Goal: Task Accomplishment & Management: Use online tool/utility

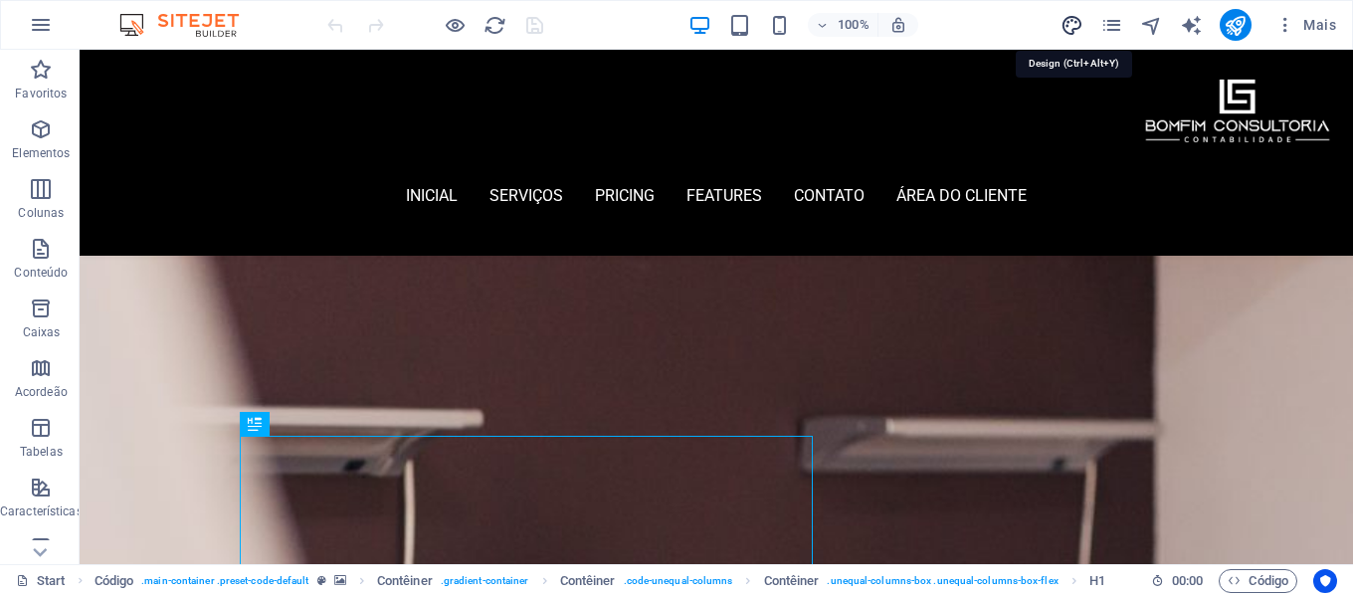
click at [1073, 25] on icon "design" at bounding box center [1072, 25] width 23 height 23
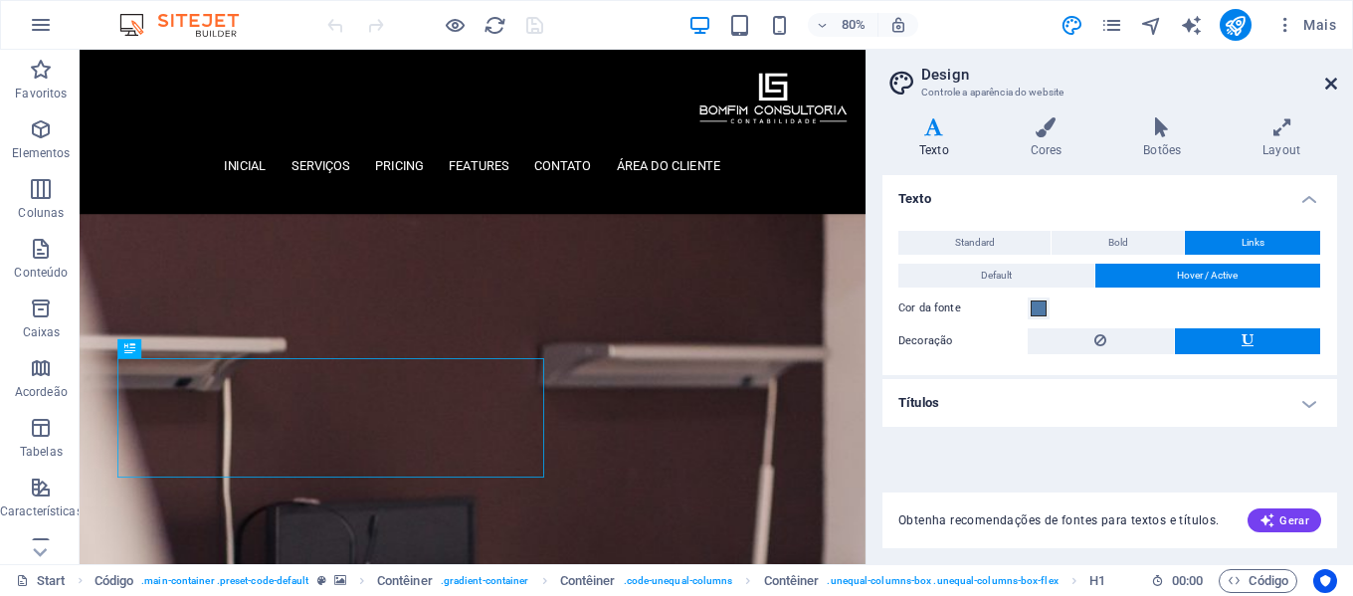
click at [1332, 80] on icon at bounding box center [1332, 84] width 12 height 16
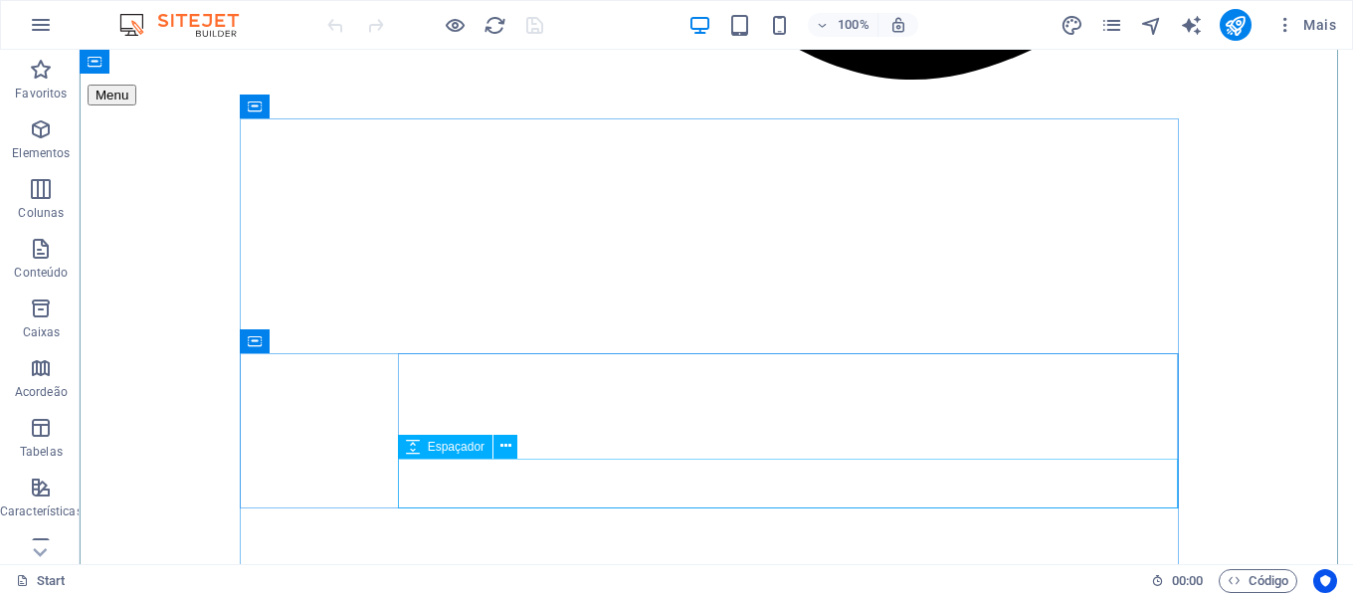
scroll to position [1990, 0]
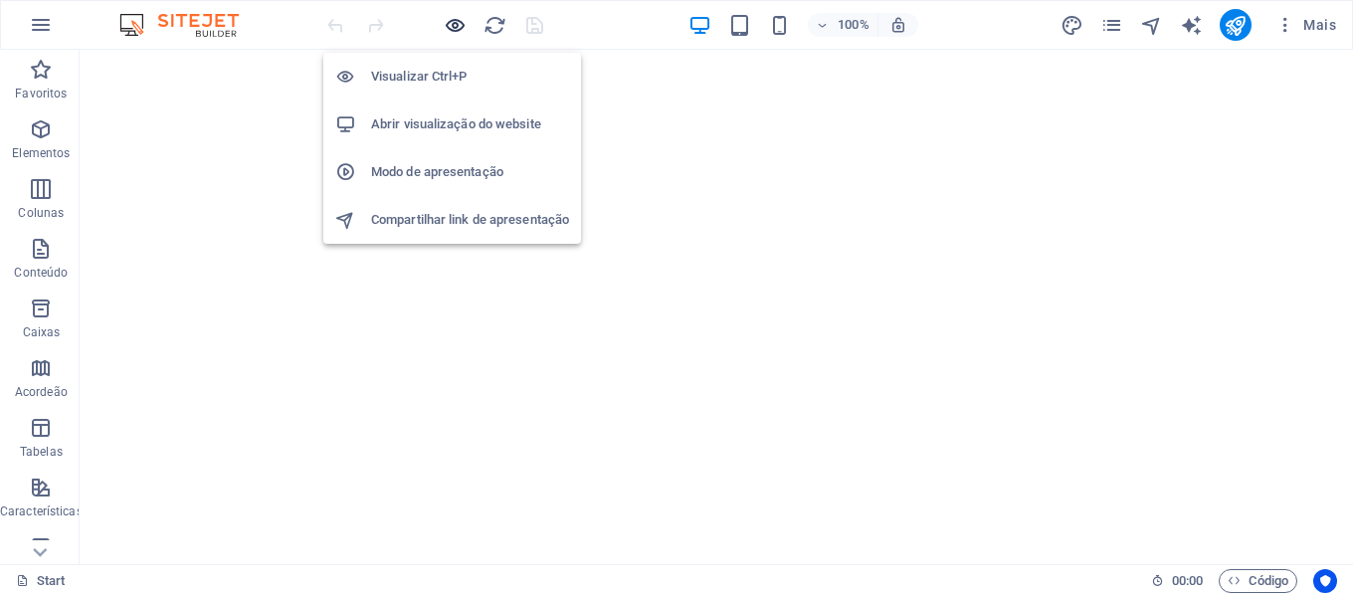
click at [451, 21] on icon "button" at bounding box center [455, 25] width 23 height 23
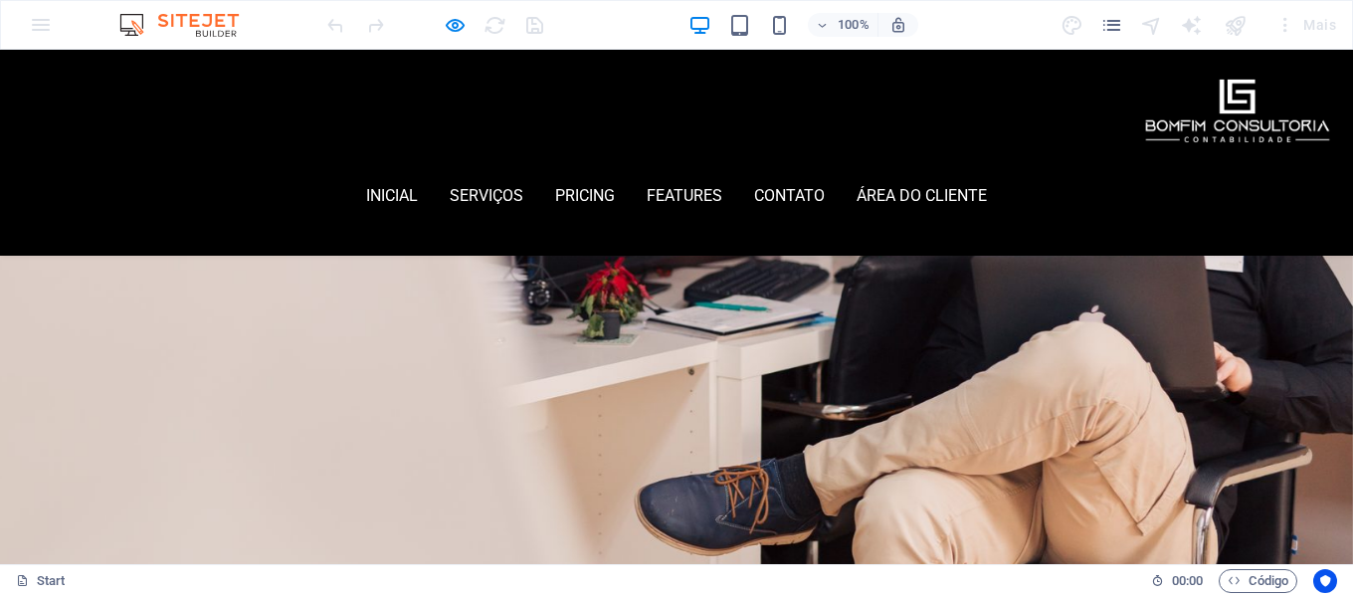
scroll to position [0, 0]
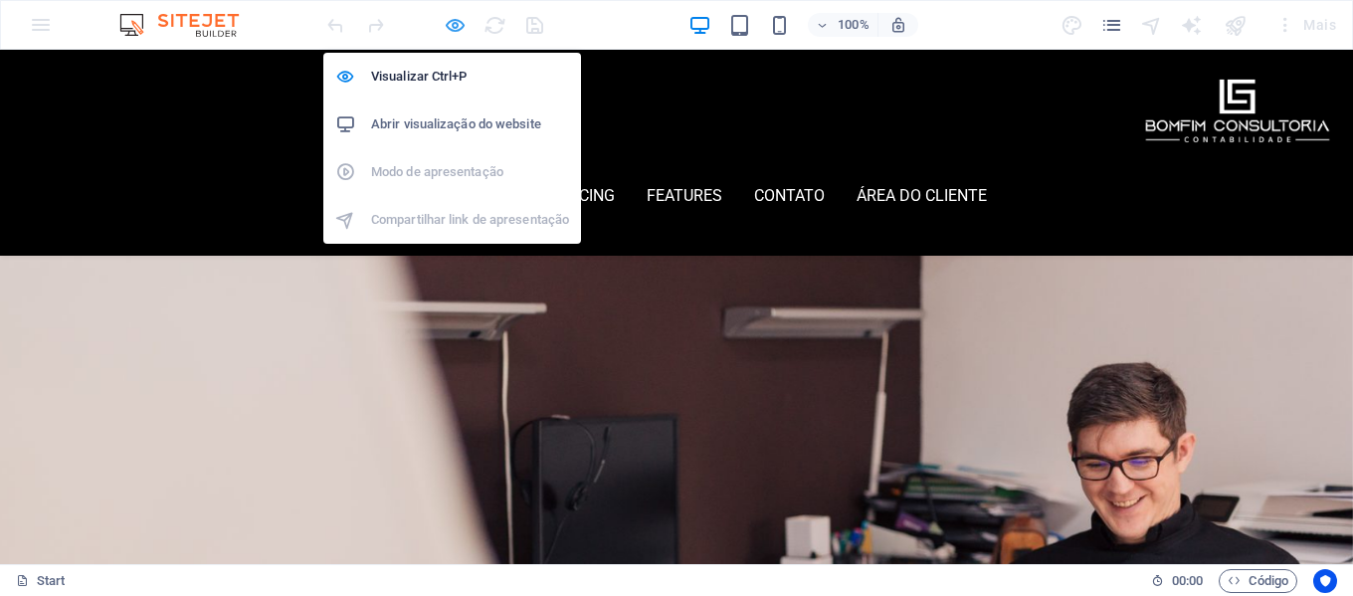
click at [458, 27] on icon "button" at bounding box center [455, 25] width 23 height 23
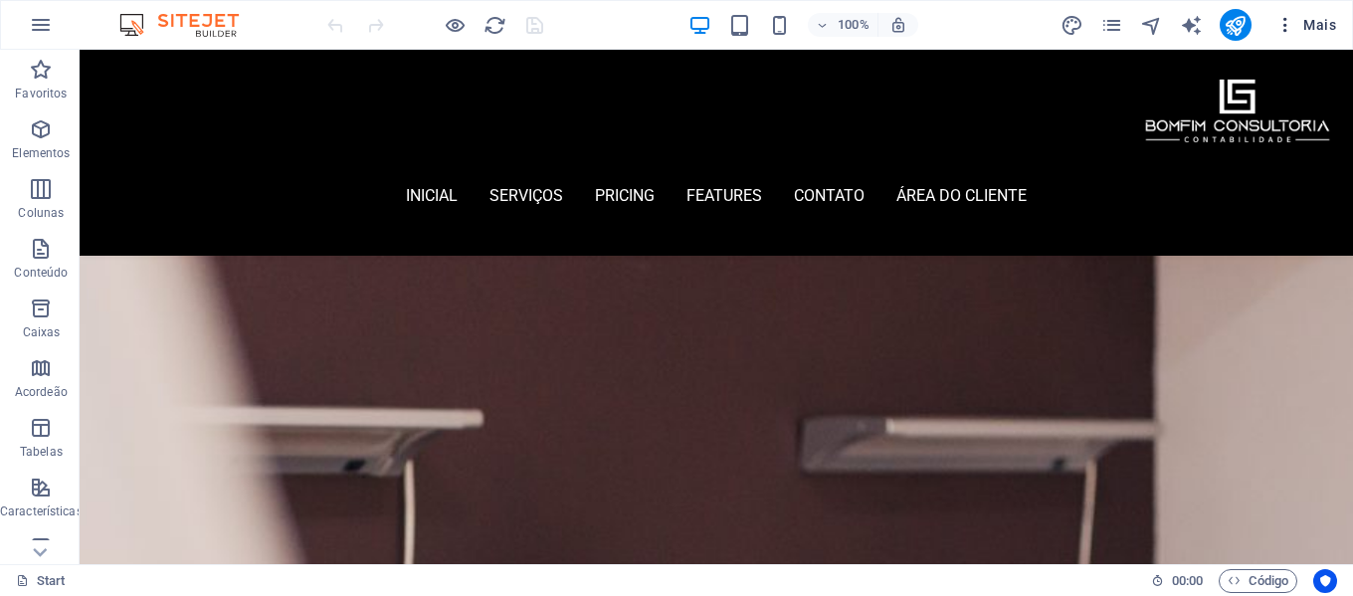
click at [1323, 20] on span "Mais" at bounding box center [1306, 25] width 61 height 20
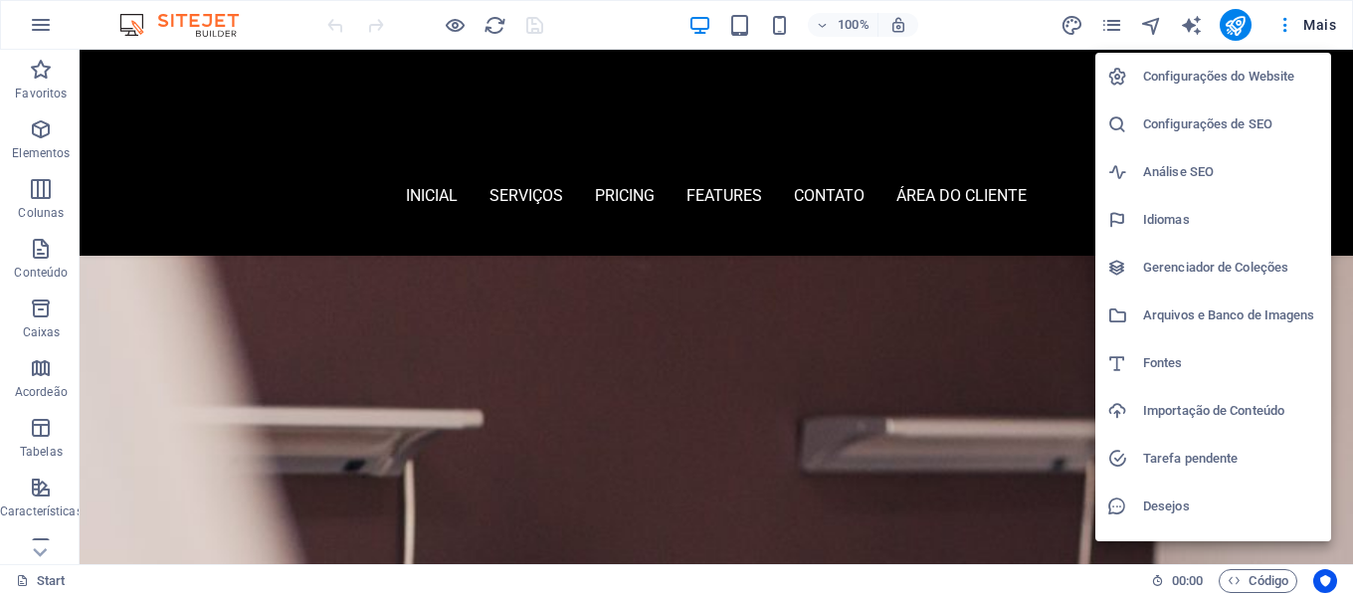
click at [1290, 80] on h6 "Configurações do Website" at bounding box center [1231, 77] width 176 height 24
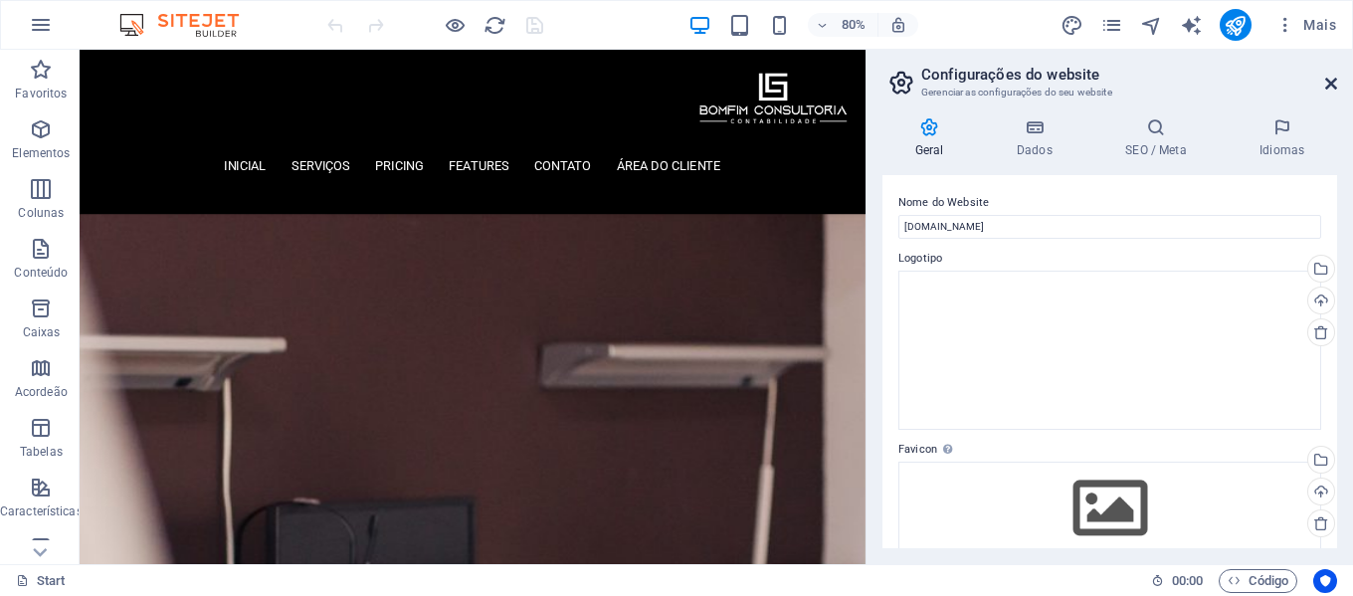
click at [1333, 87] on icon at bounding box center [1332, 84] width 12 height 16
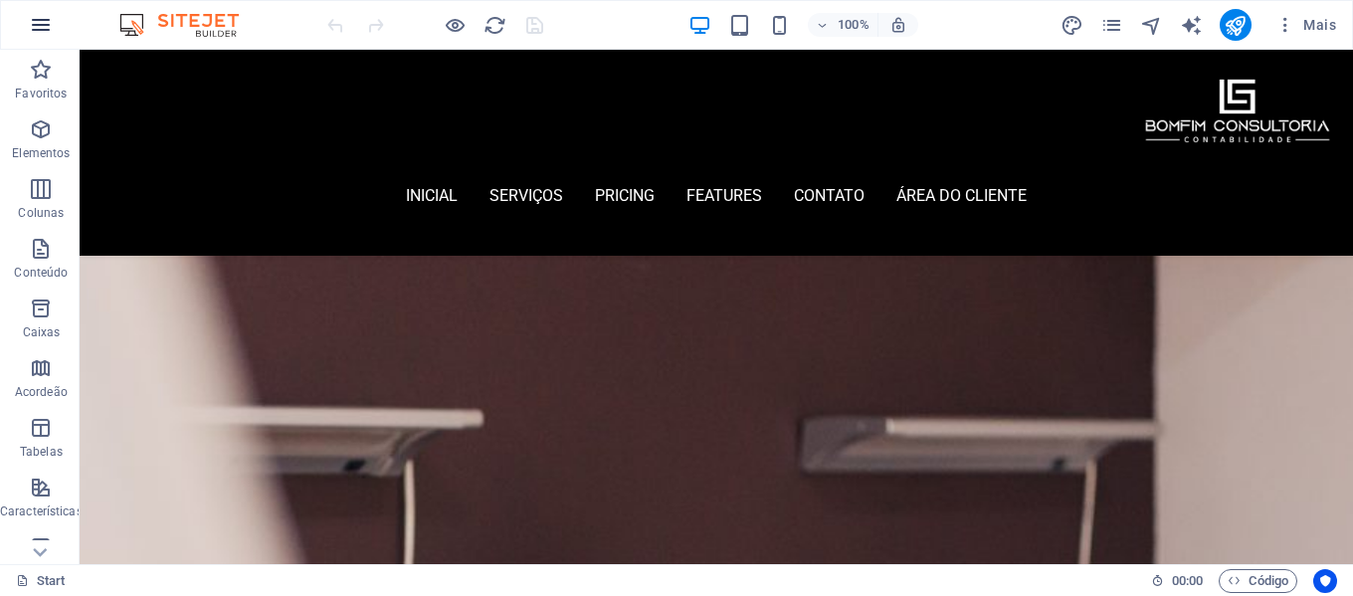
click at [45, 17] on icon "button" at bounding box center [41, 25] width 24 height 24
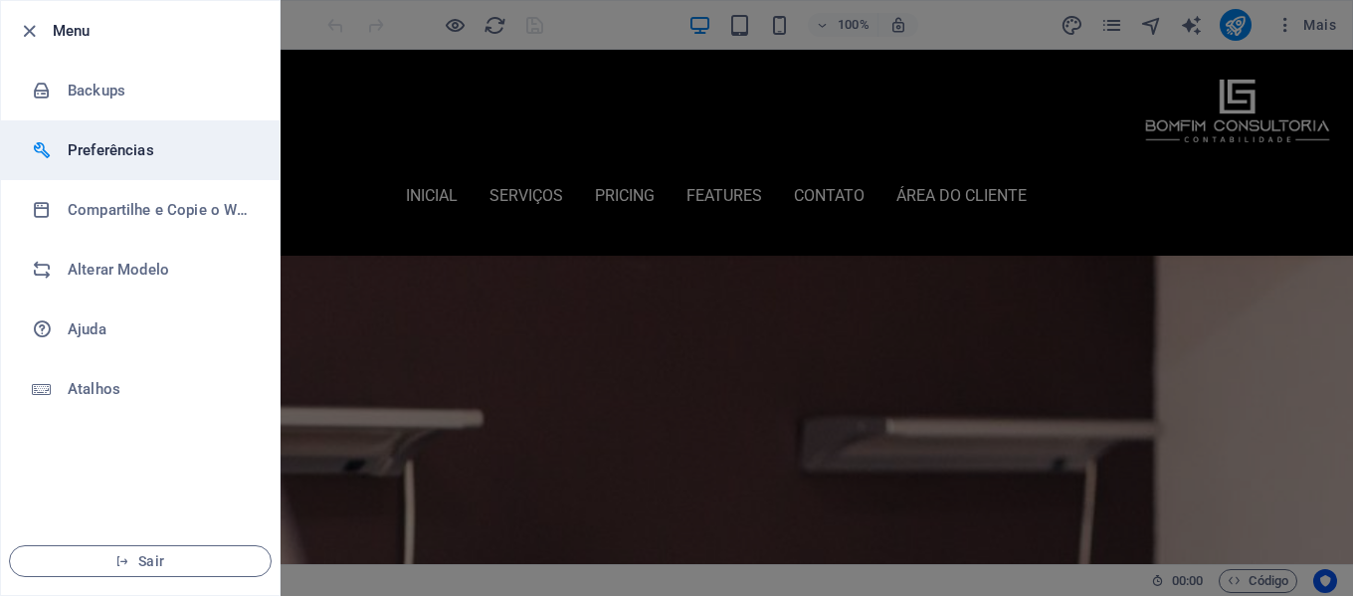
click at [161, 162] on li "Preferências" at bounding box center [140, 150] width 279 height 60
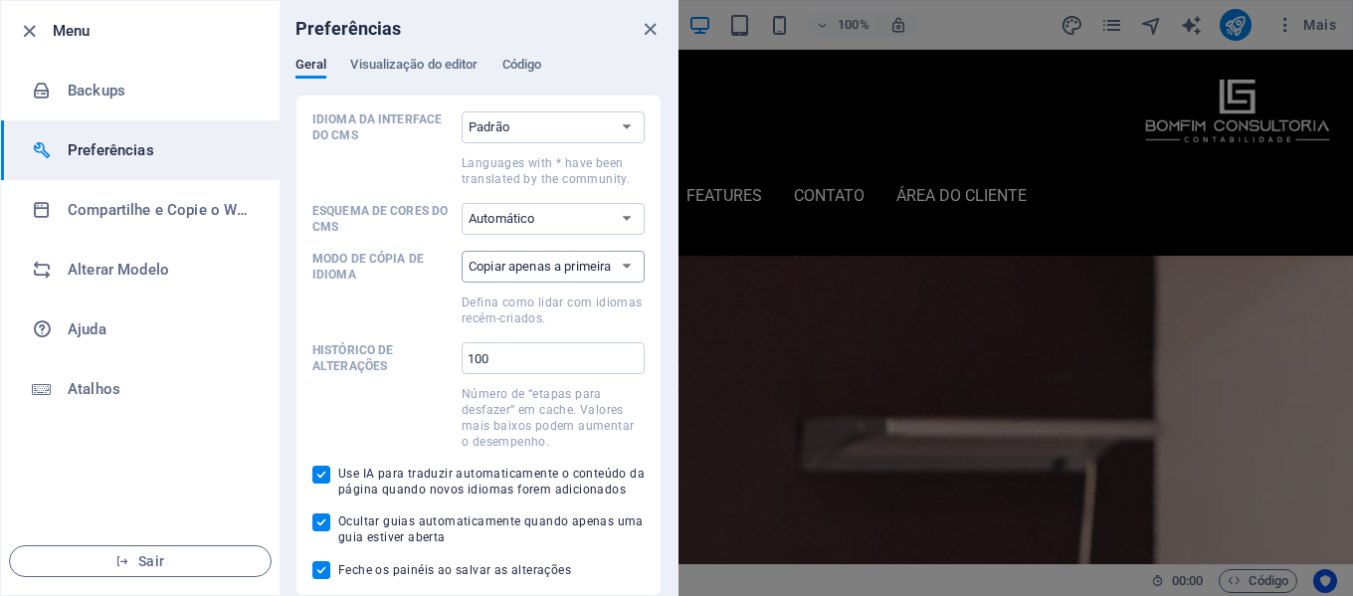
scroll to position [1, 0]
click at [446, 66] on span "Visualização do editor" at bounding box center [413, 66] width 127 height 28
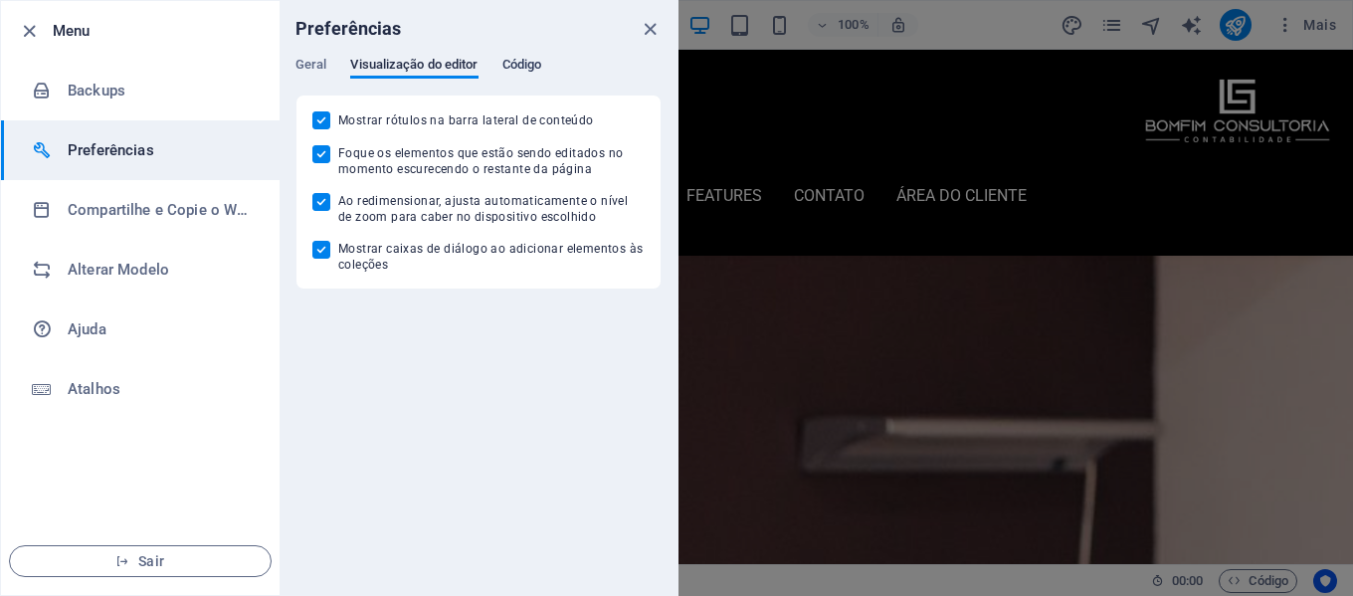
click at [516, 69] on span "Código" at bounding box center [523, 67] width 40 height 28
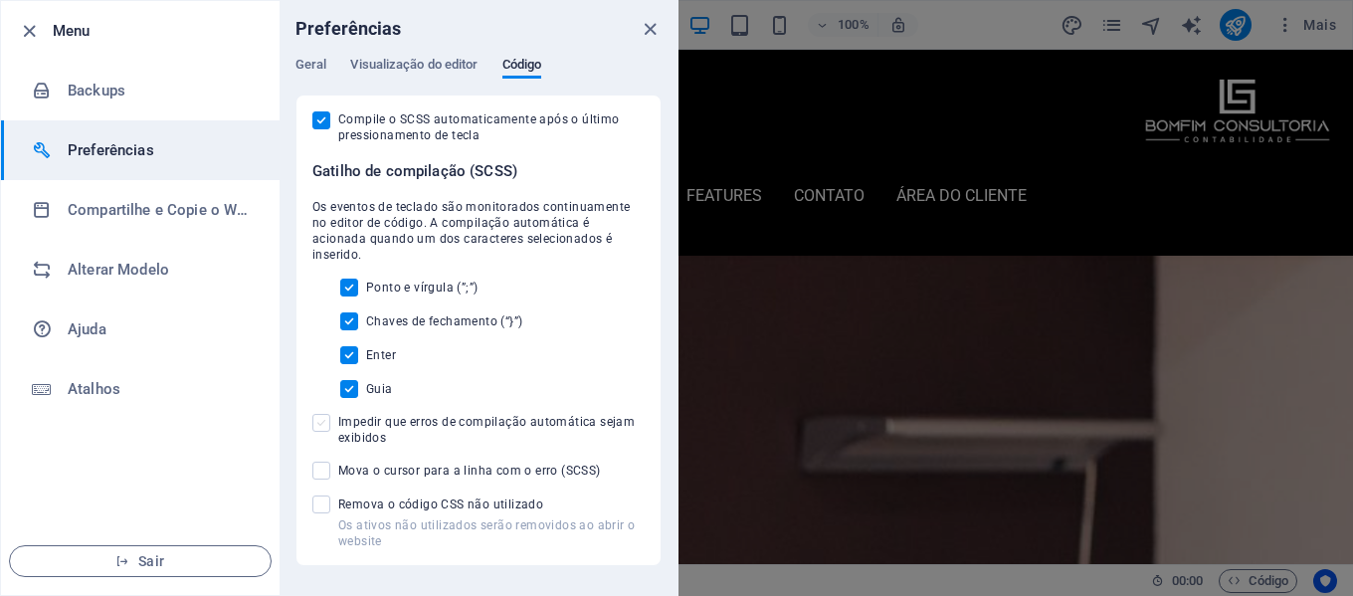
click at [324, 414] on span at bounding box center [321, 423] width 18 height 18
click at [324, 414] on input "Impedir que erros de compilação automática sejam exibidos" at bounding box center [325, 423] width 26 height 18
checkbox input "true"
click at [322, 441] on div "Compile o SCSS automaticamente após o último pressionamento de tecla Gatilho de…" at bounding box center [478, 330] width 332 height 438
click at [319, 462] on span at bounding box center [321, 471] width 18 height 18
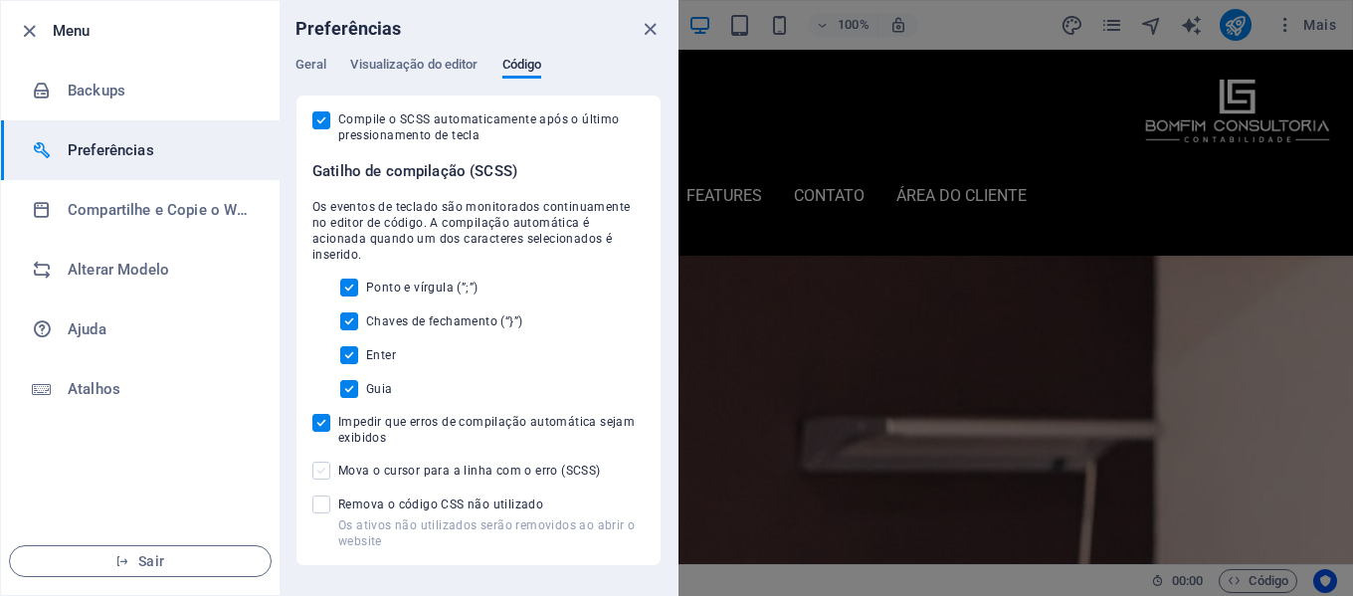
click at [319, 462] on input "Mova o cursor para a linha com o erro (SCSS)" at bounding box center [325, 471] width 26 height 18
checkbox input "true"
click at [319, 496] on span at bounding box center [321, 505] width 18 height 18
click at [319, 496] on input "Os ativos não utilizados serão removidos ao abrir o website Remova o código CSS…" at bounding box center [325, 505] width 26 height 18
checkbox input "true"
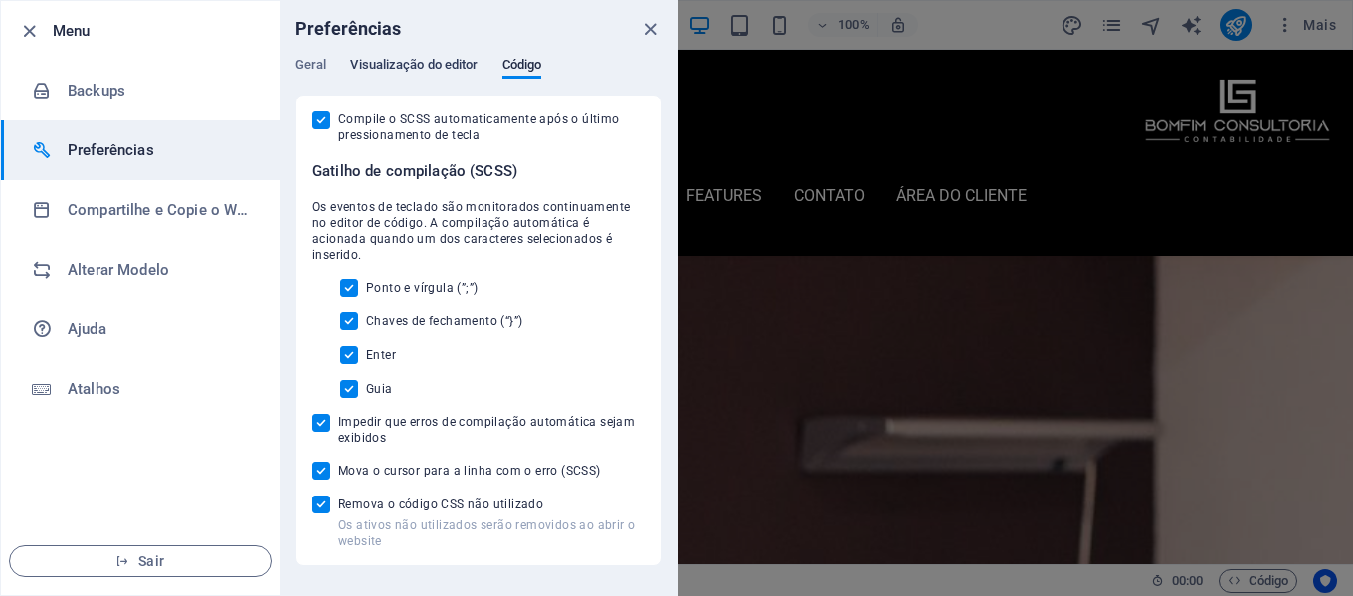
click at [403, 63] on span "Visualização do editor" at bounding box center [413, 67] width 127 height 28
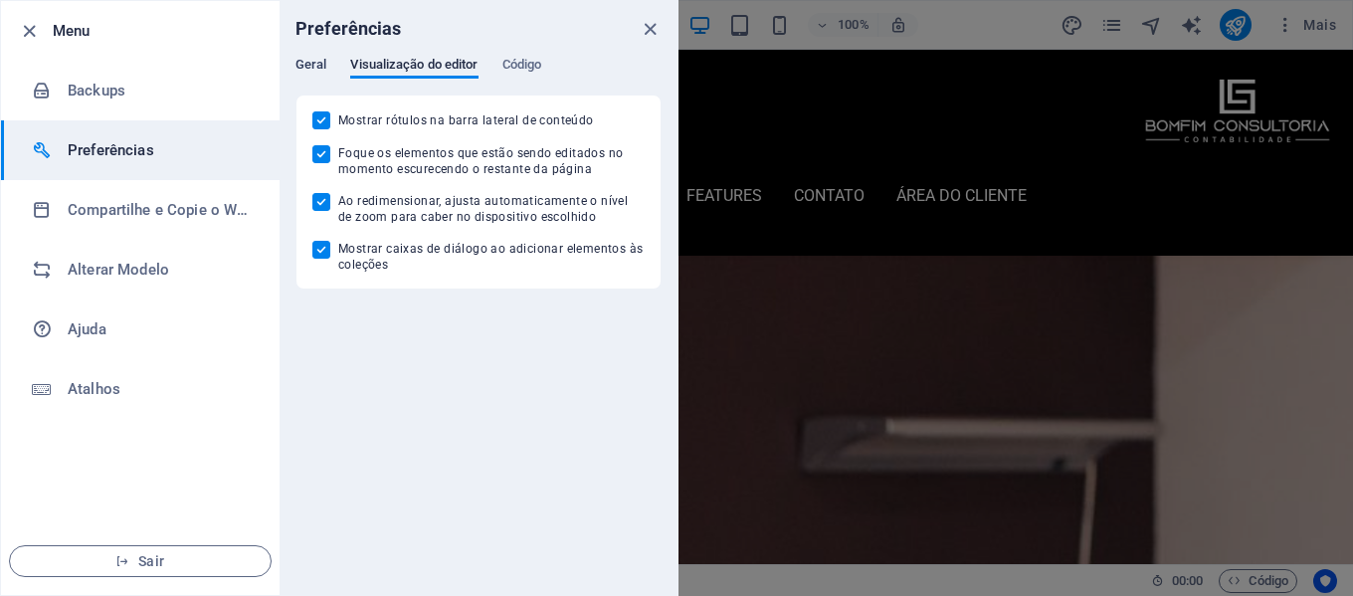
click at [310, 61] on span "Geral" at bounding box center [311, 67] width 31 height 28
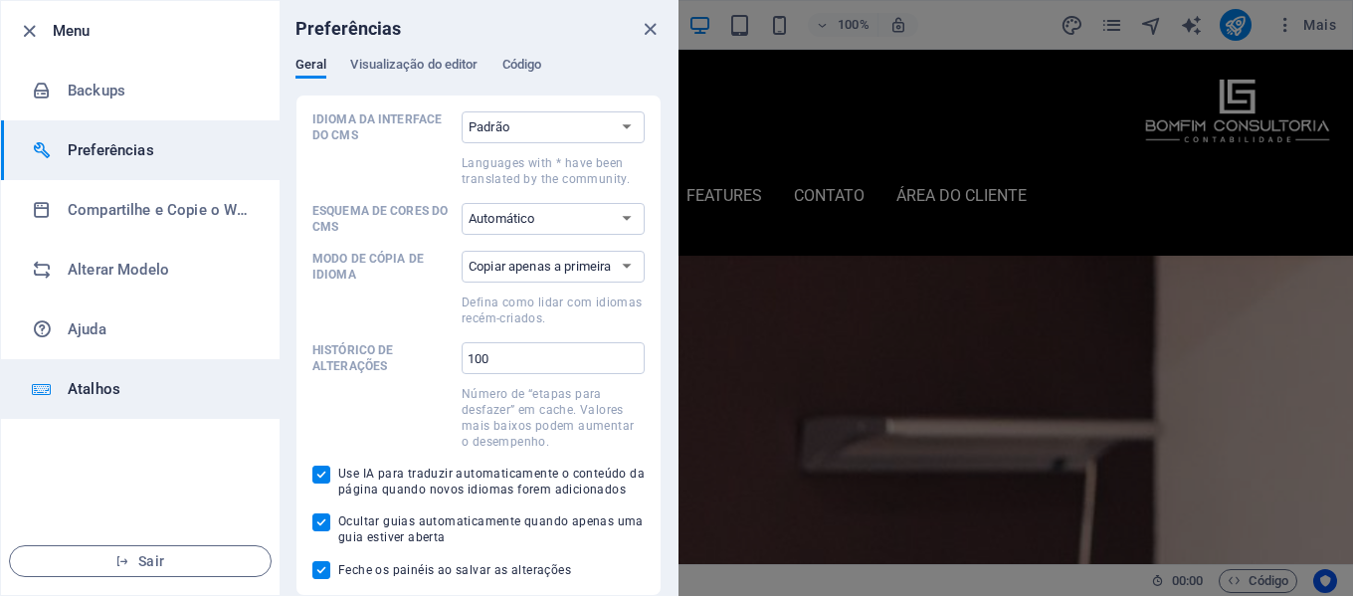
click at [133, 385] on h6 "Atalhos" at bounding box center [160, 389] width 184 height 24
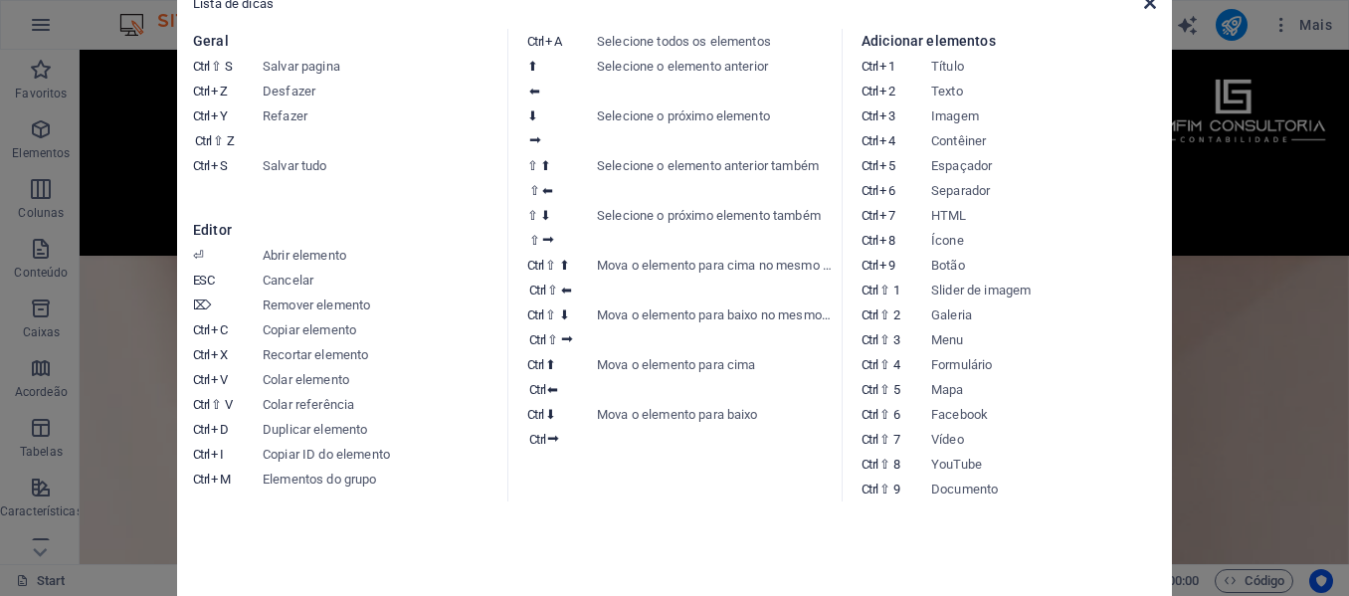
click at [1151, 4] on icon at bounding box center [1150, 3] width 12 height 16
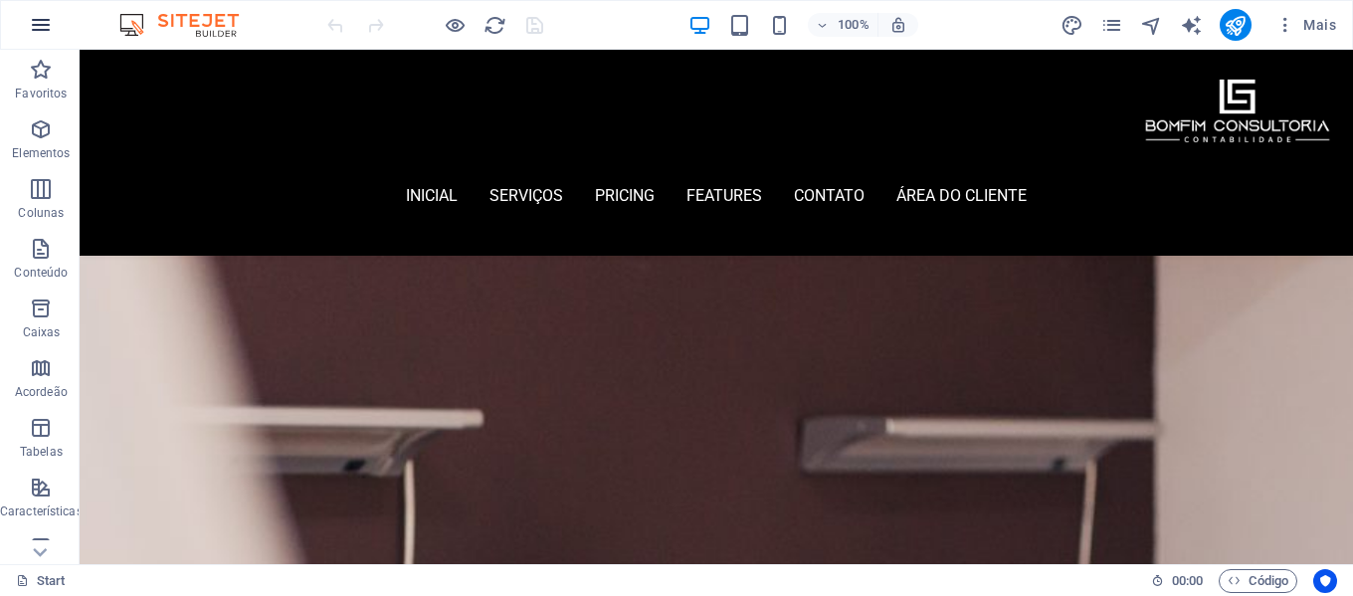
click at [43, 25] on icon "button" at bounding box center [41, 25] width 24 height 24
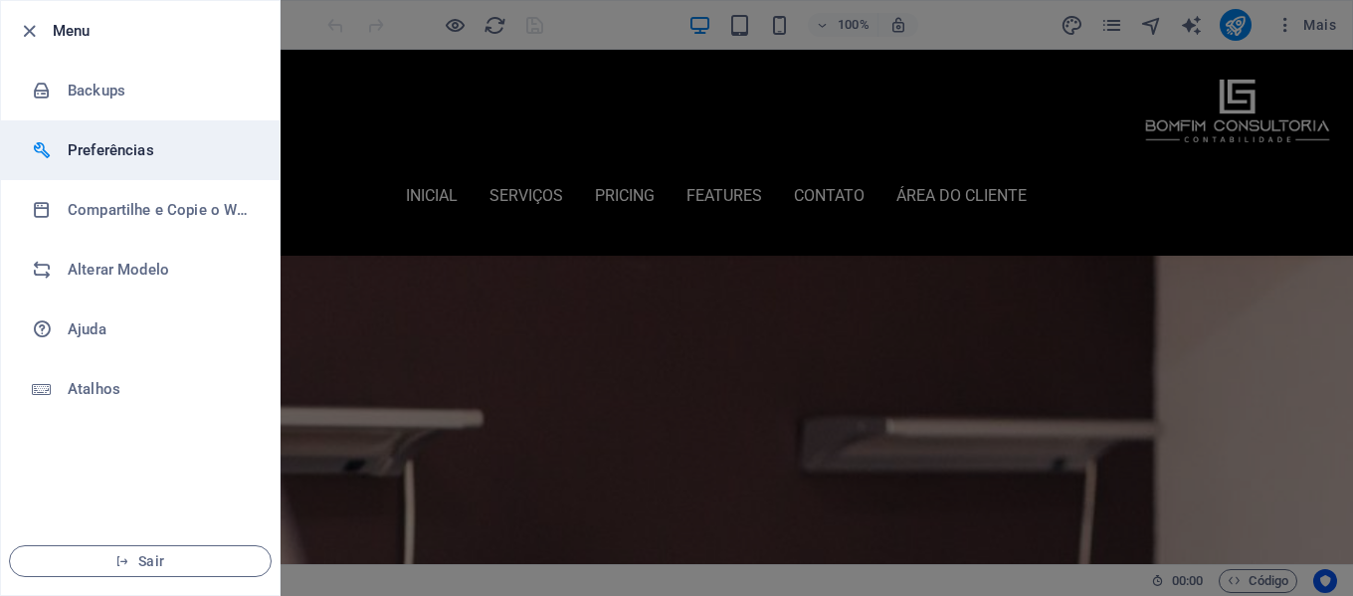
click at [161, 153] on h6 "Preferências" at bounding box center [160, 150] width 184 height 24
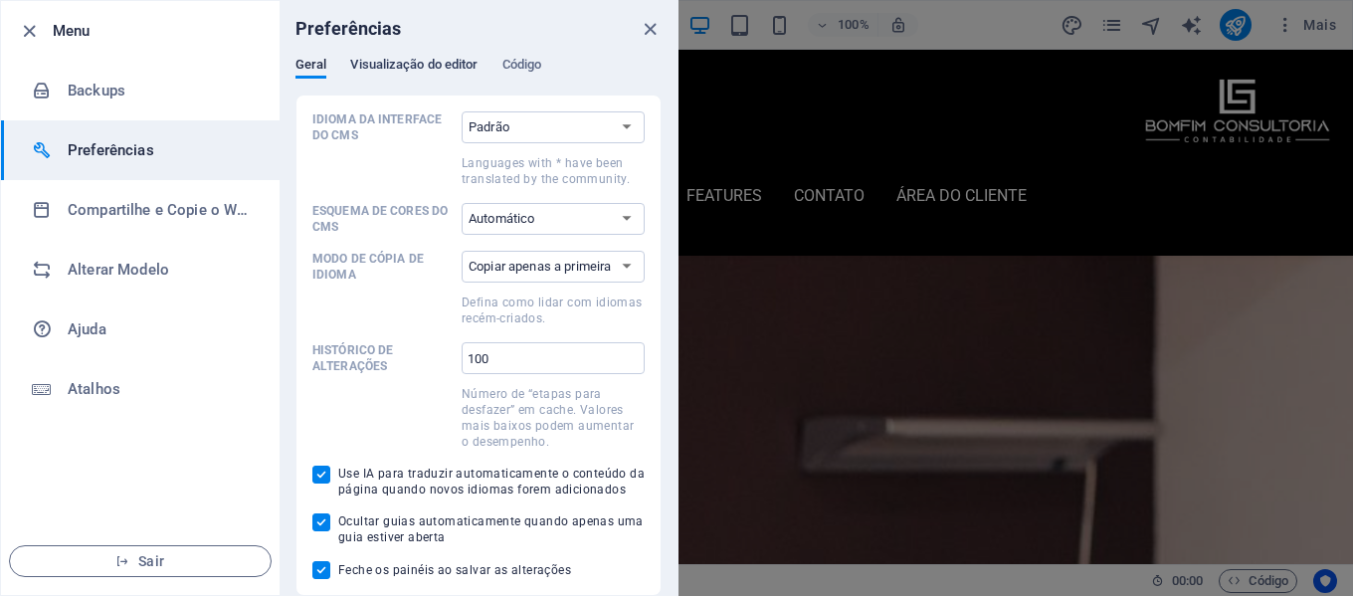
click at [450, 76] on button "Visualização do editor" at bounding box center [413, 68] width 127 height 22
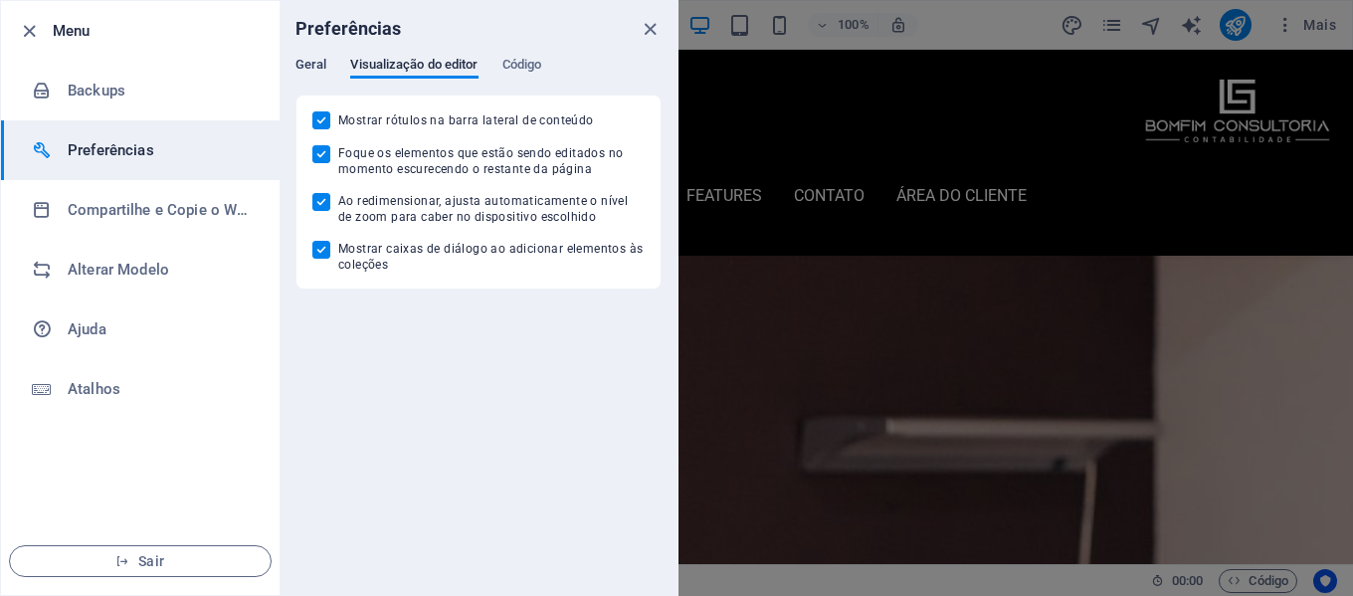
click at [319, 70] on span "Geral" at bounding box center [311, 67] width 31 height 28
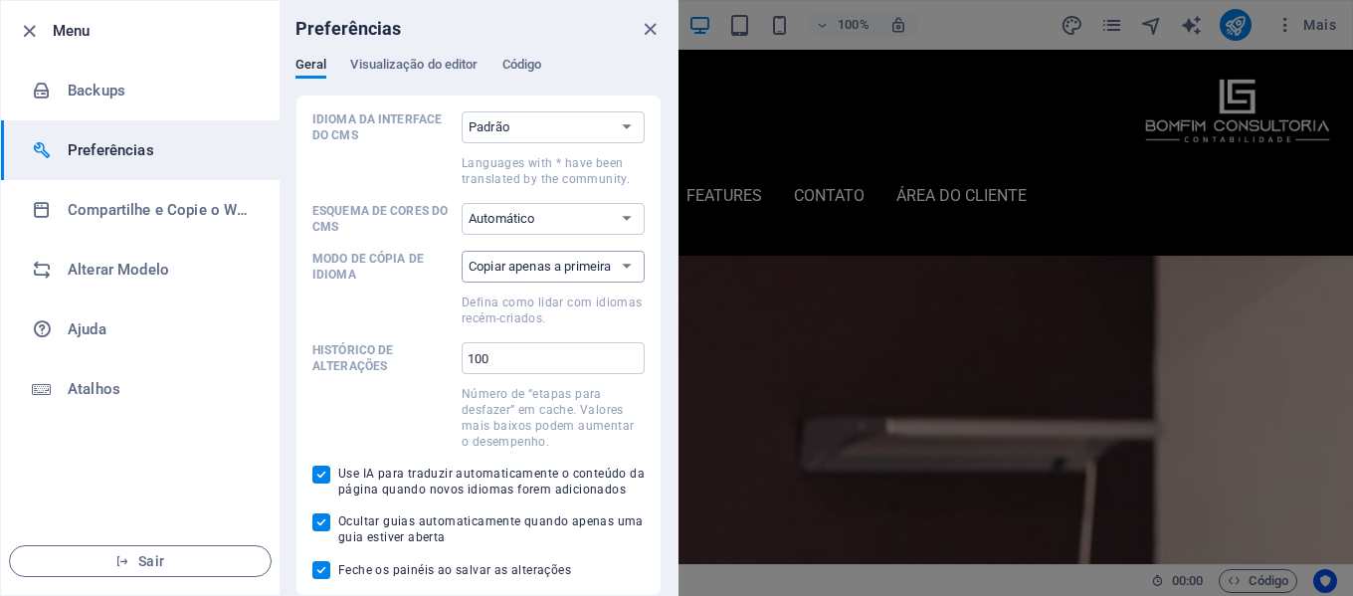
click at [597, 266] on select "Copiar apenas a primeira página Copiar todas as páginas" at bounding box center [553, 267] width 183 height 32
click at [652, 37] on icon "close" at bounding box center [650, 29] width 23 height 23
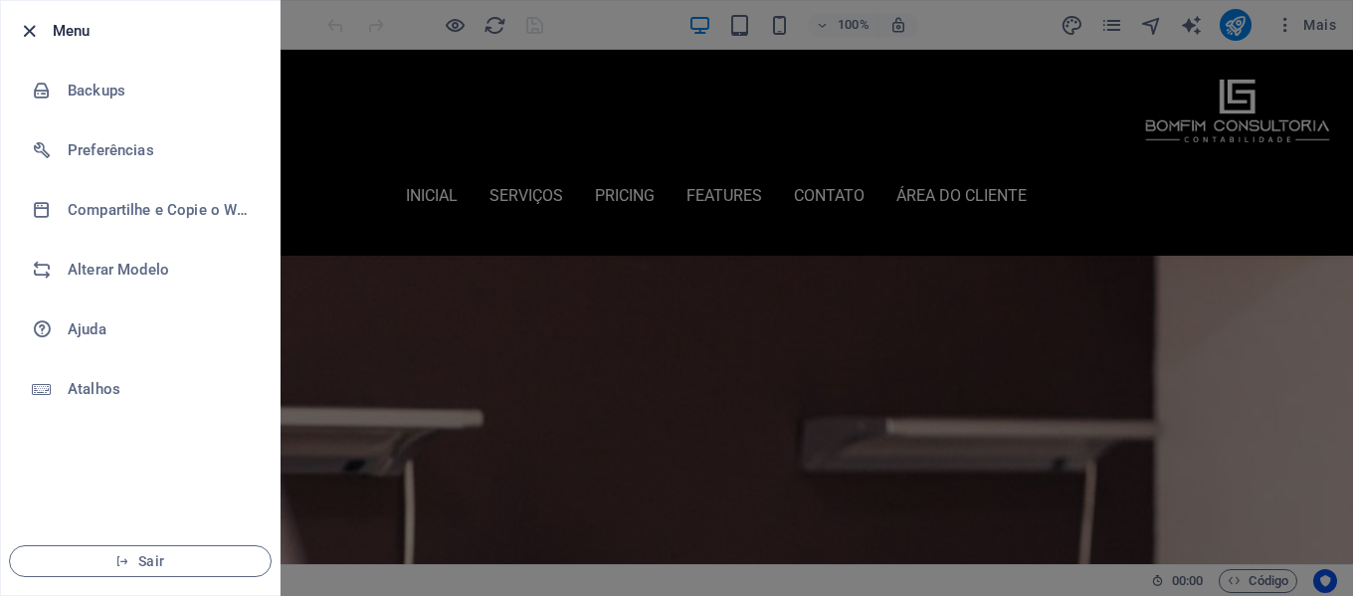
click at [27, 35] on icon "button" at bounding box center [29, 31] width 23 height 23
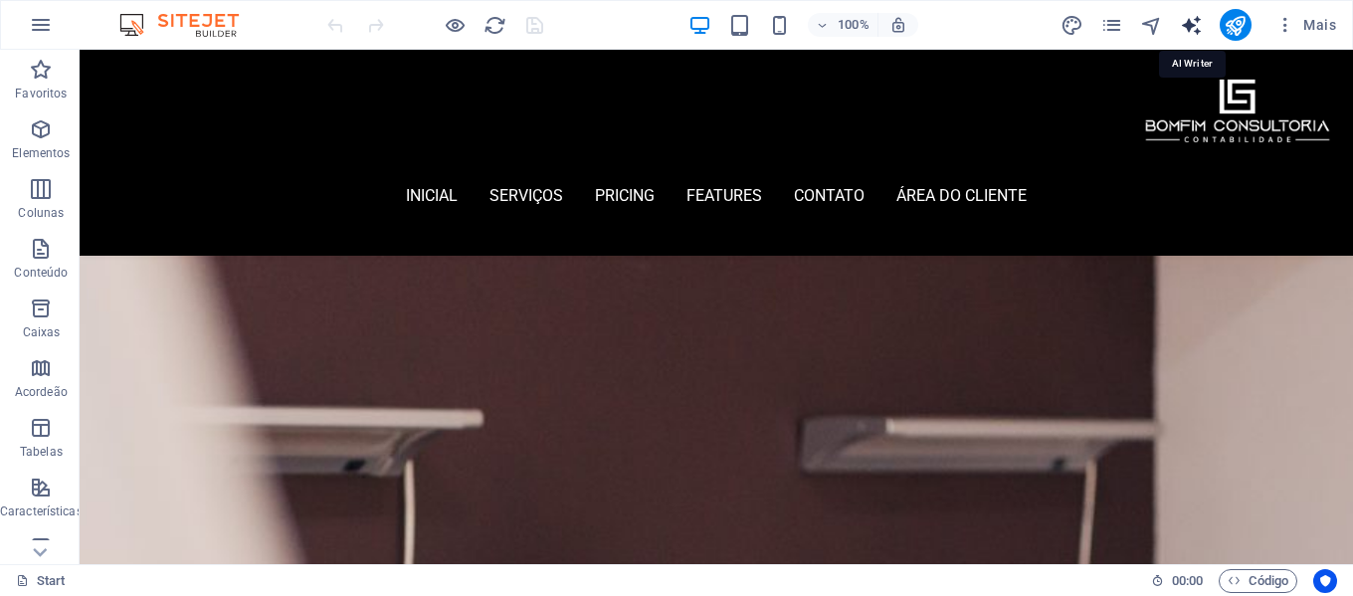
click at [1196, 25] on icon "text_generator" at bounding box center [1191, 25] width 23 height 23
select select "English"
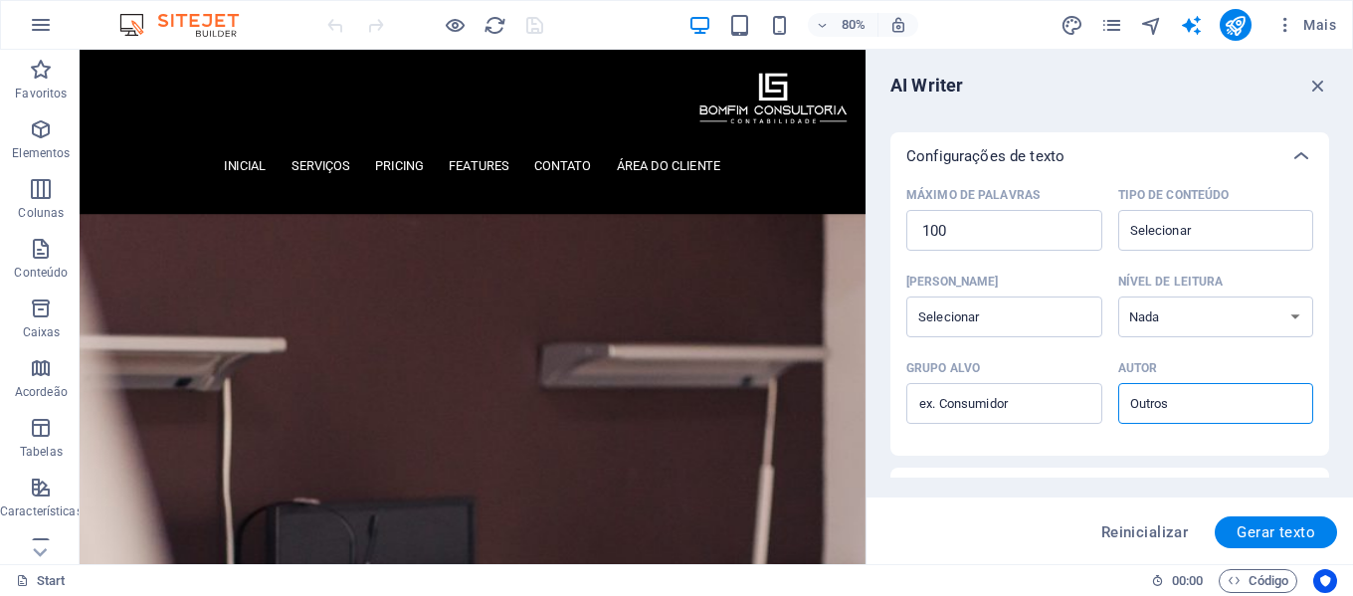
scroll to position [398, 0]
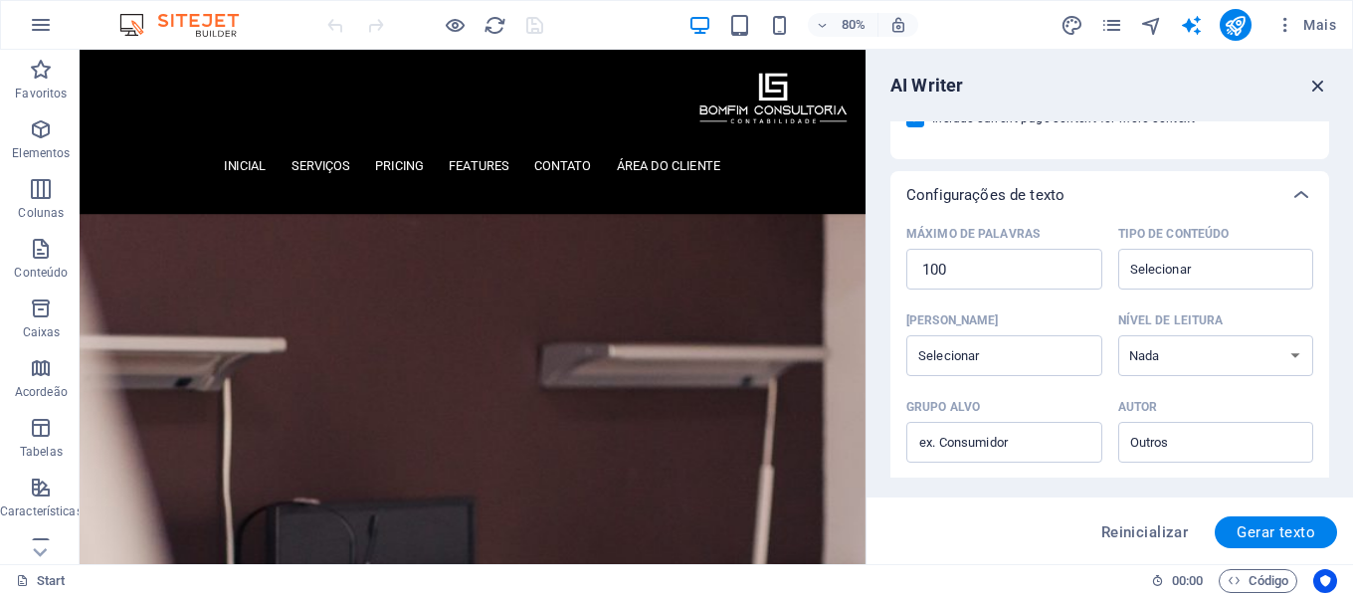
click at [1313, 78] on icon "button" at bounding box center [1319, 86] width 22 height 22
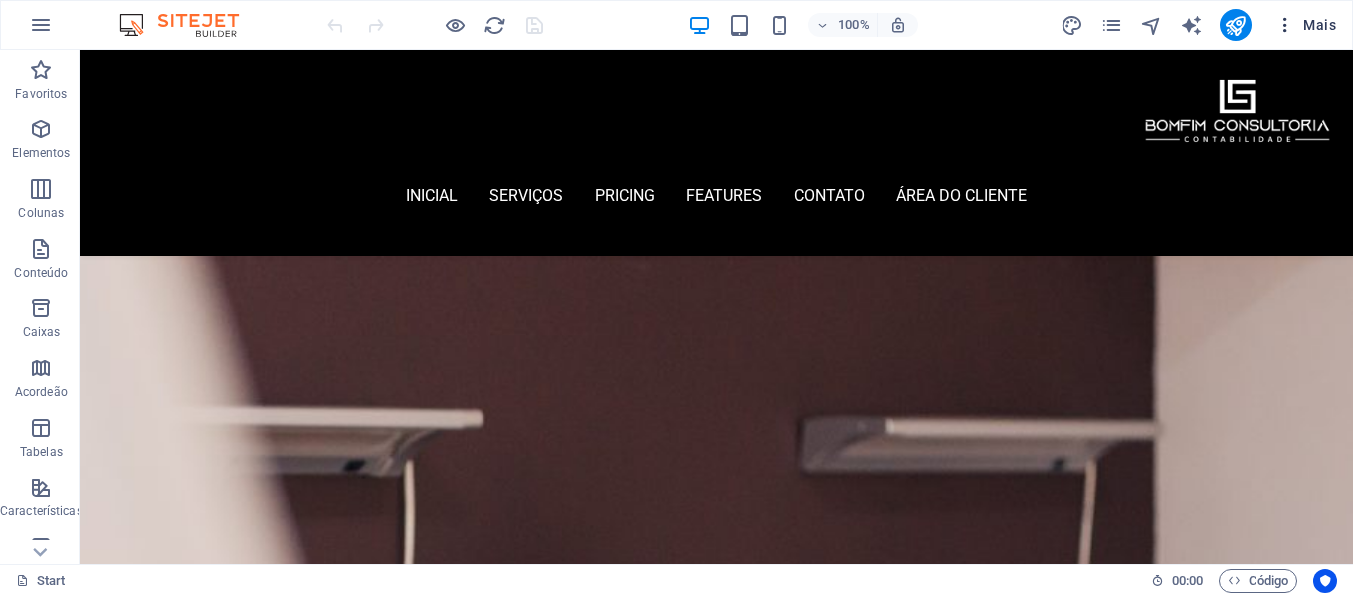
click at [1287, 23] on icon "button" at bounding box center [1286, 25] width 20 height 20
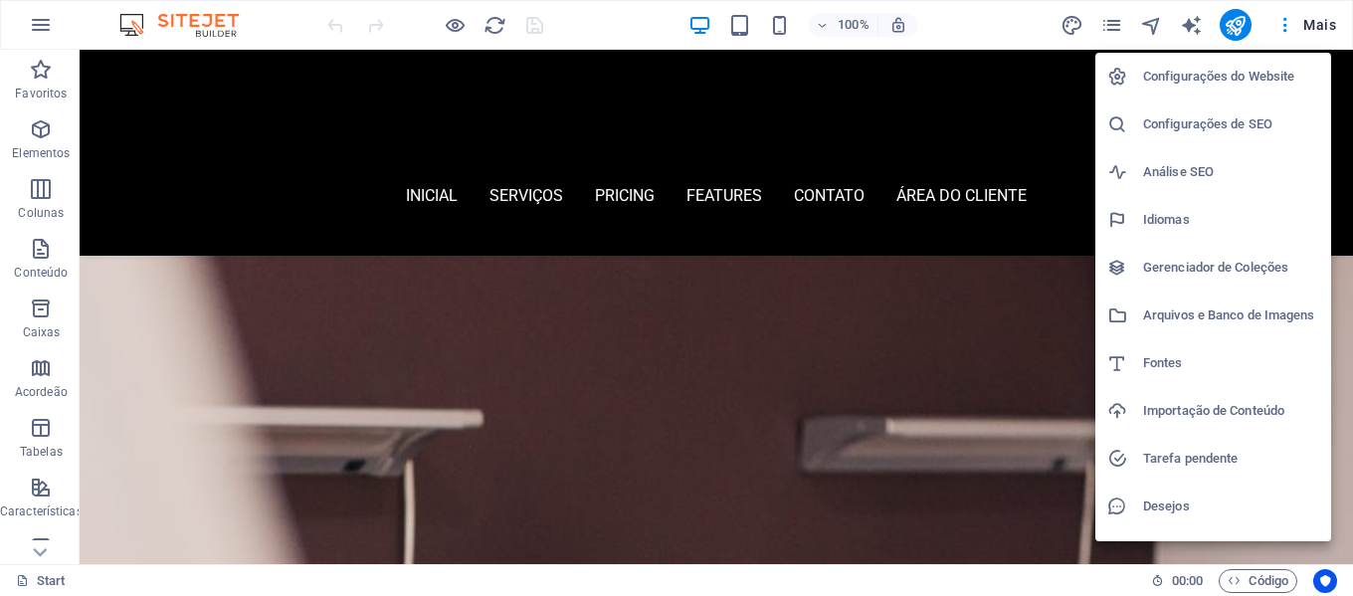
click at [1220, 360] on h6 "Fontes" at bounding box center [1231, 363] width 176 height 24
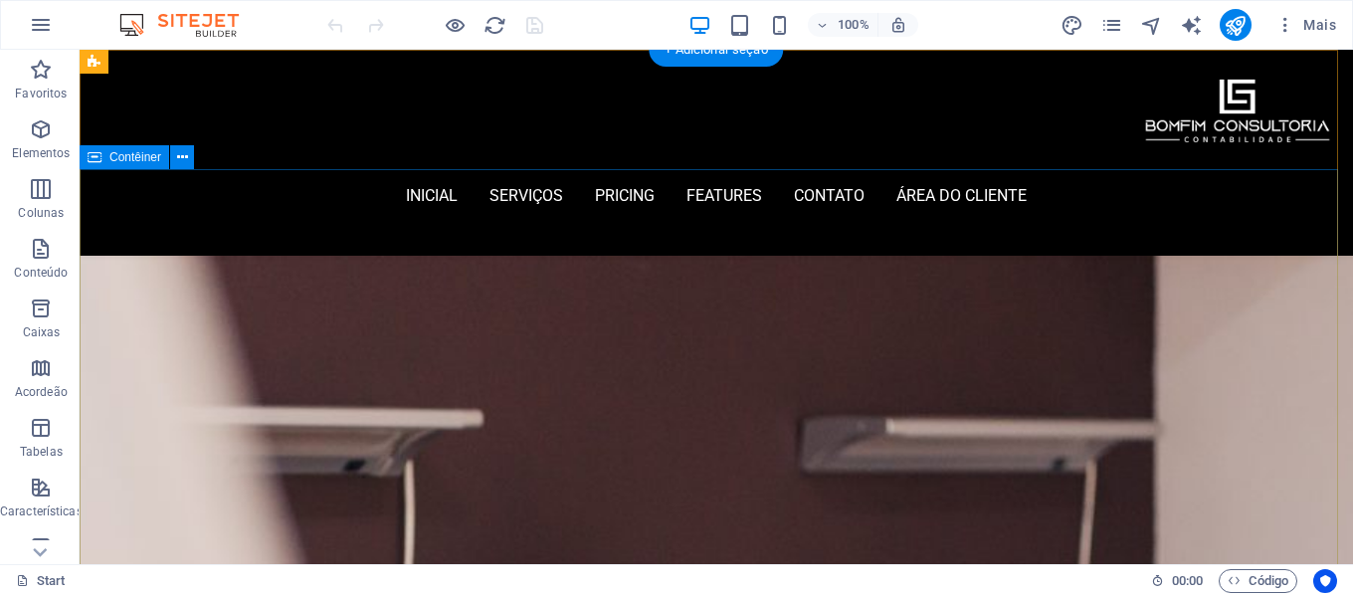
select select "popularity"
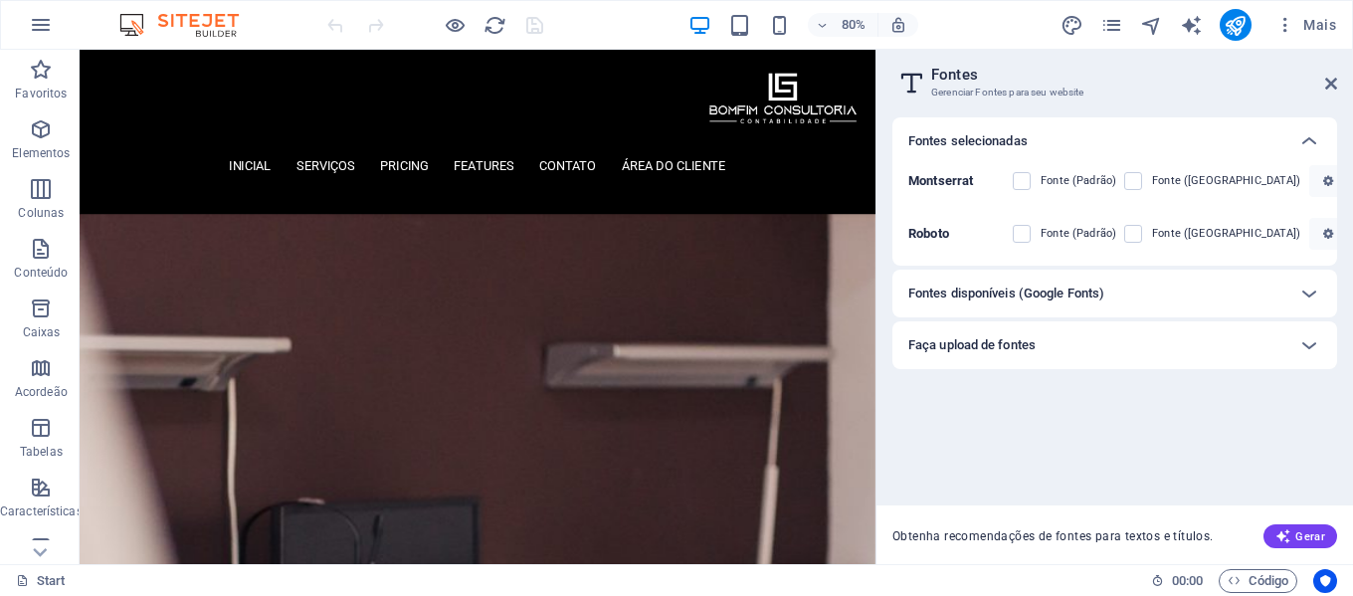
click at [1202, 293] on div "Fontes disponíveis (Google Fonts)" at bounding box center [1097, 294] width 377 height 24
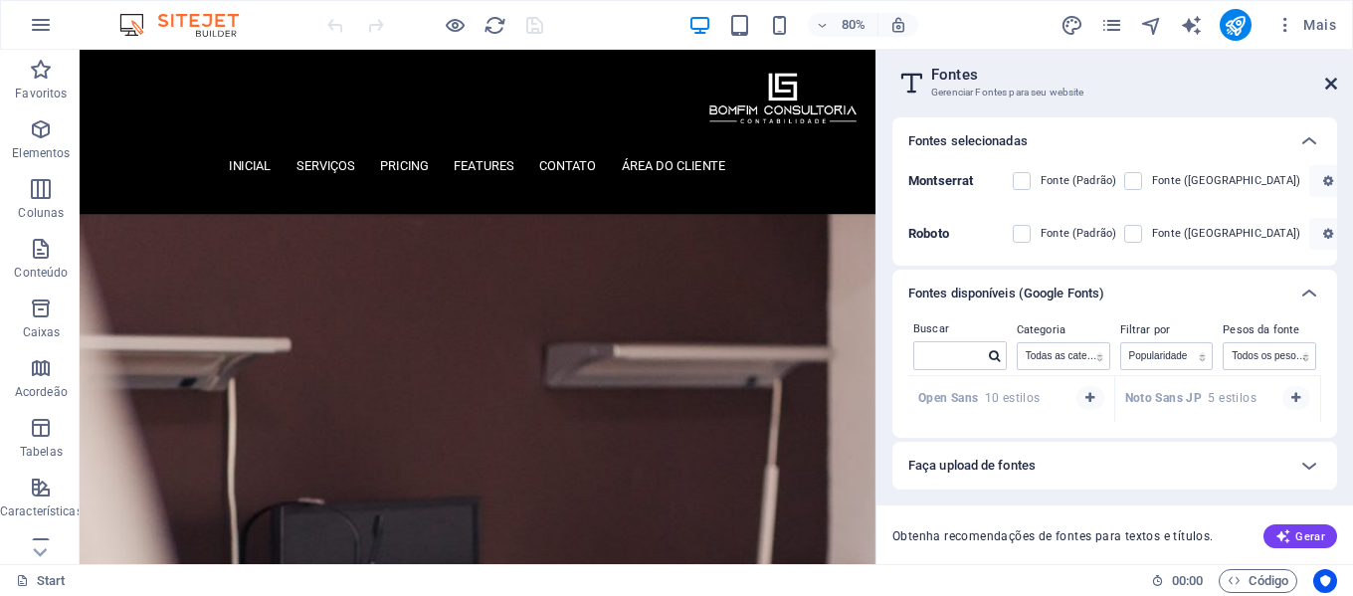
click at [1334, 86] on icon at bounding box center [1332, 84] width 12 height 16
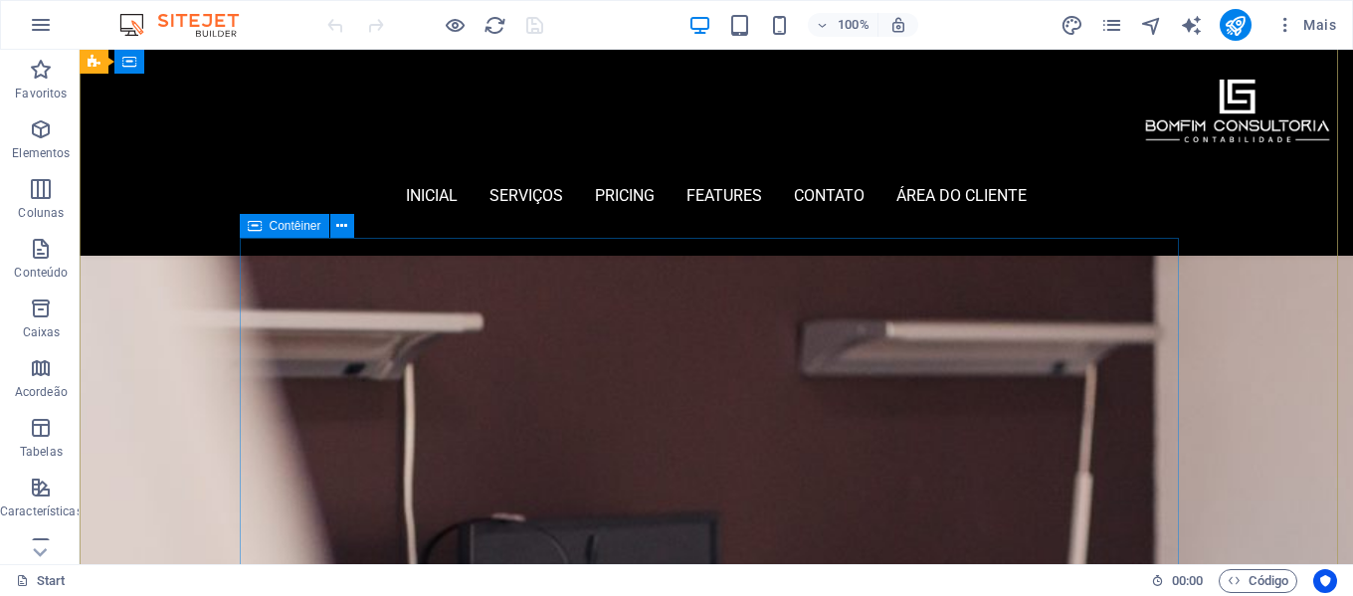
scroll to position [0, 0]
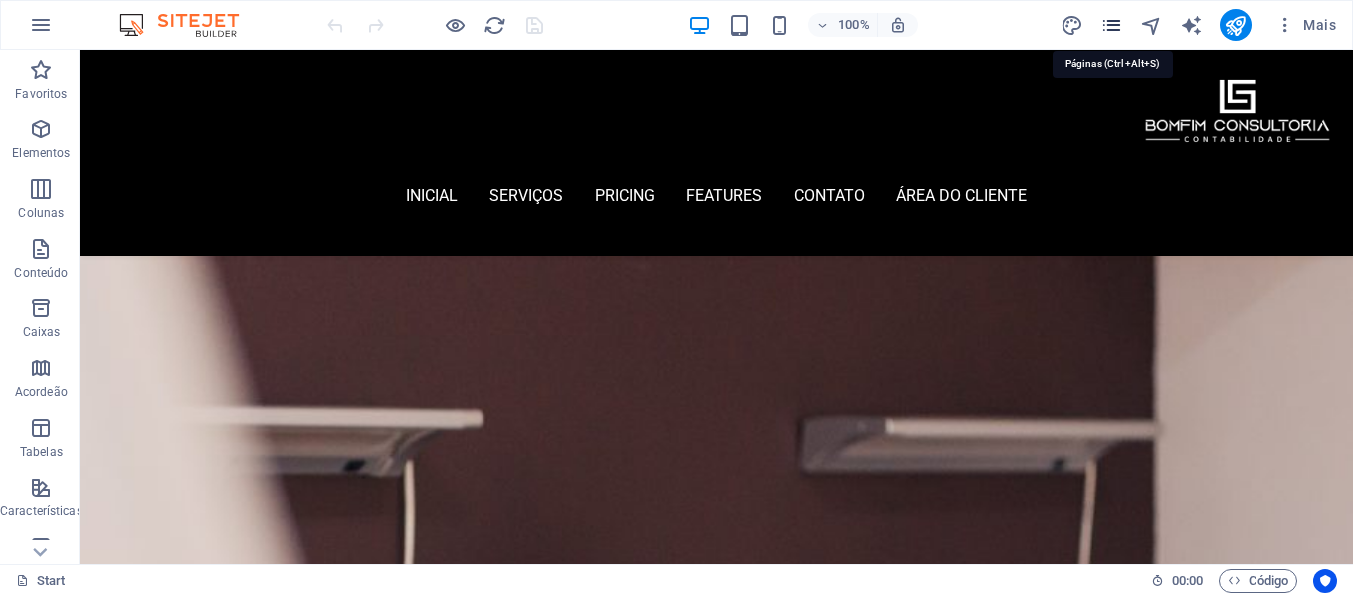
click at [1105, 25] on icon "pages" at bounding box center [1112, 25] width 23 height 23
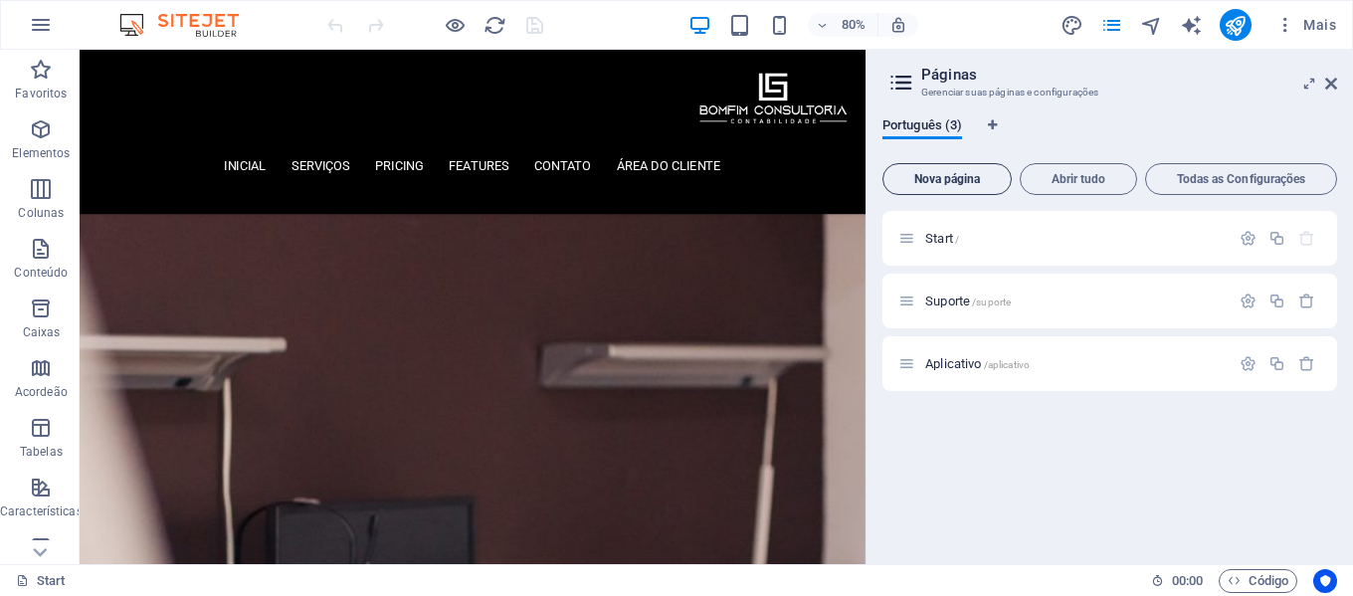
click at [980, 176] on span "Nova página" at bounding box center [947, 179] width 111 height 12
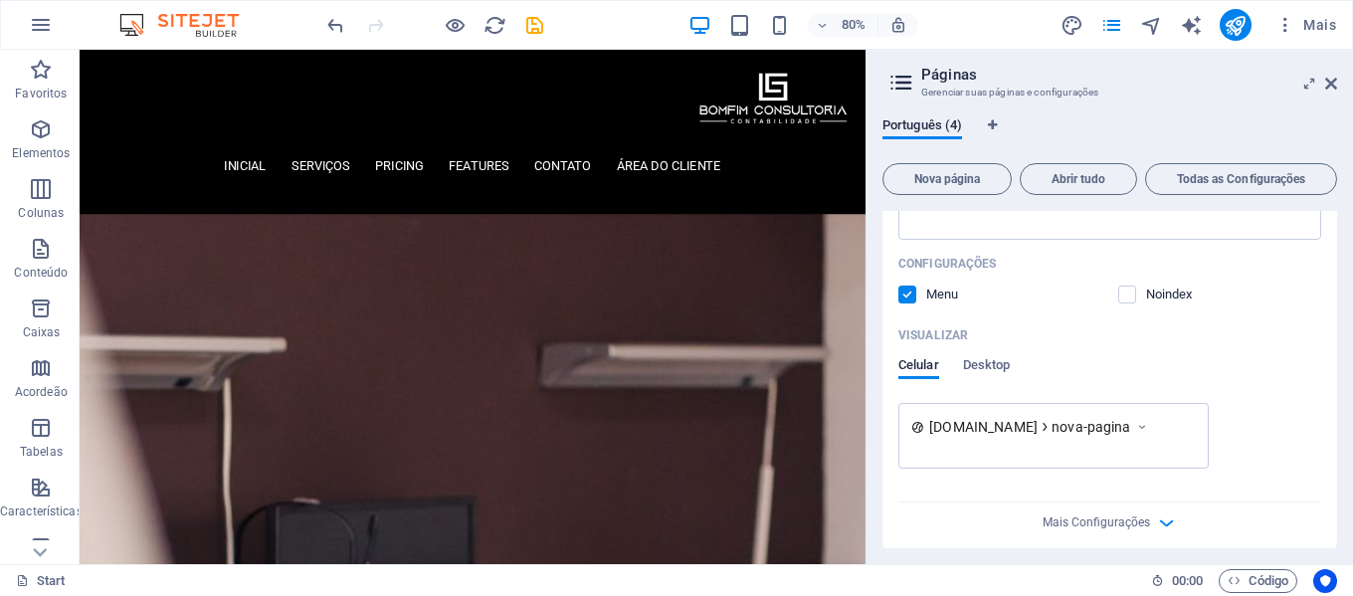
scroll to position [607, 0]
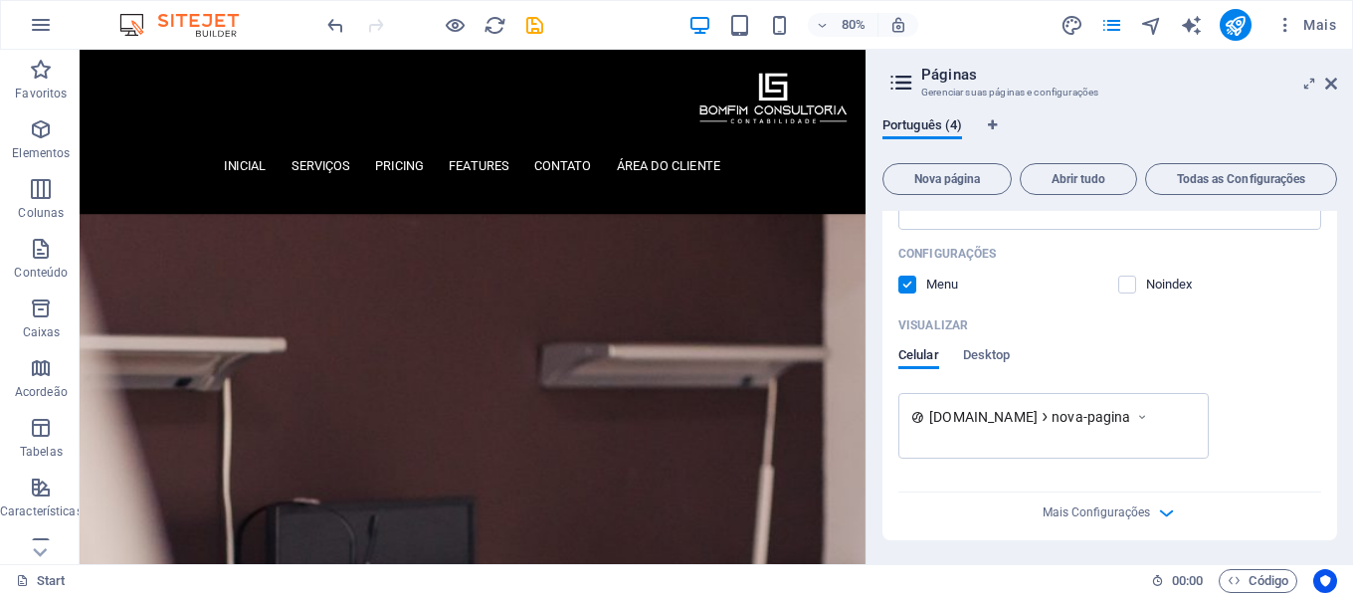
click at [1149, 522] on div "Mais Configurações" at bounding box center [1110, 509] width 423 height 32
click at [1112, 506] on span "Mais Configurações" at bounding box center [1096, 513] width 107 height 14
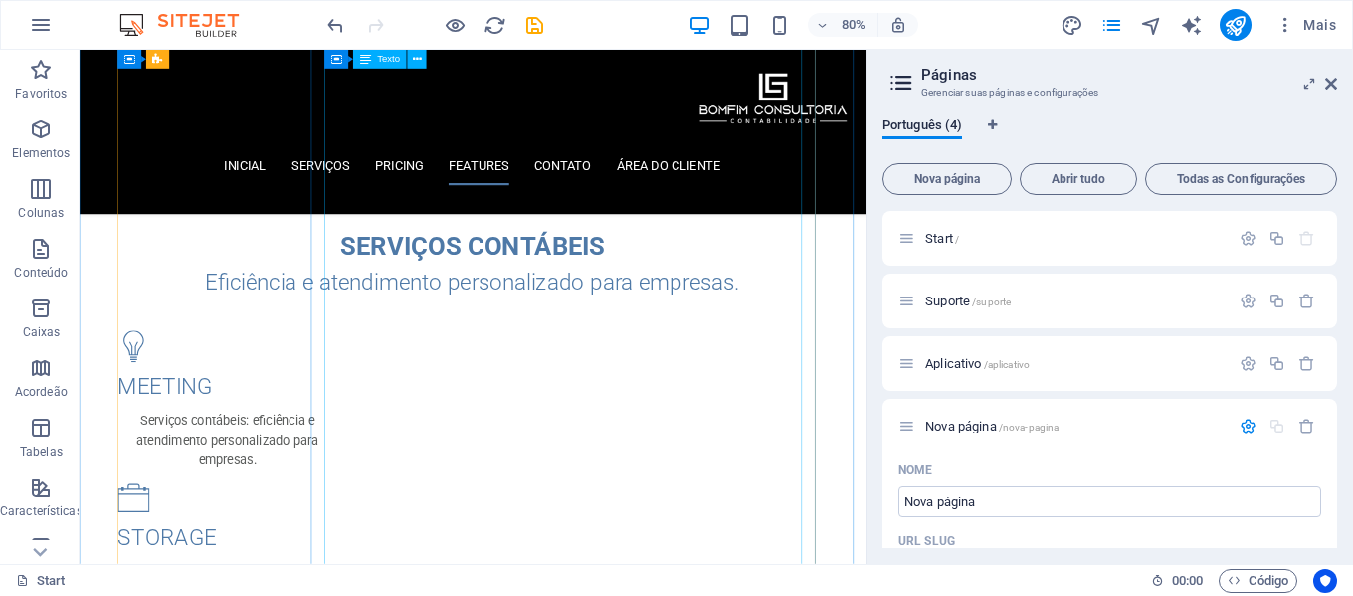
scroll to position [5473, 0]
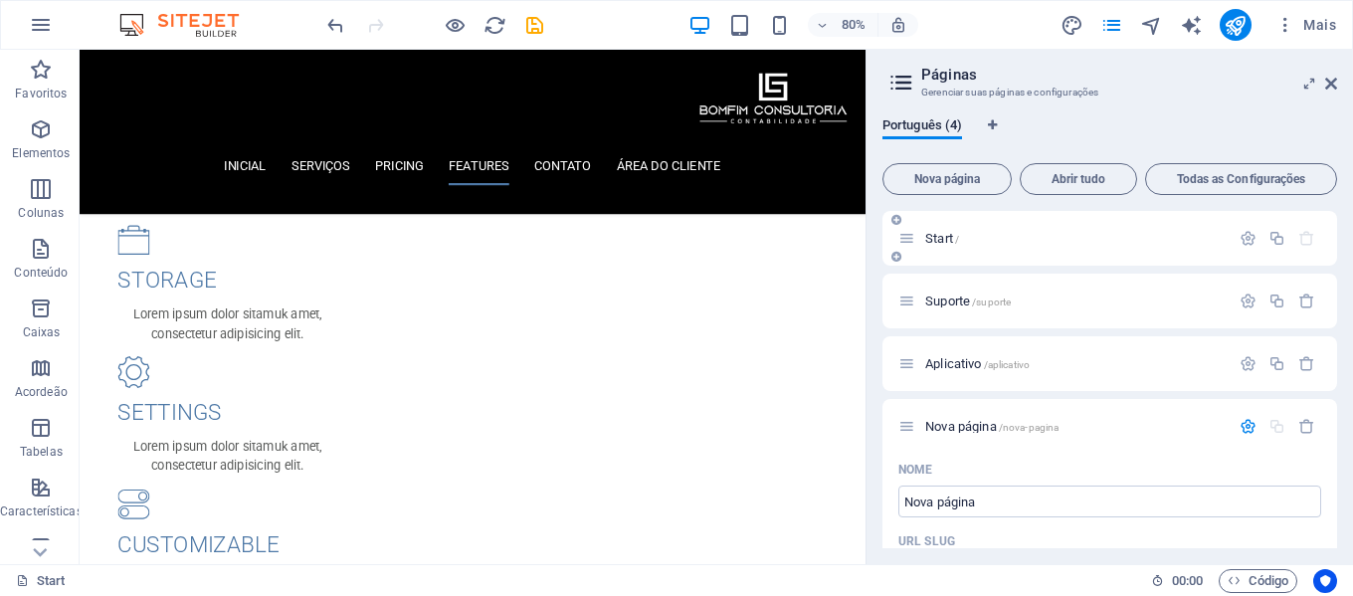
click at [1007, 237] on p "Start /" at bounding box center [1075, 238] width 299 height 13
click at [1247, 238] on icon "button" at bounding box center [1248, 238] width 17 height 17
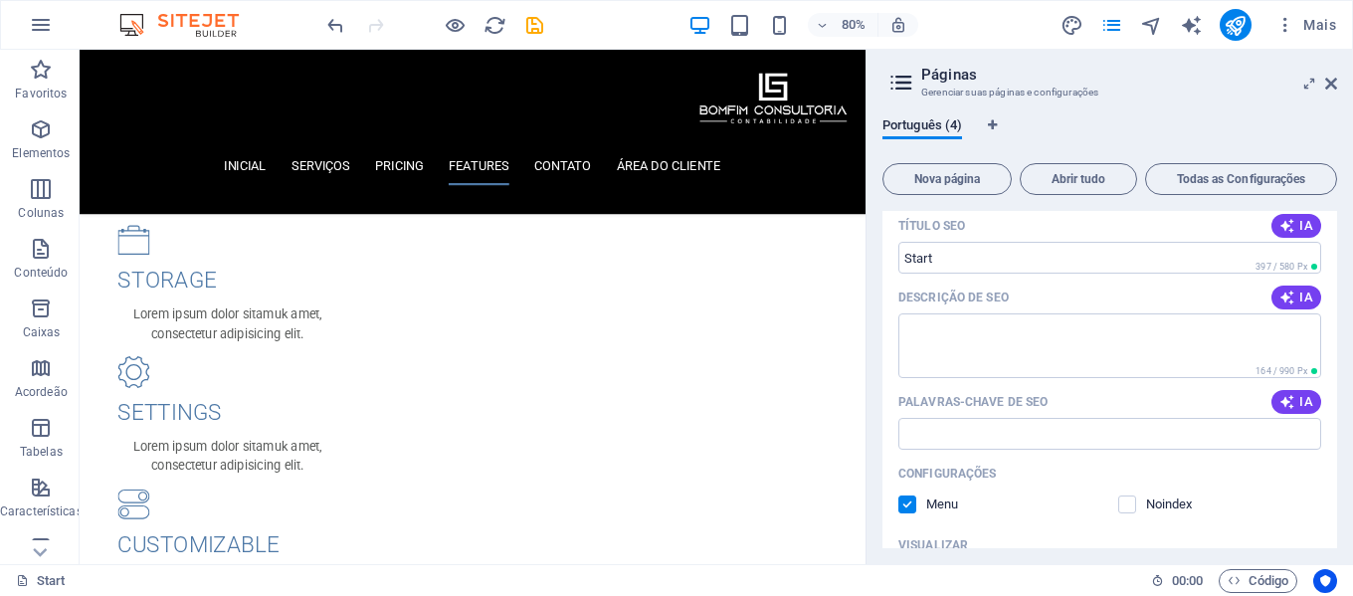
scroll to position [0, 0]
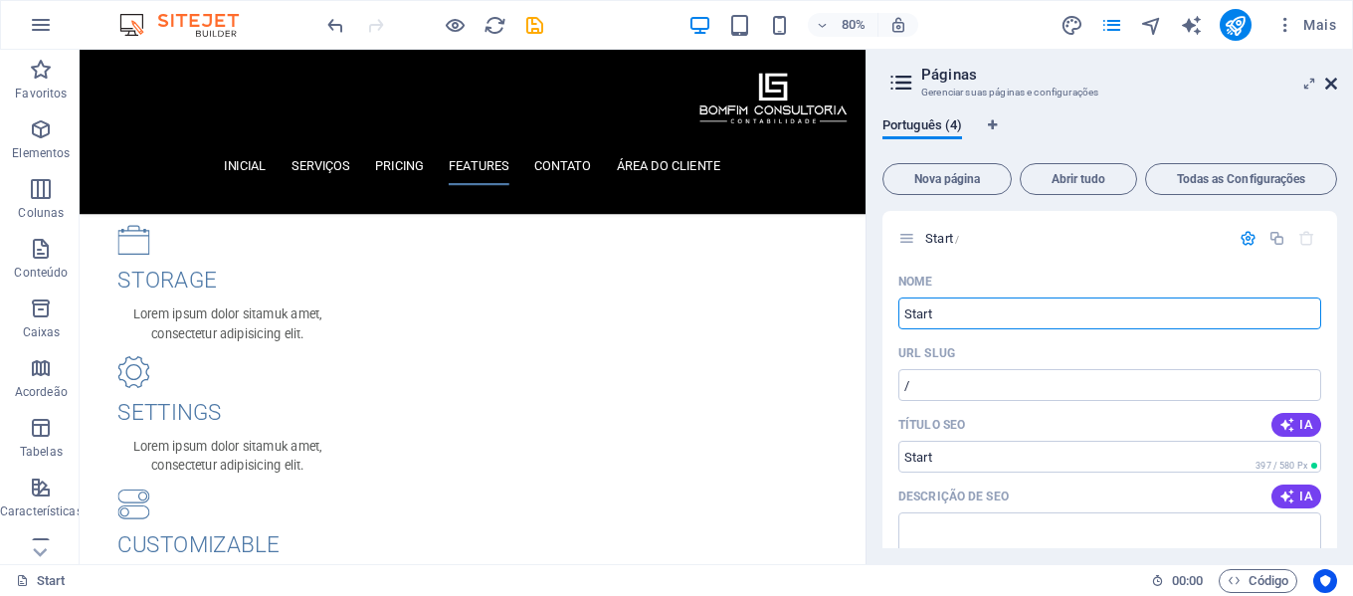
click at [1334, 81] on icon at bounding box center [1332, 84] width 12 height 16
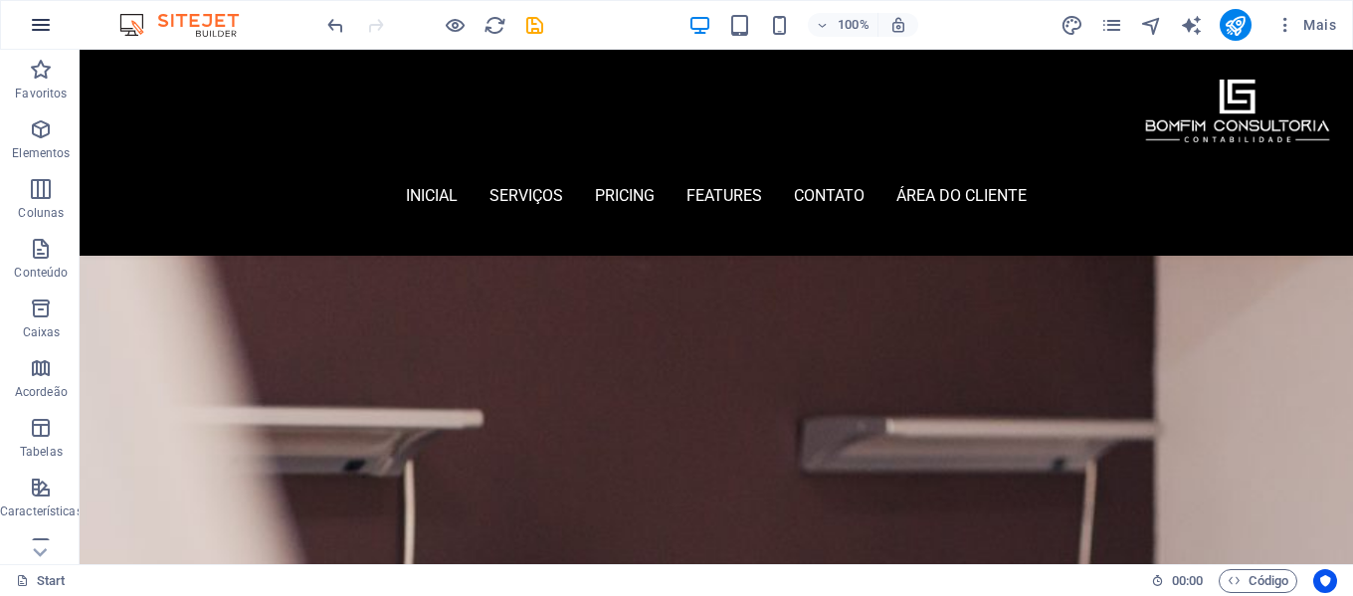
click at [44, 24] on icon "button" at bounding box center [41, 25] width 24 height 24
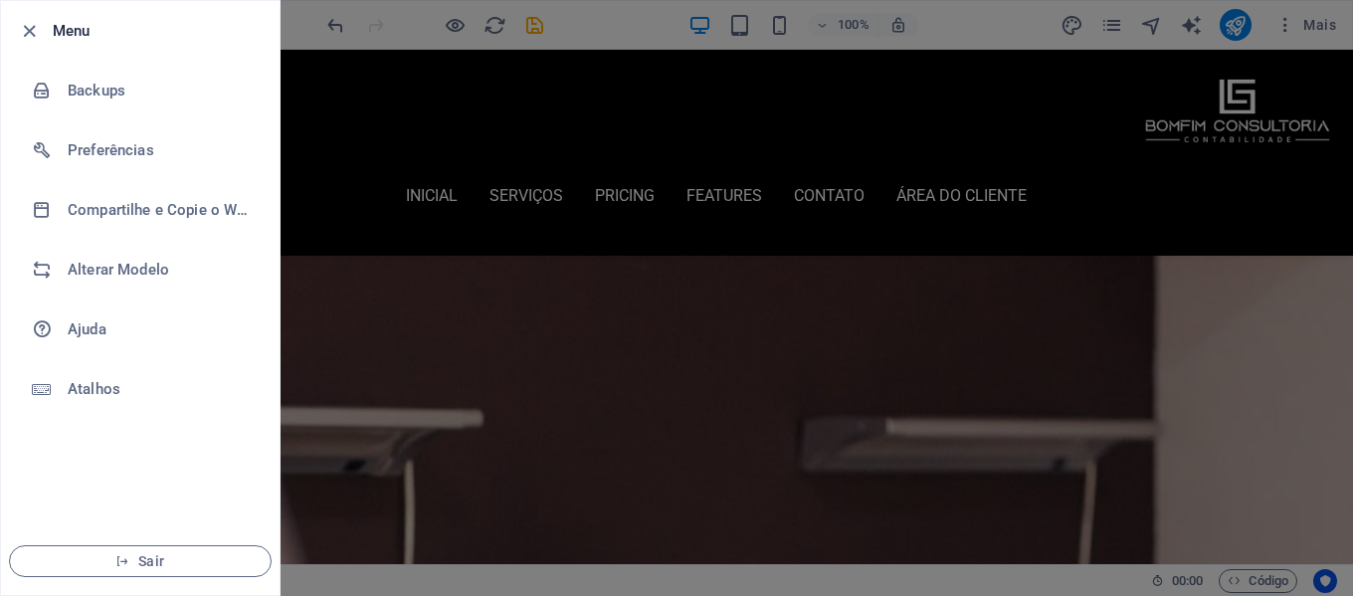
click at [381, 193] on div at bounding box center [676, 298] width 1353 height 596
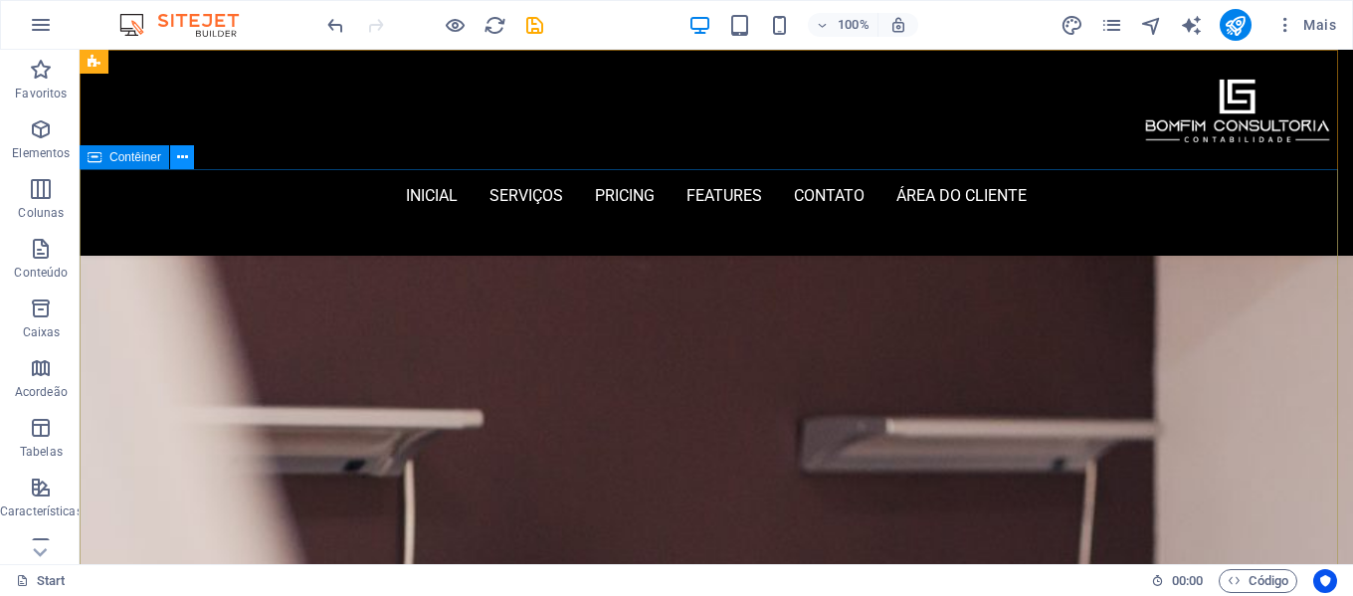
click at [184, 161] on icon at bounding box center [182, 157] width 11 height 21
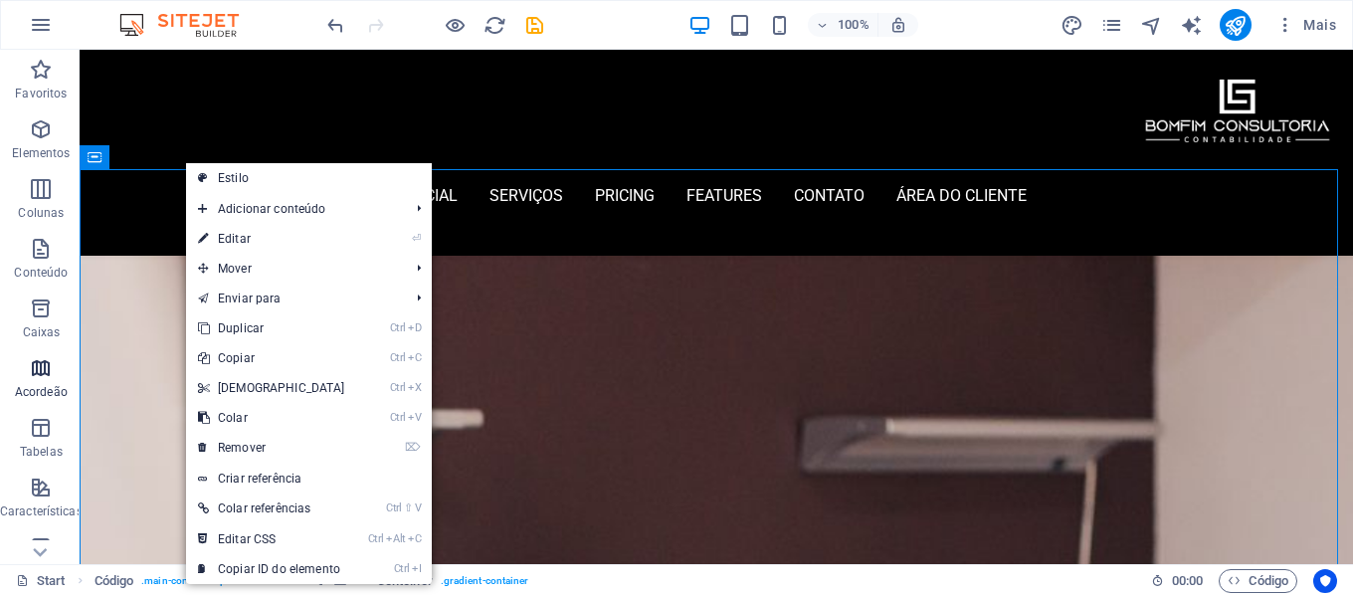
click at [38, 386] on p "Acordeão" at bounding box center [41, 392] width 53 height 16
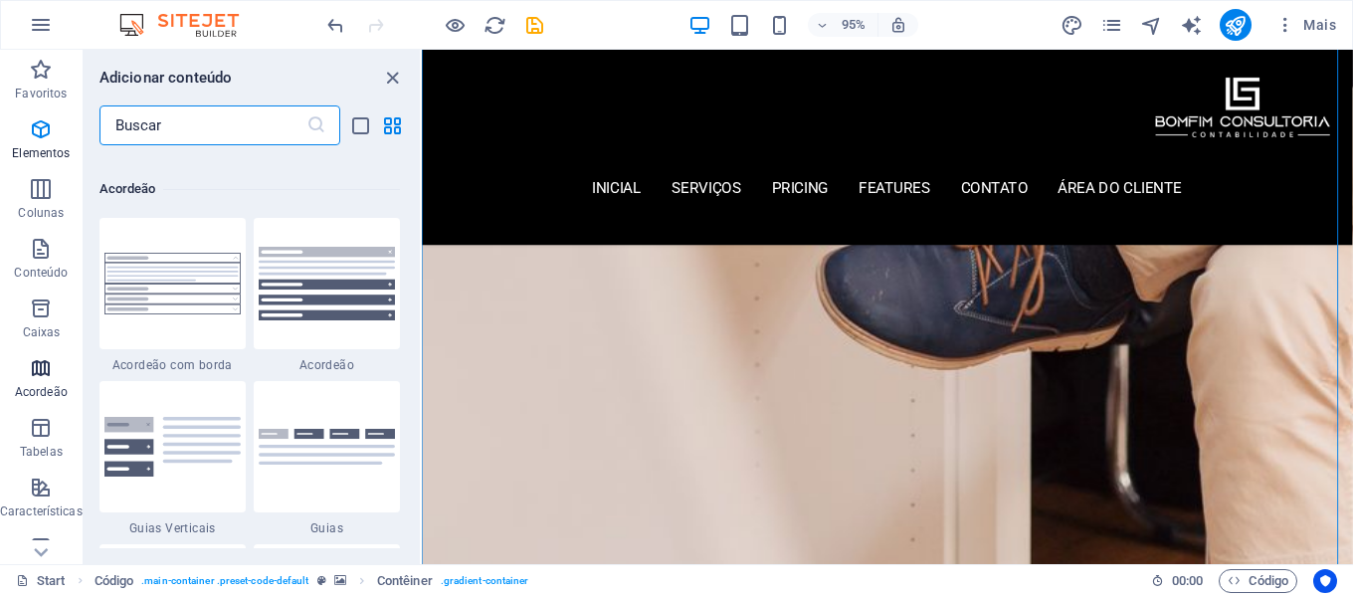
scroll to position [6354, 0]
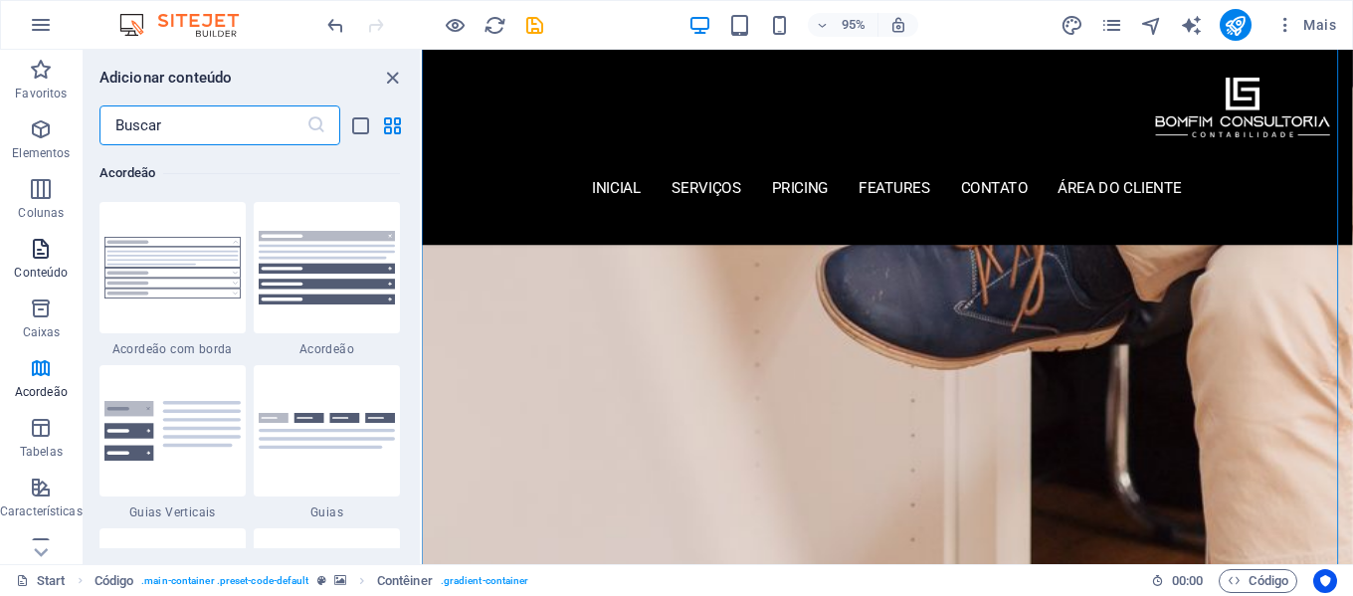
click at [42, 250] on icon "button" at bounding box center [41, 249] width 24 height 24
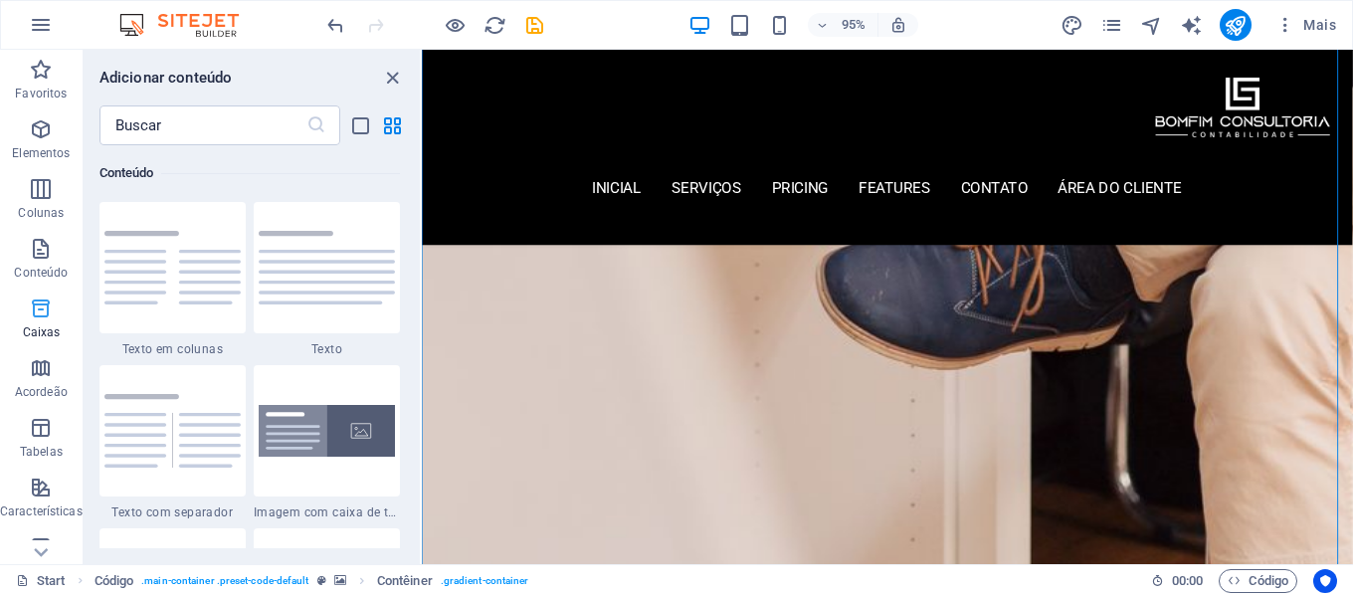
scroll to position [3482, 0]
click at [43, 135] on icon "button" at bounding box center [41, 129] width 24 height 24
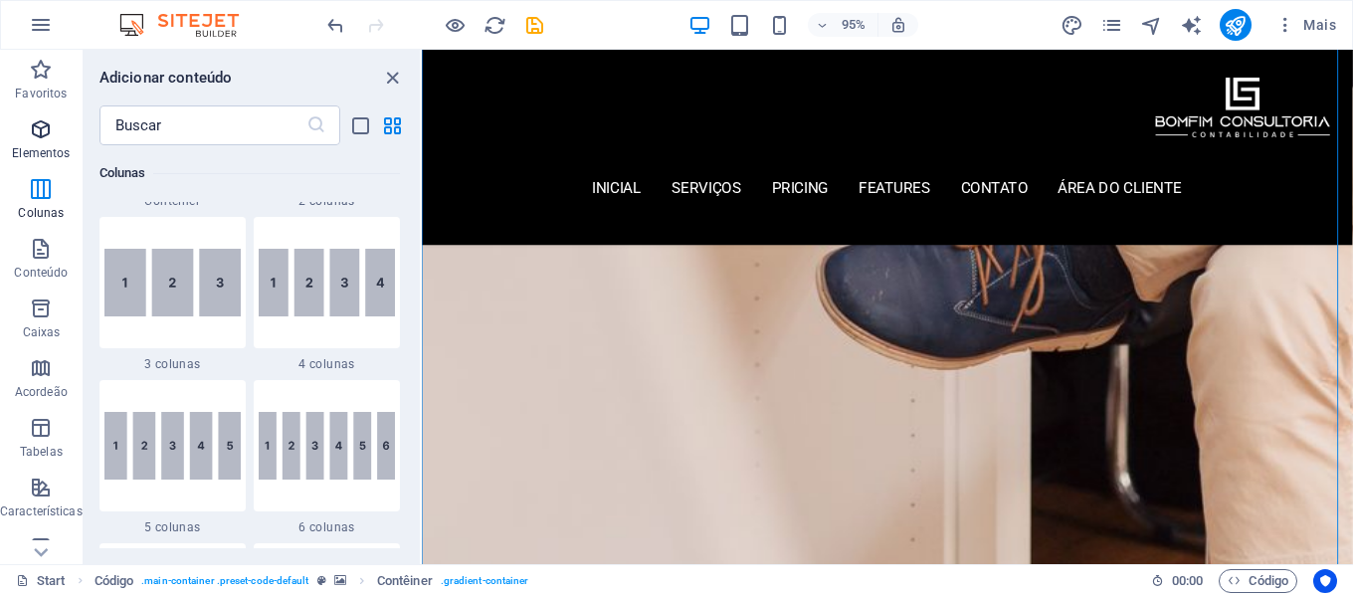
scroll to position [212, 0]
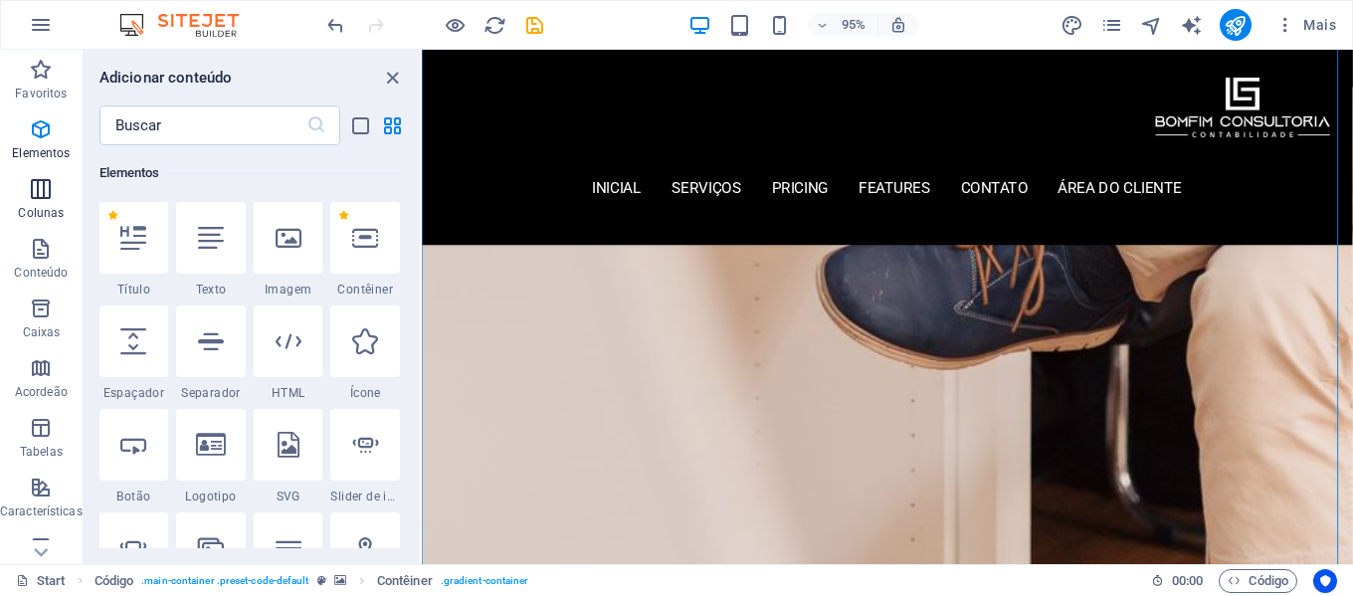
click at [40, 192] on icon "button" at bounding box center [41, 189] width 24 height 24
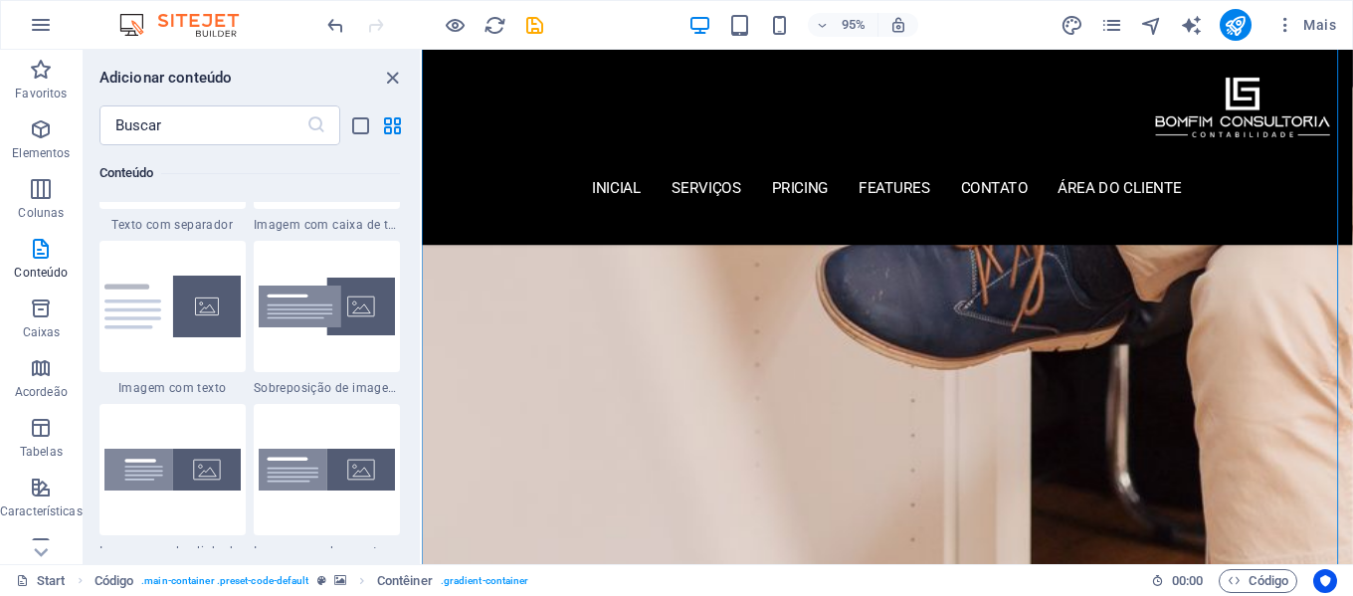
scroll to position [3772, 0]
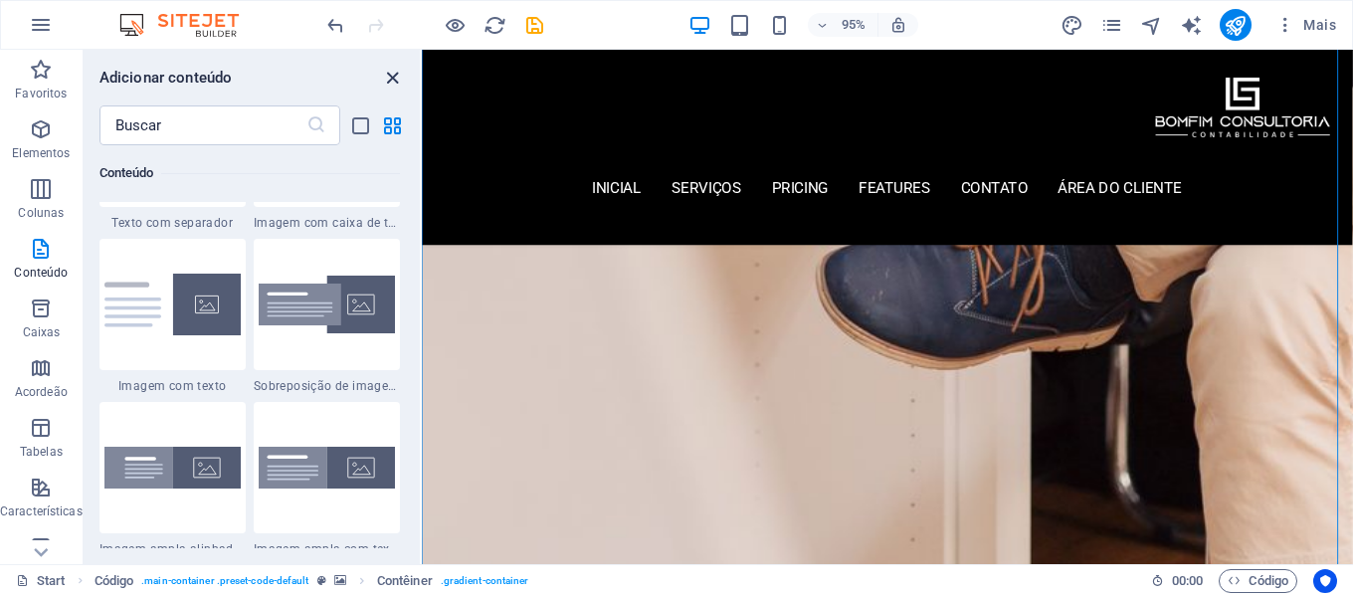
click at [396, 81] on icon "close panel" at bounding box center [392, 78] width 23 height 23
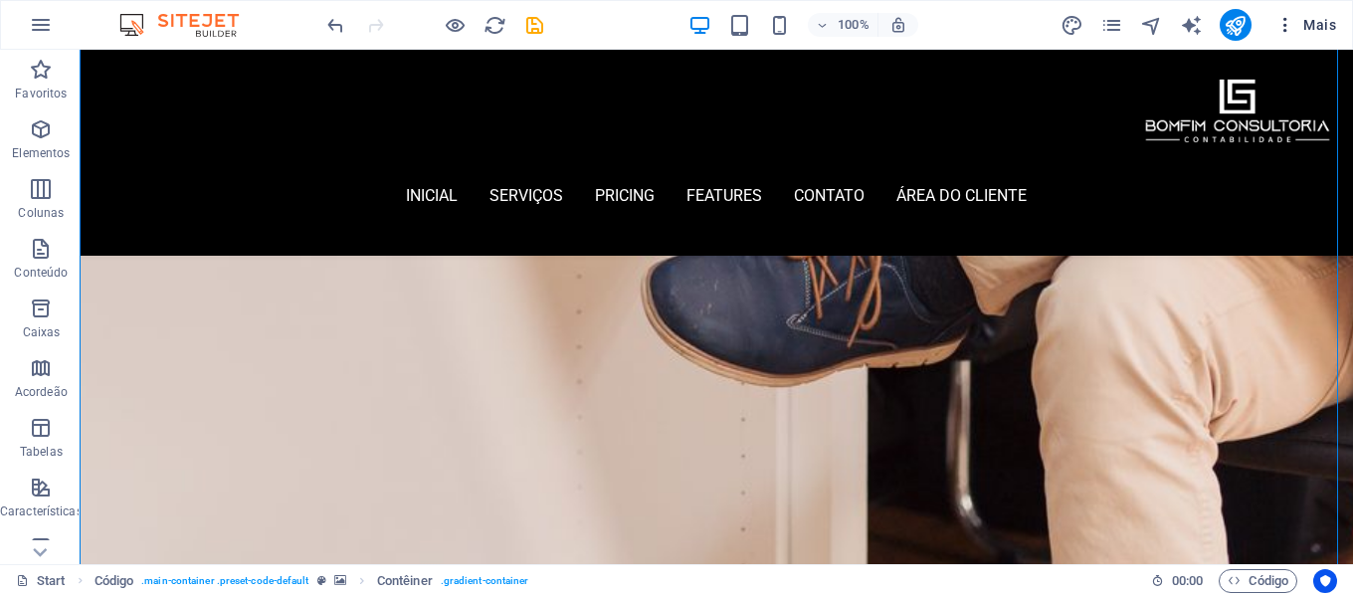
click at [1284, 24] on icon "button" at bounding box center [1286, 25] width 20 height 20
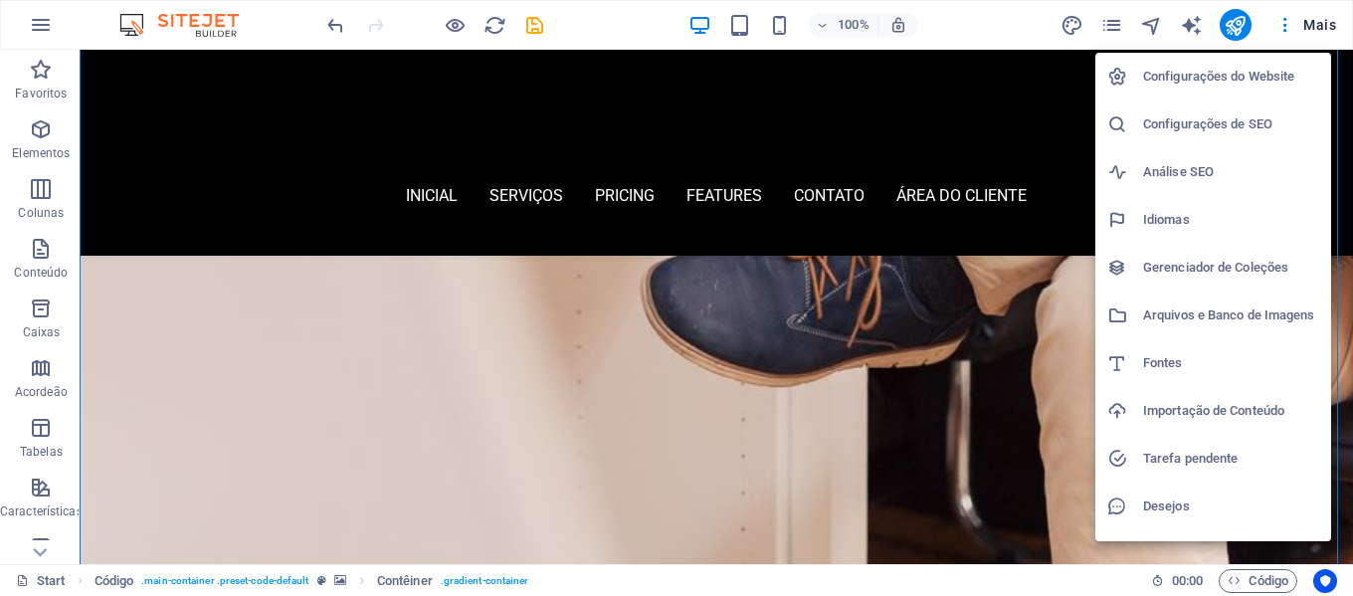
click at [1266, 72] on h6 "Configurações do Website" at bounding box center [1231, 77] width 176 height 24
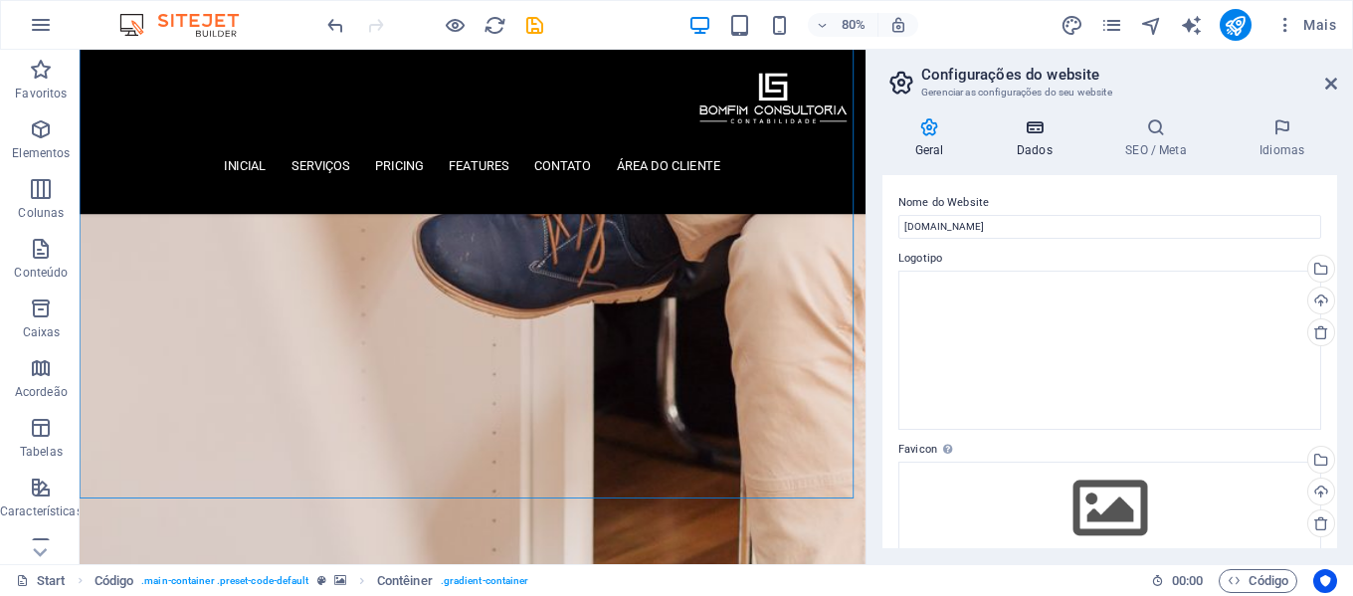
click at [1046, 138] on h4 "Dados" at bounding box center [1038, 138] width 108 height 42
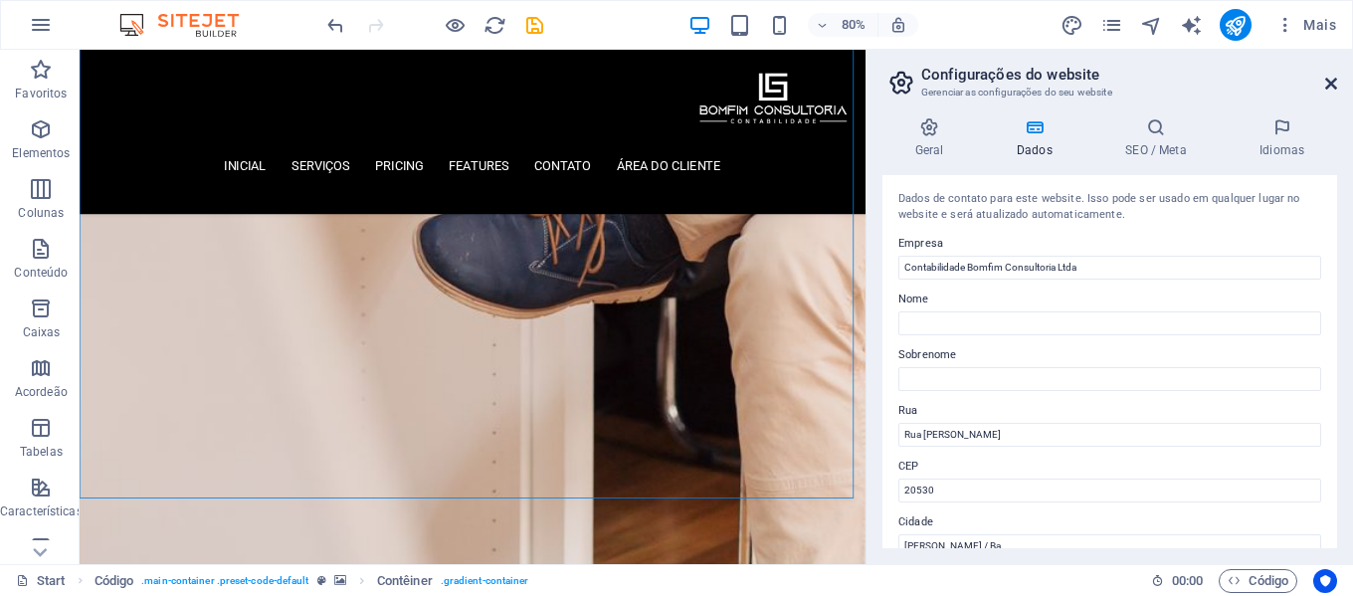
click at [1334, 83] on icon at bounding box center [1332, 84] width 12 height 16
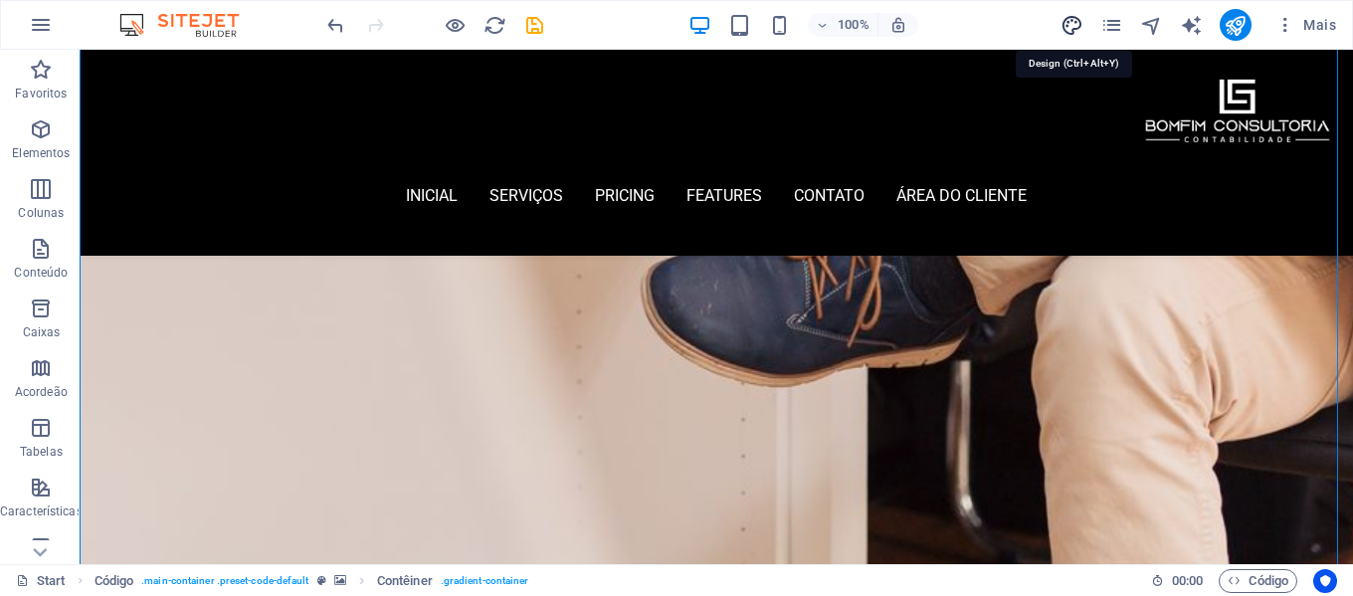
click at [1072, 28] on icon "design" at bounding box center [1072, 25] width 23 height 23
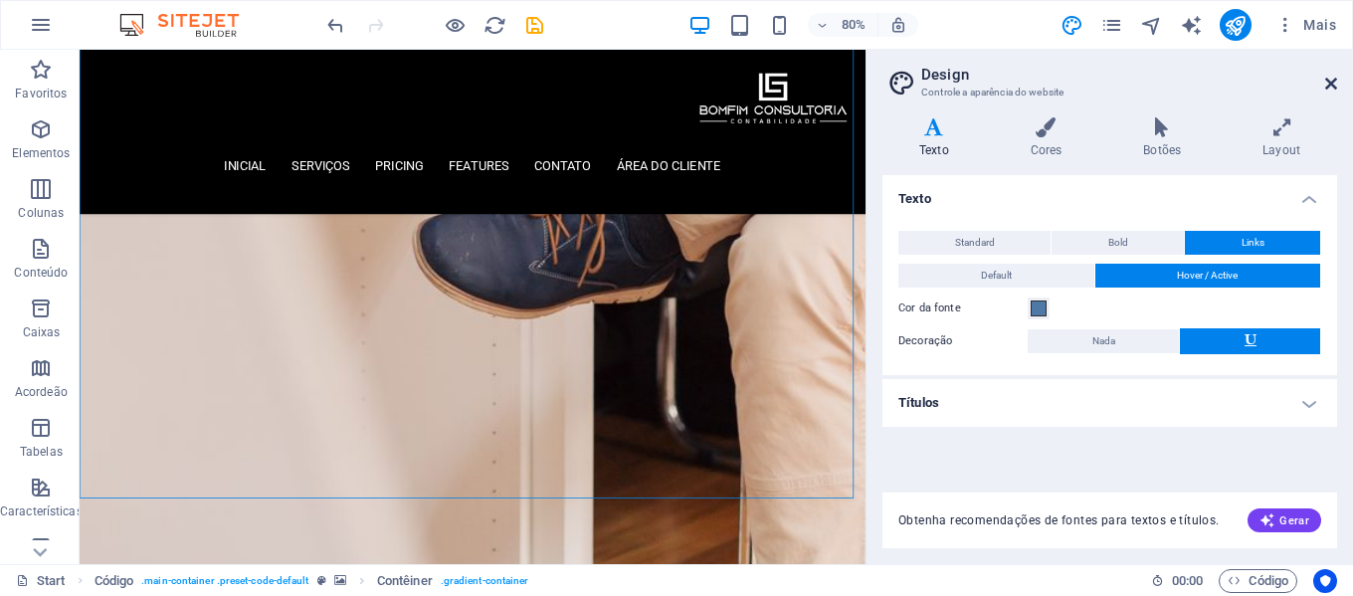
click at [1333, 88] on icon at bounding box center [1332, 84] width 12 height 16
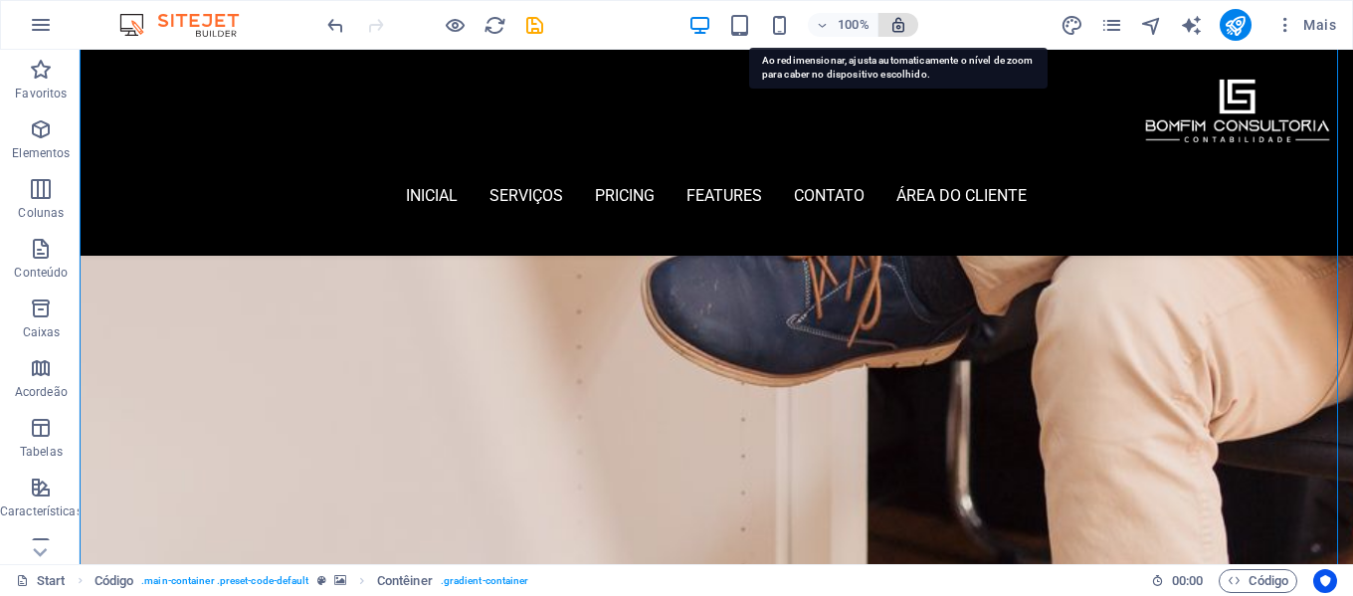
click at [898, 27] on icon "button" at bounding box center [899, 25] width 18 height 18
click at [901, 28] on icon "button" at bounding box center [899, 25] width 18 height 18
click at [901, 27] on icon "button" at bounding box center [899, 25] width 18 height 18
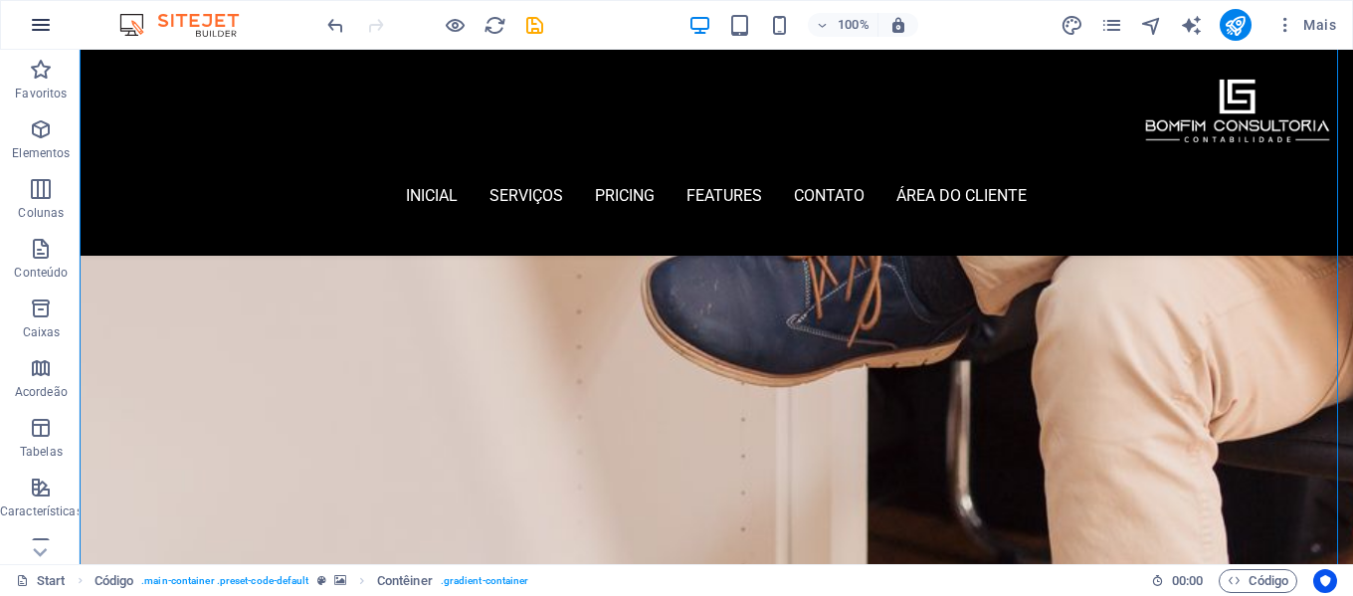
click at [35, 30] on icon "button" at bounding box center [41, 25] width 24 height 24
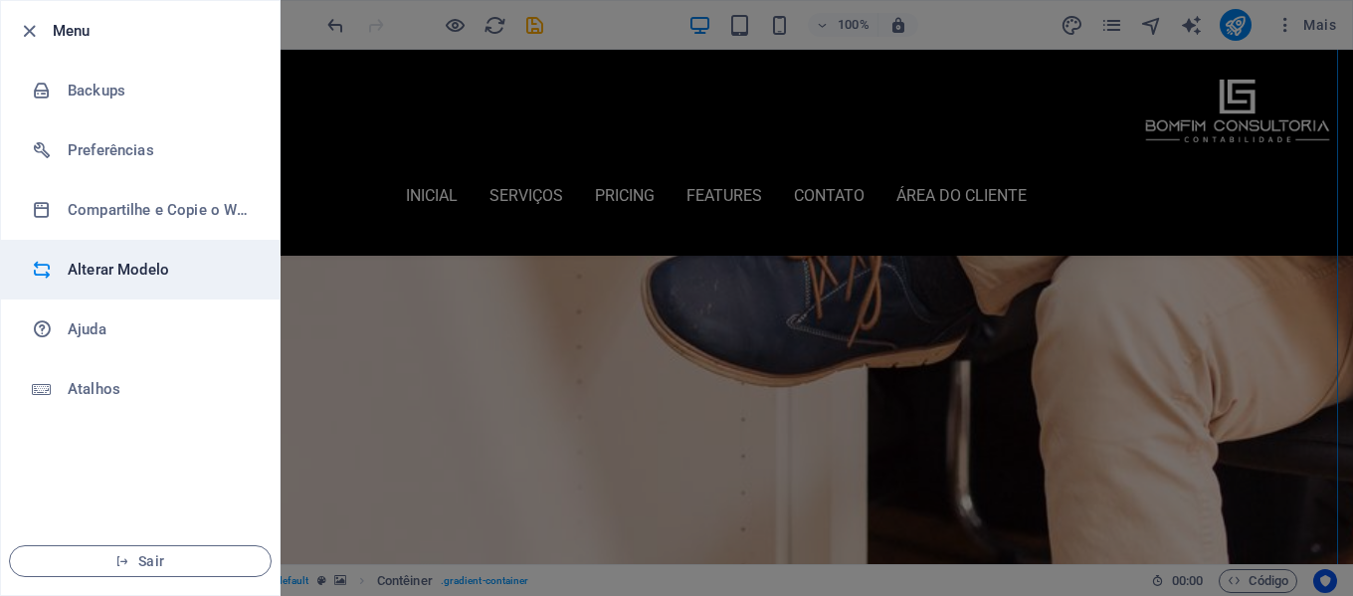
click at [159, 262] on h6 "Alterar Modelo" at bounding box center [160, 270] width 184 height 24
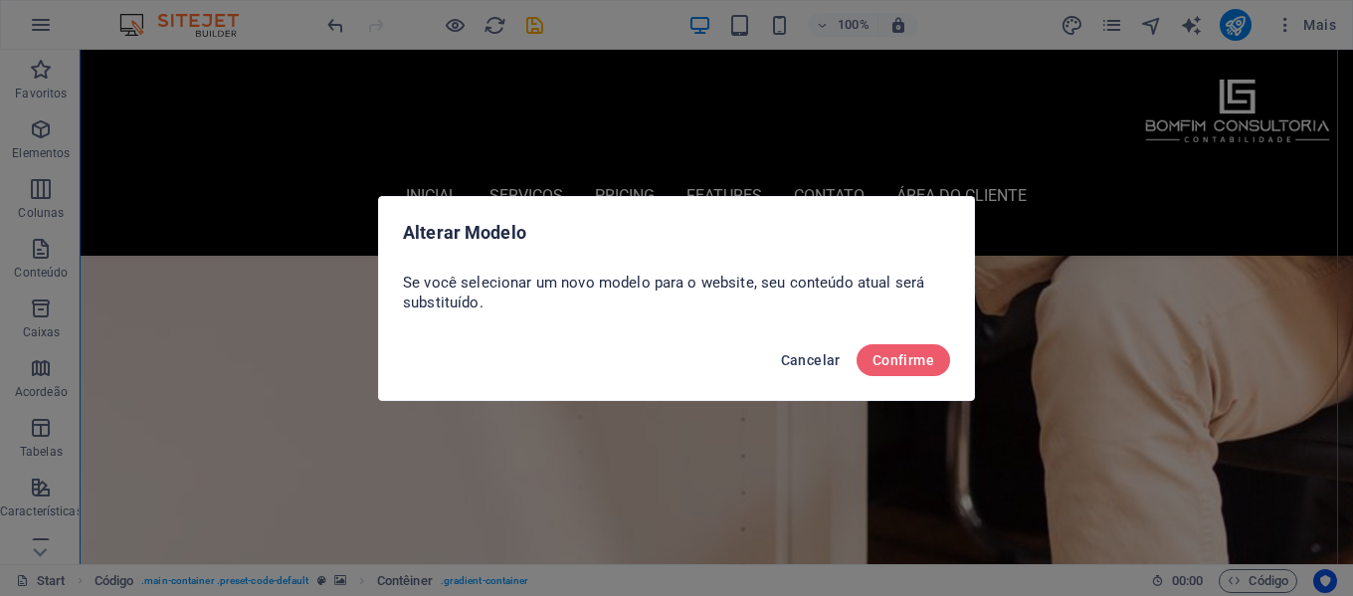
click at [825, 357] on span "Cancelar" at bounding box center [811, 360] width 60 height 16
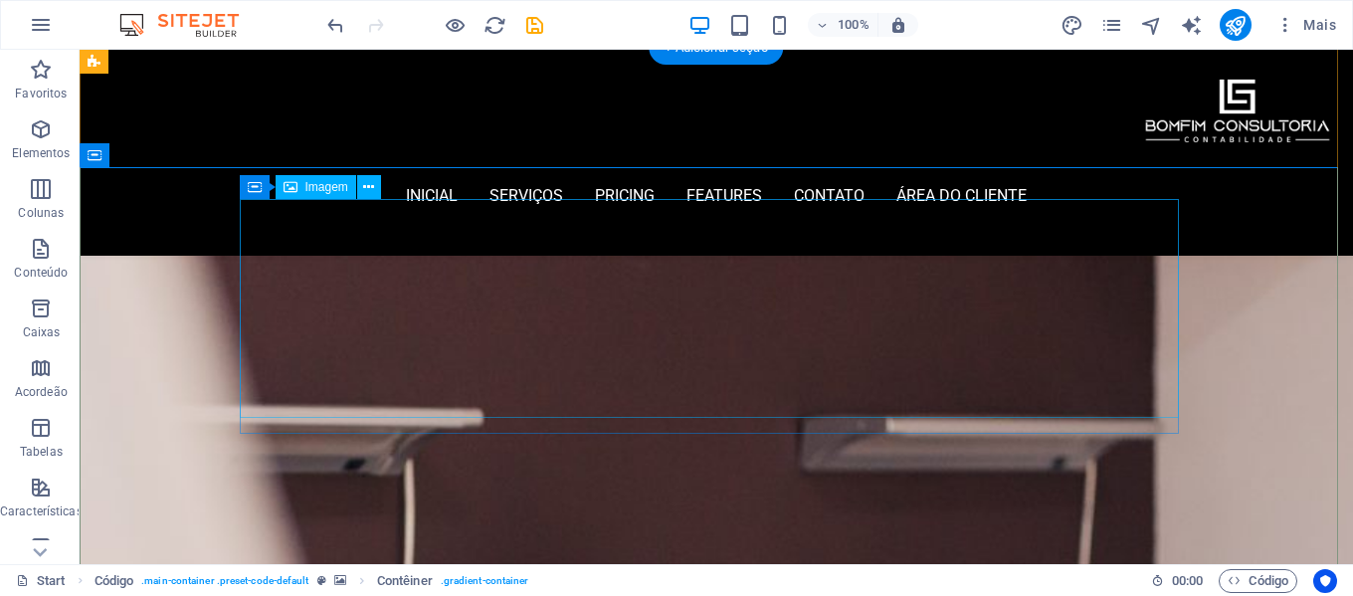
scroll to position [0, 0]
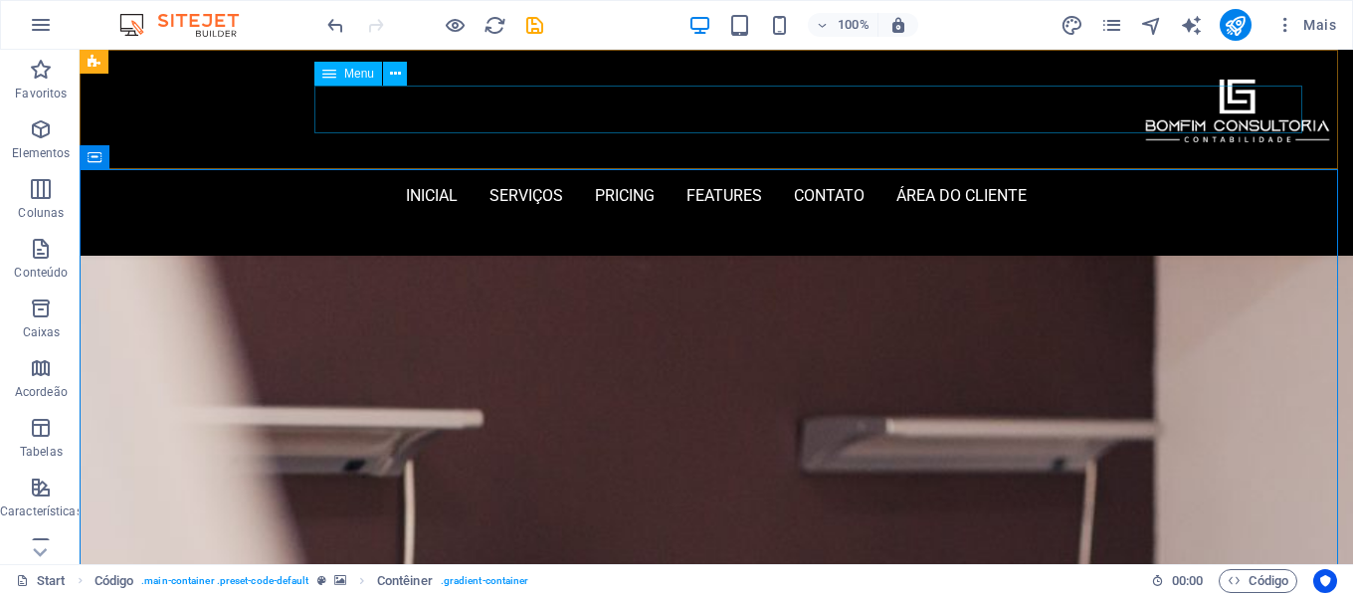
click at [556, 172] on nav "inicial Serviços Pricing Features contato área do cliente" at bounding box center [716, 196] width 1202 height 48
select select
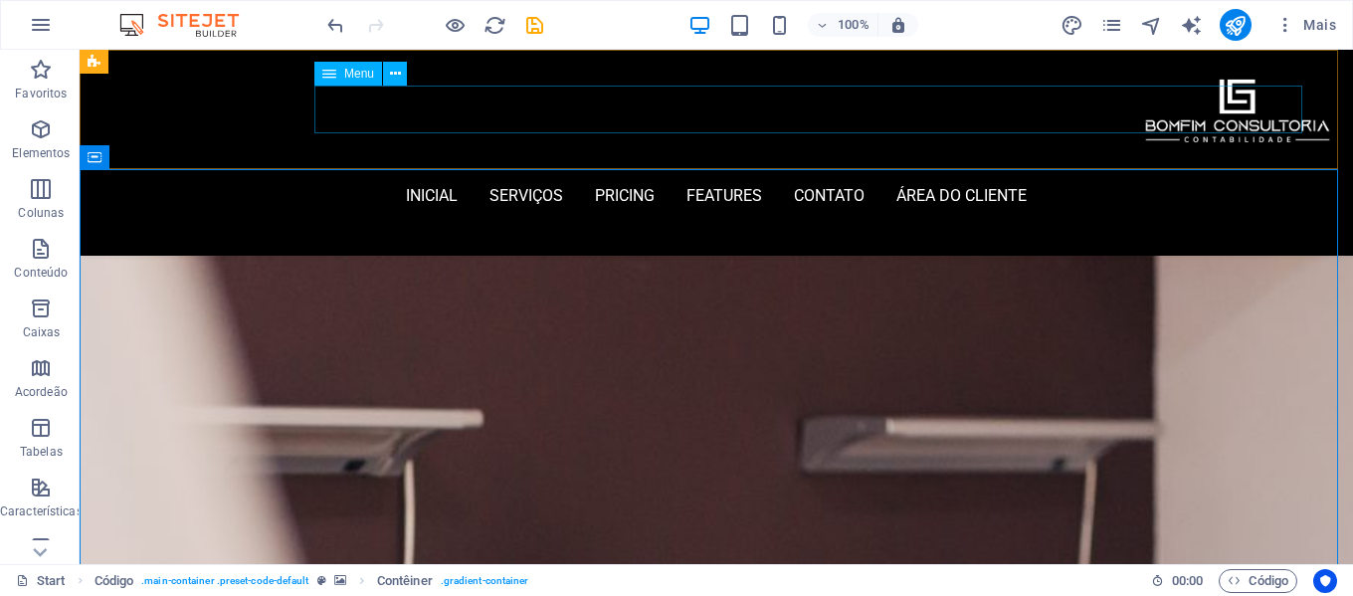
select select
select select "2"
select select
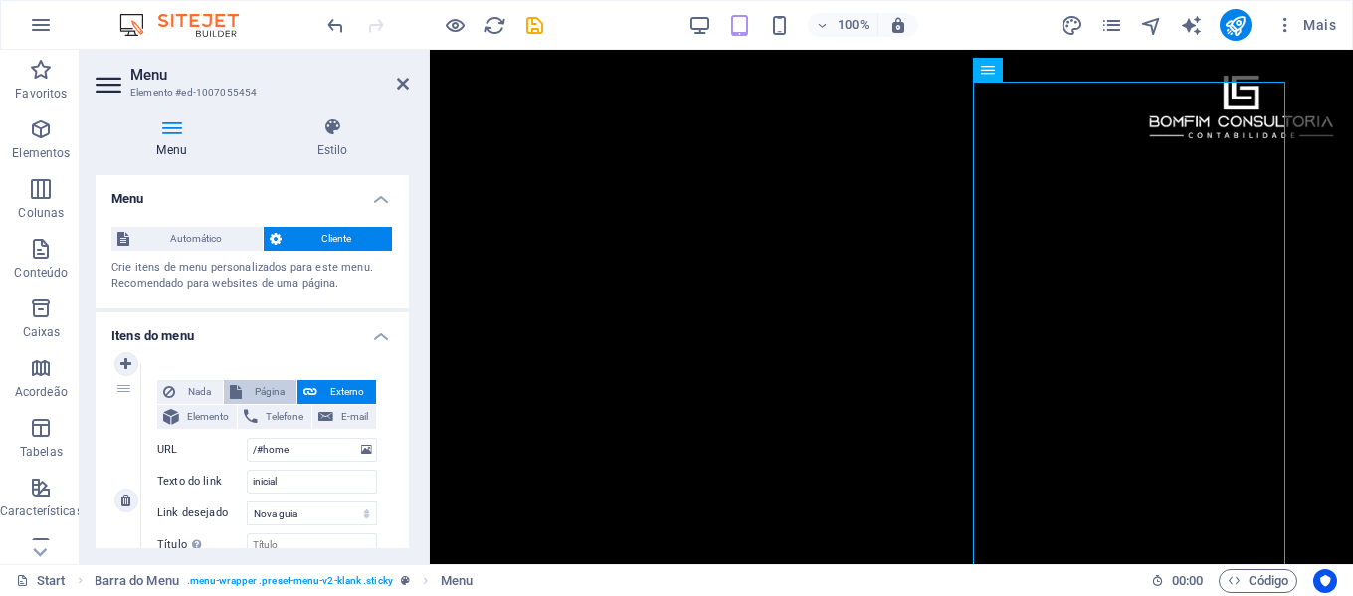
click at [250, 392] on span "Página" at bounding box center [269, 392] width 43 height 24
select select
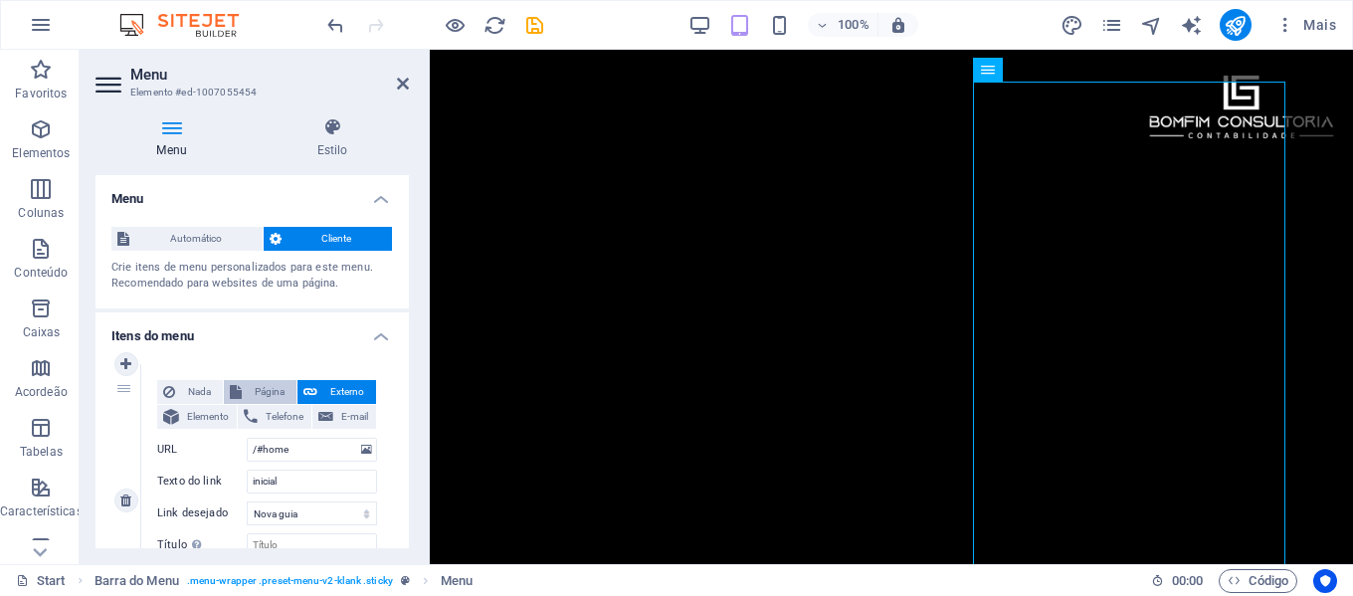
select select
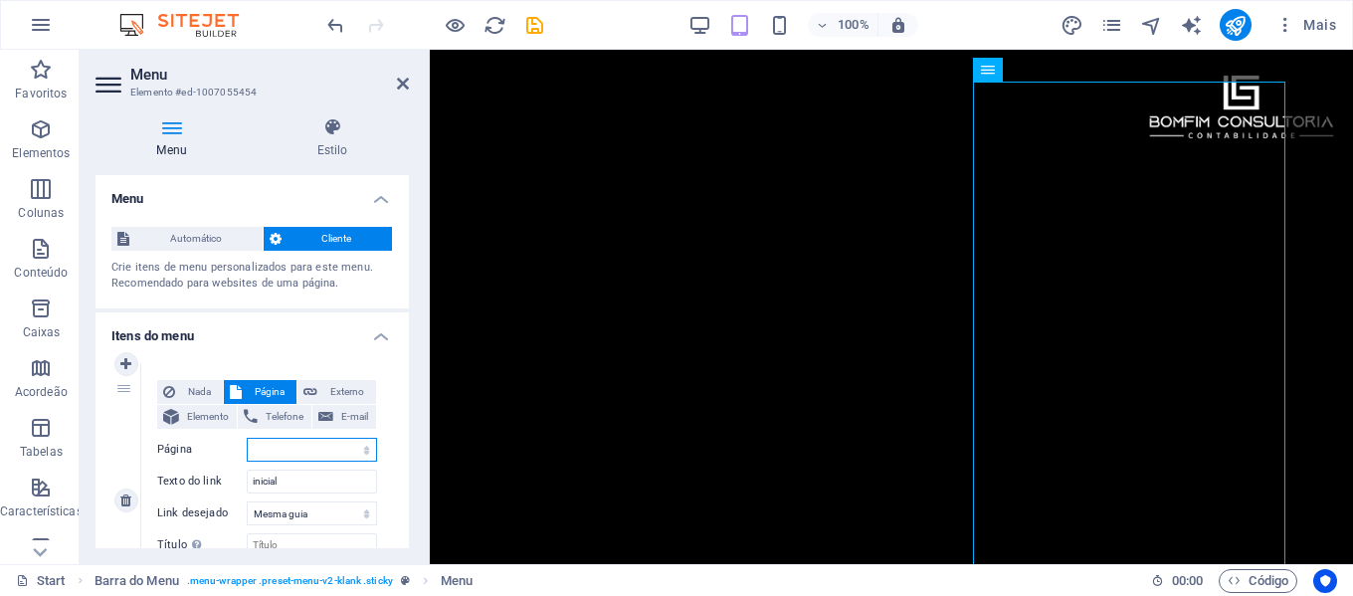
click at [332, 447] on select "Start Suporte Aplicativo Nova página" at bounding box center [312, 450] width 130 height 24
select select "0"
click at [247, 438] on select "Start Suporte Aplicativo Nova página" at bounding box center [312, 450] width 130 height 24
select select
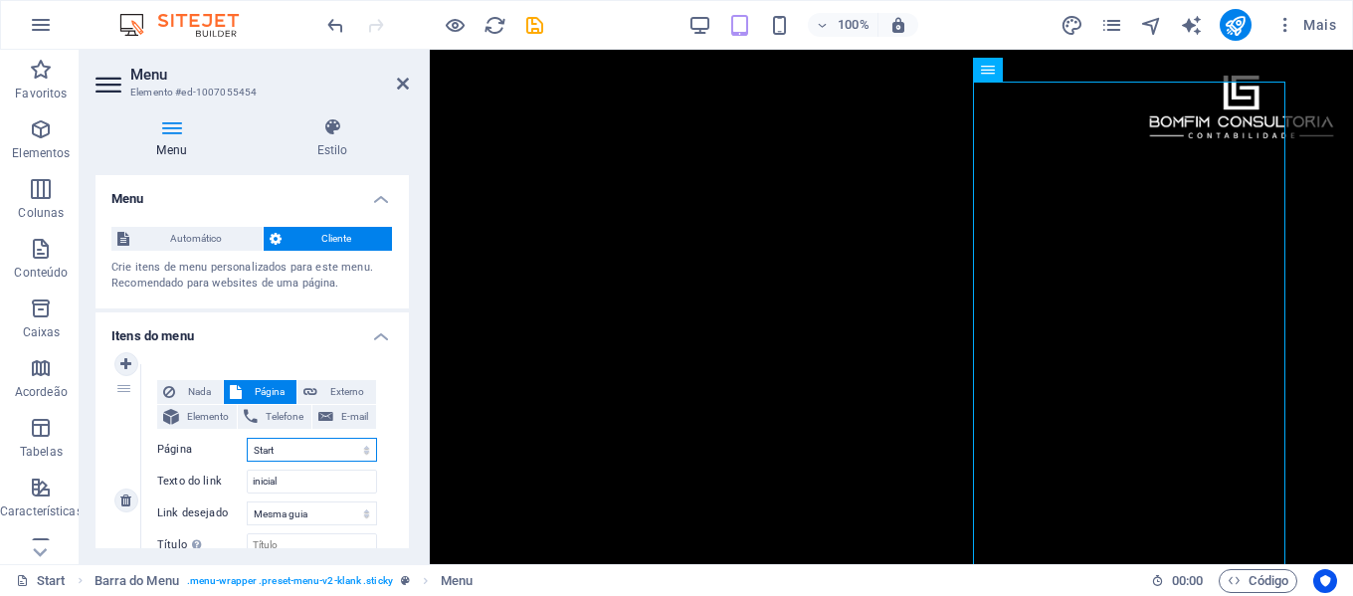
select select
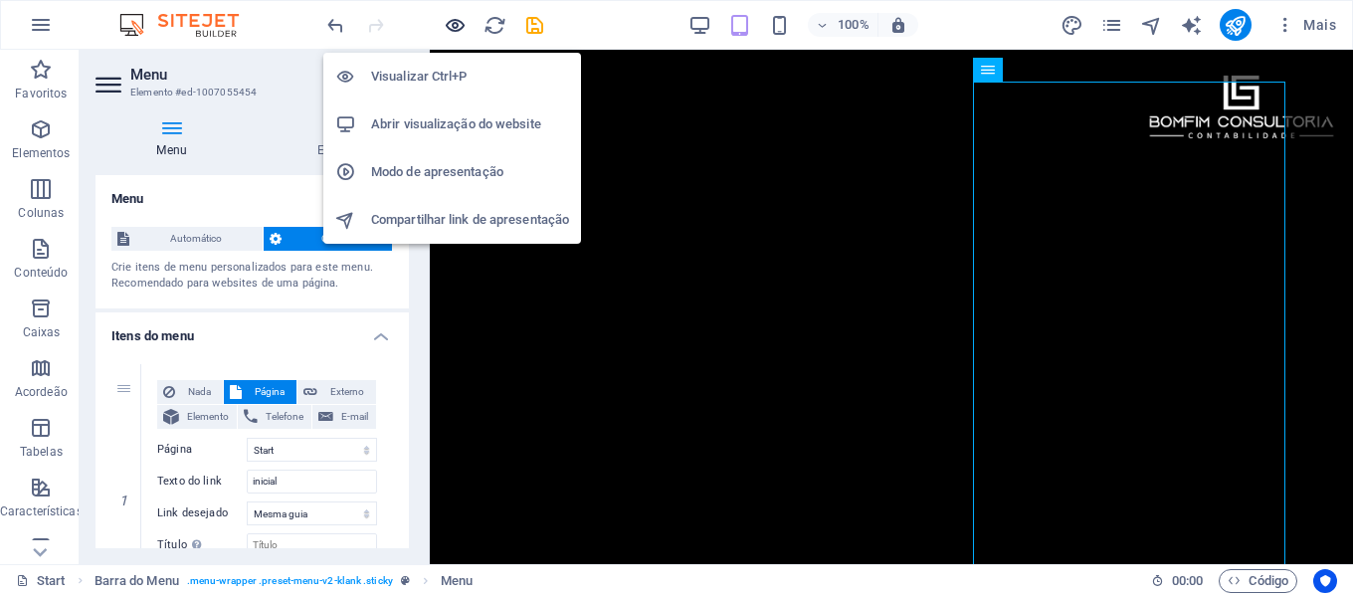
click at [455, 19] on icon "button" at bounding box center [455, 25] width 23 height 23
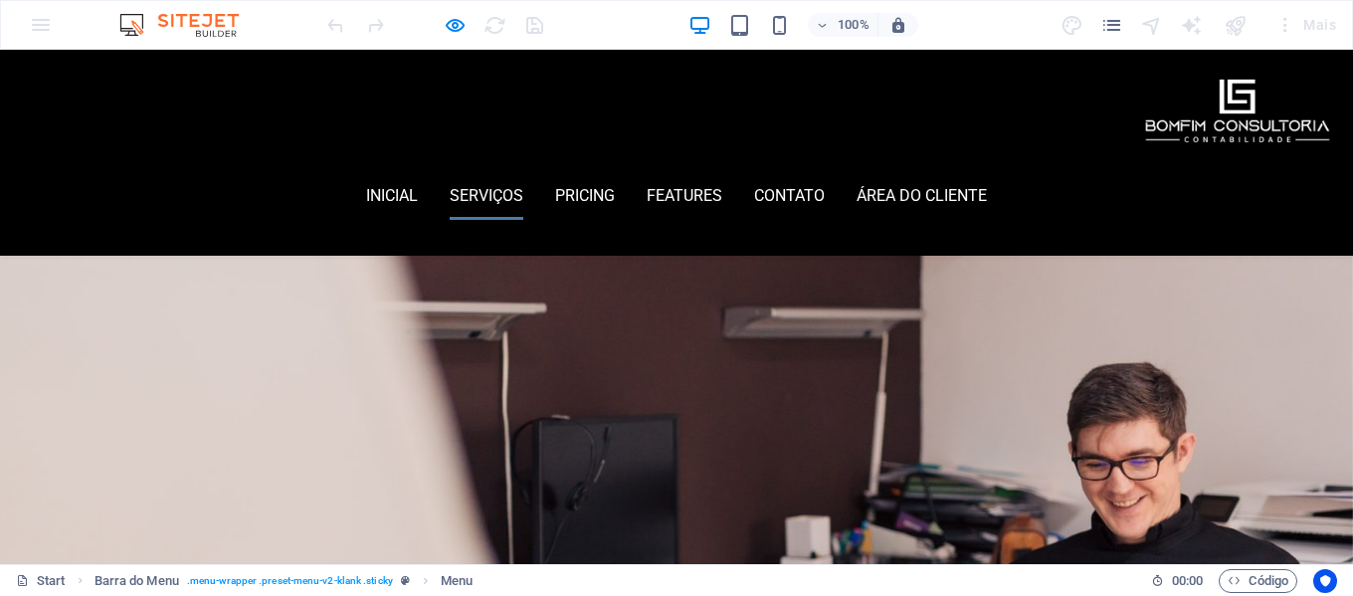
click at [523, 172] on link "Serviços" at bounding box center [487, 196] width 74 height 48
click at [615, 172] on link "Pricing" at bounding box center [585, 196] width 60 height 48
click at [722, 172] on link "Features" at bounding box center [685, 196] width 76 height 48
click at [825, 172] on link "contato" at bounding box center [789, 196] width 71 height 48
click at [983, 172] on link "área do cliente" at bounding box center [922, 196] width 130 height 48
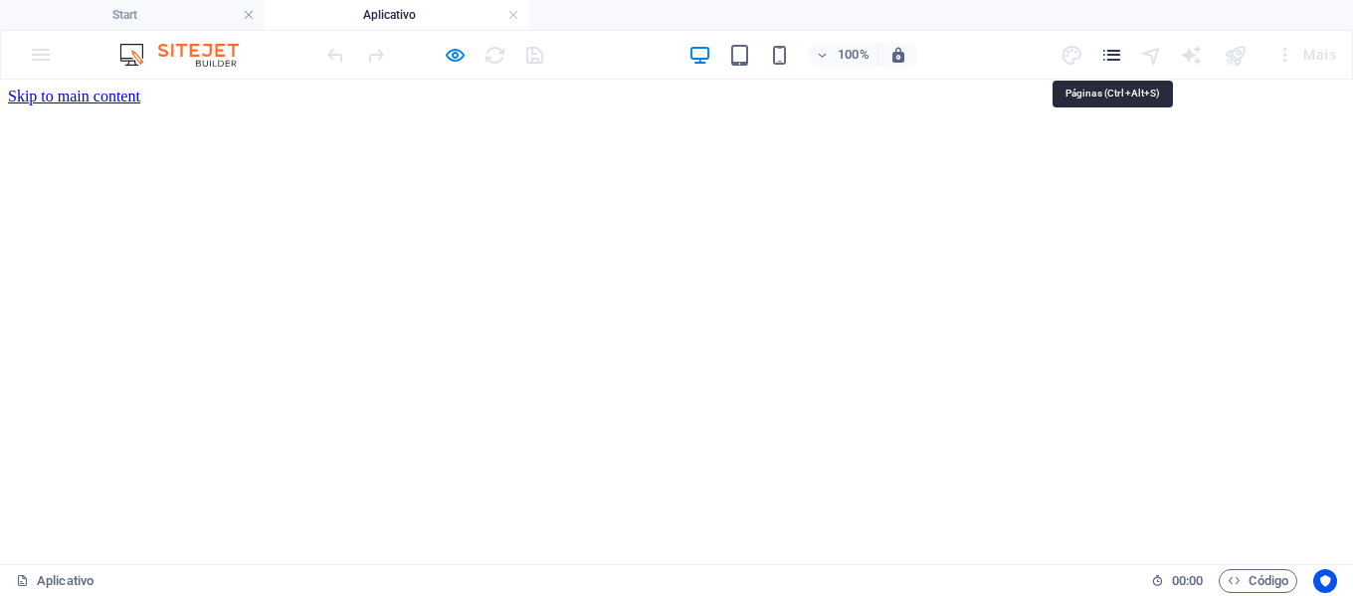
click at [1111, 53] on icon "pages" at bounding box center [1112, 55] width 23 height 23
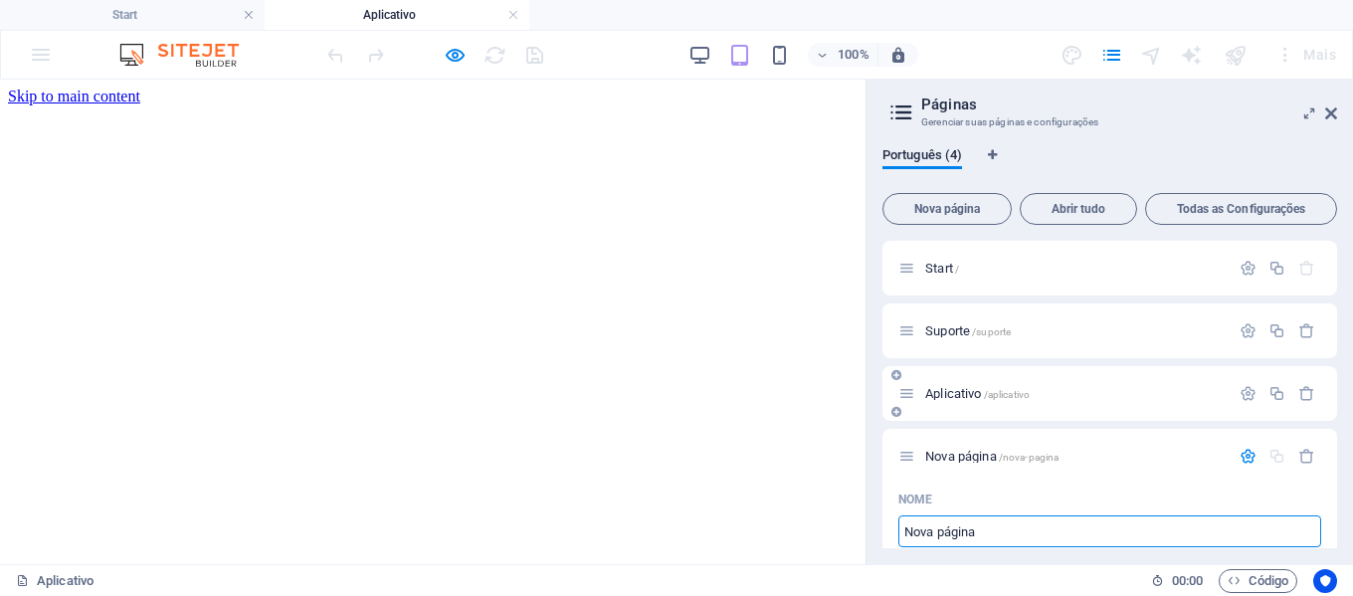
click at [1090, 393] on p "Aplicativo /aplicativo" at bounding box center [1075, 393] width 299 height 13
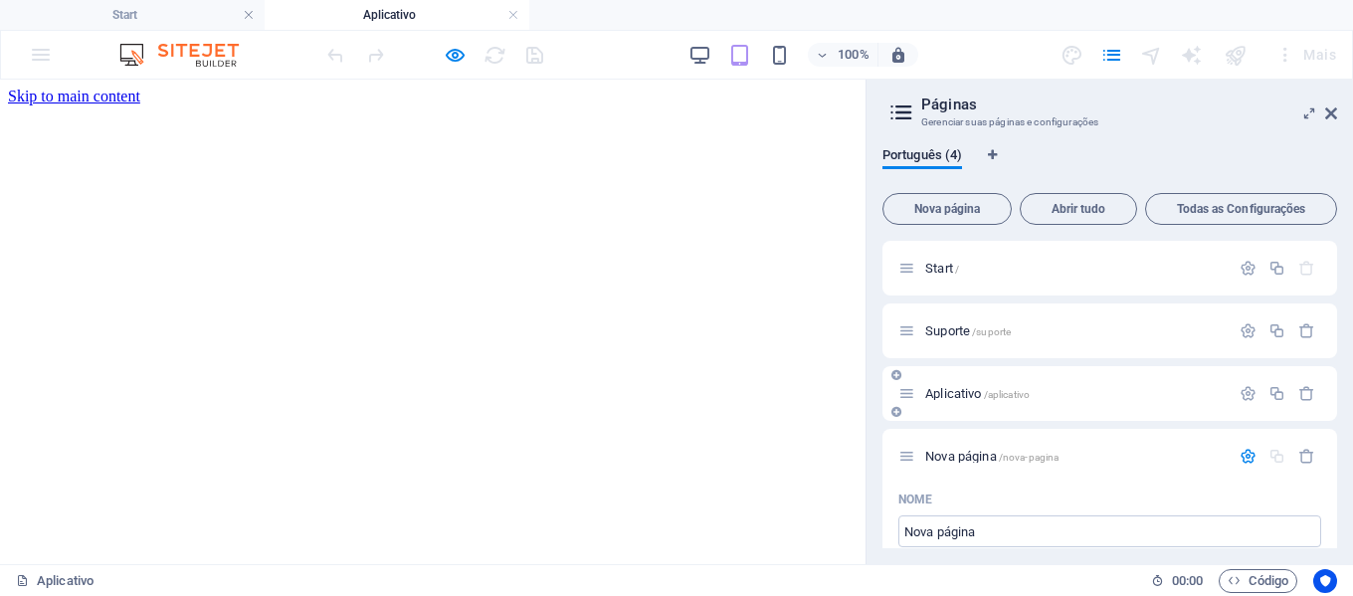
click at [1053, 399] on p "Aplicativo /aplicativo" at bounding box center [1075, 393] width 299 height 13
click at [1078, 456] on p "Nova página /nova-pagina" at bounding box center [1075, 456] width 299 height 13
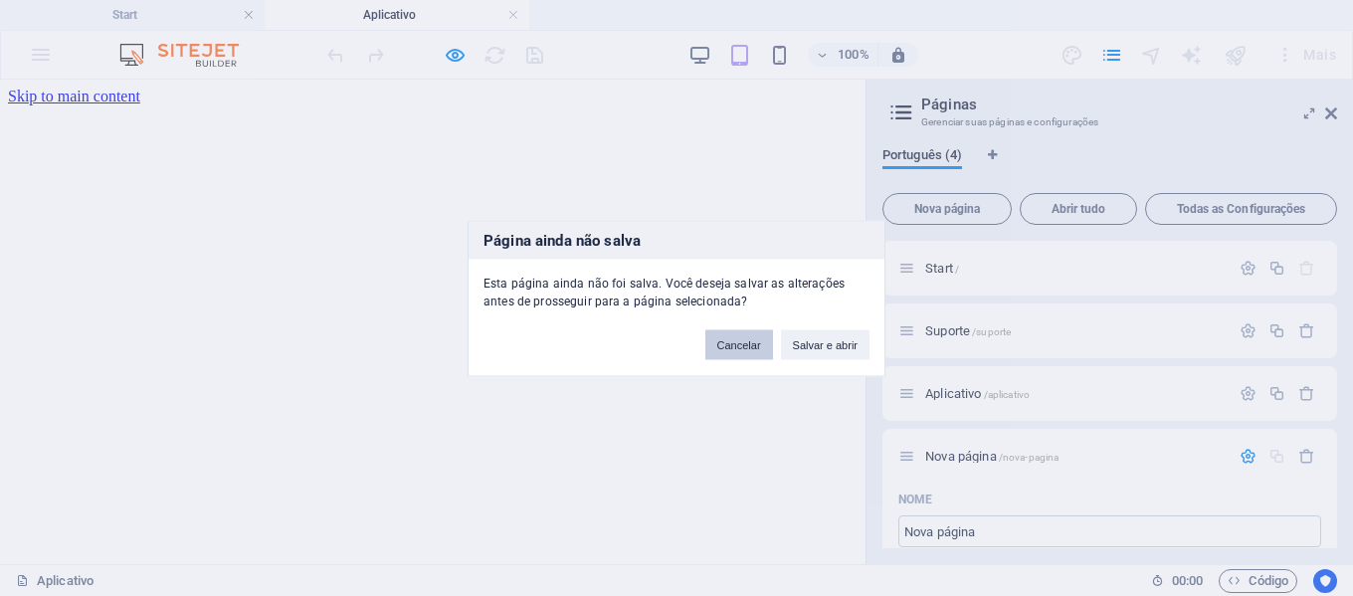
click at [757, 350] on button "Cancelar" at bounding box center [740, 344] width 68 height 30
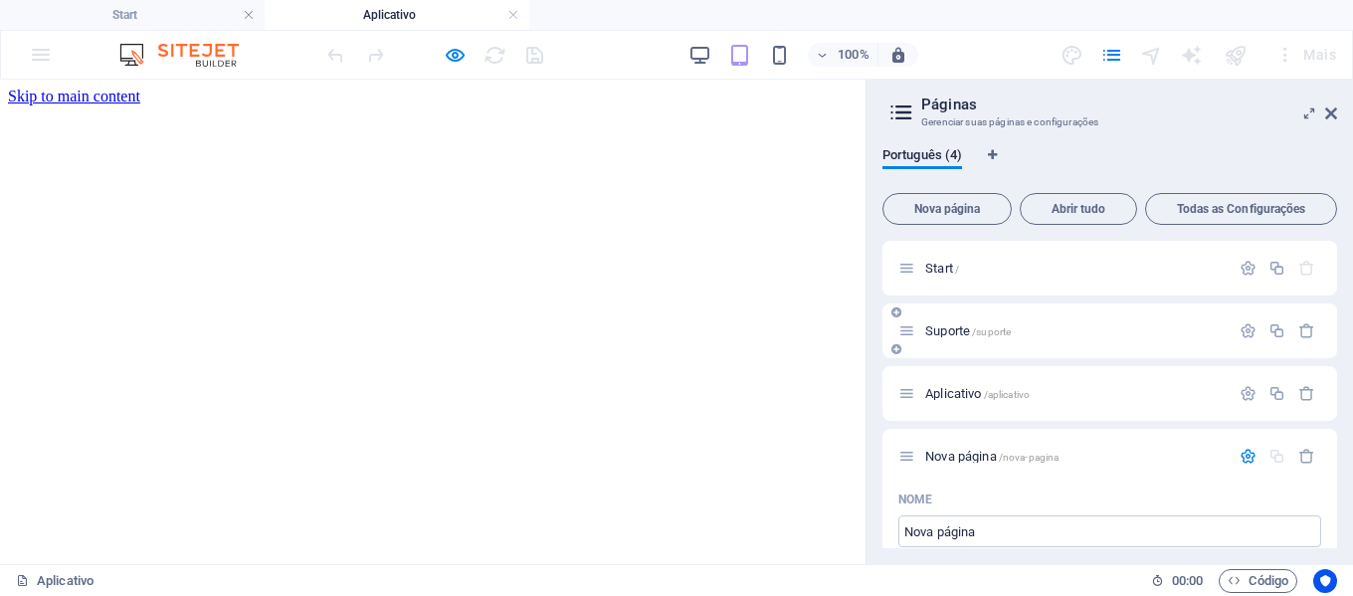
click at [1086, 335] on p "Suporte /suporte" at bounding box center [1075, 330] width 299 height 13
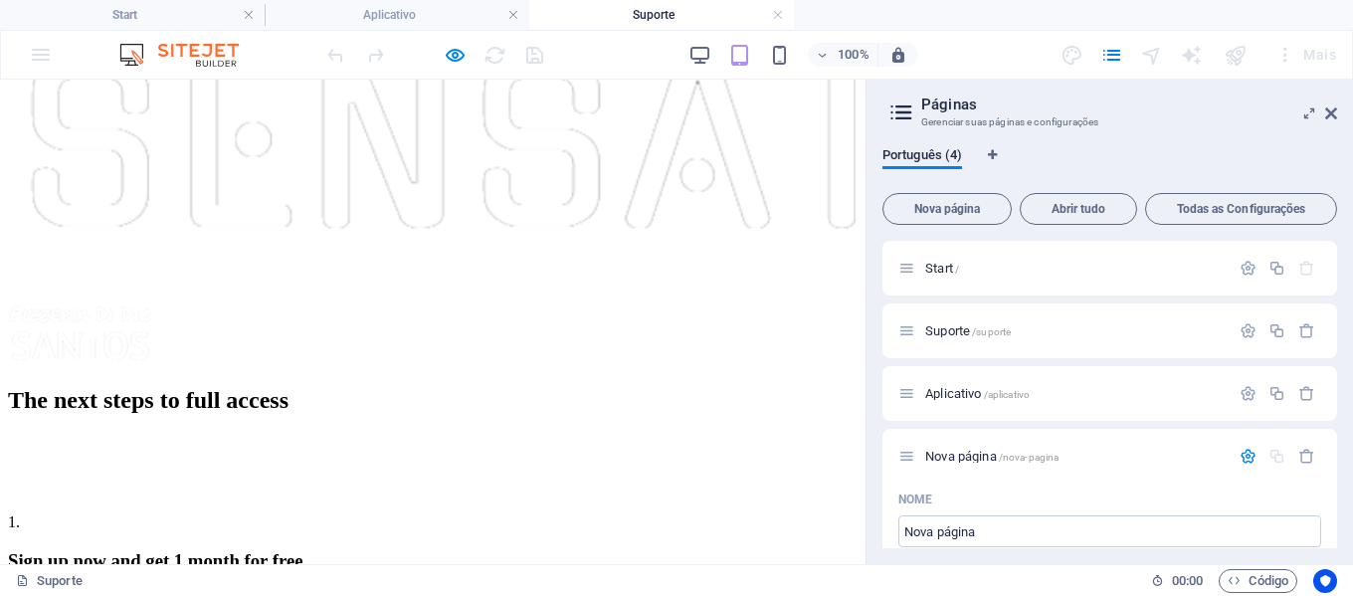
scroll to position [1395, 0]
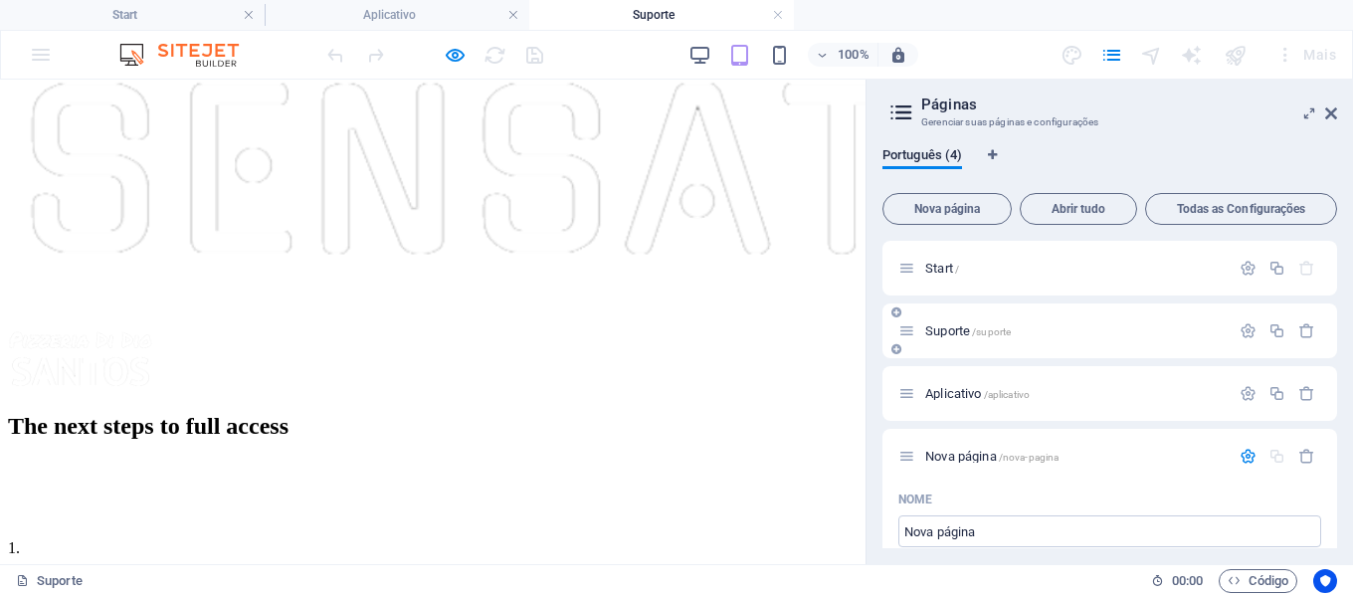
click at [1106, 327] on p "Suporte /suporte" at bounding box center [1075, 330] width 299 height 13
click at [1079, 268] on p "Start /" at bounding box center [1075, 268] width 299 height 13
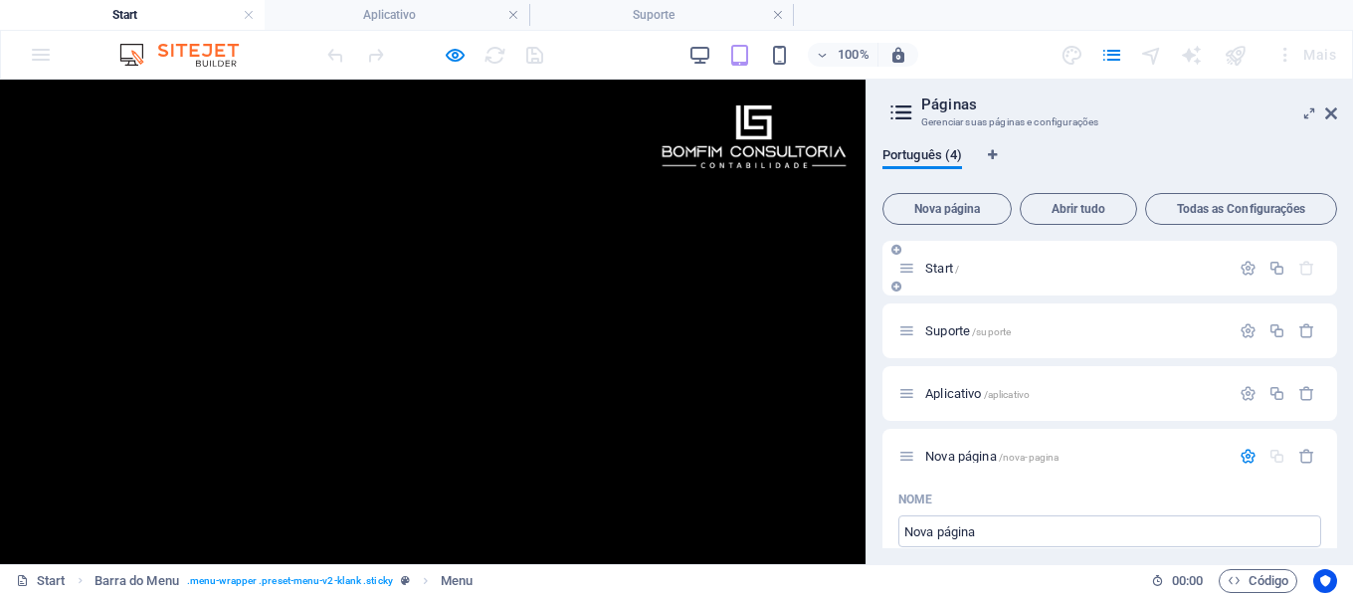
scroll to position [0, 0]
click at [1332, 114] on icon at bounding box center [1332, 113] width 12 height 16
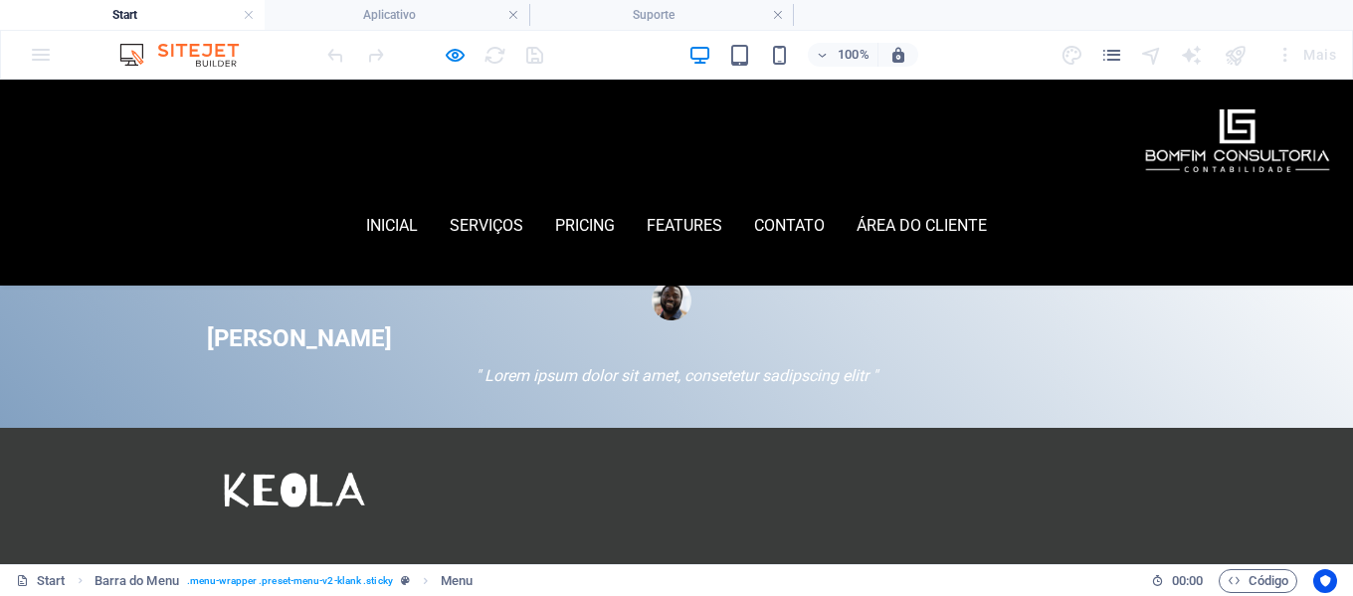
scroll to position [2189, 0]
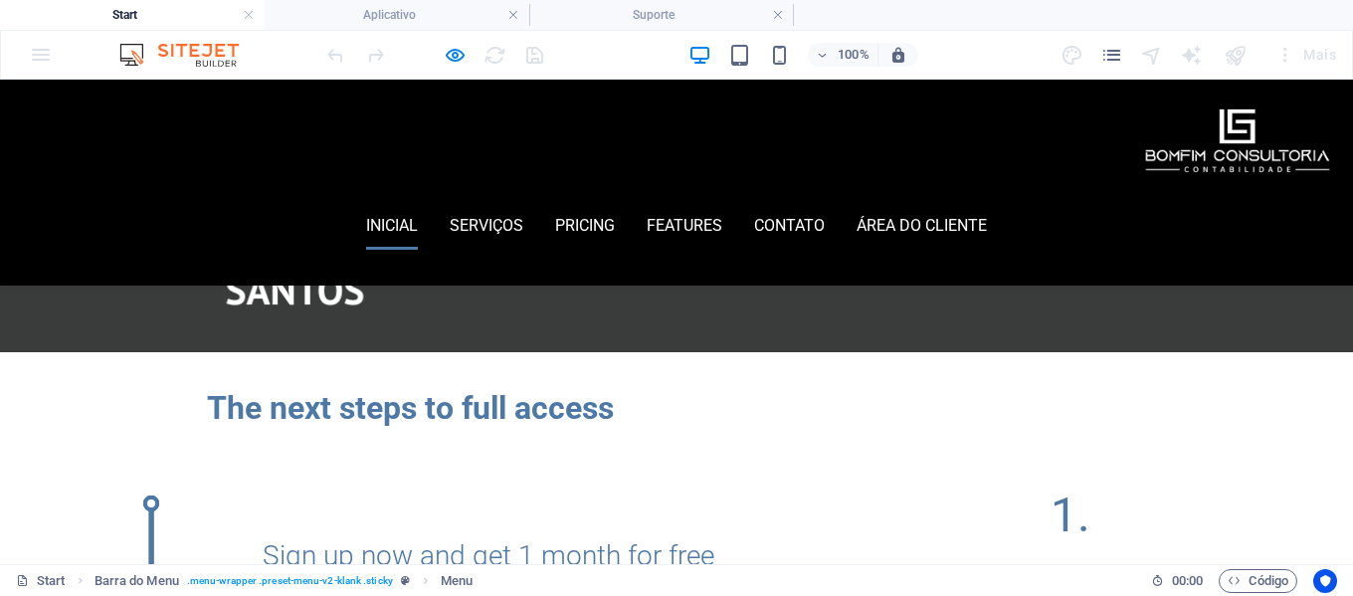
click at [418, 202] on link "inicial" at bounding box center [392, 226] width 52 height 48
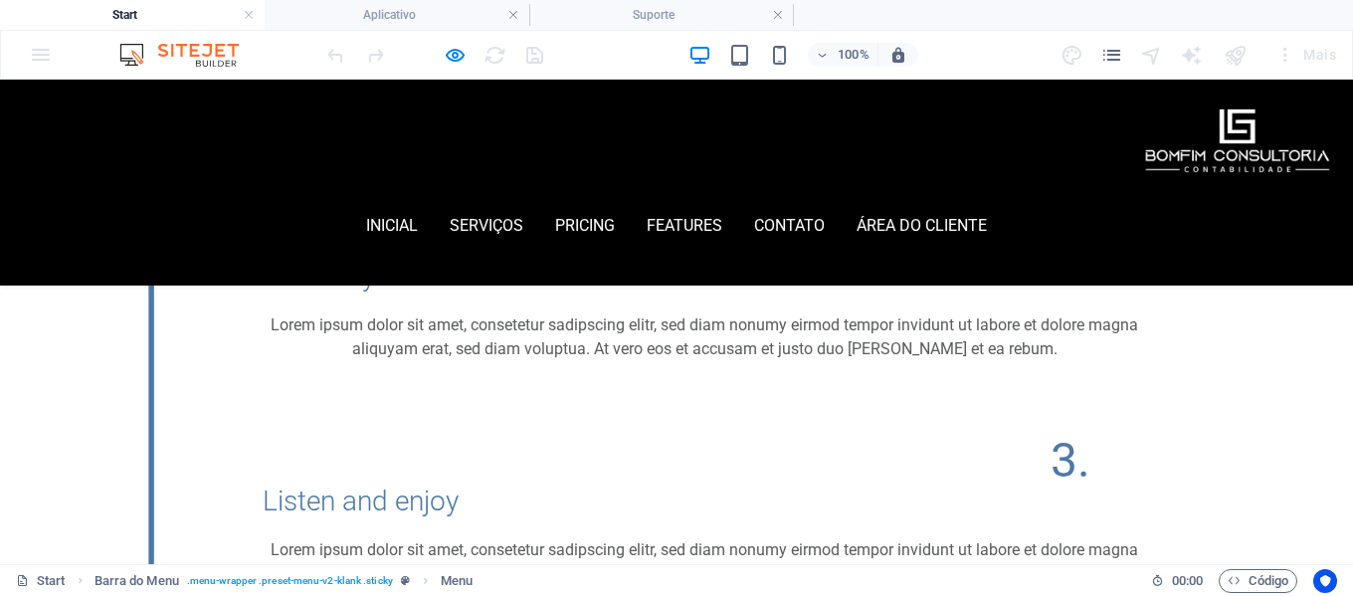
scroll to position [2786, 0]
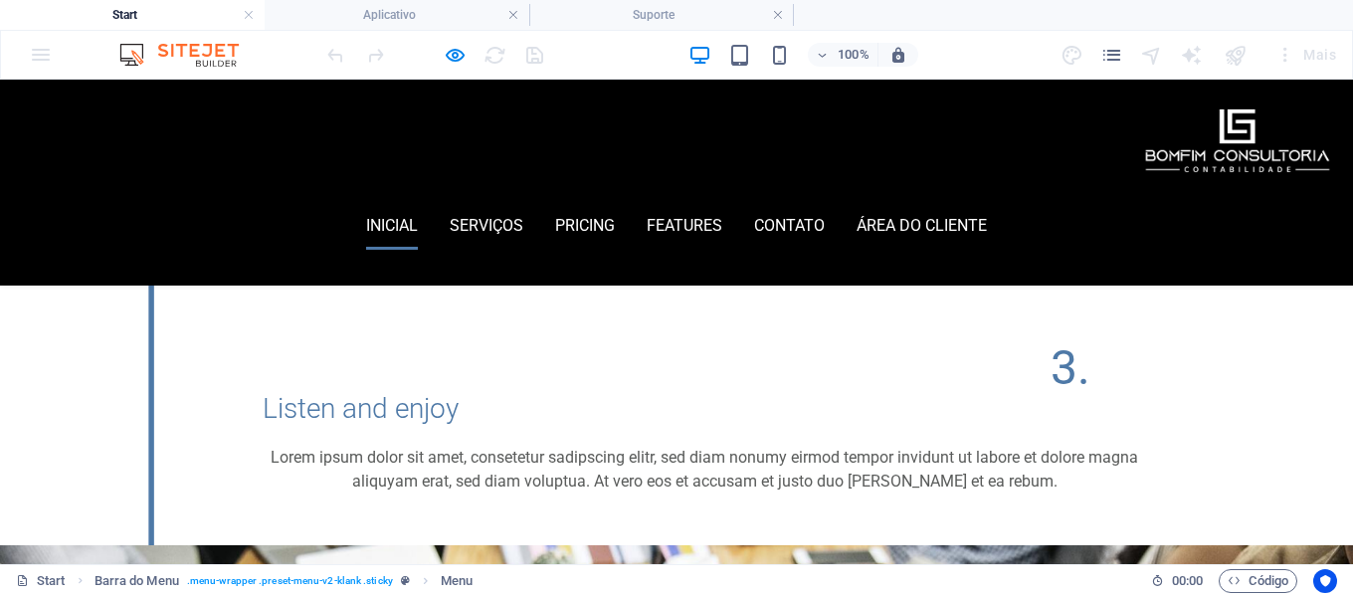
click at [418, 202] on link "inicial" at bounding box center [392, 226] width 52 height 48
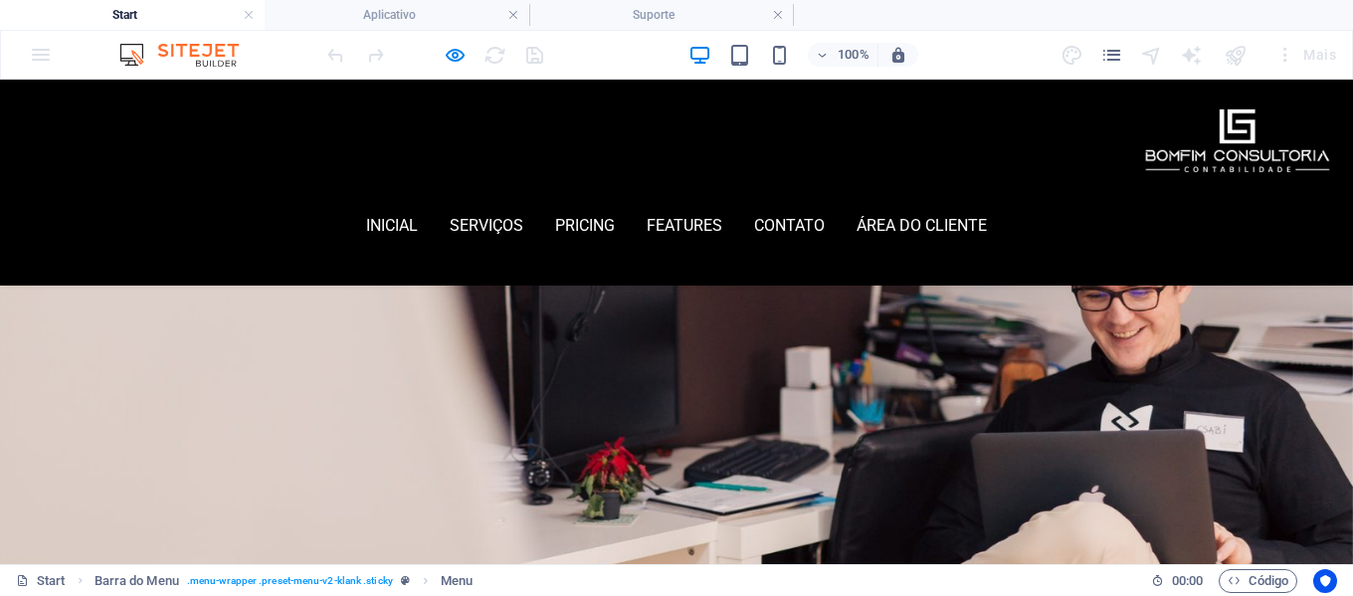
scroll to position [0, 0]
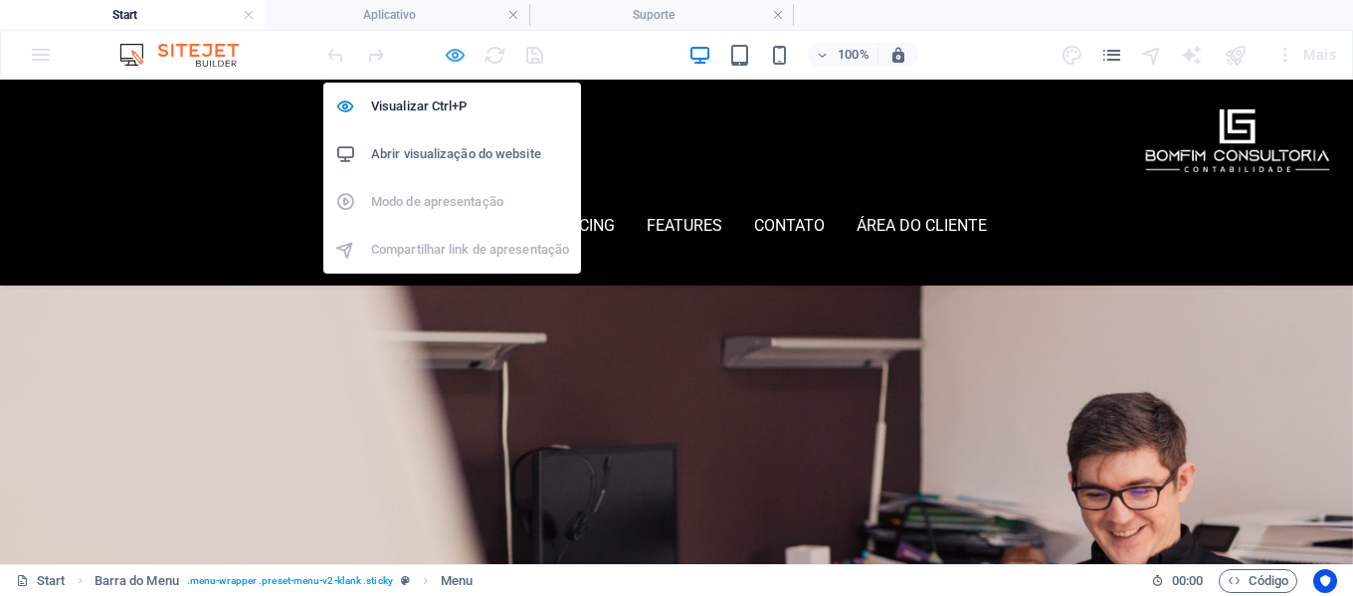
click at [456, 53] on icon "button" at bounding box center [455, 55] width 23 height 23
select select
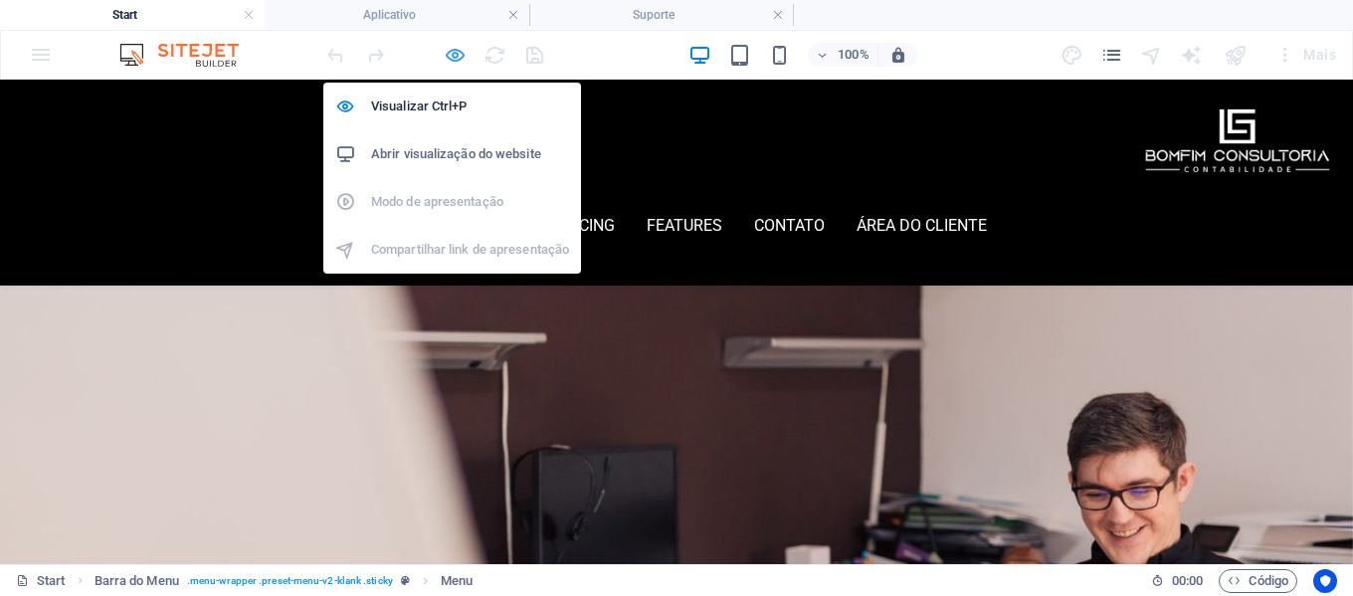
select select
select select "2"
select select
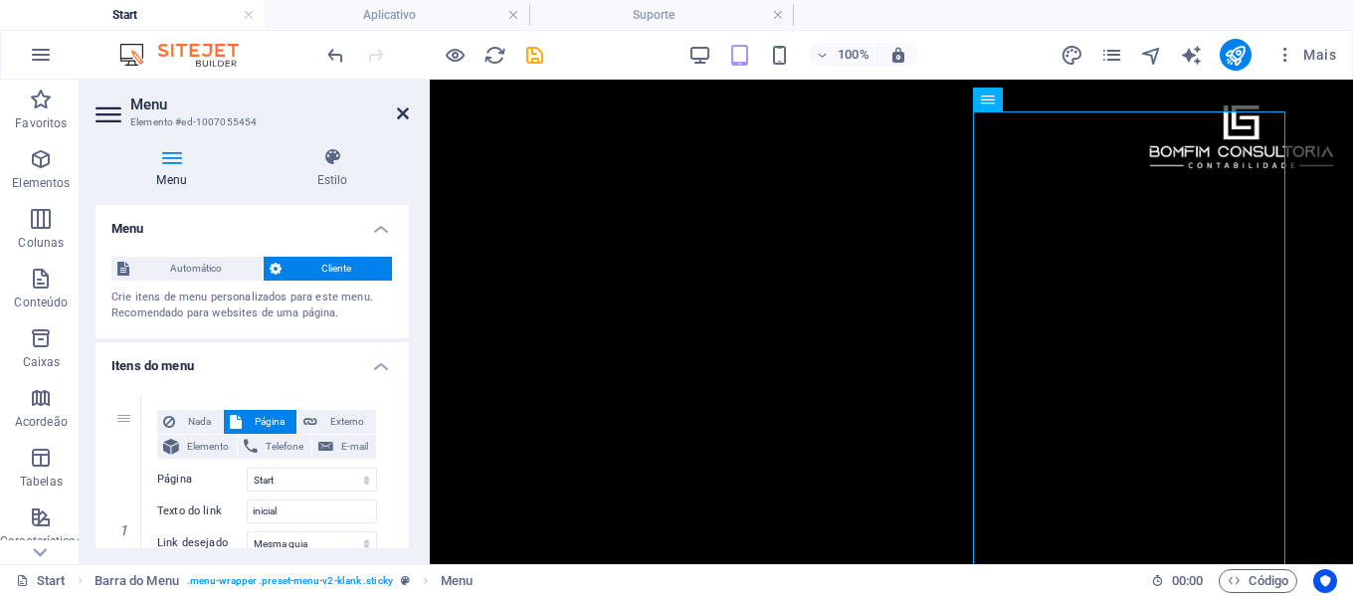
click at [400, 111] on icon at bounding box center [403, 113] width 12 height 16
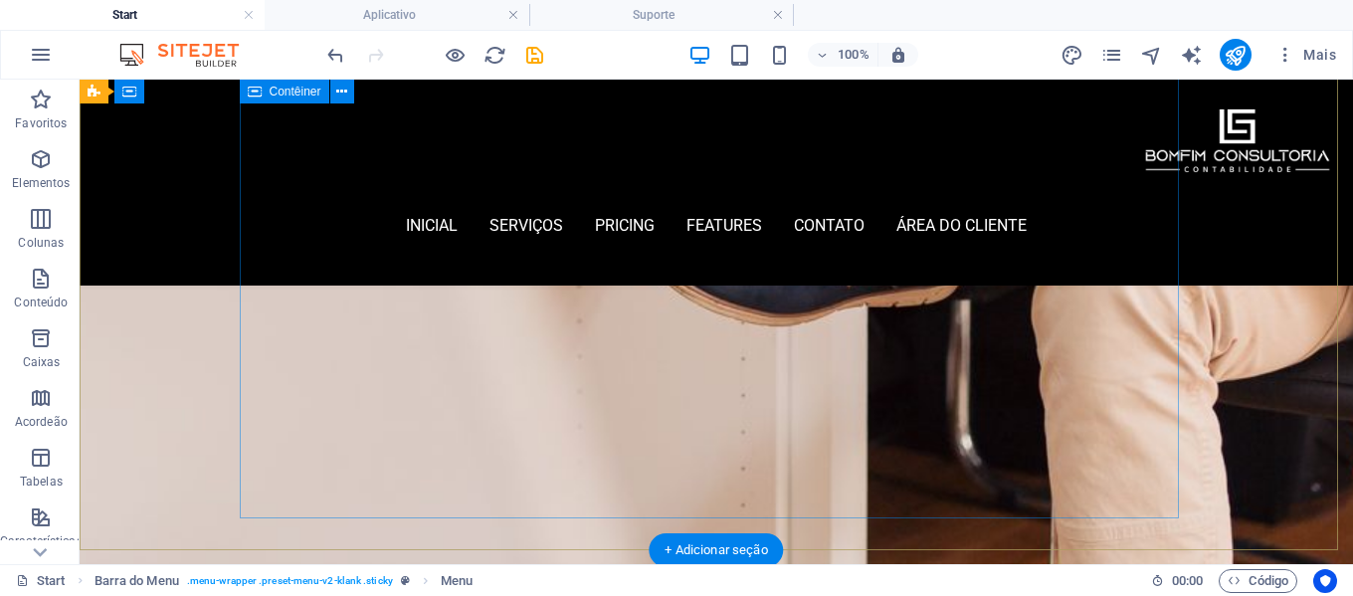
scroll to position [1194, 0]
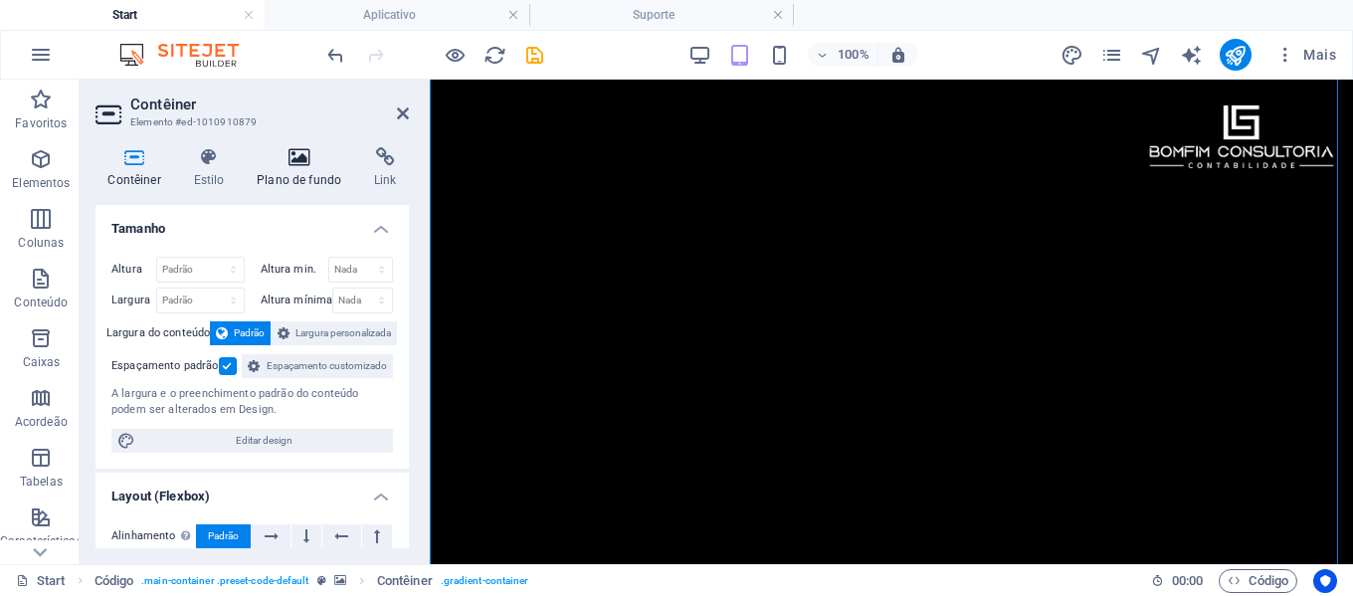
click at [283, 177] on h4 "Plano de fundo" at bounding box center [303, 168] width 117 height 42
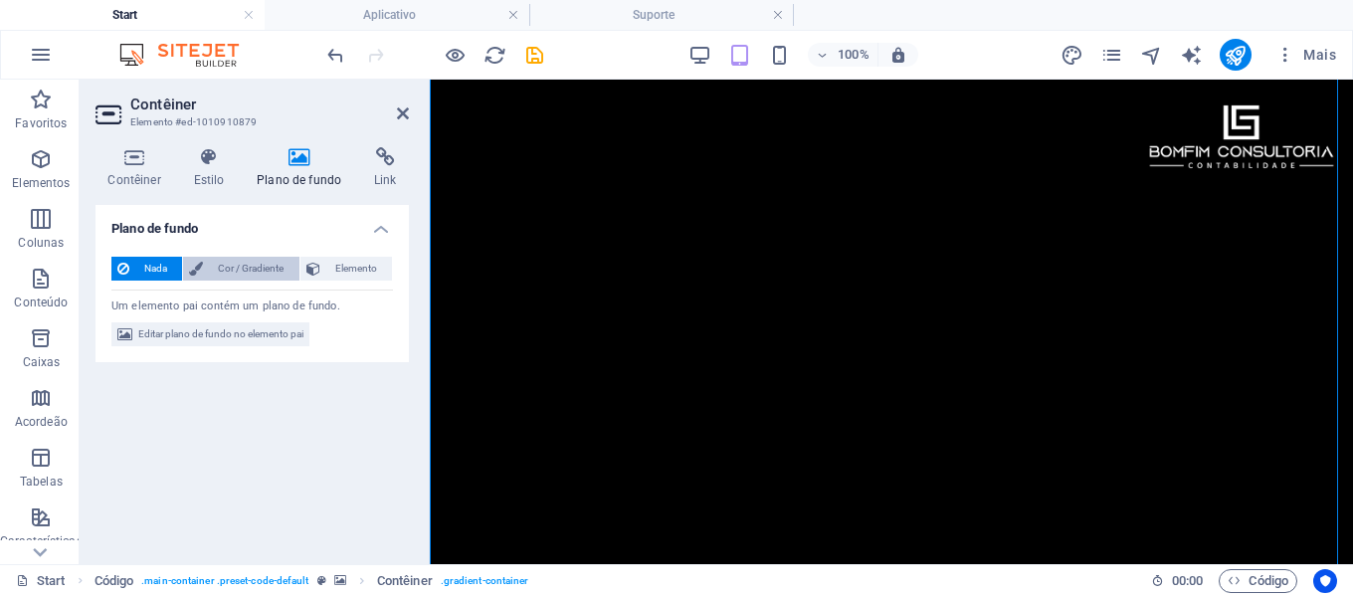
click at [259, 269] on span "Cor / Gradiente" at bounding box center [251, 269] width 84 height 24
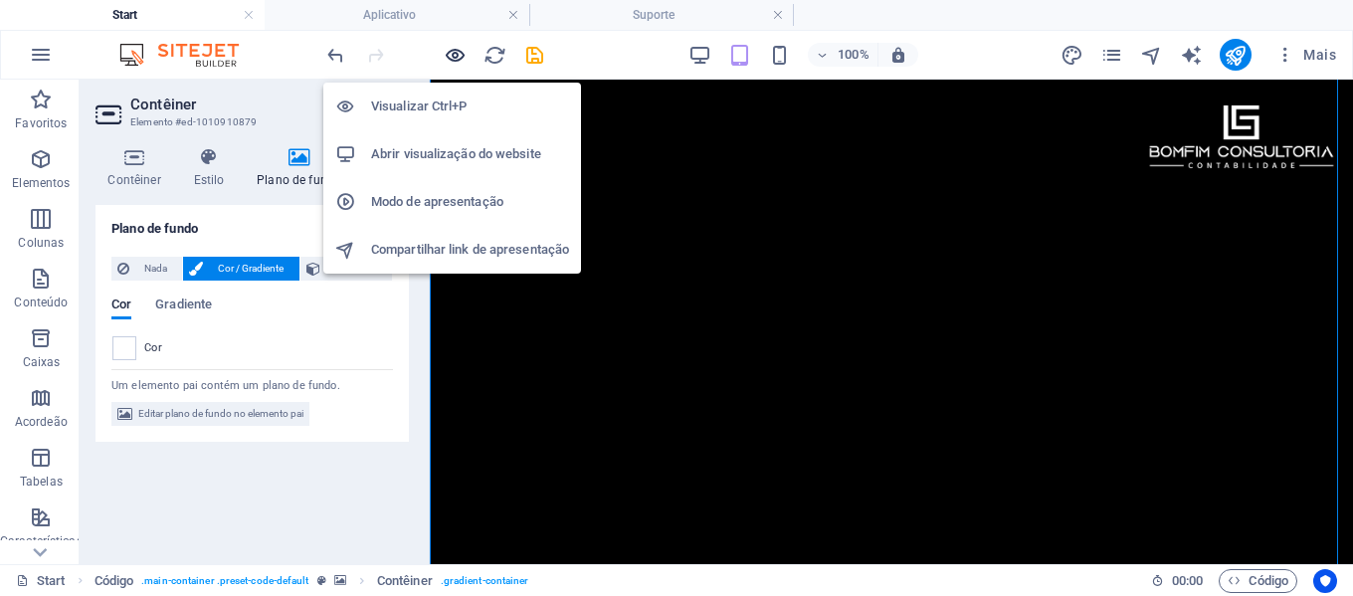
click at [453, 51] on icon "button" at bounding box center [455, 55] width 23 height 23
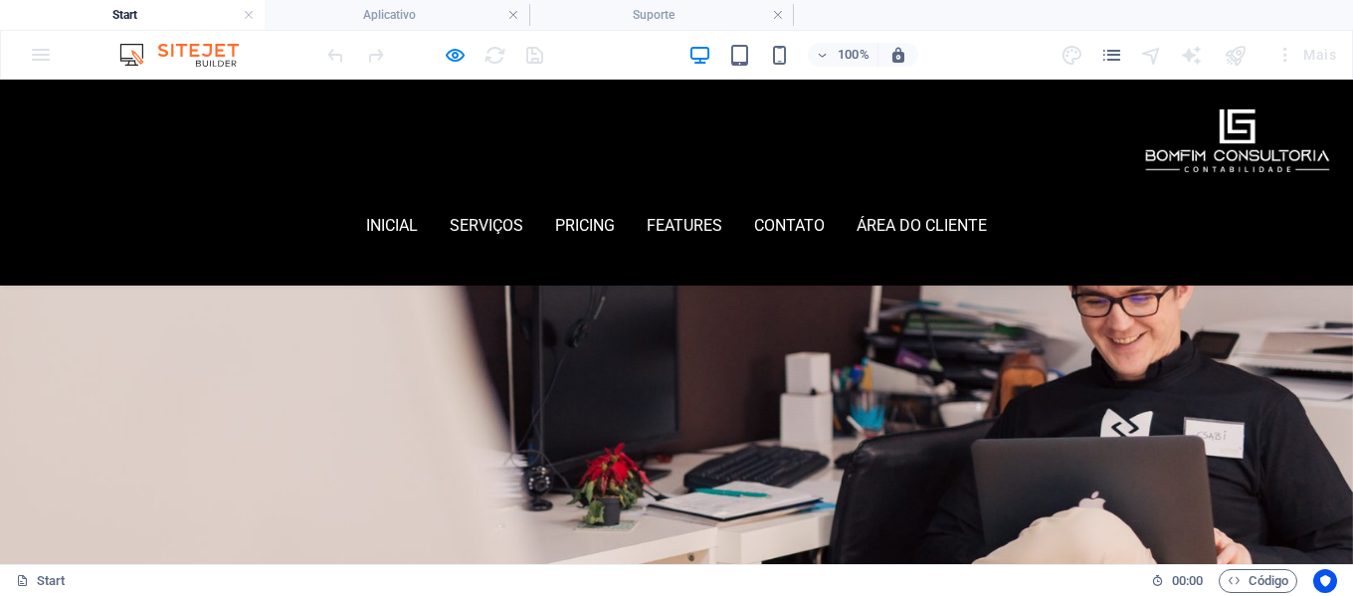
scroll to position [0, 0]
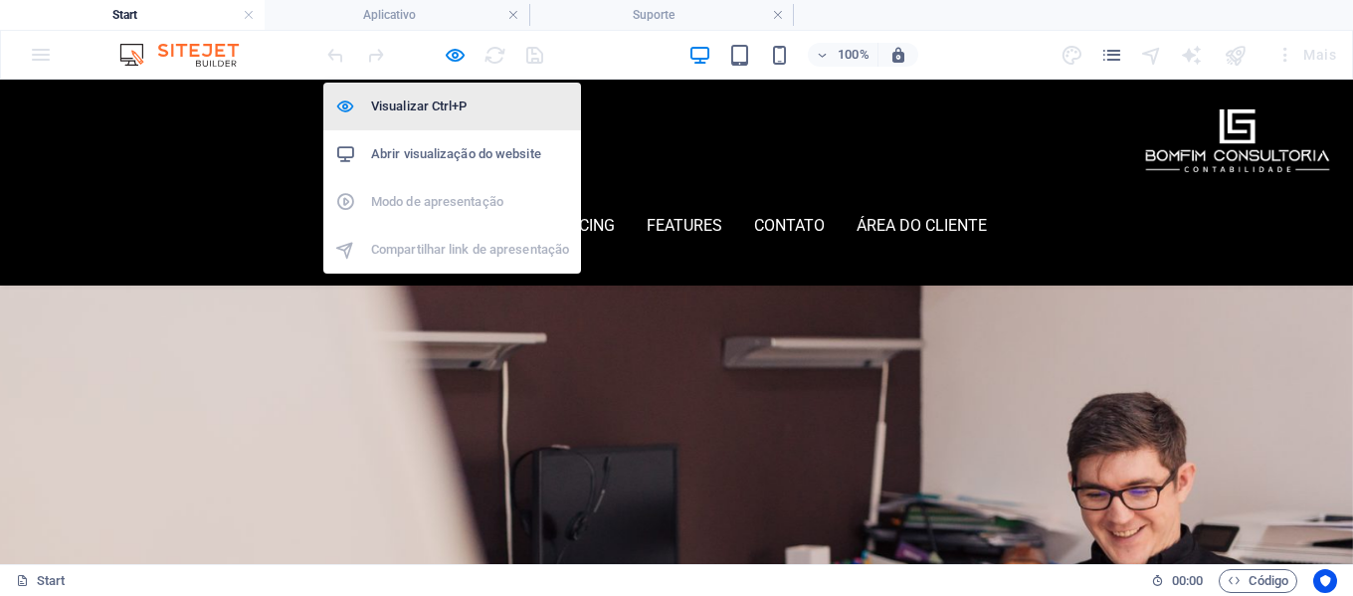
drag, startPoint x: 452, startPoint y: 56, endPoint x: 500, endPoint y: 95, distance: 61.5
click at [452, 56] on icon "button" at bounding box center [455, 55] width 23 height 23
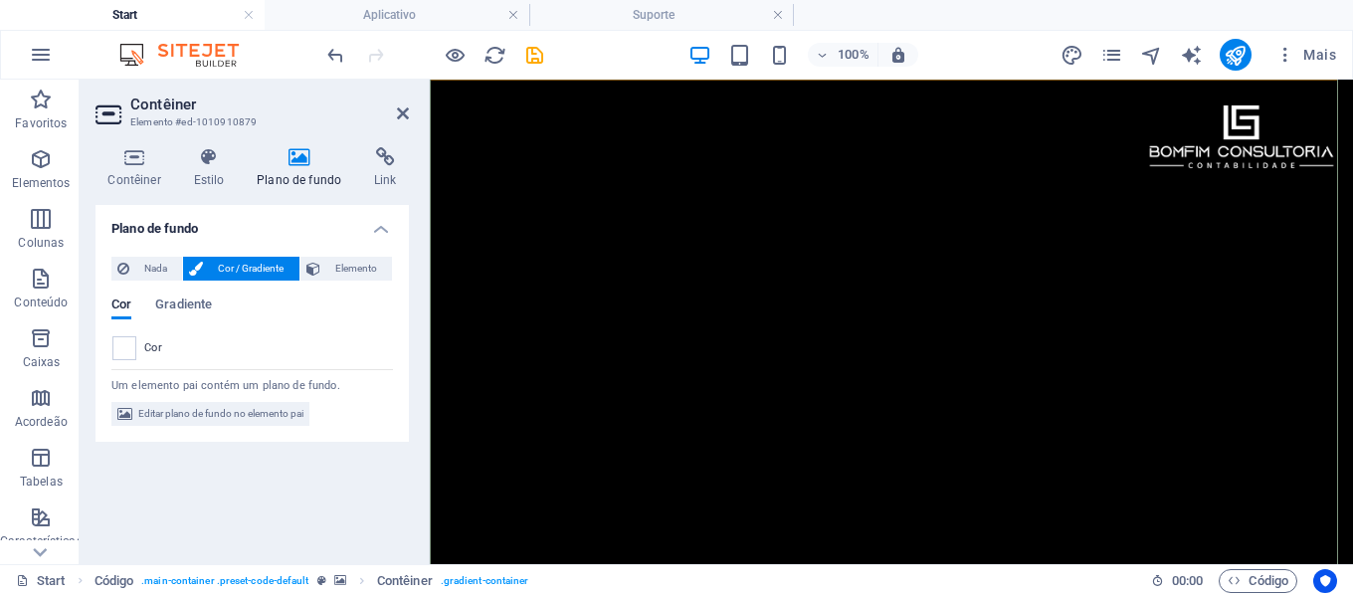
scroll to position [1104, 0]
click at [404, 116] on icon at bounding box center [403, 113] width 12 height 16
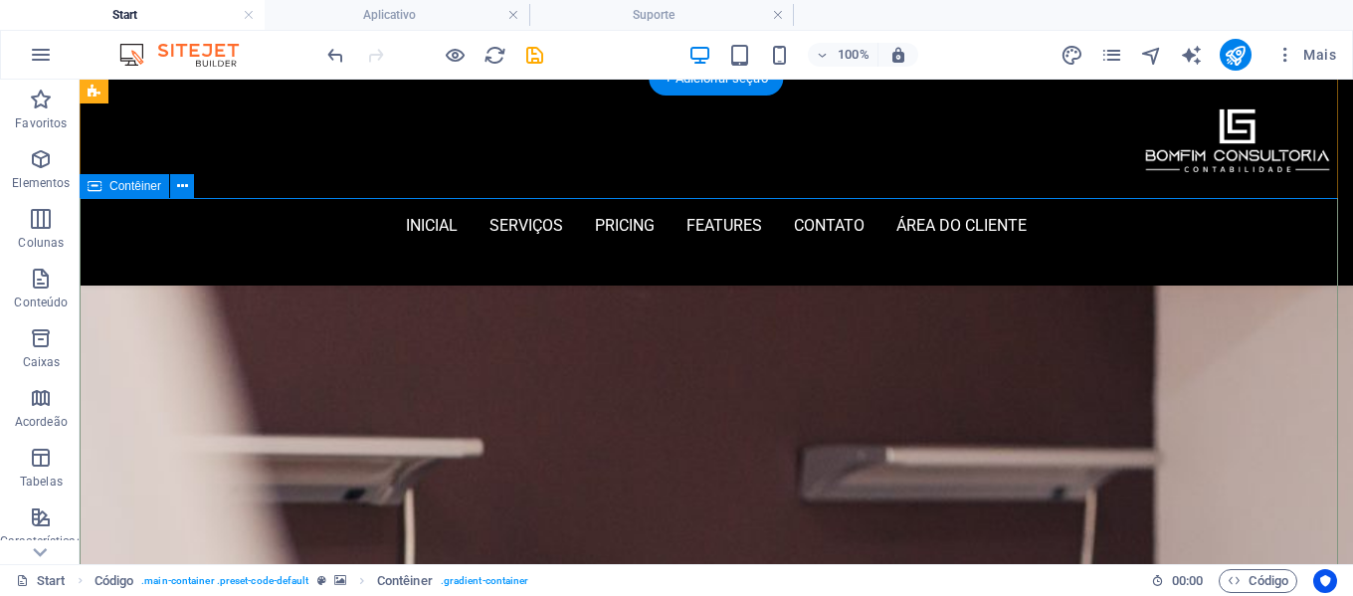
scroll to position [0, 0]
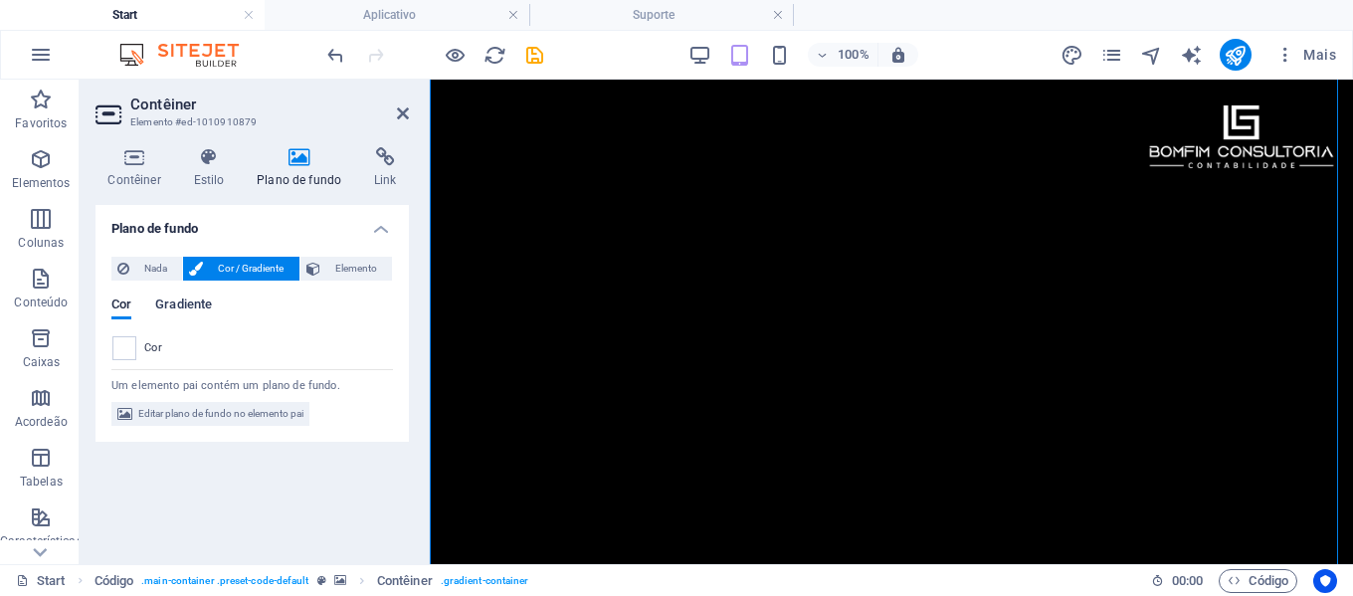
click at [170, 303] on span "Gradiente" at bounding box center [183, 307] width 57 height 28
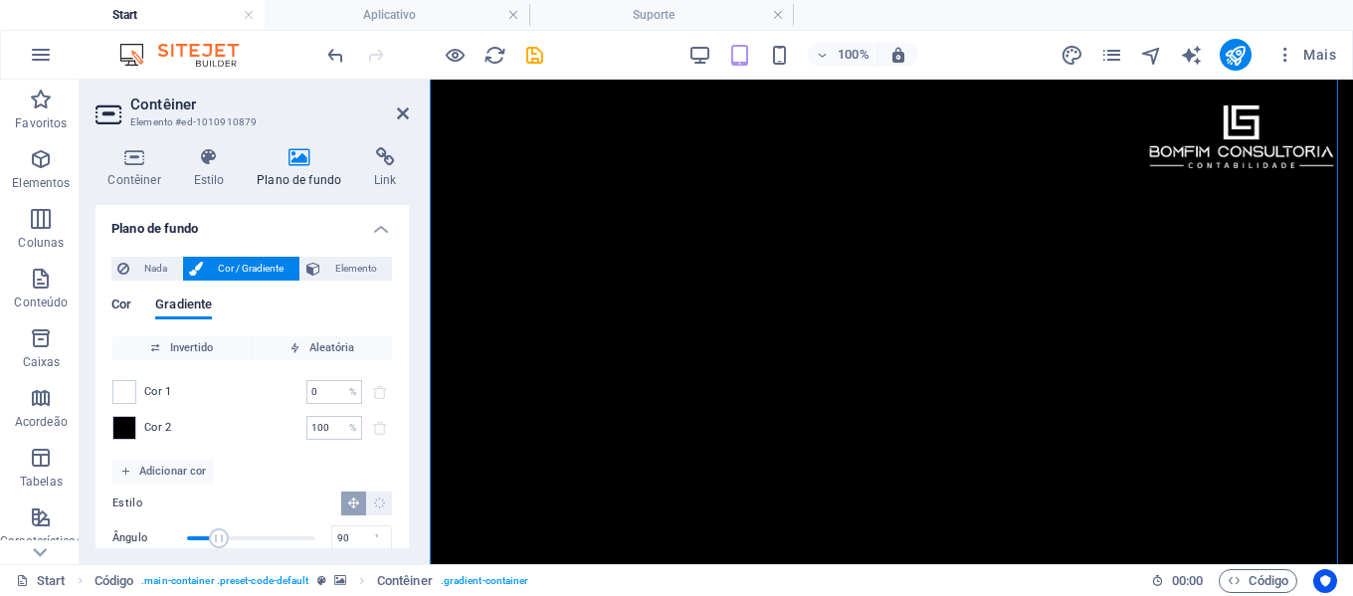
click at [120, 307] on span "Cor" at bounding box center [121, 307] width 20 height 28
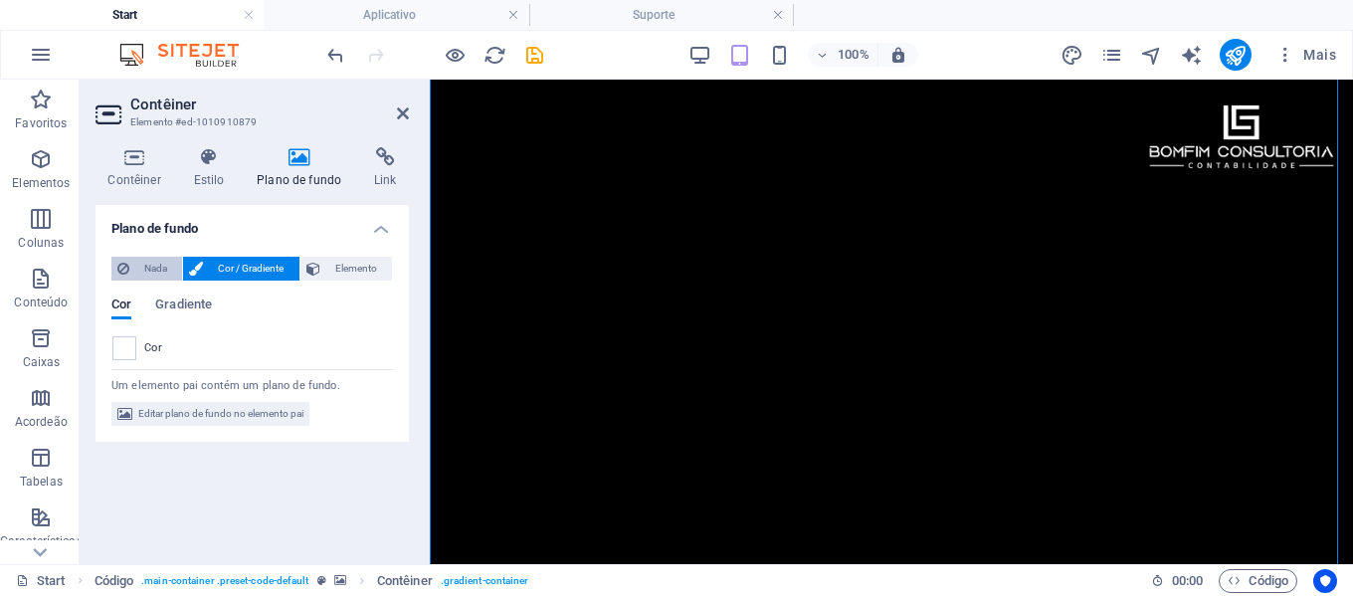
click at [146, 266] on span "Nada" at bounding box center [155, 269] width 41 height 24
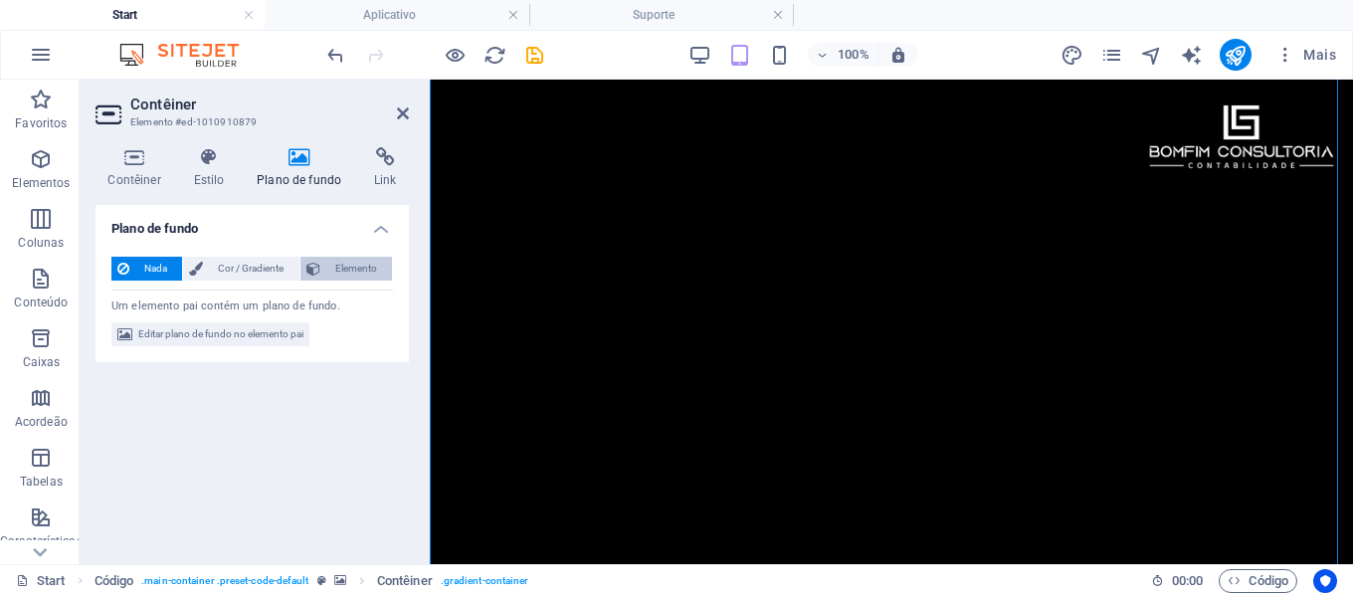
click at [345, 266] on span "Elemento" at bounding box center [356, 269] width 60 height 24
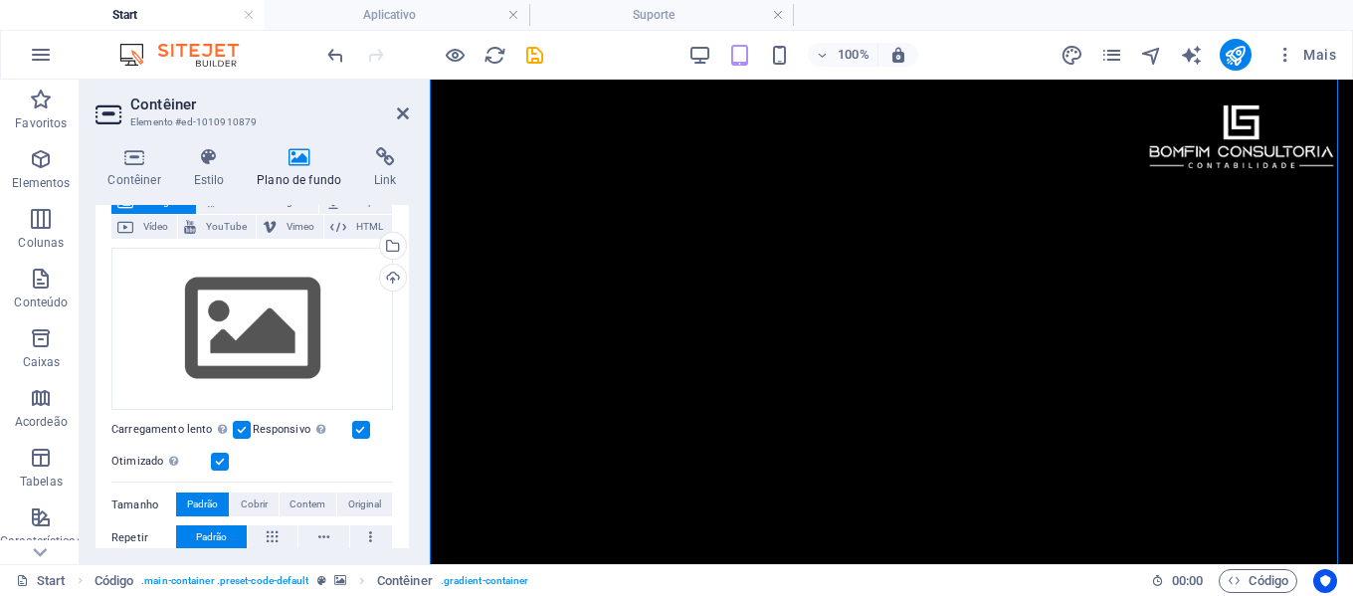
scroll to position [100, 0]
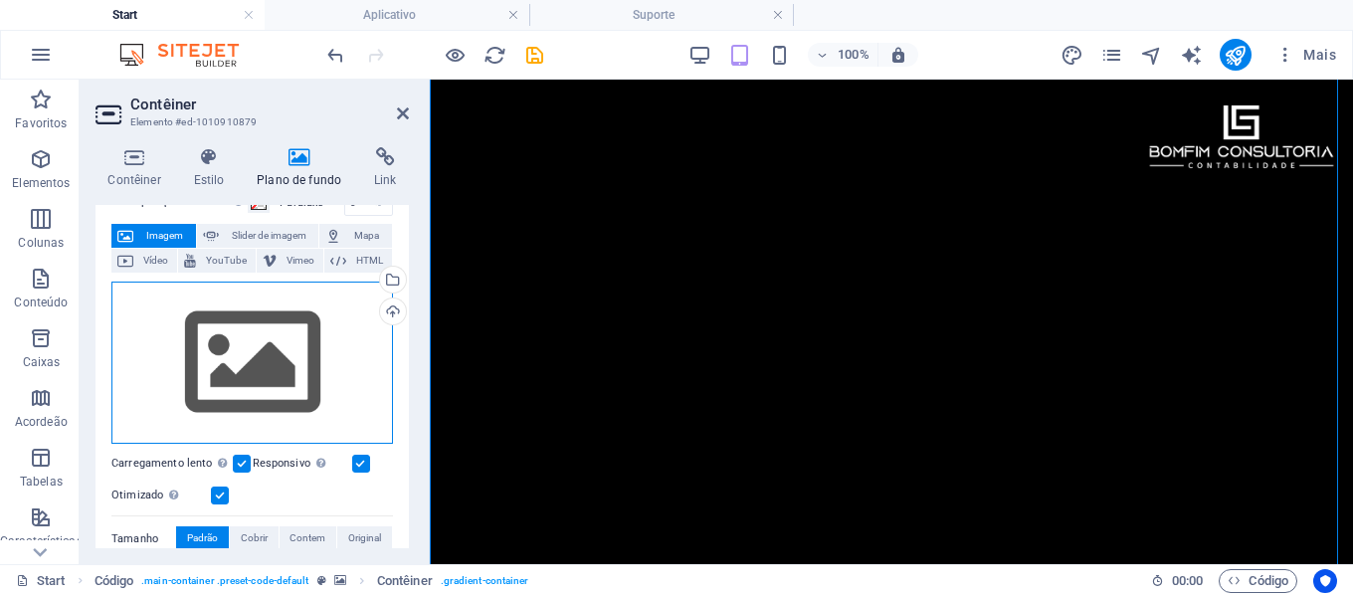
click at [282, 362] on div "Arraste os arquivos aqui, clique para escolher os arquivos ou selecione os arqu…" at bounding box center [252, 363] width 282 height 163
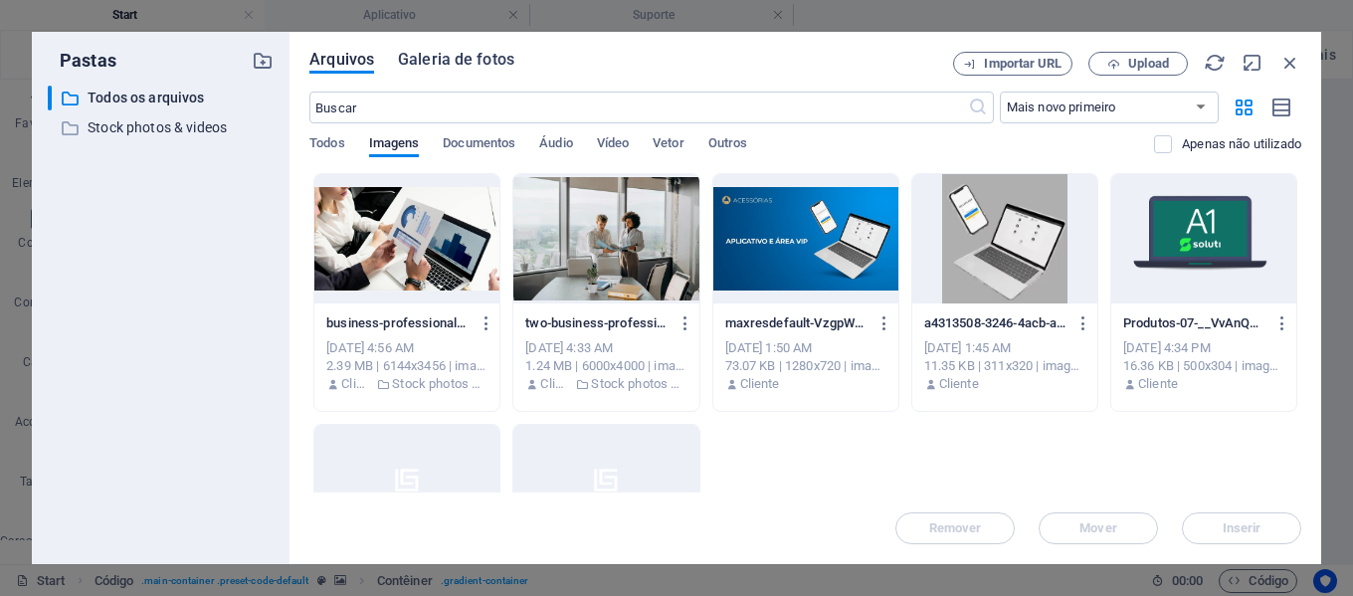
click at [480, 62] on span "Galeria de fotos" at bounding box center [456, 60] width 116 height 24
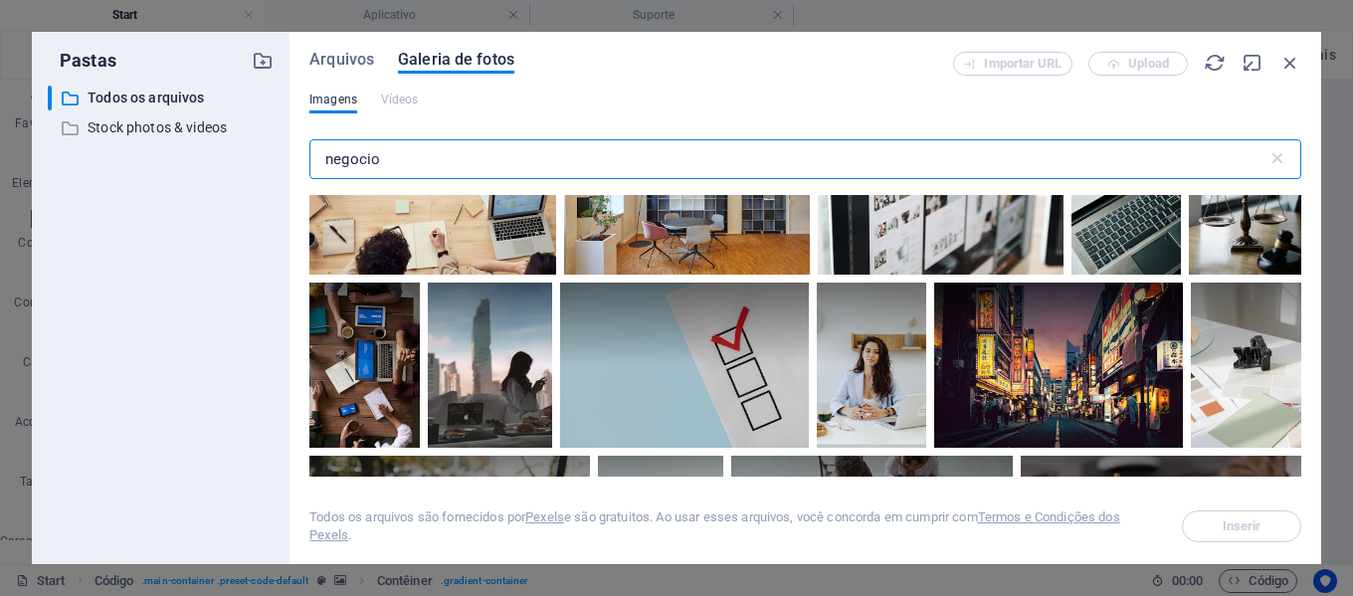
scroll to position [5274, 0]
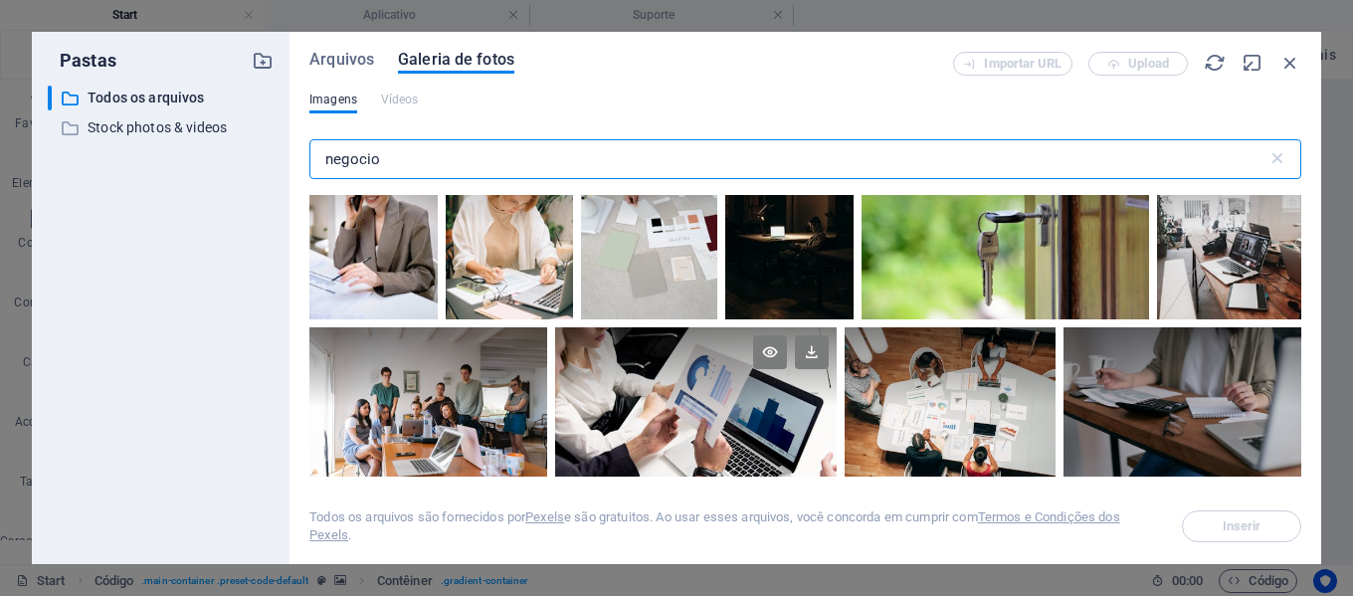
type input "negocio"
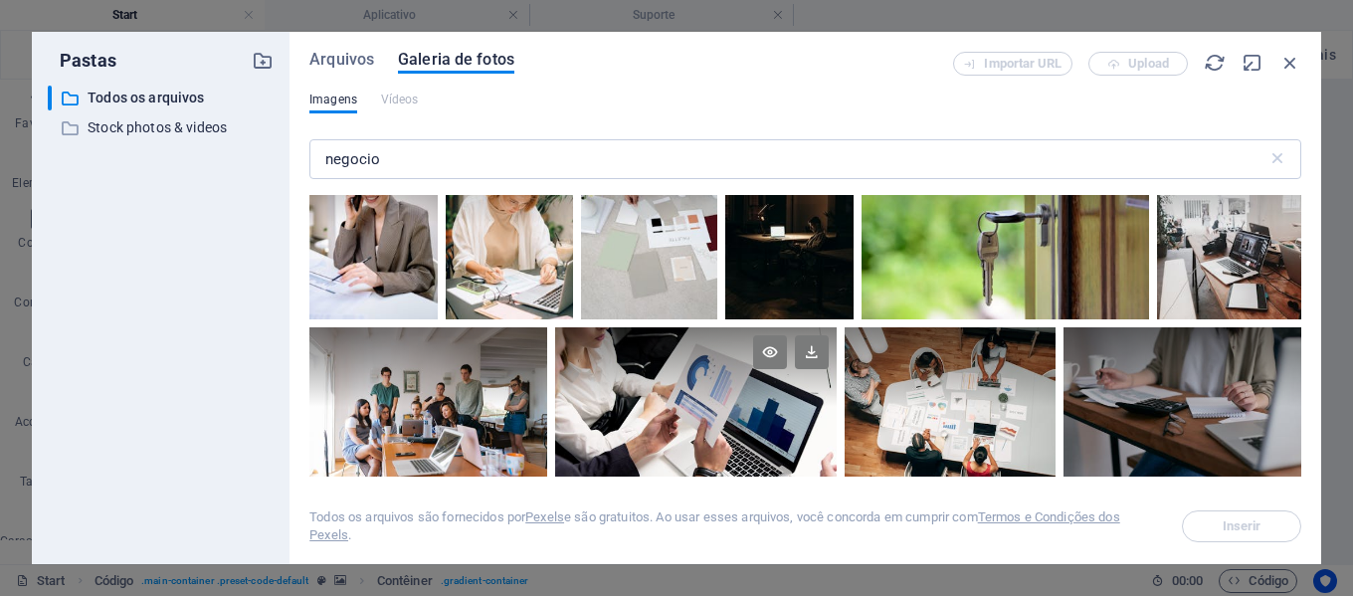
click at [732, 375] on div at bounding box center [696, 367] width 282 height 80
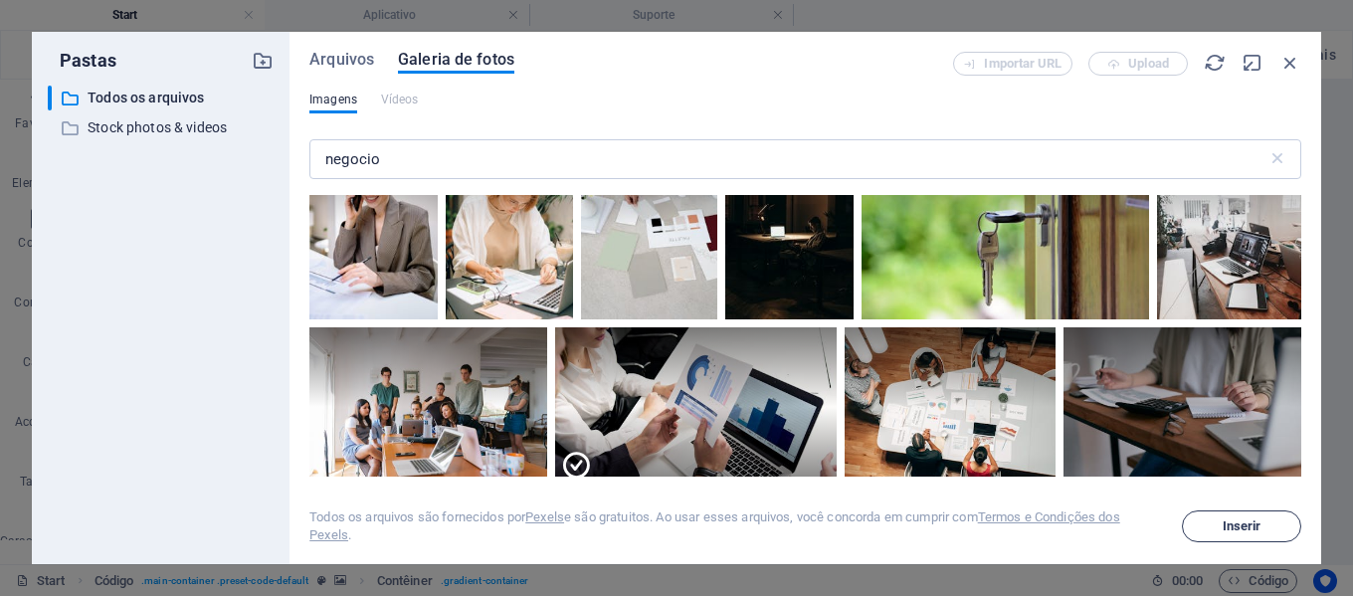
click at [1258, 531] on span "Inserir" at bounding box center [1242, 526] width 39 height 12
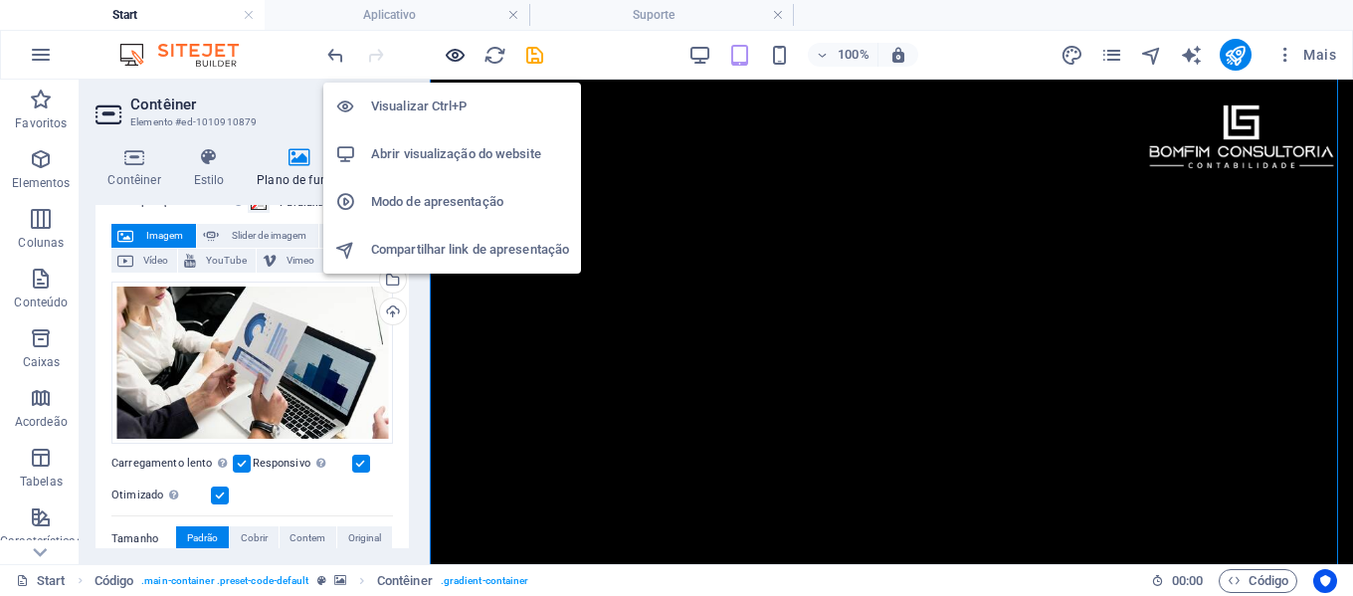
click at [462, 51] on icon "button" at bounding box center [455, 55] width 23 height 23
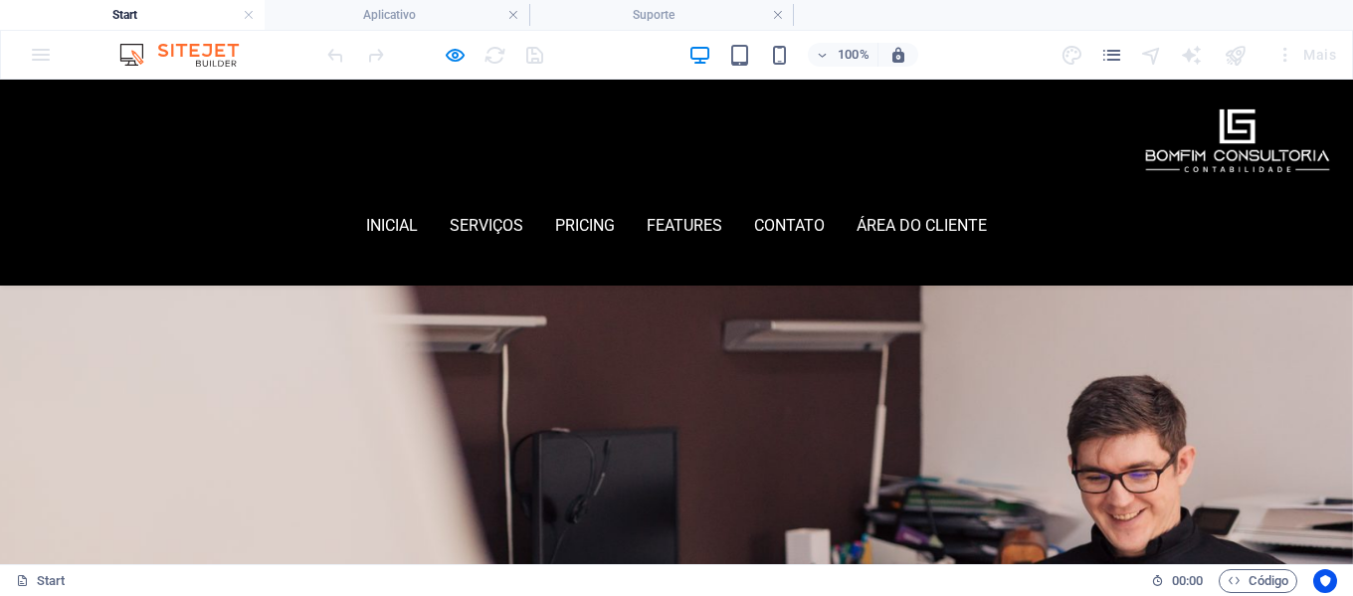
scroll to position [0, 0]
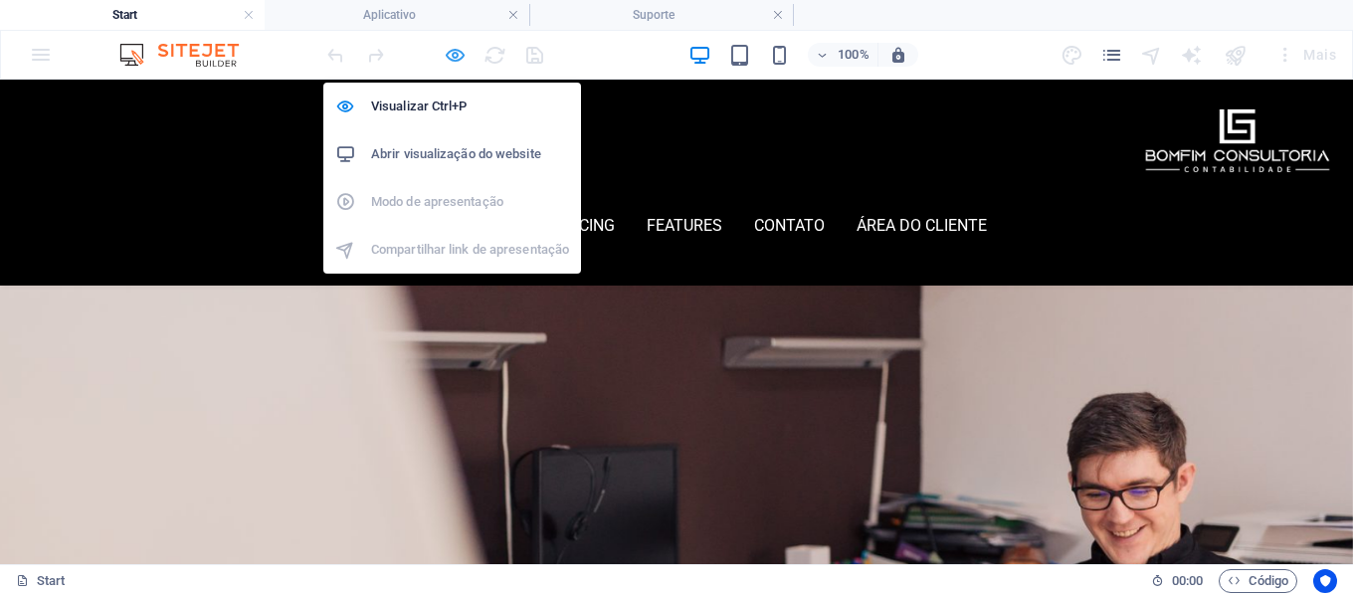
click at [454, 58] on icon "button" at bounding box center [455, 55] width 23 height 23
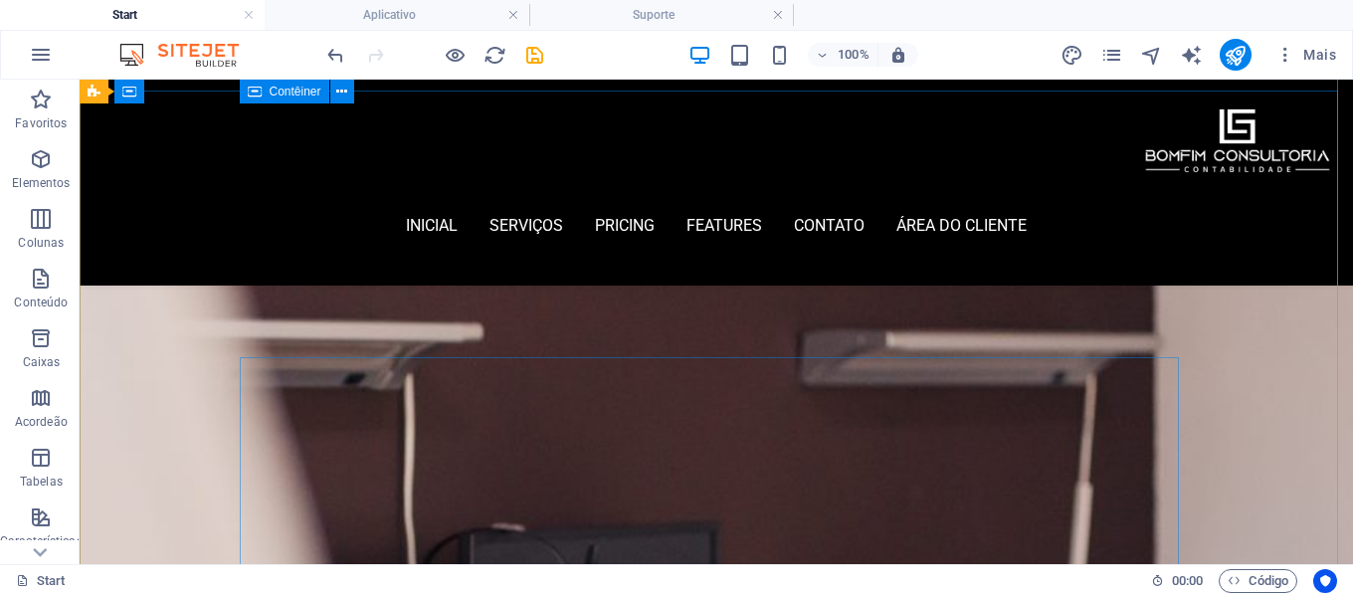
scroll to position [100, 0]
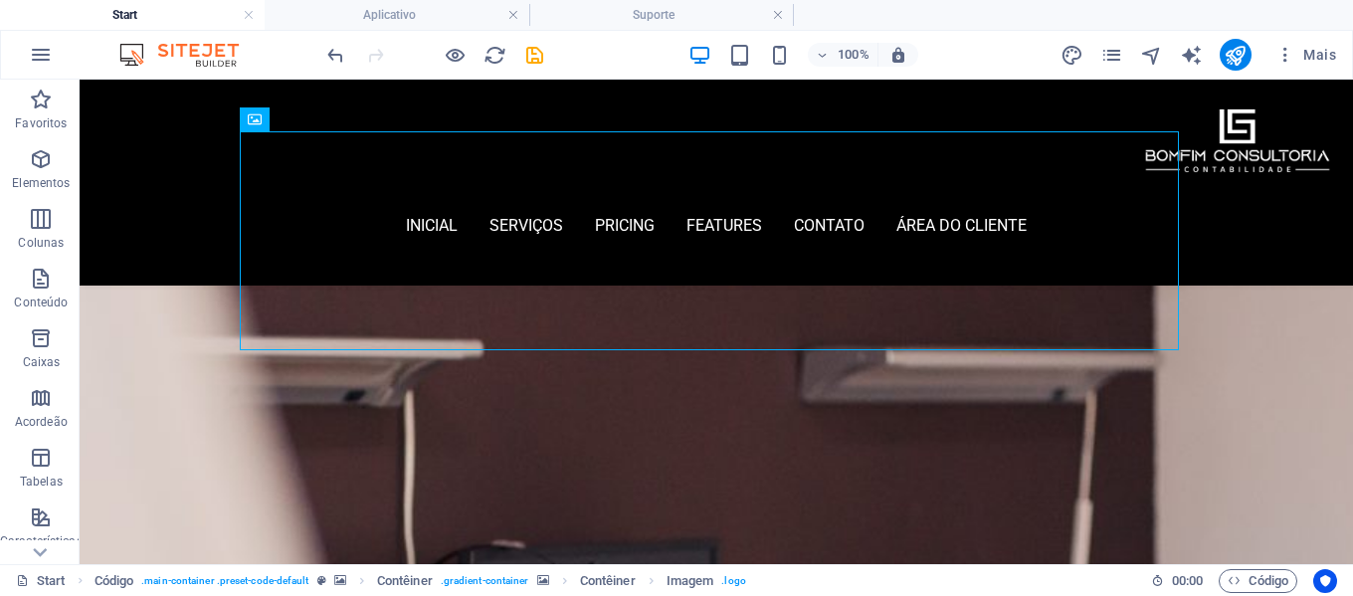
drag, startPoint x: 953, startPoint y: 254, endPoint x: 942, endPoint y: 356, distance: 103.1
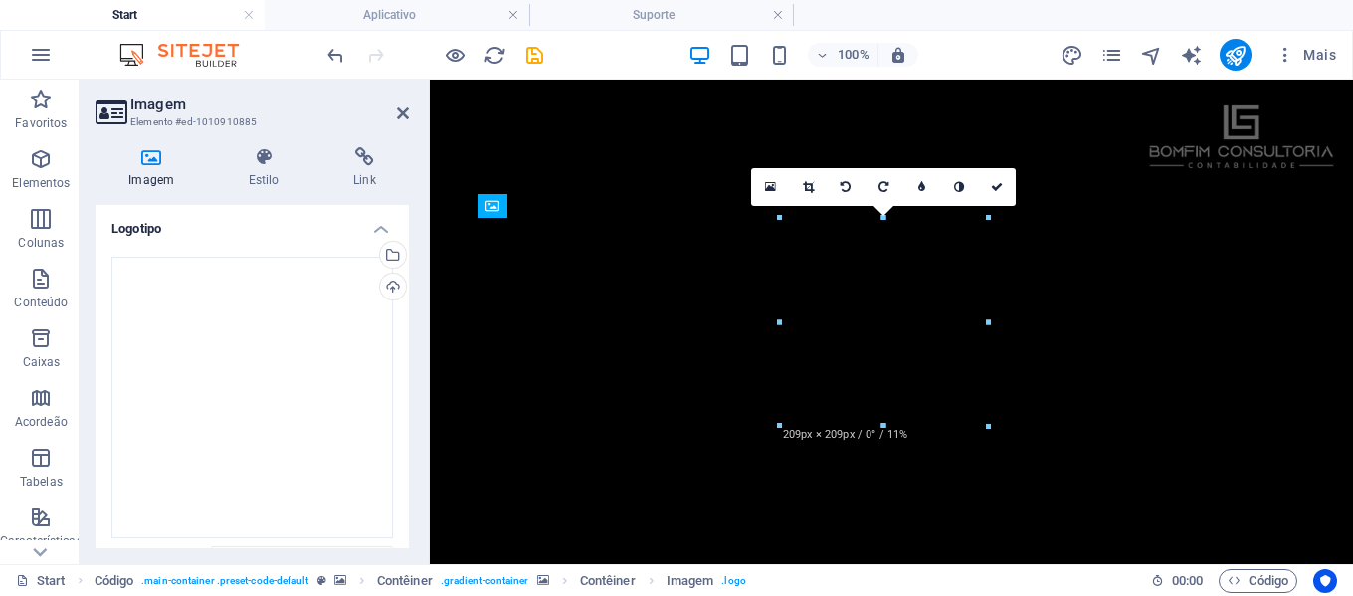
scroll to position [495, 0]
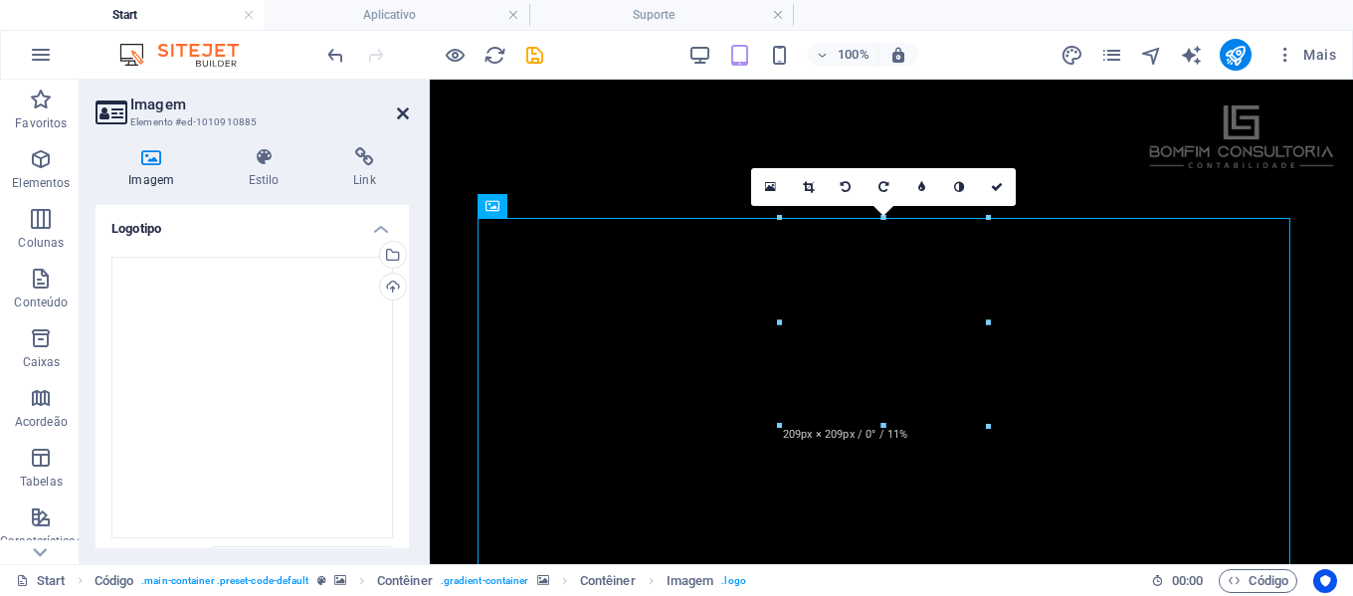
click at [405, 116] on icon at bounding box center [403, 113] width 12 height 16
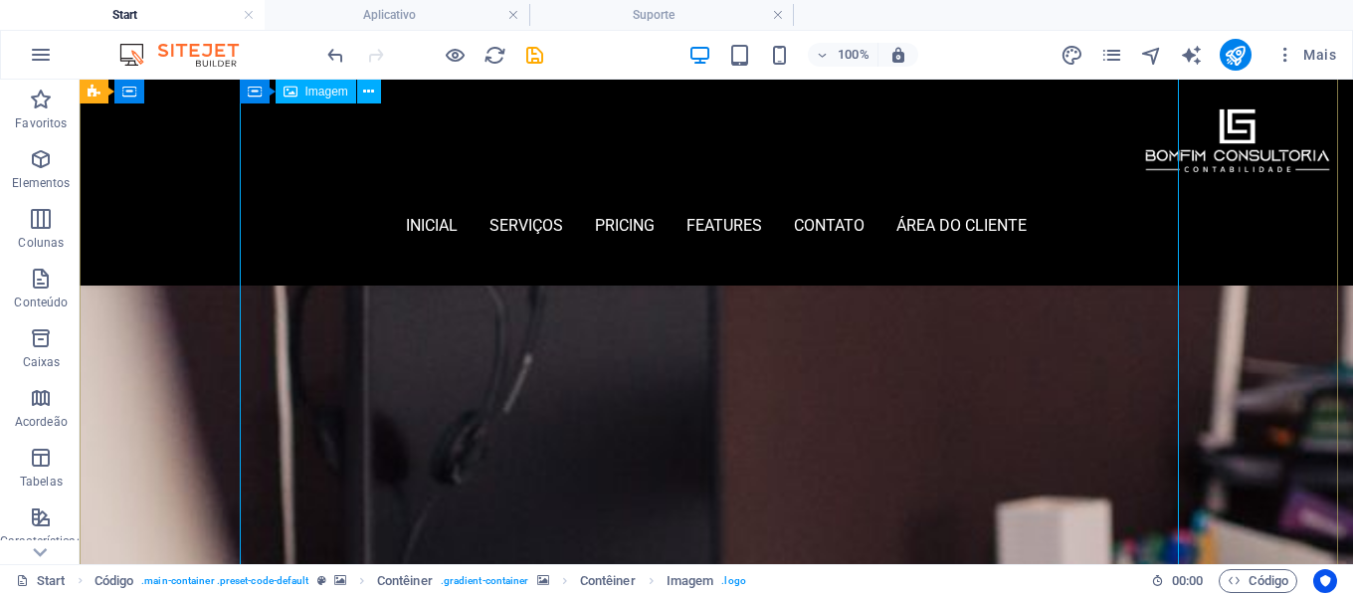
scroll to position [597, 0]
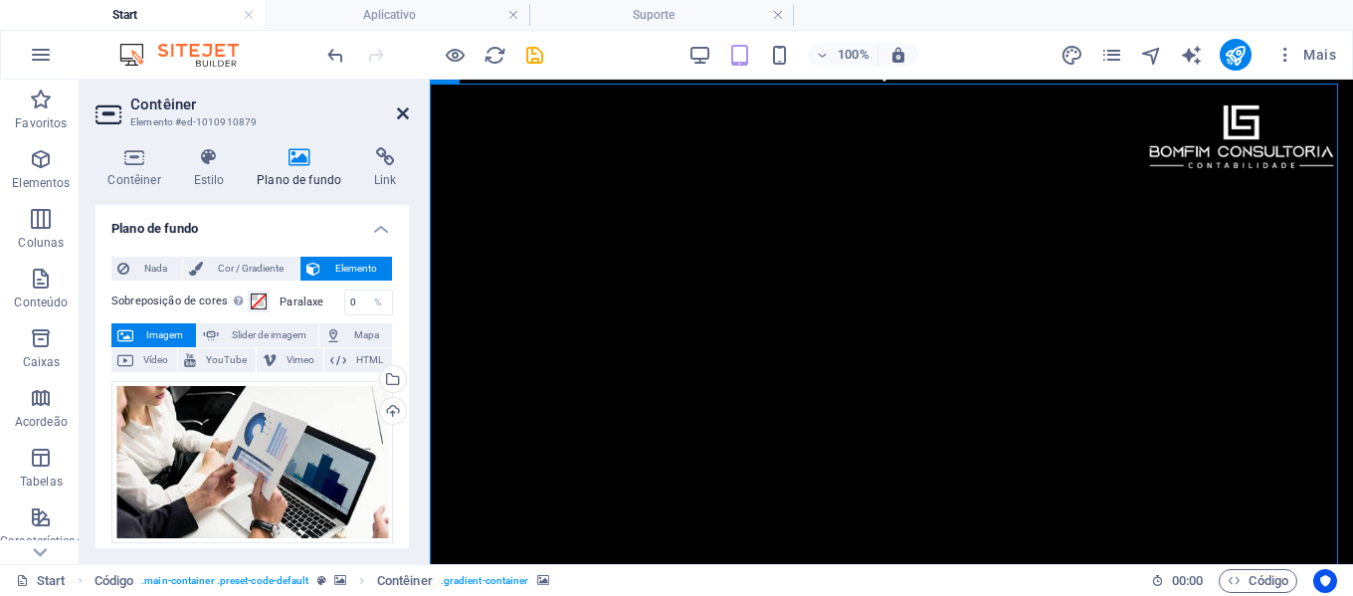
click at [402, 107] on icon at bounding box center [403, 113] width 12 height 16
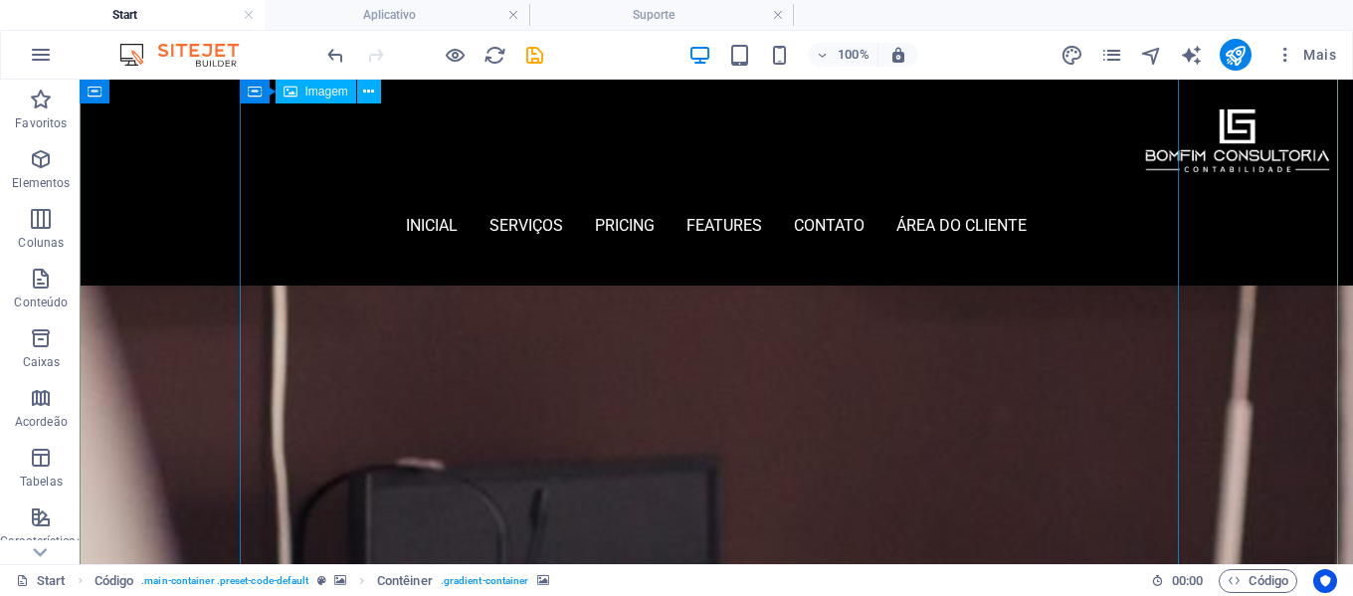
scroll to position [100, 0]
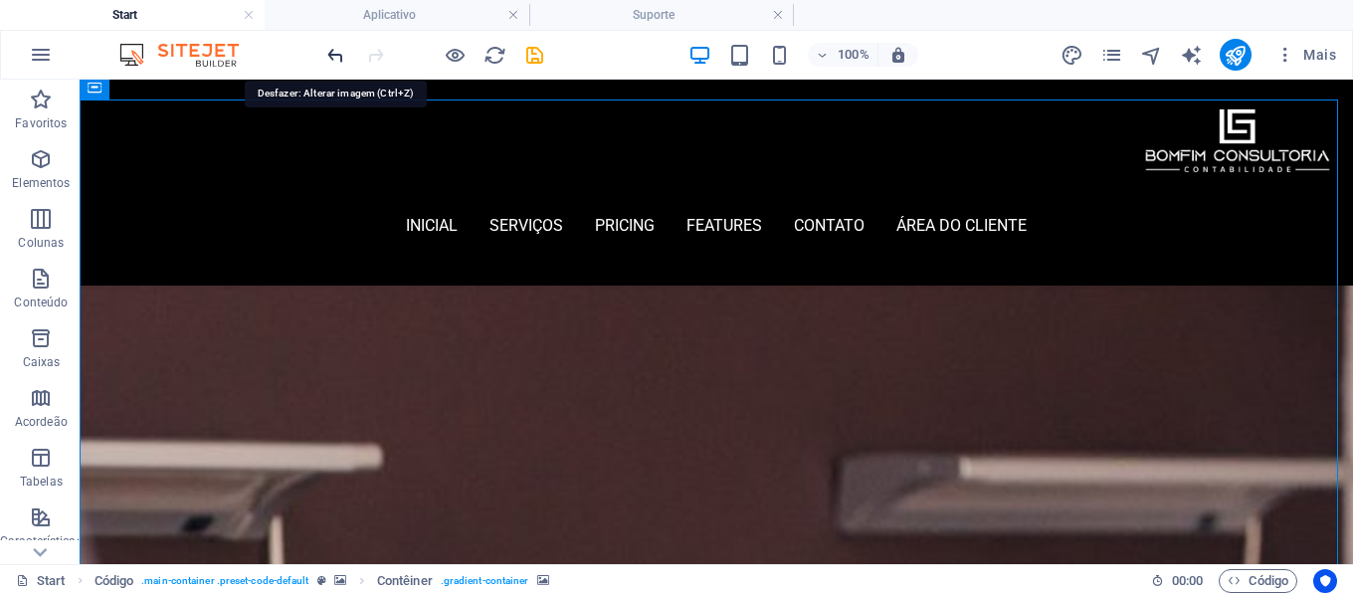
click at [329, 52] on icon "undo" at bounding box center [335, 55] width 23 height 23
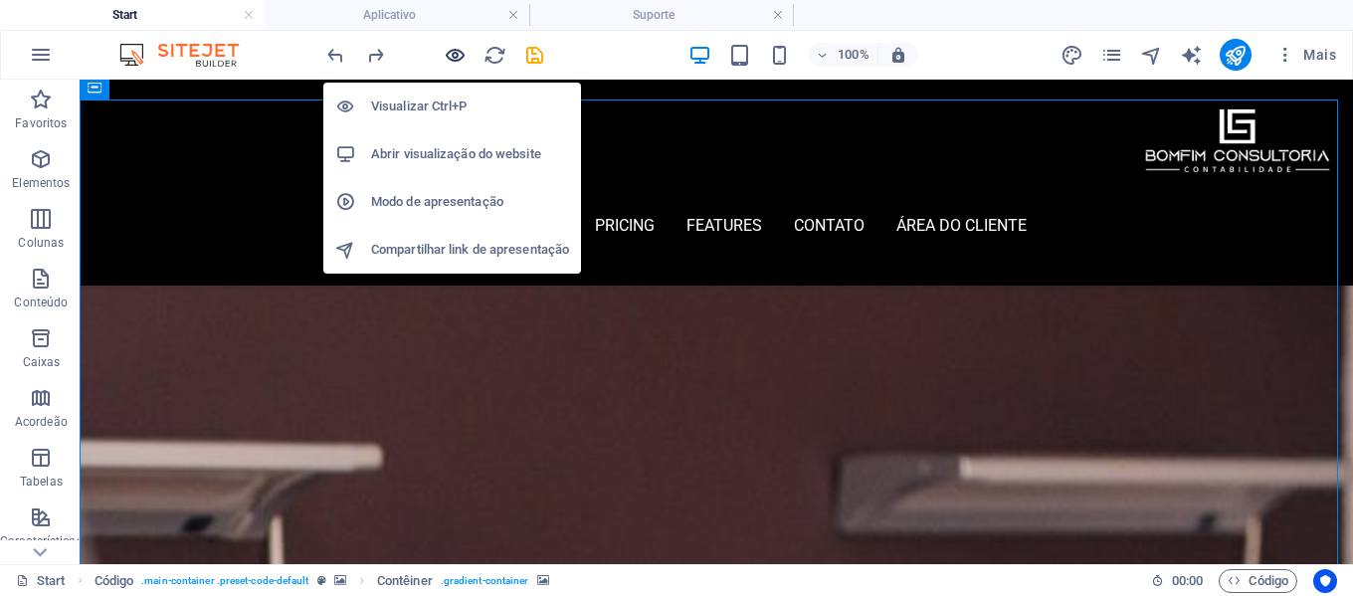
click at [457, 53] on icon "button" at bounding box center [455, 55] width 23 height 23
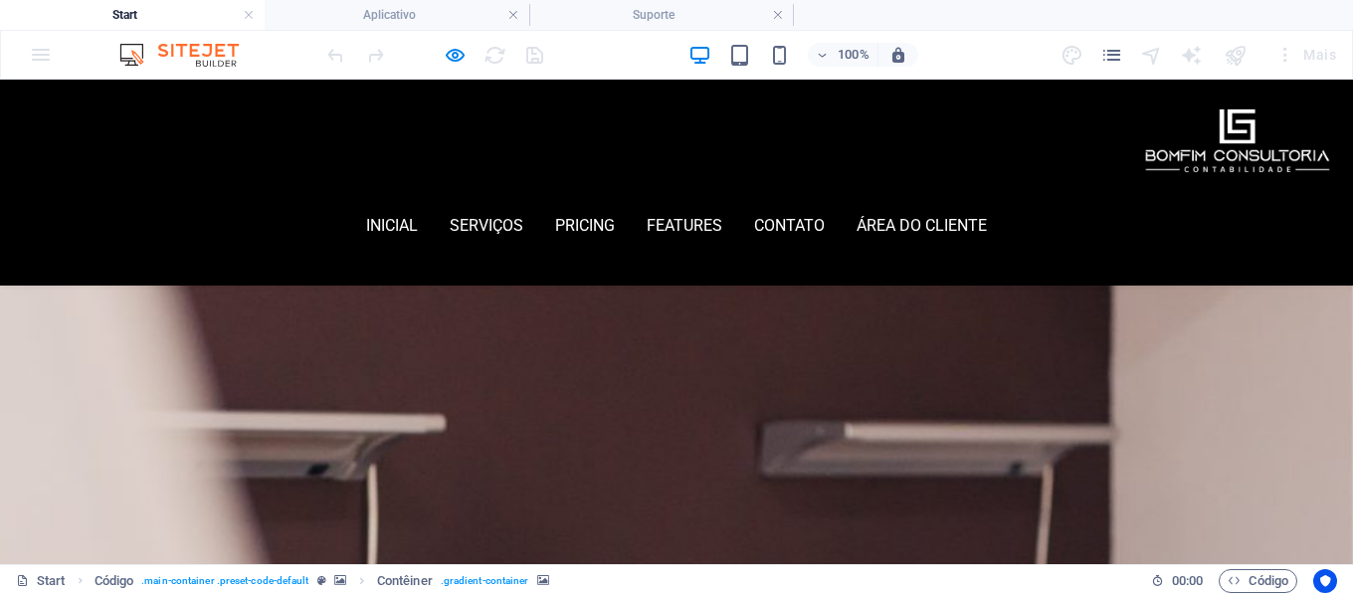
scroll to position [0, 0]
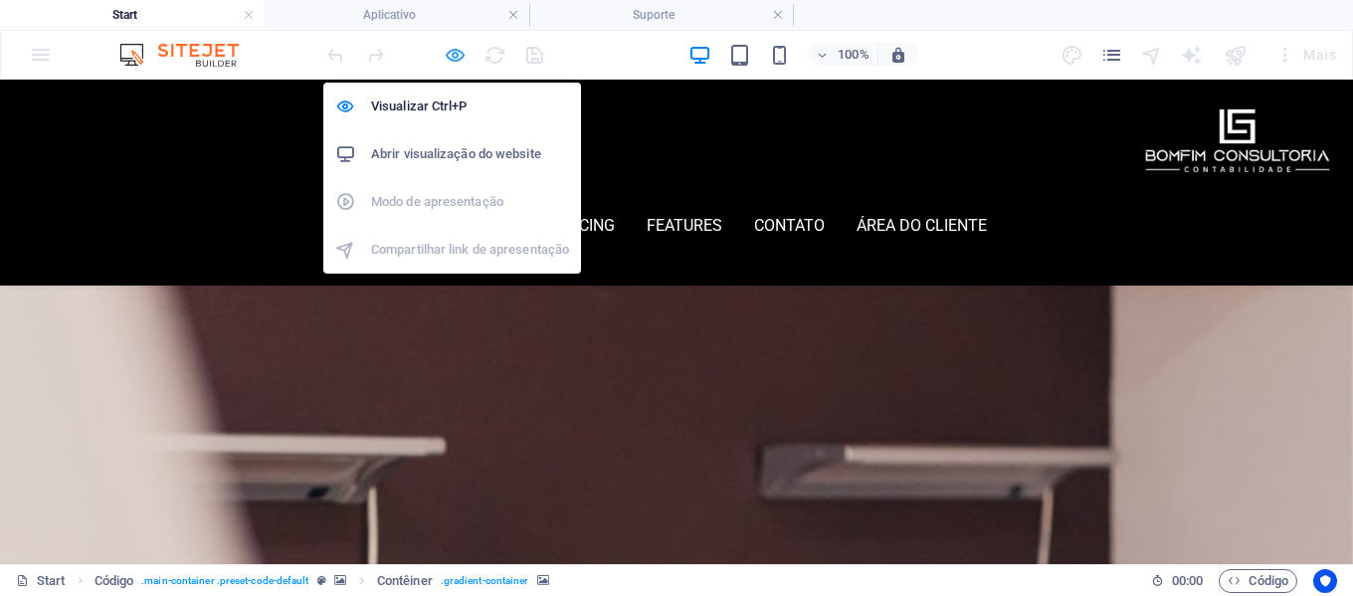
click at [451, 59] on icon "button" at bounding box center [455, 55] width 23 height 23
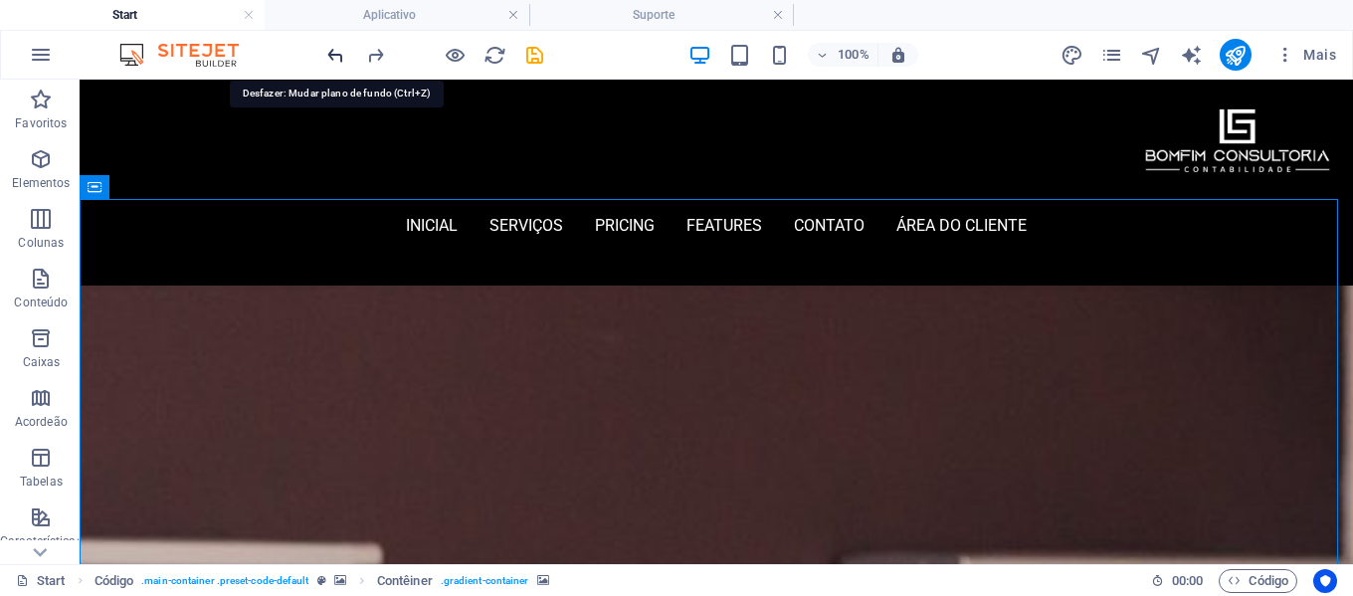
click at [337, 54] on icon "undo" at bounding box center [335, 55] width 23 height 23
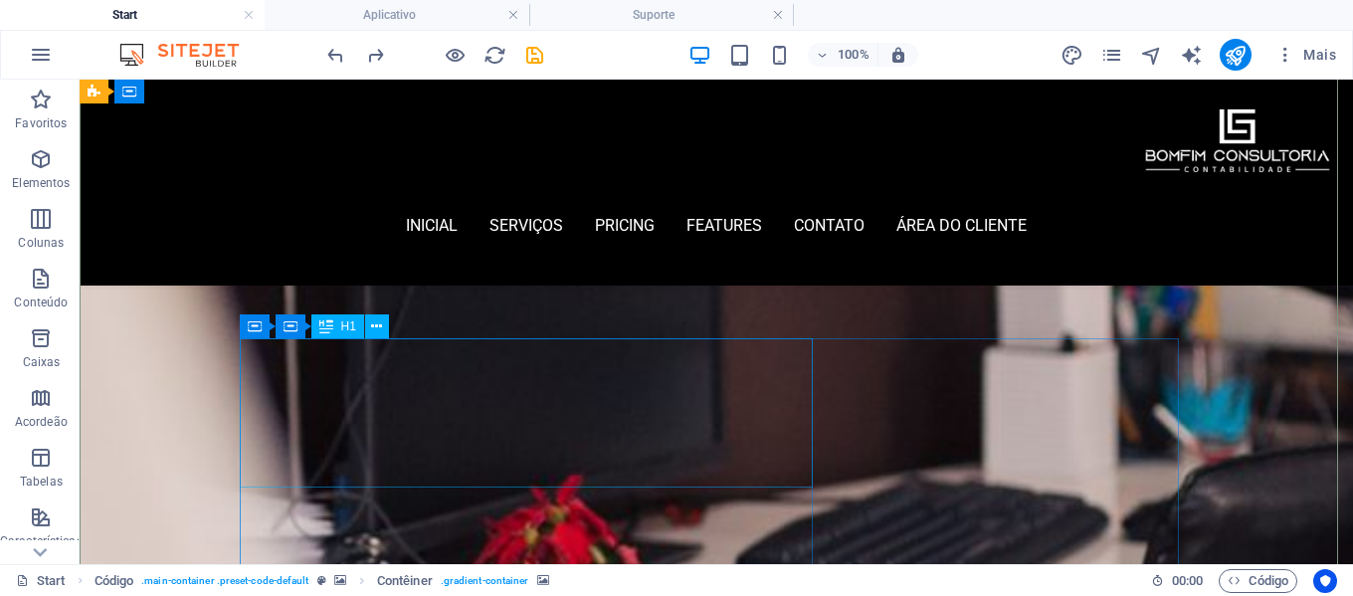
scroll to position [995, 0]
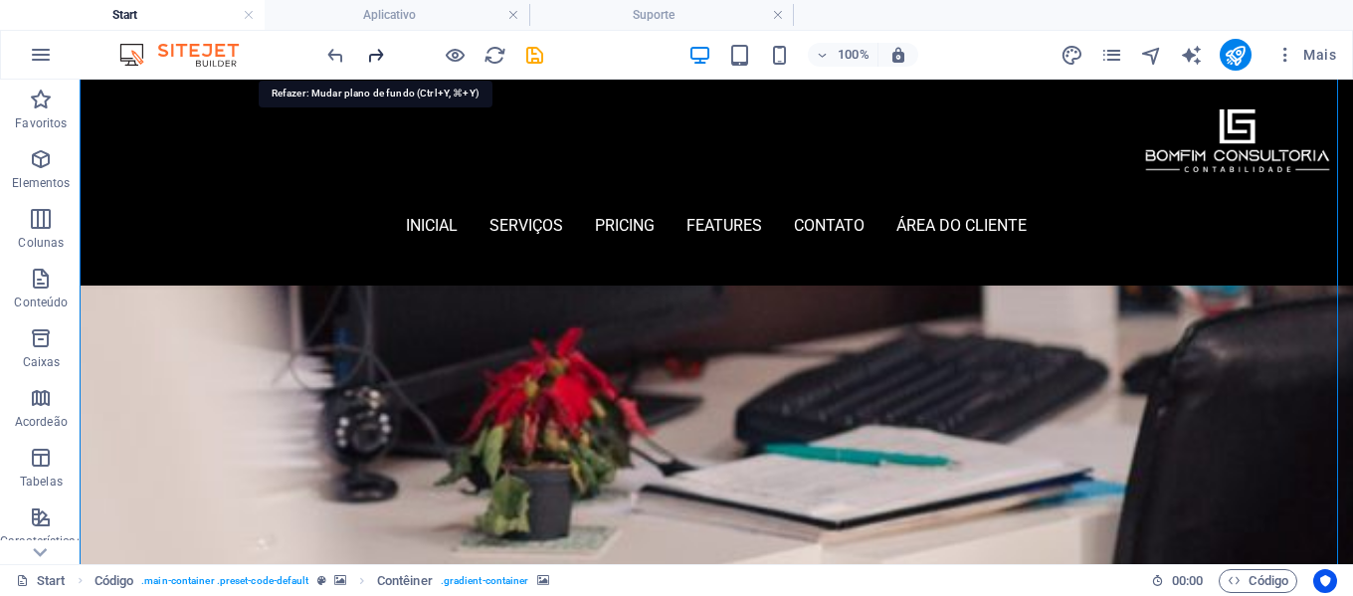
click at [378, 55] on icon "redo" at bounding box center [375, 55] width 23 height 23
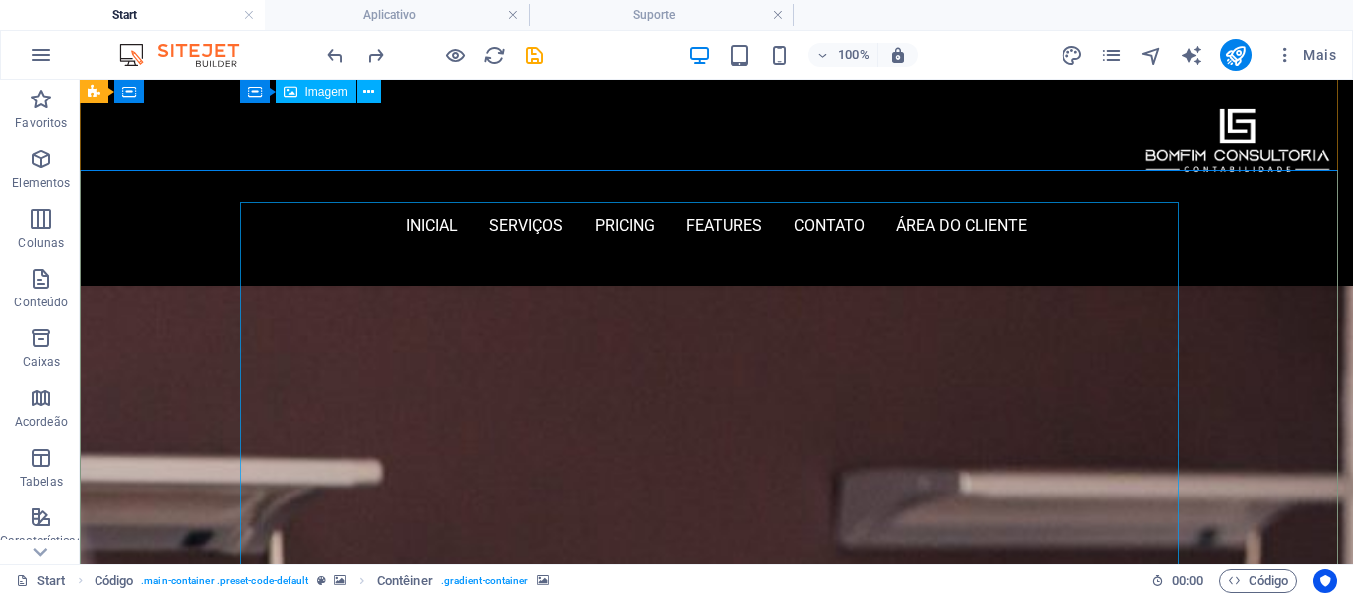
scroll to position [0, 0]
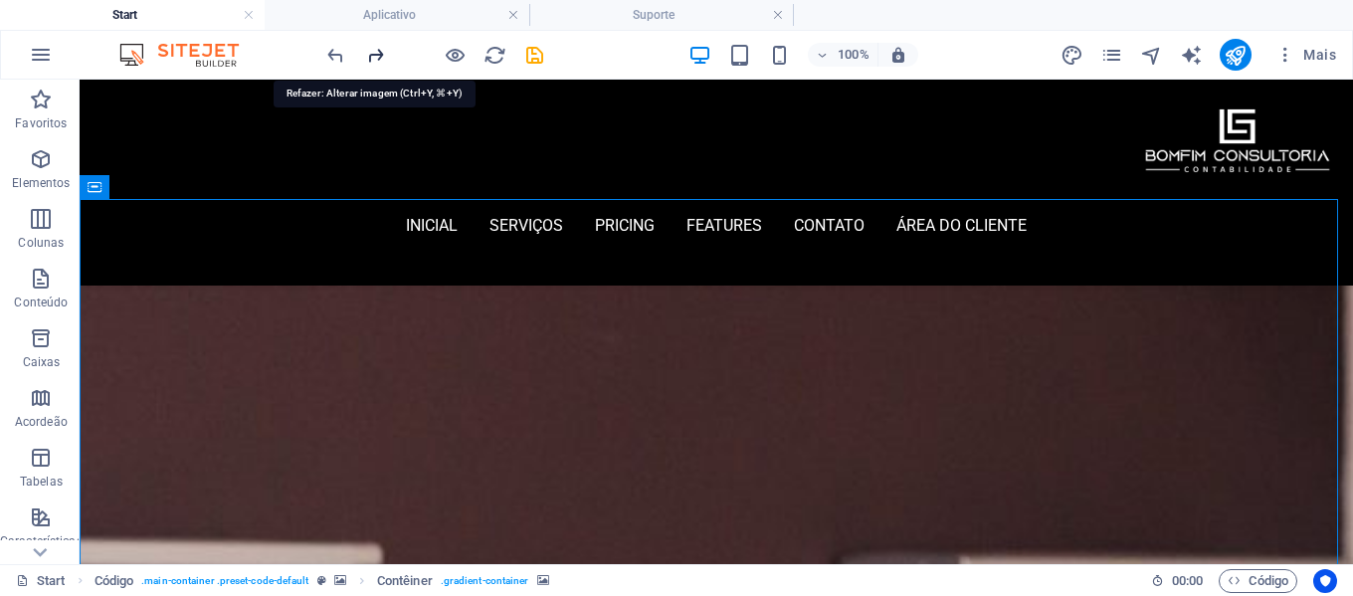
click at [374, 55] on icon "redo" at bounding box center [375, 55] width 23 height 23
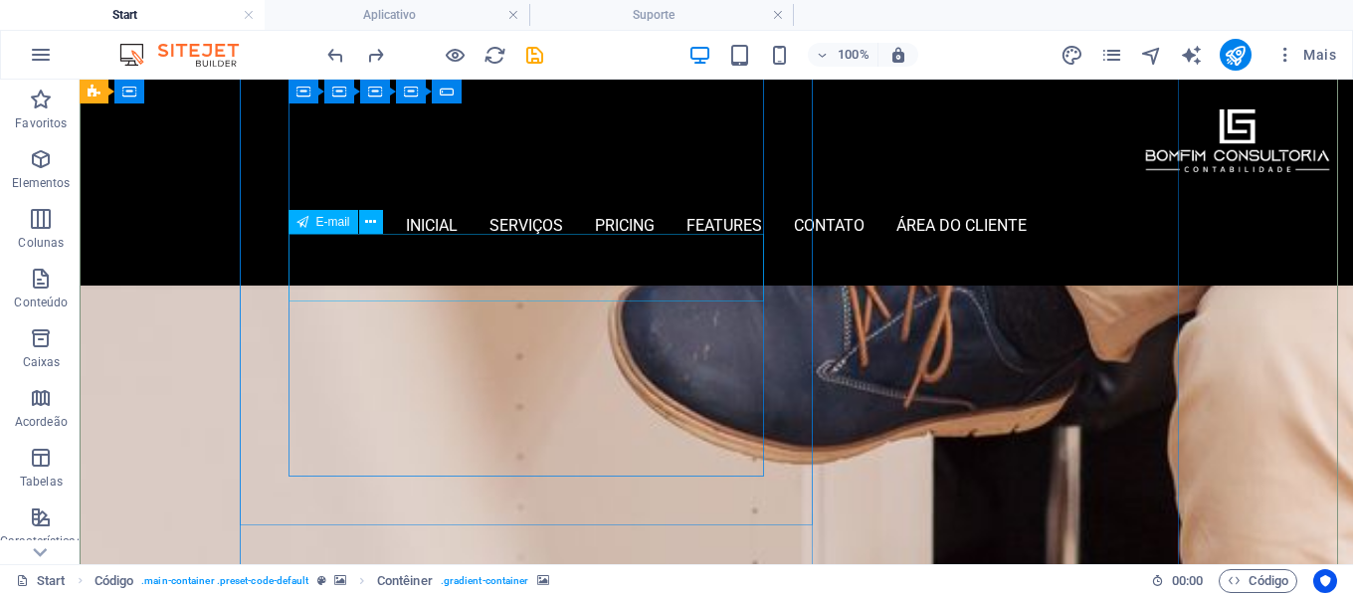
scroll to position [1393, 0]
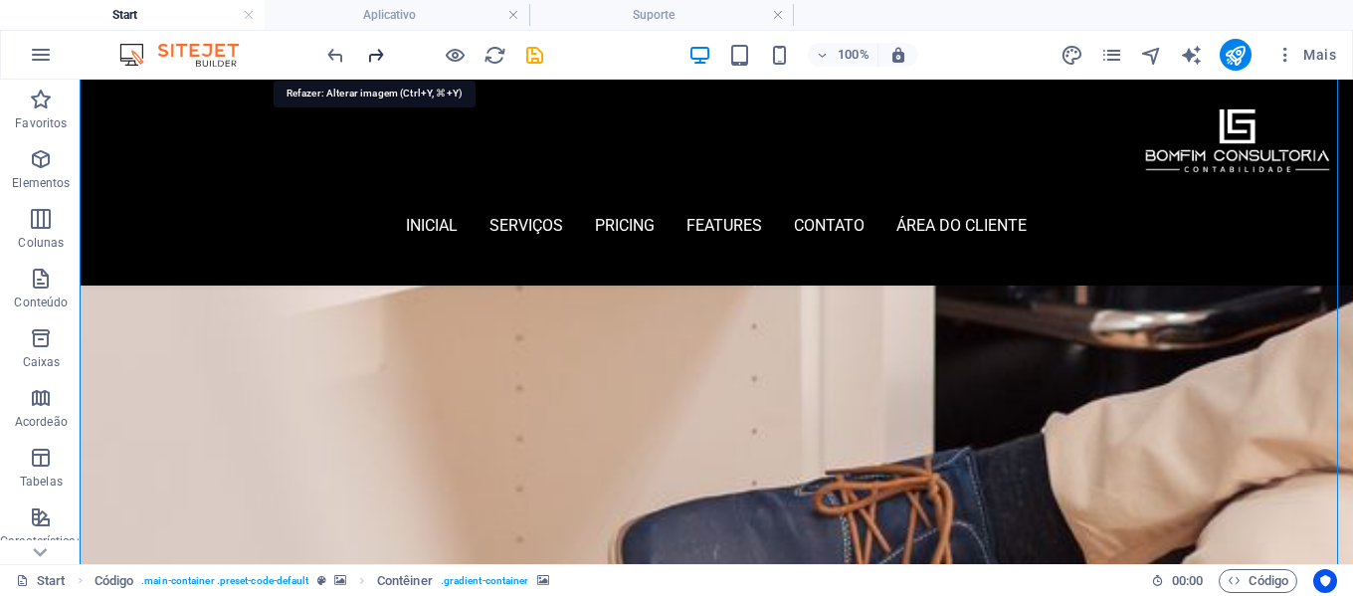
click at [377, 55] on icon "redo" at bounding box center [375, 55] width 23 height 23
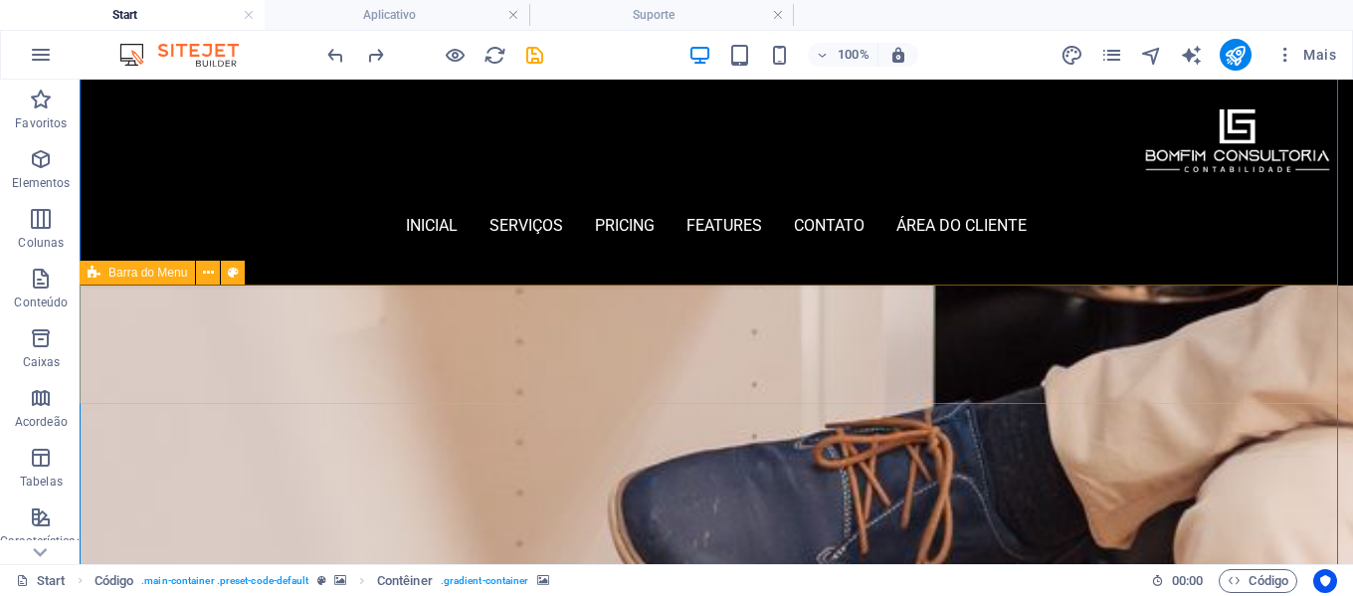
scroll to position [1294, 0]
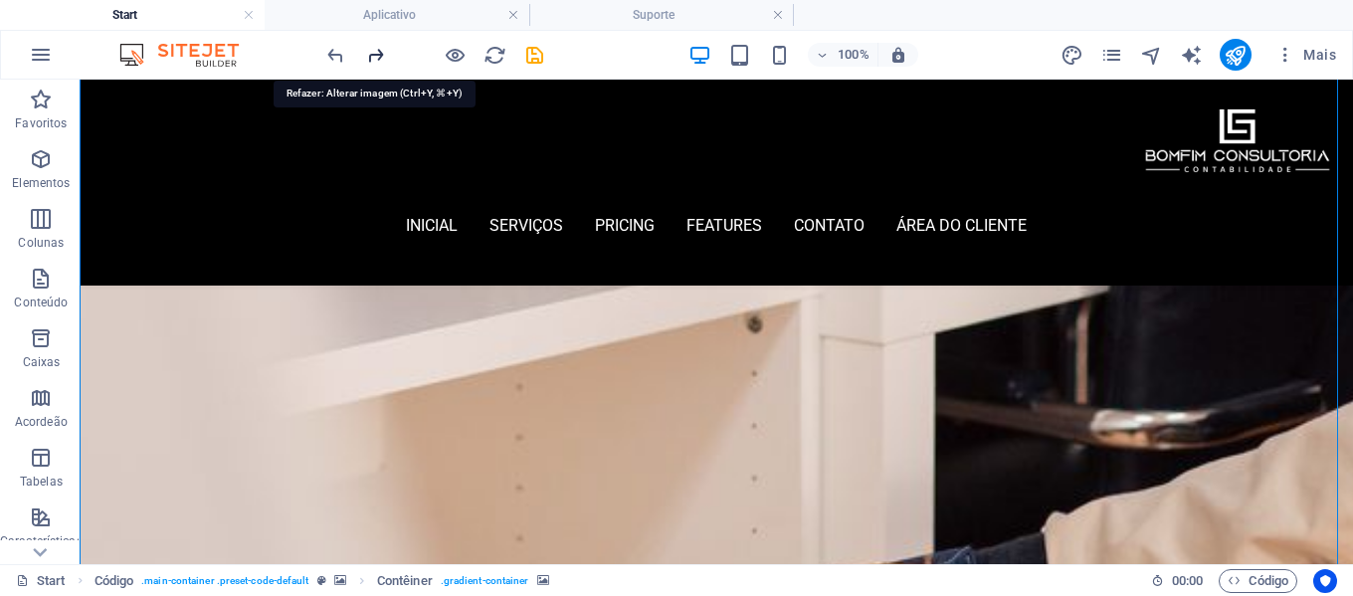
click at [378, 54] on icon "redo" at bounding box center [375, 55] width 23 height 23
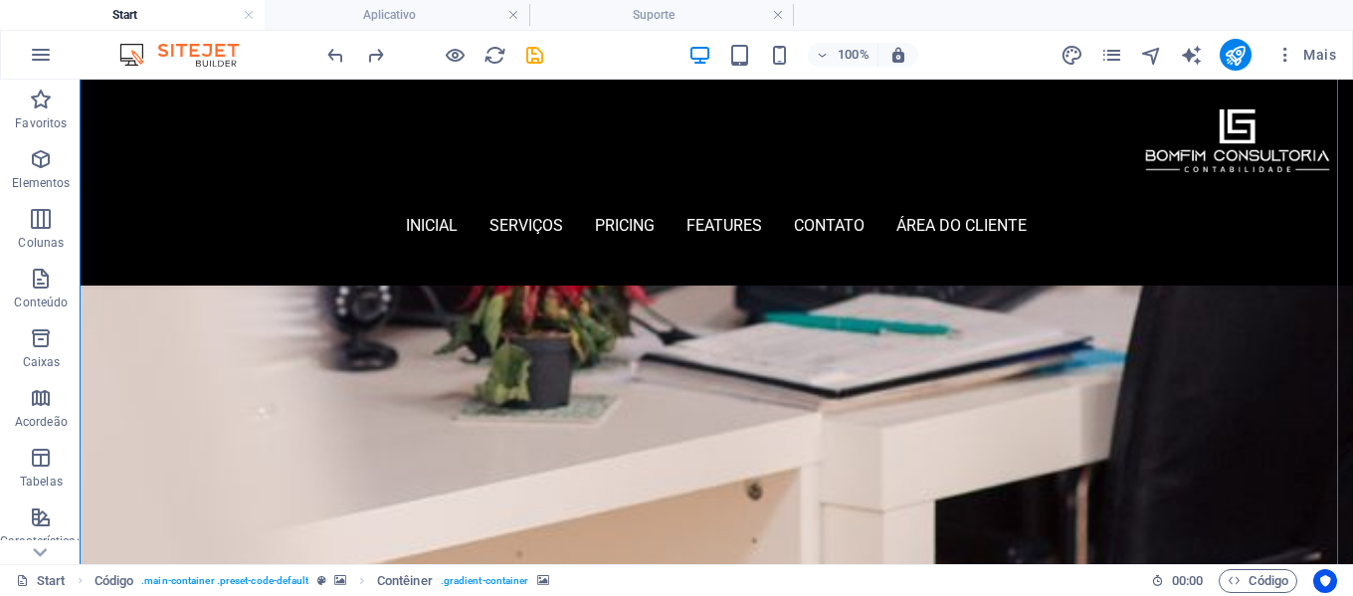
scroll to position [796, 0]
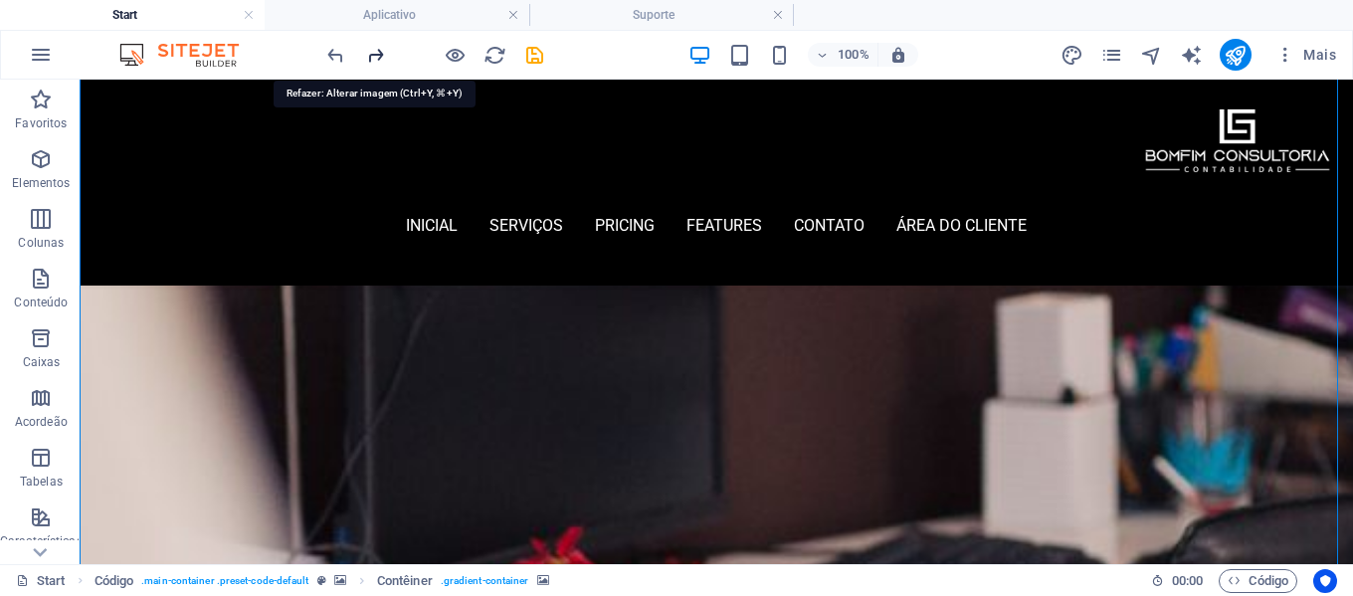
click at [369, 57] on icon "redo" at bounding box center [375, 55] width 23 height 23
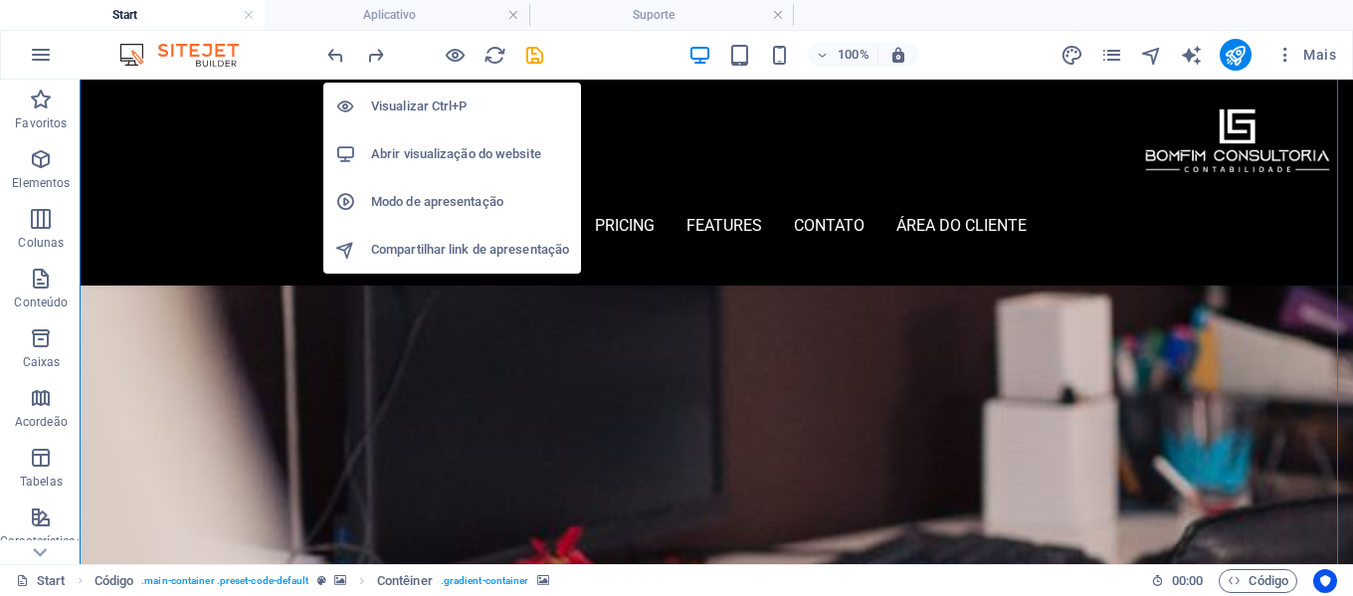
click at [507, 209] on h6 "Modo de apresentação" at bounding box center [470, 202] width 198 height 24
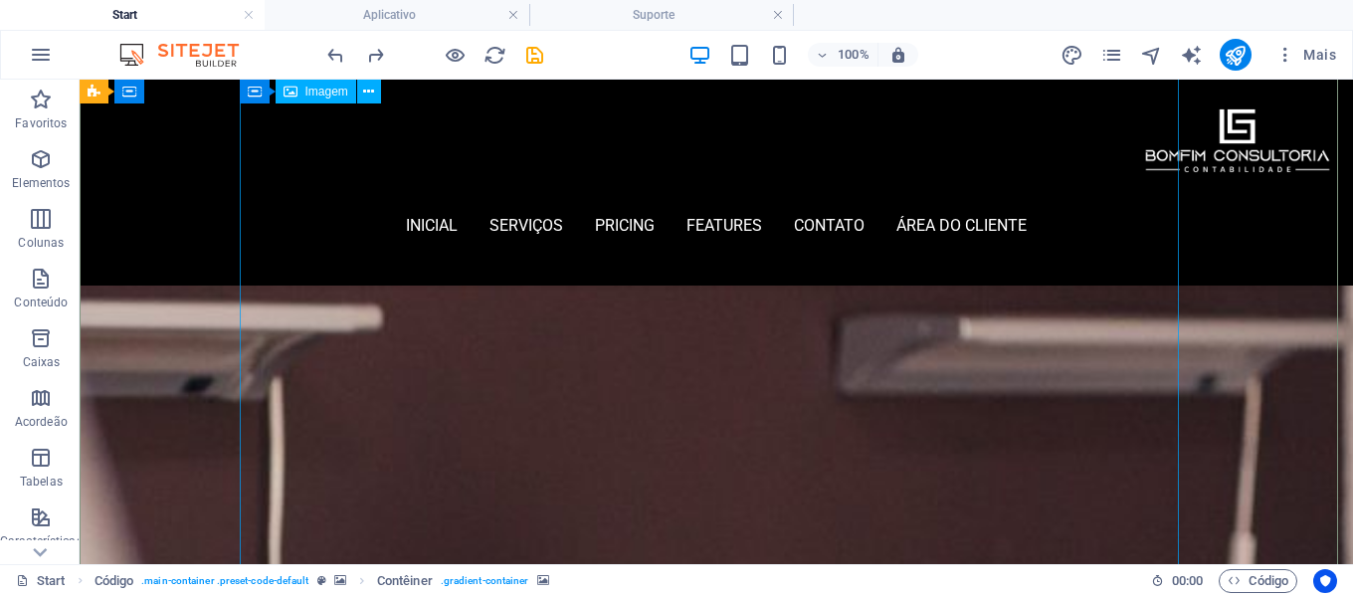
scroll to position [0, 0]
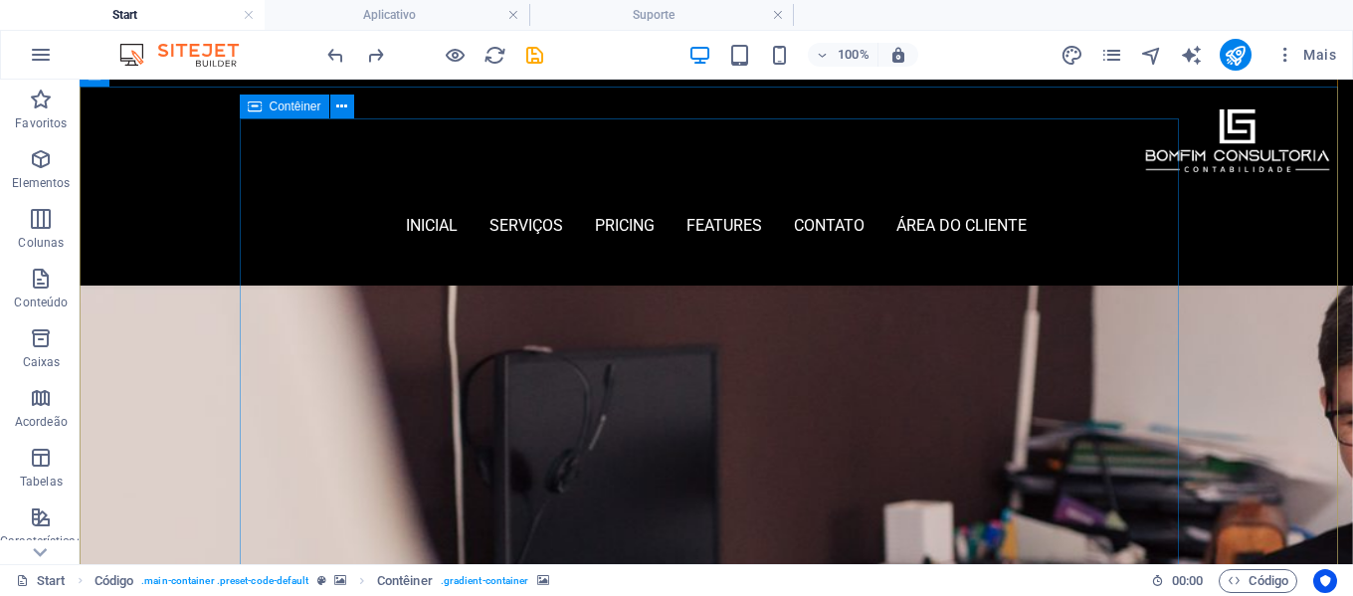
scroll to position [398, 0]
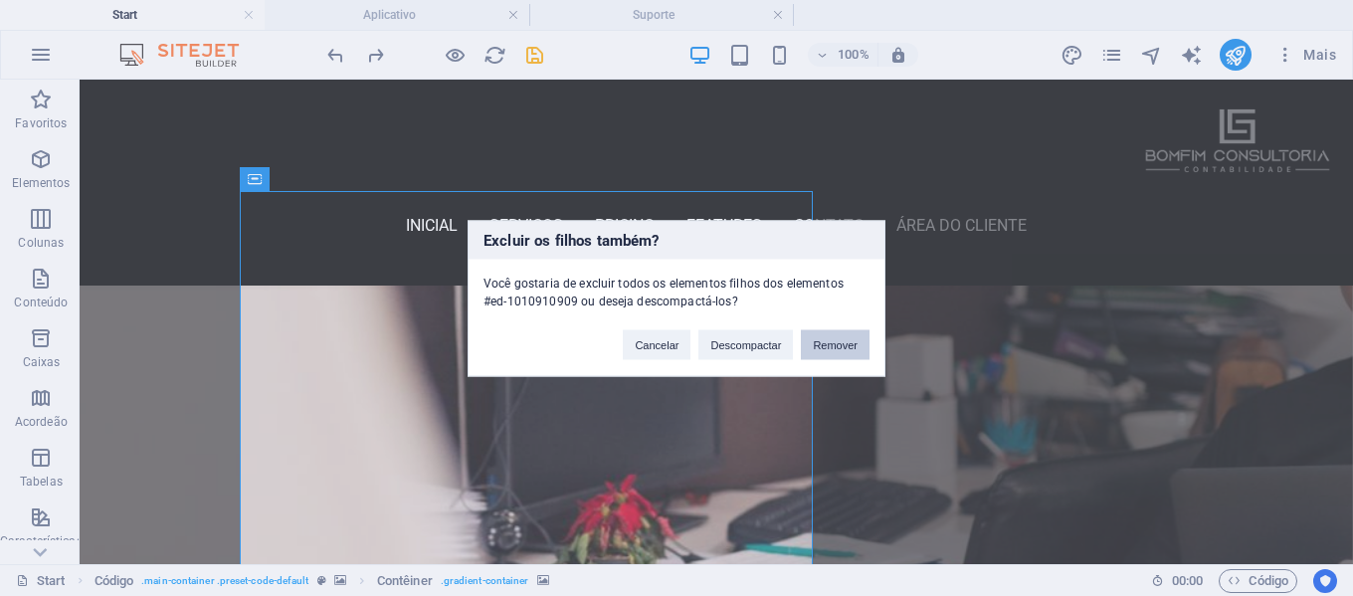
click at [819, 346] on button "Remover" at bounding box center [835, 344] width 69 height 30
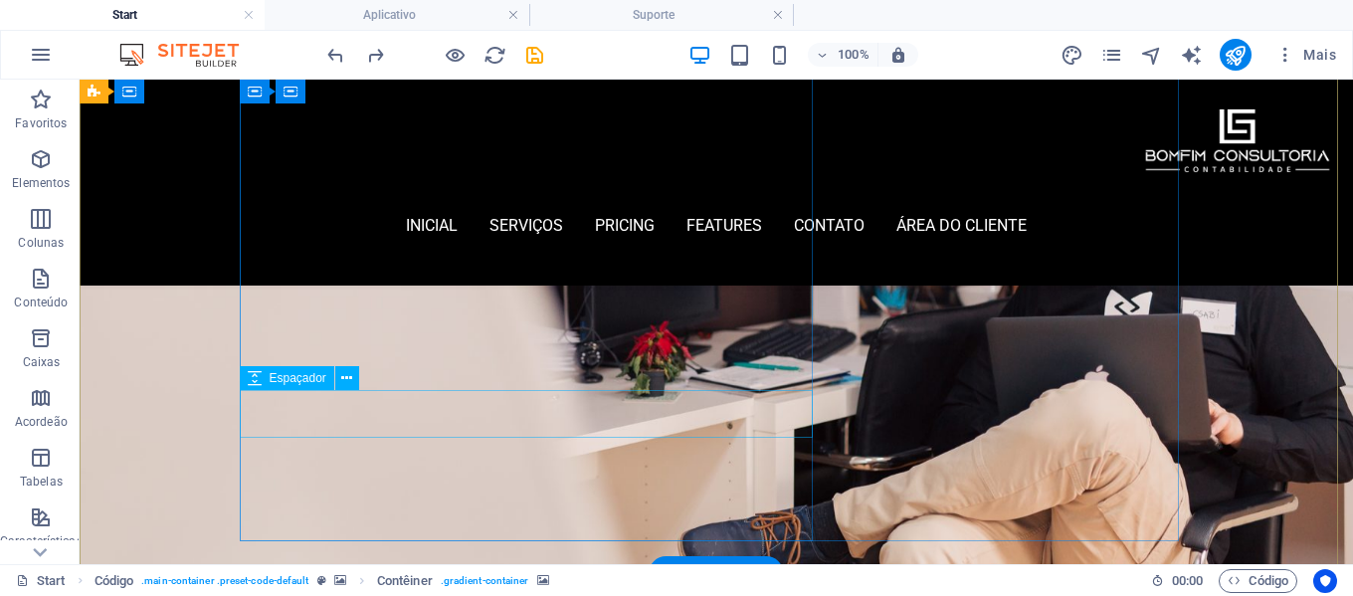
scroll to position [199, 0]
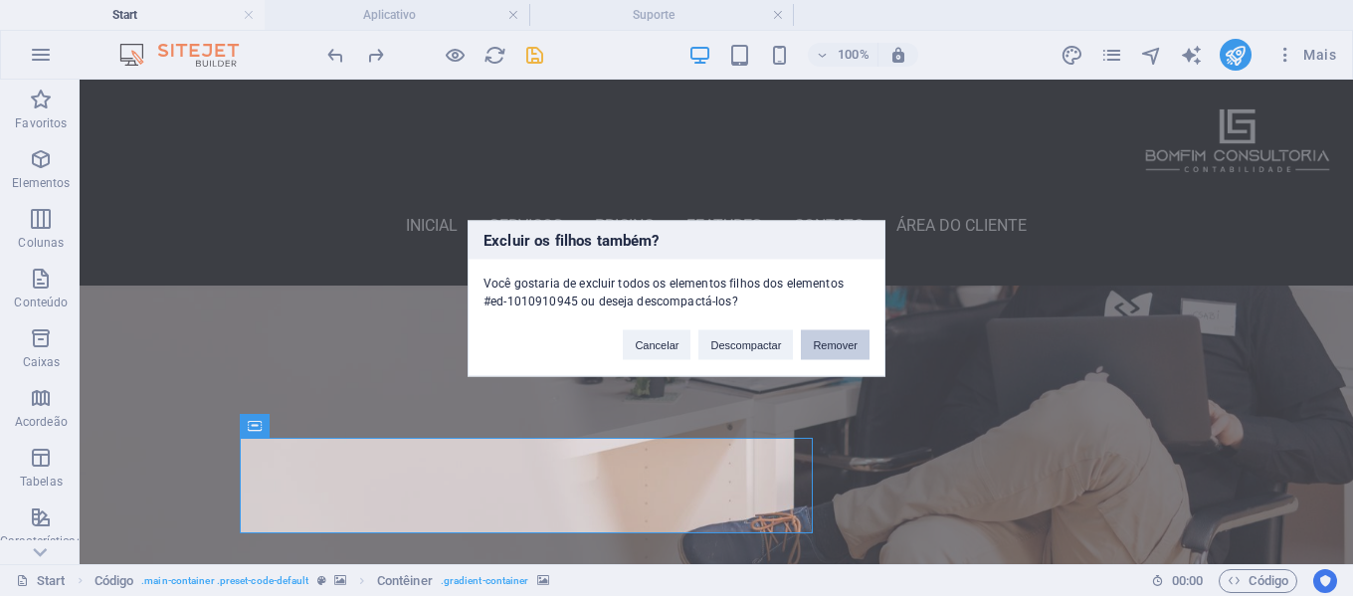
click at [824, 345] on button "Remover" at bounding box center [835, 344] width 69 height 30
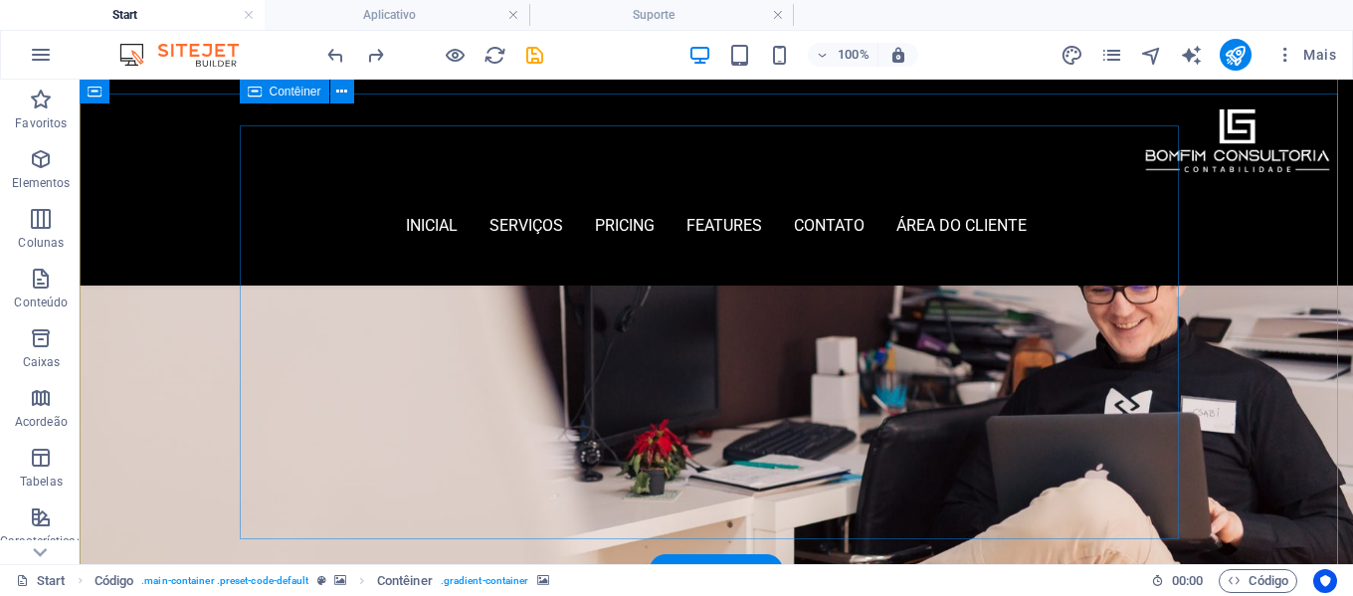
scroll to position [0, 0]
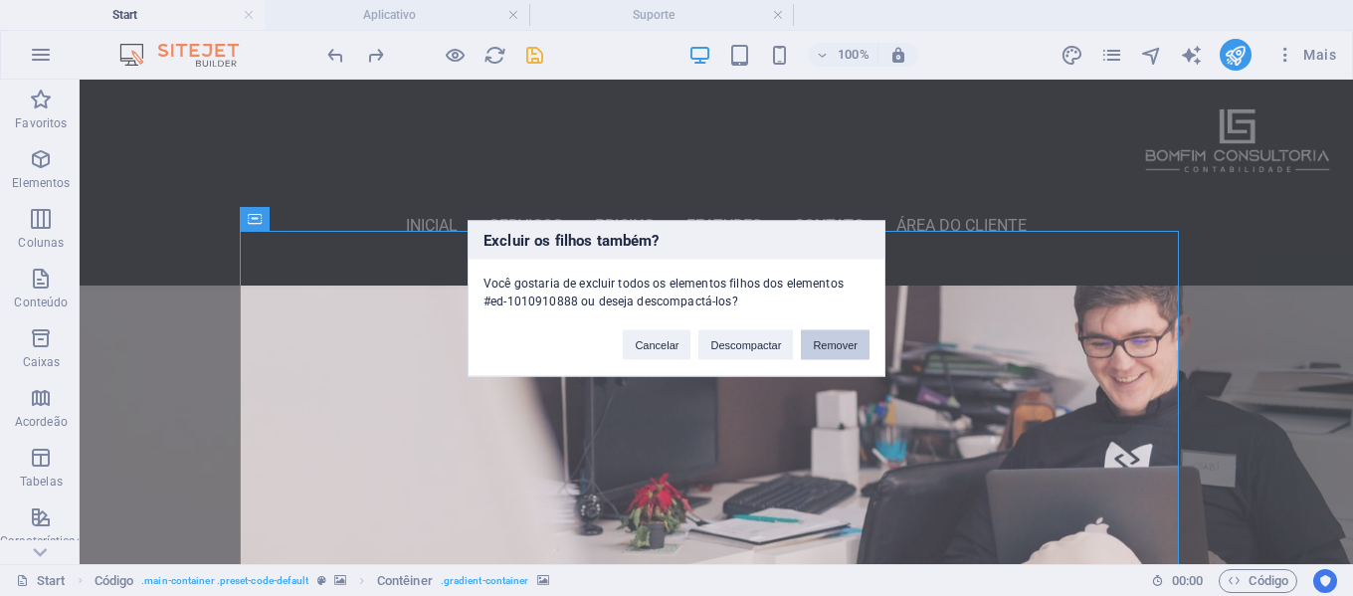
click at [847, 349] on button "Remover" at bounding box center [835, 344] width 69 height 30
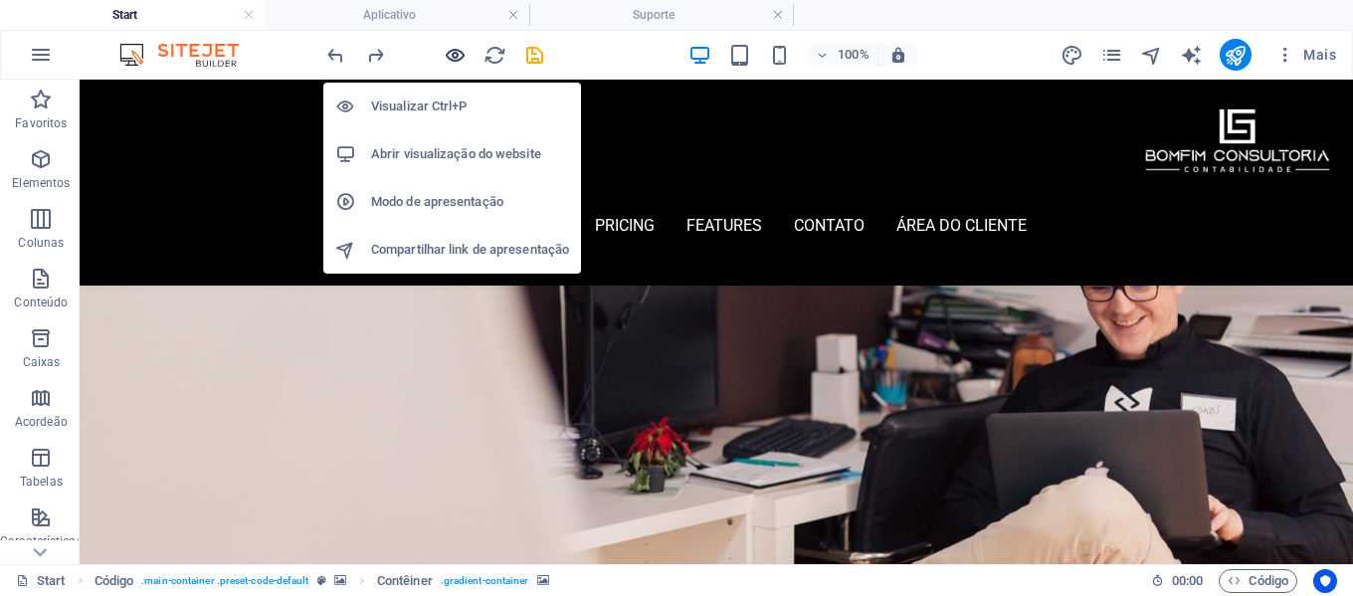
click at [458, 62] on icon "button" at bounding box center [455, 55] width 23 height 23
click at [455, 62] on icon "button" at bounding box center [455, 55] width 23 height 23
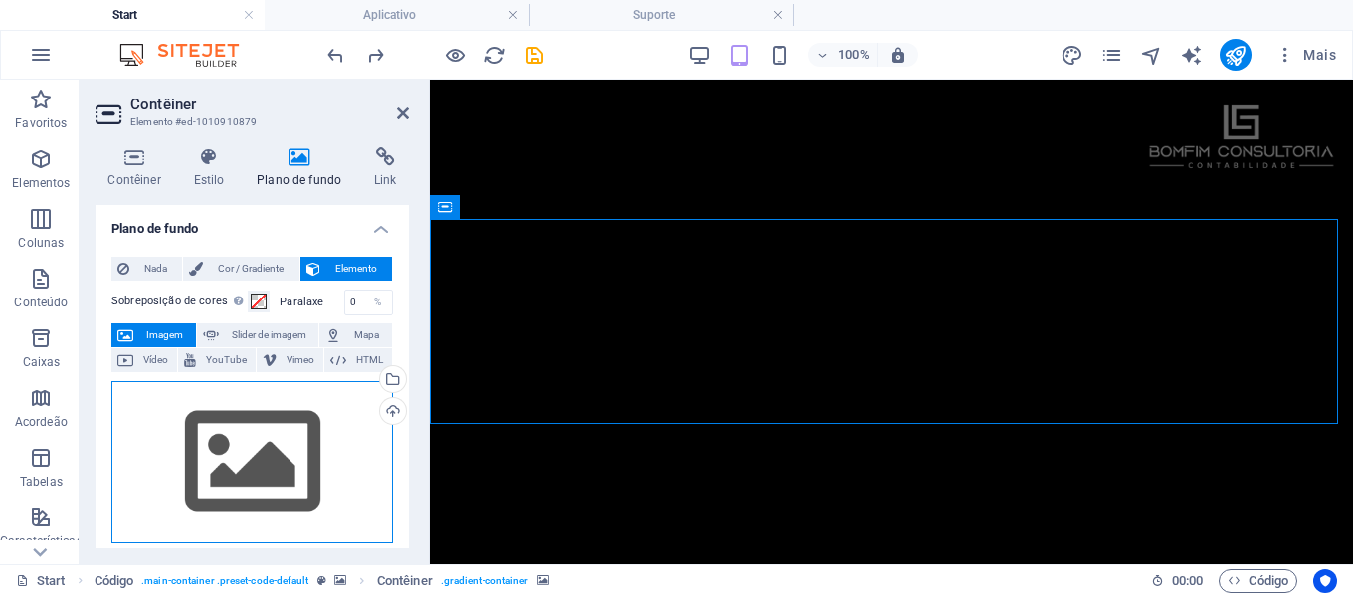
click at [282, 447] on div "Arraste os arquivos aqui, clique para escolher os arquivos ou selecione os arqu…" at bounding box center [252, 462] width 282 height 163
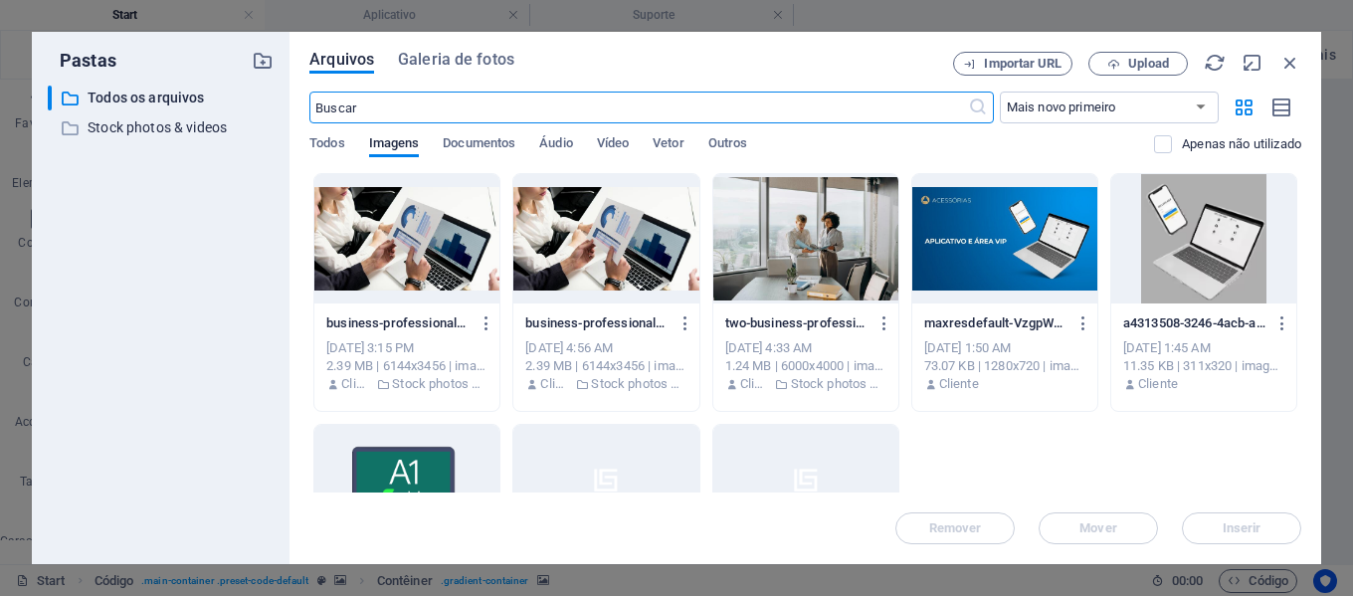
click at [622, 248] on div at bounding box center [606, 238] width 185 height 129
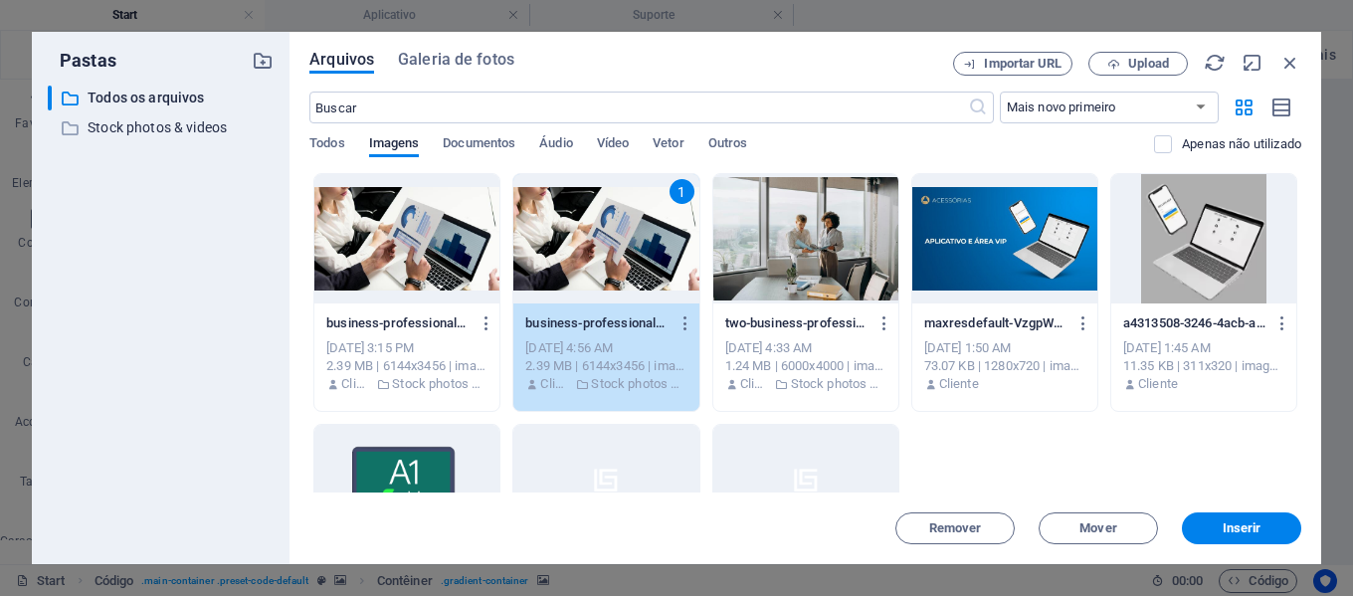
click at [622, 248] on div "1" at bounding box center [606, 238] width 185 height 129
click at [1241, 534] on span "Inserir" at bounding box center [1242, 528] width 39 height 12
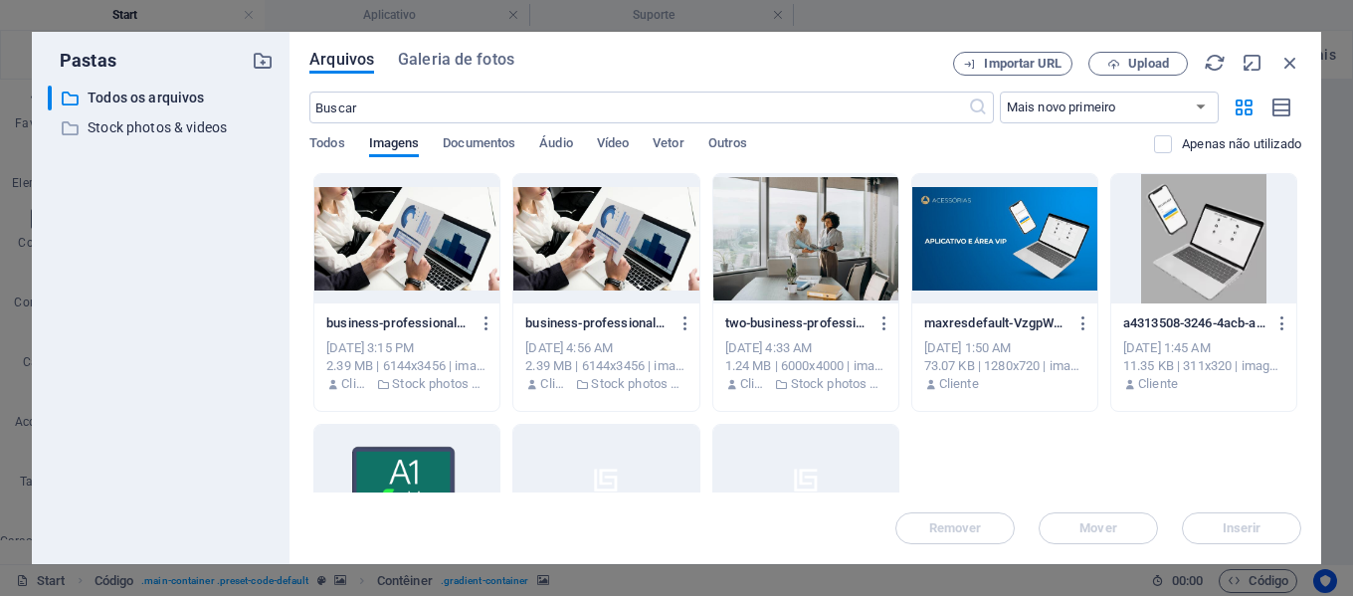
click at [617, 251] on div at bounding box center [606, 238] width 185 height 129
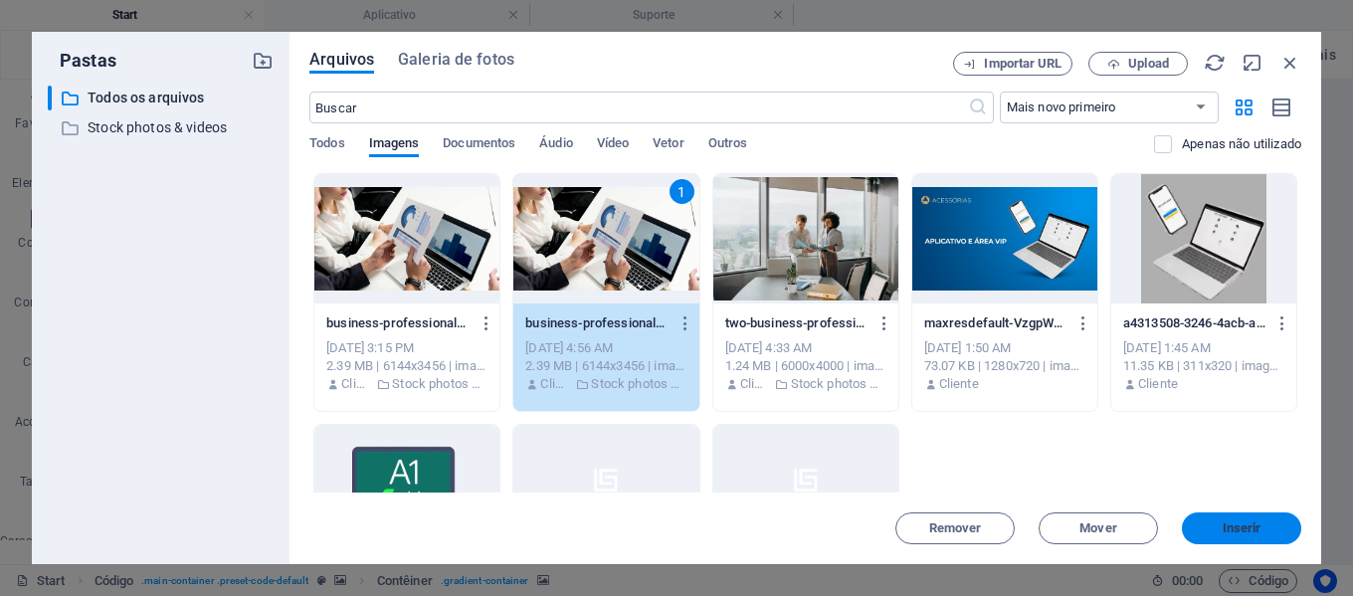
click at [1228, 533] on span "Inserir" at bounding box center [1242, 528] width 39 height 12
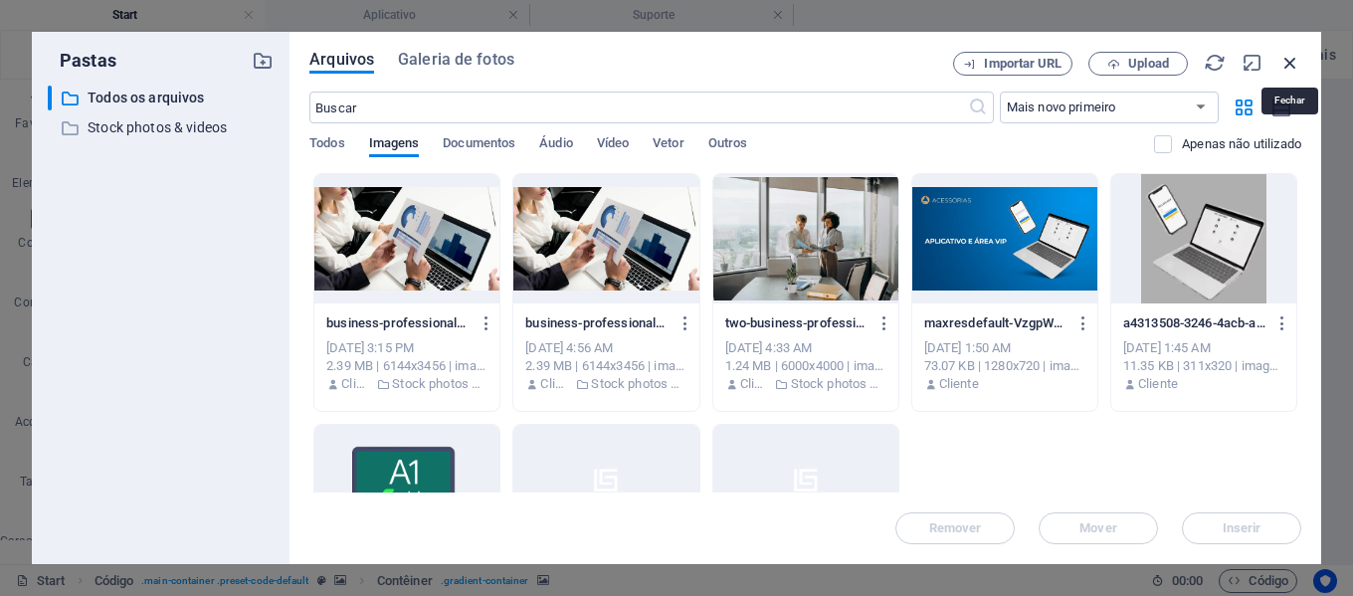
click at [1292, 65] on icon "button" at bounding box center [1291, 63] width 22 height 22
select select "image"
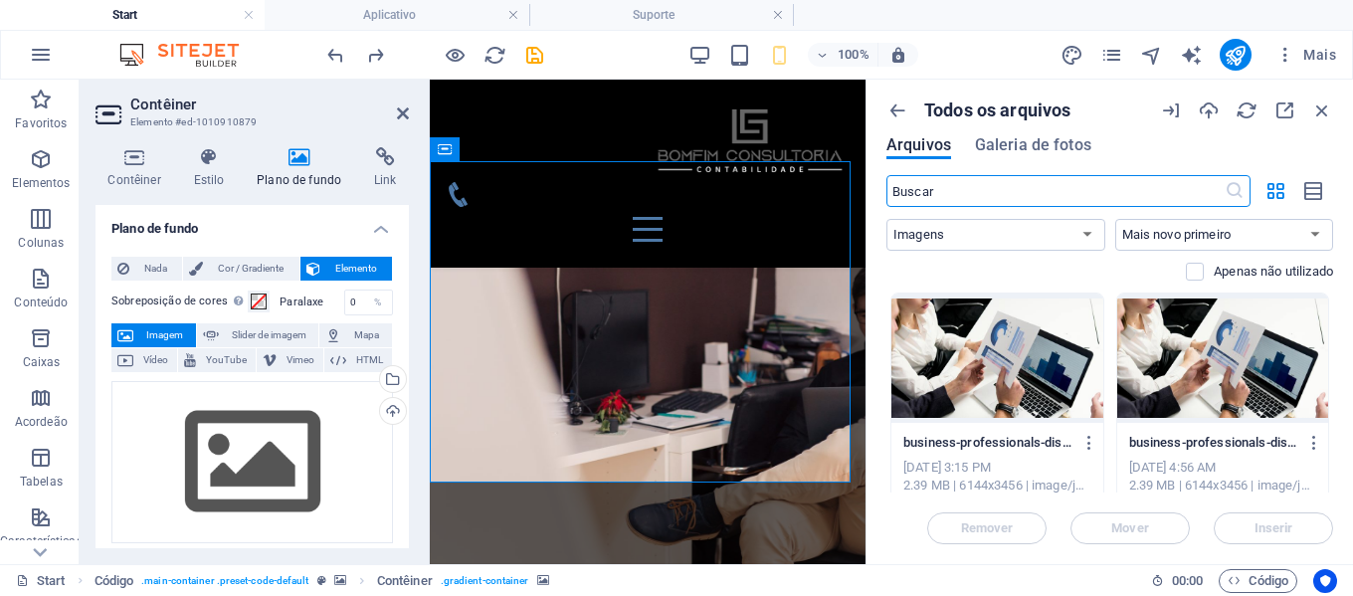
click at [1026, 373] on div at bounding box center [998, 358] width 212 height 129
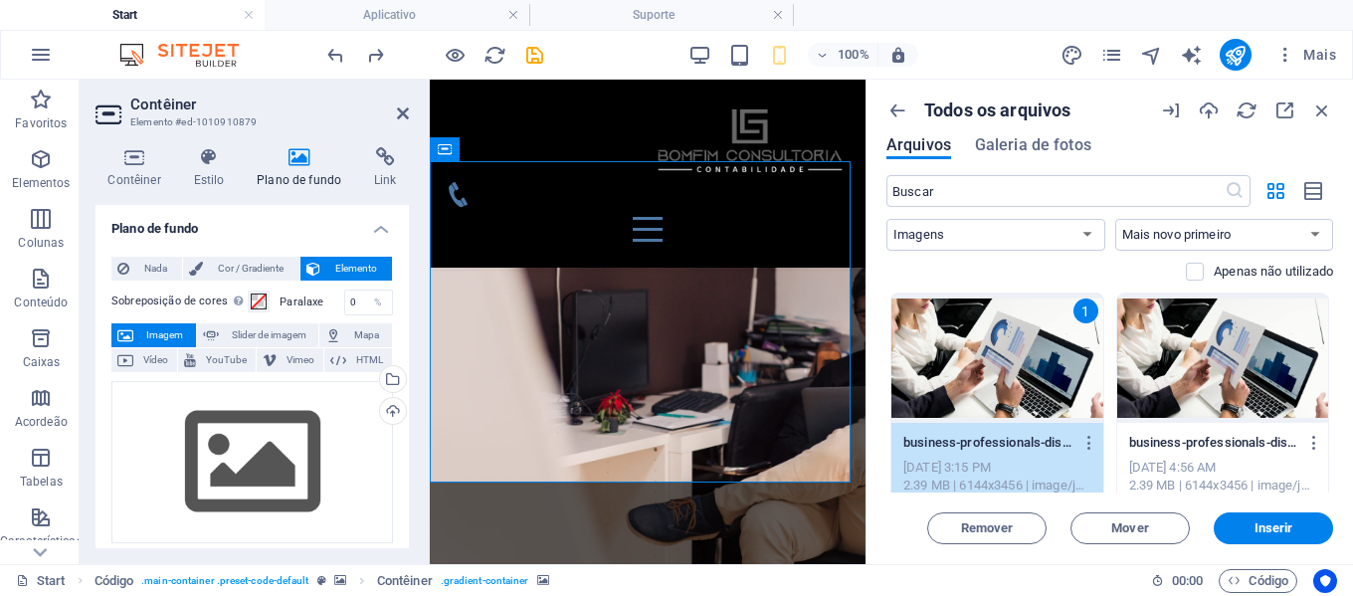
click at [1186, 384] on div at bounding box center [1224, 358] width 212 height 129
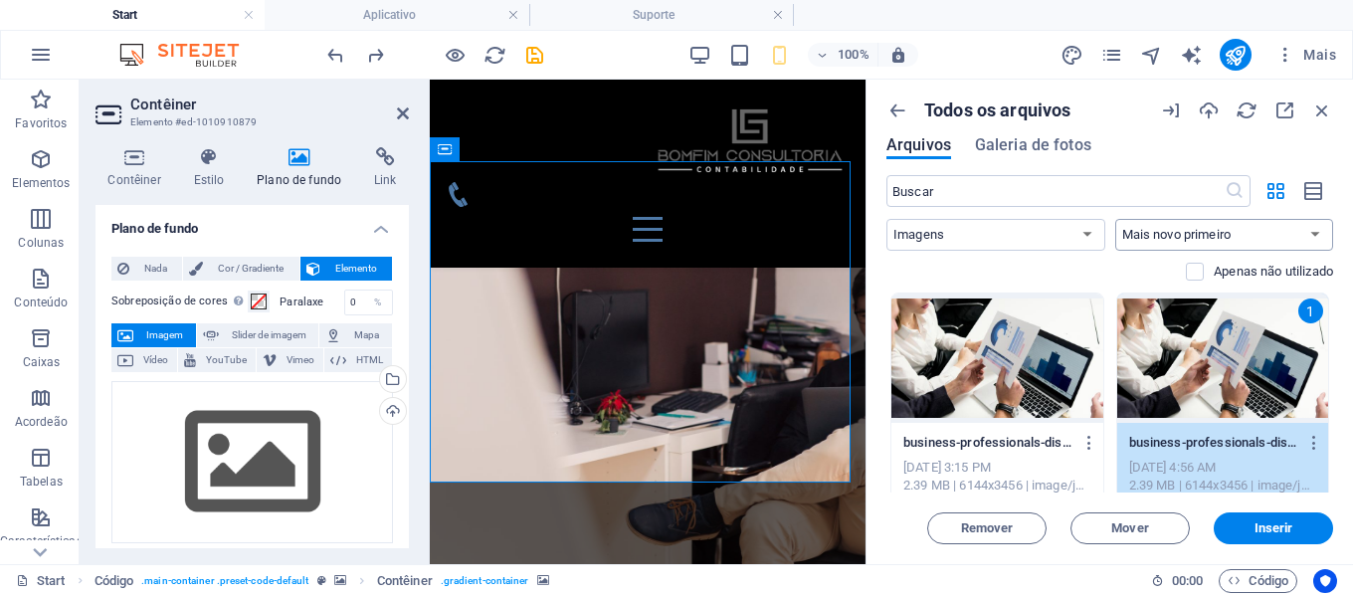
click at [1235, 235] on select "Mais novo primeiro Mais antigo primeiro Nome (A-Z) Nome (Z-A) Tamanho (0-9) Tam…" at bounding box center [1225, 235] width 219 height 32
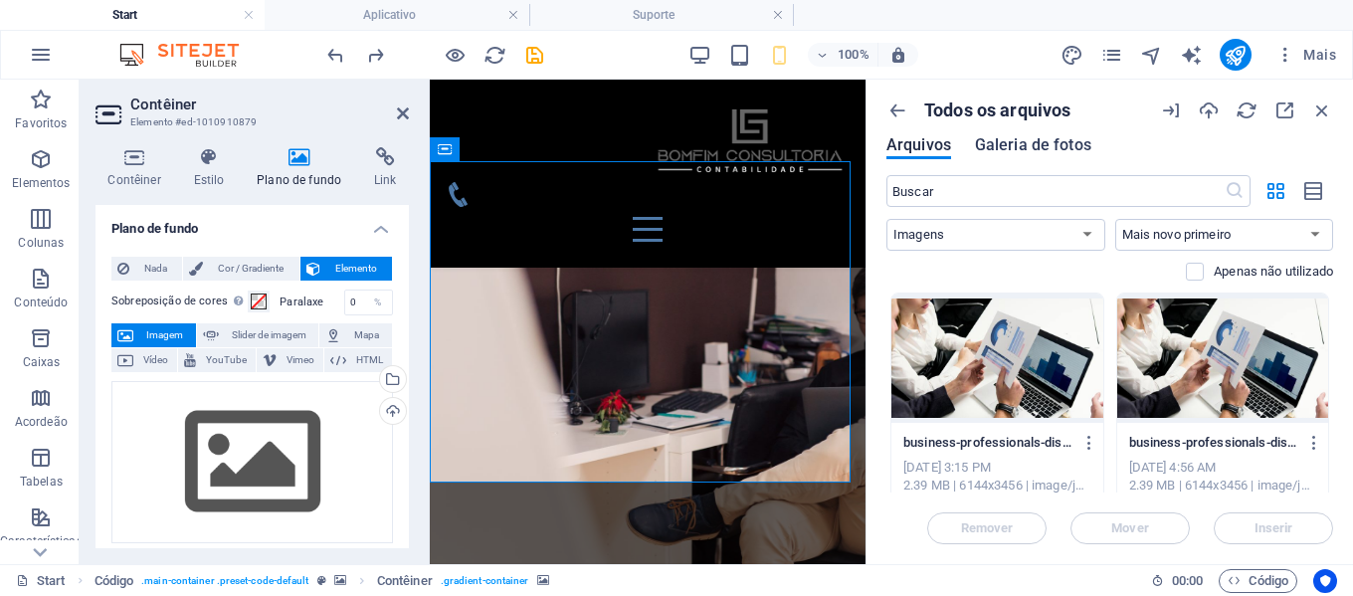
click at [1022, 150] on span "Galeria de fotos" at bounding box center [1033, 145] width 116 height 24
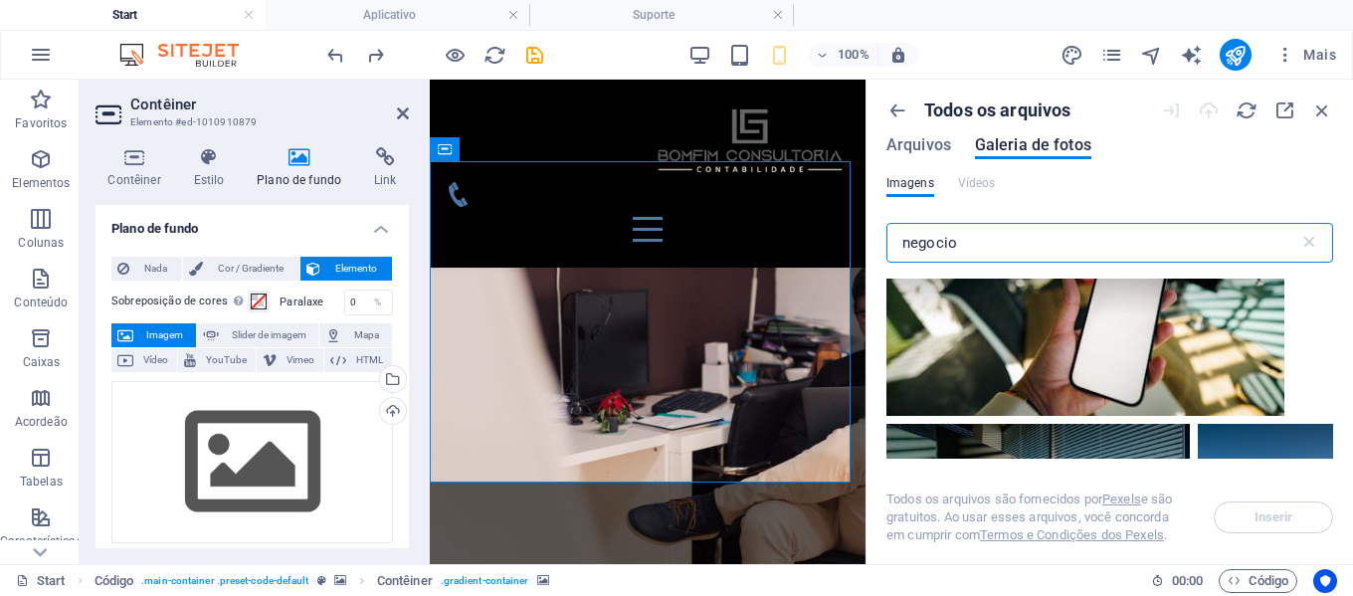
scroll to position [6966, 0]
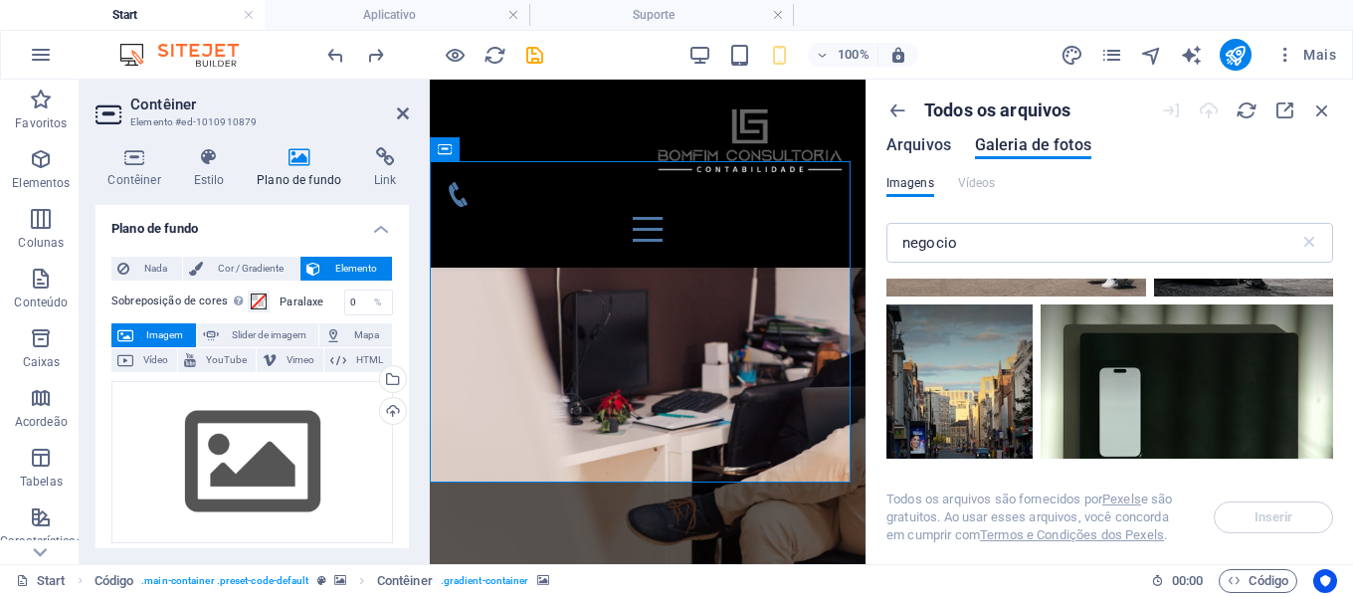
click at [927, 139] on span "Arquivos" at bounding box center [919, 145] width 65 height 24
select select "image"
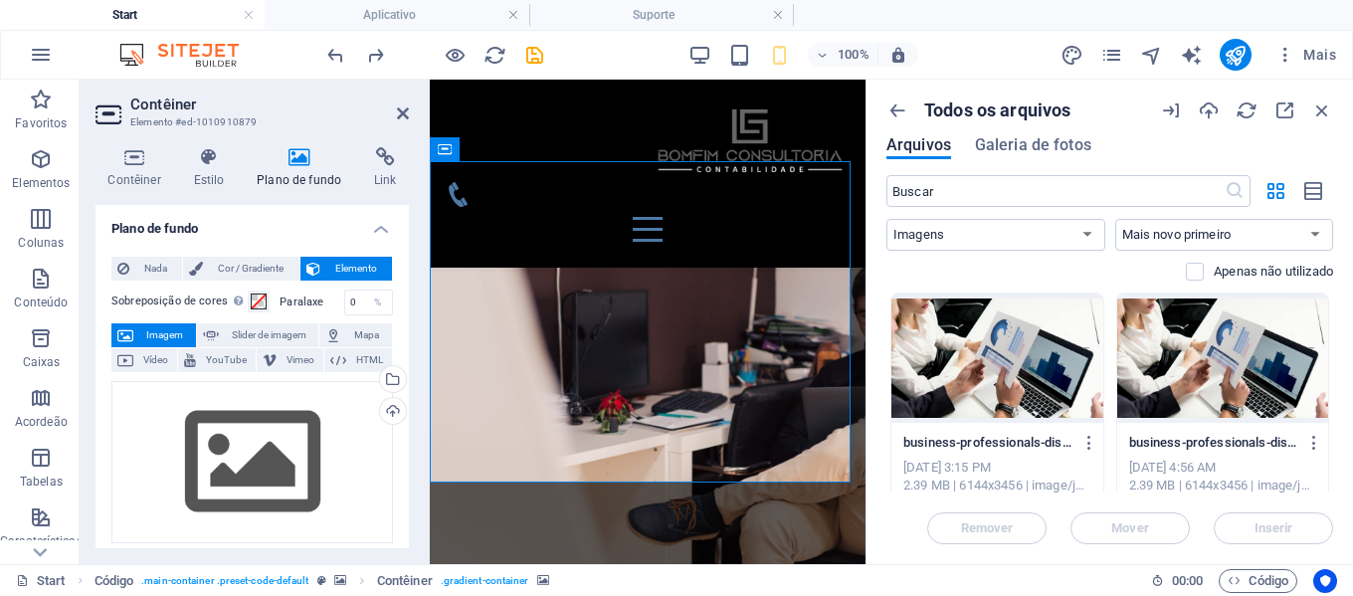
click at [967, 346] on div at bounding box center [998, 358] width 212 height 129
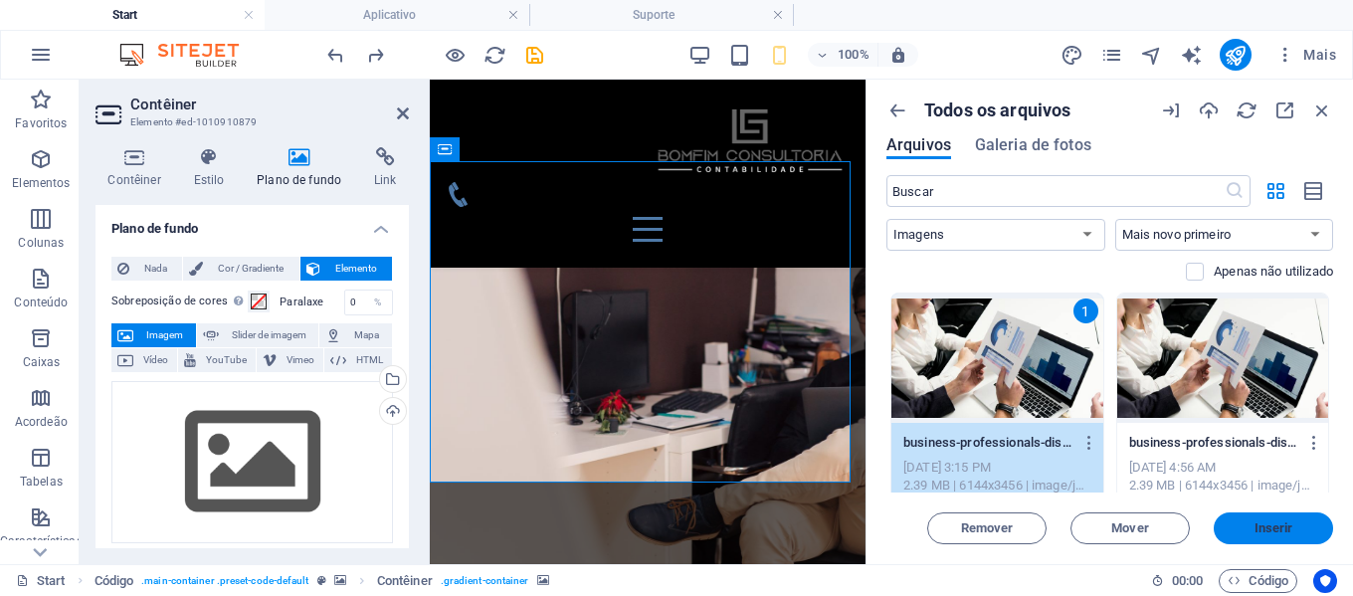
click at [1270, 531] on span "Inserir" at bounding box center [1274, 528] width 39 height 12
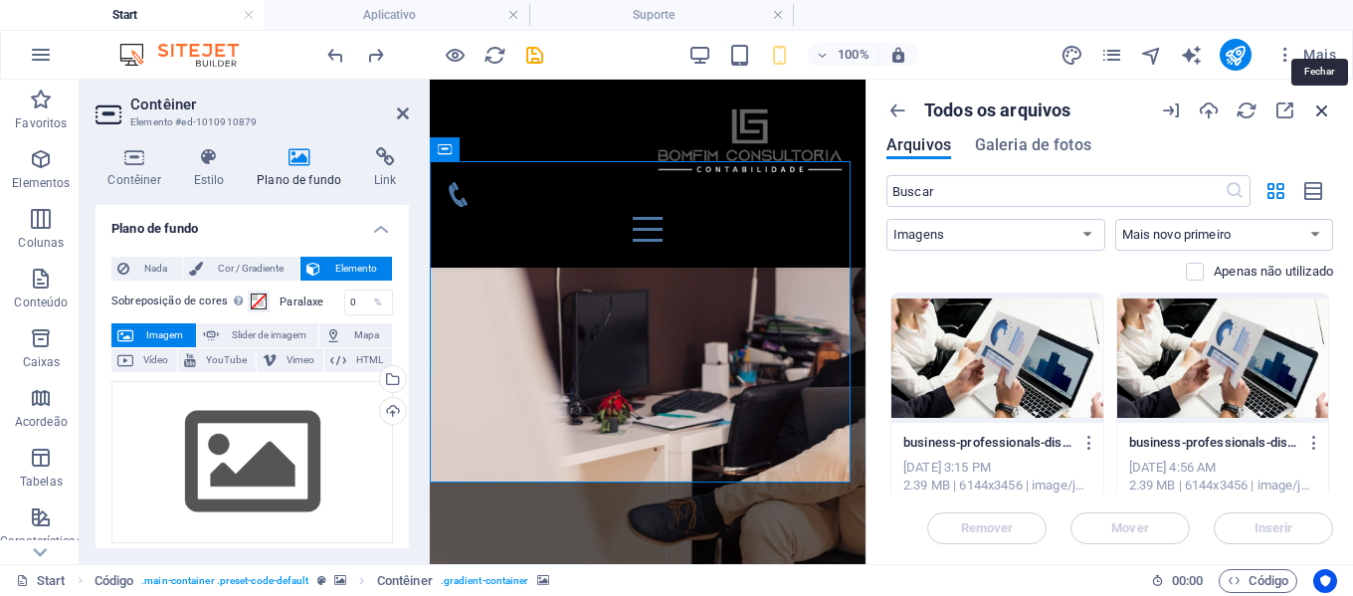
click at [1325, 114] on icon "button" at bounding box center [1323, 111] width 22 height 22
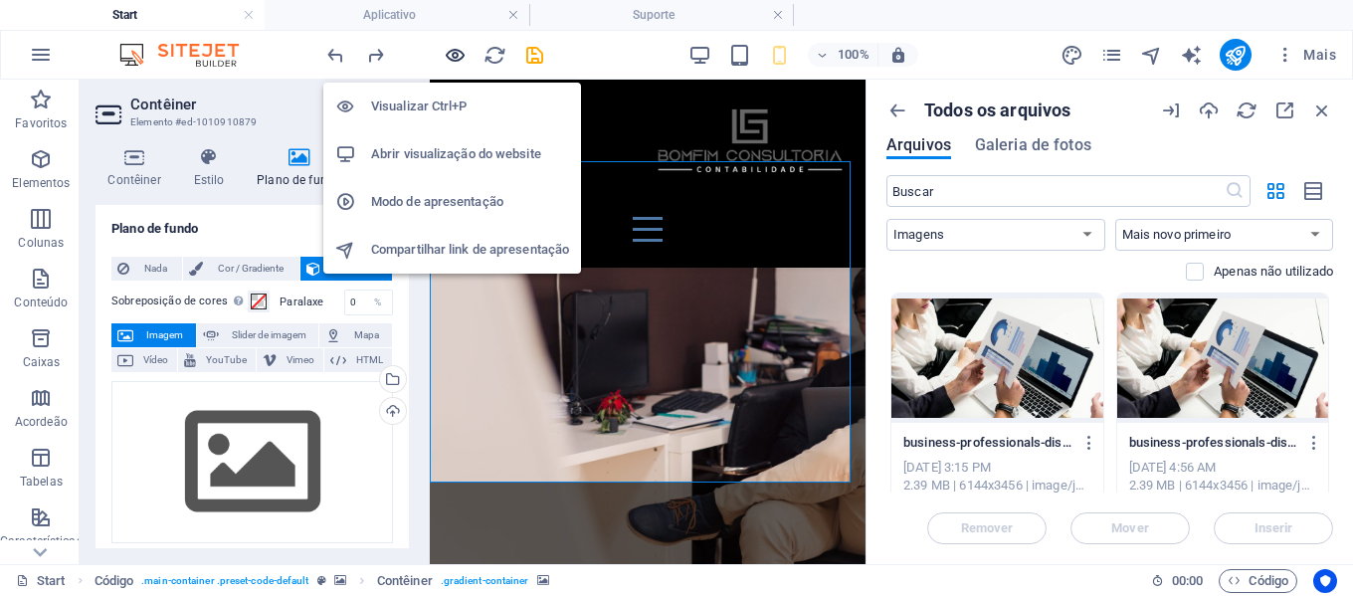
click at [463, 53] on icon "button" at bounding box center [455, 55] width 23 height 23
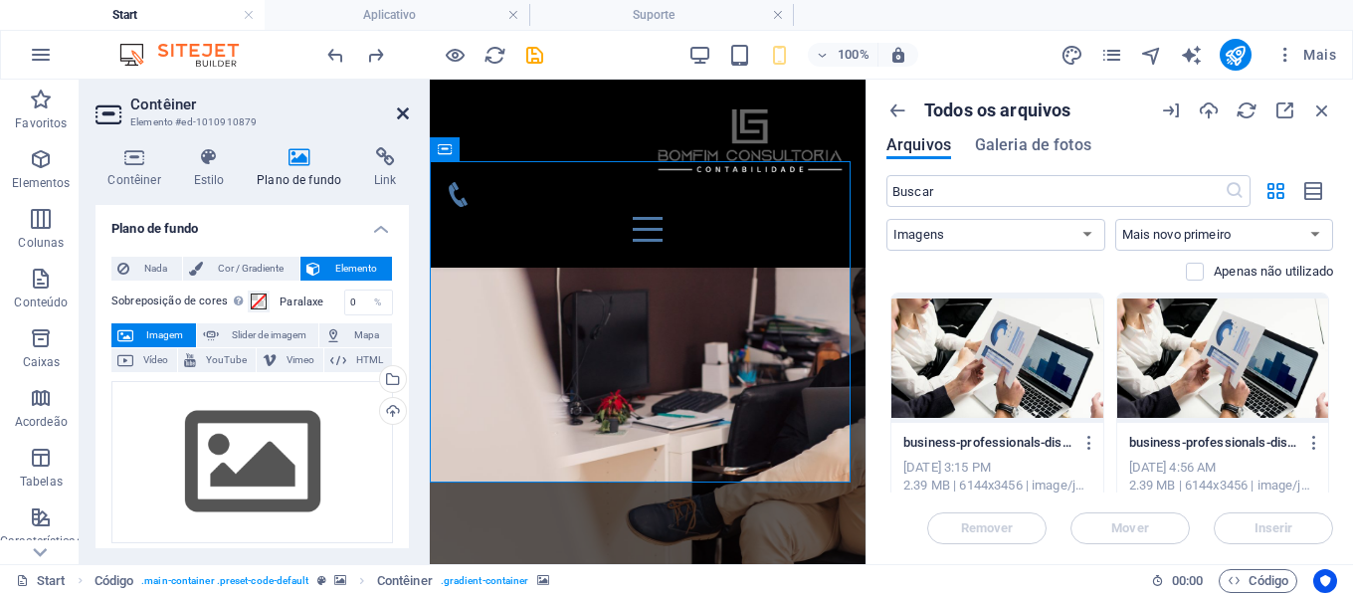
click at [397, 117] on icon at bounding box center [403, 113] width 12 height 16
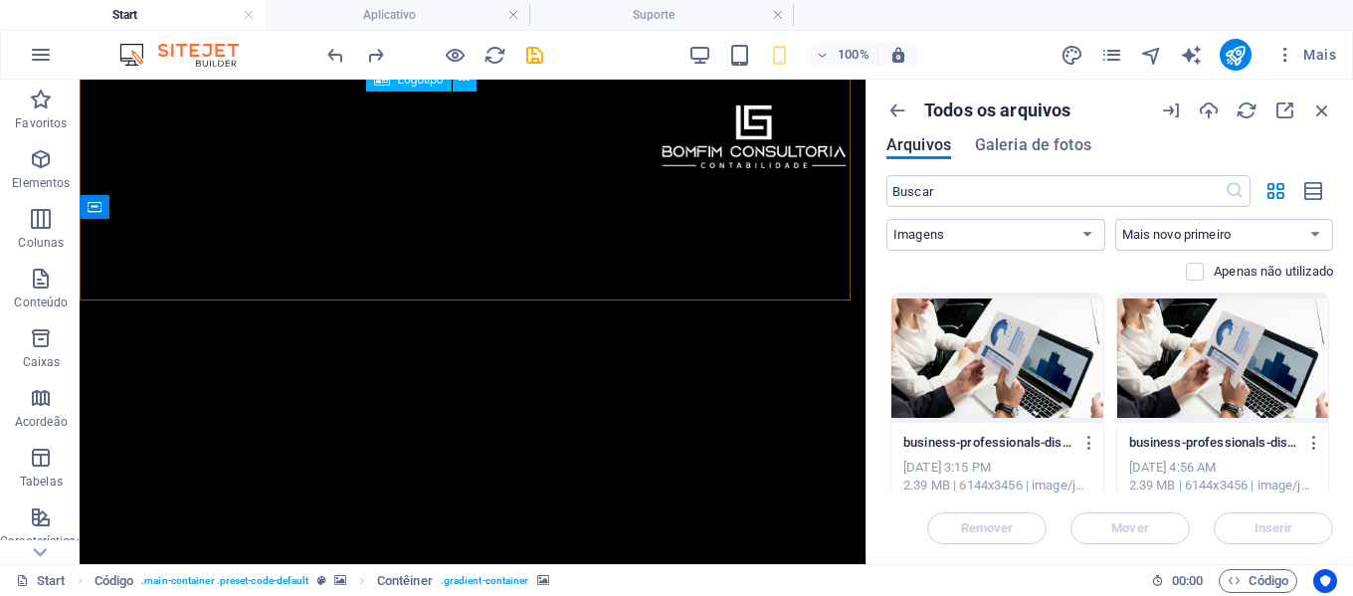
scroll to position [573, 0]
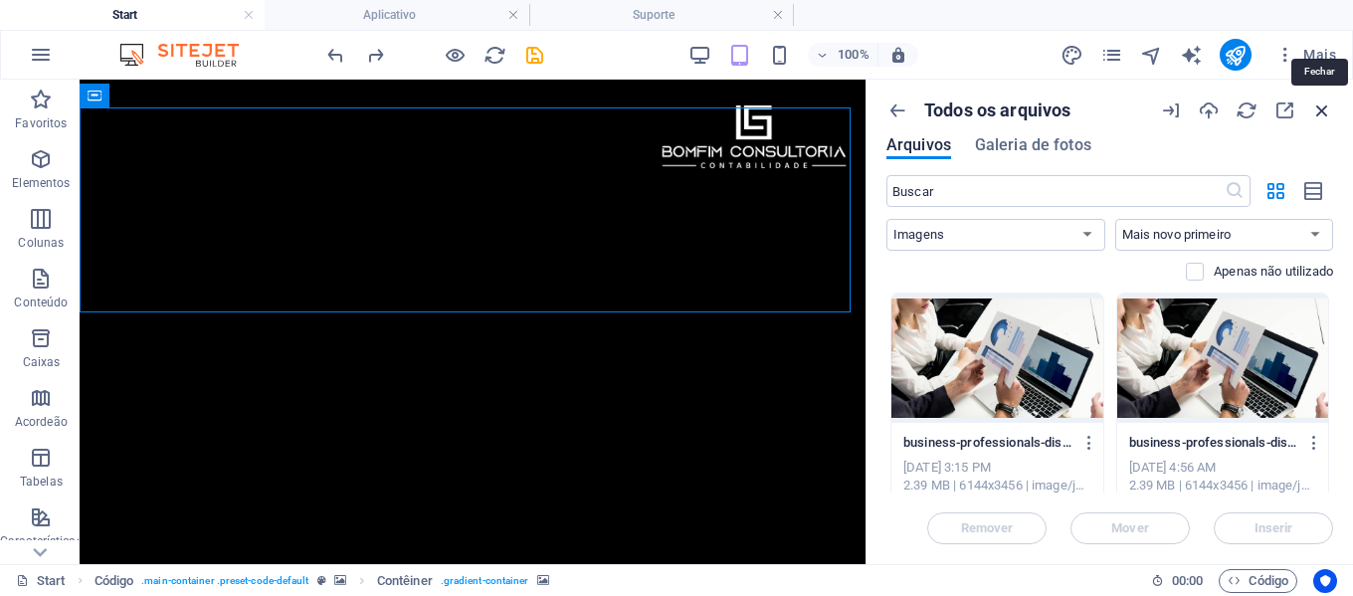
click at [1325, 112] on icon "button" at bounding box center [1323, 111] width 22 height 22
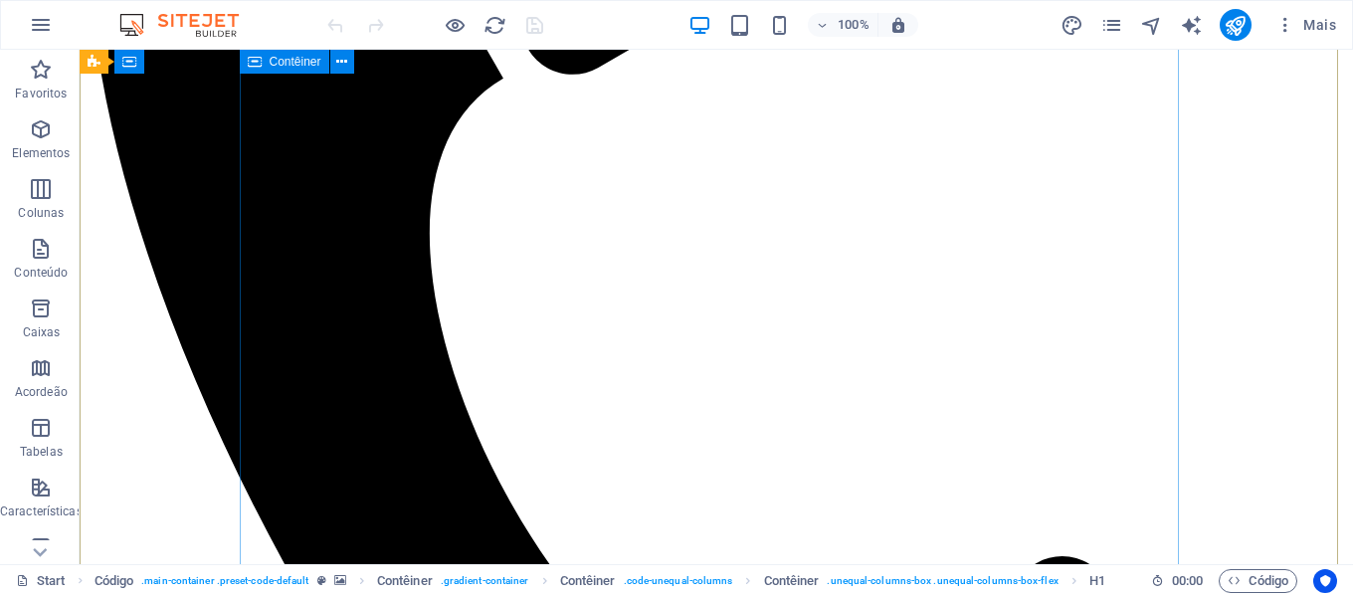
scroll to position [597, 0]
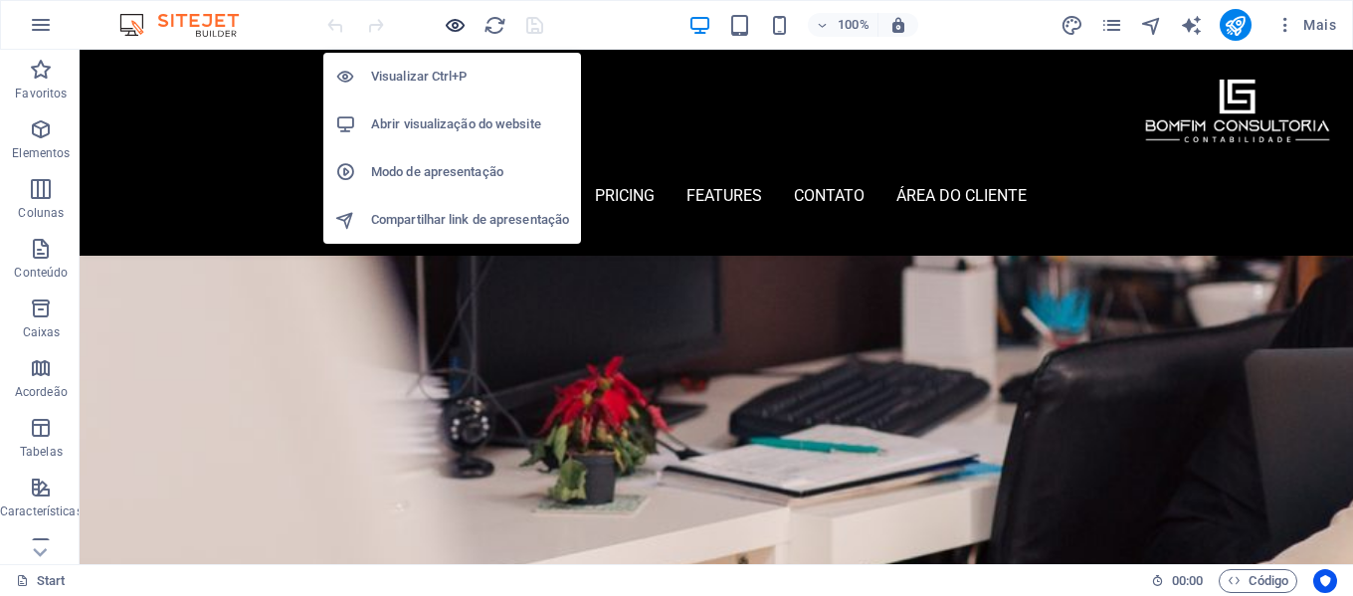
click at [460, 25] on icon "button" at bounding box center [455, 25] width 23 height 23
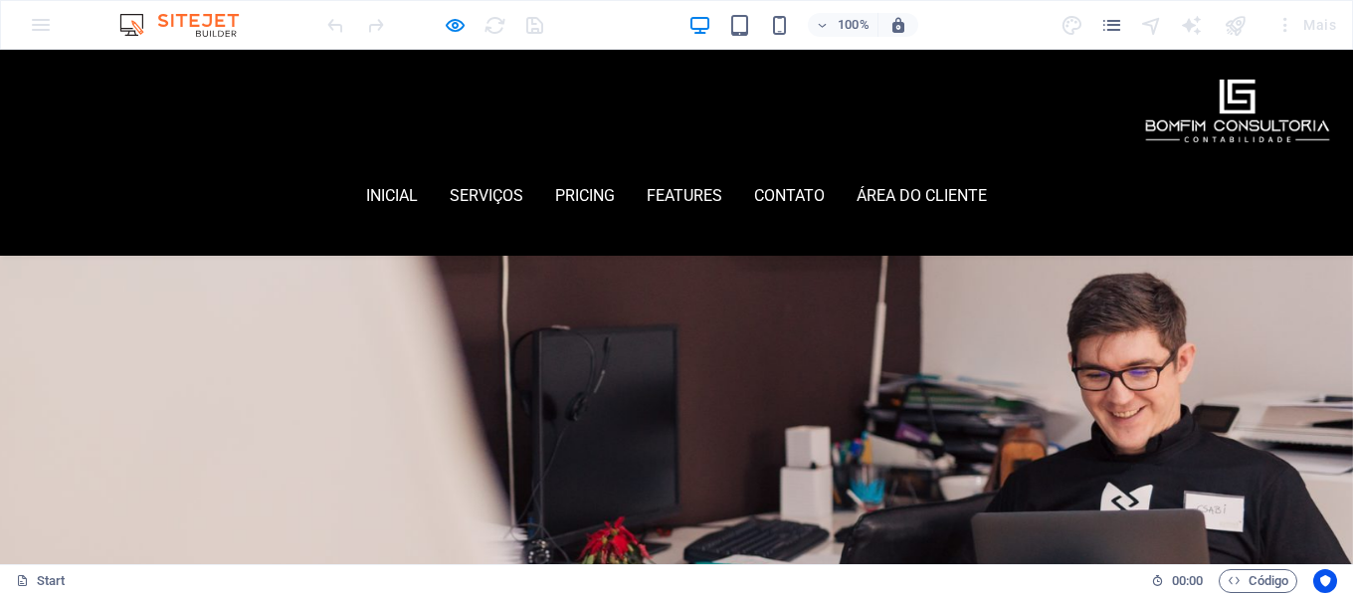
scroll to position [0, 0]
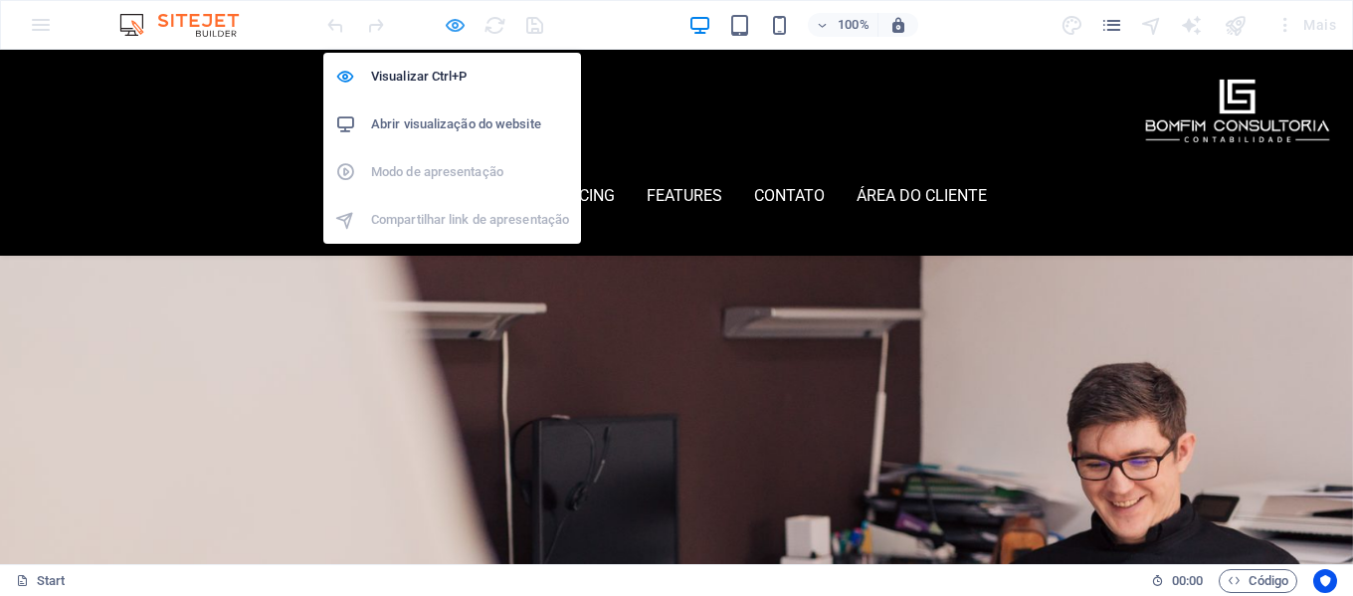
click at [457, 32] on icon "button" at bounding box center [455, 25] width 23 height 23
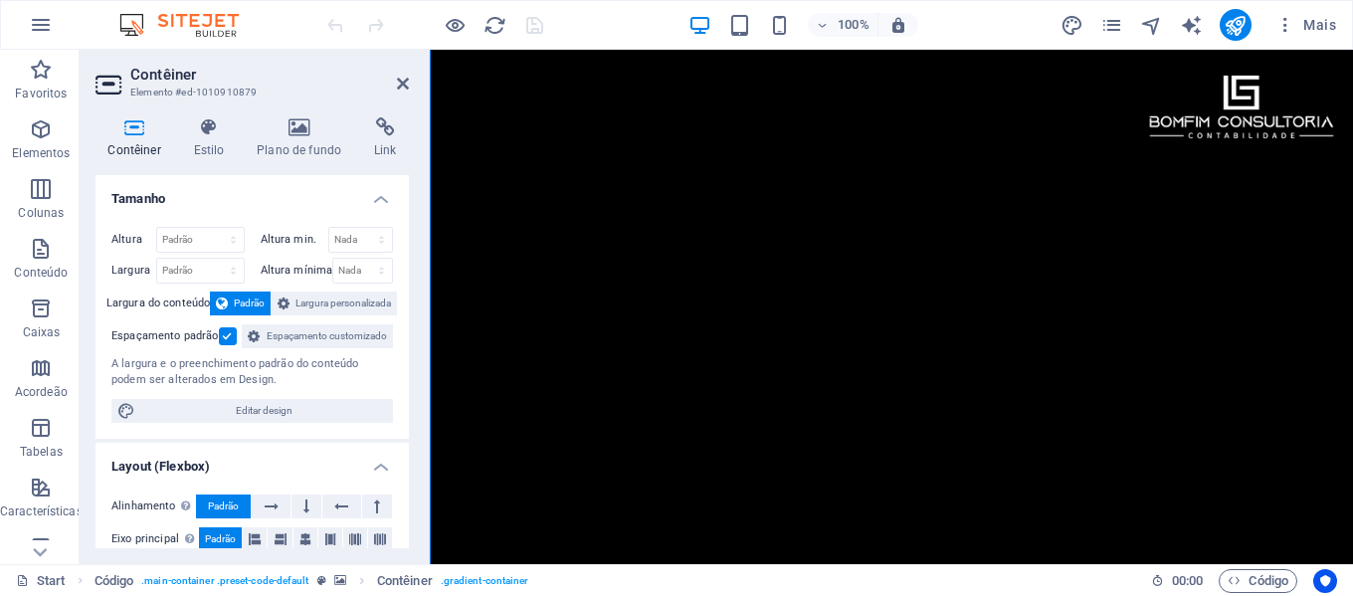
scroll to position [1089, 0]
click at [300, 151] on h4 "Plano de fundo" at bounding box center [303, 138] width 117 height 42
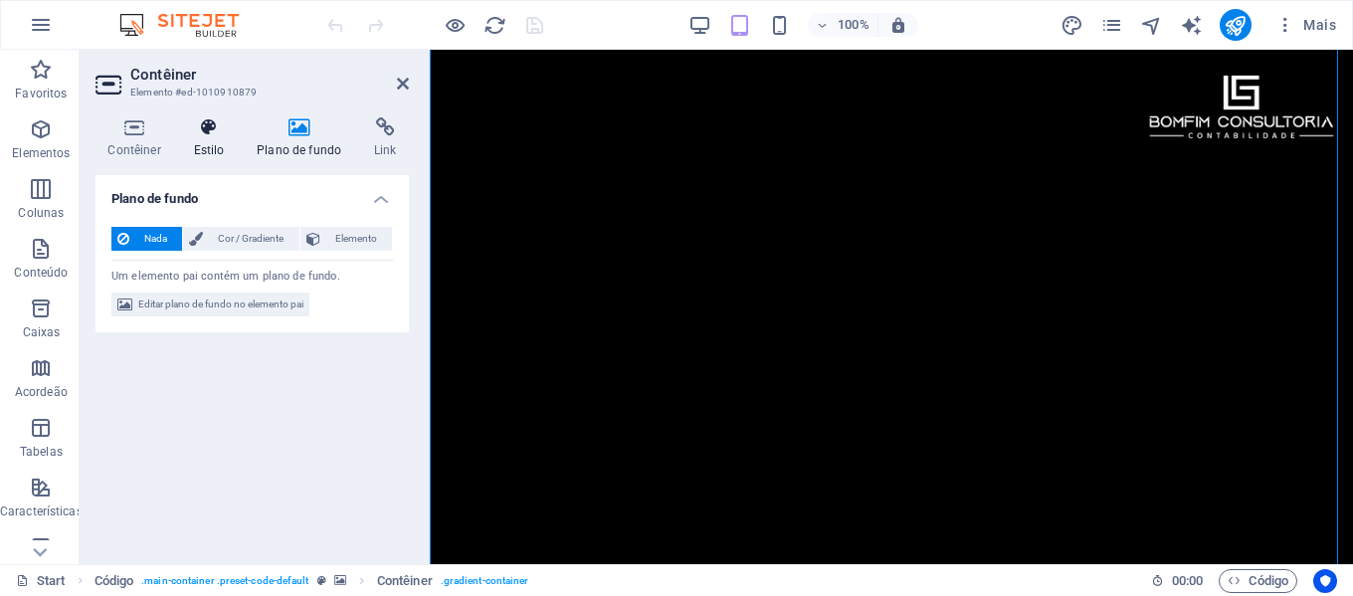
click at [208, 139] on h4 "Estilo" at bounding box center [213, 138] width 64 height 42
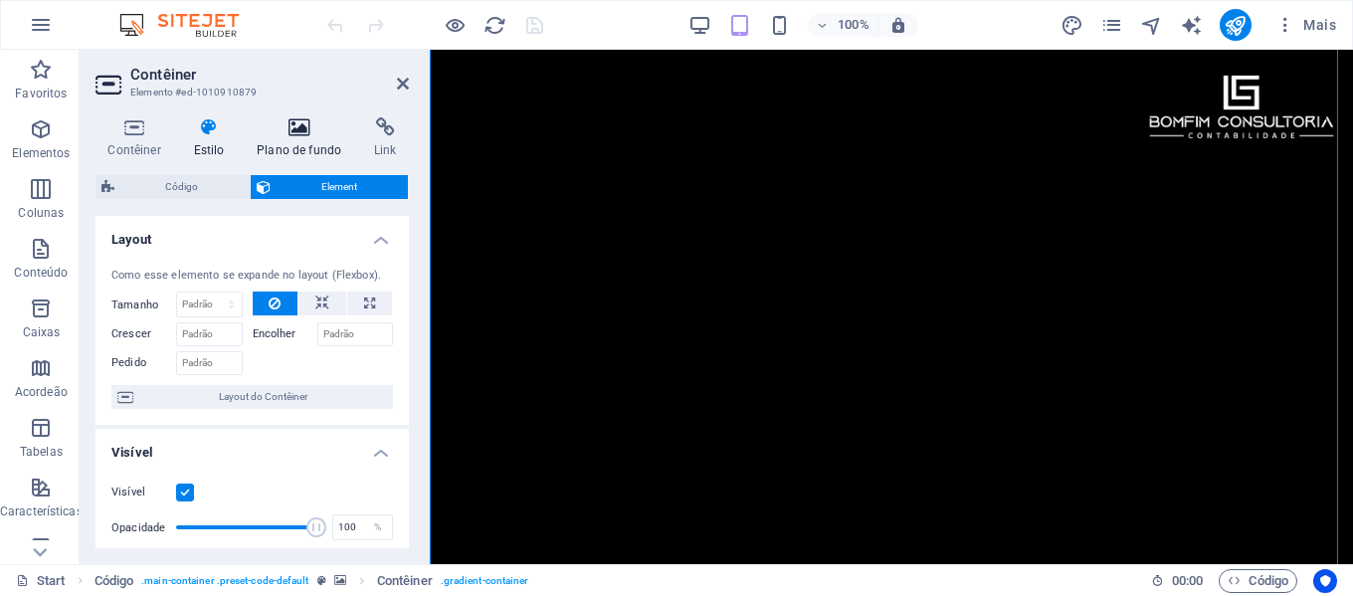
click at [294, 147] on h4 "Plano de fundo" at bounding box center [303, 138] width 117 height 42
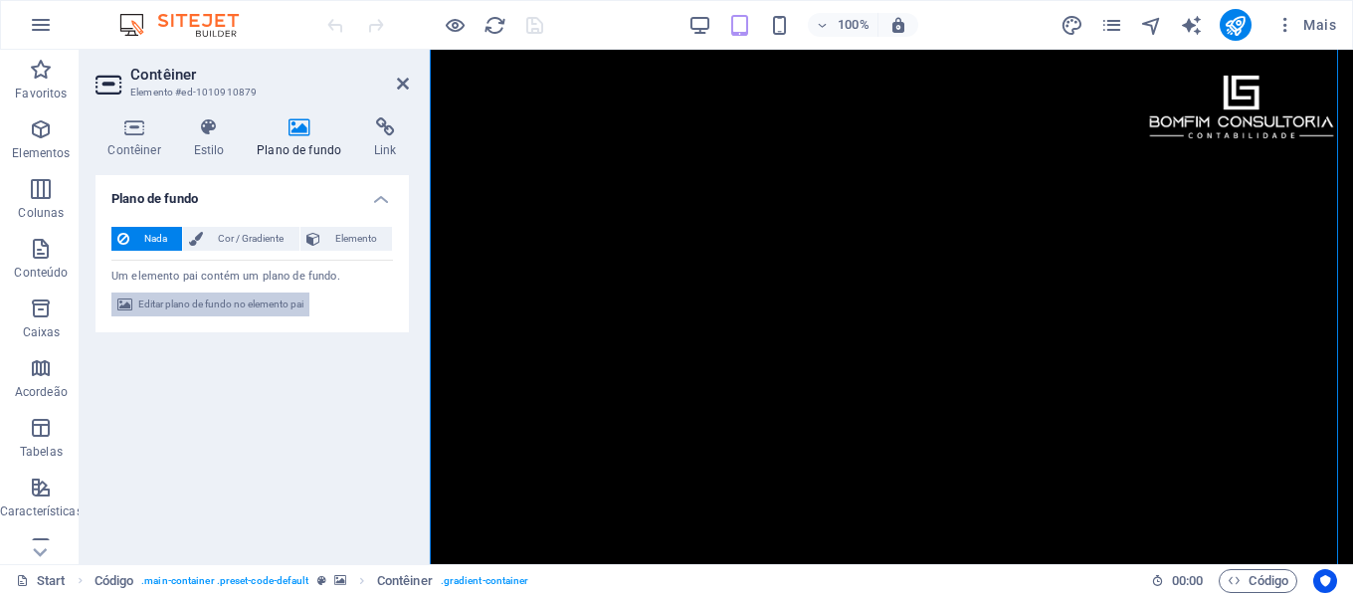
click at [260, 307] on span "Editar plano de fundo no elemento pai" at bounding box center [220, 305] width 165 height 24
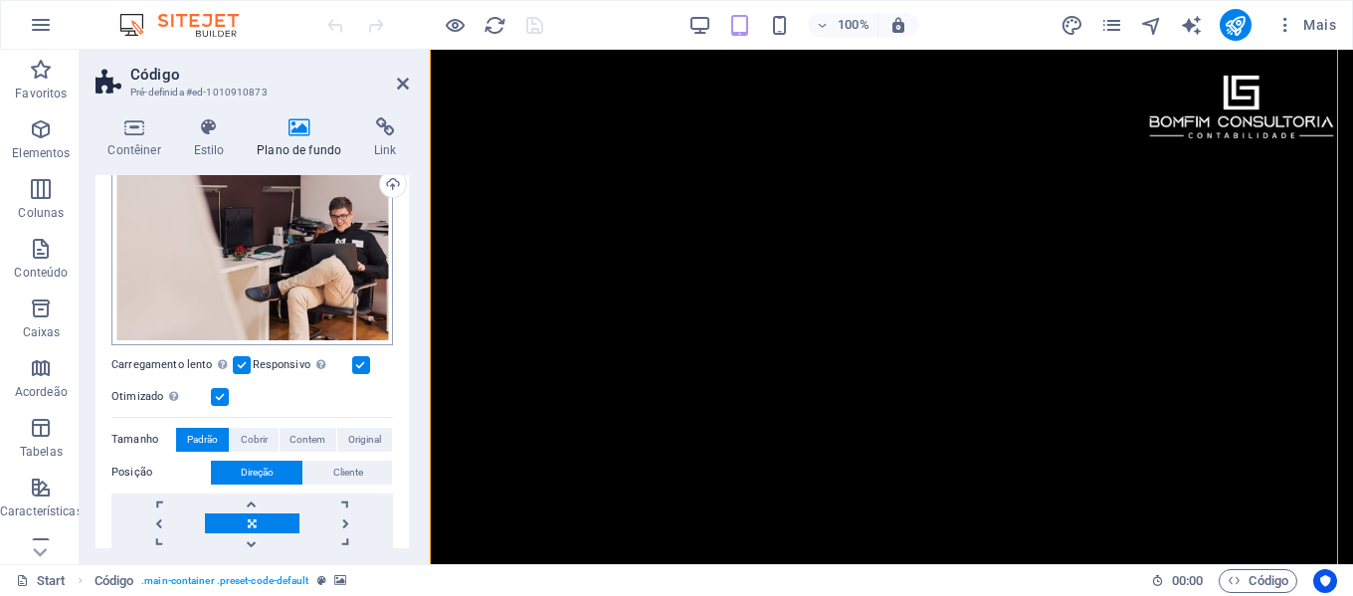
scroll to position [199, 0]
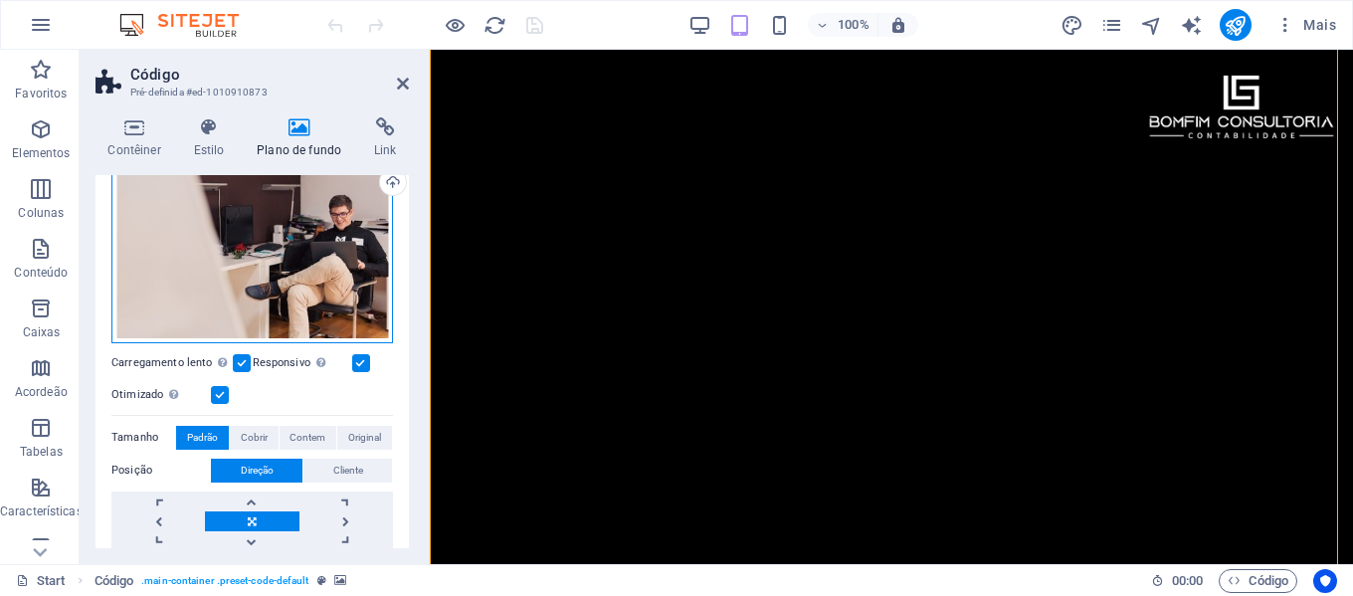
click at [347, 284] on div "Arraste os arquivos aqui, clique para escolher os arquivos ou selecione os arqu…" at bounding box center [252, 247] width 282 height 191
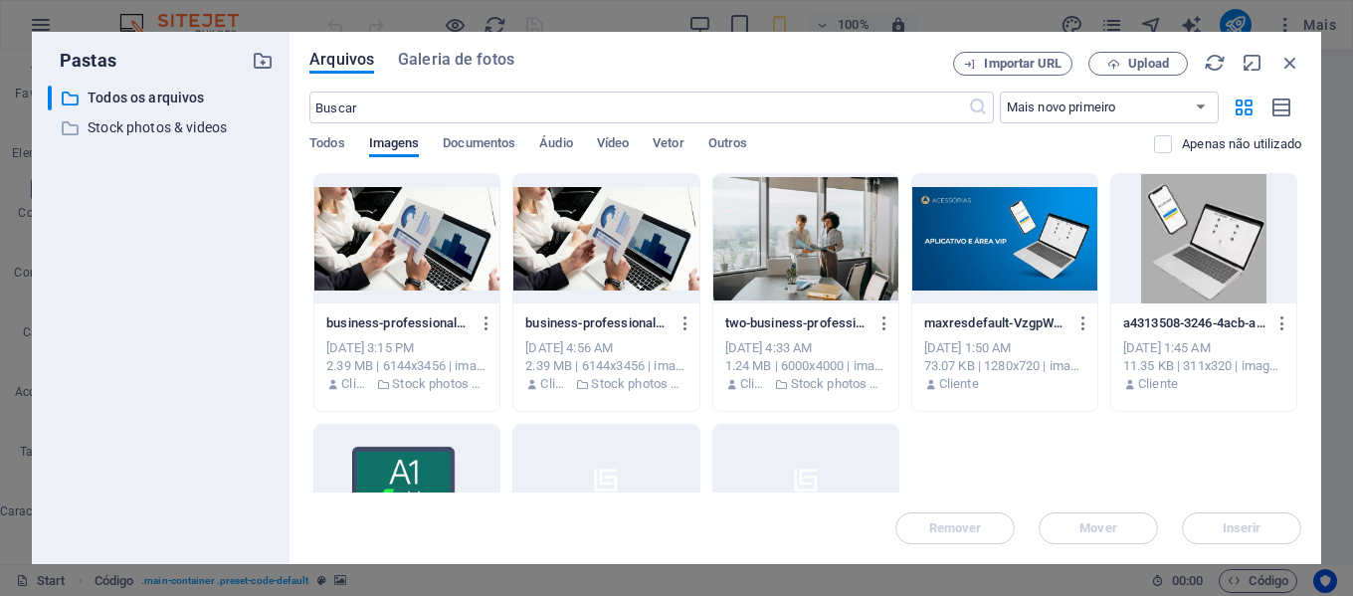
click at [612, 252] on div at bounding box center [606, 238] width 185 height 129
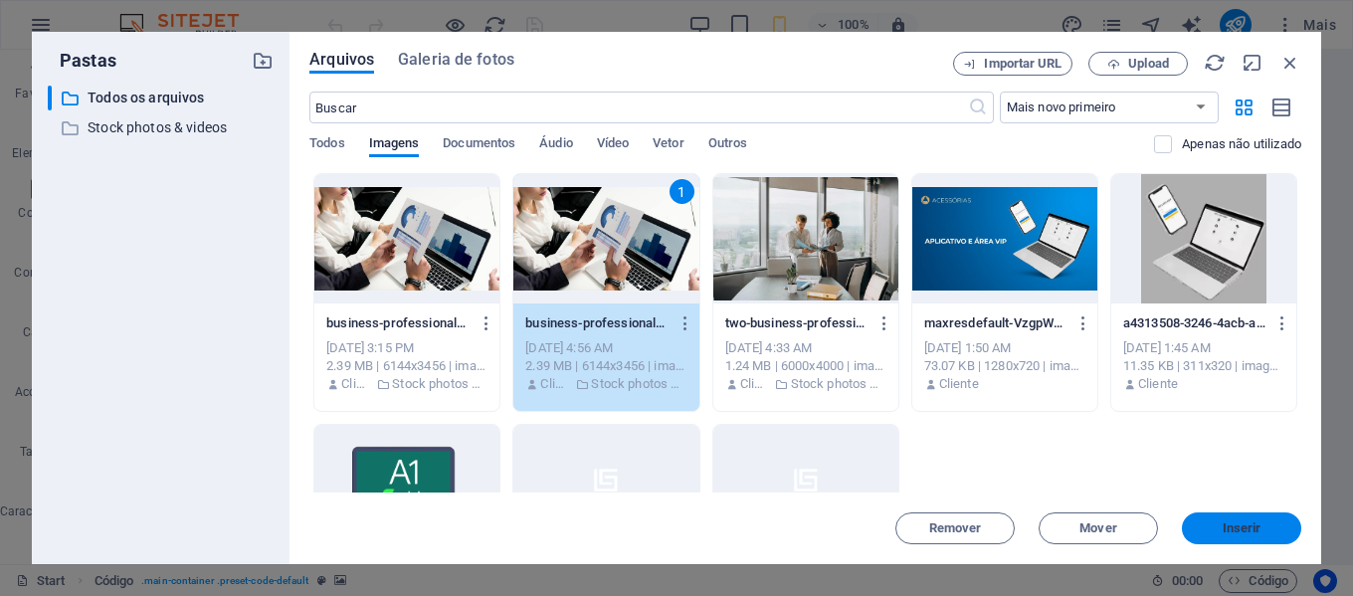
click at [1199, 521] on button "Inserir" at bounding box center [1241, 529] width 119 height 32
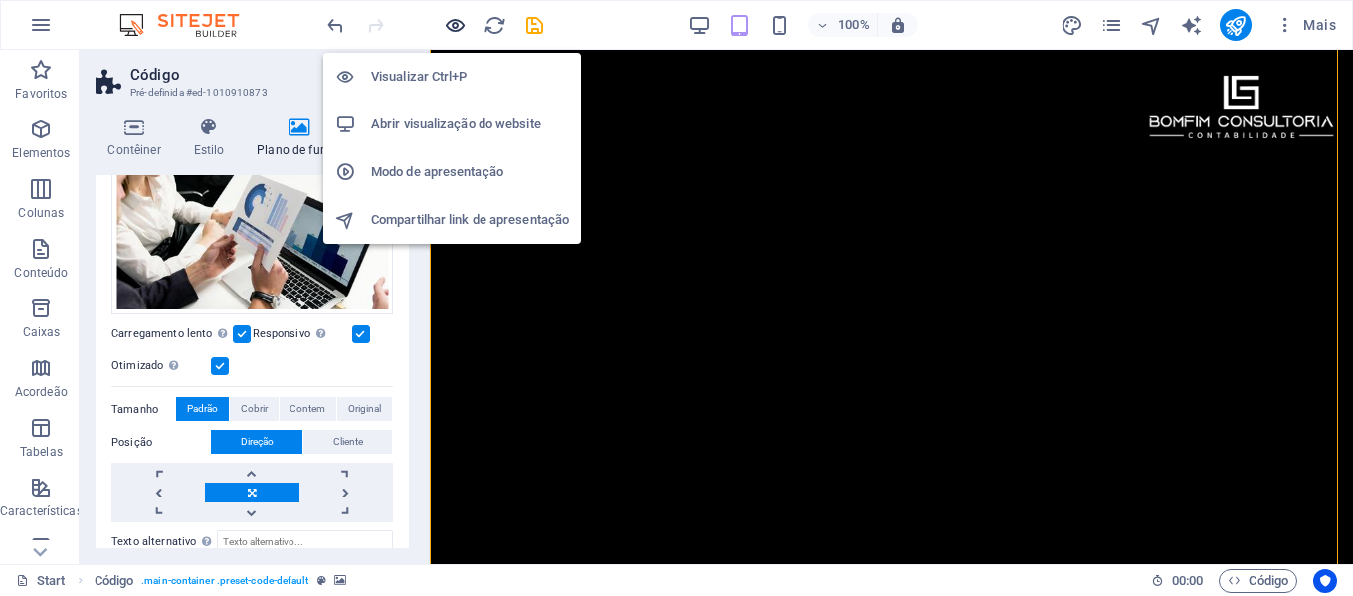
click at [459, 30] on icon "button" at bounding box center [455, 25] width 23 height 23
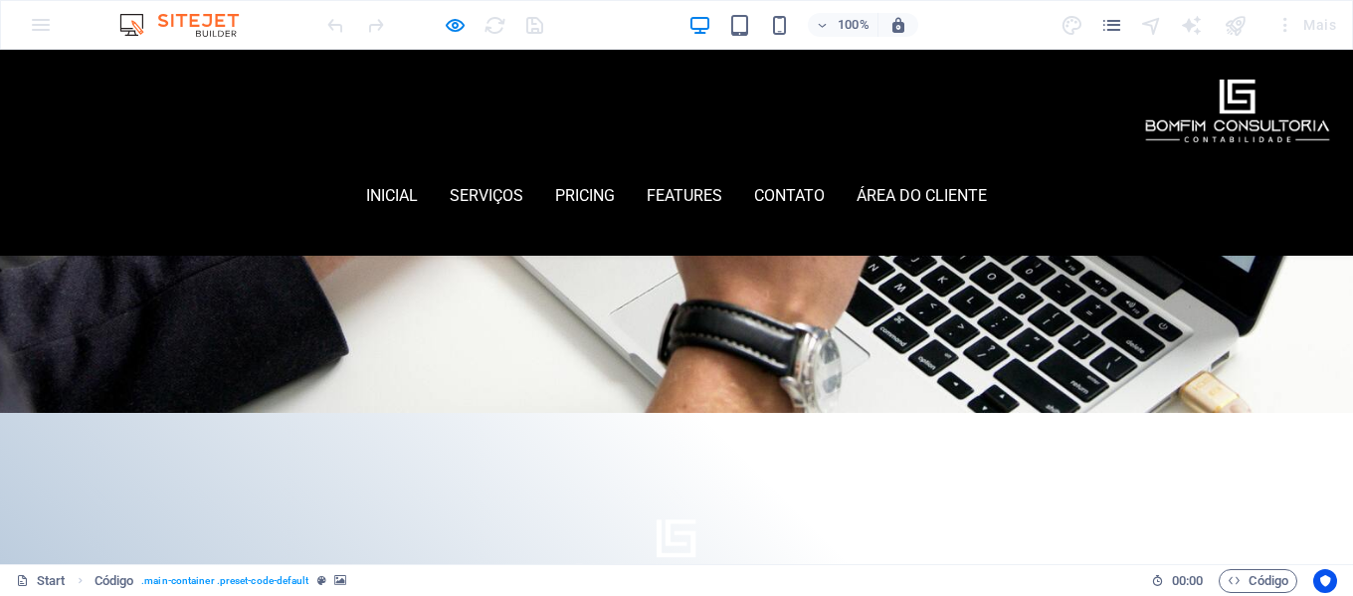
scroll to position [697, 0]
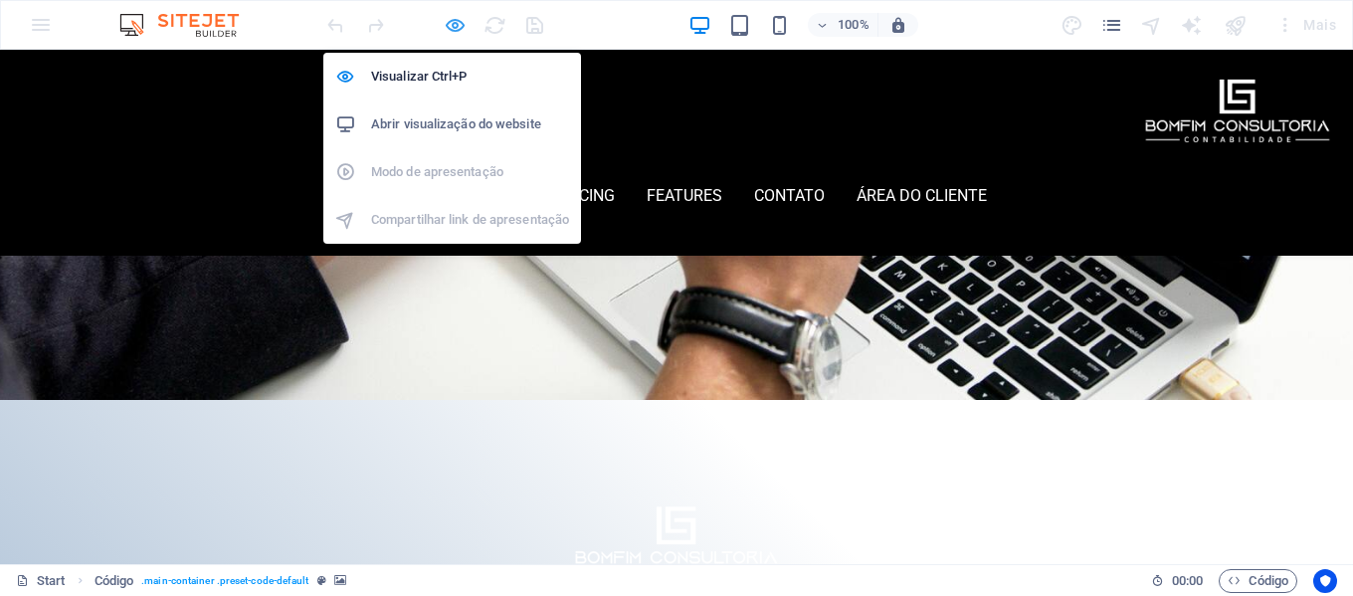
click at [455, 31] on icon "button" at bounding box center [455, 25] width 23 height 23
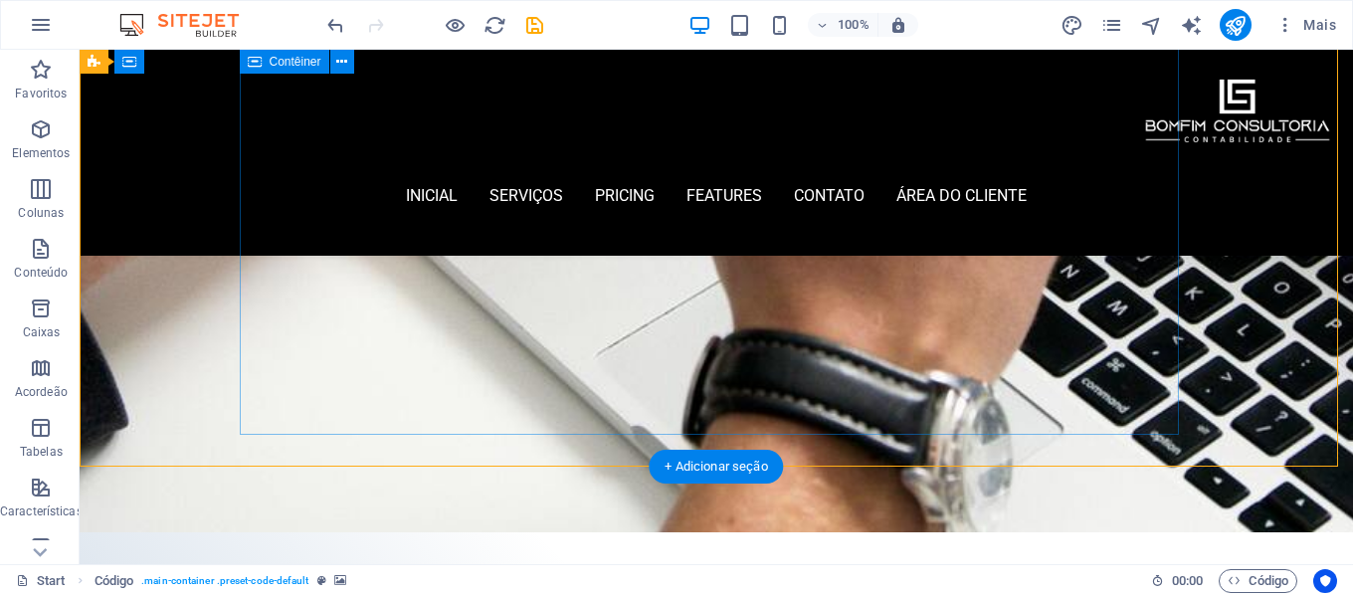
scroll to position [1393, 0]
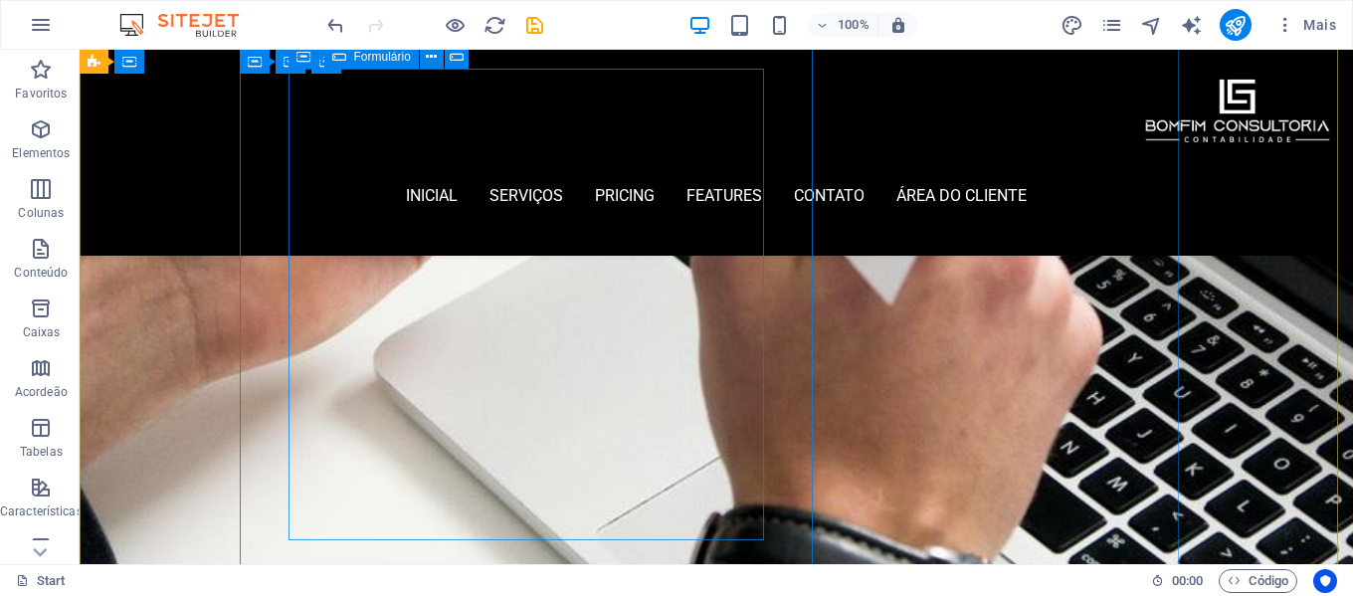
scroll to position [1389, 0]
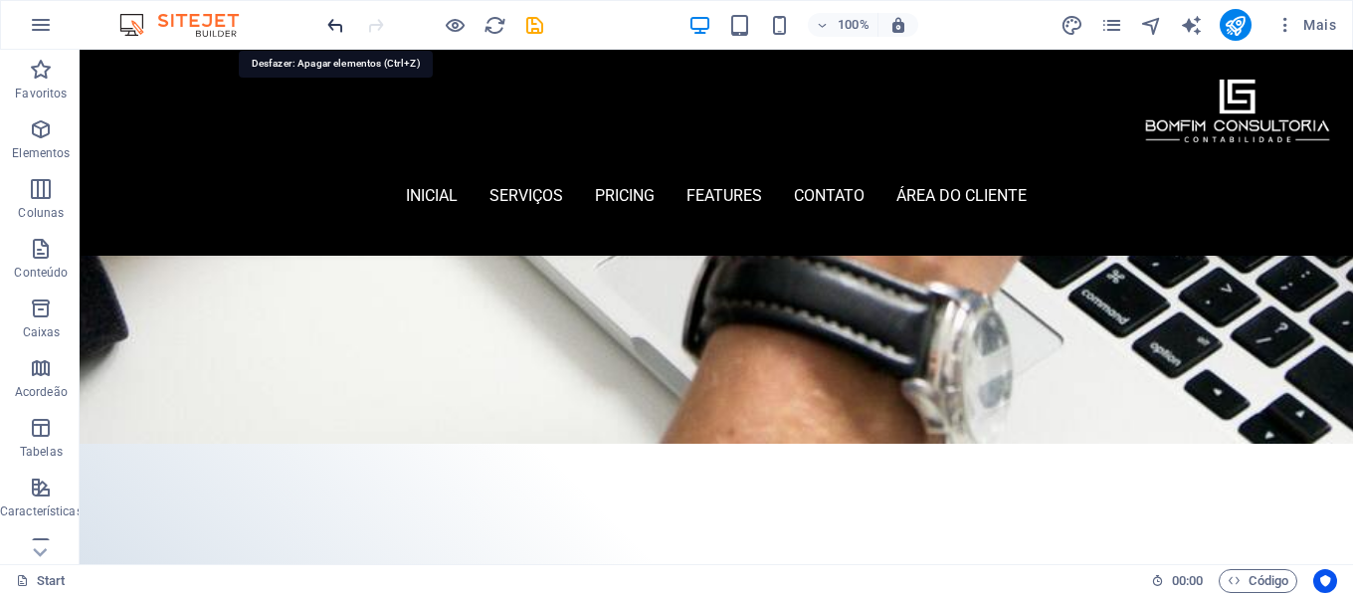
click at [338, 28] on icon "undo" at bounding box center [335, 25] width 23 height 23
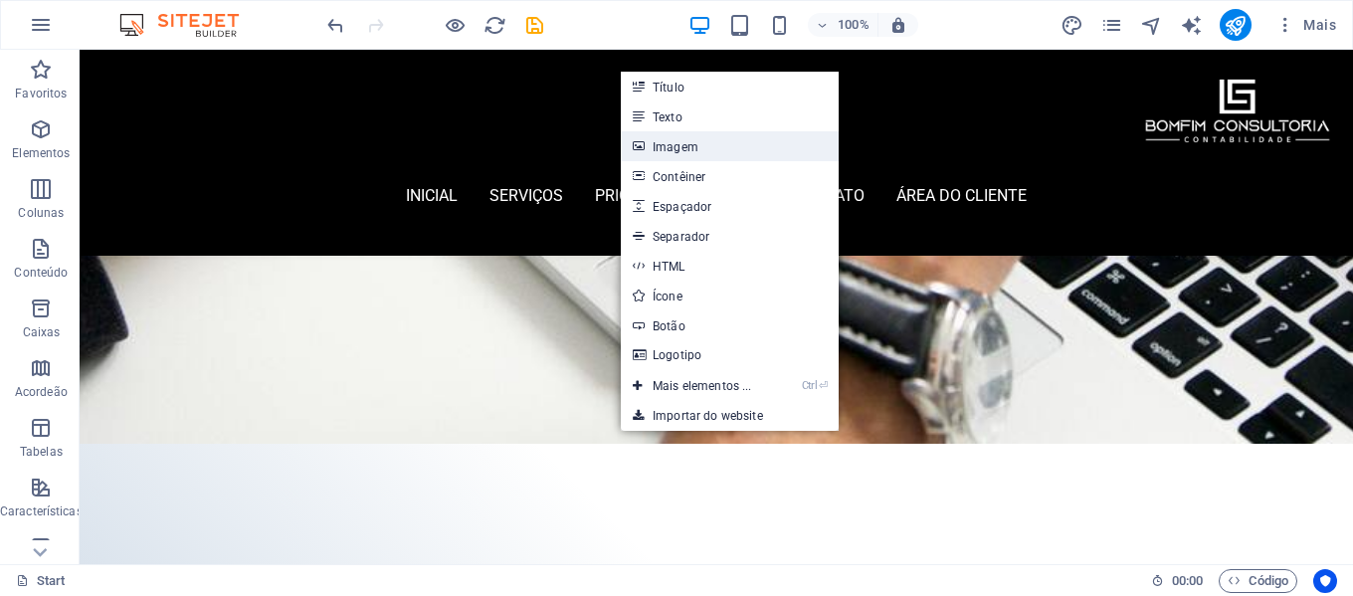
click at [701, 143] on link "Imagem" at bounding box center [730, 146] width 218 height 30
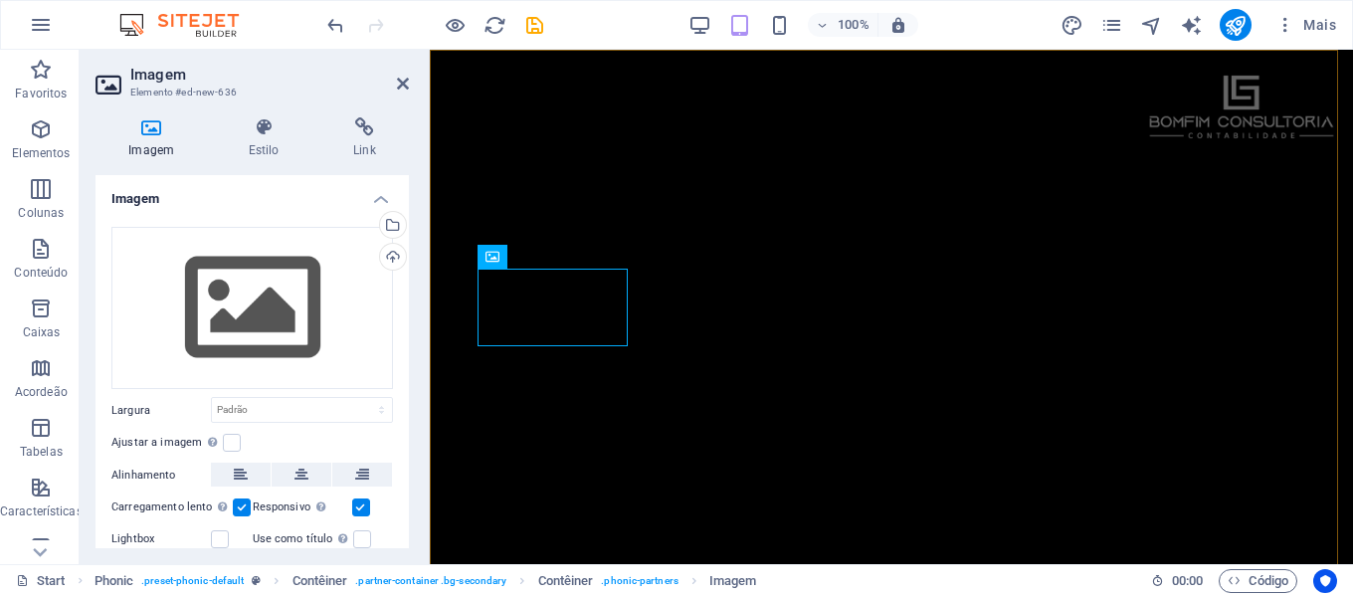
scroll to position [1887, 0]
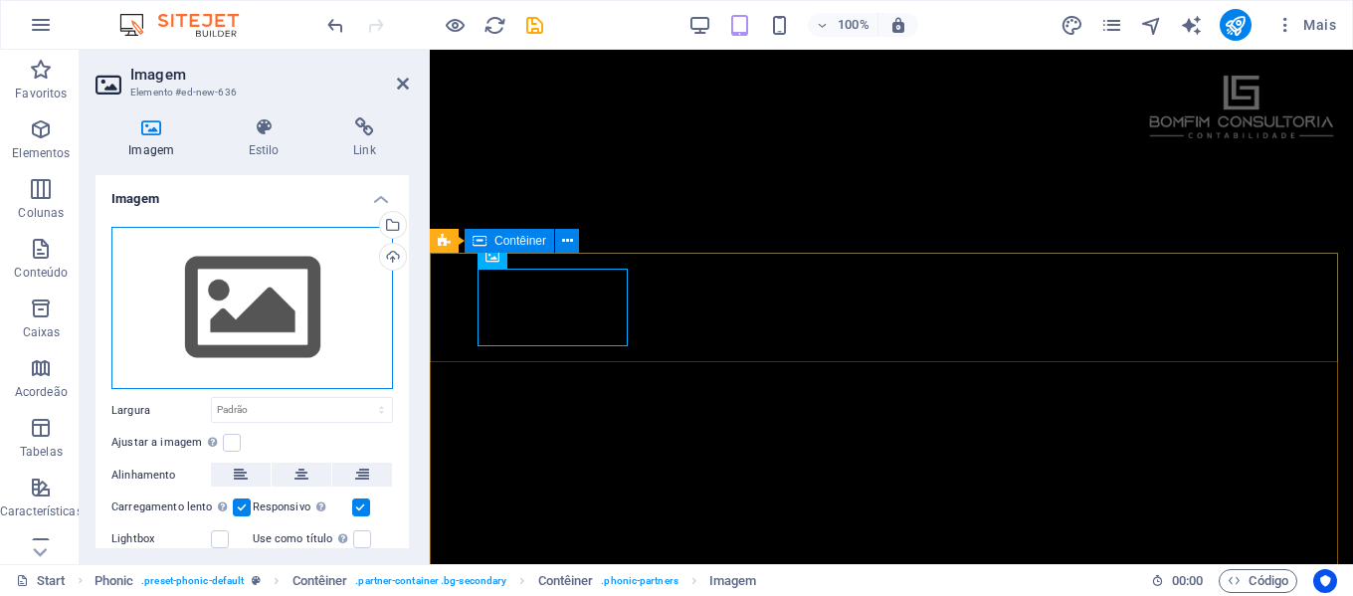
click at [312, 325] on div "Arraste os arquivos aqui, clique para escolher os arquivos ou selecione os arqu…" at bounding box center [252, 308] width 282 height 163
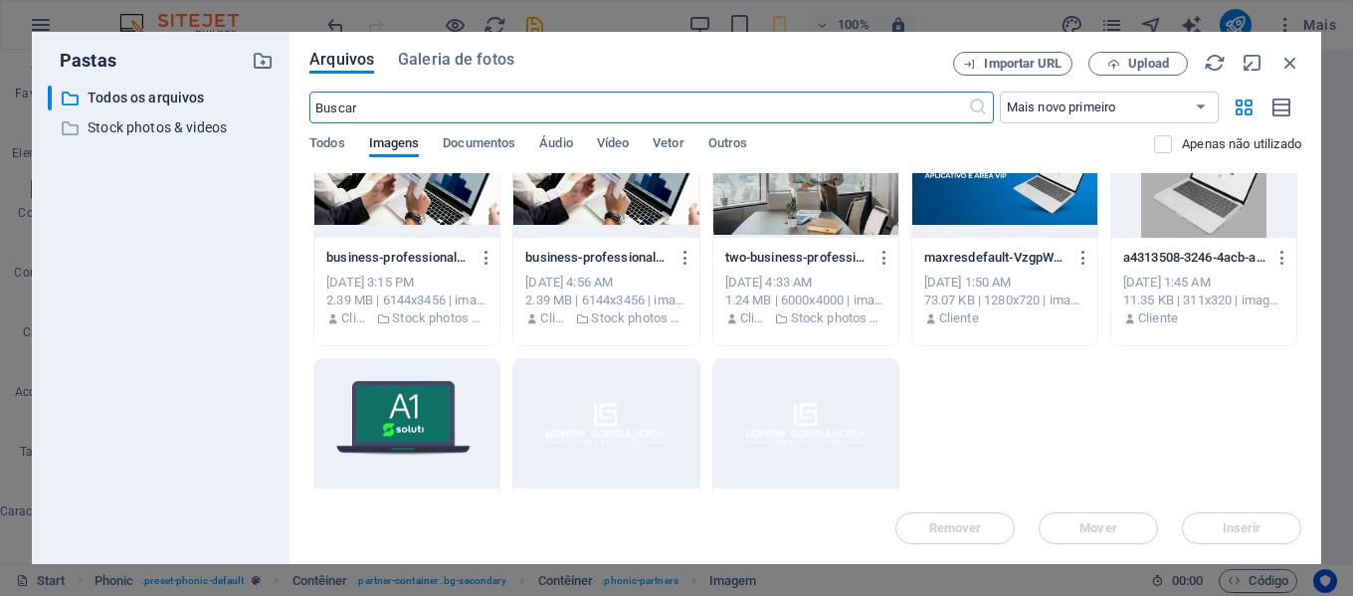
scroll to position [170, 0]
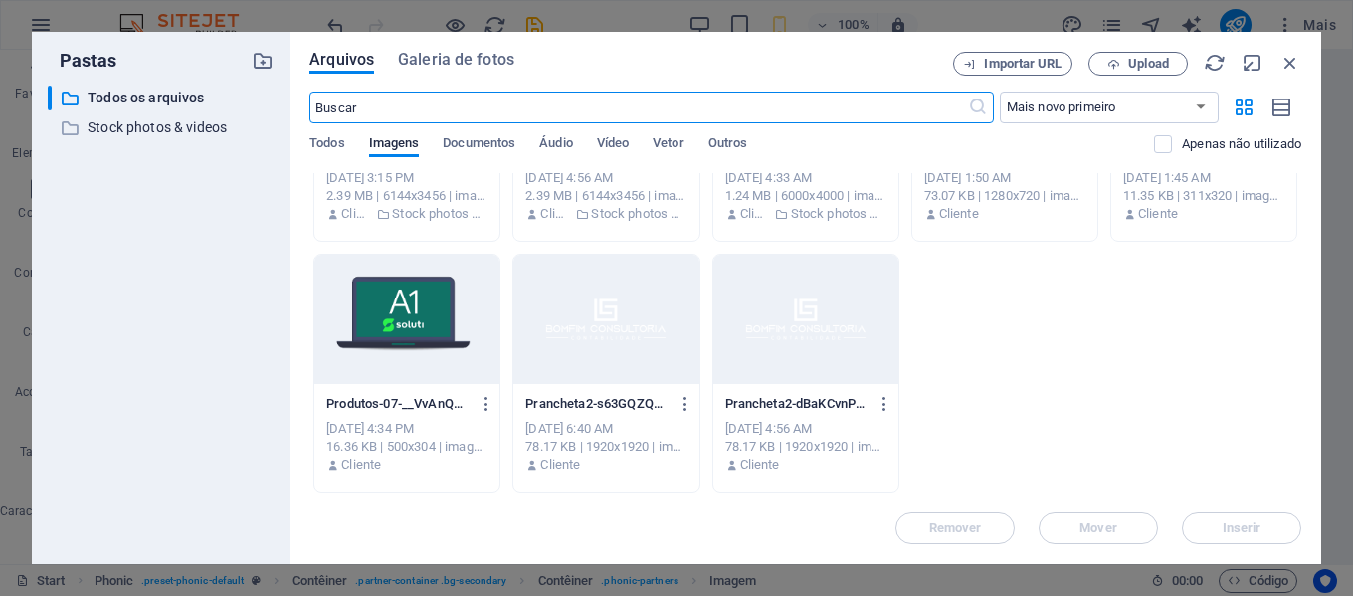
click at [412, 330] on div at bounding box center [406, 319] width 185 height 129
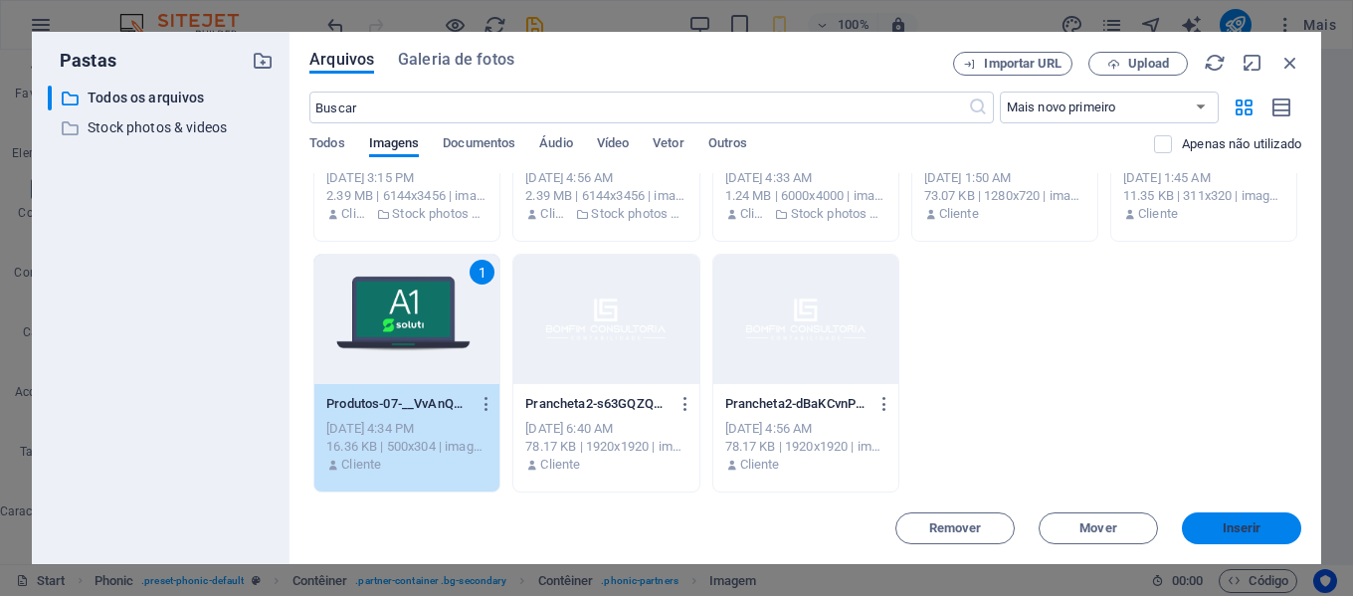
drag, startPoint x: 1245, startPoint y: 533, endPoint x: 747, endPoint y: 486, distance: 499.9
click at [1245, 533] on span "Inserir" at bounding box center [1242, 528] width 39 height 12
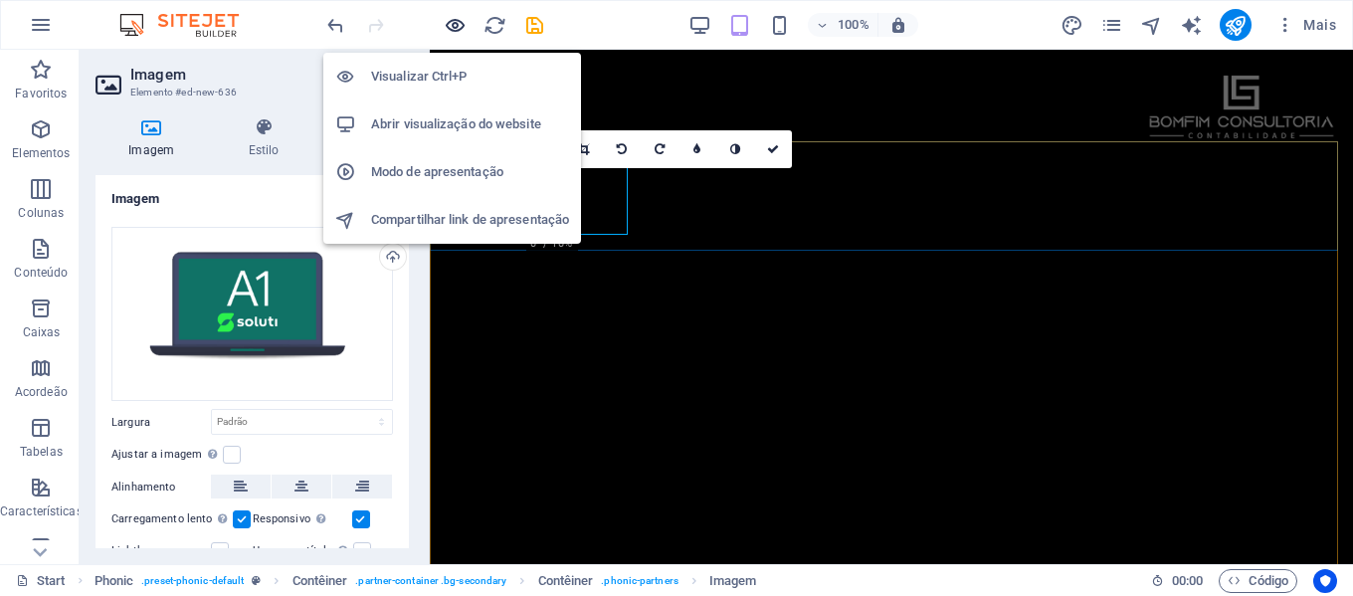
click at [456, 28] on icon "button" at bounding box center [455, 25] width 23 height 23
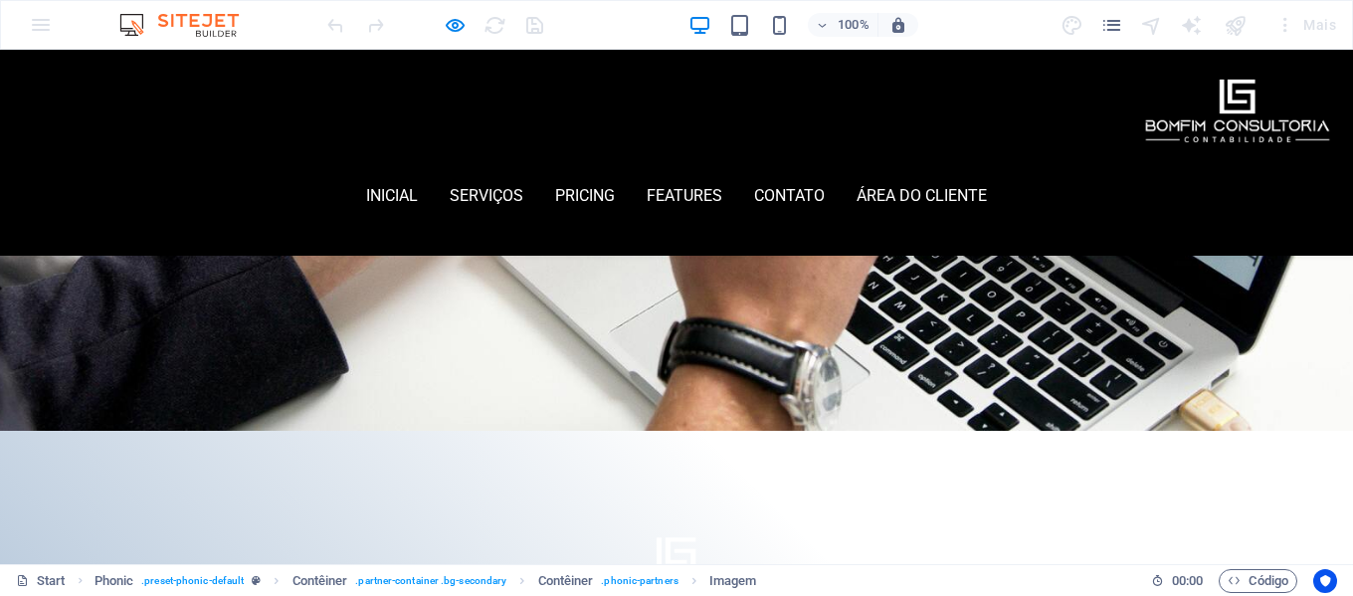
scroll to position [633, 0]
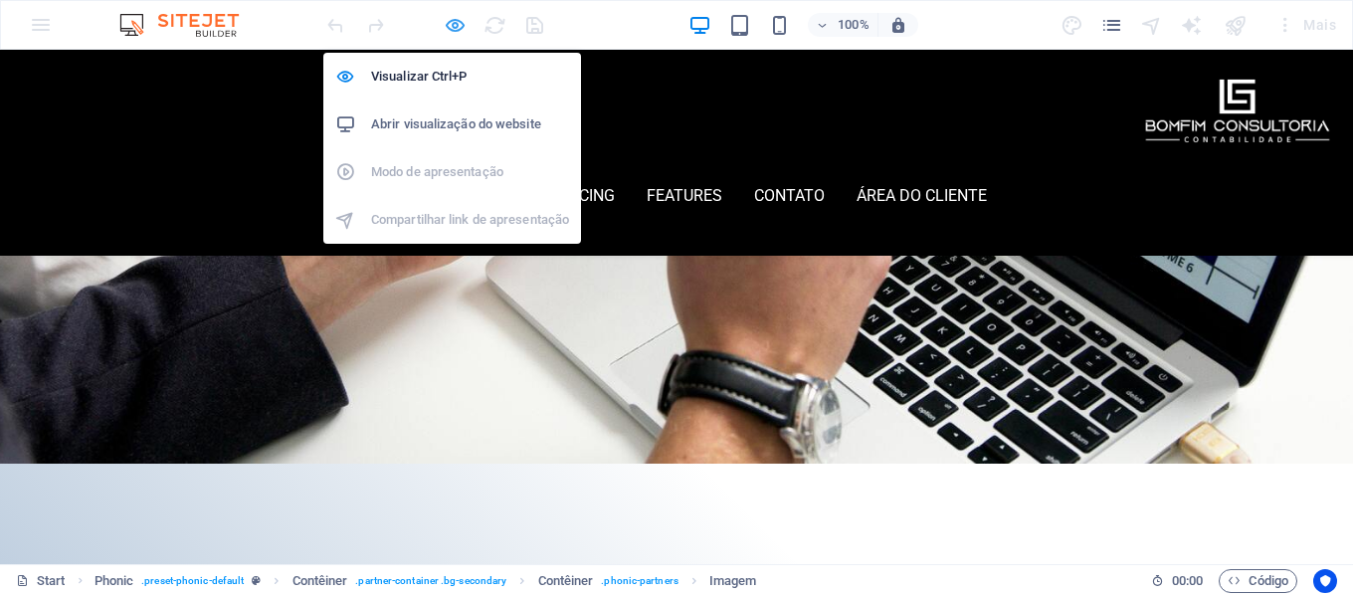
click at [455, 21] on icon "button" at bounding box center [455, 25] width 23 height 23
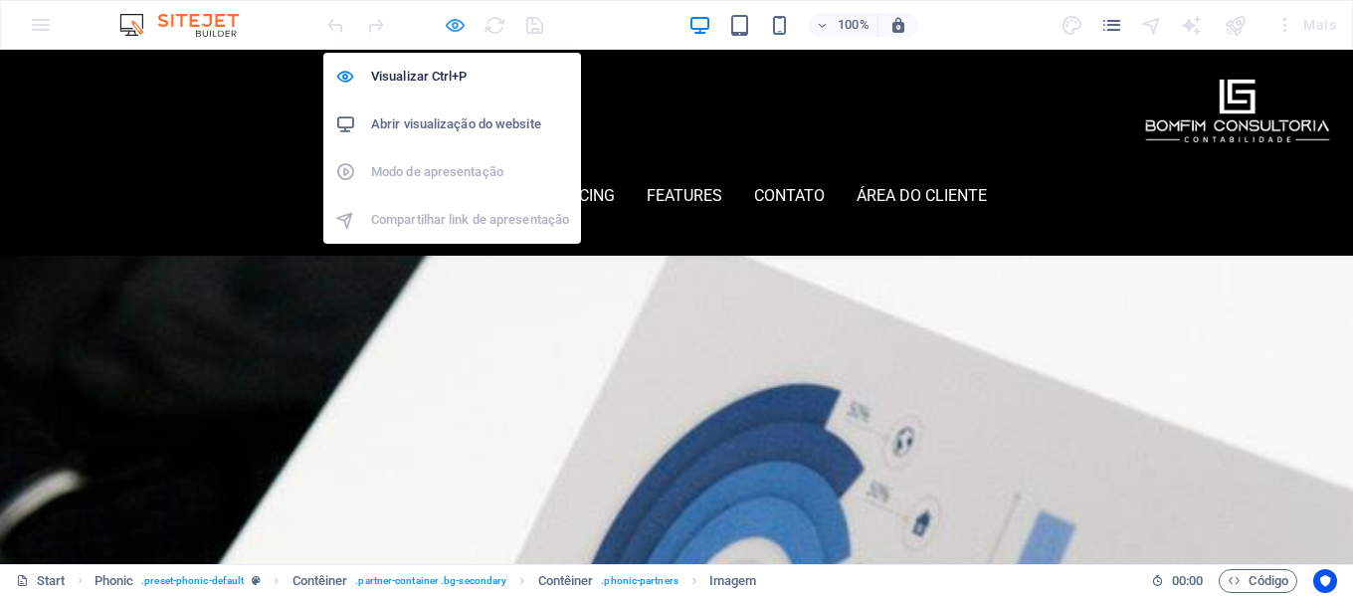
scroll to position [1887, 0]
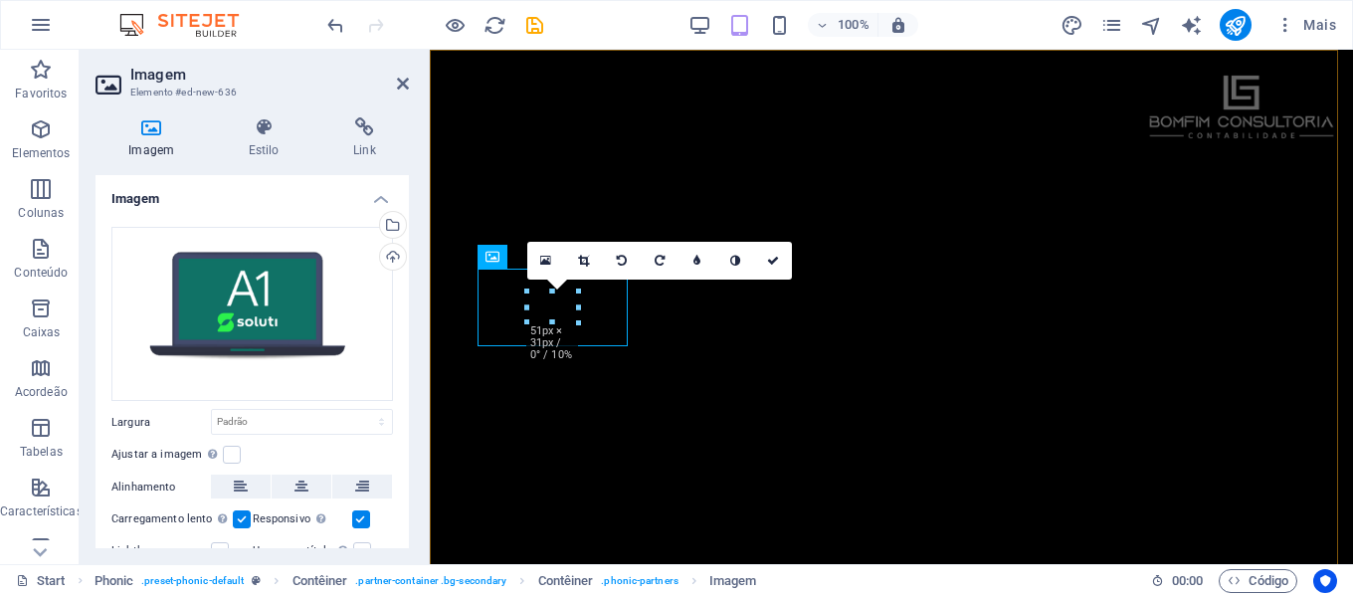
click at [728, 329] on div "inicial Serviços Pricing Features contato área do cliente Menu" at bounding box center [892, 426] width 924 height 753
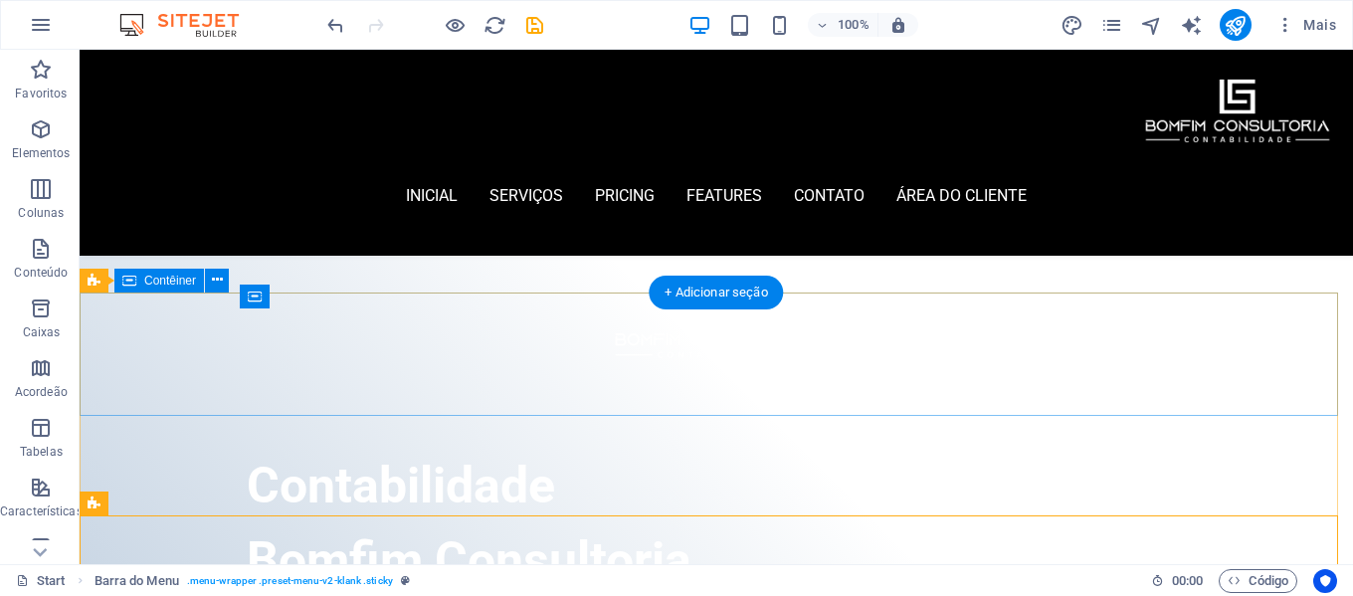
scroll to position [1389, 0]
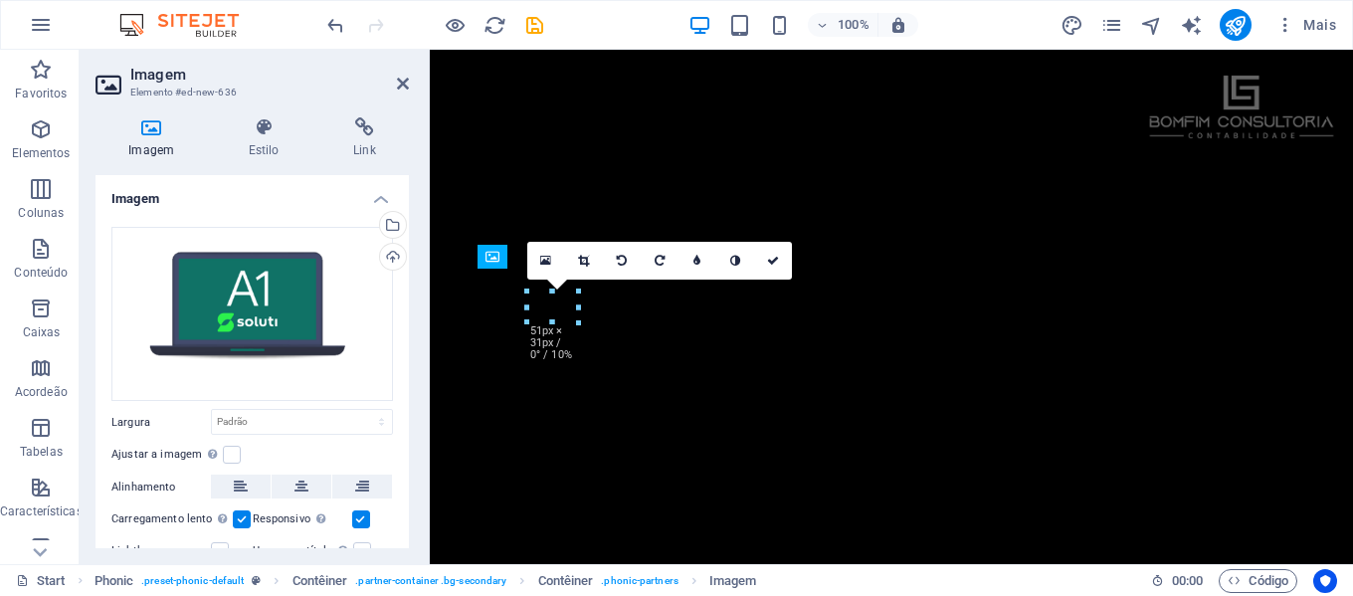
scroll to position [1887, 0]
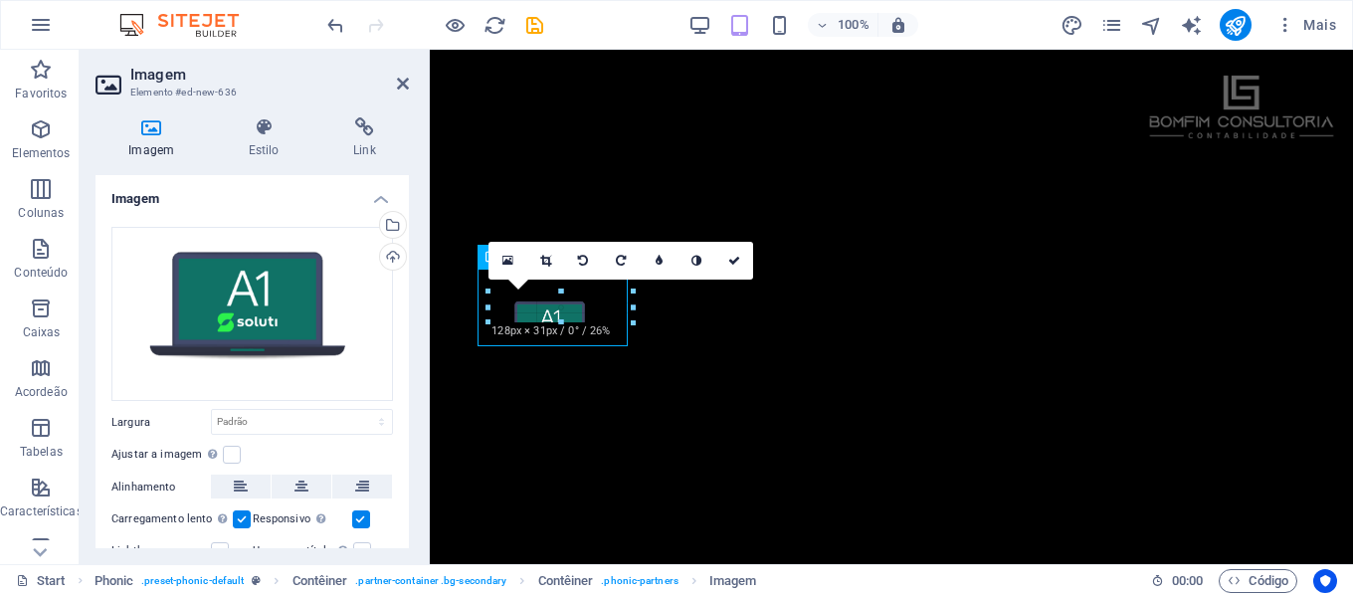
type input "128"
select select "px"
click at [504, 268] on icon at bounding box center [508, 261] width 11 height 14
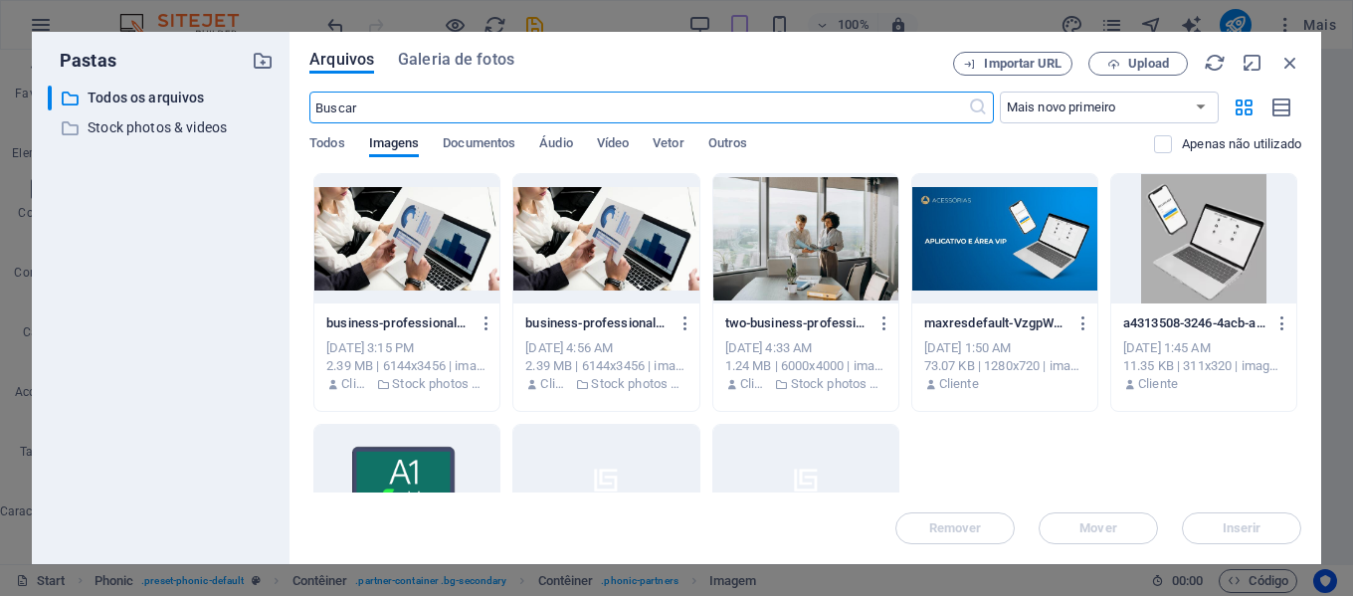
scroll to position [1536, 0]
click at [1041, 265] on div at bounding box center [1005, 238] width 185 height 129
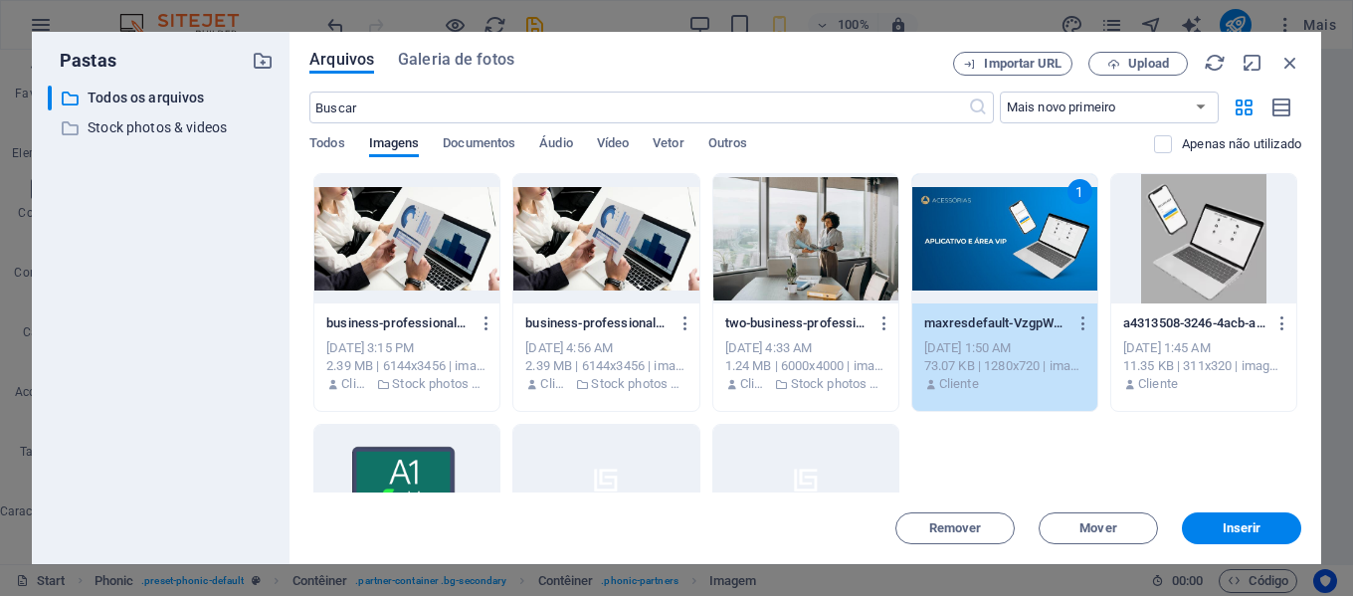
click at [1041, 265] on div "1" at bounding box center [1005, 238] width 185 height 129
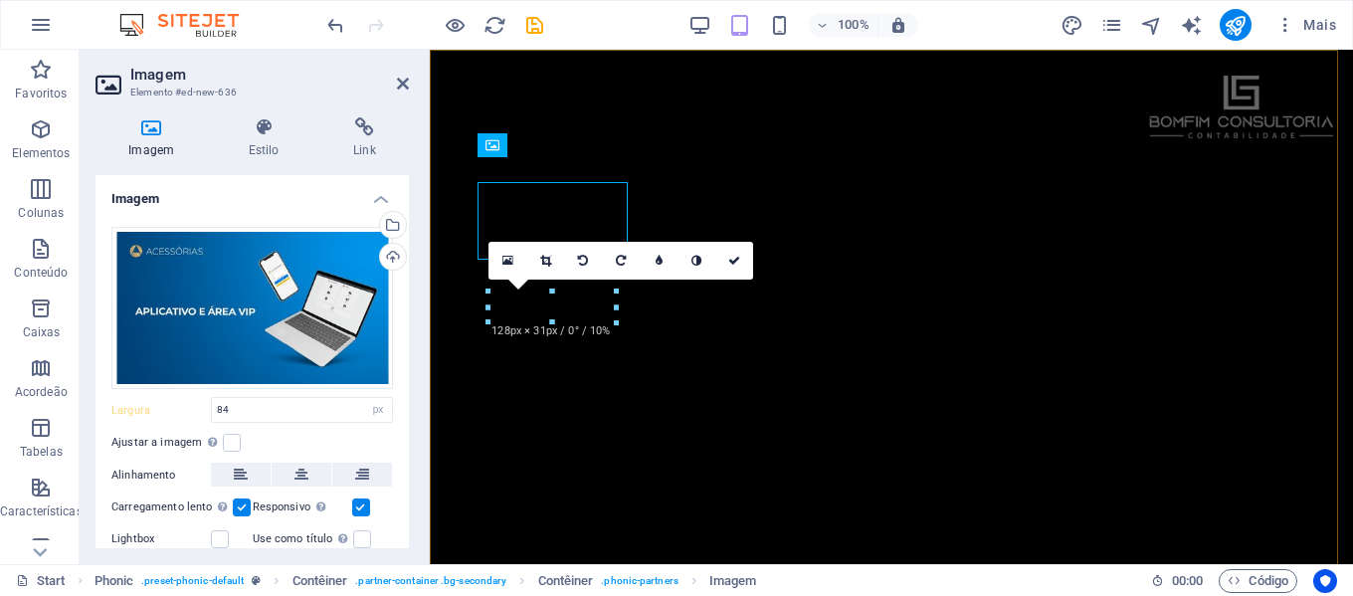
scroll to position [1998, 0]
type input "128"
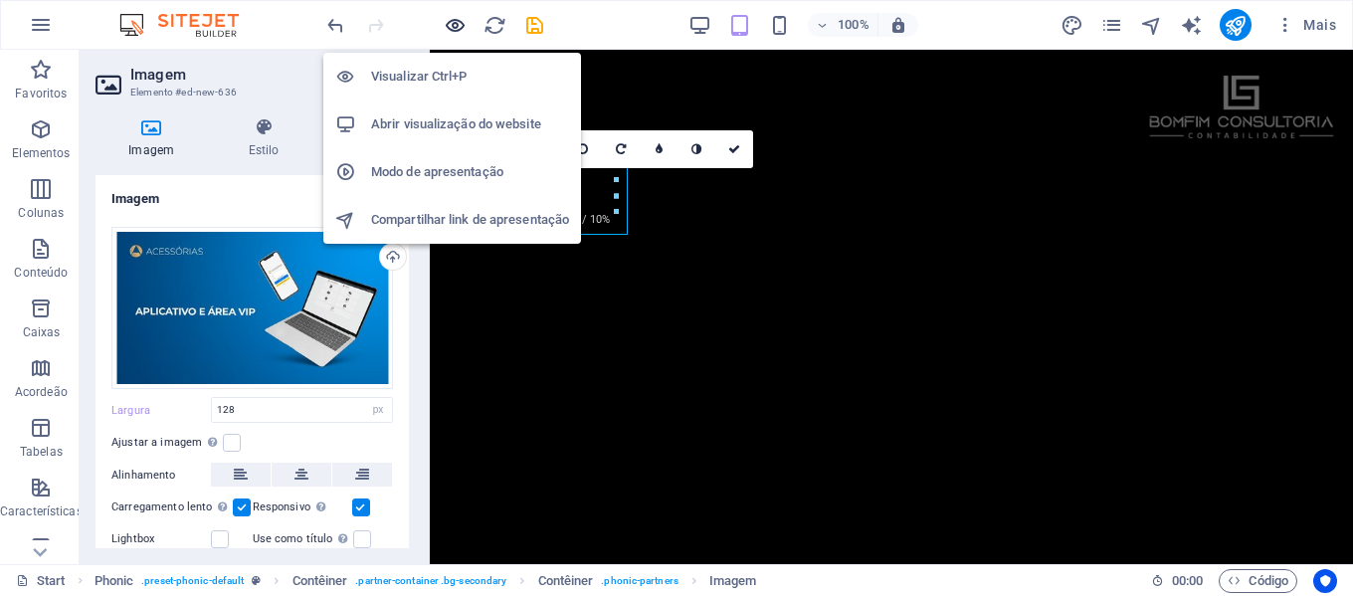
click at [458, 28] on icon "button" at bounding box center [455, 25] width 23 height 23
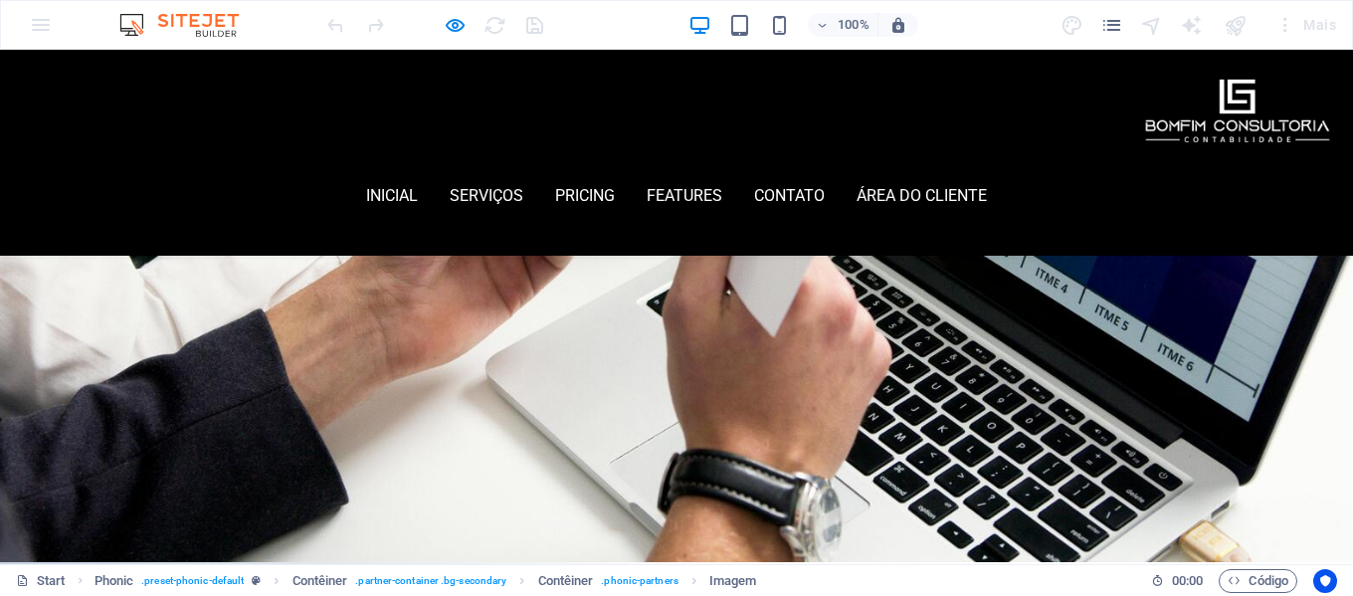
scroll to position [533, 0]
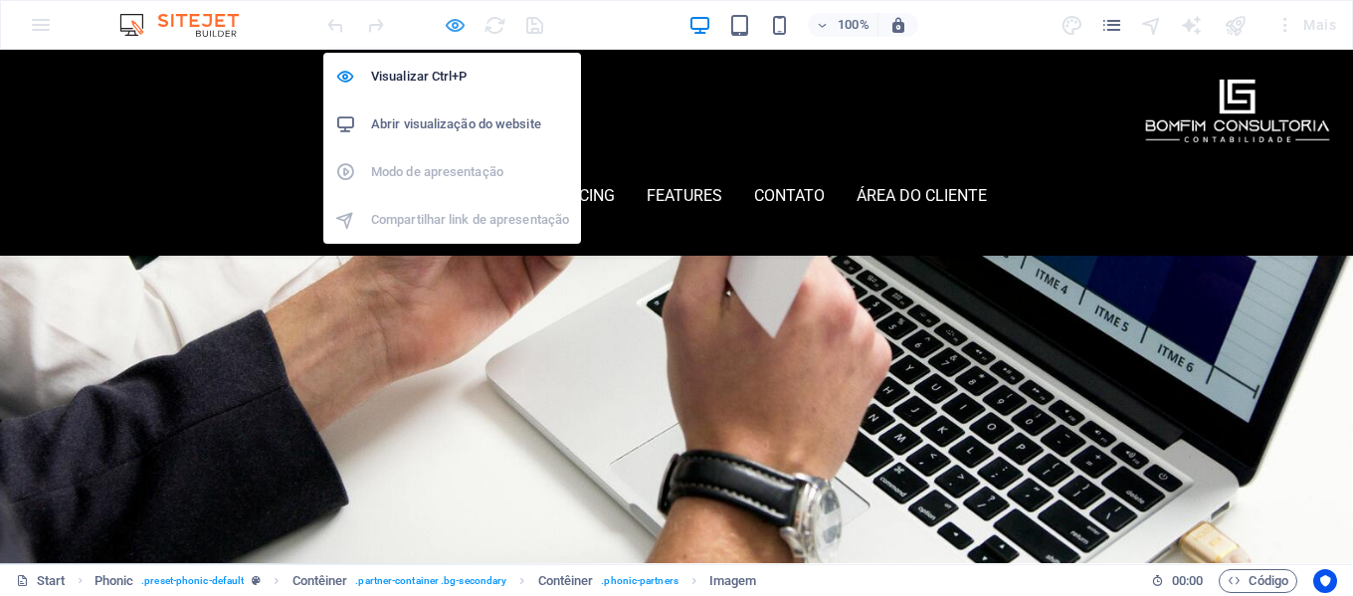
click at [460, 34] on icon "button" at bounding box center [455, 25] width 23 height 23
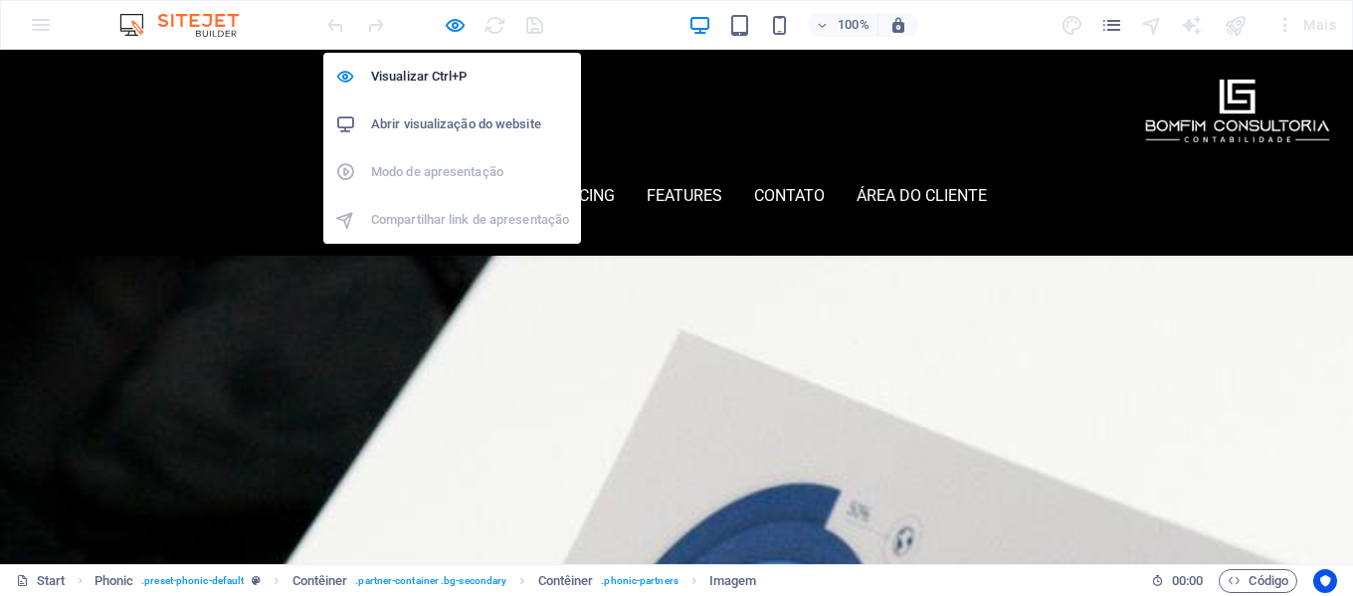
scroll to position [1887, 0]
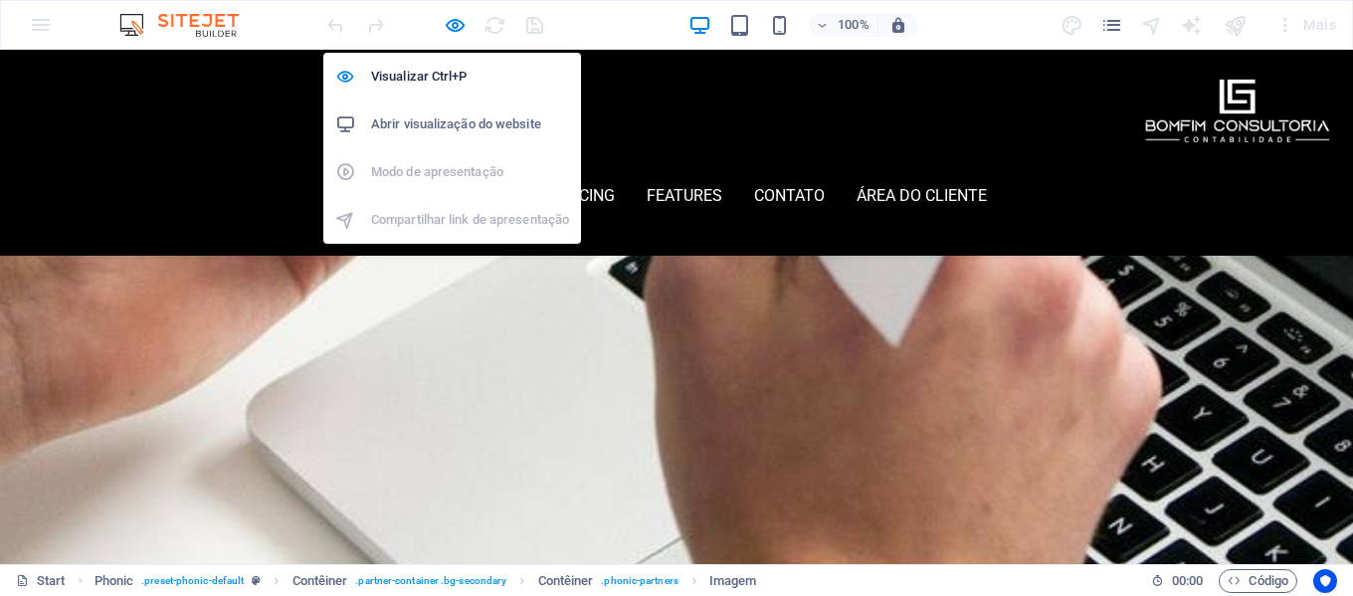
select select "px"
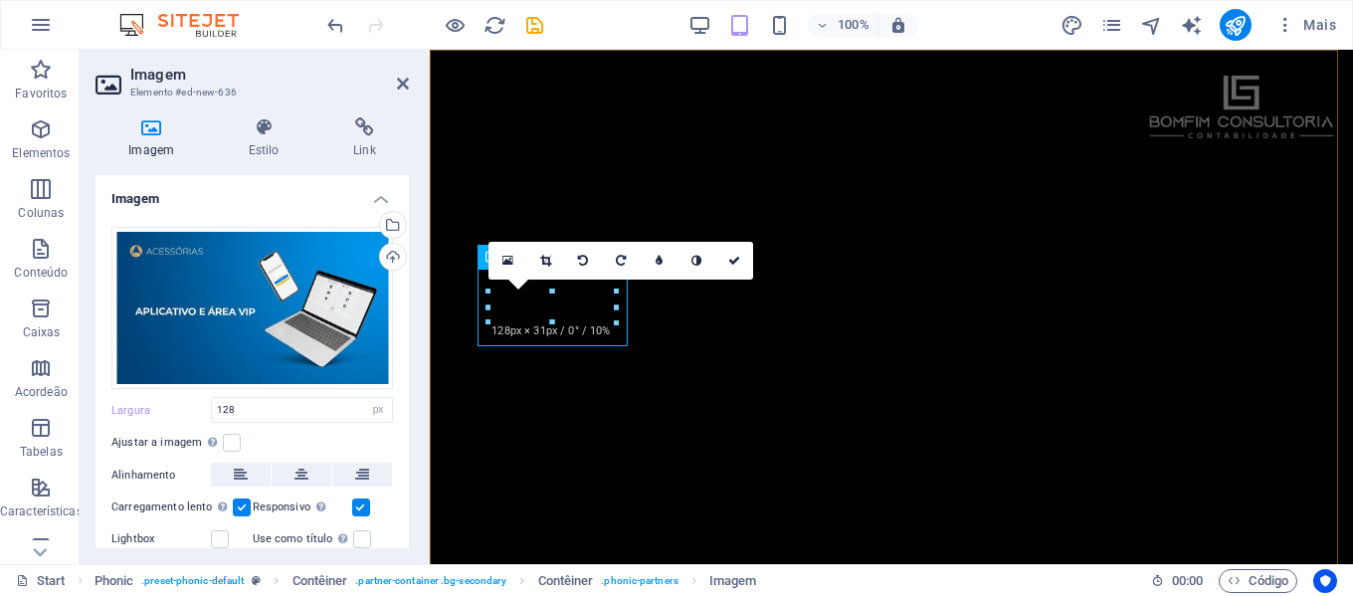
click at [741, 334] on div "inicial Serviços Pricing Features contato área do cliente Menu" at bounding box center [892, 426] width 924 height 753
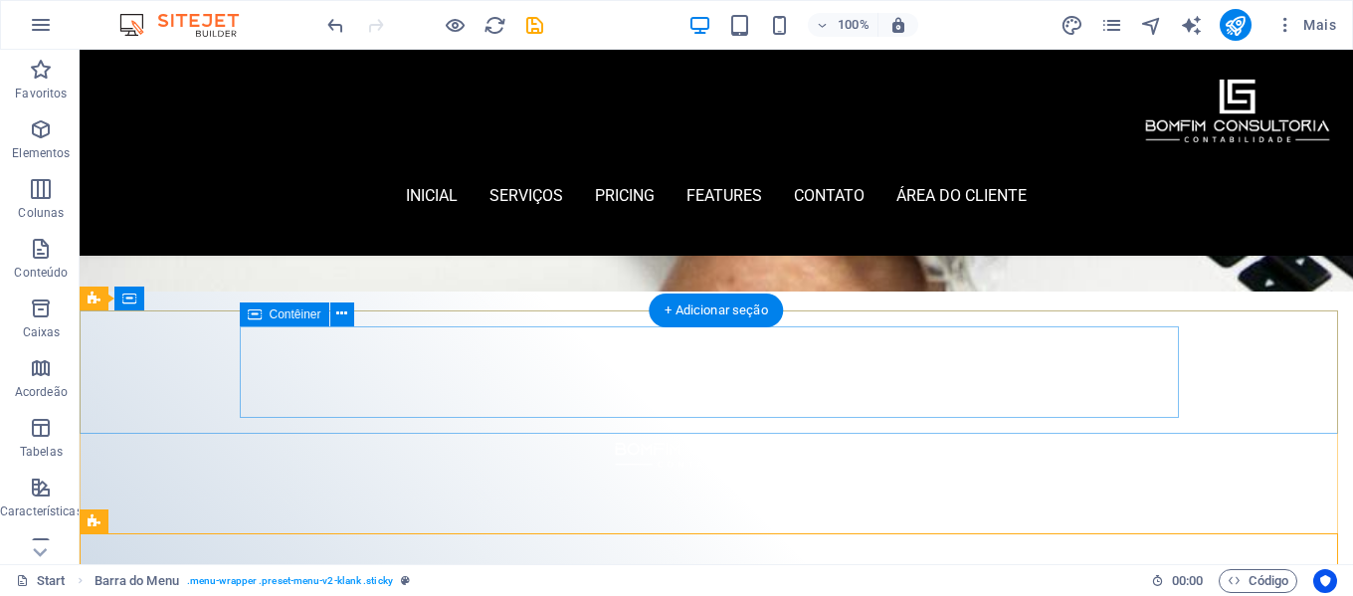
scroll to position [1290, 0]
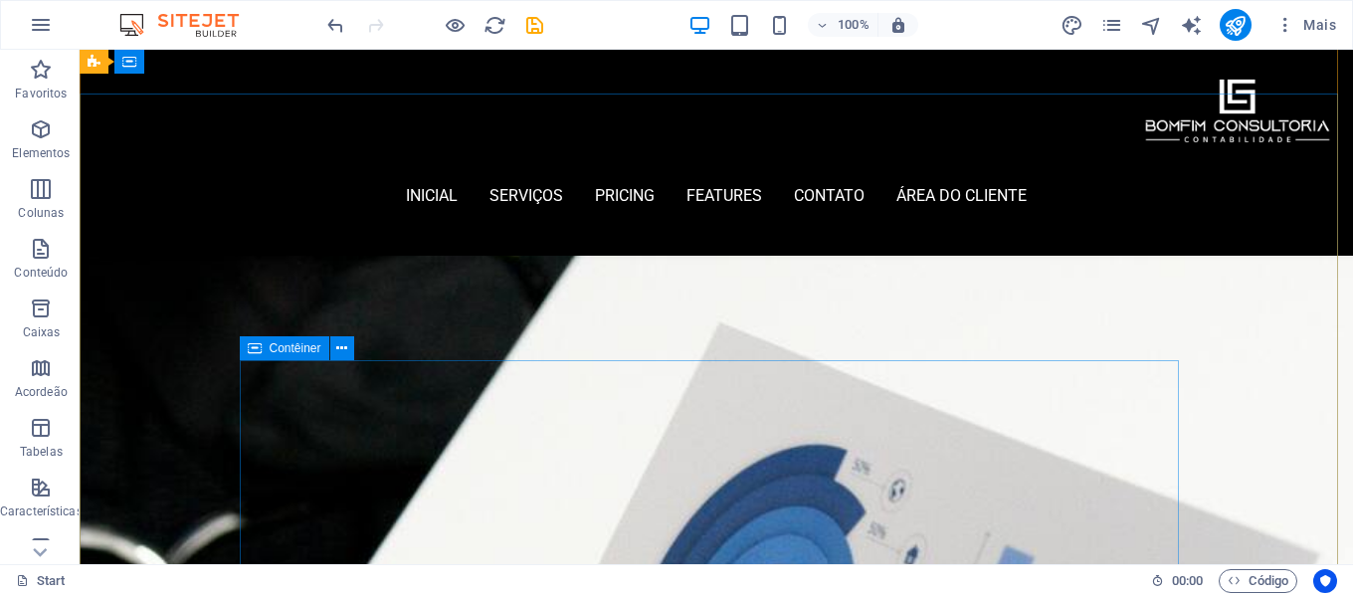
scroll to position [0, 0]
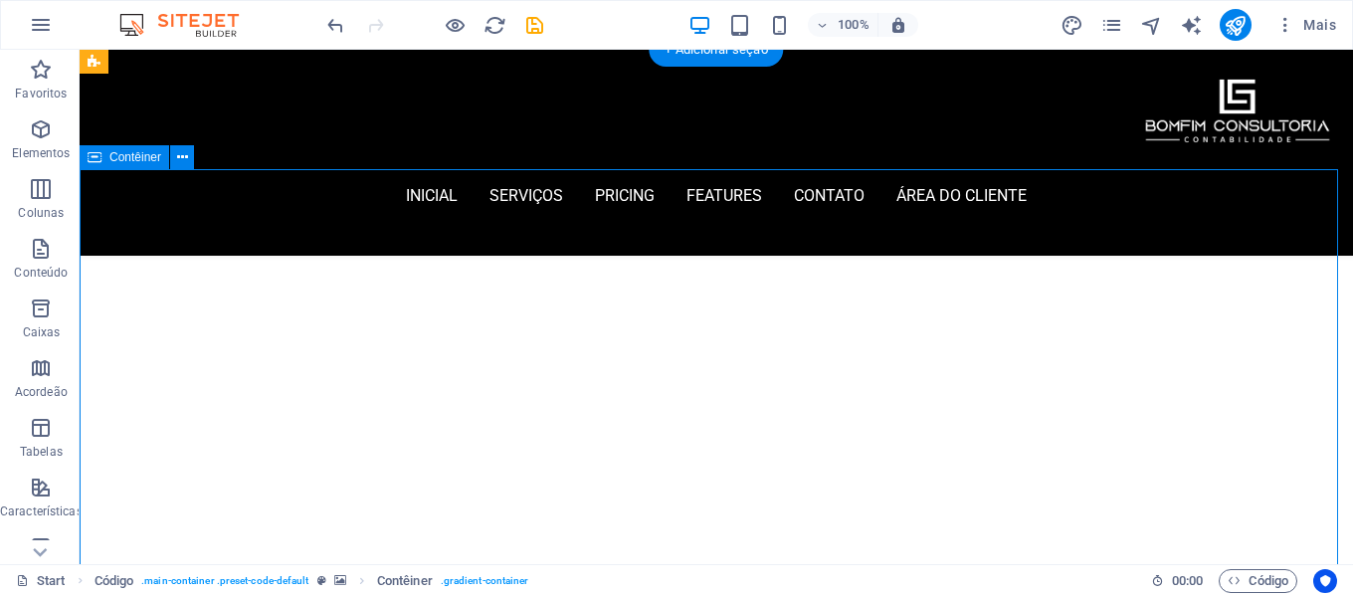
scroll to position [1089, 0]
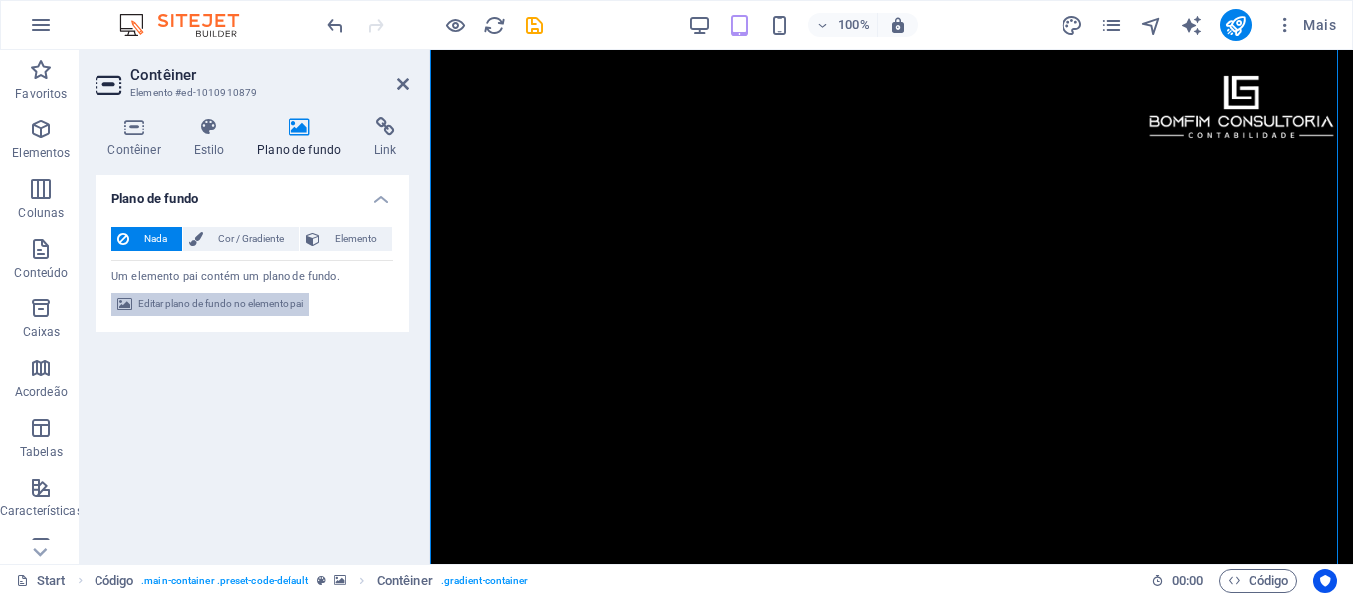
click at [249, 306] on span "Editar plano de fundo no elemento pai" at bounding box center [220, 305] width 165 height 24
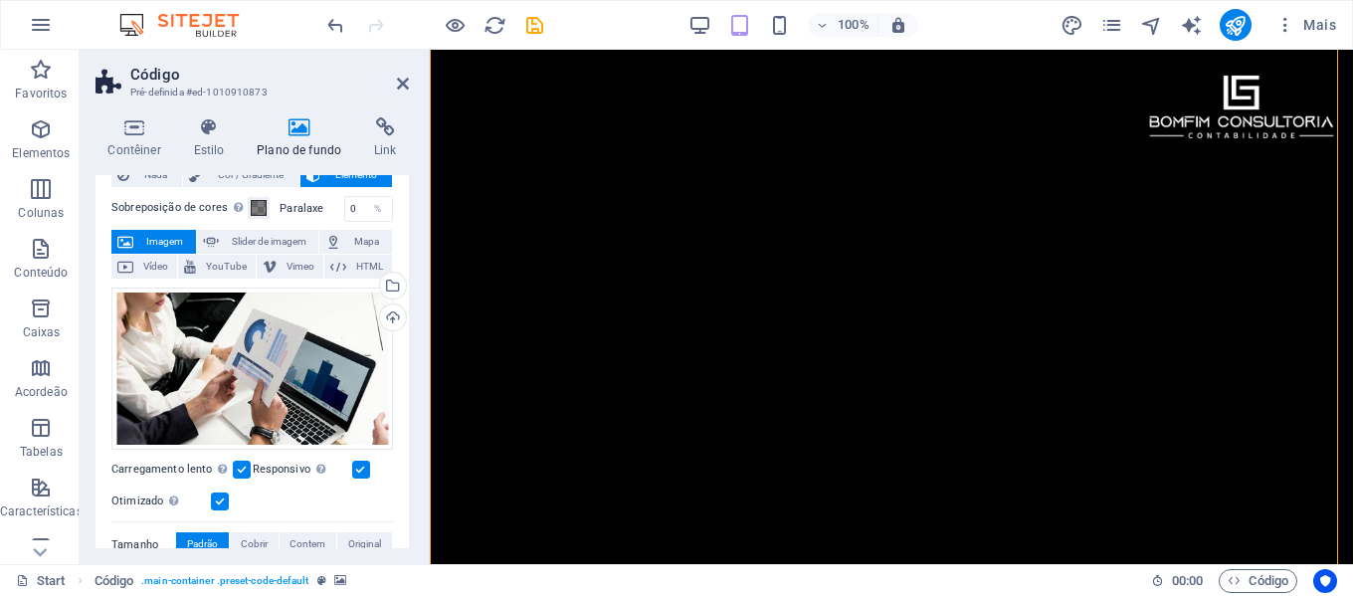
scroll to position [0, 0]
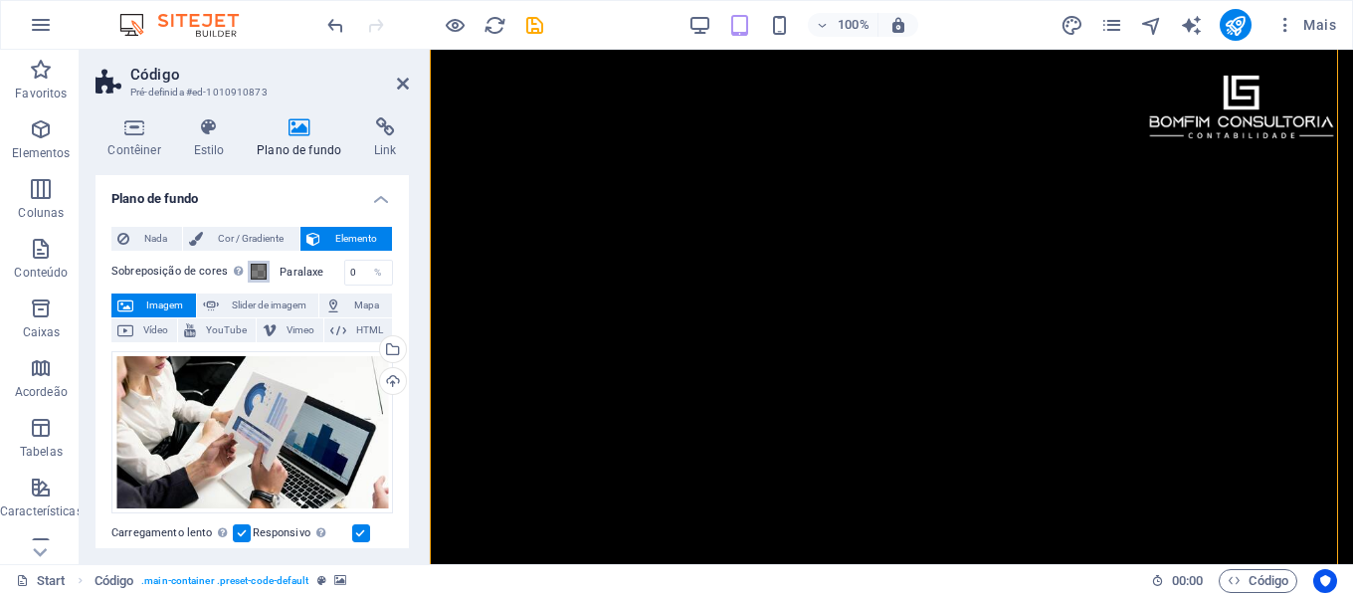
click at [259, 269] on span at bounding box center [259, 272] width 16 height 16
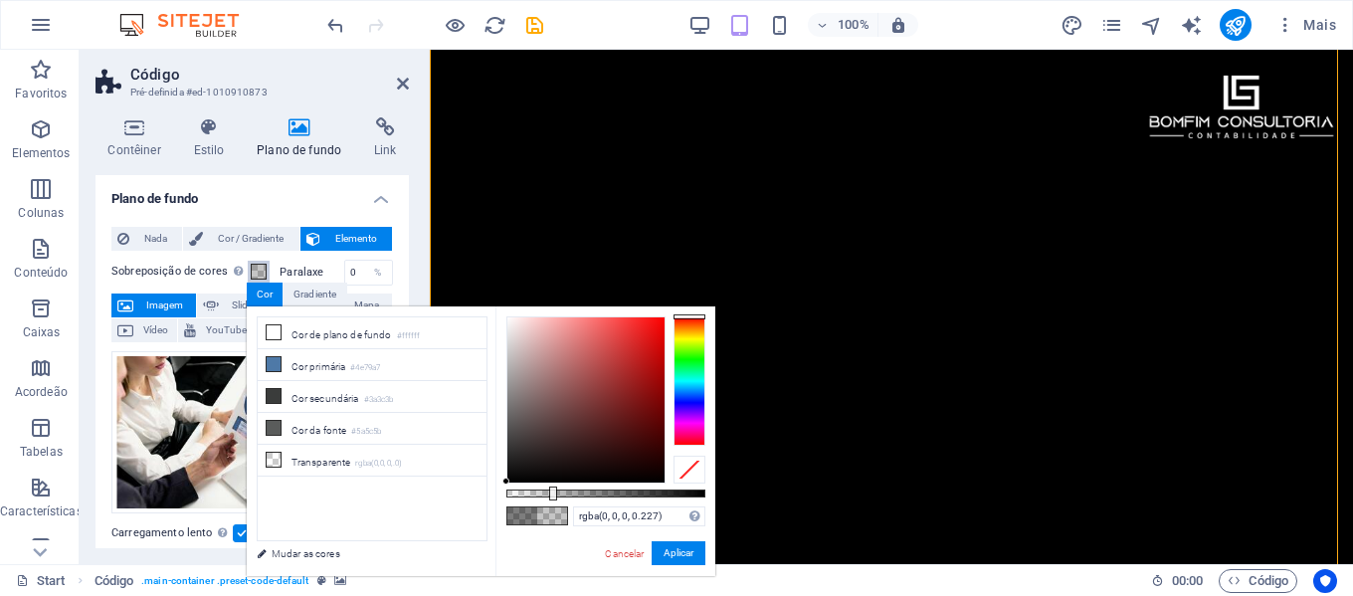
type input "rgba(0, 0, 0, 0.222)"
drag, startPoint x: 607, startPoint y: 491, endPoint x: 550, endPoint y: 492, distance: 56.7
click at [550, 492] on div at bounding box center [552, 494] width 8 height 14
drag, startPoint x: 671, startPoint y: 557, endPoint x: 241, endPoint y: 507, distance: 432.9
click at [671, 557] on button "Aplicar" at bounding box center [679, 553] width 54 height 24
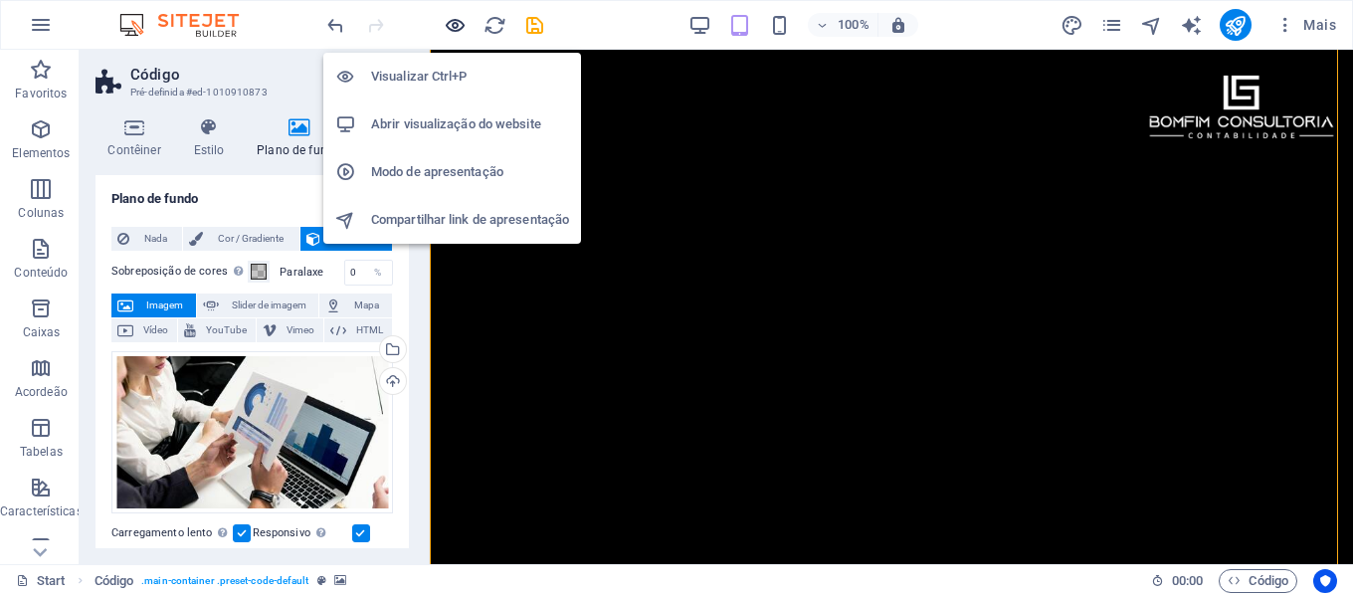
click at [454, 28] on icon "button" at bounding box center [455, 25] width 23 height 23
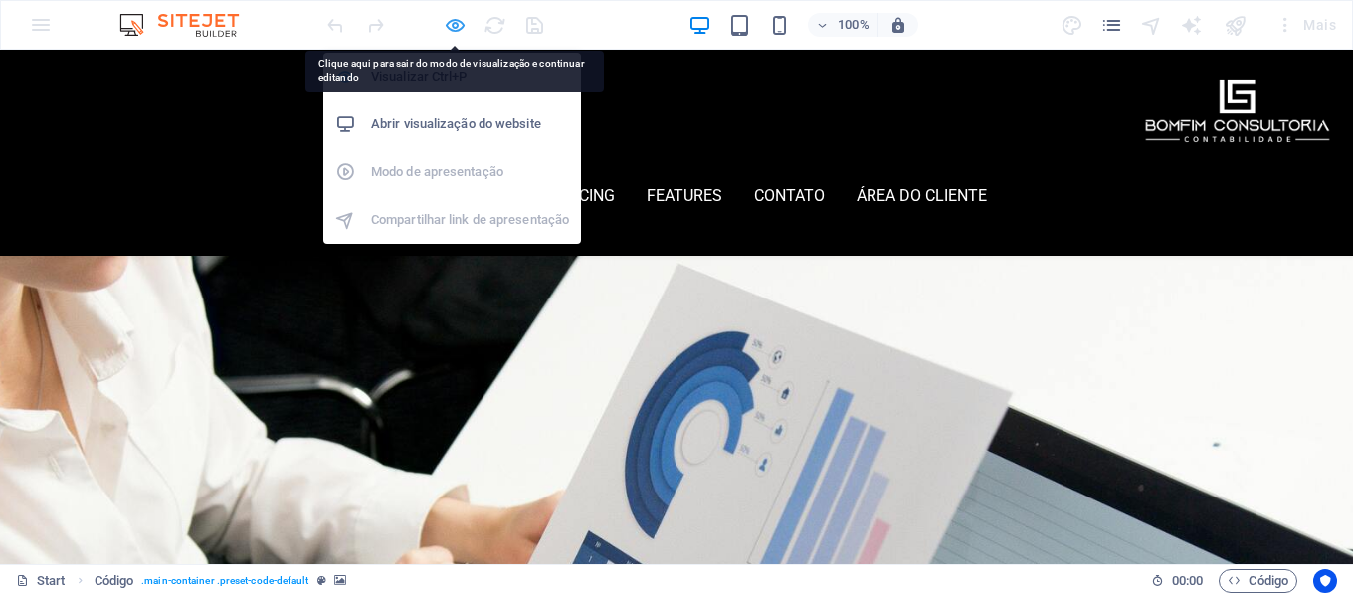
click at [459, 25] on icon "button" at bounding box center [455, 25] width 23 height 23
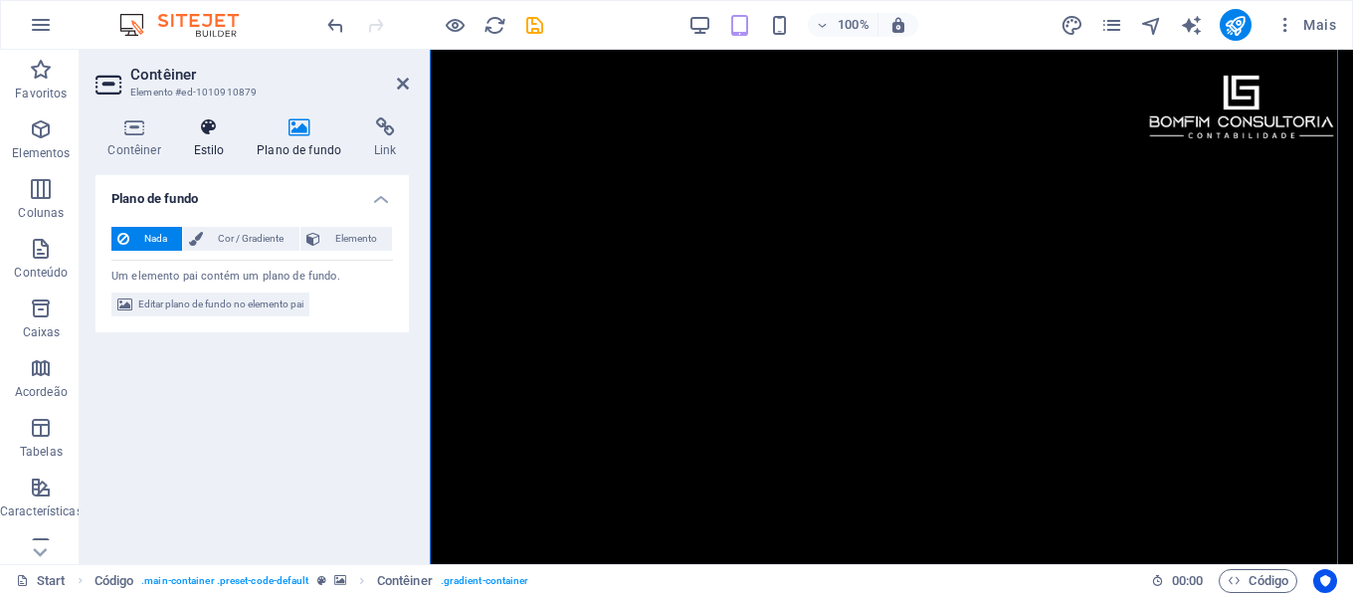
click at [214, 144] on h4 "Estilo" at bounding box center [213, 138] width 64 height 42
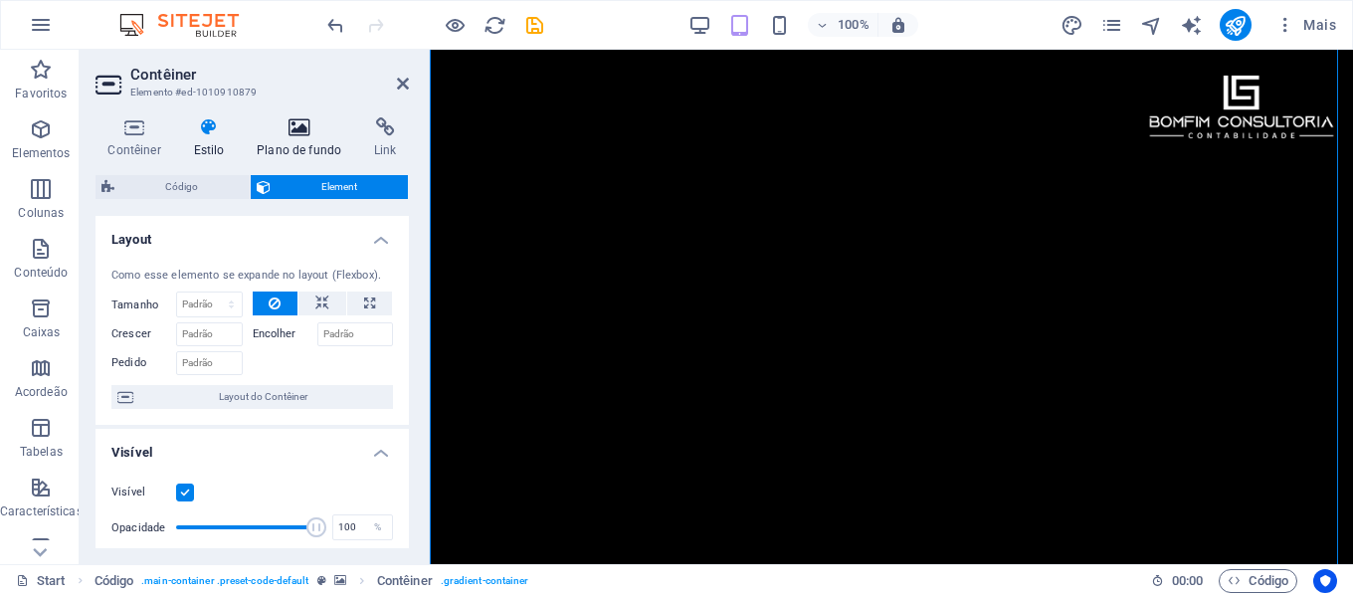
click at [306, 143] on h4 "Plano de fundo" at bounding box center [303, 138] width 117 height 42
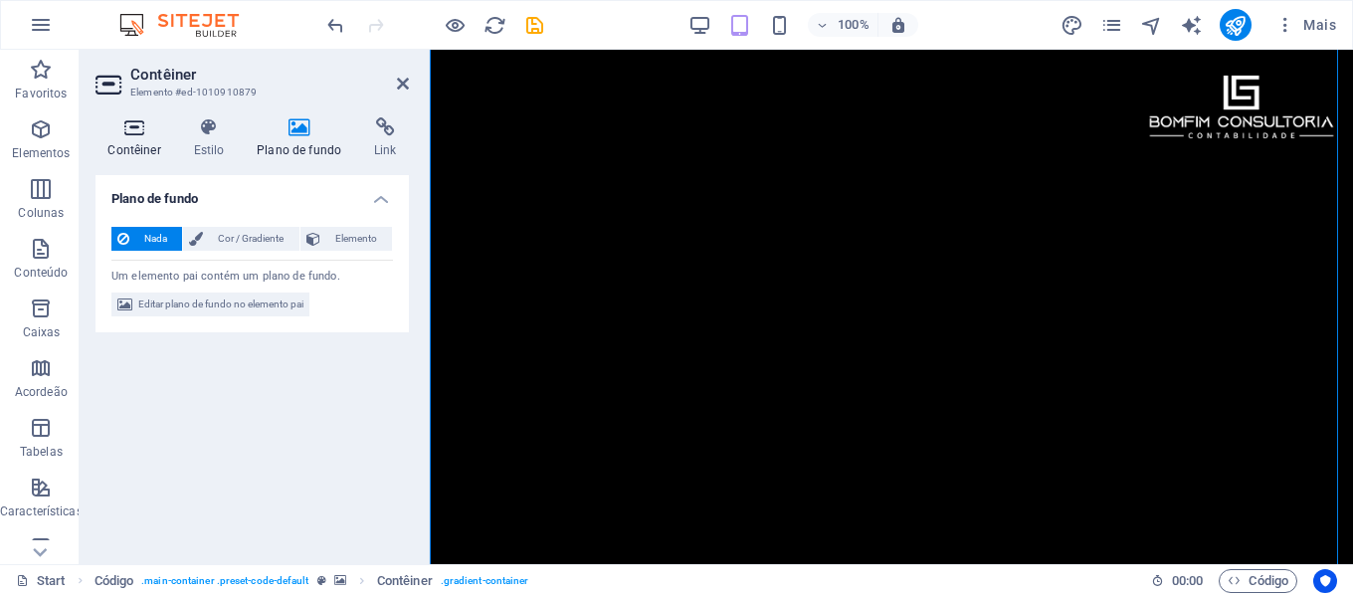
click at [147, 142] on h4 "Contêiner" at bounding box center [139, 138] width 86 height 42
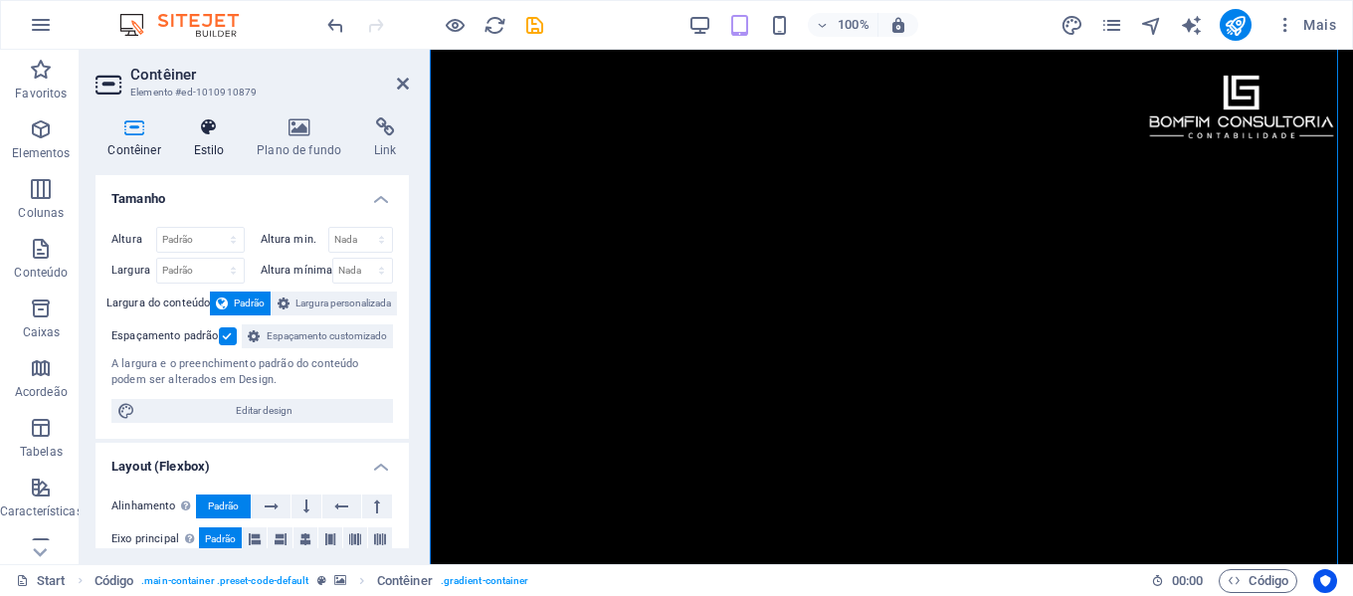
click at [205, 143] on h4 "Estilo" at bounding box center [213, 138] width 64 height 42
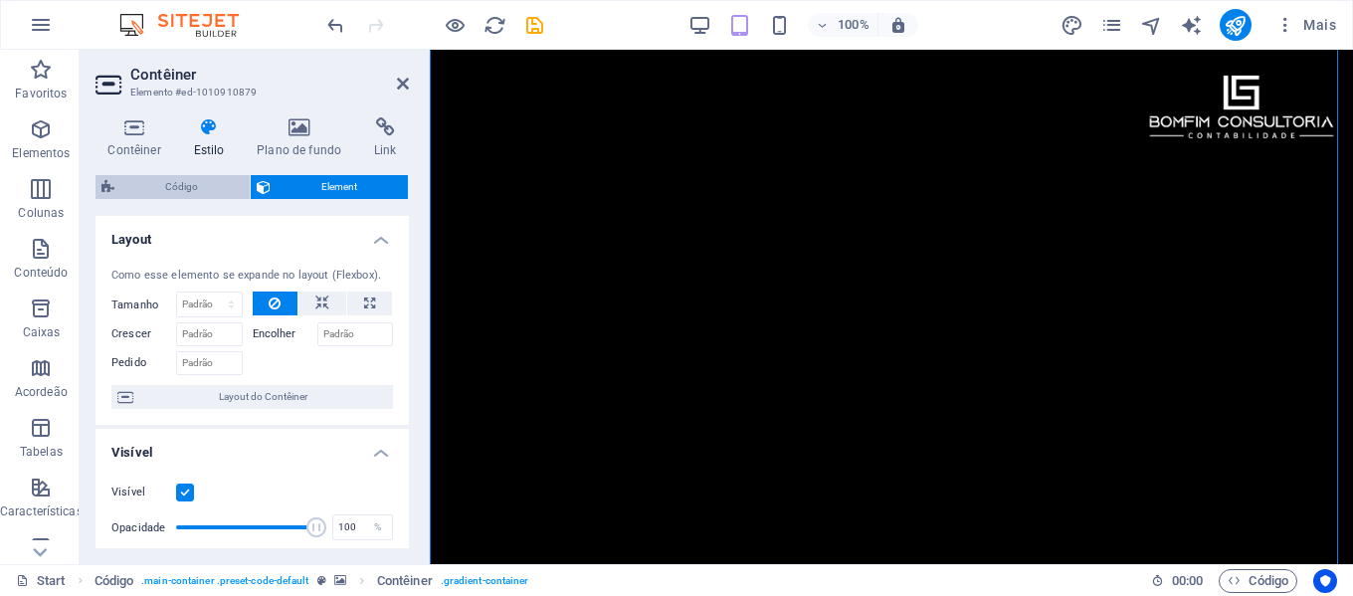
click at [201, 184] on span "Código" at bounding box center [181, 187] width 123 height 24
select select "%"
select select "vh"
select select "%"
select select "rem"
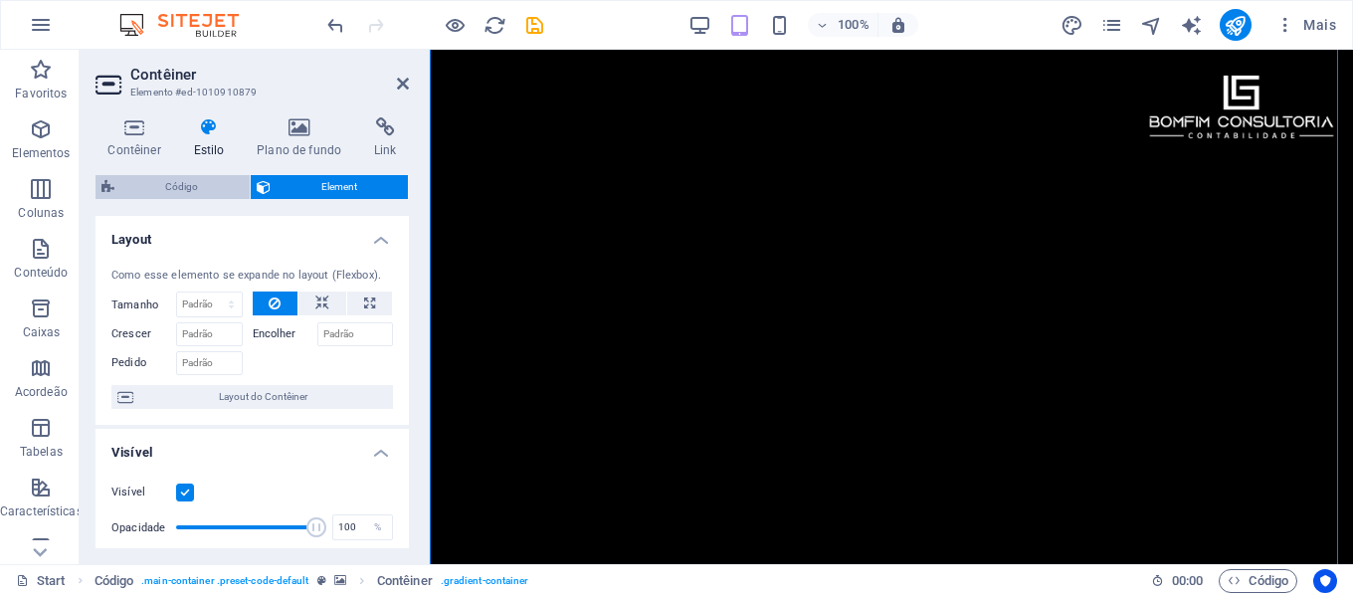
select select "px"
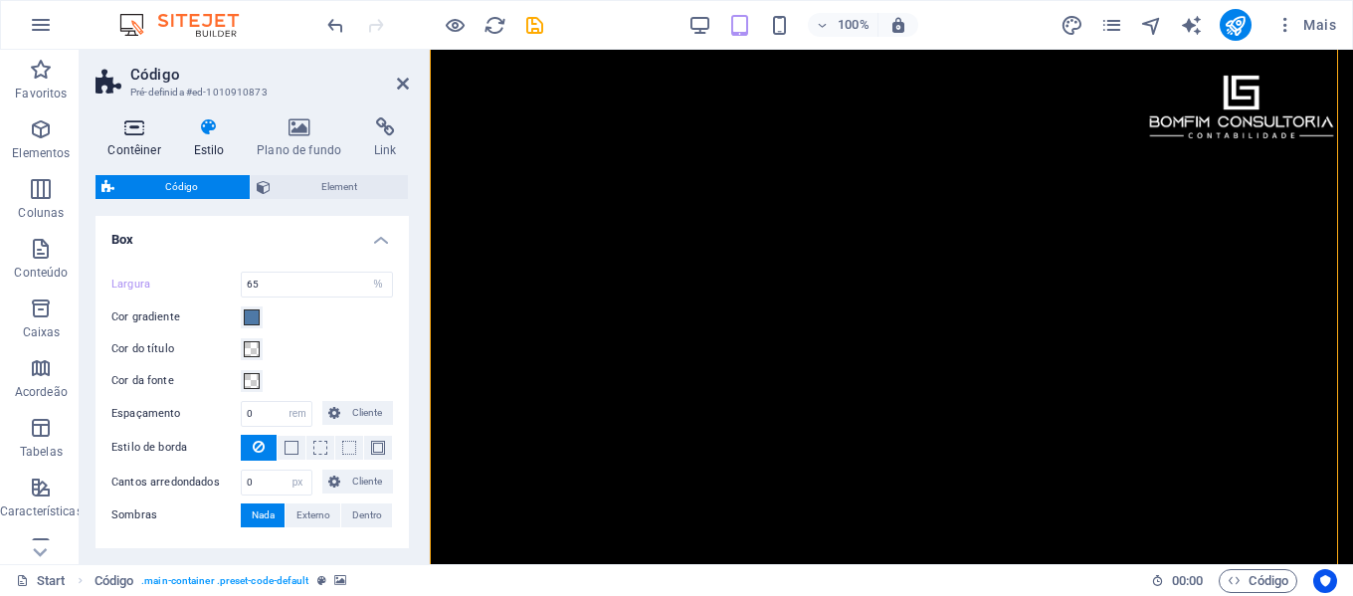
click at [131, 141] on h4 "Contêiner" at bounding box center [139, 138] width 86 height 42
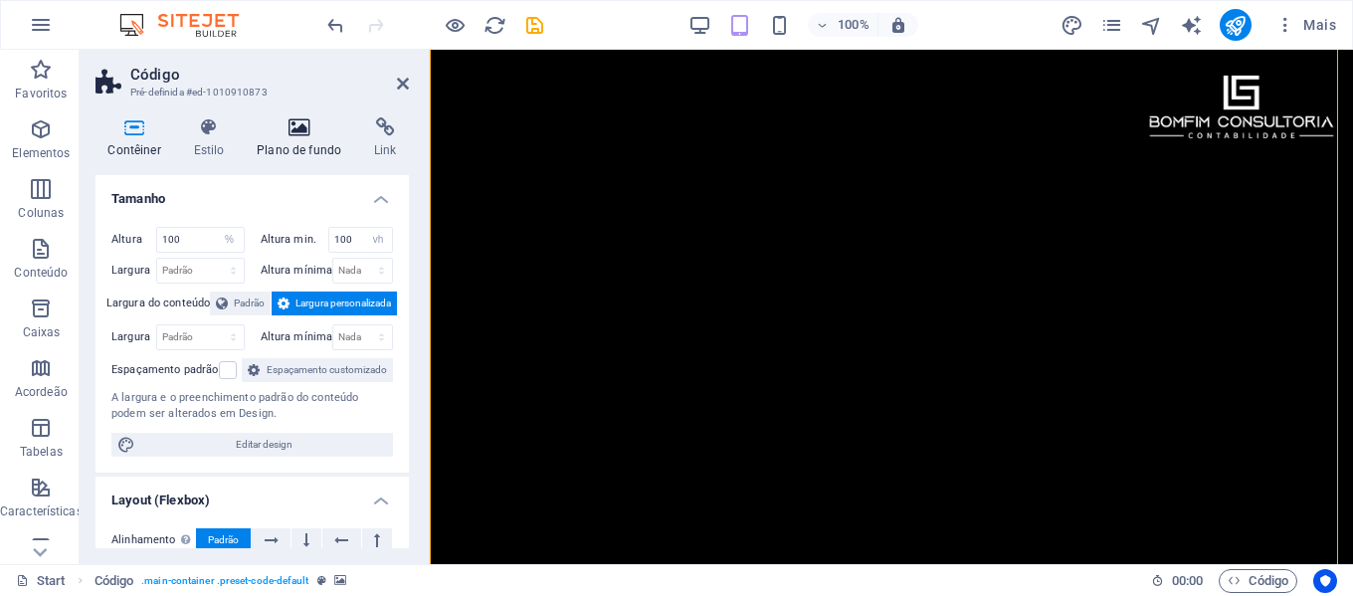
click at [299, 150] on h4 "Plano de fundo" at bounding box center [303, 138] width 117 height 42
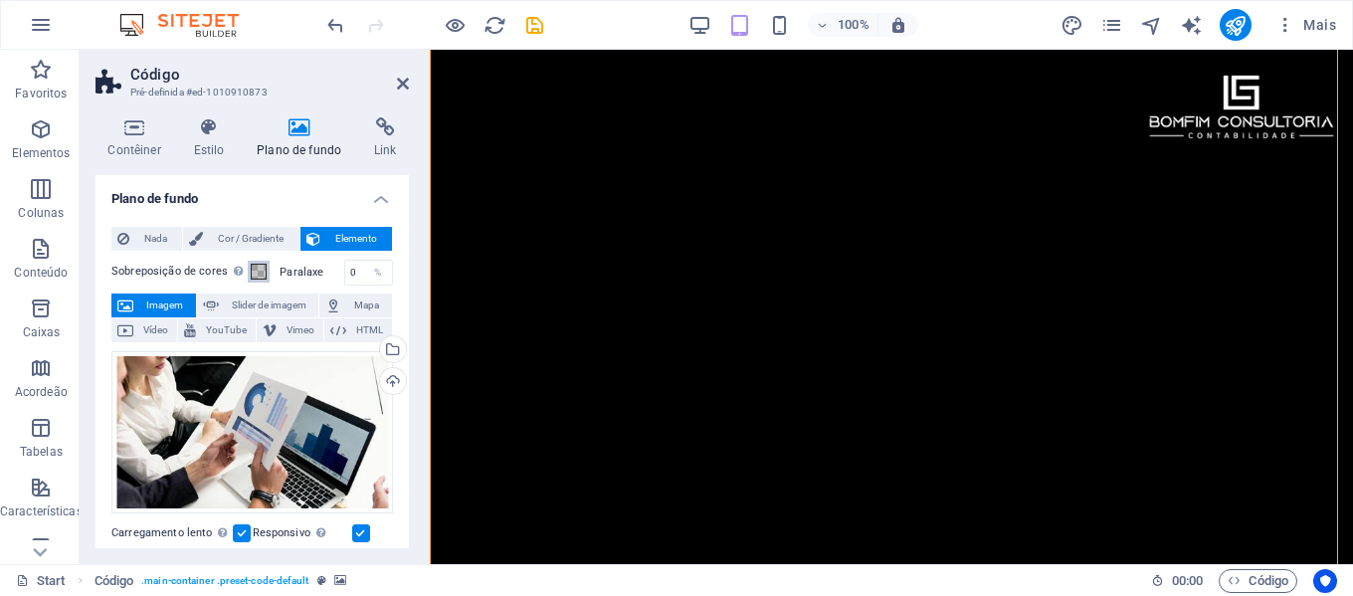
click at [253, 272] on span at bounding box center [259, 272] width 16 height 16
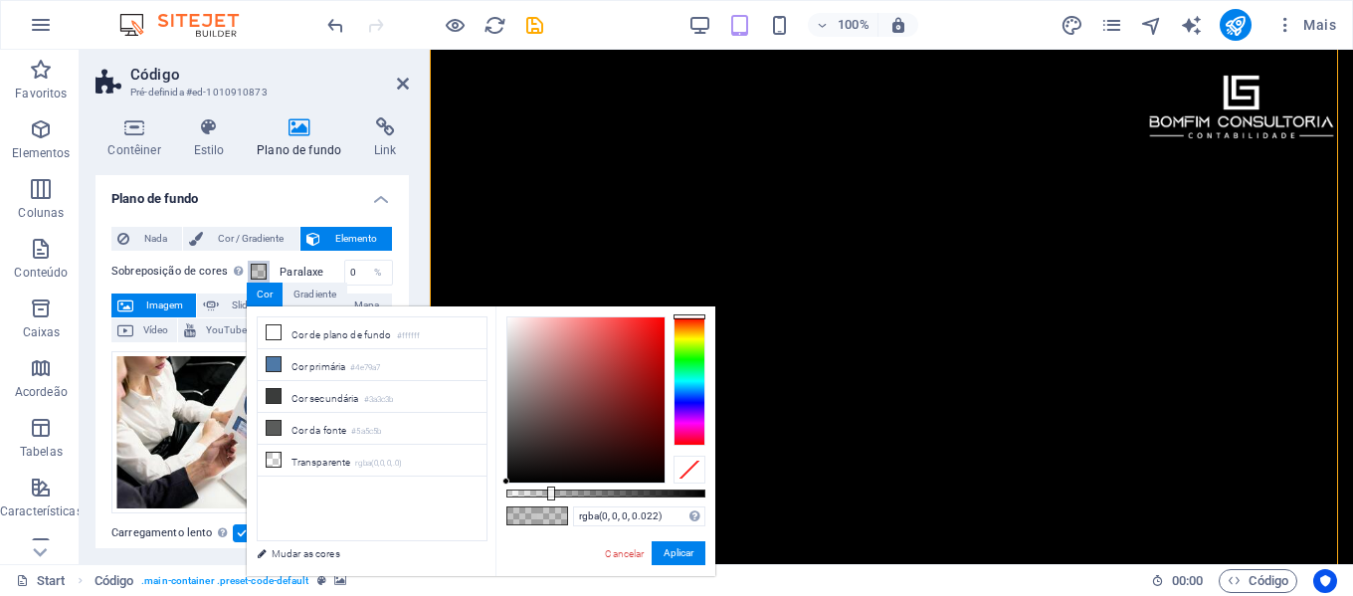
type input "rgba(0, 0, 0, 0)"
drag, startPoint x: 552, startPoint y: 494, endPoint x: 473, endPoint y: 482, distance: 80.5
click at [473, 482] on div "less Cor de plano de fundo #ffffff Cor primária #4e79a7 Cor secundária #3a3c3b …" at bounding box center [481, 442] width 469 height 270
click at [667, 551] on button "Aplicar" at bounding box center [679, 553] width 54 height 24
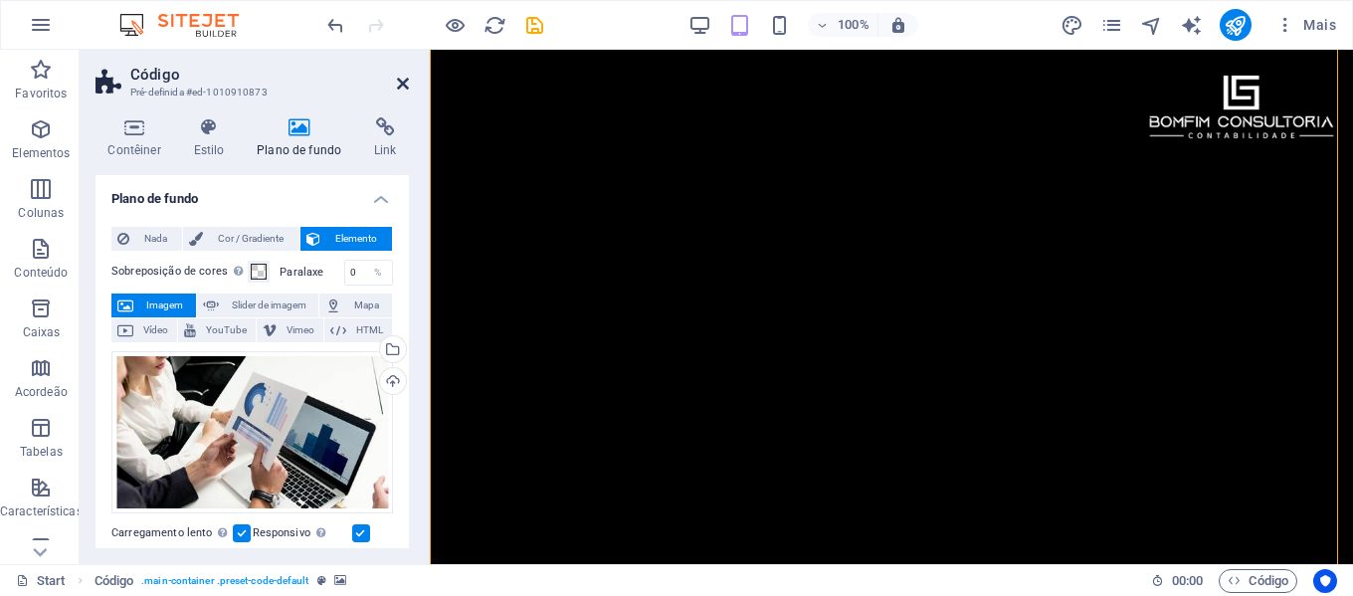
click at [401, 86] on icon at bounding box center [403, 84] width 12 height 16
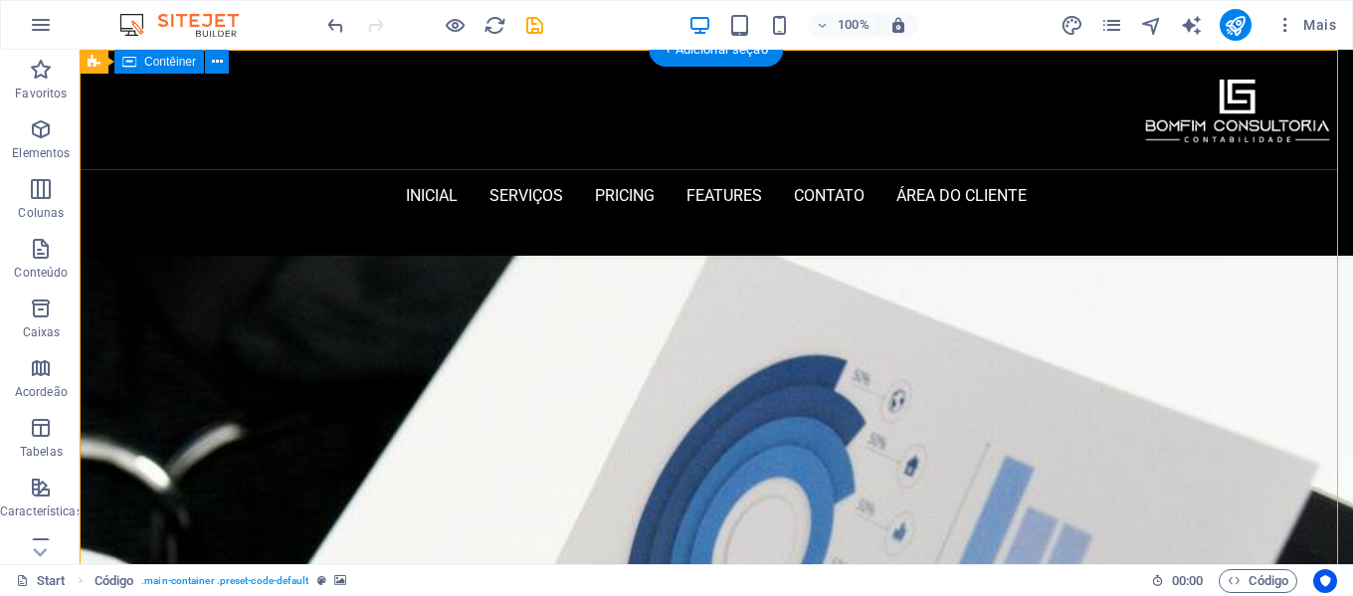
scroll to position [0, 0]
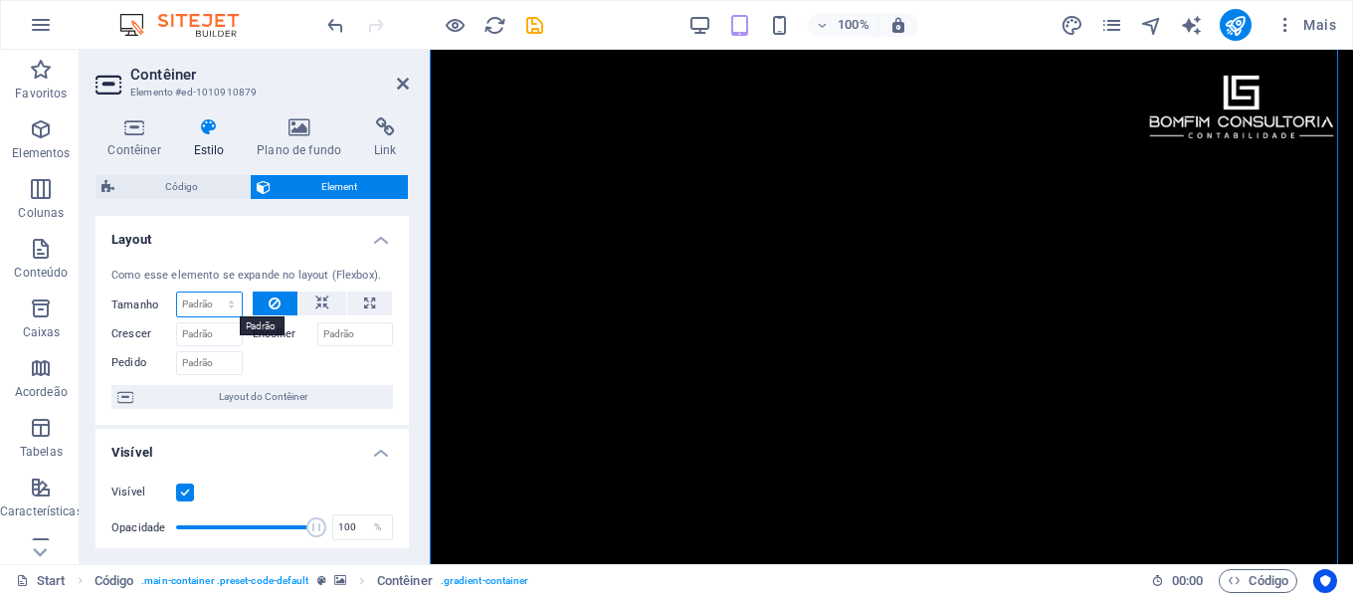
click at [221, 303] on select "Padrão automático px % 1/1 1/2 1/3 1/4 1/5 1/6 1/7 1/8 1/9 1/10" at bounding box center [209, 305] width 65 height 24
click at [177, 293] on select "Padrão automático px % 1/1 1/2 1/3 1/4 1/5 1/6 1/7 1/8 1/9 1/10" at bounding box center [209, 305] width 65 height 24
select select "DISABLED_OPTION_VALUE"
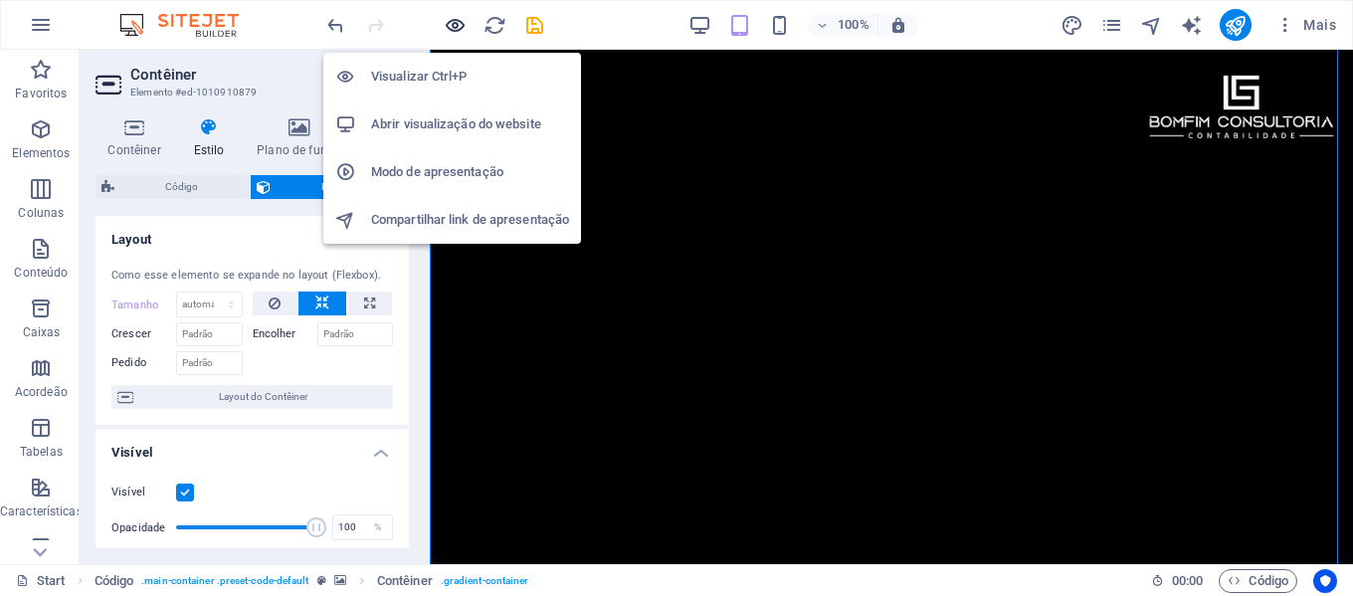
click at [459, 24] on icon "button" at bounding box center [455, 25] width 23 height 23
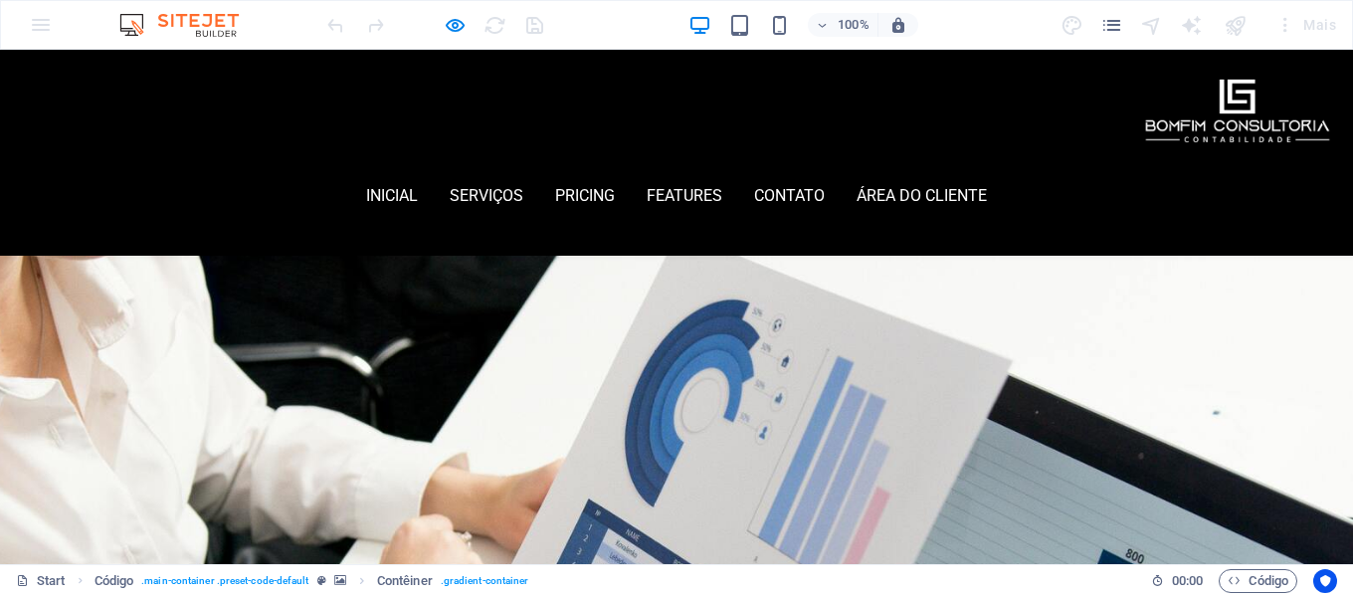
scroll to position [0, 0]
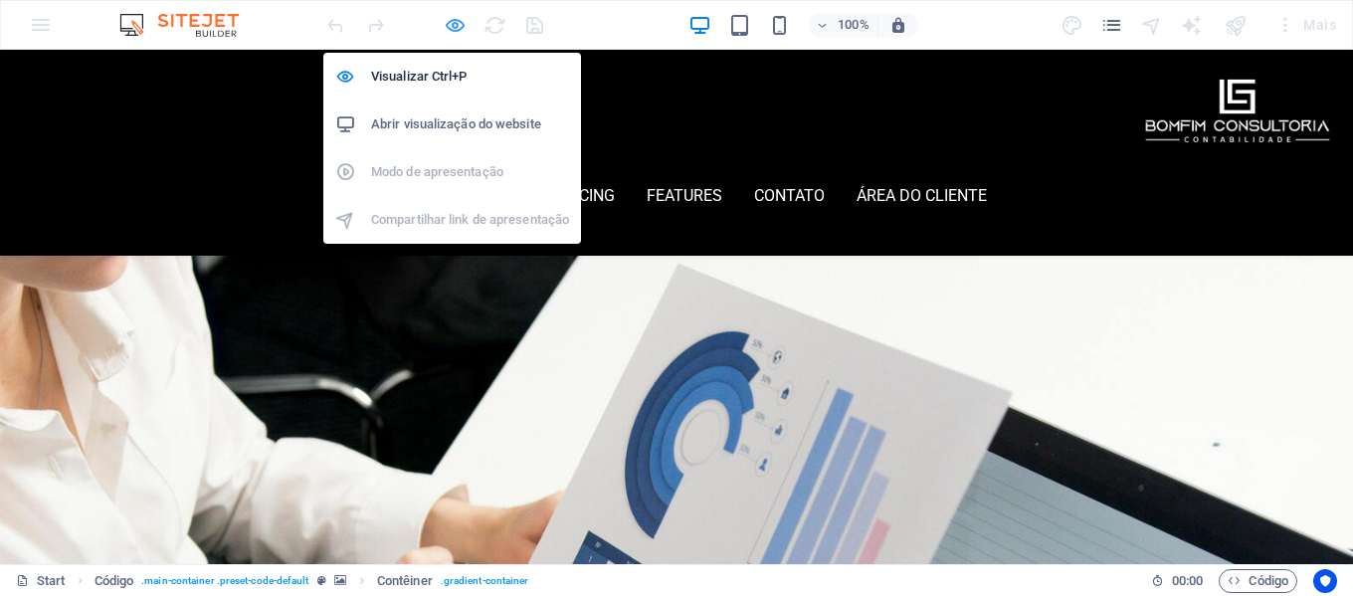
click at [456, 26] on icon "button" at bounding box center [455, 25] width 23 height 23
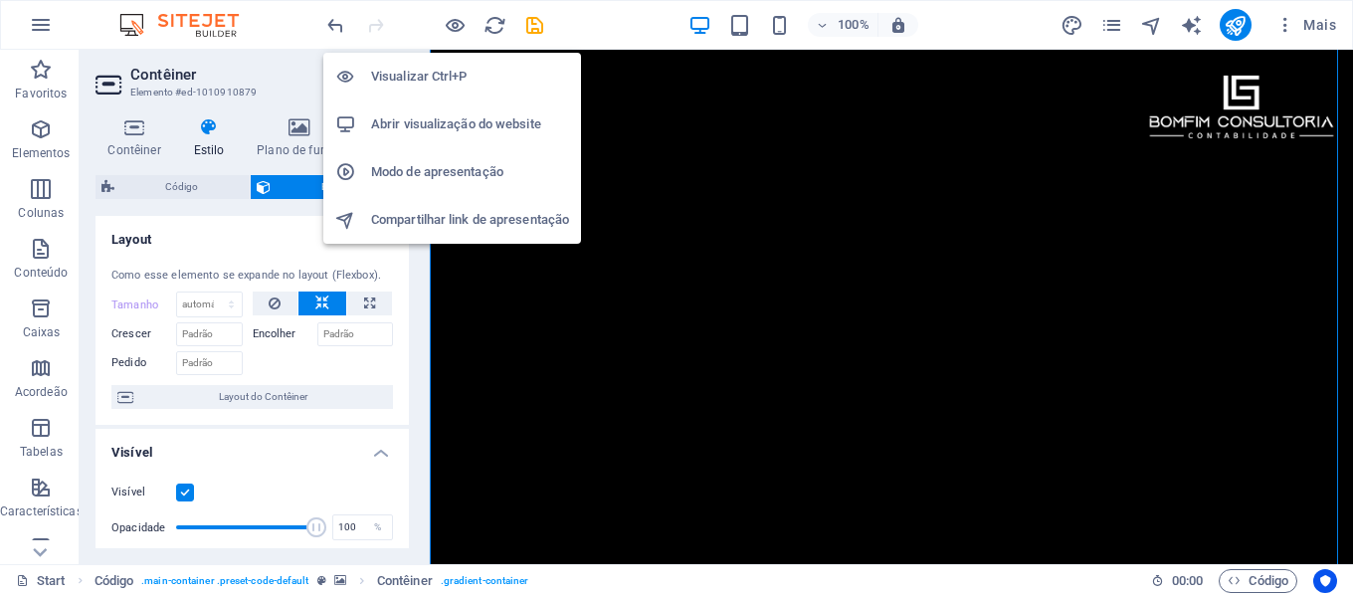
scroll to position [1089, 0]
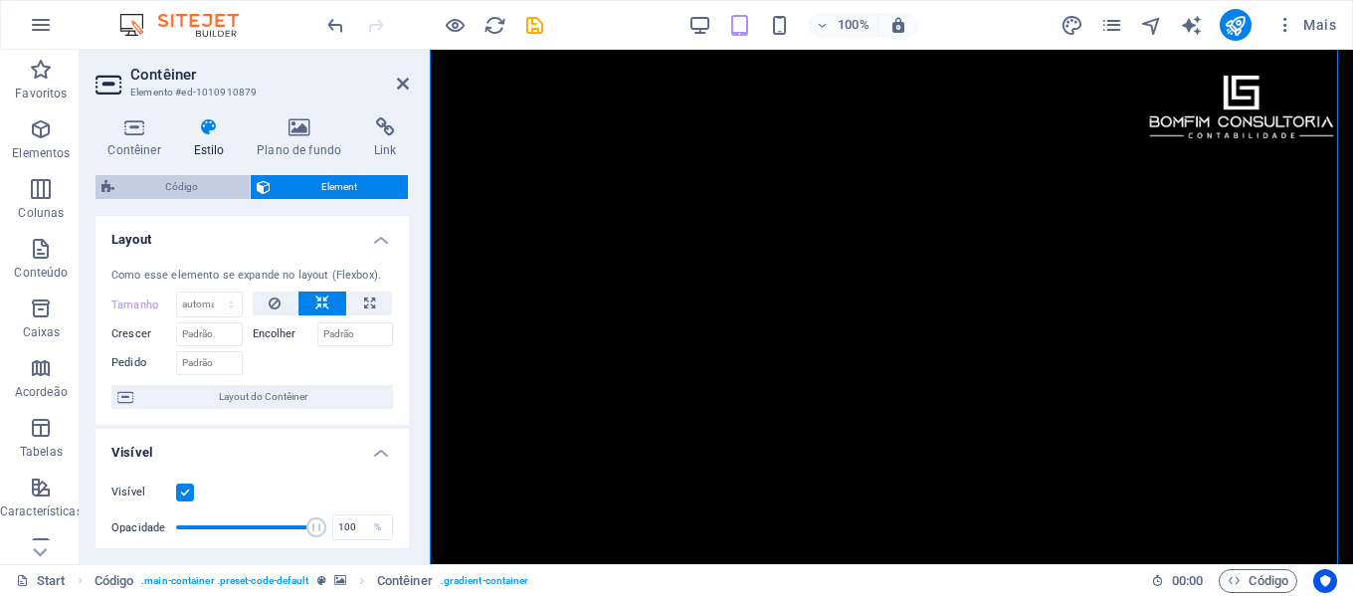
click at [212, 185] on span "Código" at bounding box center [181, 187] width 123 height 24
select select "%"
select select "rem"
select select "px"
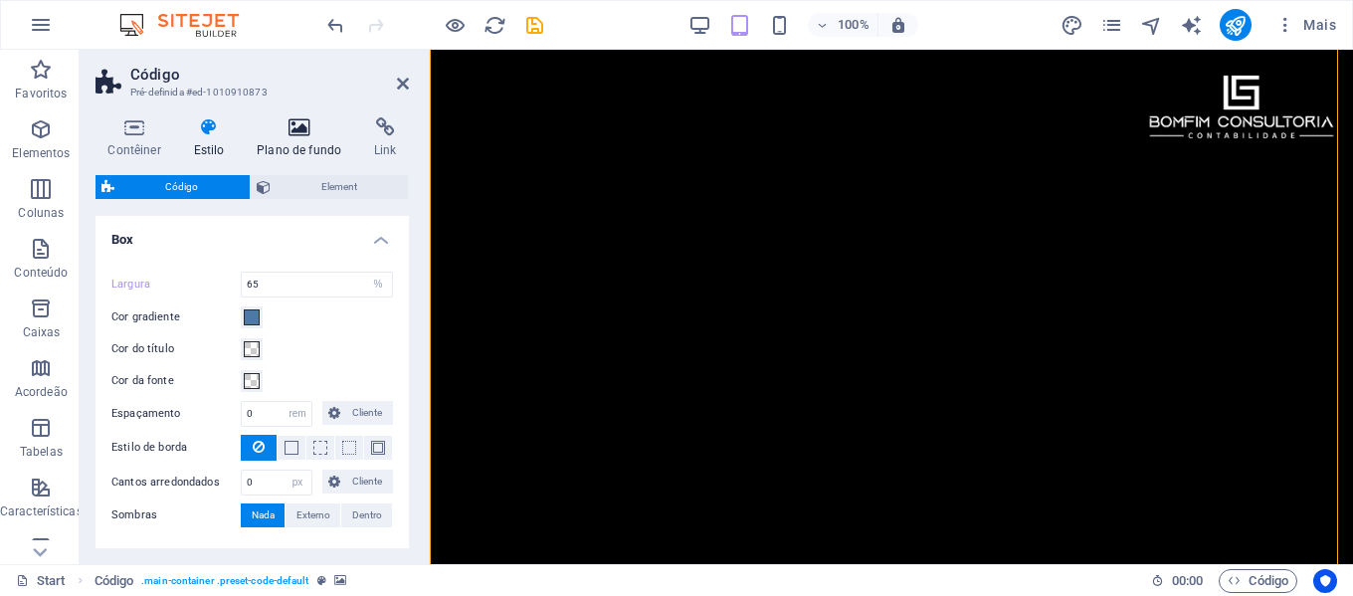
click at [287, 144] on h4 "Plano de fundo" at bounding box center [303, 138] width 117 height 42
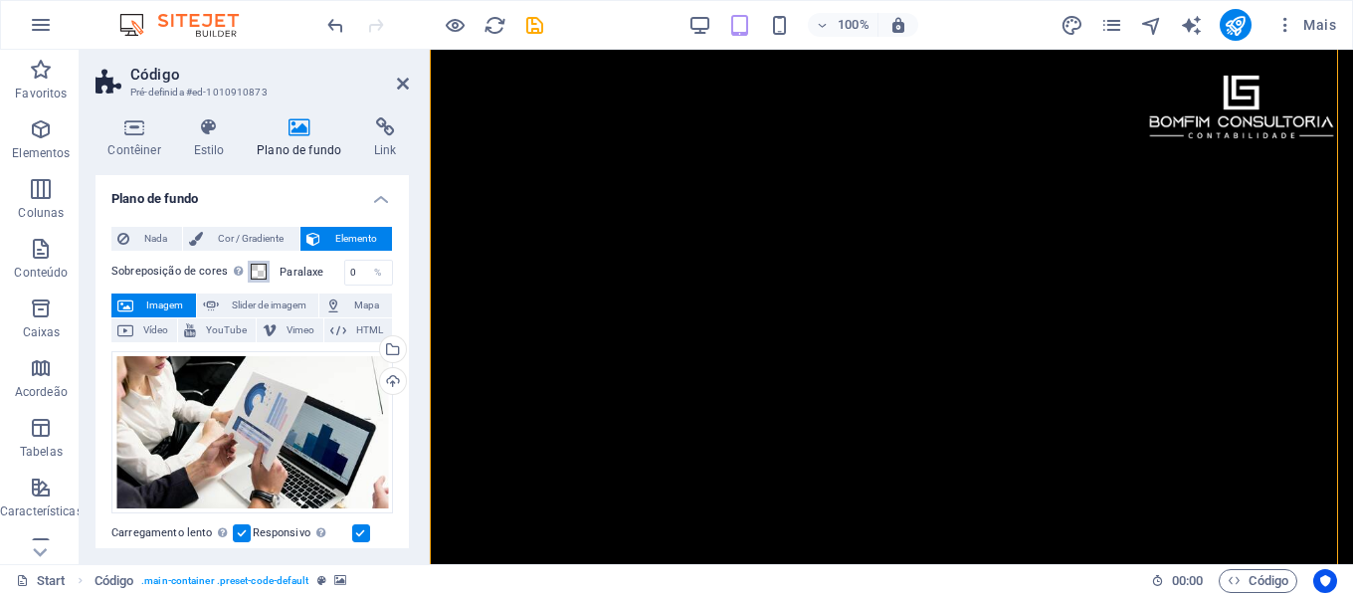
click at [258, 272] on span at bounding box center [259, 272] width 16 height 16
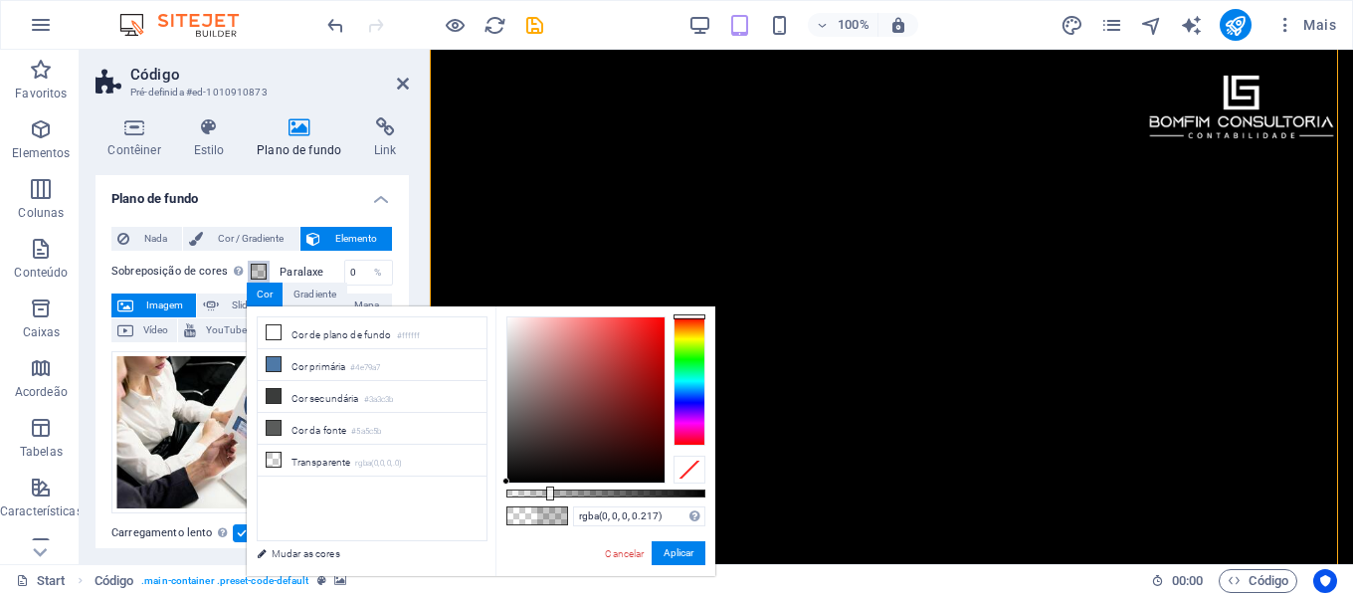
type input "rgba(0, 0, 0, 0.222)"
drag, startPoint x: 507, startPoint y: 492, endPoint x: 550, endPoint y: 494, distance: 43.8
click at [550, 494] on div at bounding box center [552, 494] width 8 height 14
click at [669, 552] on button "Aplicar" at bounding box center [679, 553] width 54 height 24
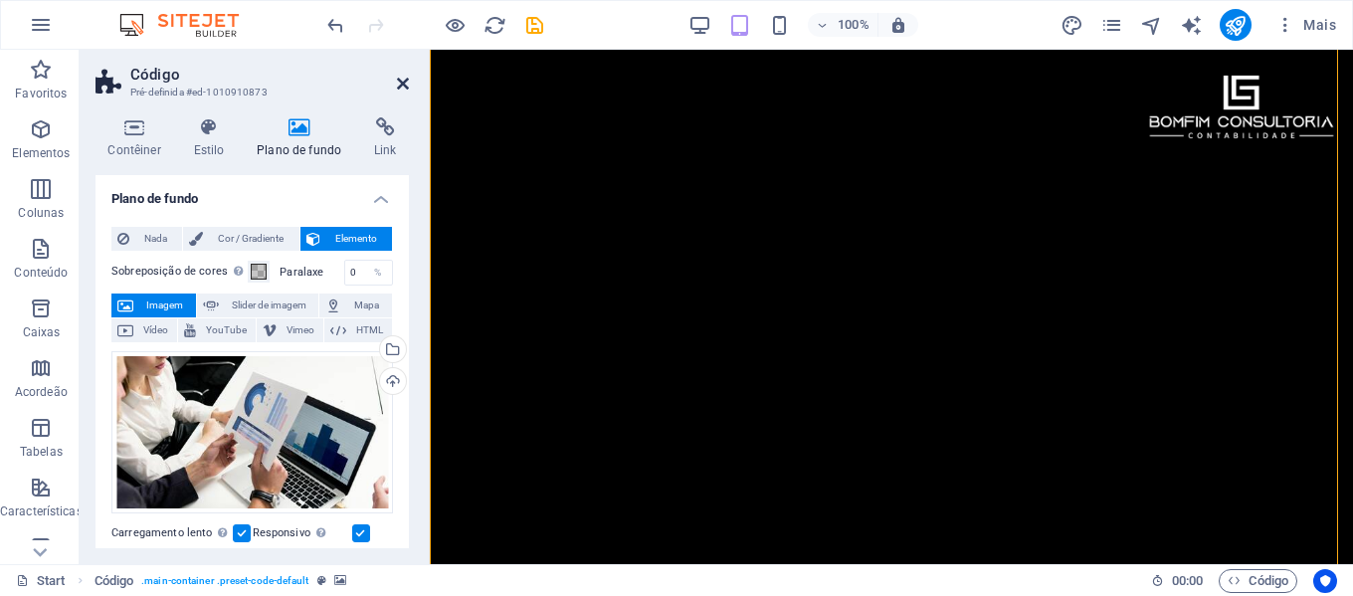
click at [404, 89] on icon at bounding box center [403, 84] width 12 height 16
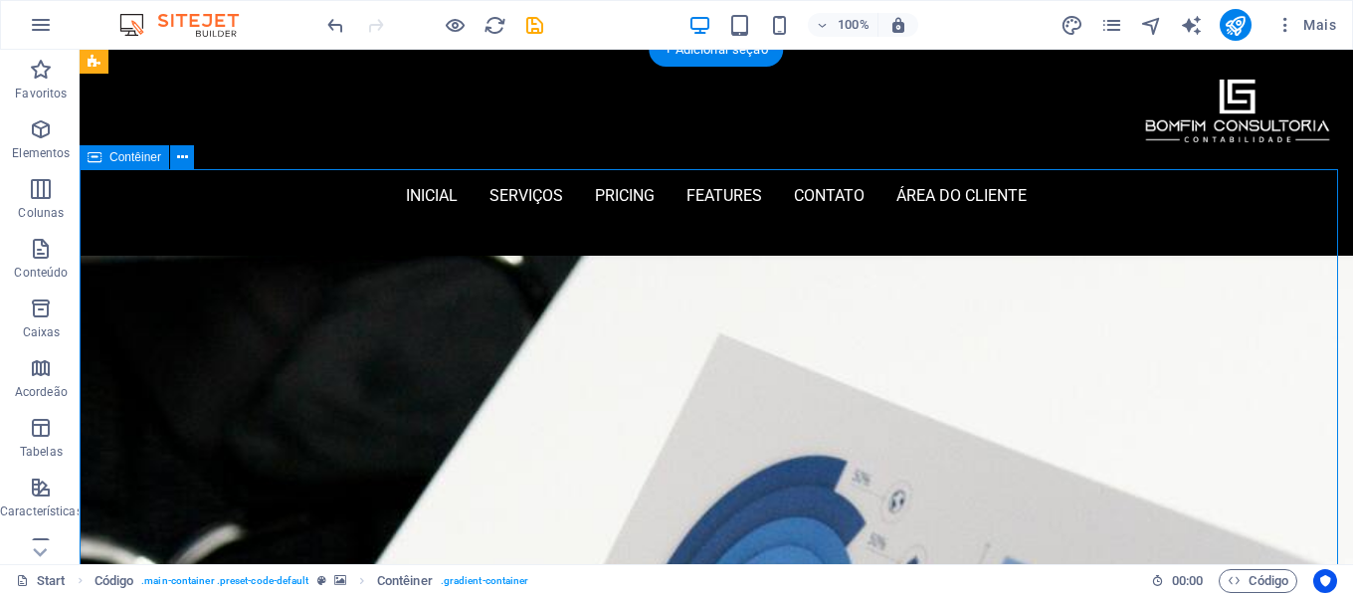
scroll to position [0, 0]
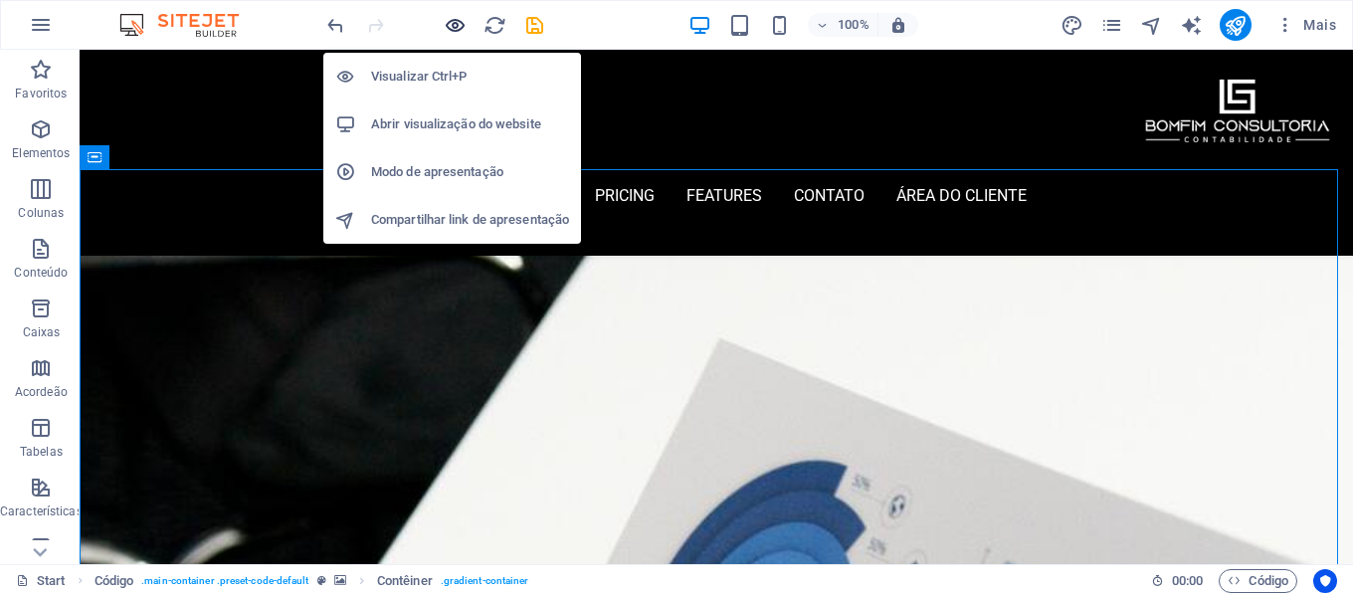
click at [452, 28] on icon "button" at bounding box center [455, 25] width 23 height 23
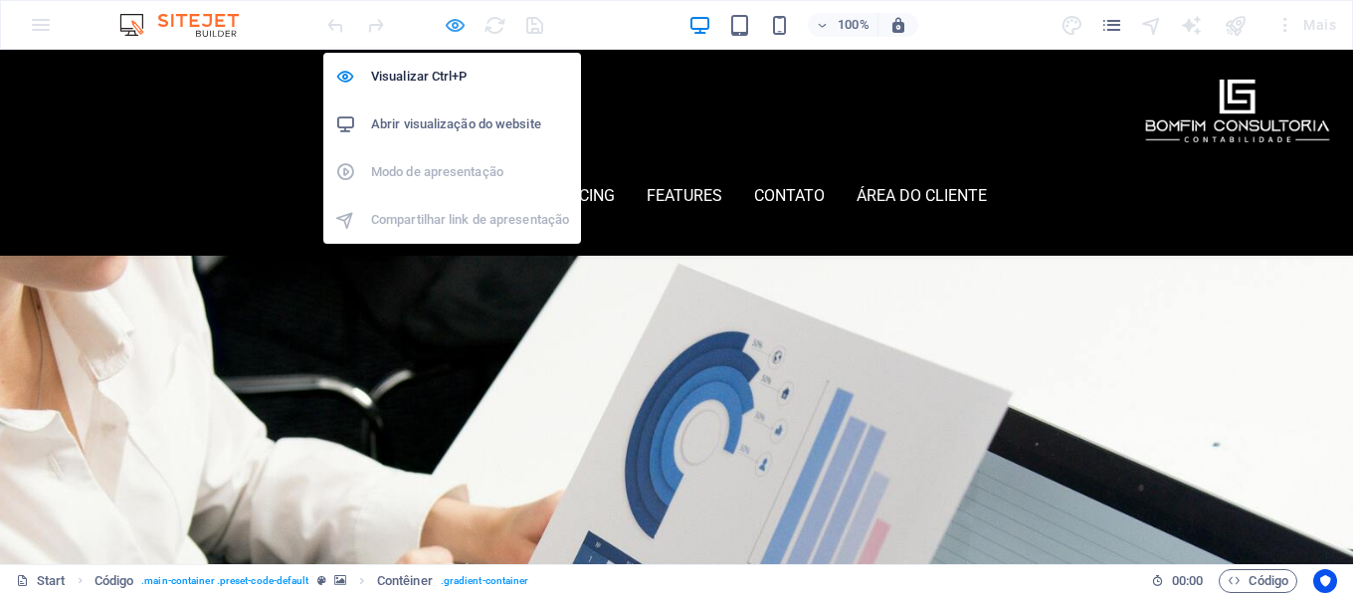
click at [447, 22] on icon "button" at bounding box center [455, 25] width 23 height 23
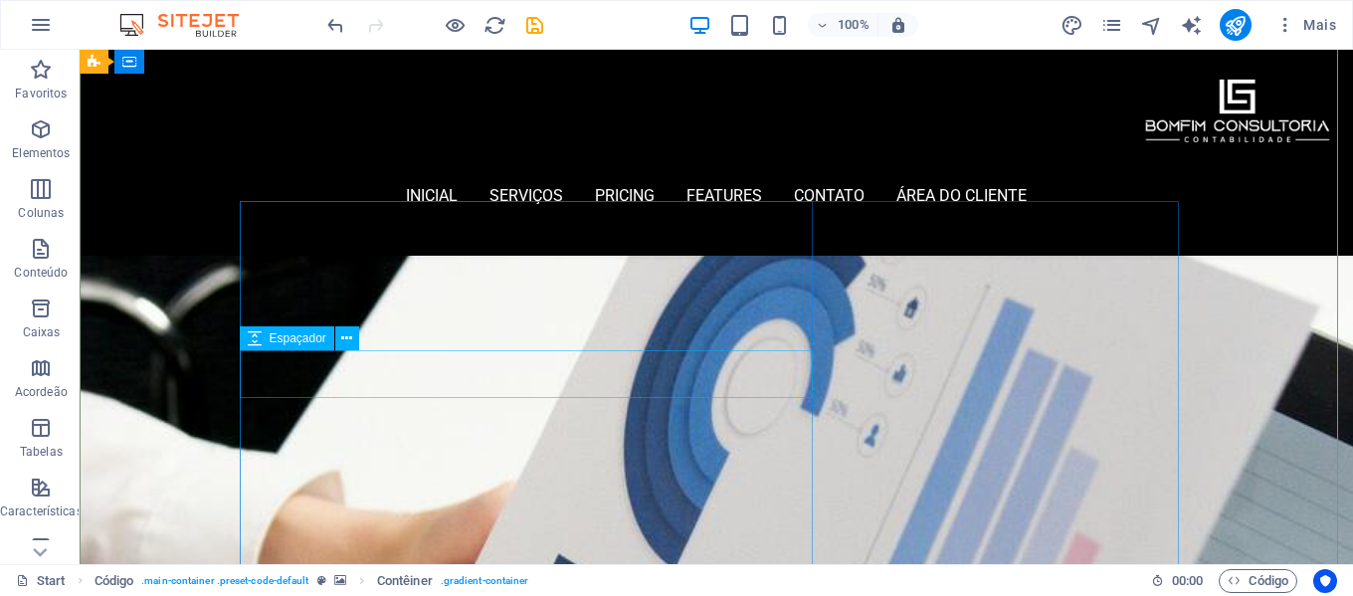
scroll to position [299, 0]
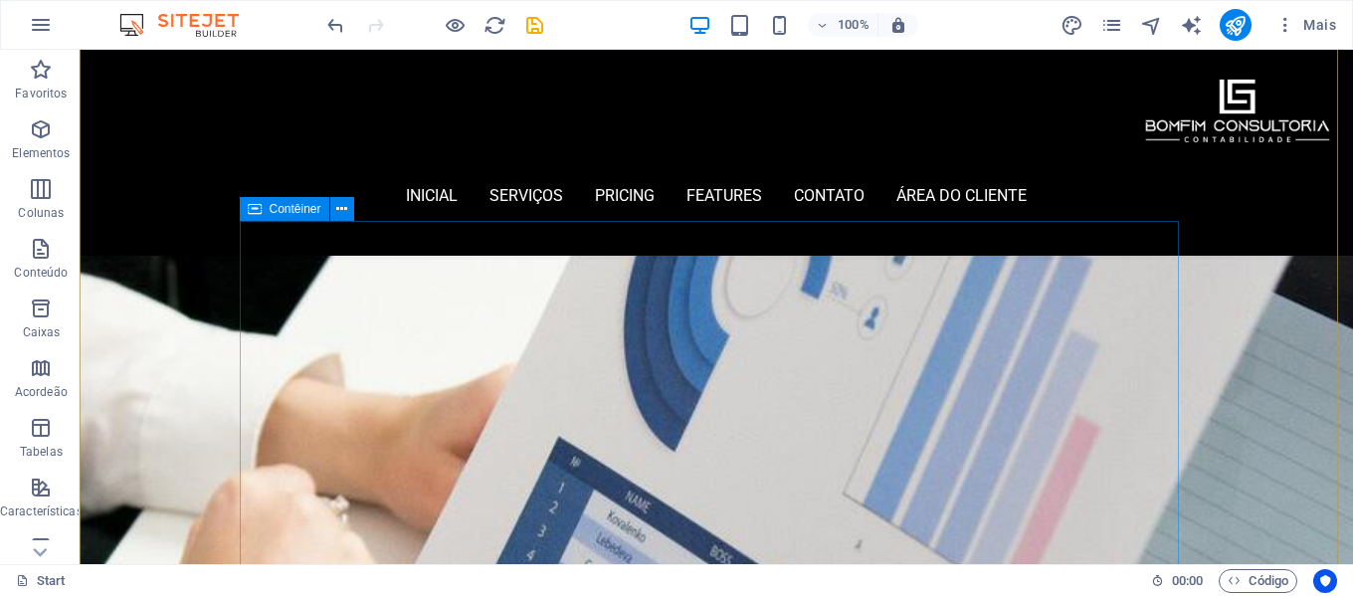
scroll to position [398, 0]
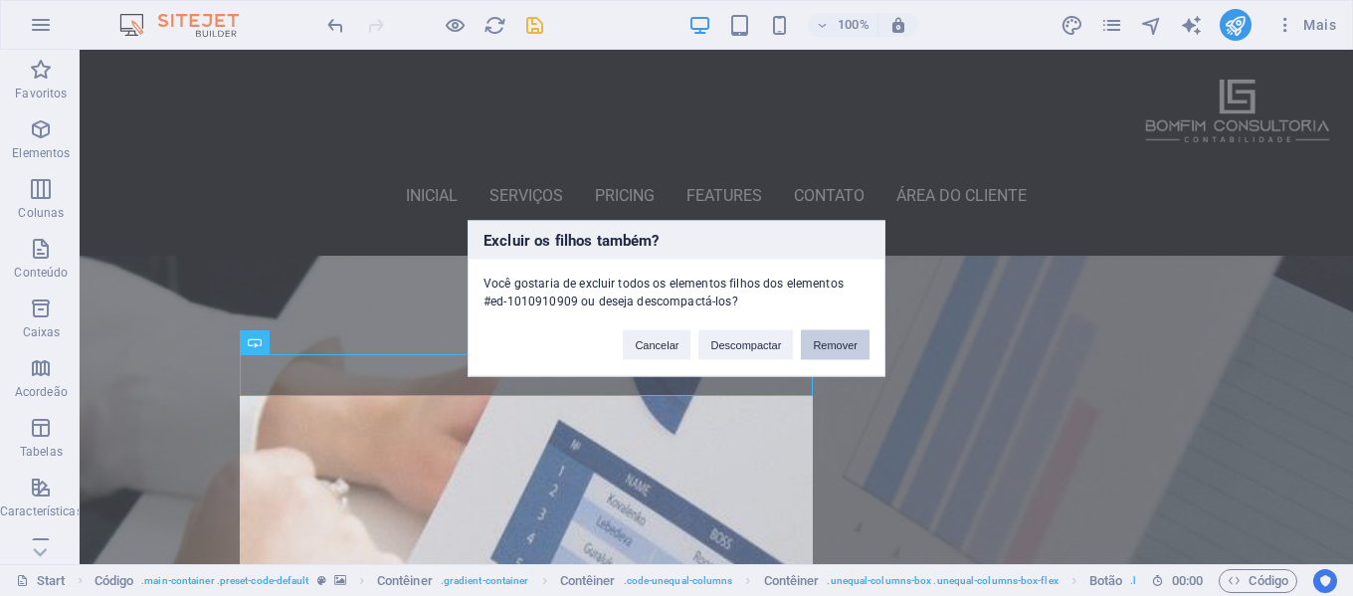
click at [821, 346] on button "Remover" at bounding box center [835, 344] width 69 height 30
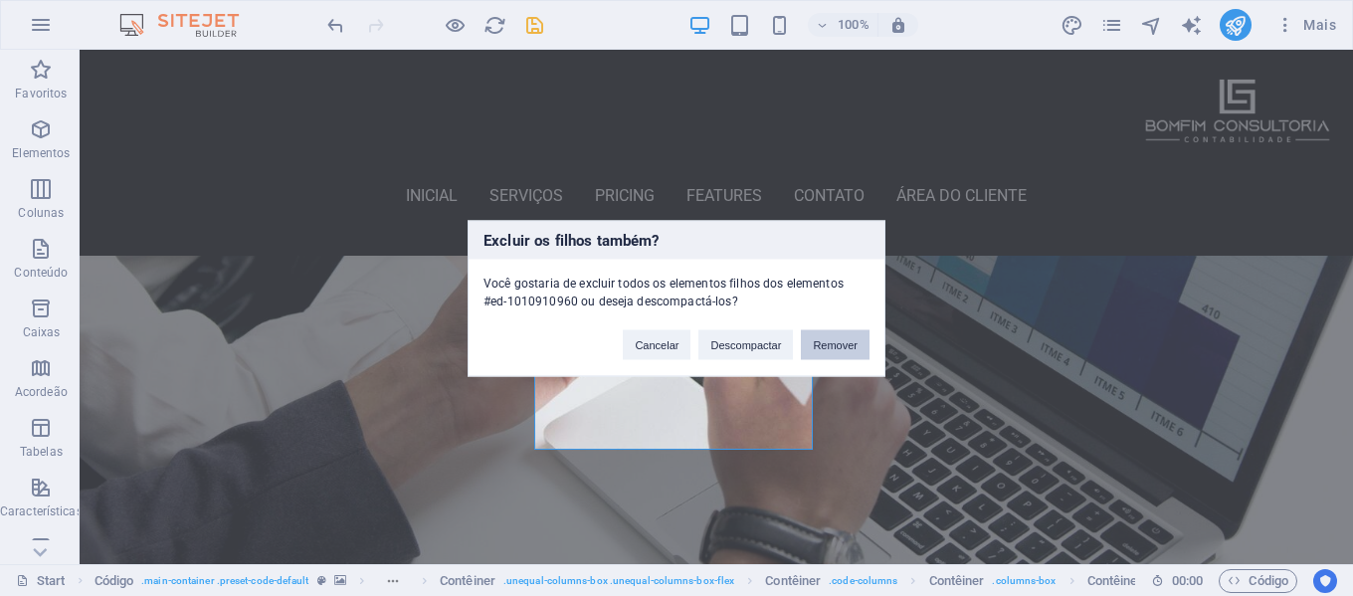
click at [816, 345] on button "Remover" at bounding box center [835, 344] width 69 height 30
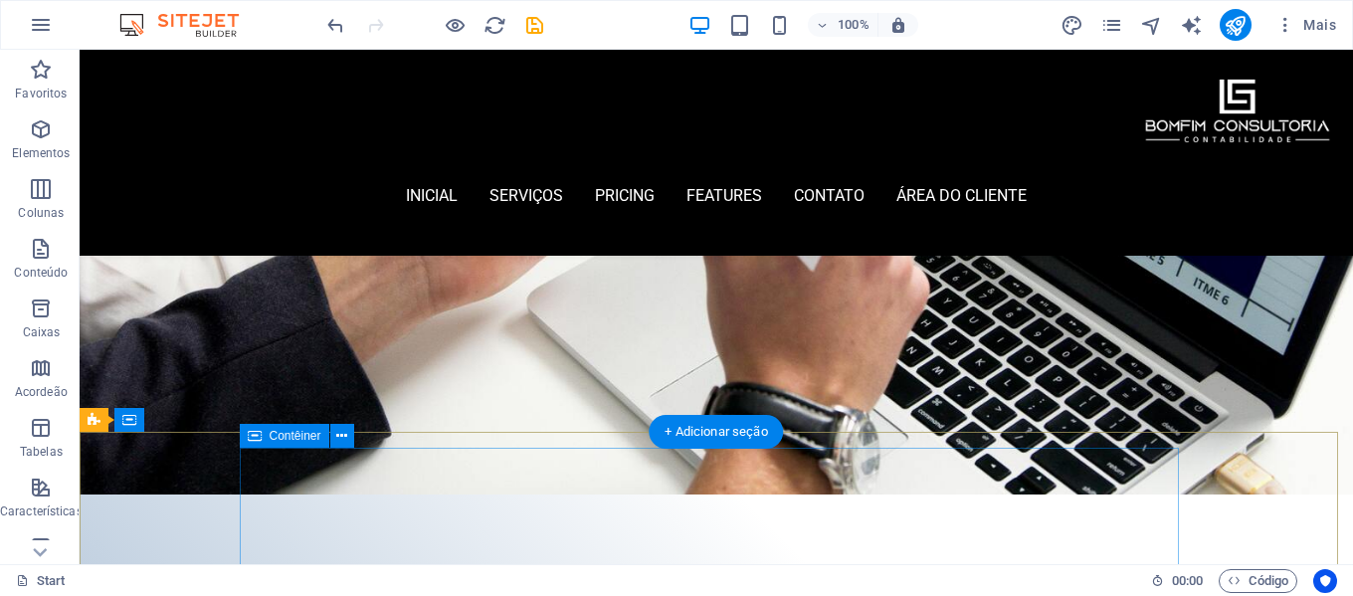
scroll to position [498, 0]
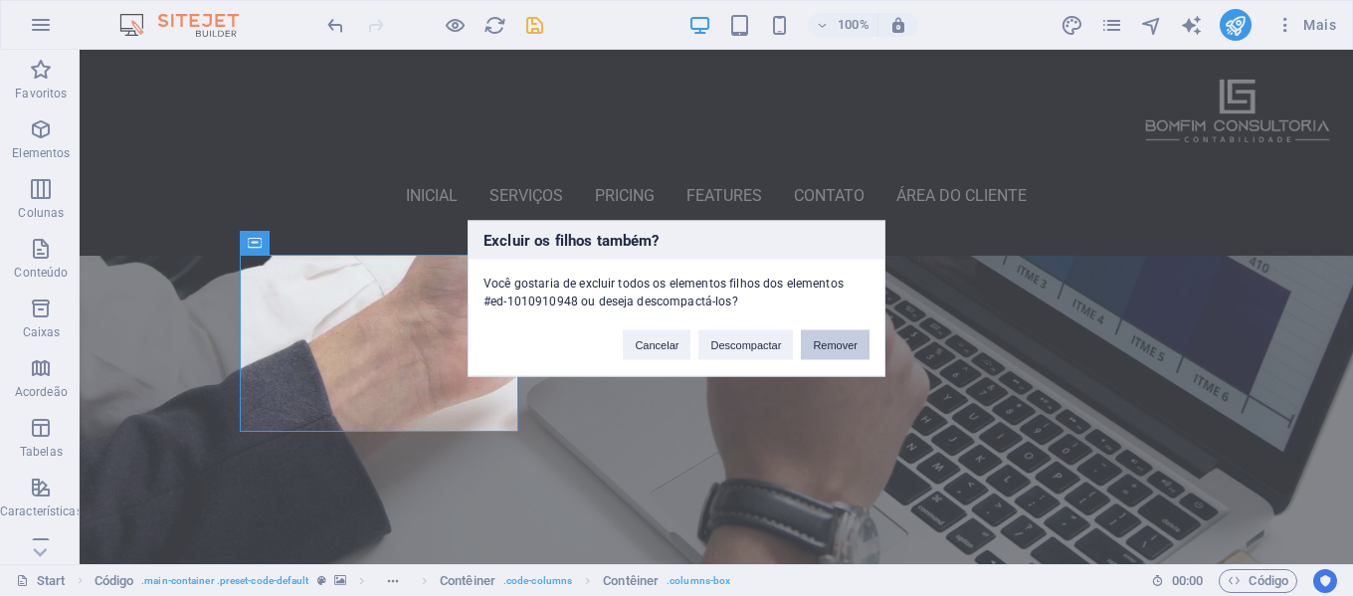
click at [831, 341] on button "Remover" at bounding box center [835, 344] width 69 height 30
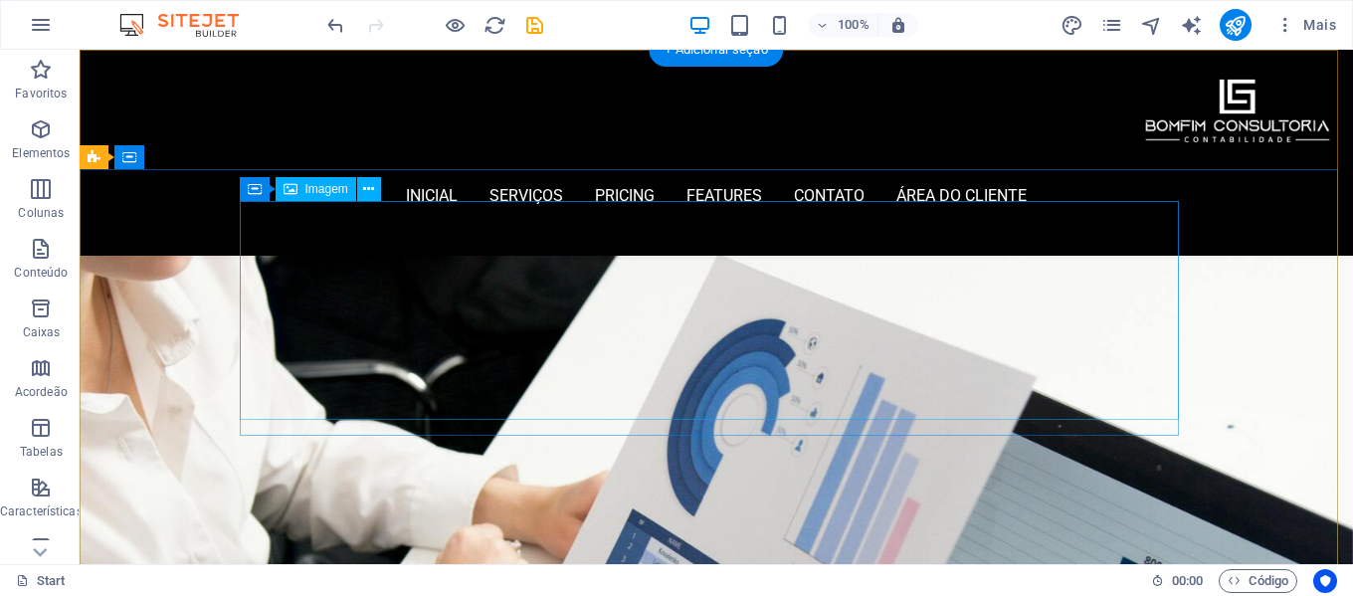
scroll to position [0, 0]
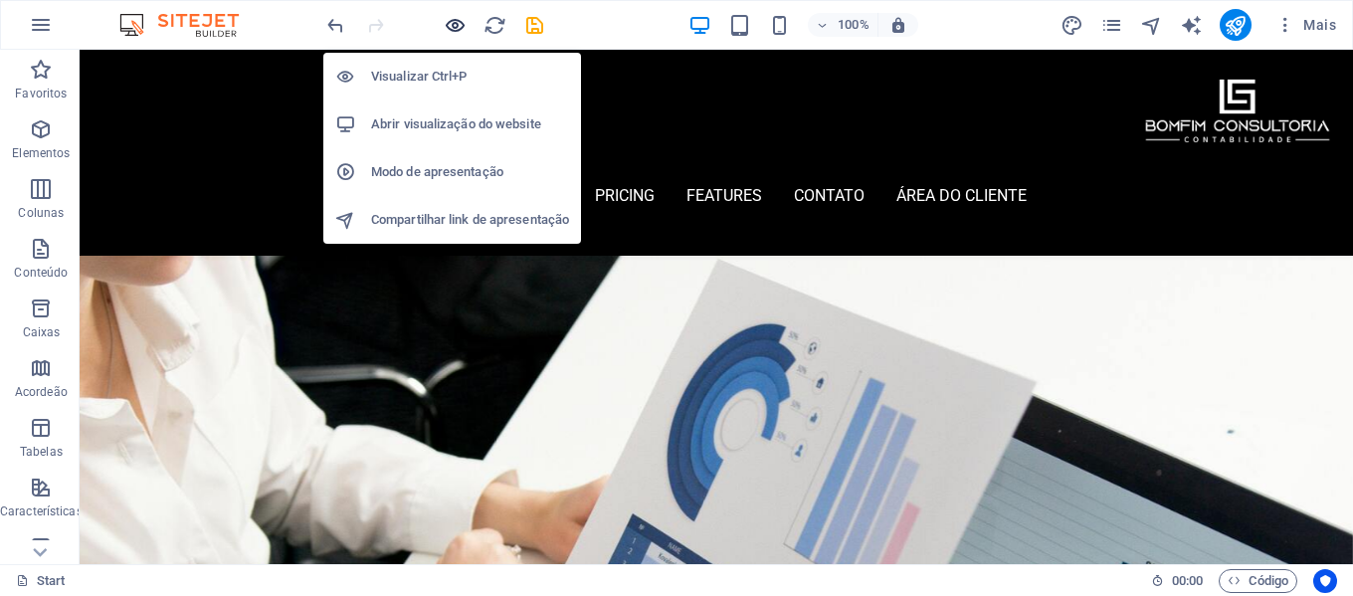
click at [455, 28] on icon "button" at bounding box center [455, 25] width 23 height 23
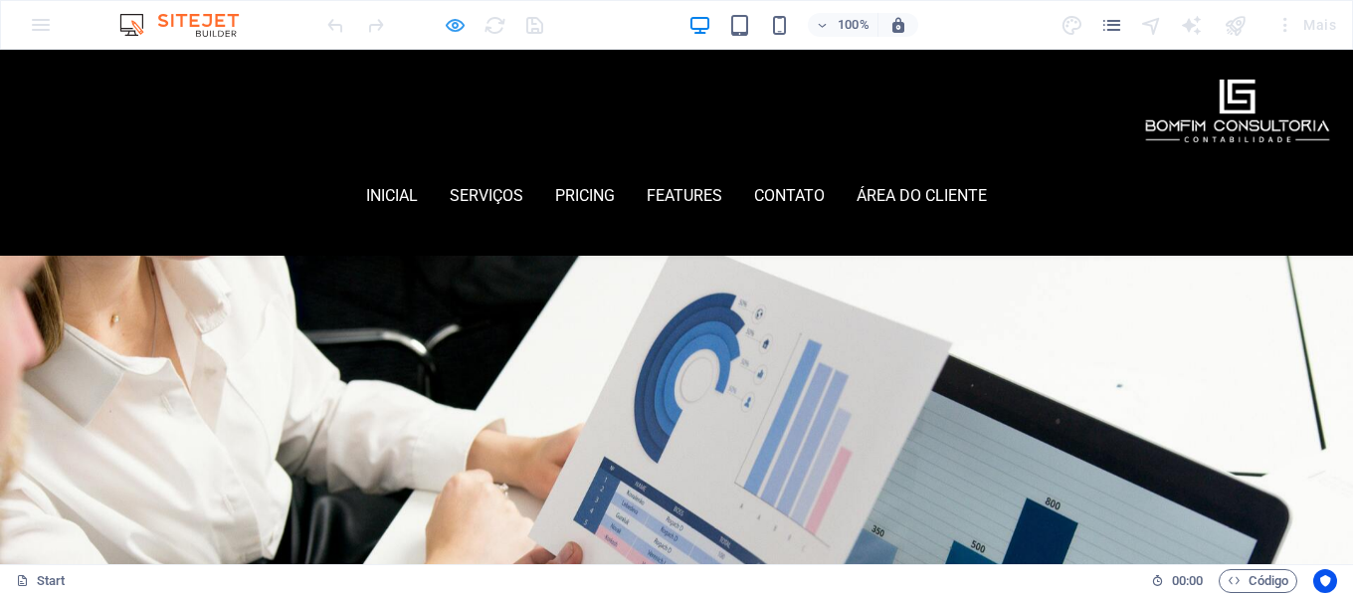
click at [455, 32] on icon "button" at bounding box center [455, 25] width 23 height 23
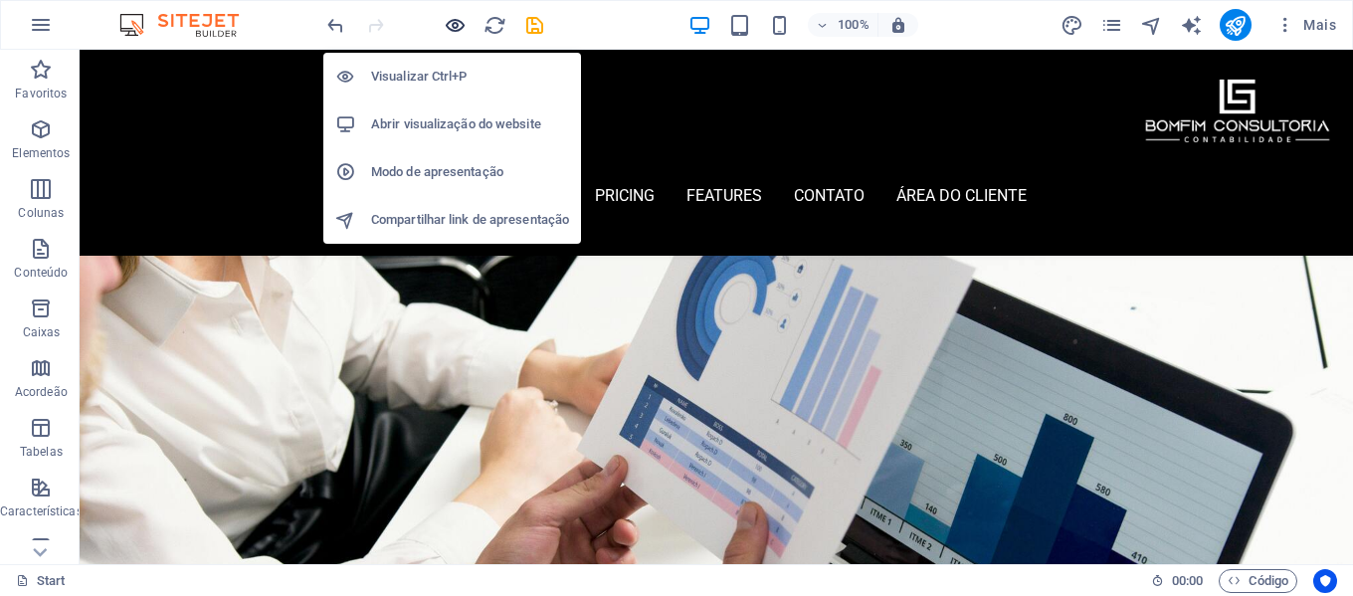
click at [445, 22] on icon "button" at bounding box center [455, 25] width 23 height 23
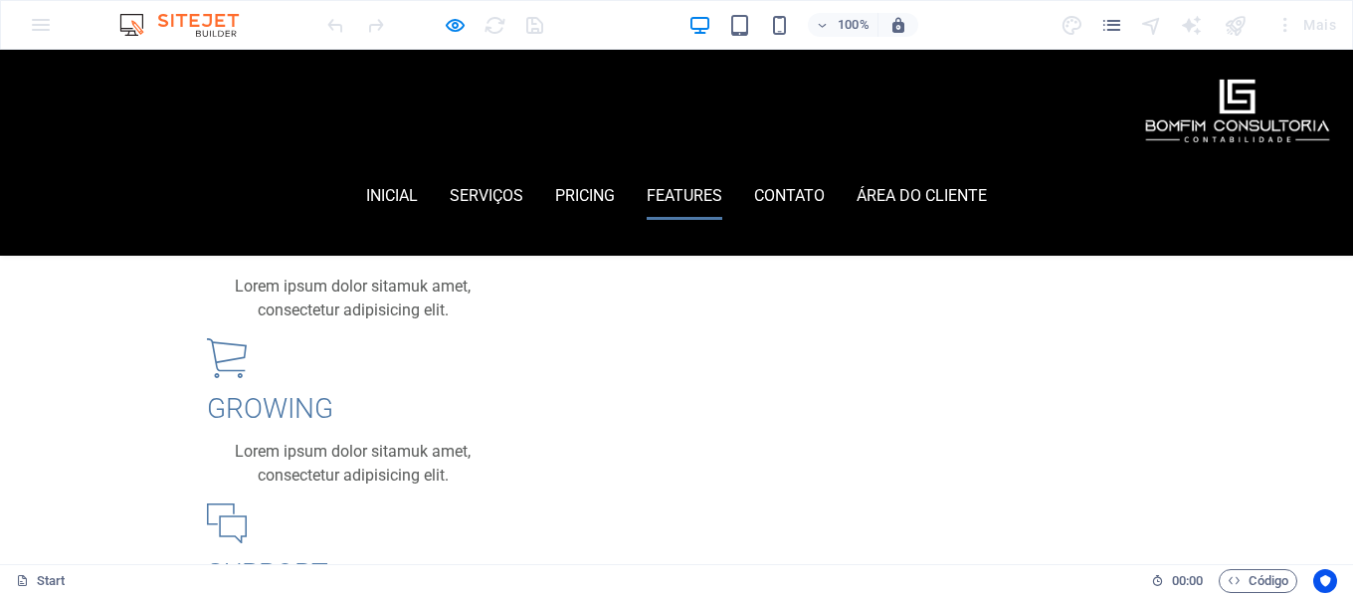
scroll to position [2233, 0]
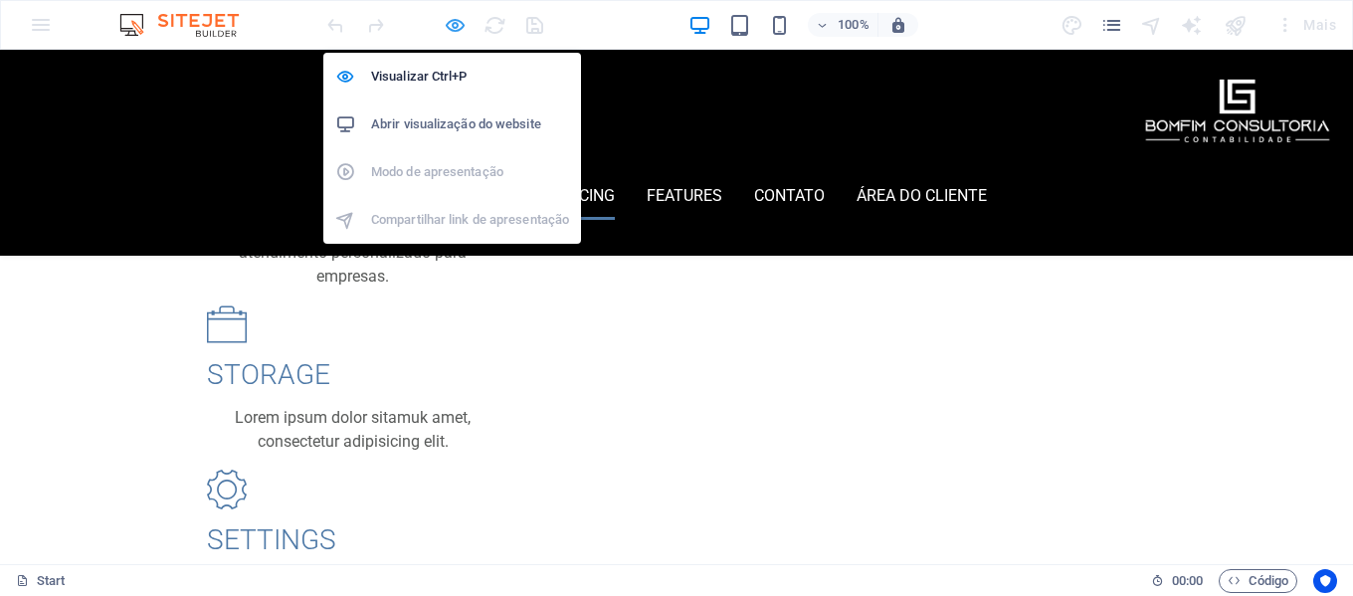
click at [453, 22] on icon "button" at bounding box center [455, 25] width 23 height 23
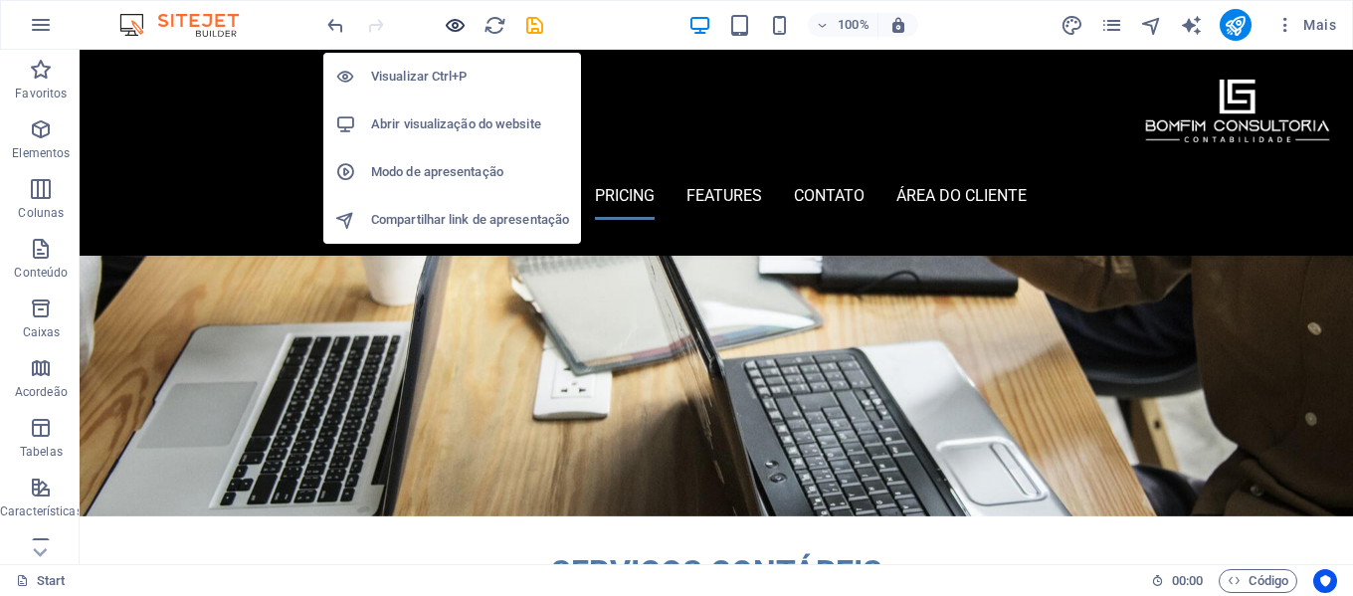
scroll to position [2513, 0]
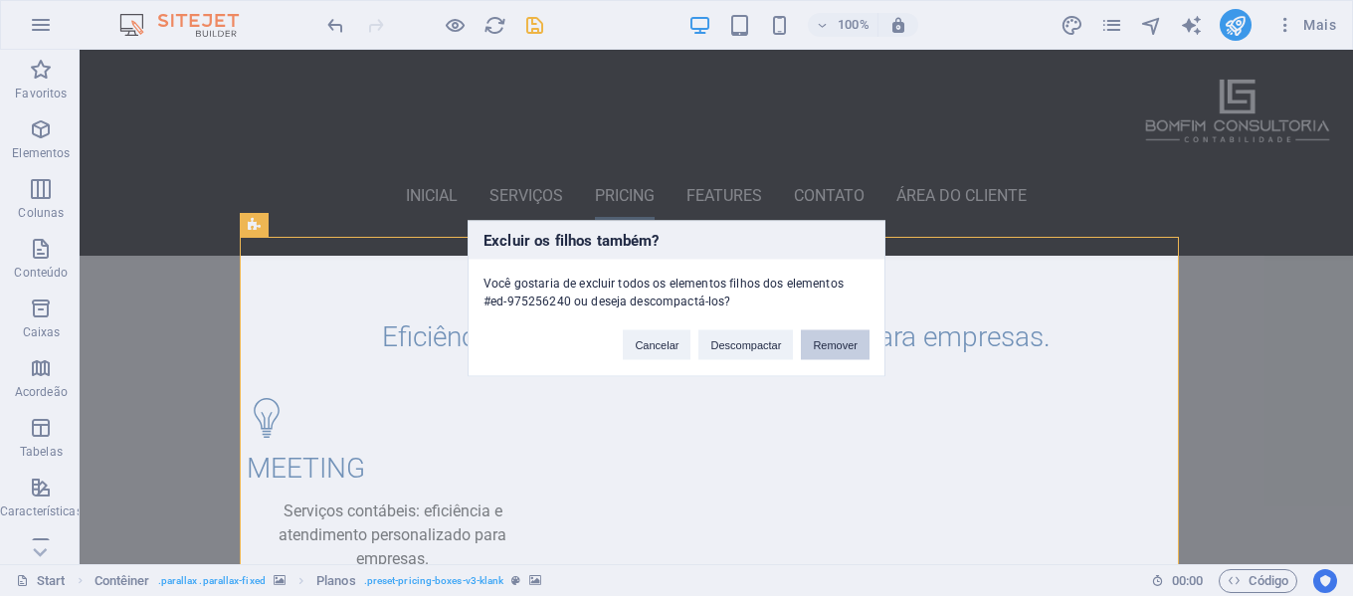
click at [830, 346] on button "Remover" at bounding box center [835, 344] width 69 height 30
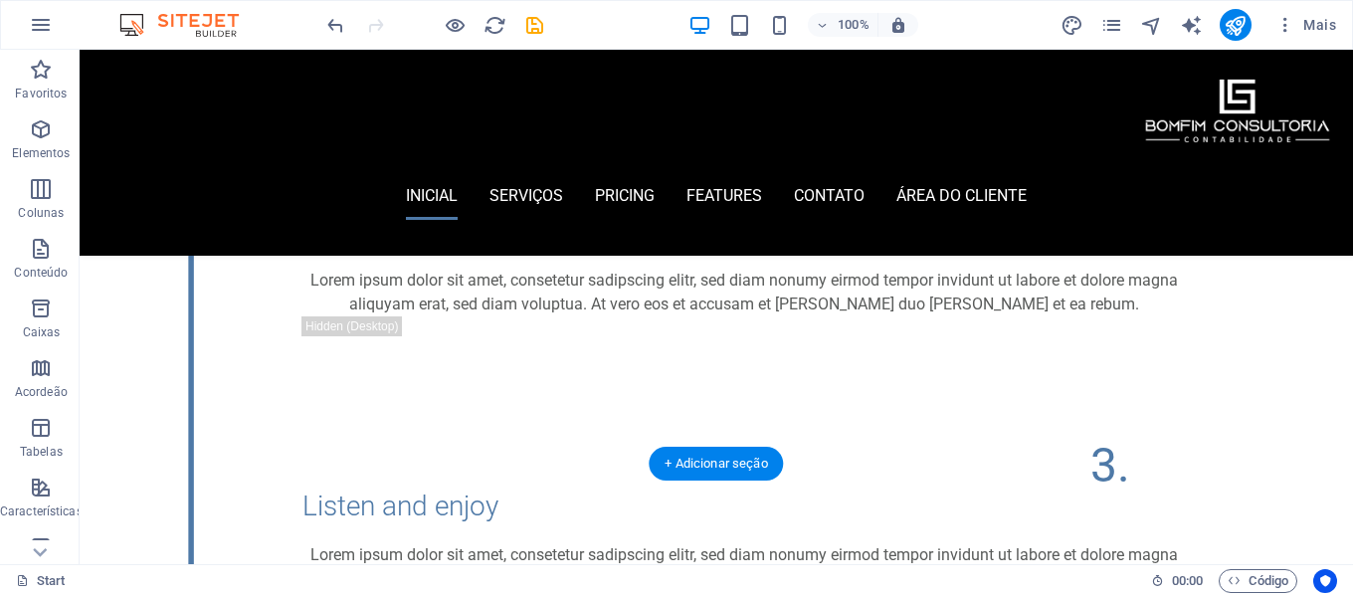
scroll to position [1393, 0]
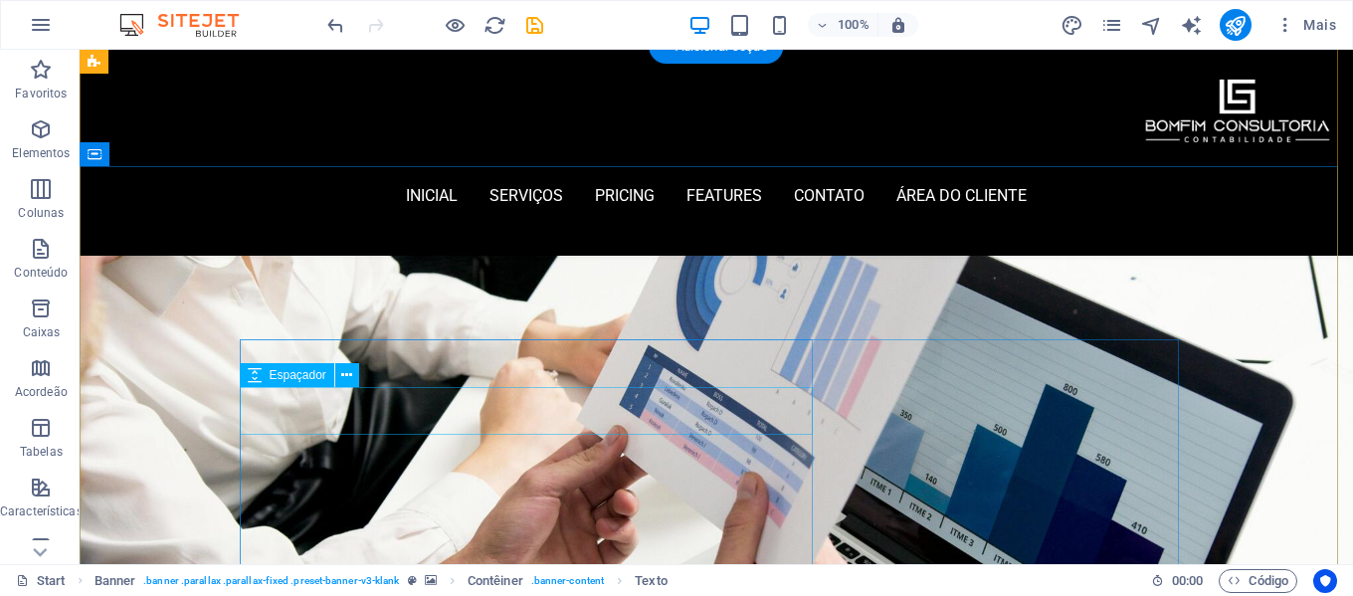
scroll to position [0, 0]
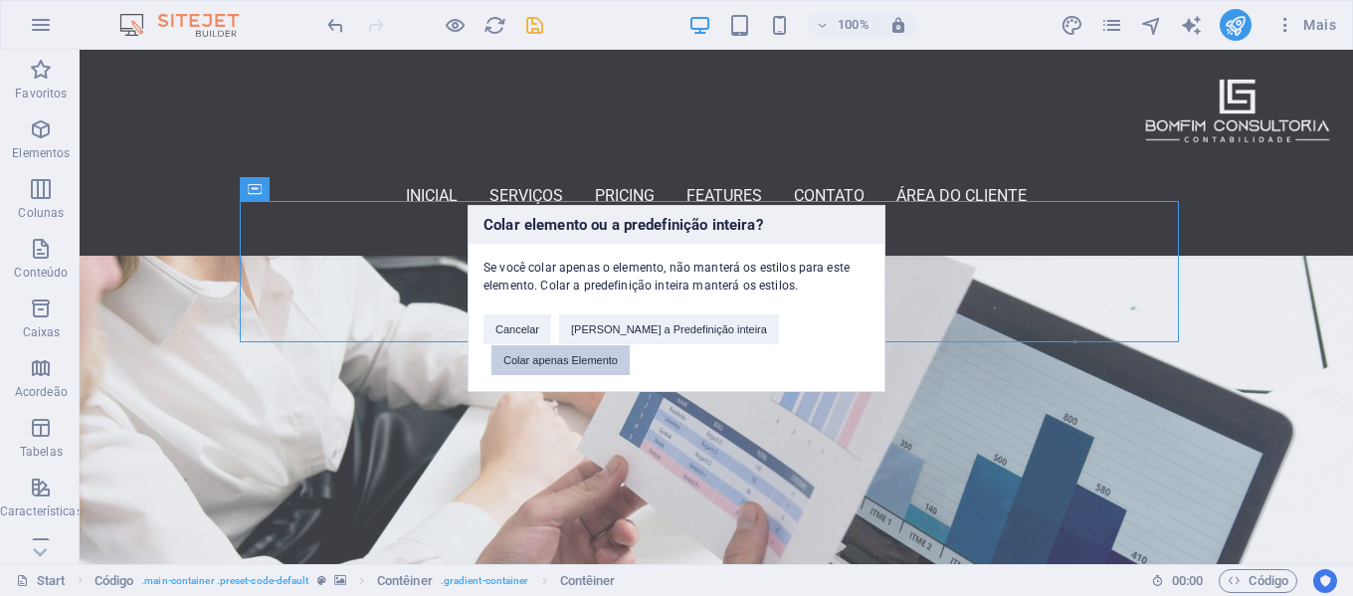
click at [630, 350] on button "Colar apenas Elemento" at bounding box center [561, 360] width 138 height 30
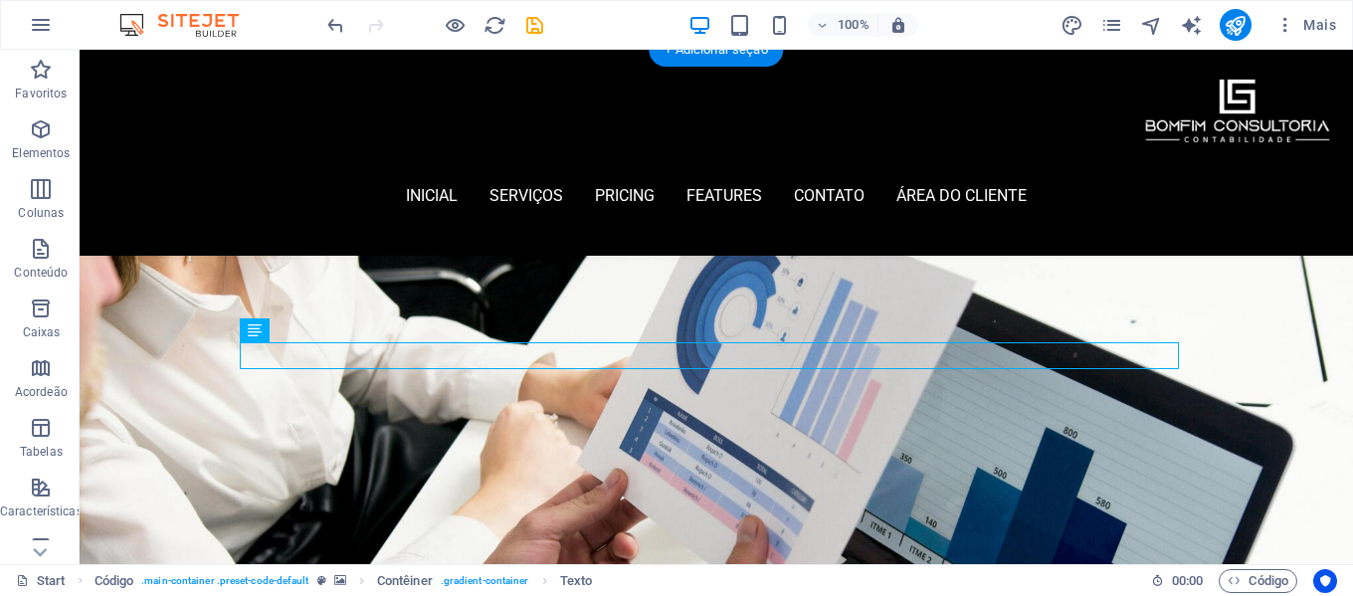
drag, startPoint x: 825, startPoint y: 358, endPoint x: 793, endPoint y: 298, distance: 68.6
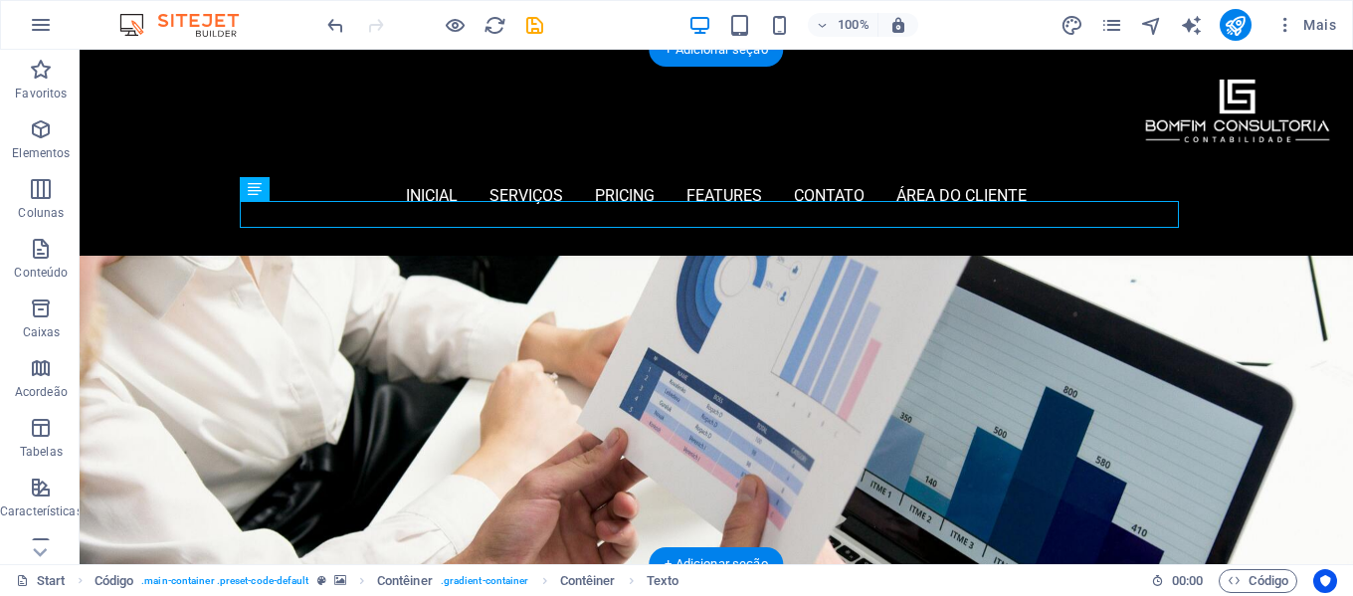
drag, startPoint x: 944, startPoint y: 217, endPoint x: 750, endPoint y: 443, distance: 297.8
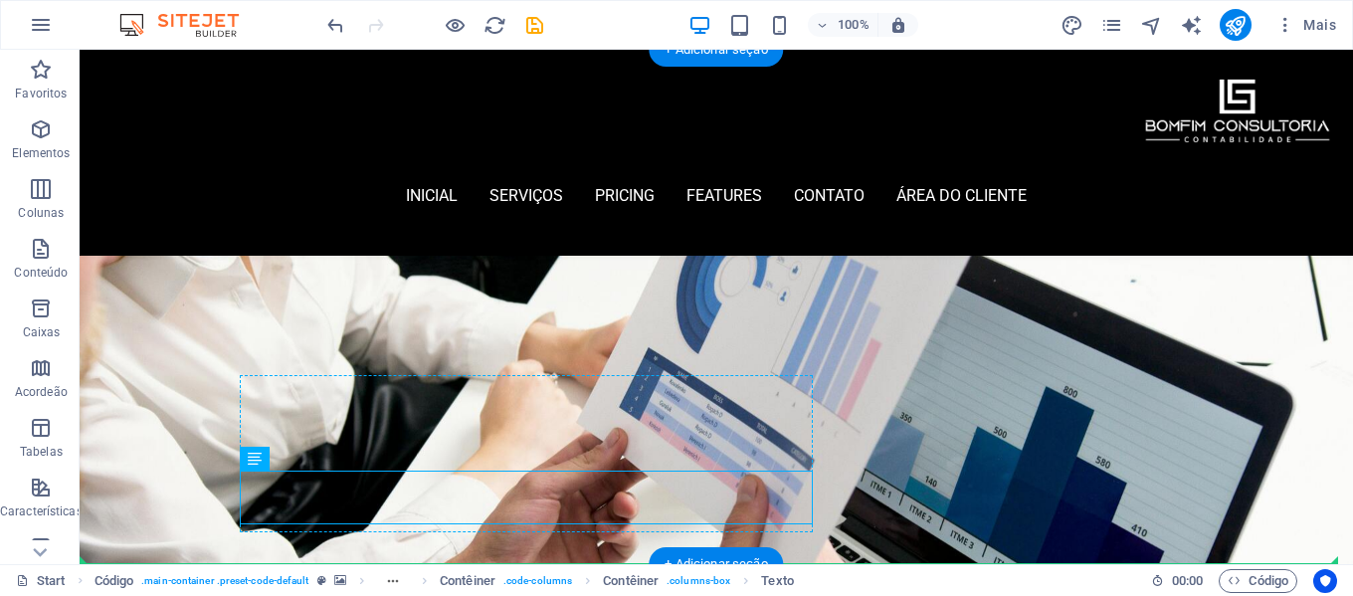
drag, startPoint x: 527, startPoint y: 483, endPoint x: 535, endPoint y: 389, distance: 93.9
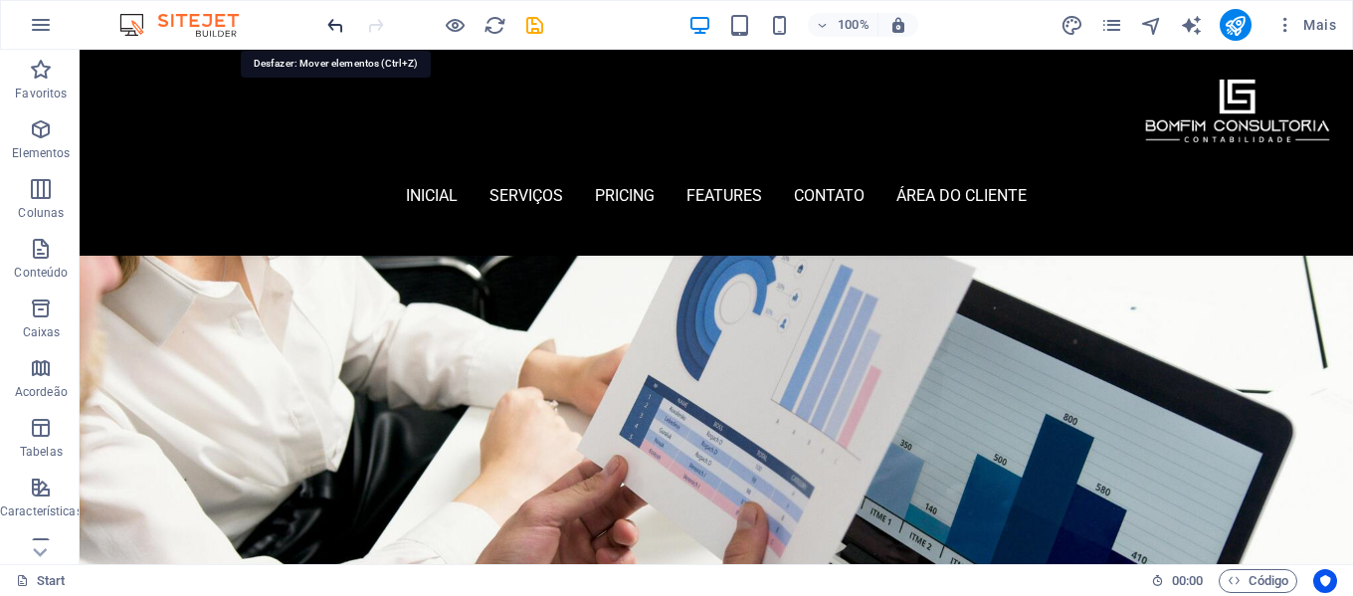
click at [335, 27] on icon "undo" at bounding box center [335, 25] width 23 height 23
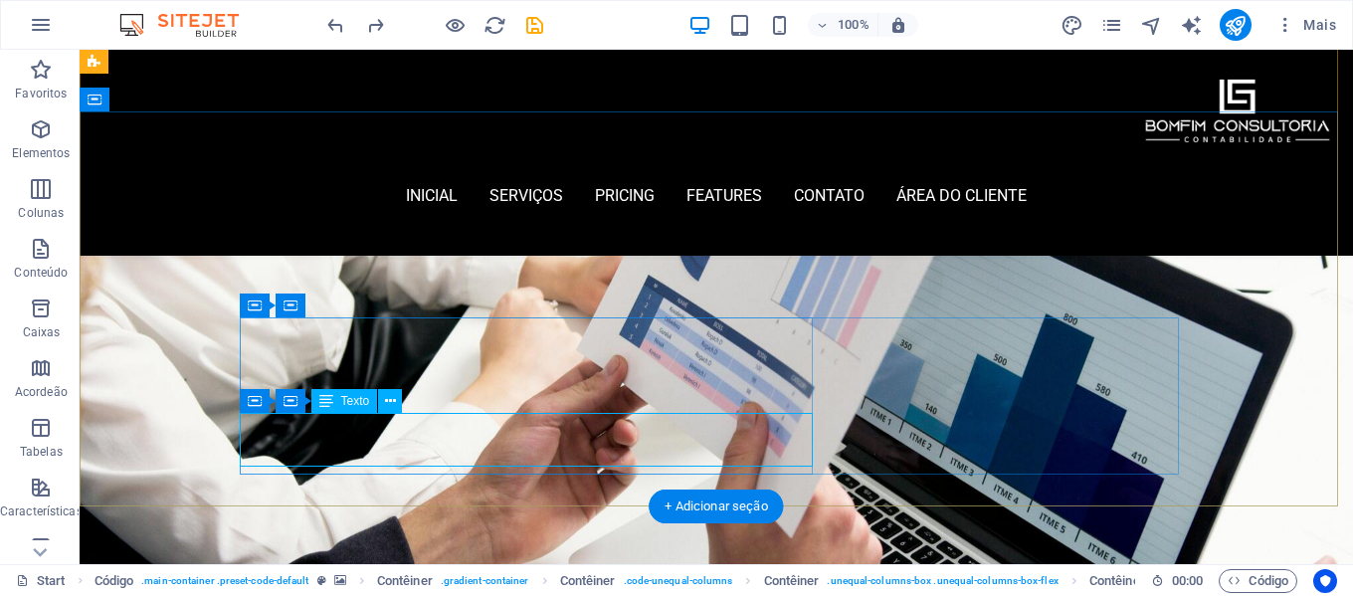
scroll to position [100, 0]
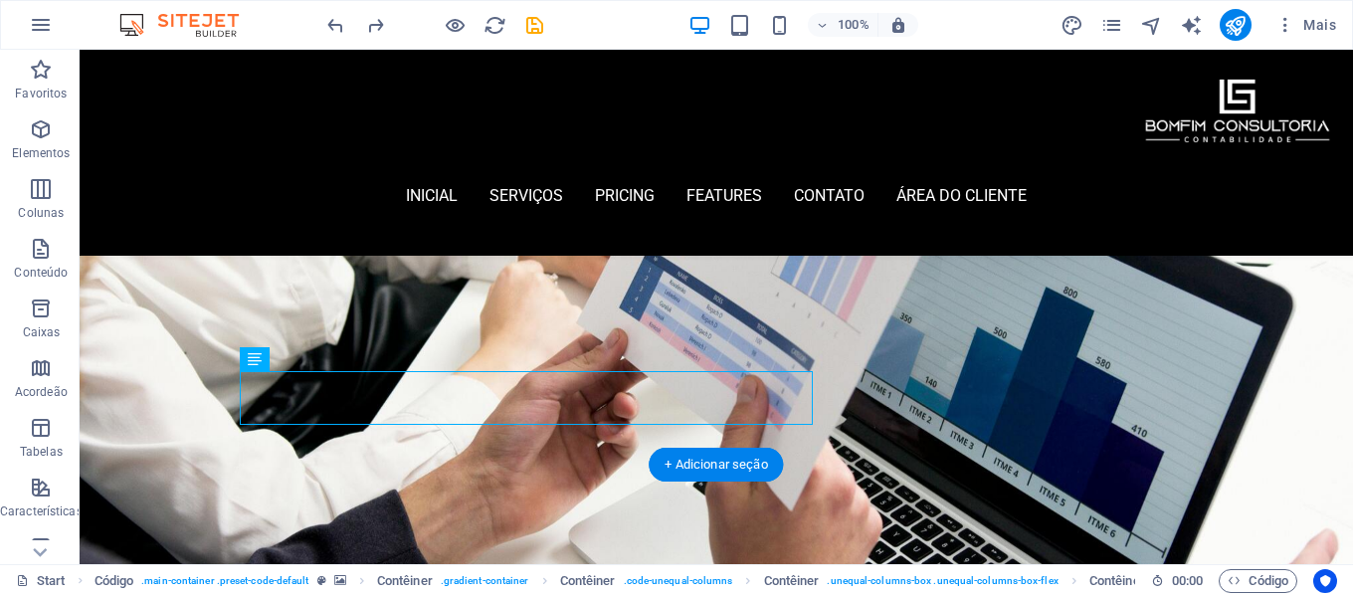
drag, startPoint x: 502, startPoint y: 394, endPoint x: 501, endPoint y: 220, distance: 174.2
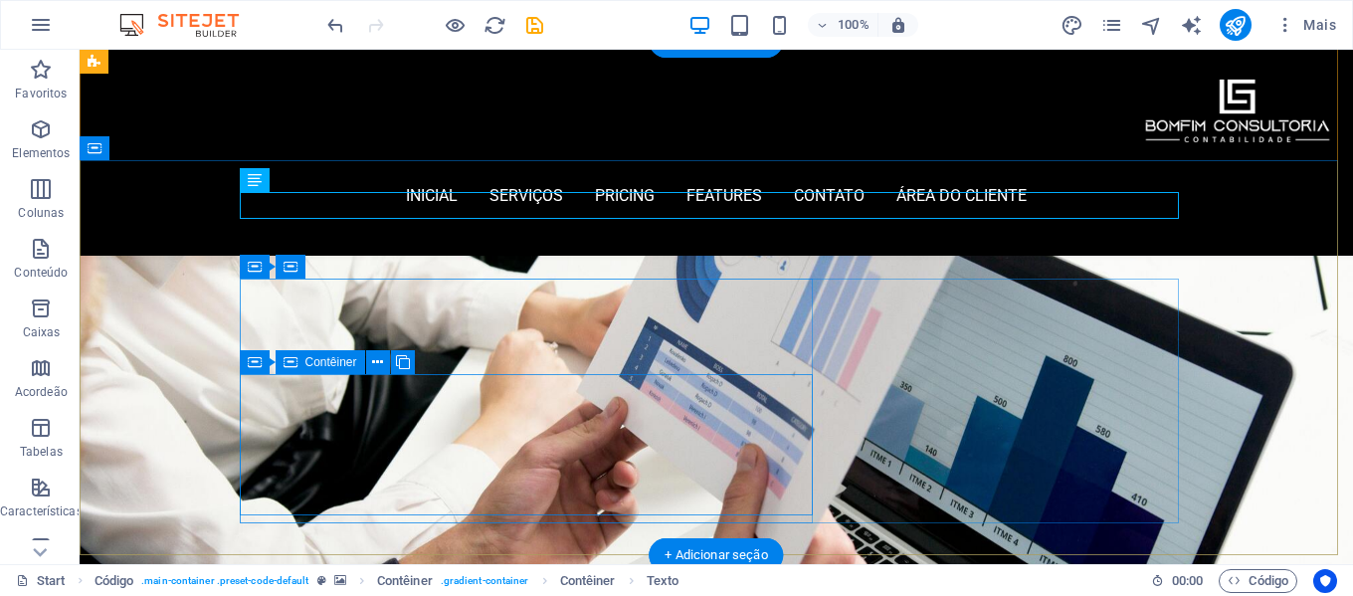
scroll to position [0, 0]
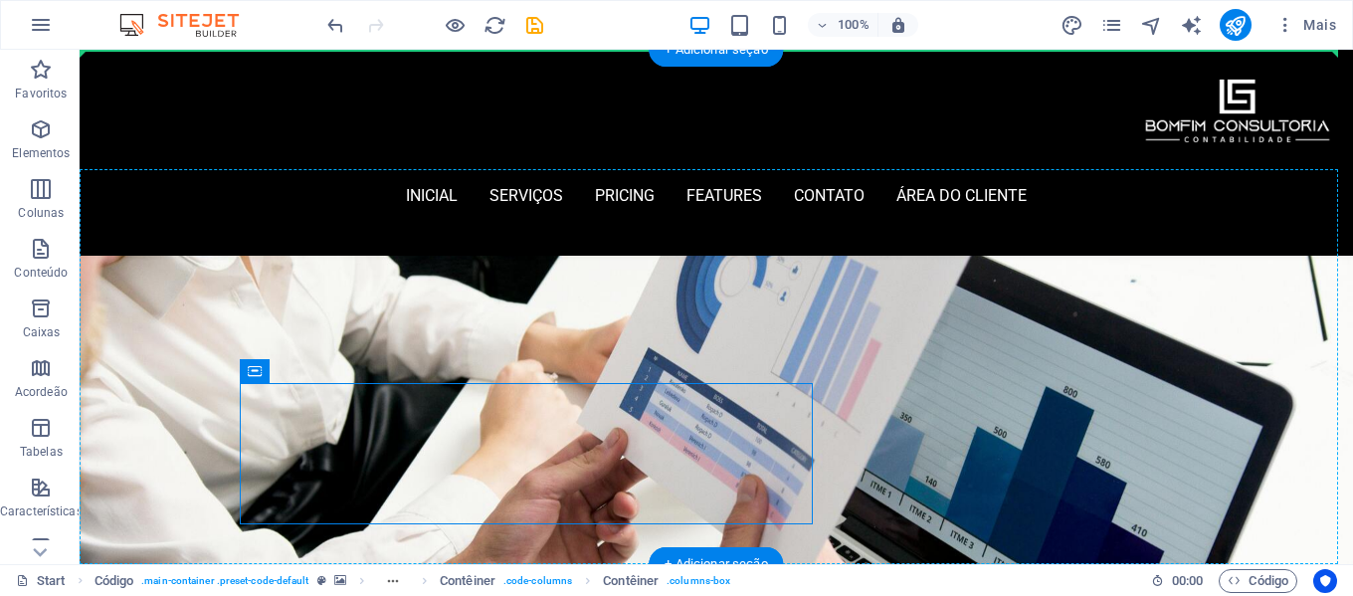
drag, startPoint x: 718, startPoint y: 437, endPoint x: 783, endPoint y: 262, distance: 187.1
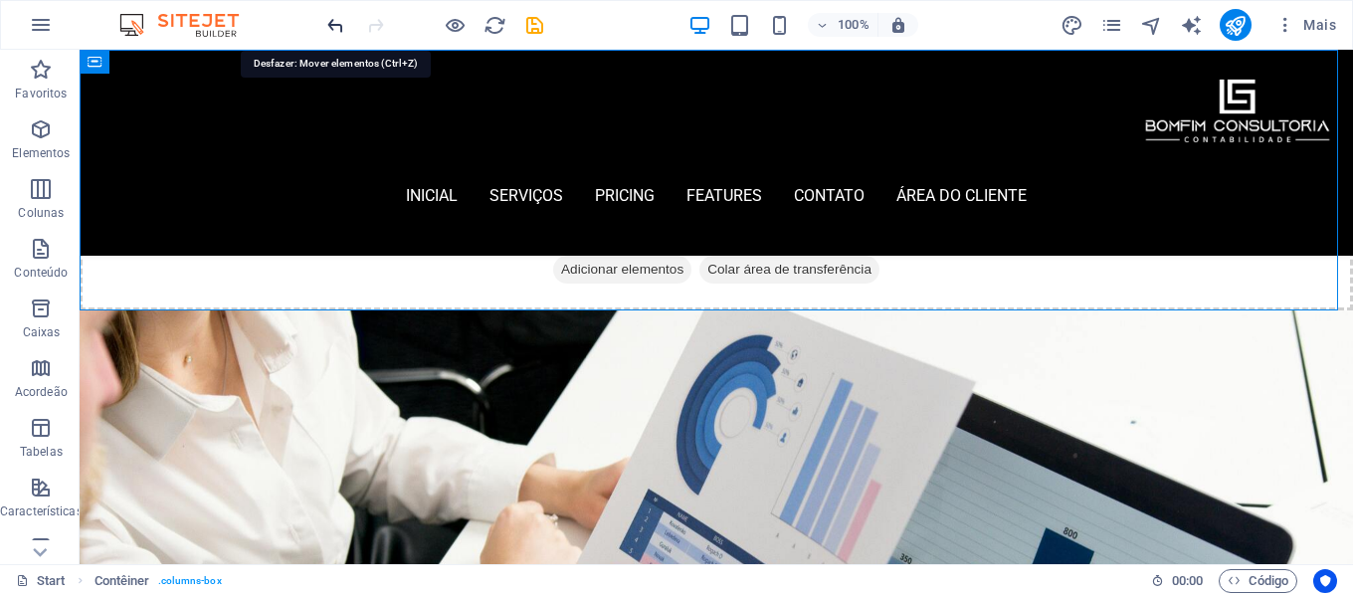
click at [335, 24] on icon "undo" at bounding box center [335, 25] width 23 height 23
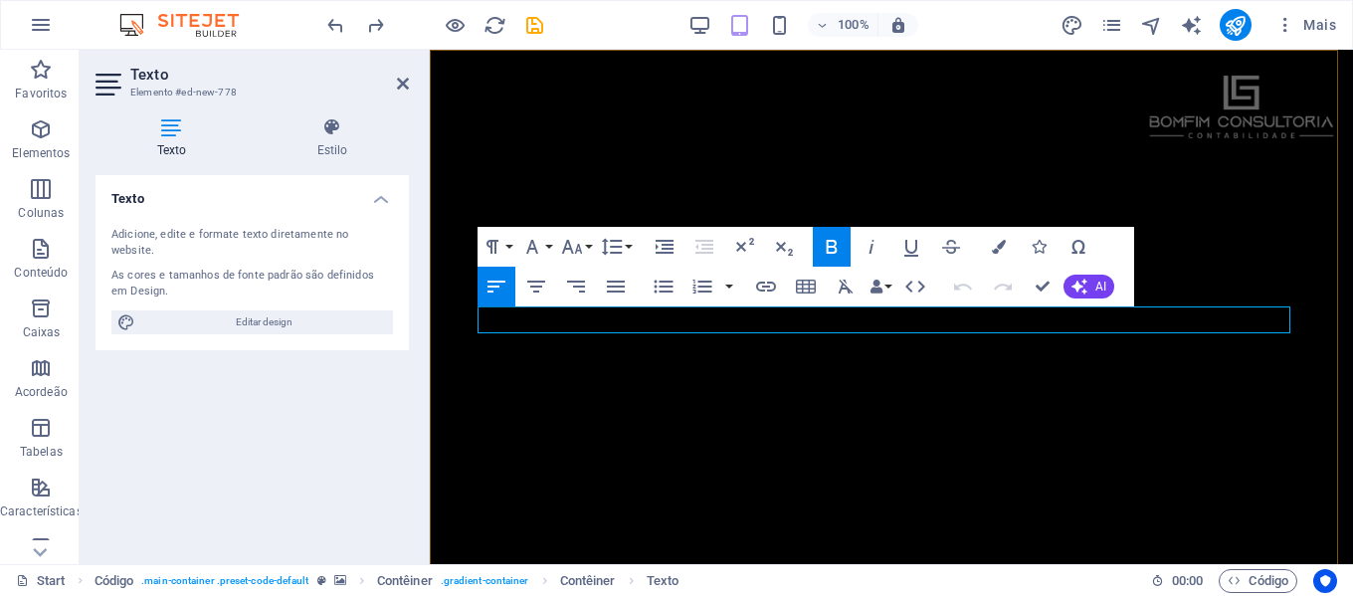
scroll to position [376, 0]
click at [404, 87] on icon at bounding box center [403, 84] width 12 height 16
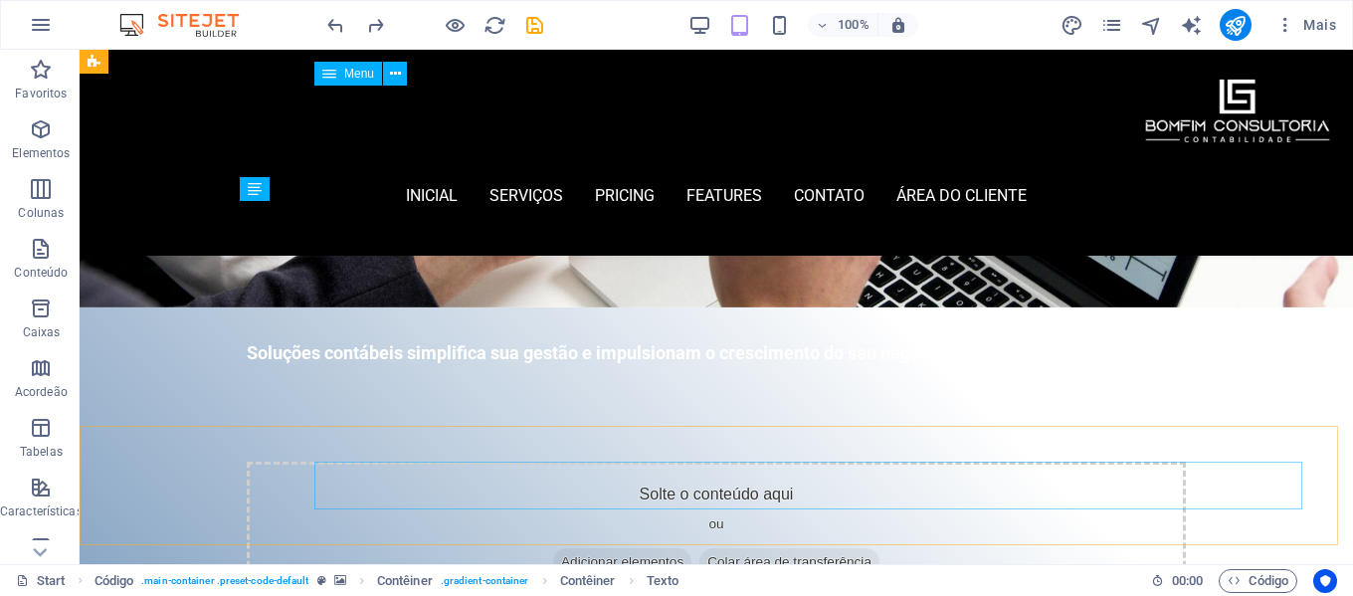
scroll to position [0, 0]
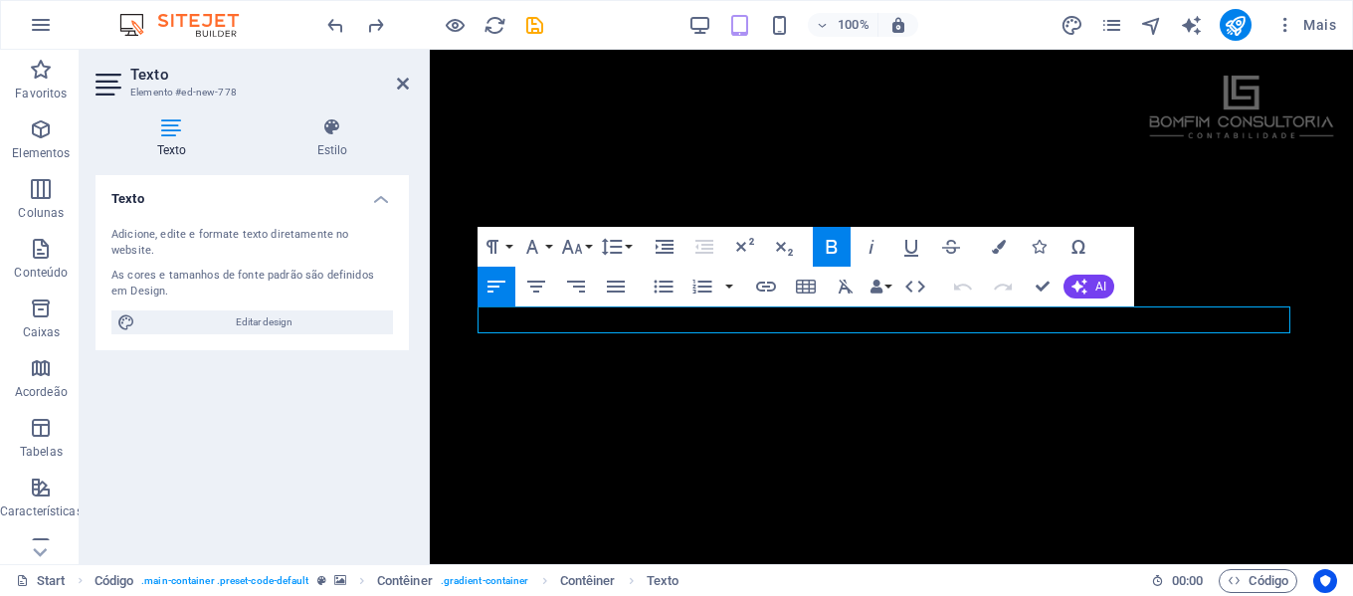
click at [412, 83] on aside "Texto Elemento #ed-new-778 Texto Estilo Texto Adicione, edite e formate texto d…" at bounding box center [255, 307] width 350 height 515
click at [402, 81] on icon at bounding box center [403, 84] width 12 height 16
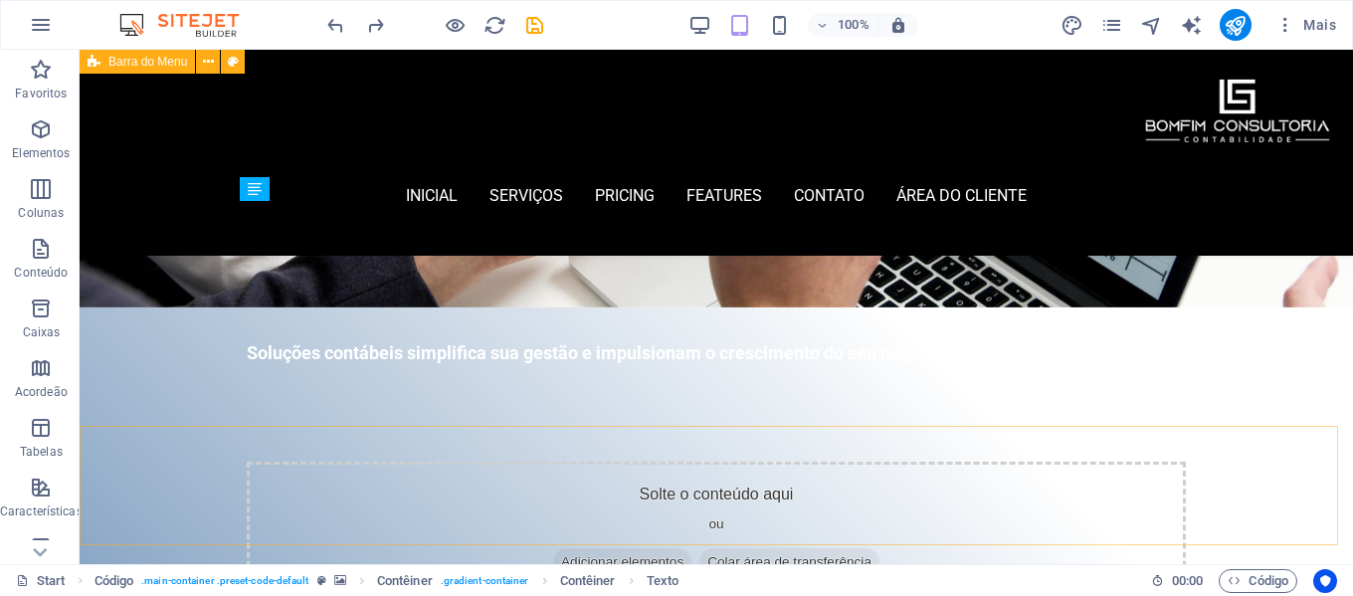
scroll to position [0, 0]
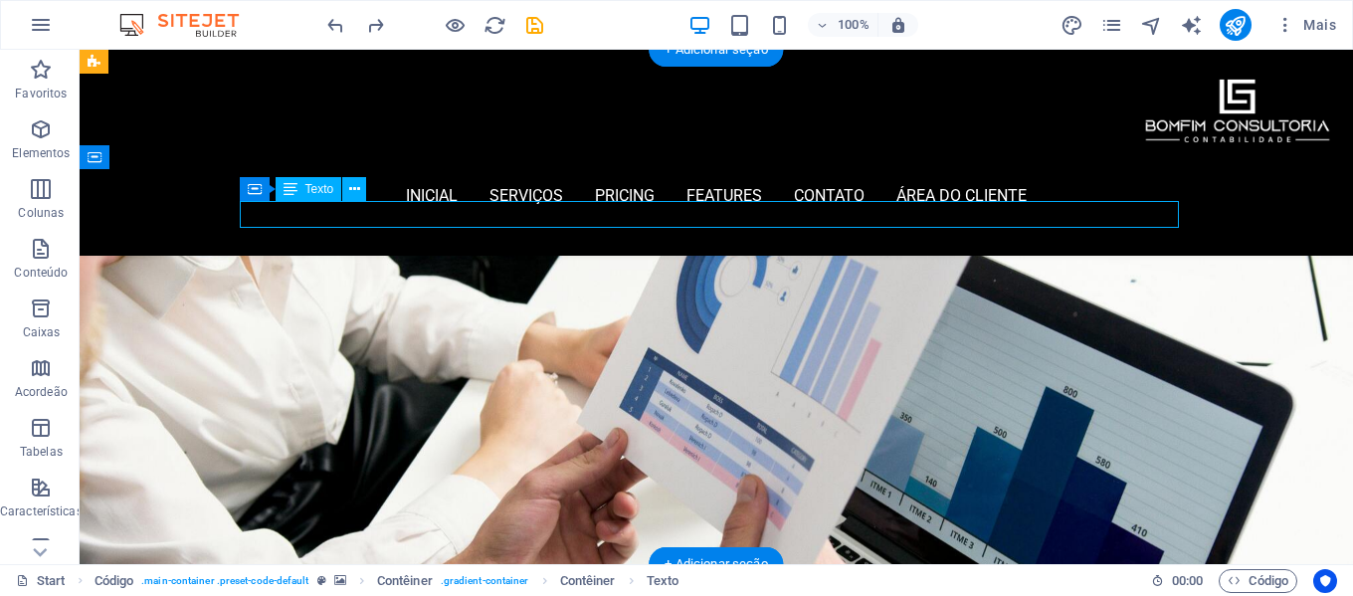
drag, startPoint x: 965, startPoint y: 218, endPoint x: 350, endPoint y: 219, distance: 615.0
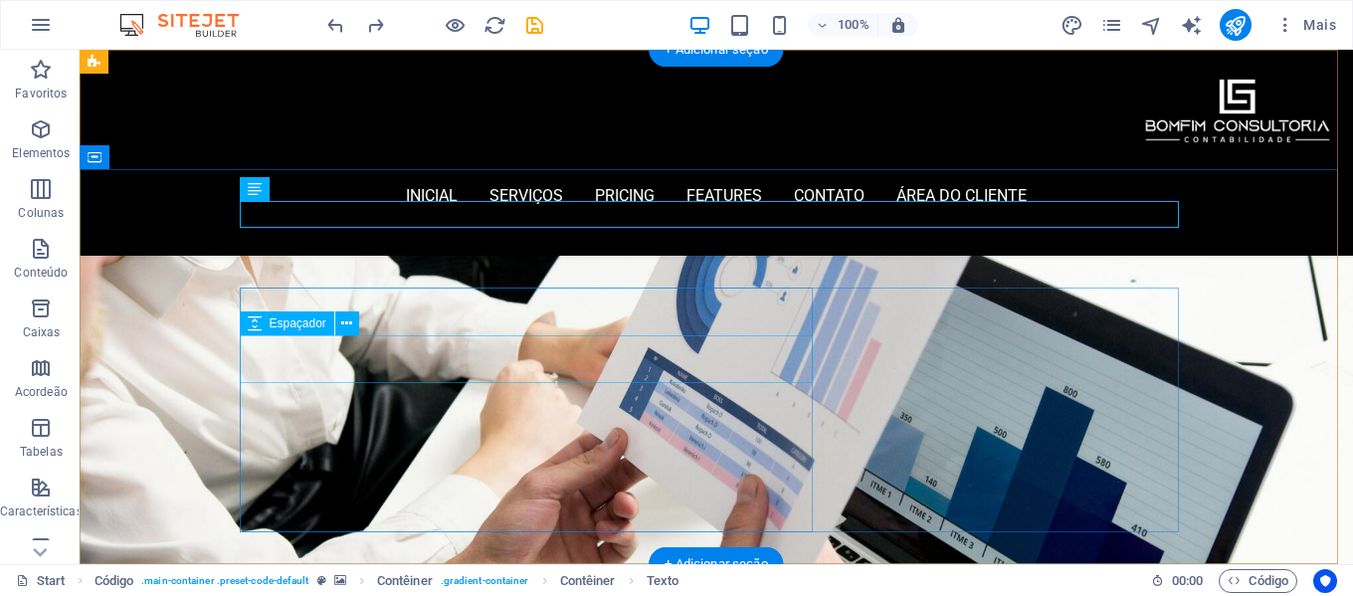
drag, startPoint x: 401, startPoint y: 216, endPoint x: 412, endPoint y: 354, distance: 138.8
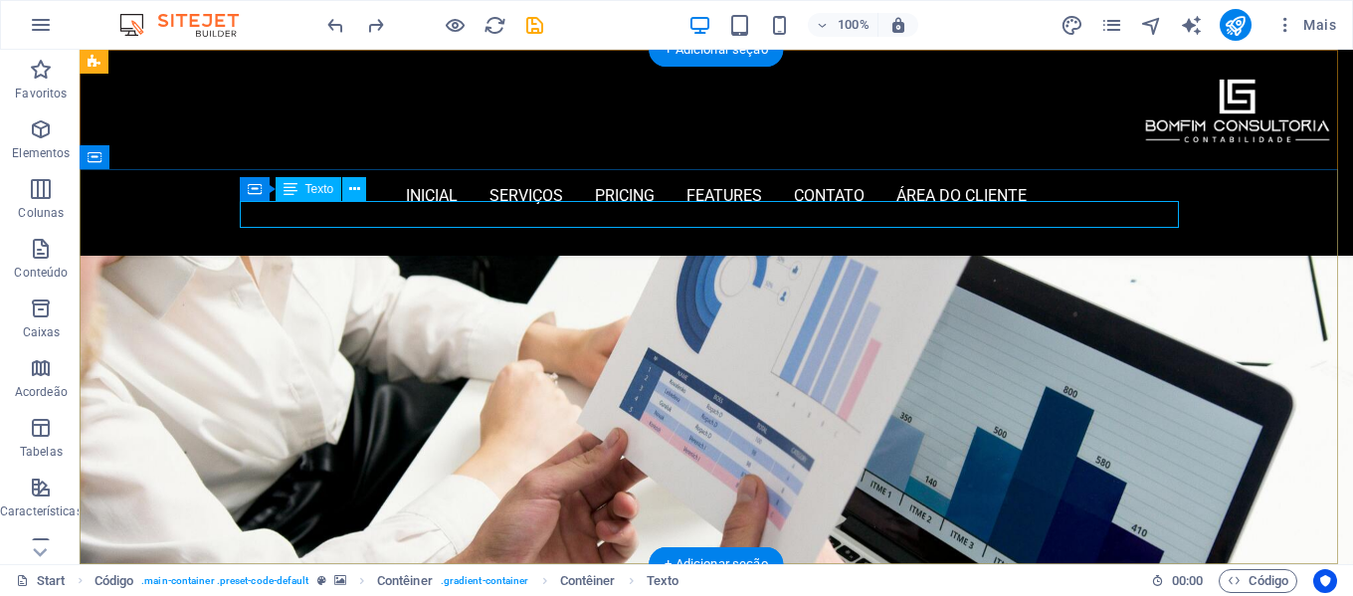
click at [350, 191] on icon at bounding box center [354, 189] width 11 height 21
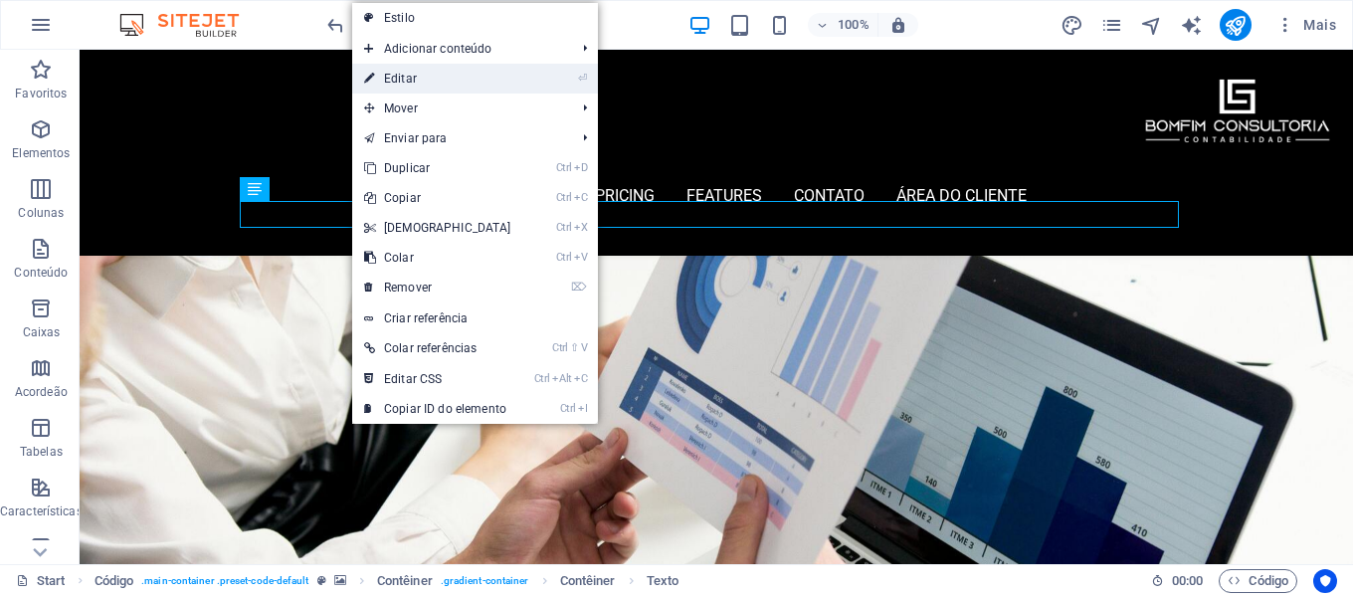
click at [423, 83] on link "⏎ Editar" at bounding box center [437, 79] width 171 height 30
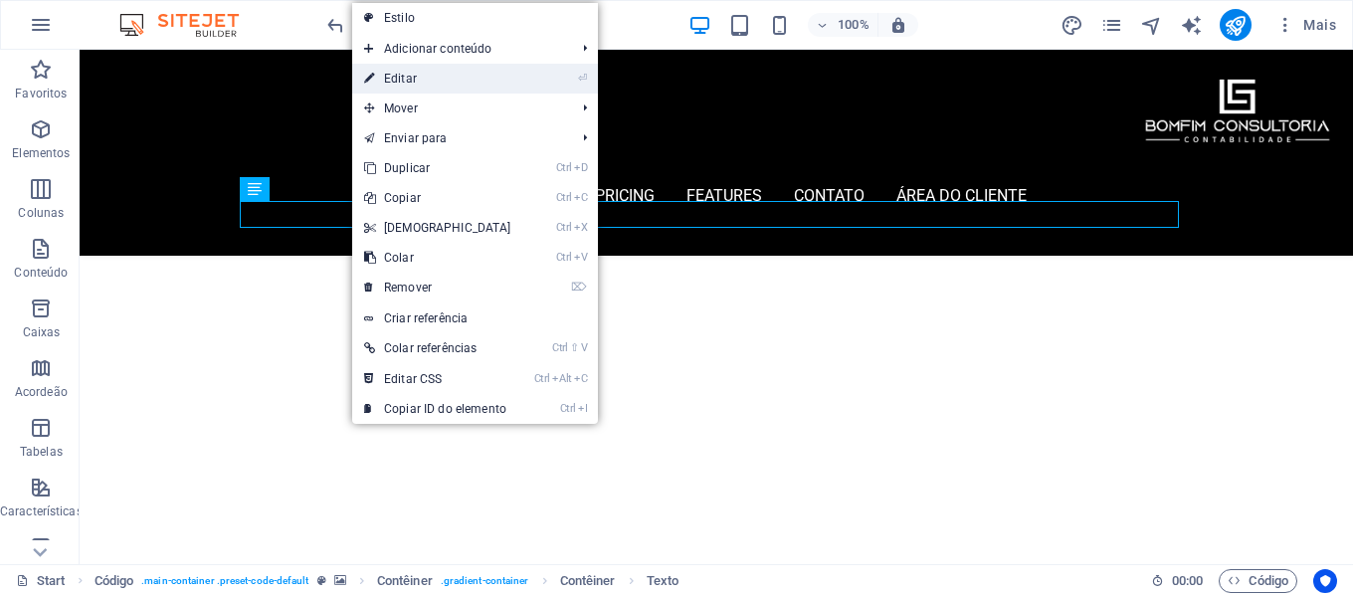
scroll to position [376, 0]
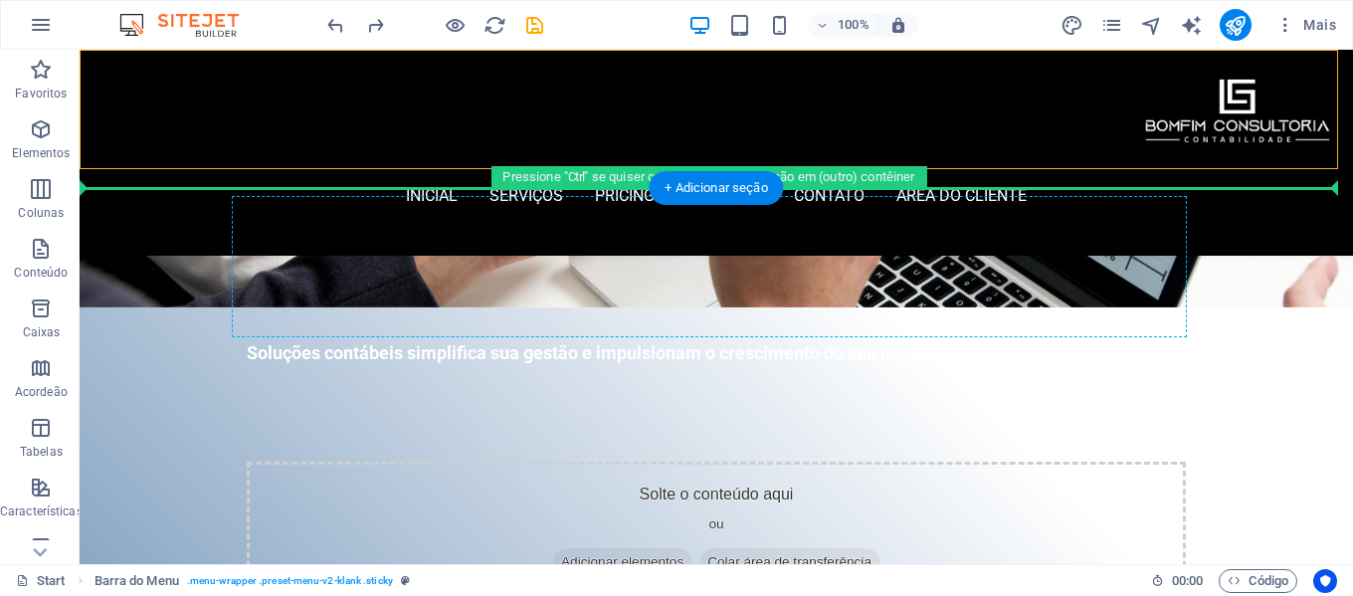
drag, startPoint x: 1219, startPoint y: 322, endPoint x: 848, endPoint y: 312, distance: 371.3
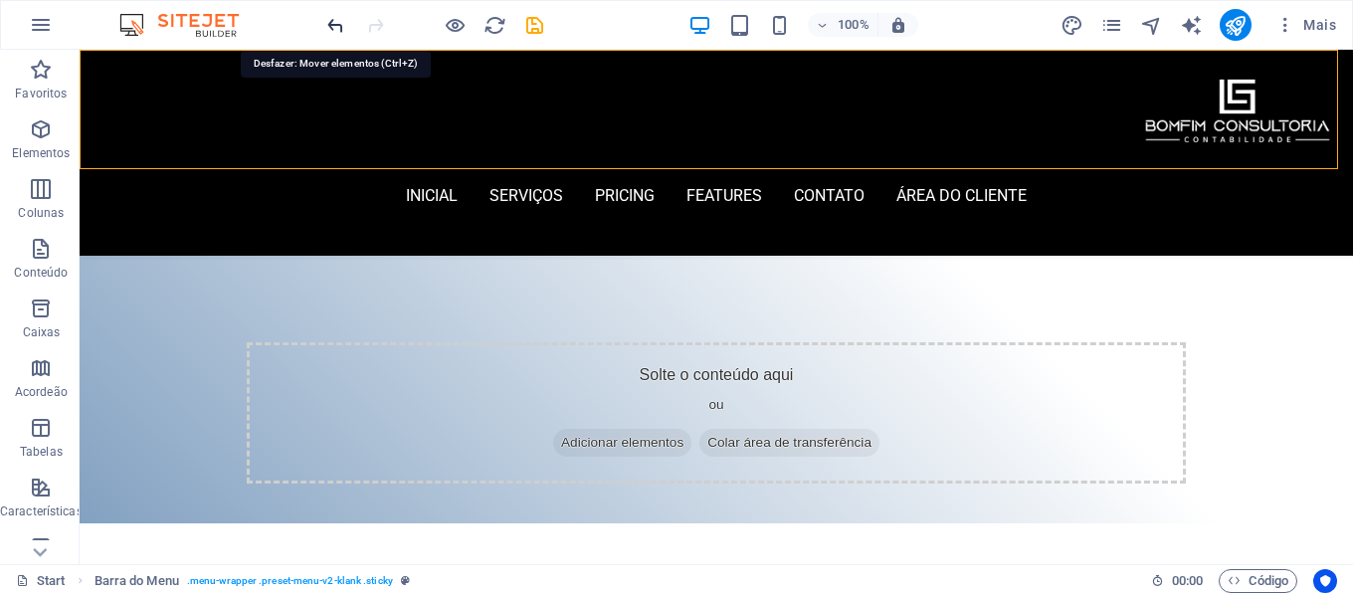
click at [332, 24] on icon "undo" at bounding box center [335, 25] width 23 height 23
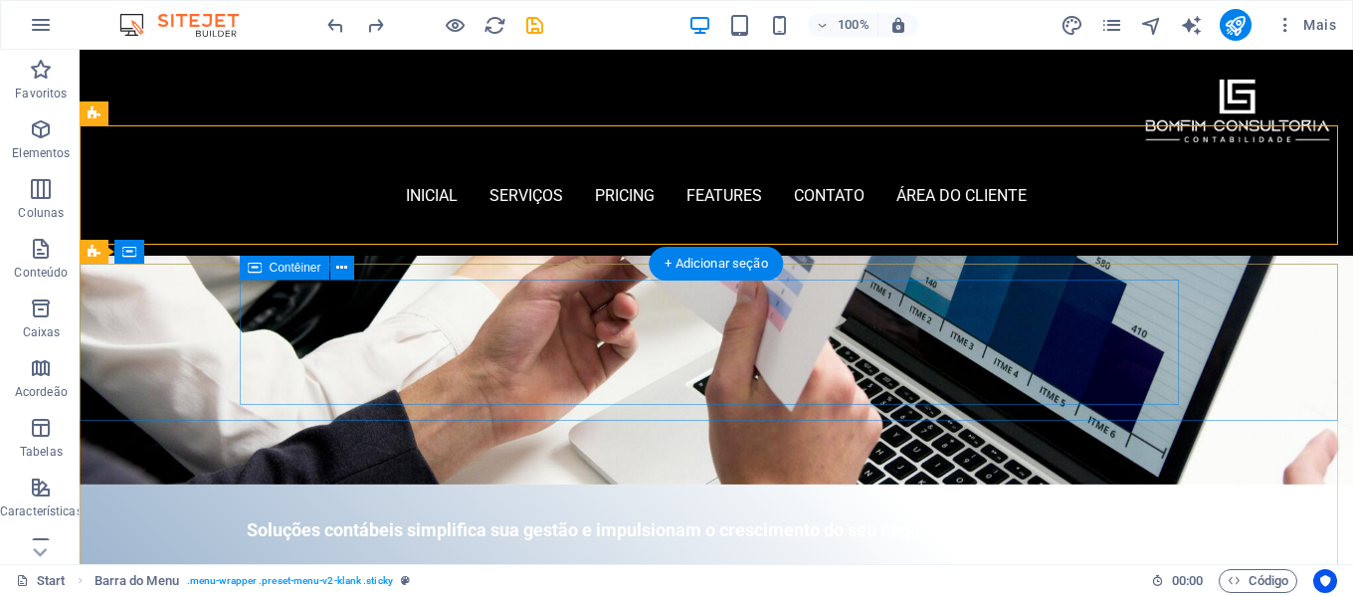
scroll to position [0, 0]
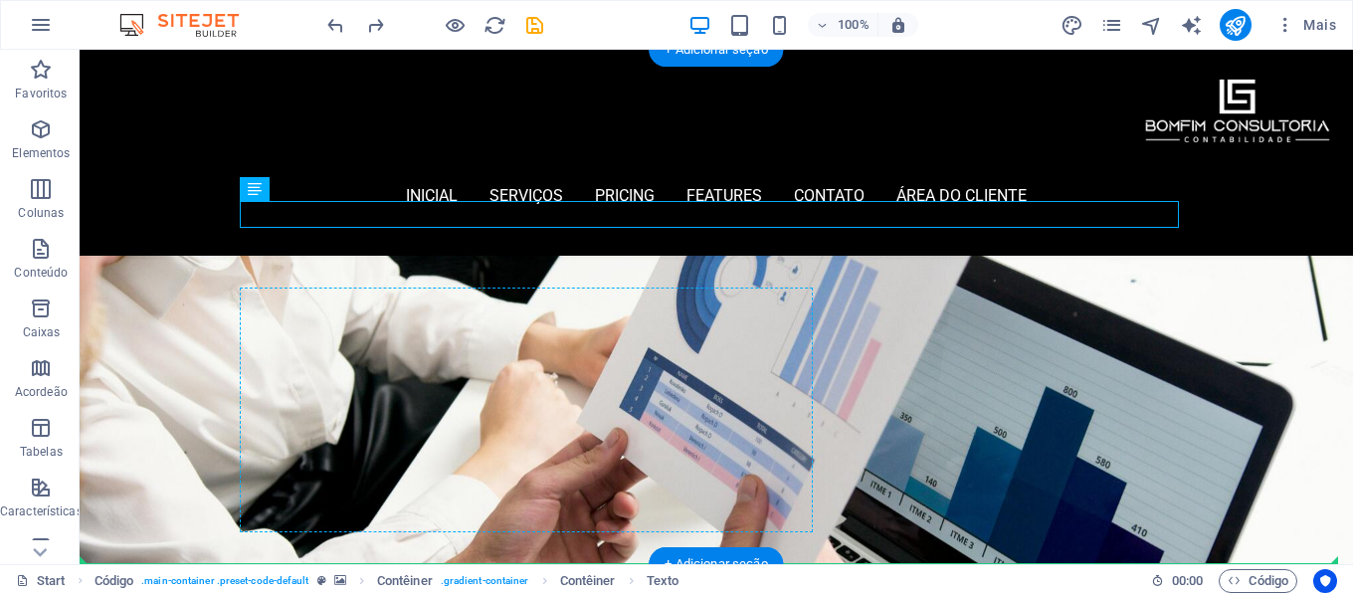
drag, startPoint x: 578, startPoint y: 218, endPoint x: 552, endPoint y: 329, distance: 114.4
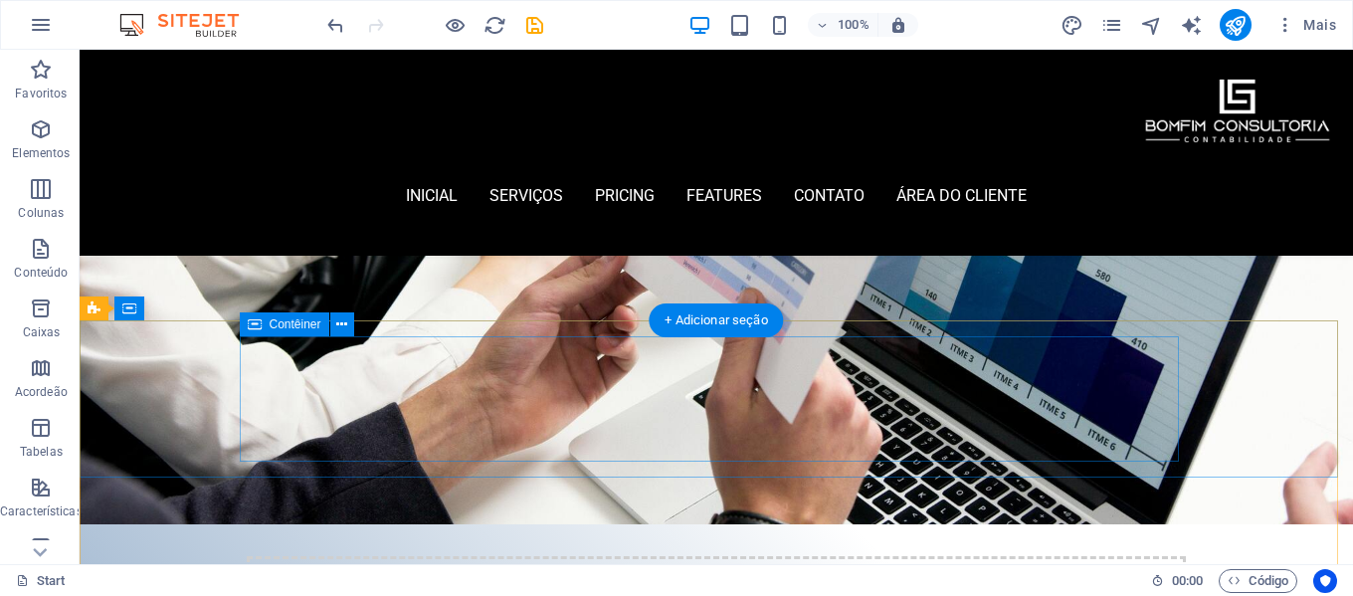
scroll to position [325, 0]
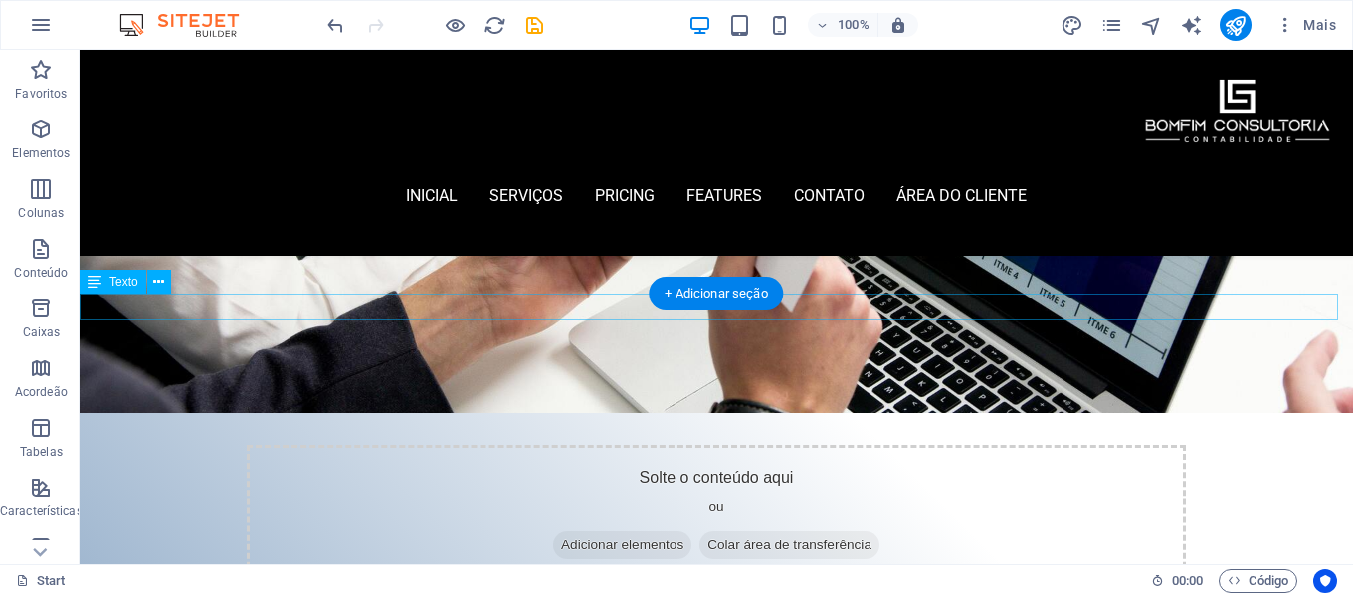
drag, startPoint x: 592, startPoint y: 310, endPoint x: 567, endPoint y: 218, distance: 95.8
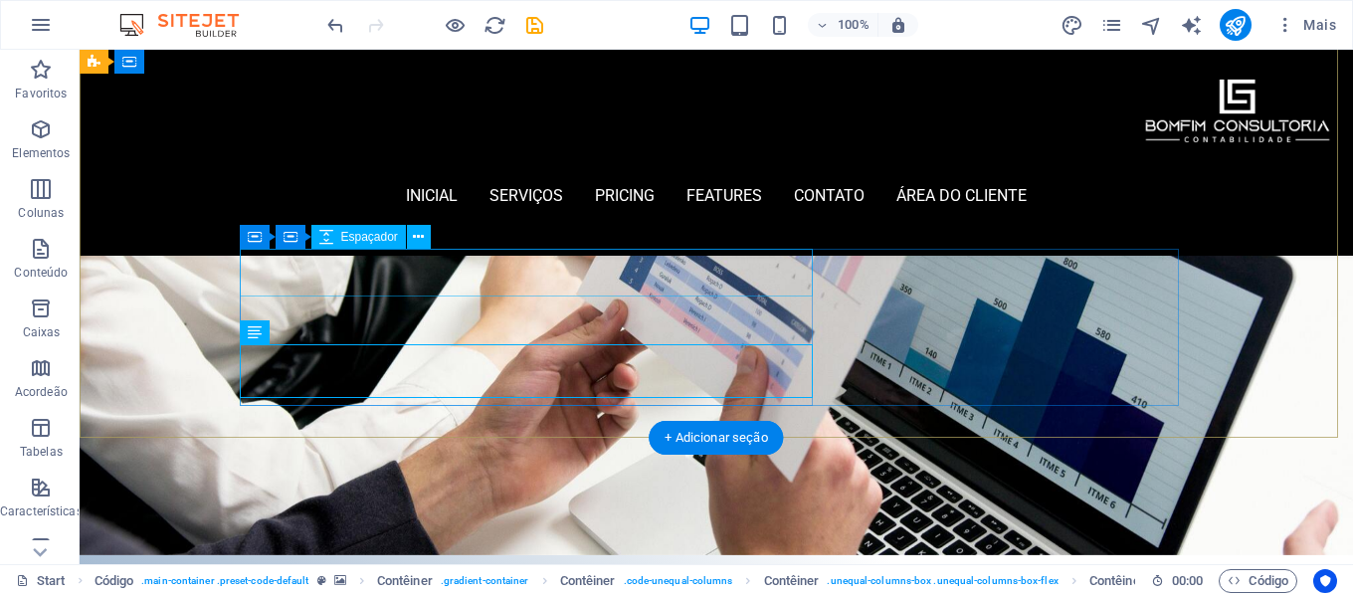
scroll to position [126, 0]
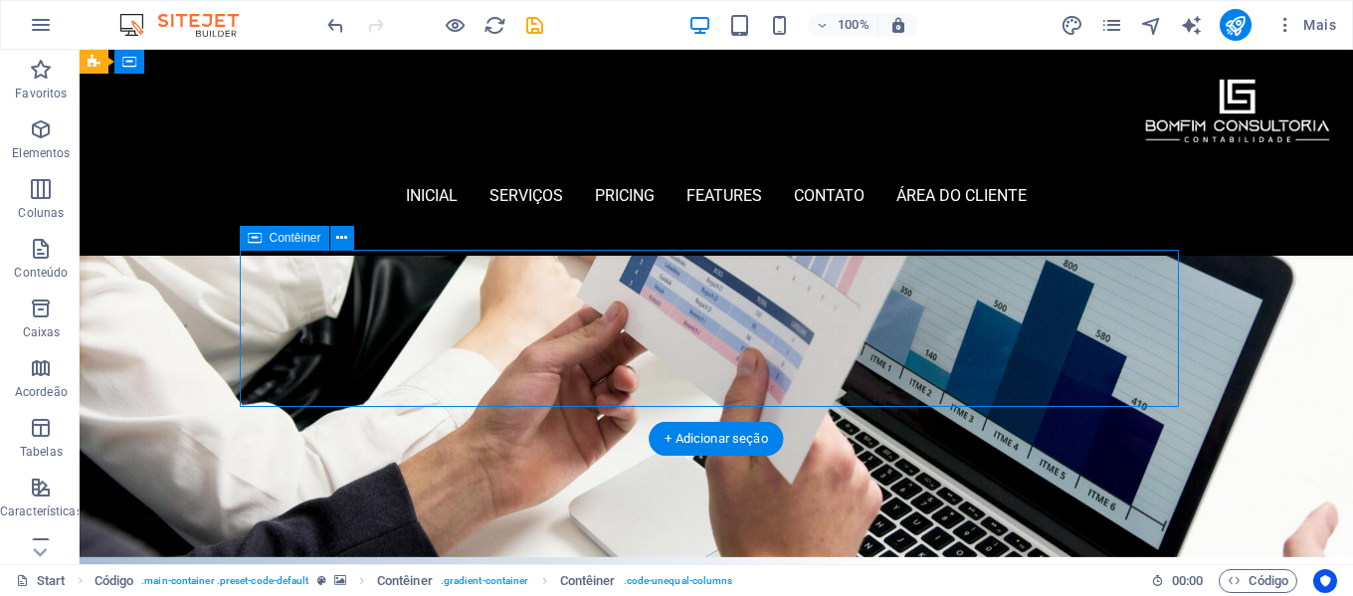
scroll to position [0, 0]
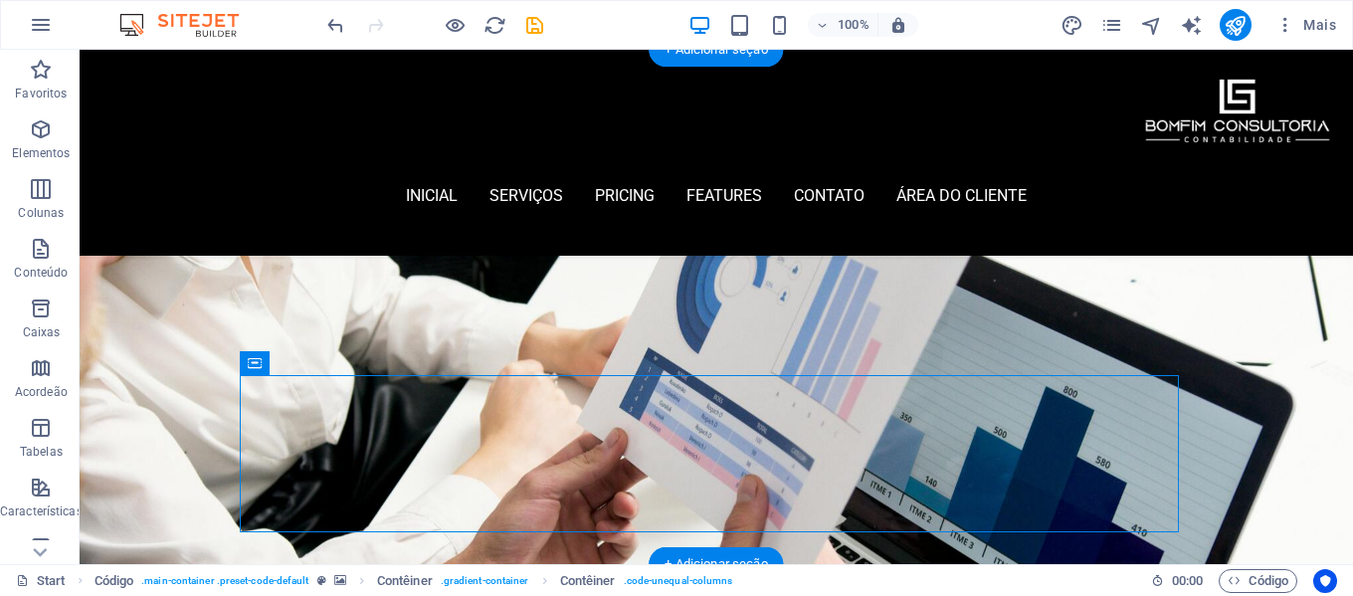
drag, startPoint x: 927, startPoint y: 470, endPoint x: 832, endPoint y: 287, distance: 206.1
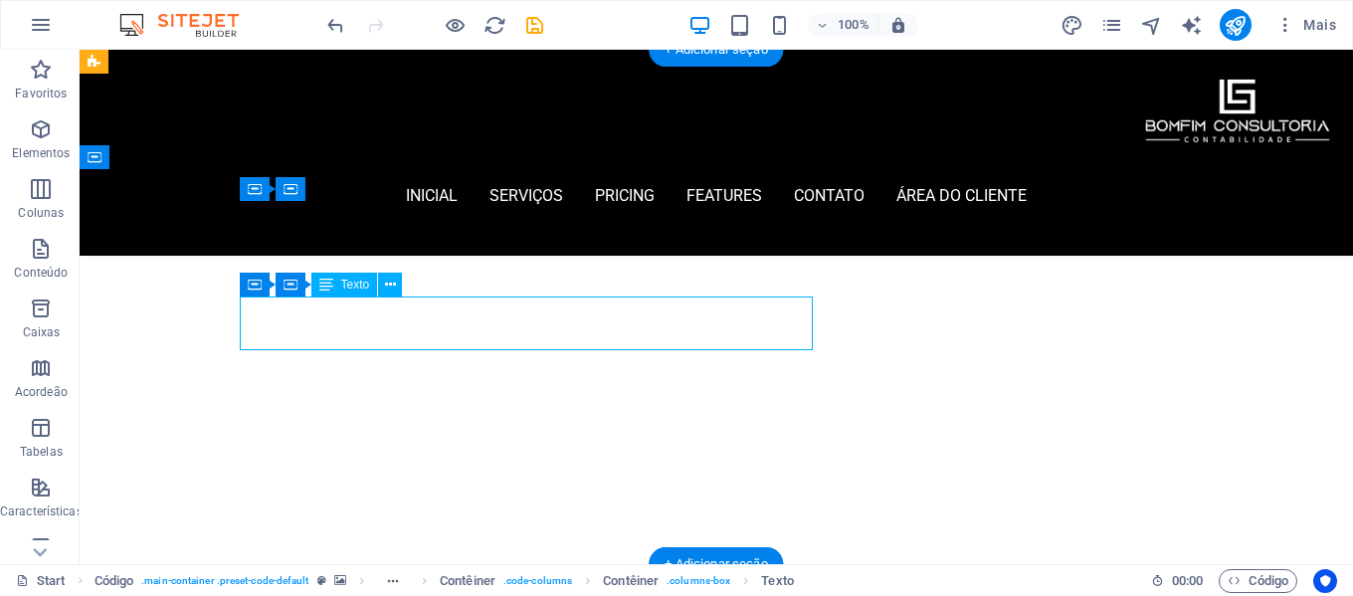
scroll to position [472, 0]
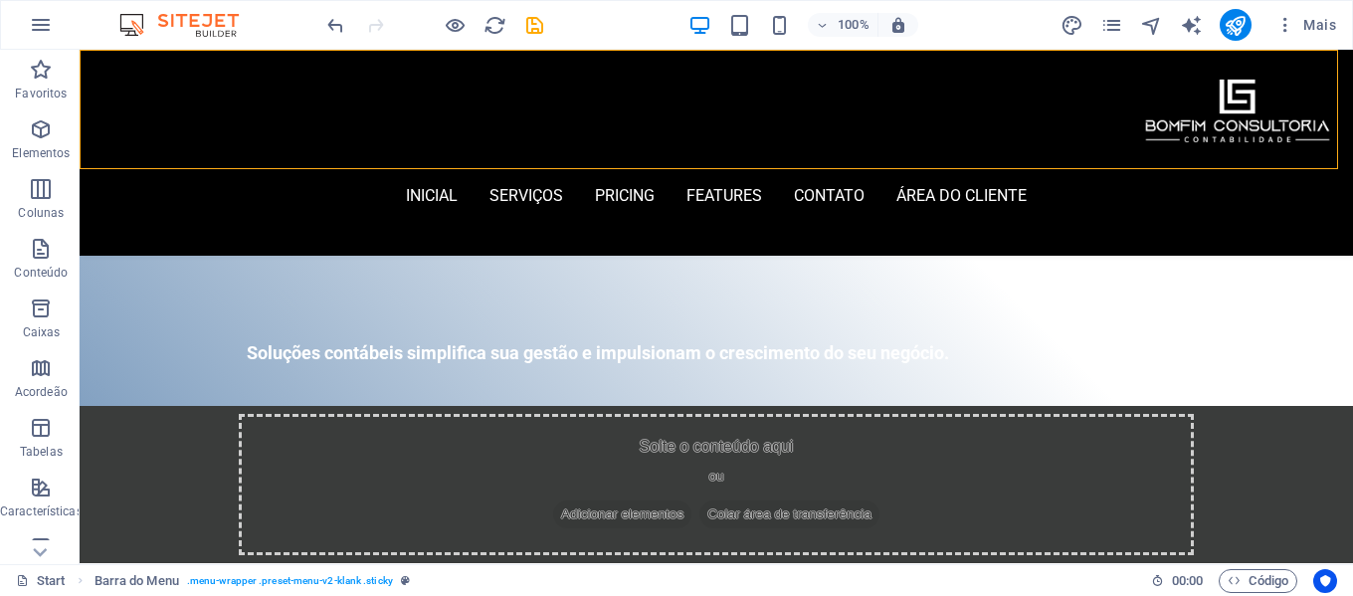
drag, startPoint x: 552, startPoint y: 344, endPoint x: 757, endPoint y: 165, distance: 272.2
click at [757, 165] on div "inicial Serviços Pricing Features contato área do cliente Menu" at bounding box center [717, 153] width 1274 height 206
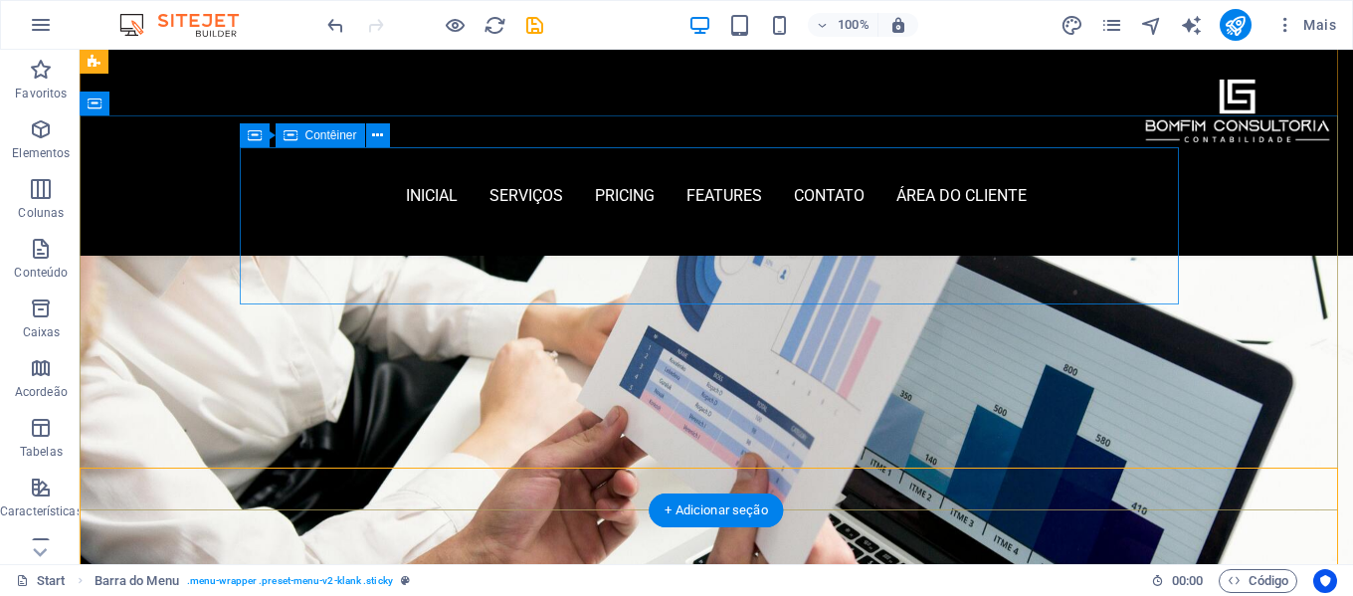
scroll to position [0, 0]
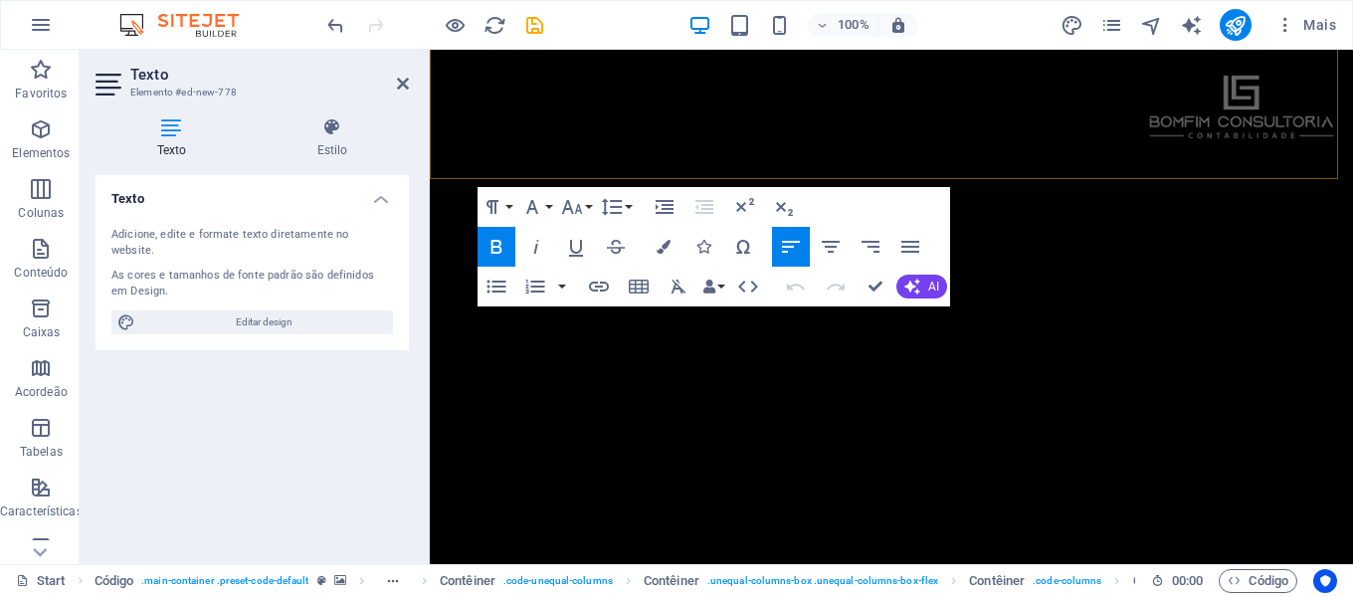
scroll to position [472, 0]
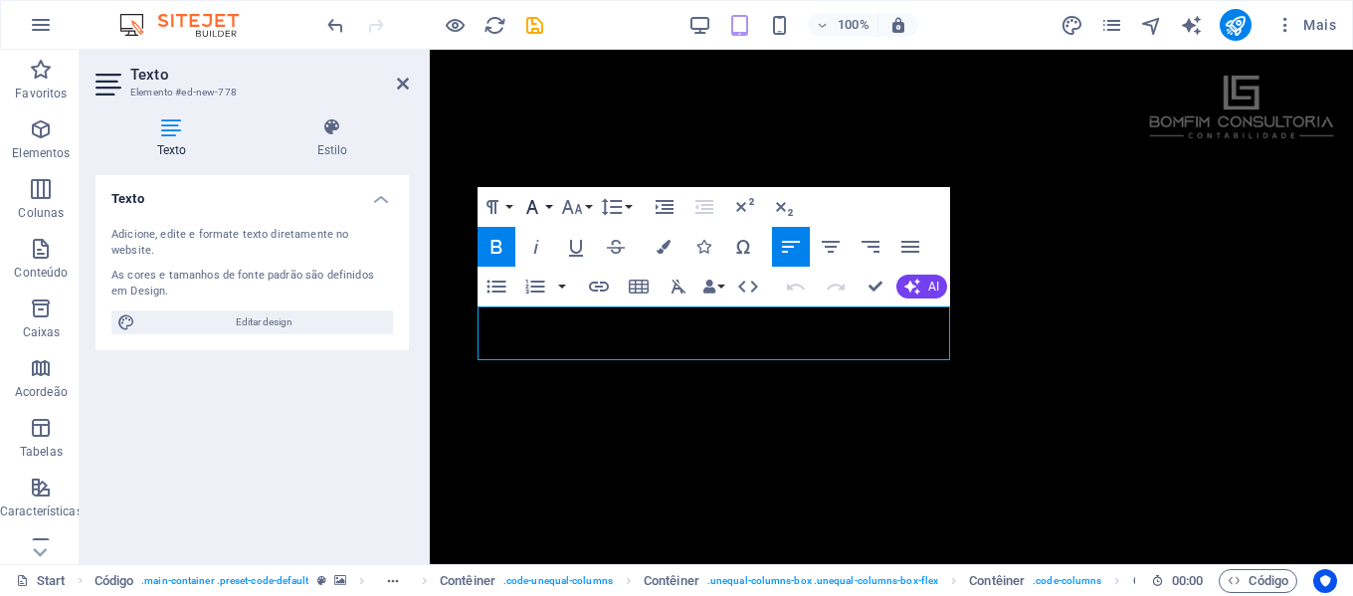
click at [554, 203] on button "Font Family" at bounding box center [536, 207] width 38 height 40
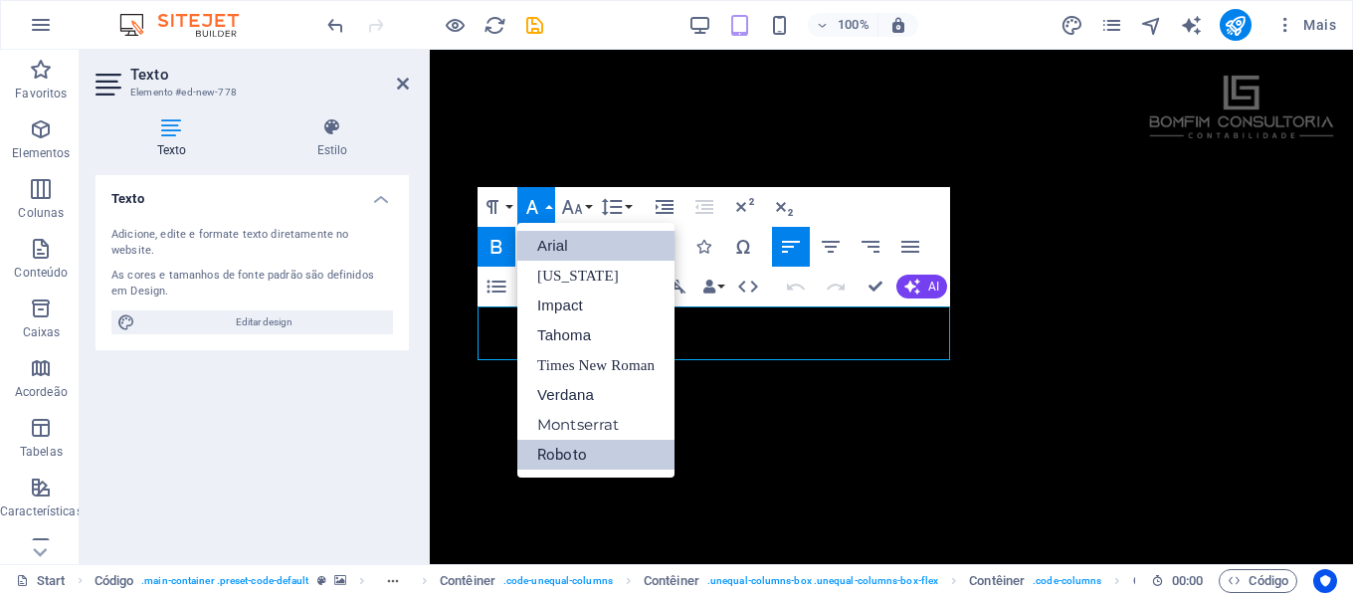
scroll to position [0, 0]
click at [586, 208] on button "Font Size" at bounding box center [576, 207] width 38 height 40
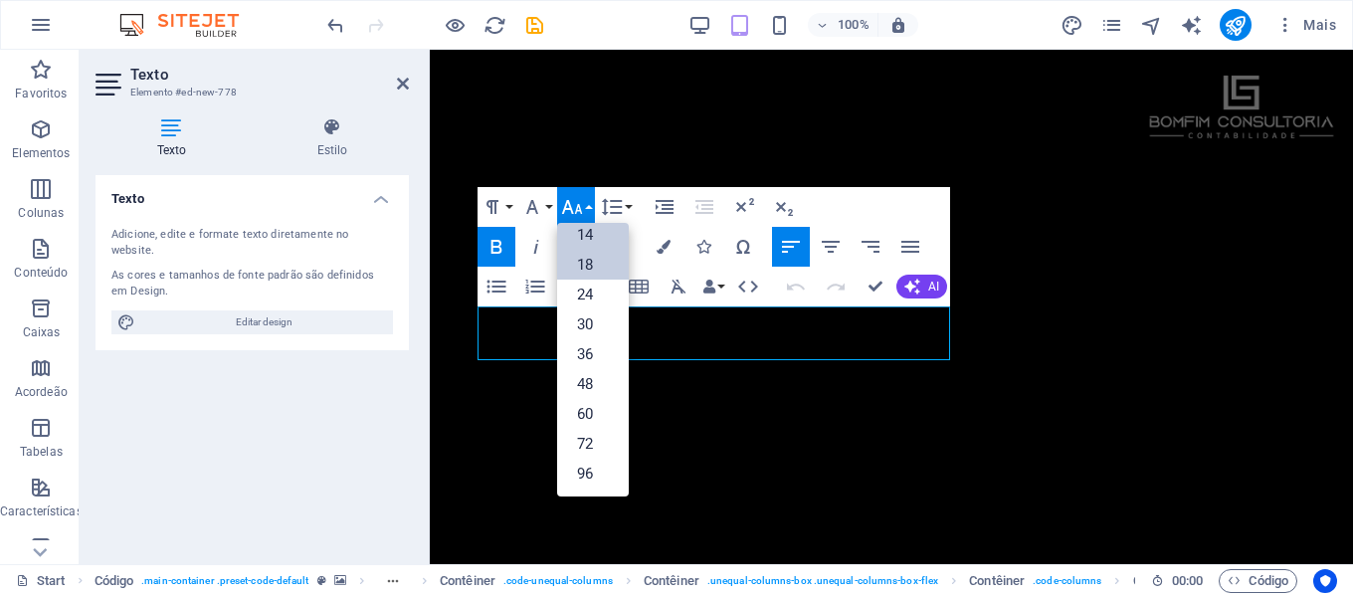
scroll to position [160, 0]
click at [593, 292] on link "24" at bounding box center [593, 295] width 72 height 30
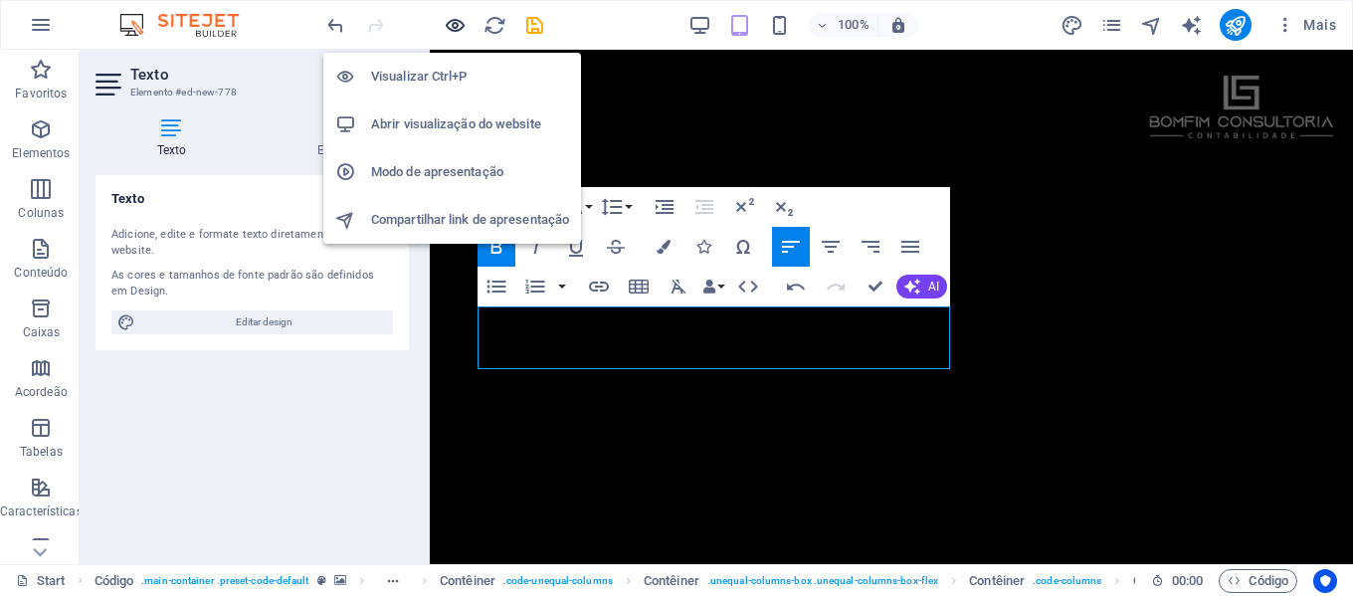
click at [453, 18] on icon "button" at bounding box center [455, 25] width 23 height 23
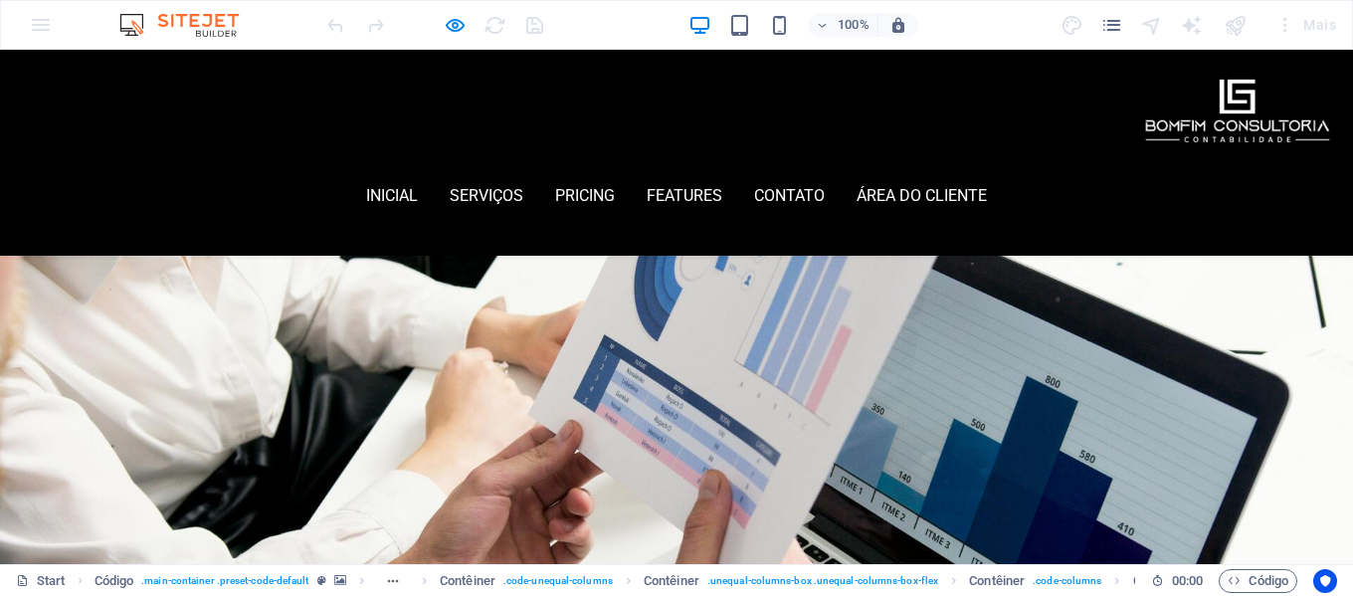
scroll to position [0, 0]
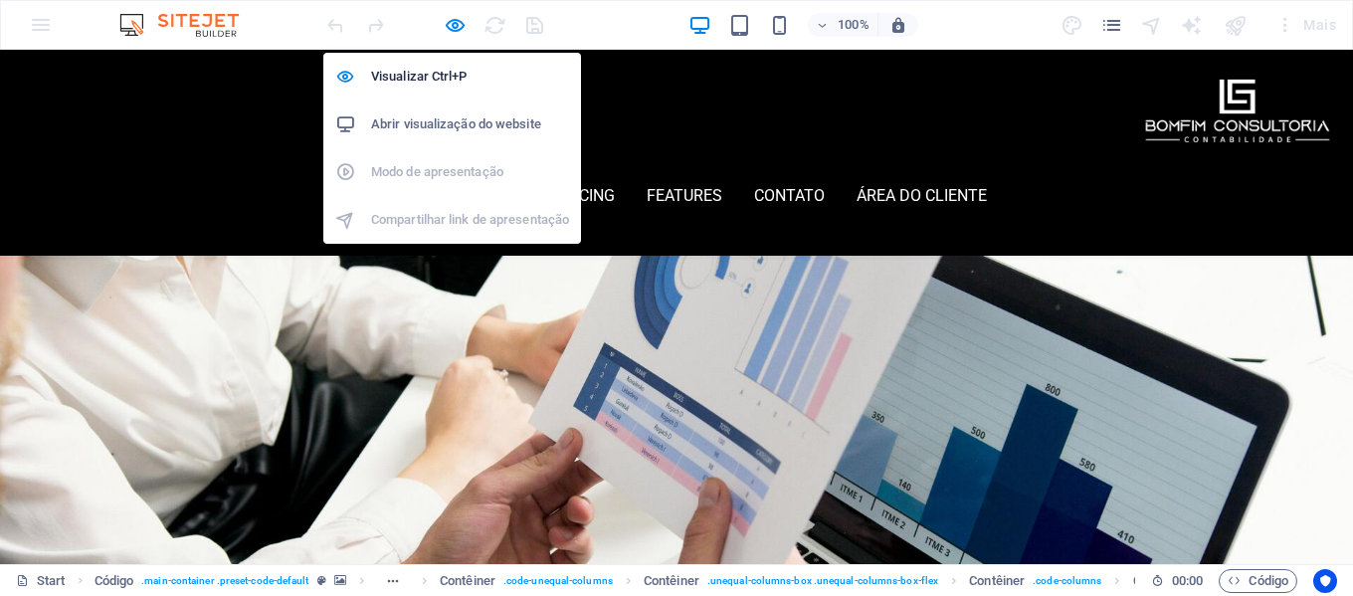
drag, startPoint x: 456, startPoint y: 14, endPoint x: 448, endPoint y: 42, distance: 29.0
click at [456, 16] on icon "button" at bounding box center [455, 25] width 23 height 23
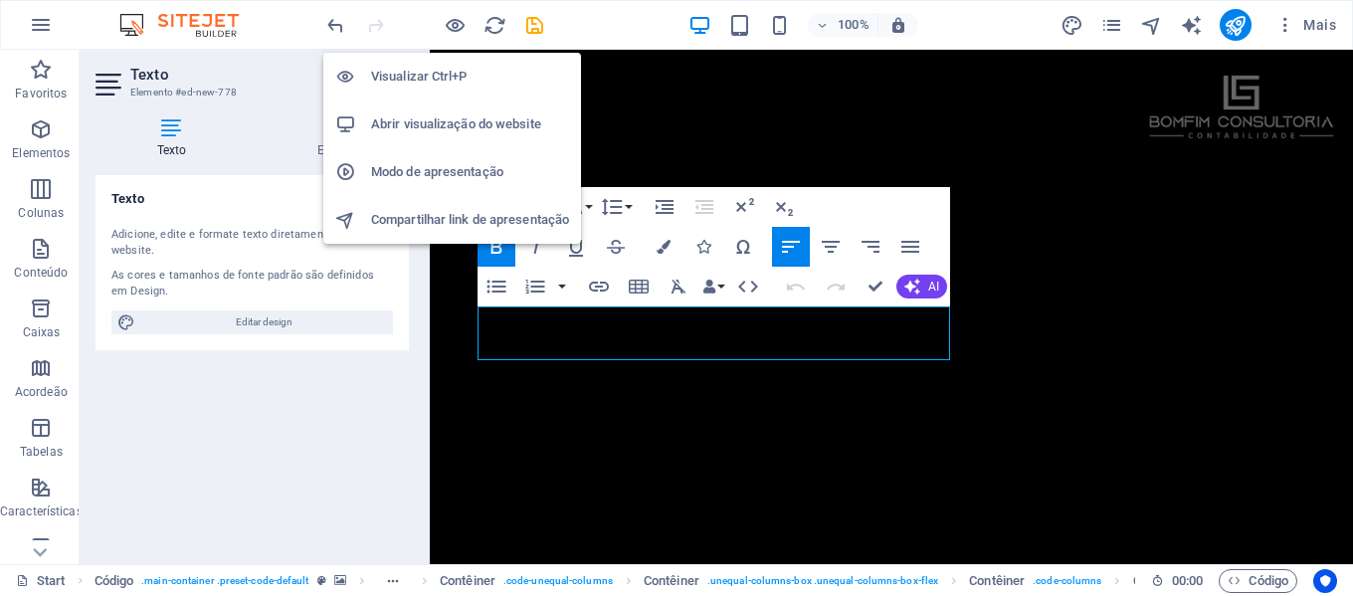
scroll to position [472, 0]
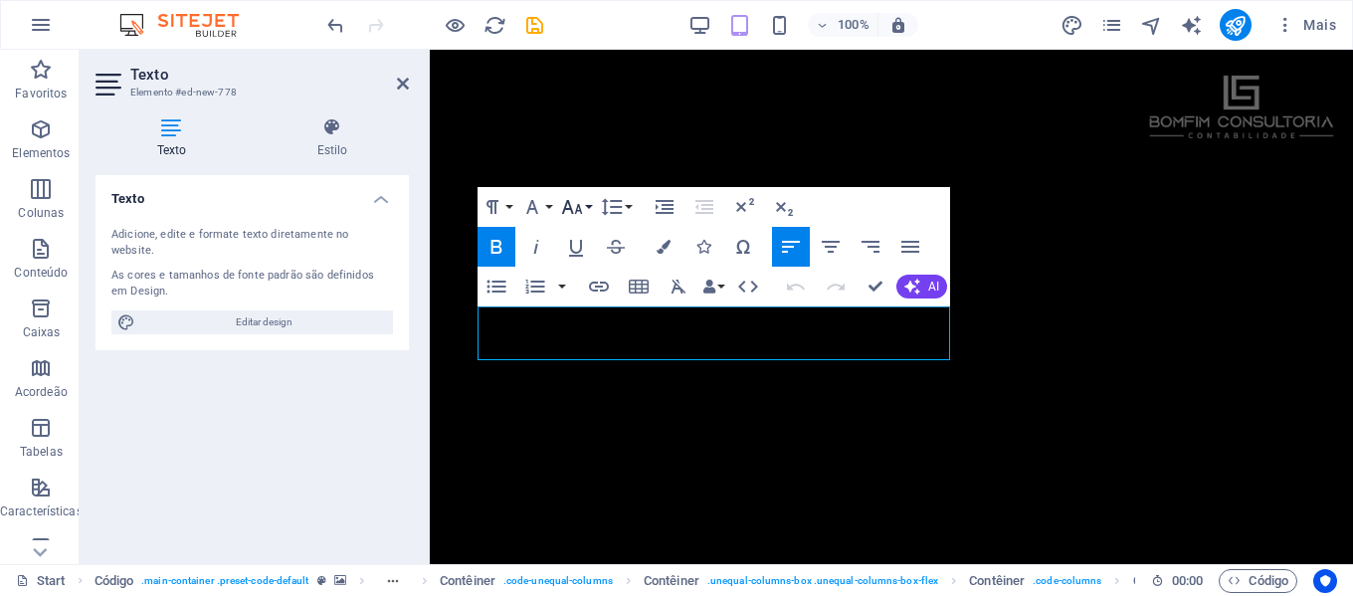
click at [584, 206] on button "Font Size" at bounding box center [576, 207] width 38 height 40
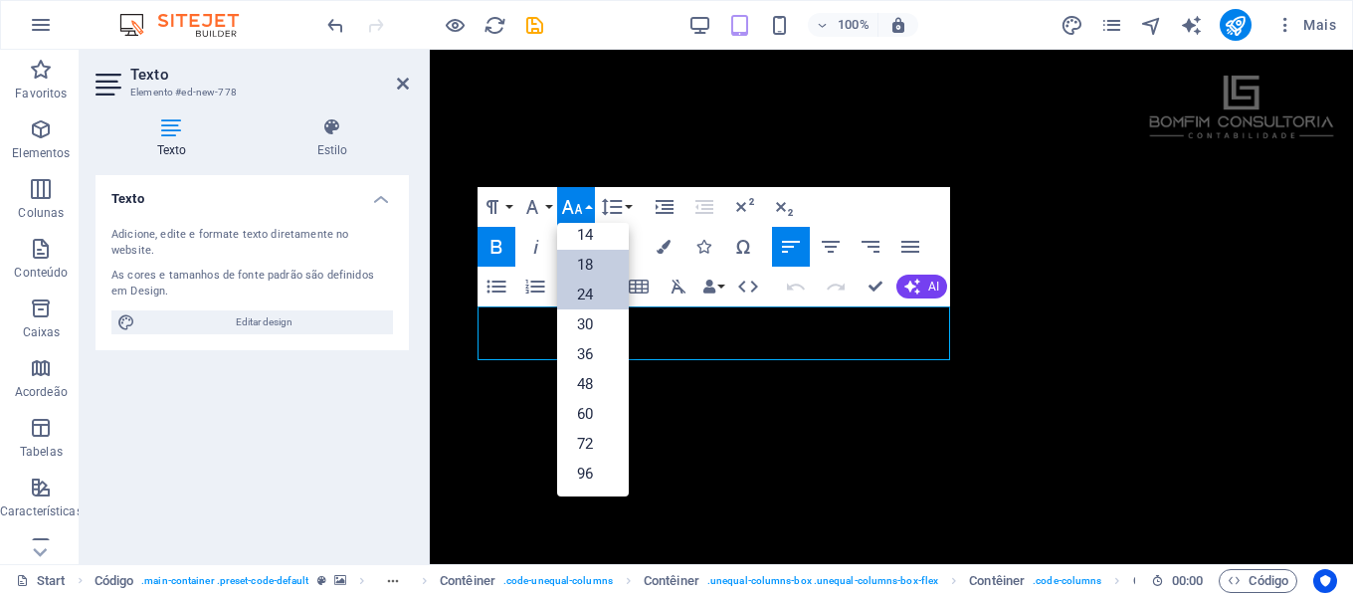
scroll to position [160, 0]
click at [603, 418] on link "60" at bounding box center [593, 414] width 72 height 30
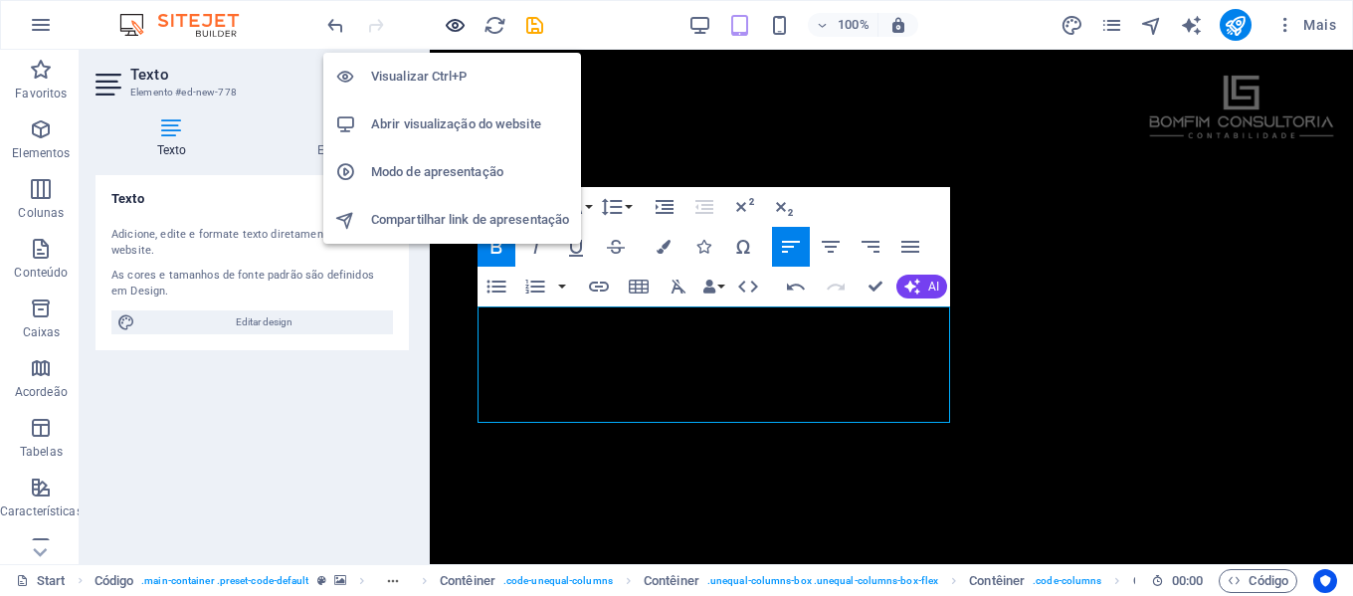
click at [457, 24] on icon "button" at bounding box center [455, 25] width 23 height 23
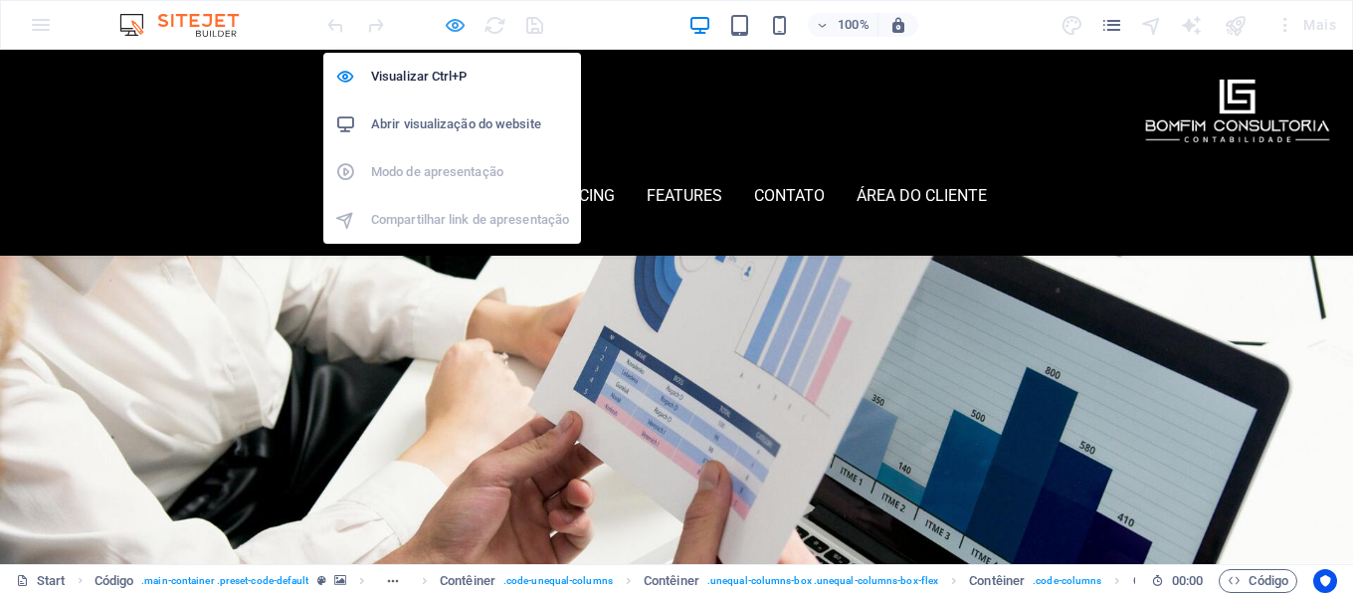
click at [456, 22] on icon "button" at bounding box center [455, 25] width 23 height 23
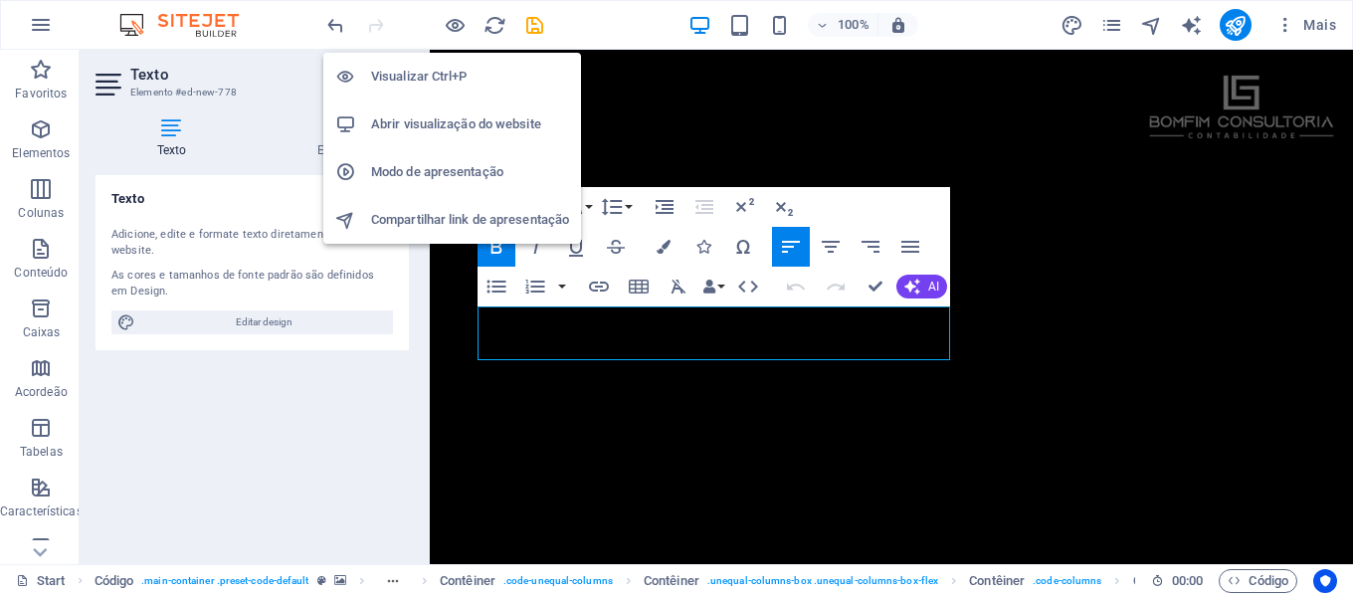
scroll to position [472, 0]
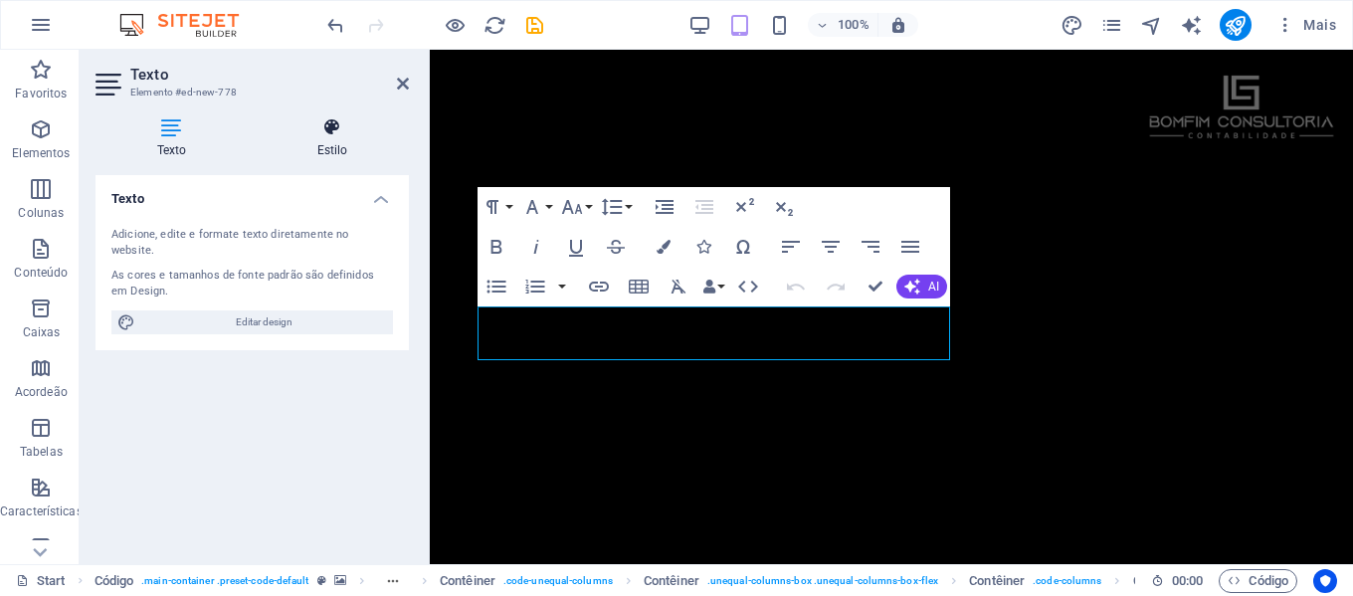
click at [331, 142] on h4 "Estilo" at bounding box center [332, 138] width 153 height 42
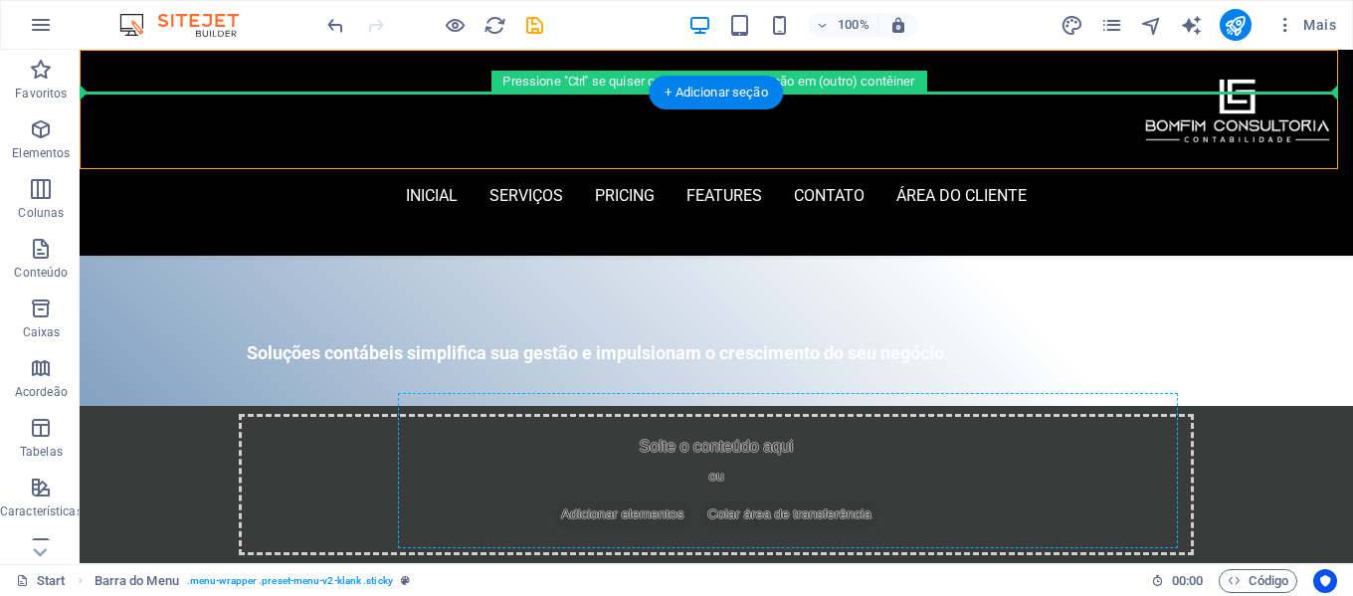
drag, startPoint x: 516, startPoint y: 344, endPoint x: 735, endPoint y: 457, distance: 247.0
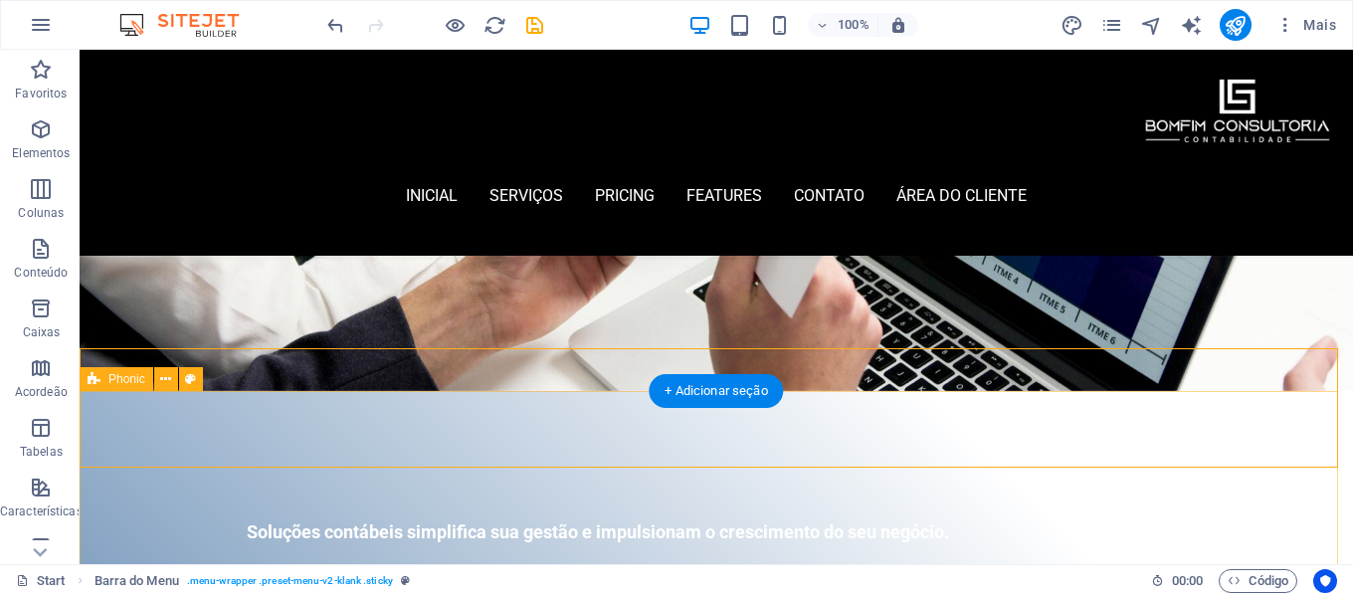
scroll to position [0, 0]
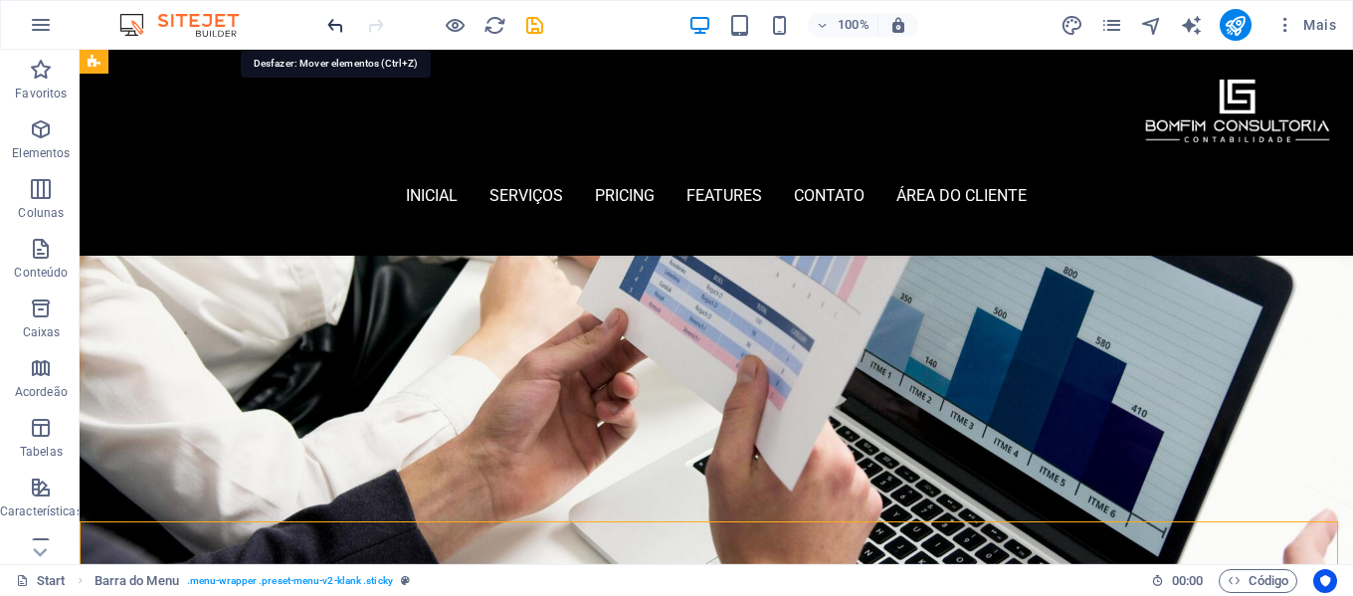
click at [335, 23] on icon "undo" at bounding box center [335, 25] width 23 height 23
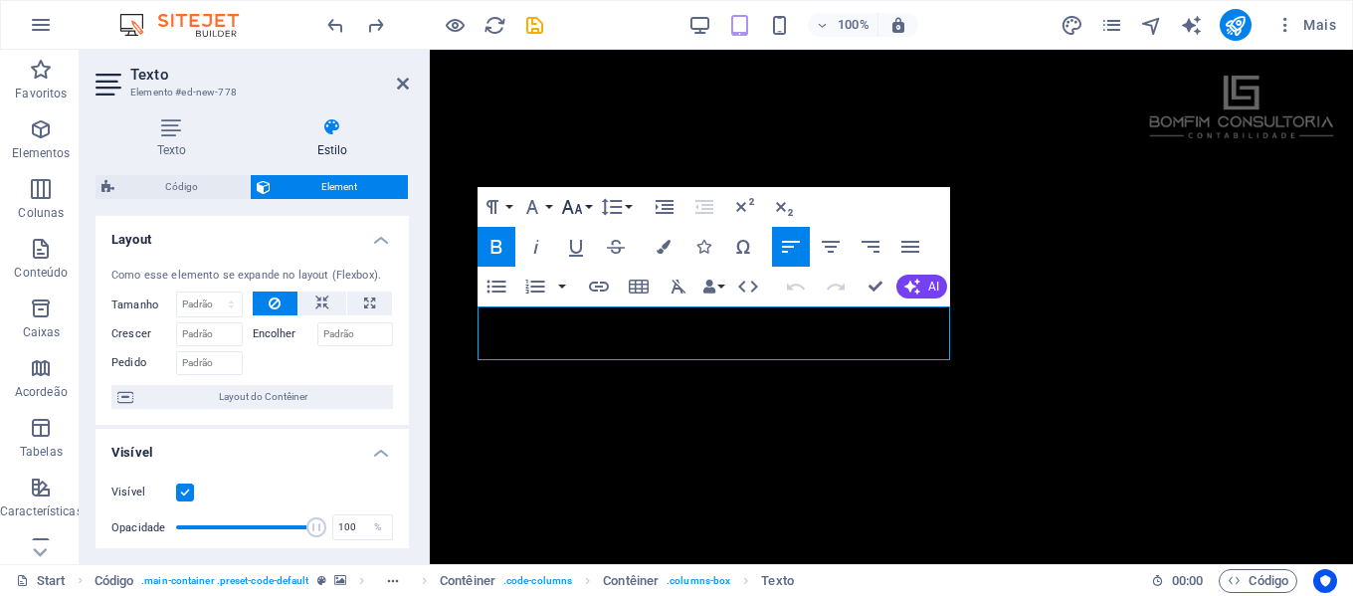
click at [575, 210] on icon "button" at bounding box center [572, 207] width 24 height 24
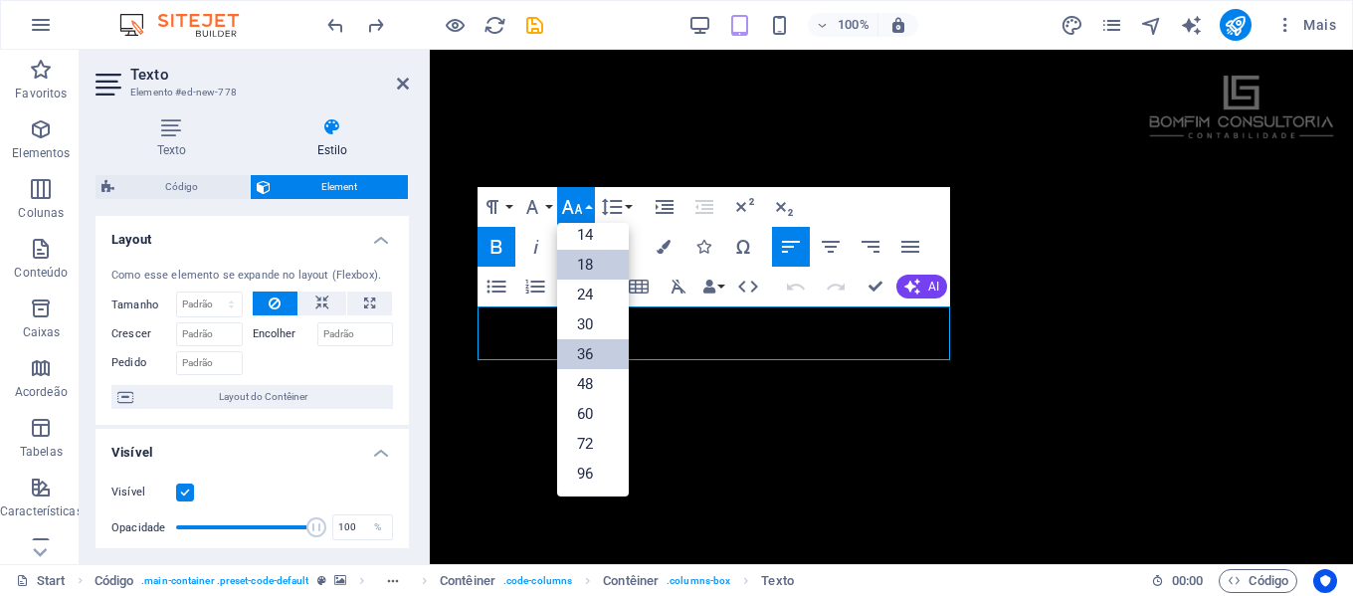
scroll to position [160, 0]
click at [596, 412] on link "60" at bounding box center [593, 414] width 72 height 30
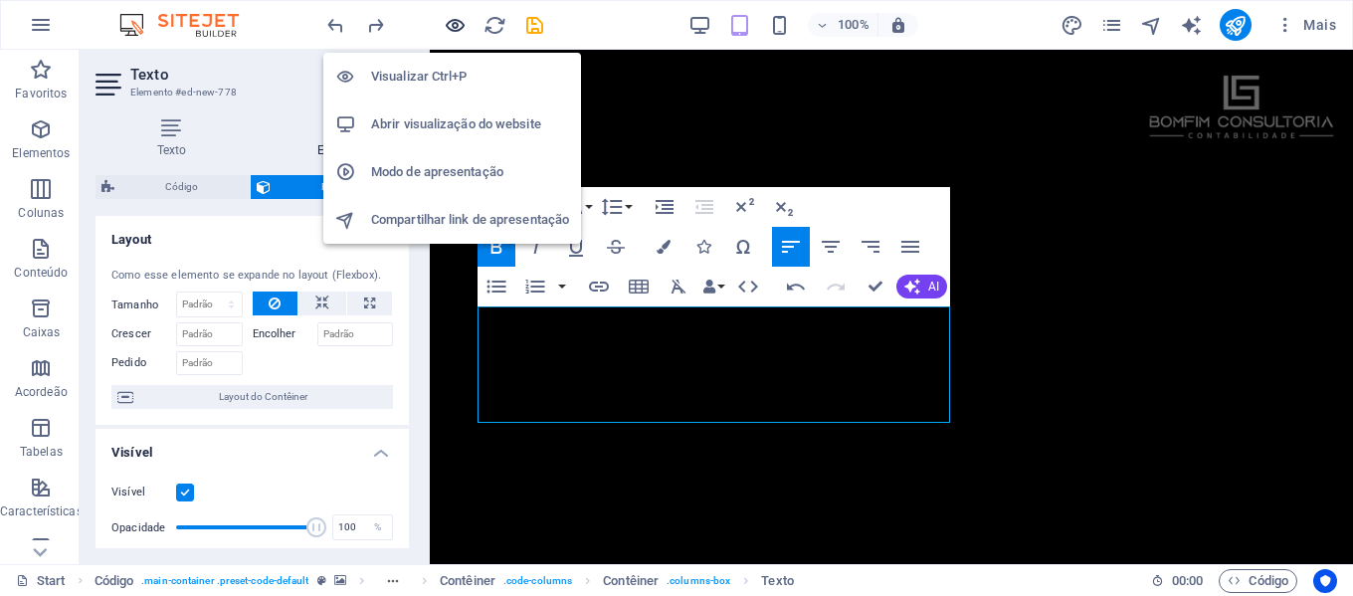
click at [459, 24] on icon "button" at bounding box center [455, 25] width 23 height 23
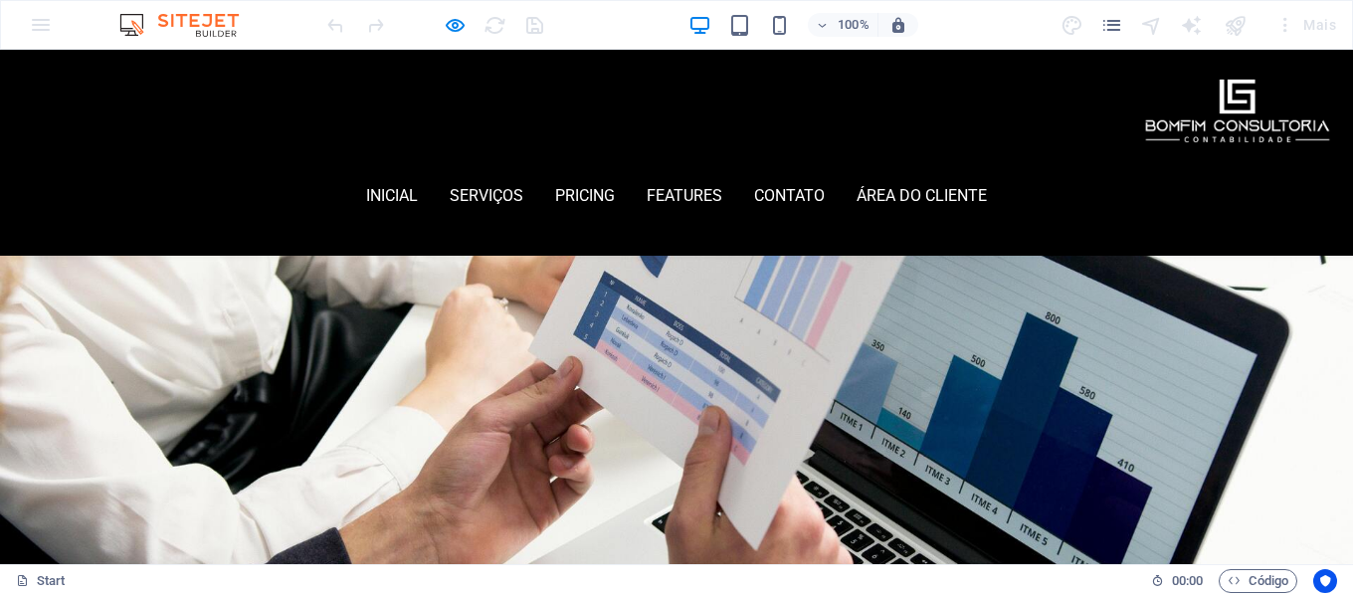
scroll to position [0, 0]
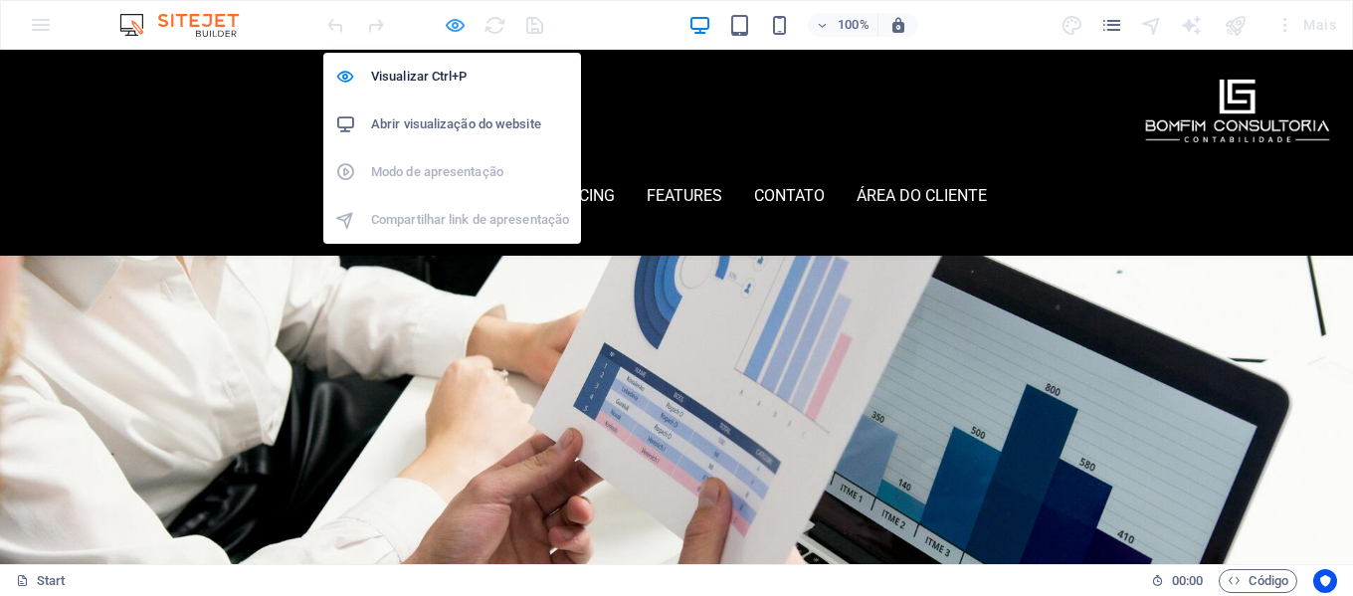
click at [450, 26] on icon "button" at bounding box center [455, 25] width 23 height 23
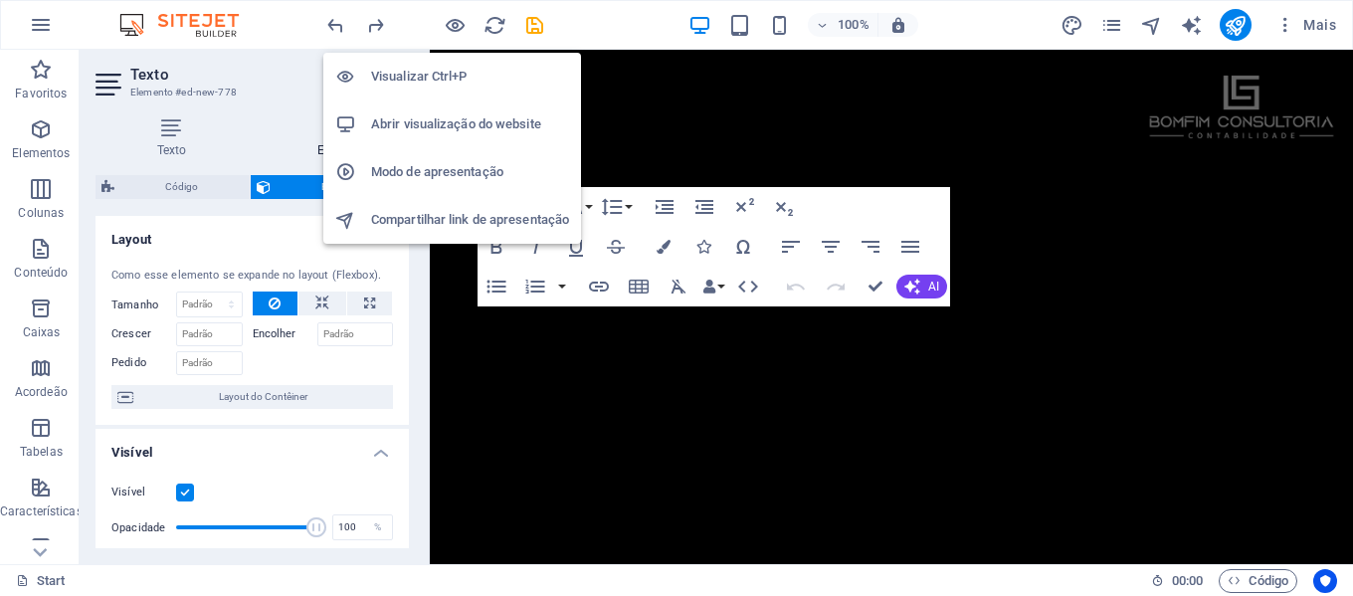
scroll to position [472, 0]
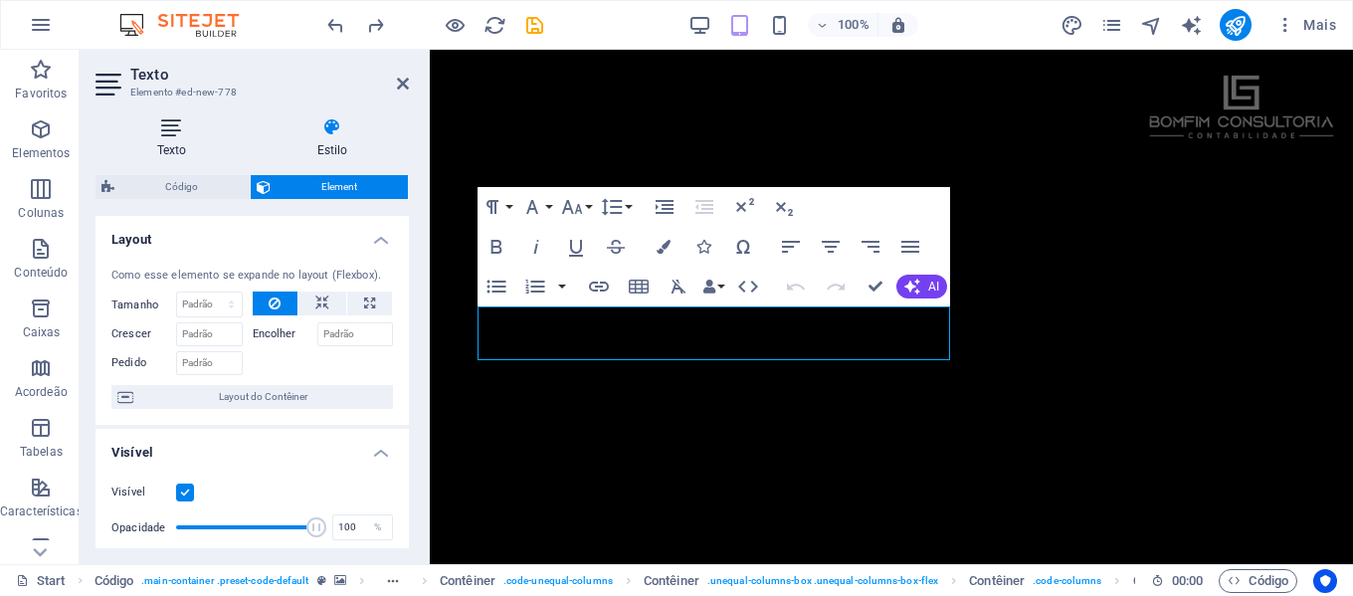
click at [177, 137] on h4 "Texto" at bounding box center [176, 138] width 160 height 42
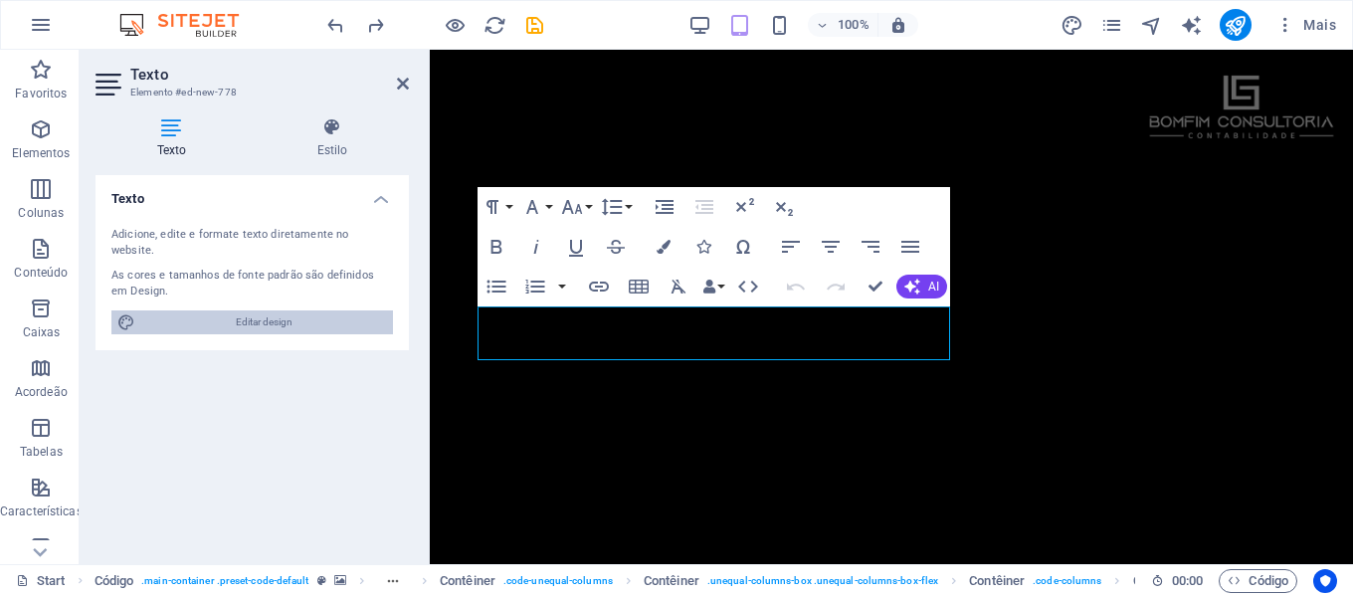
click at [307, 310] on span "Editar design" at bounding box center [264, 322] width 246 height 24
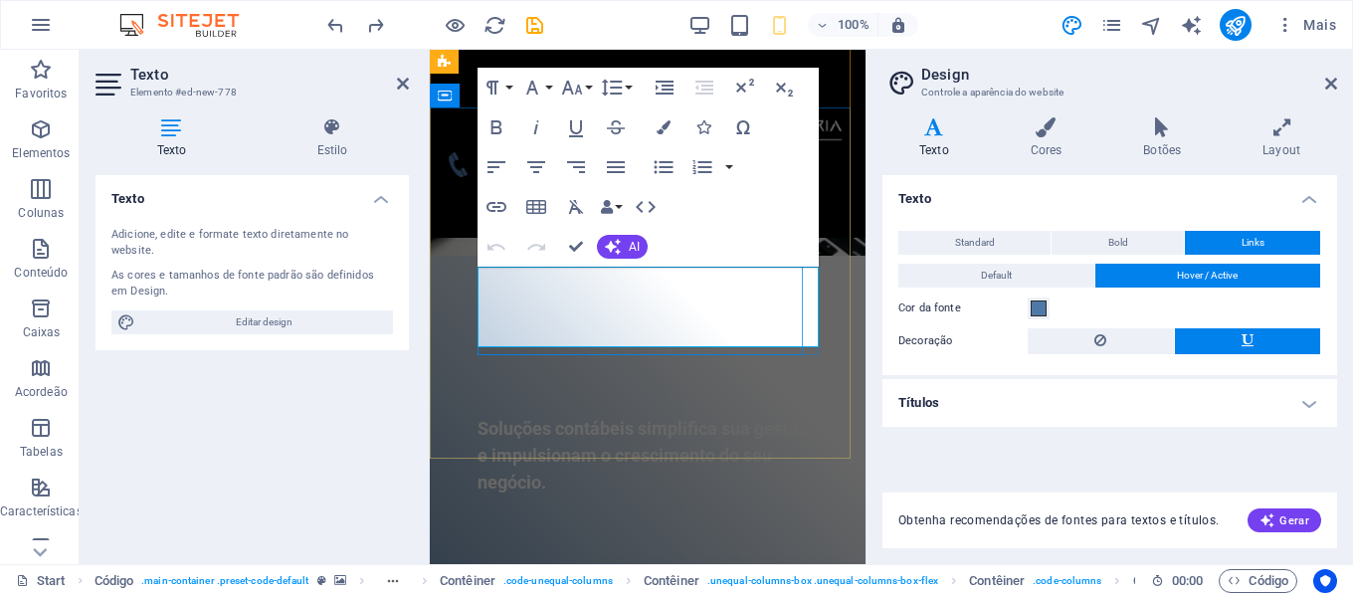
scroll to position [105, 0]
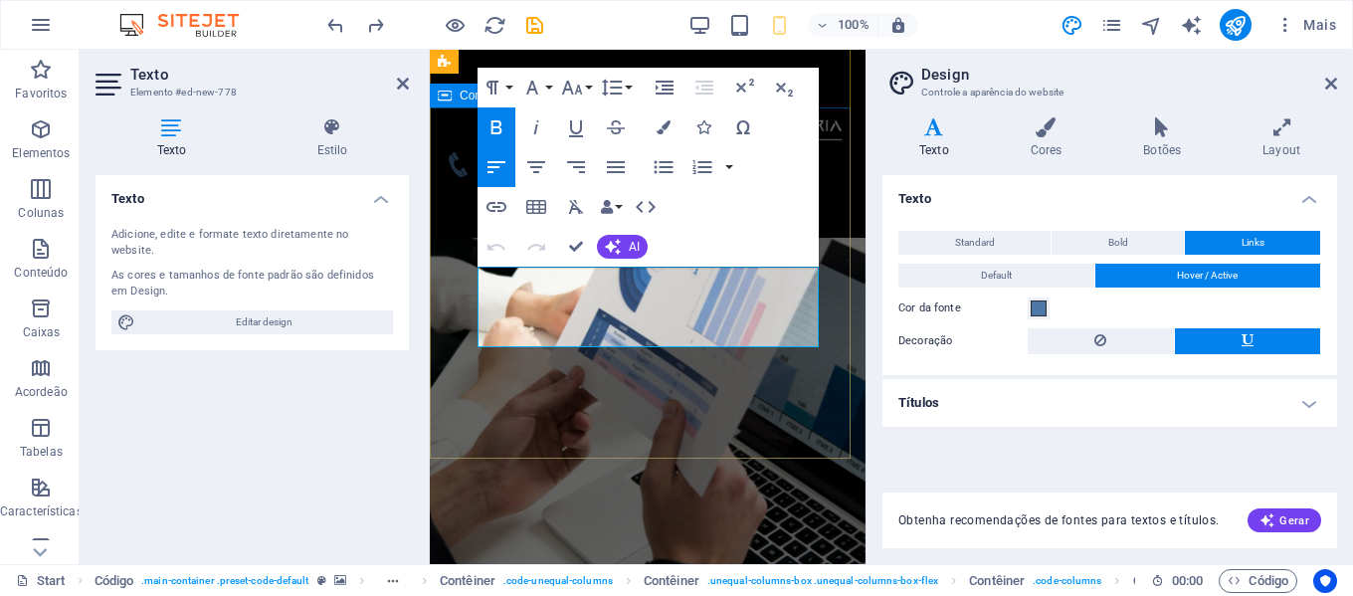
drag, startPoint x: 576, startPoint y: 331, endPoint x: 473, endPoint y: 278, distance: 116.6
click at [580, 91] on icon "button" at bounding box center [572, 88] width 21 height 14
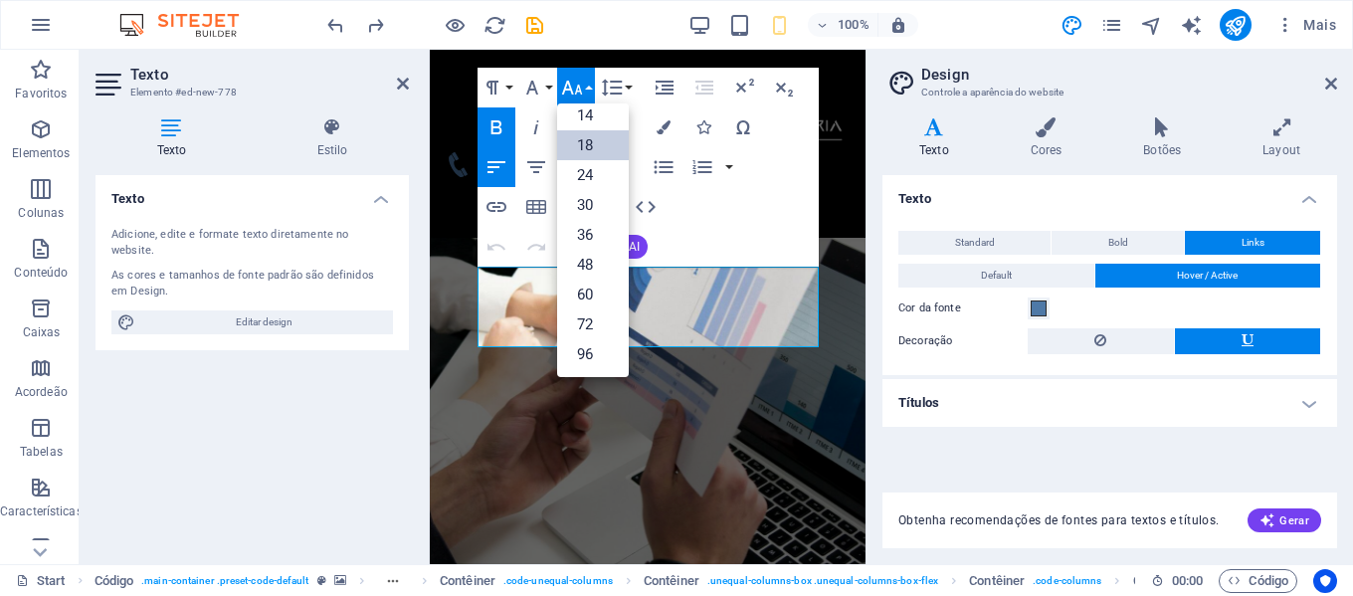
scroll to position [160, 0]
click at [593, 178] on link "24" at bounding box center [593, 175] width 72 height 30
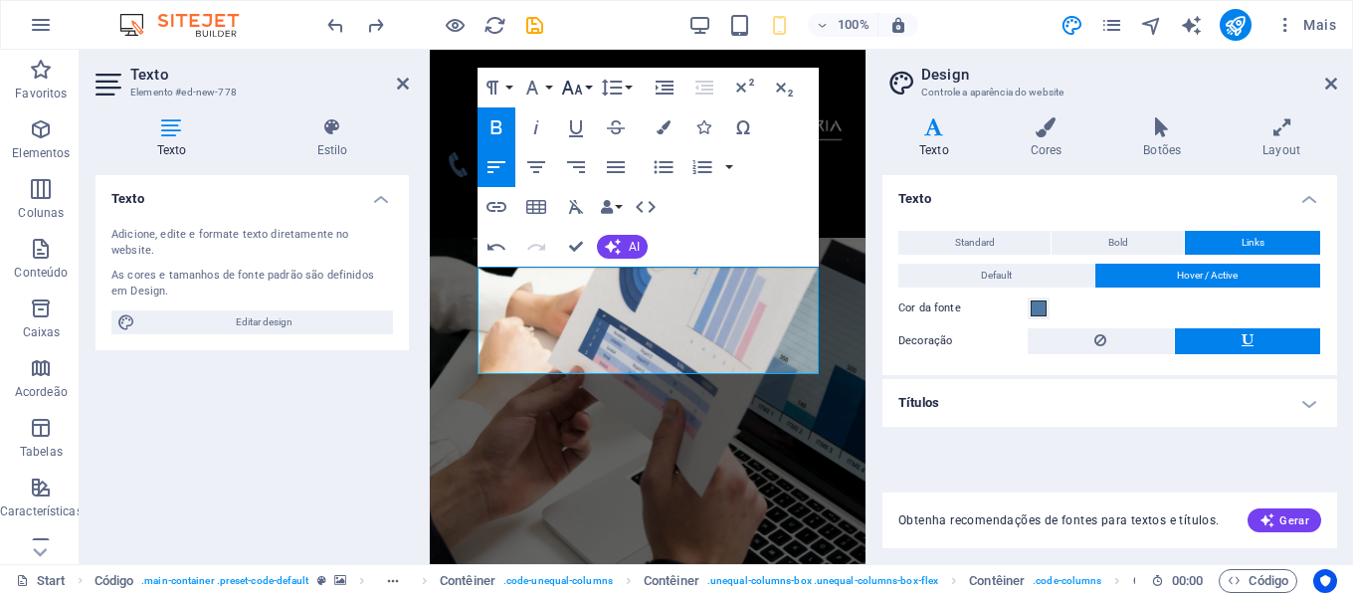
click at [588, 84] on button "Font Size" at bounding box center [576, 88] width 38 height 40
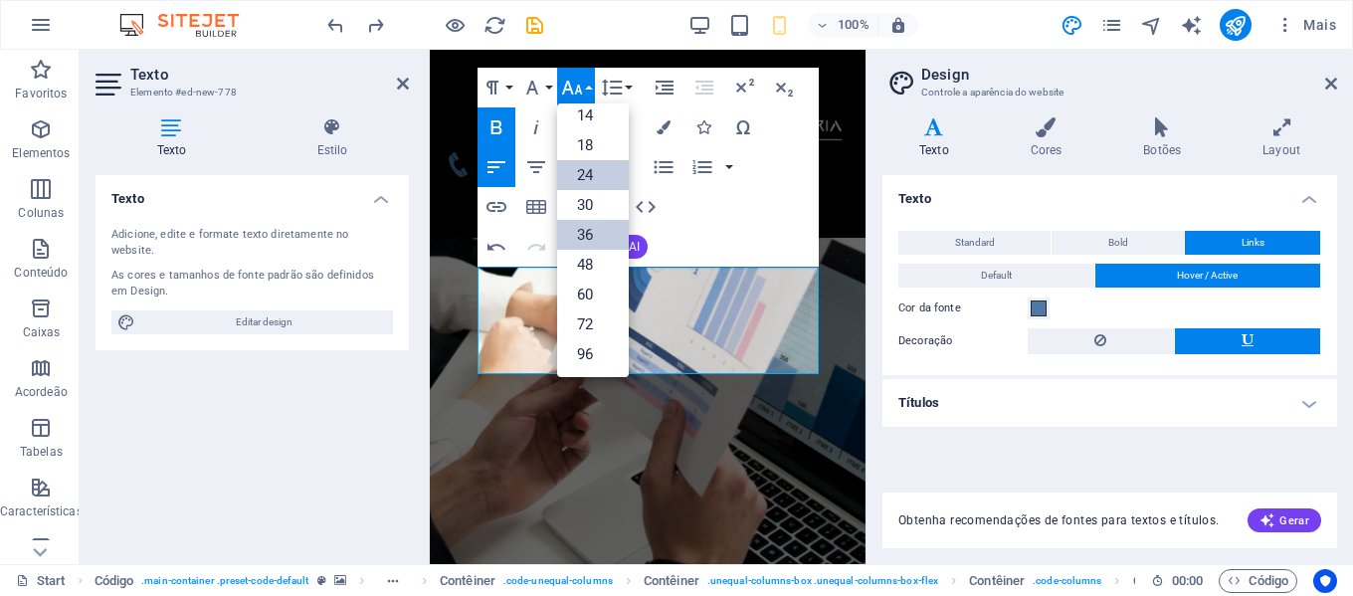
click at [594, 228] on link "36" at bounding box center [593, 235] width 72 height 30
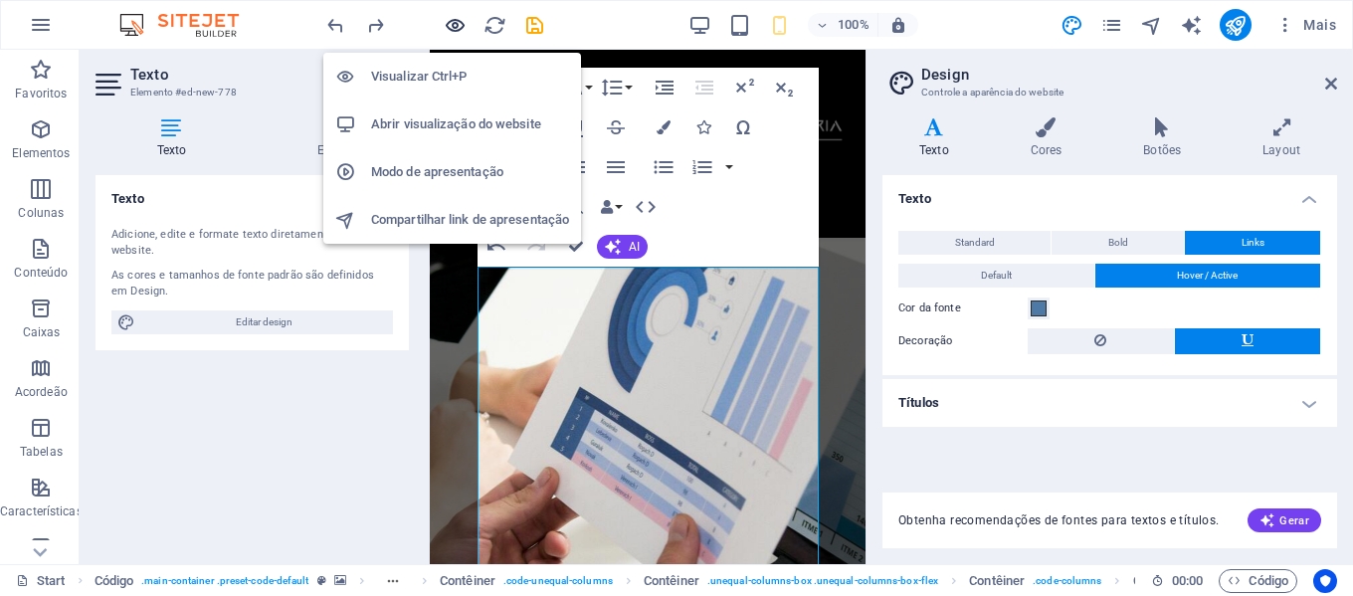
click at [455, 28] on icon "button" at bounding box center [455, 25] width 23 height 23
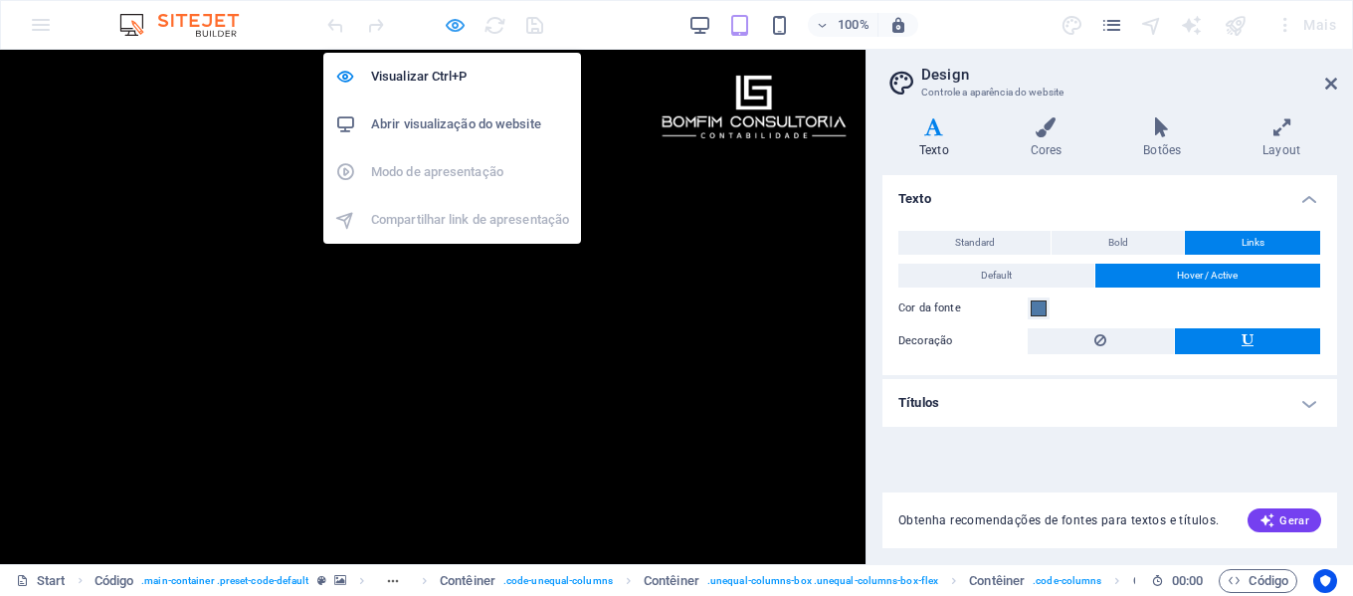
scroll to position [664, 0]
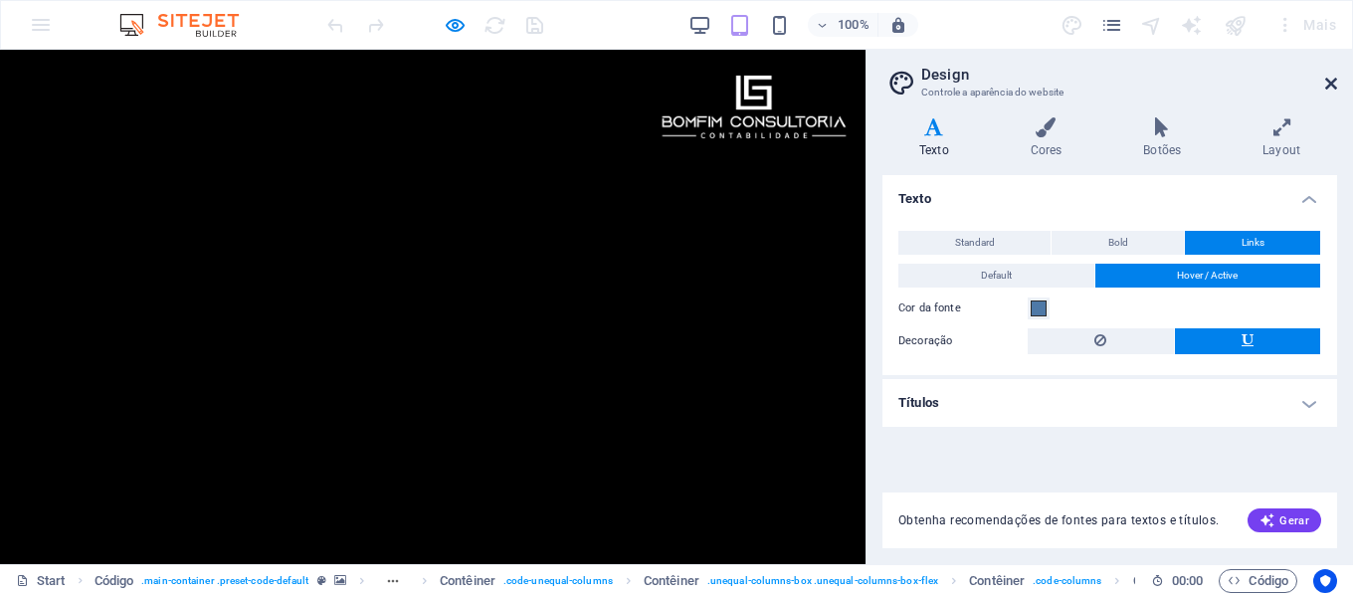
click at [1331, 81] on icon at bounding box center [1332, 84] width 12 height 16
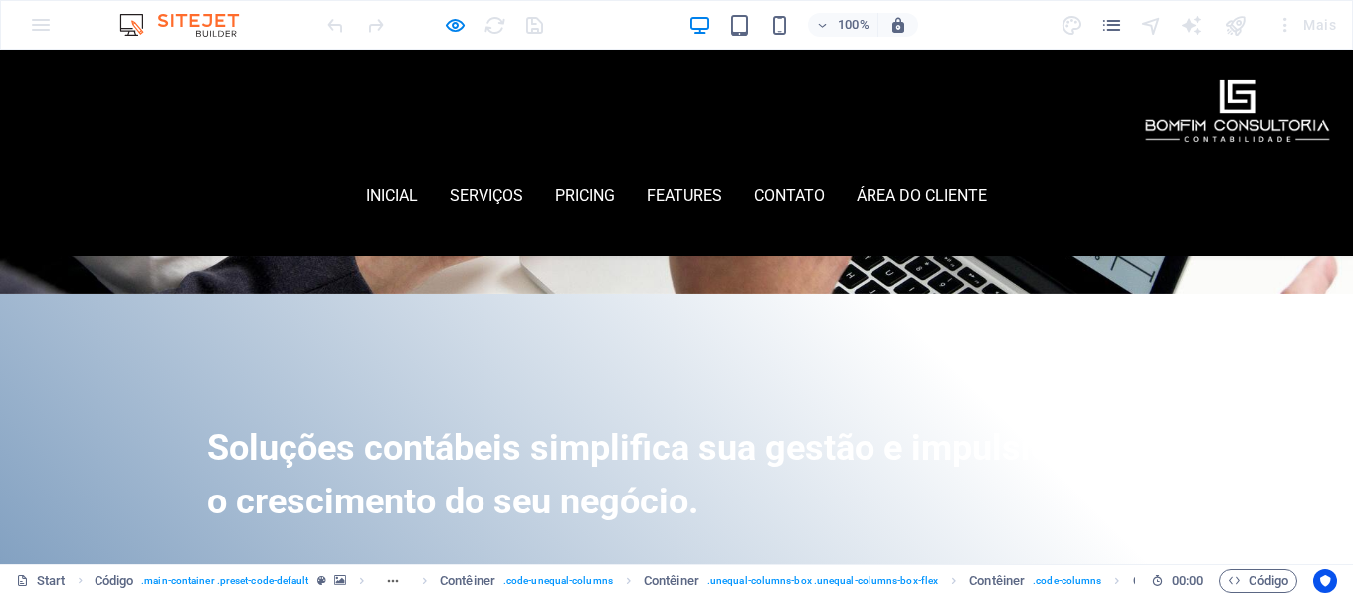
scroll to position [0, 0]
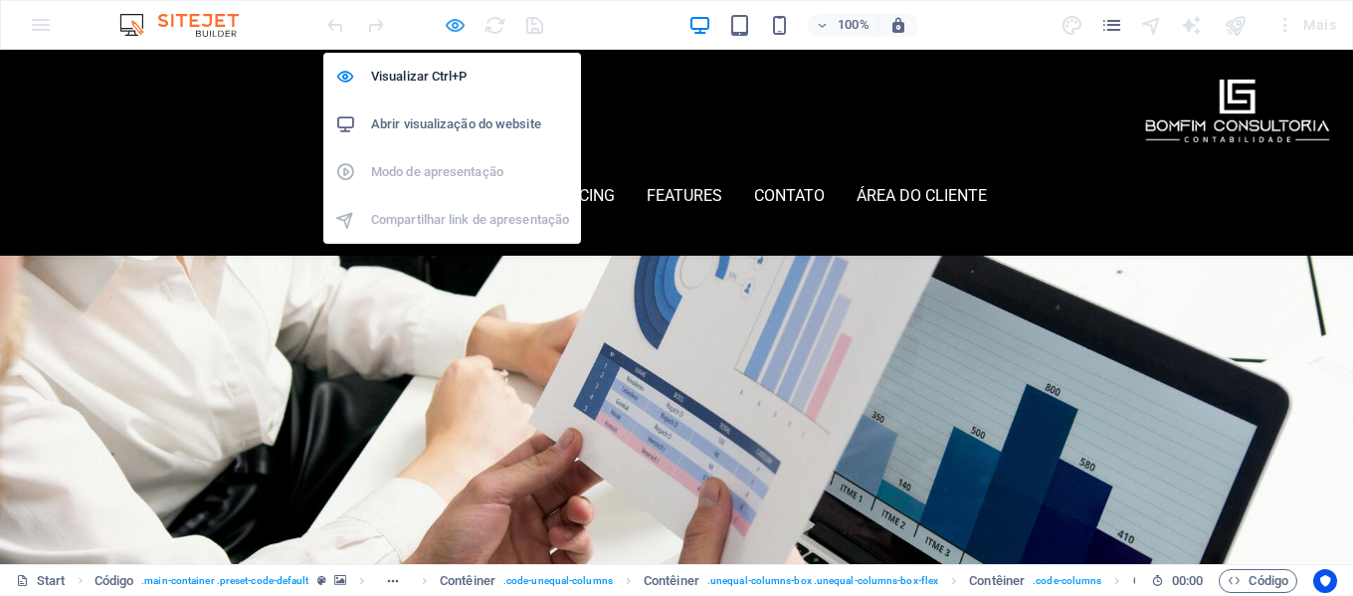
click at [448, 19] on icon "button" at bounding box center [455, 25] width 23 height 23
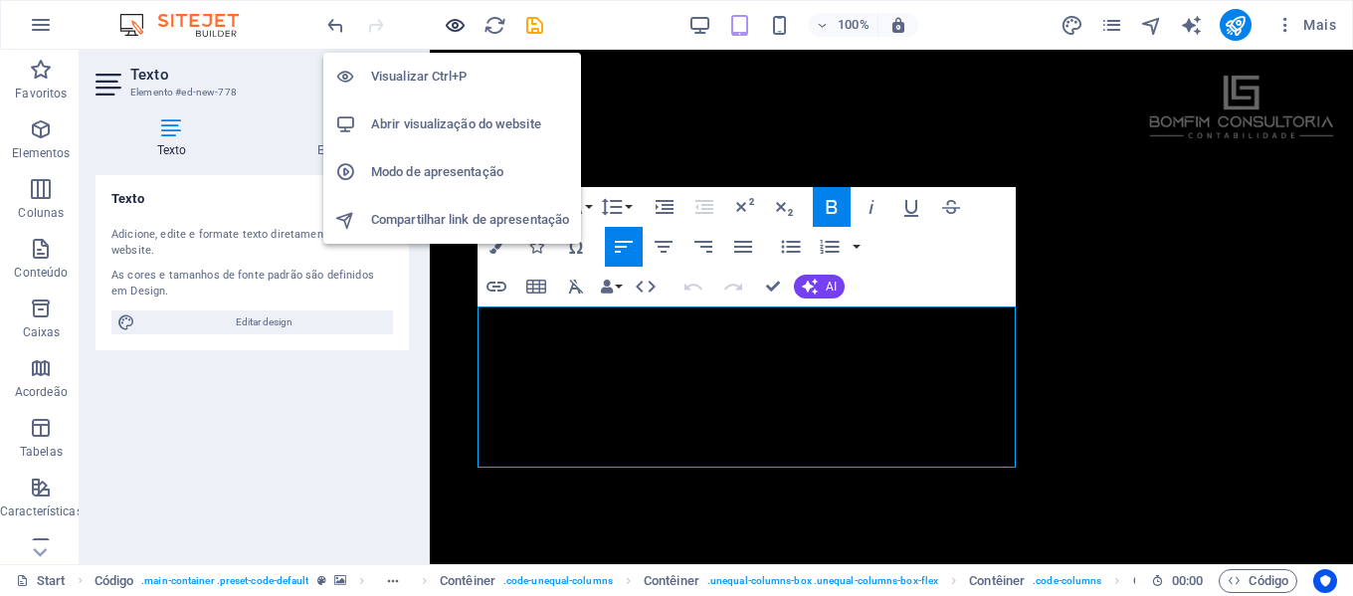
scroll to position [472, 0]
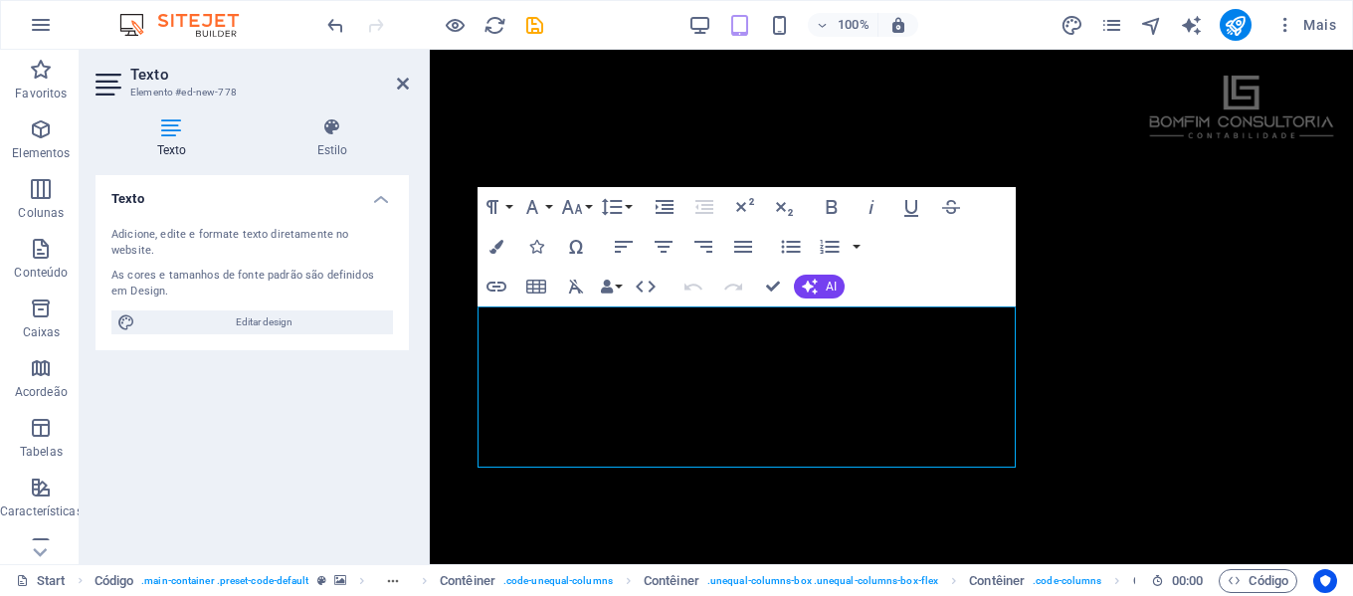
click at [174, 140] on h4 "Texto" at bounding box center [176, 138] width 160 height 42
click at [276, 313] on span "Editar design" at bounding box center [264, 322] width 246 height 24
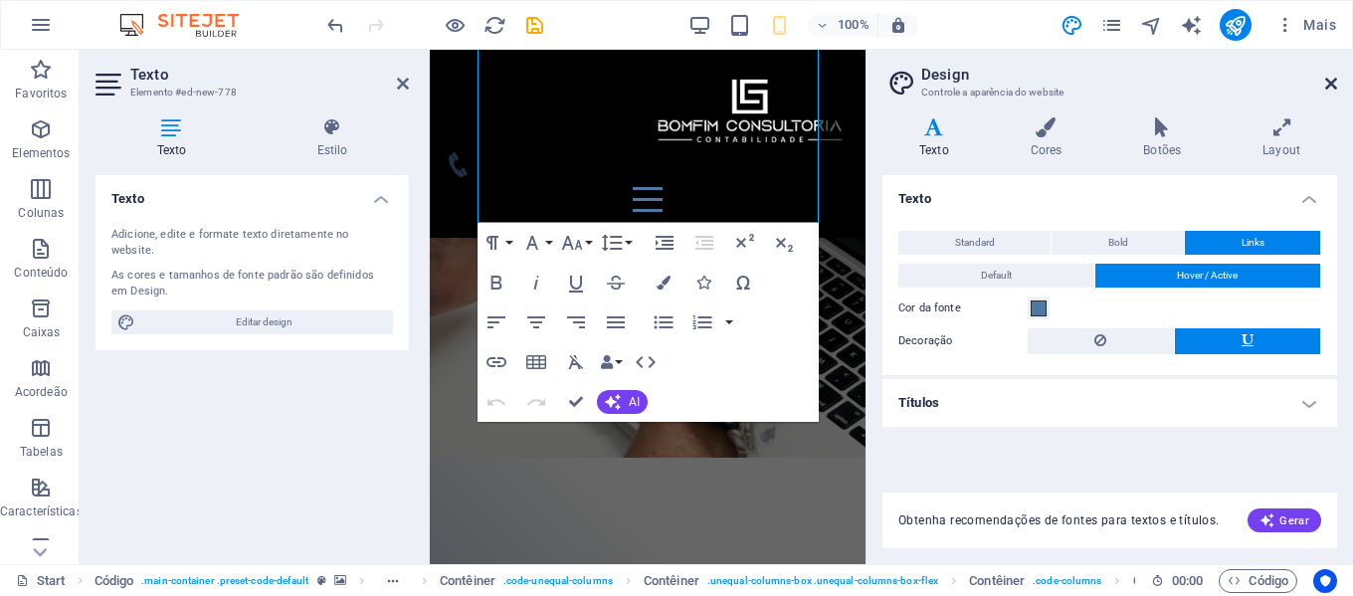
click at [1336, 82] on icon at bounding box center [1332, 84] width 12 height 16
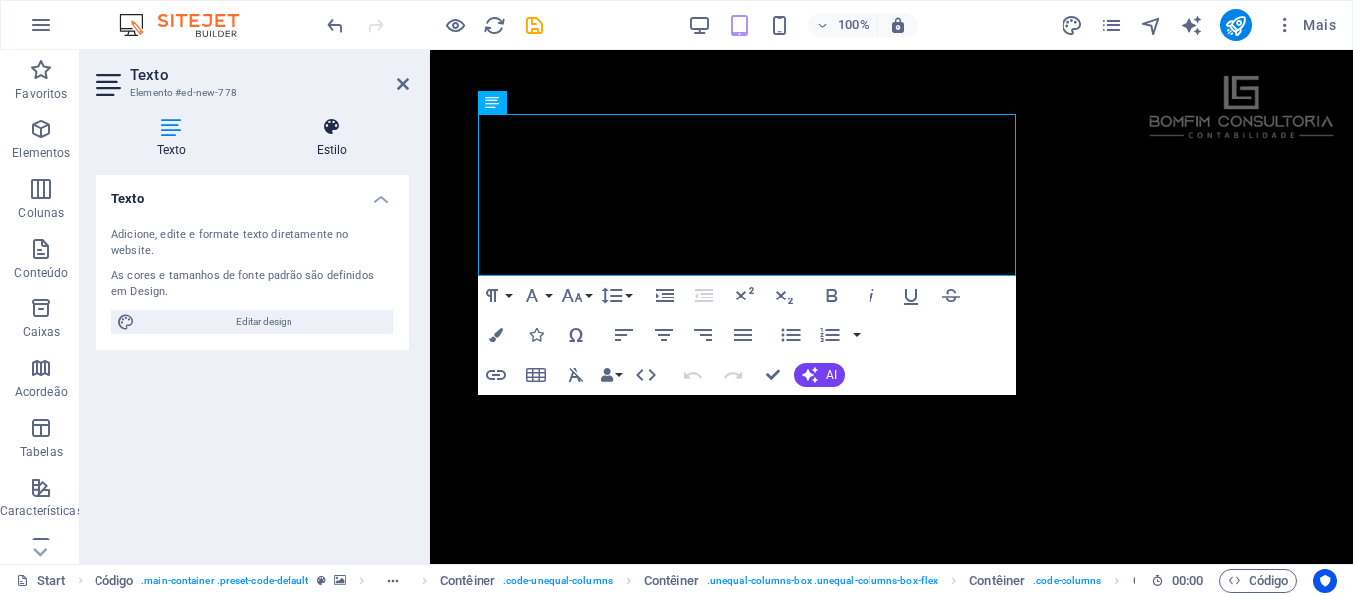
click at [338, 131] on icon at bounding box center [332, 127] width 153 height 20
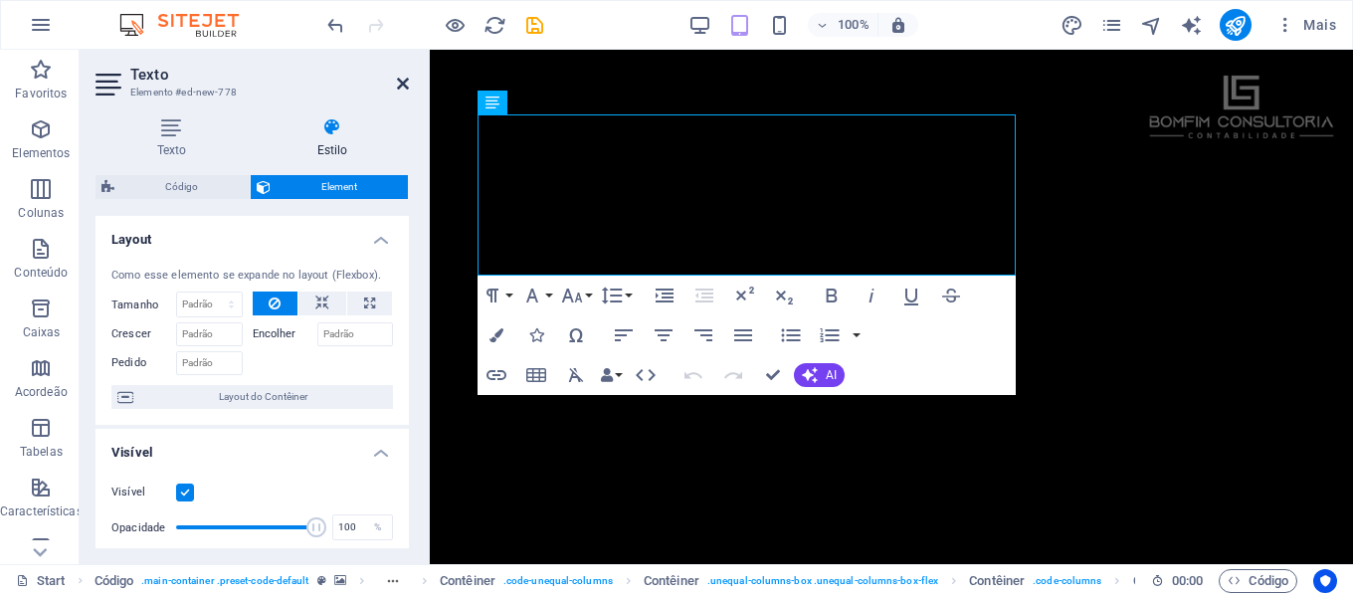
click at [401, 82] on icon at bounding box center [403, 84] width 12 height 16
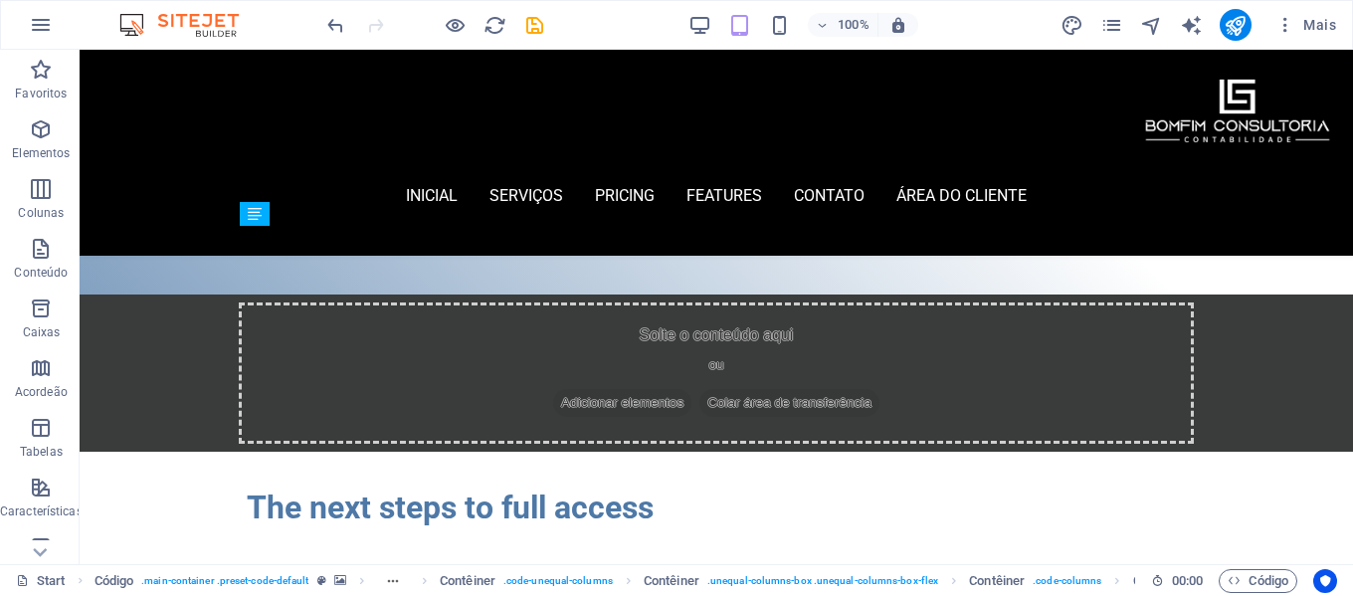
scroll to position [71, 0]
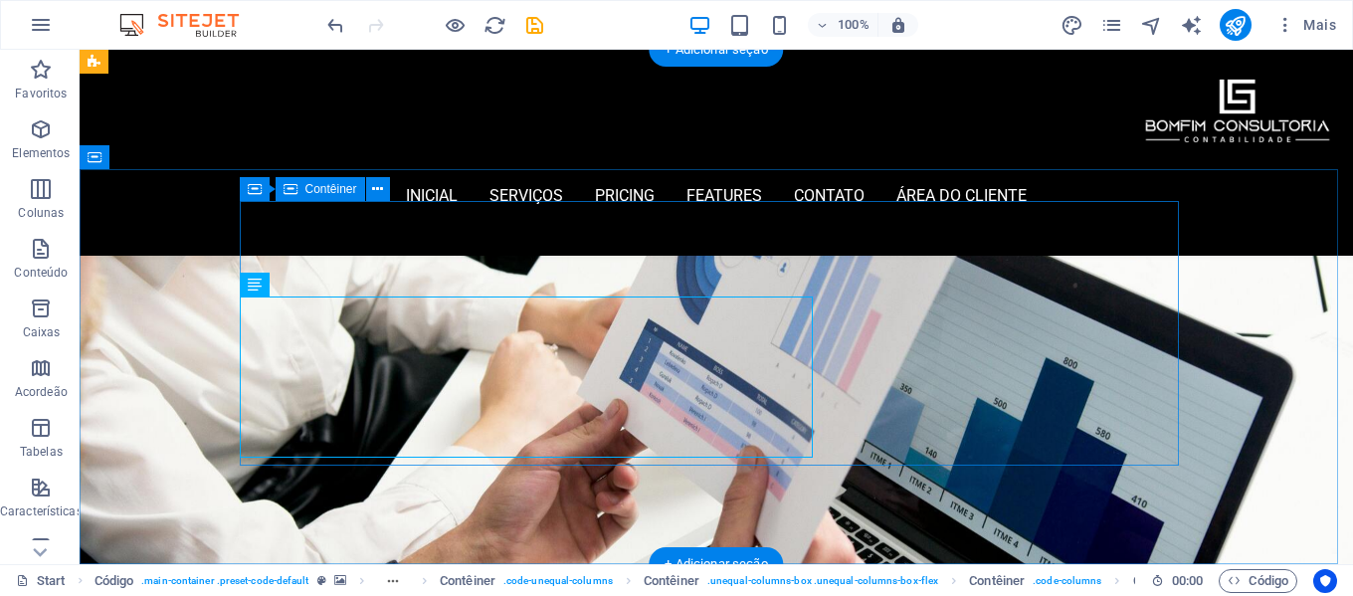
scroll to position [0, 0]
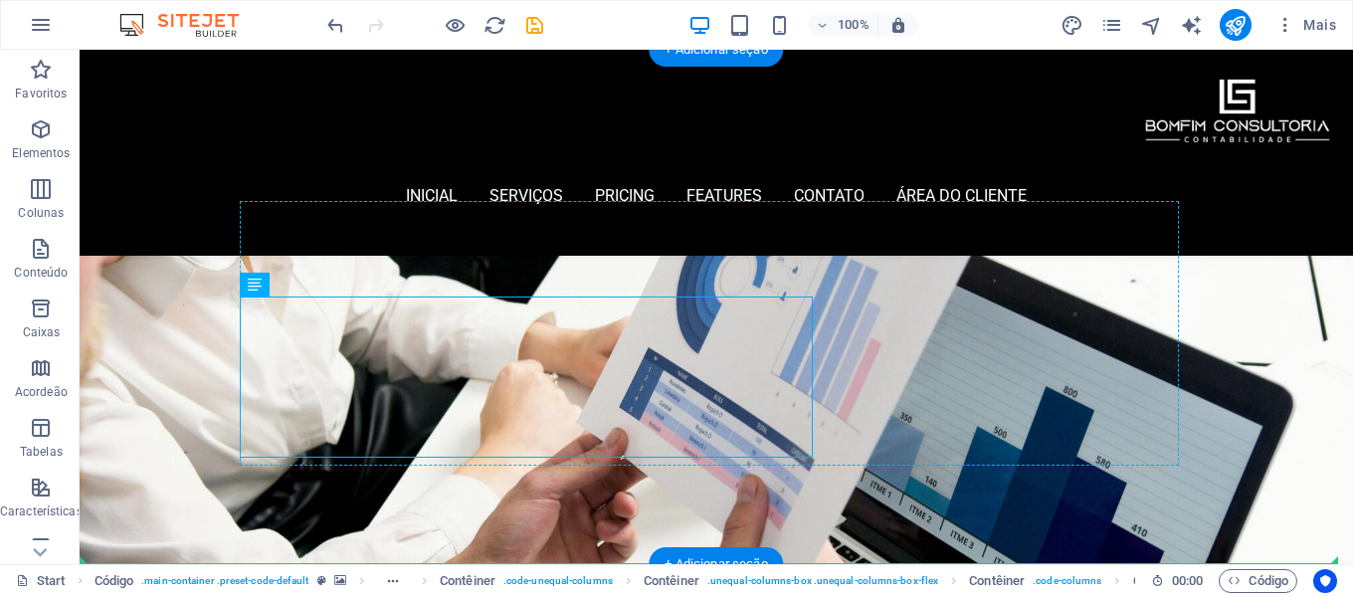
drag, startPoint x: 722, startPoint y: 388, endPoint x: 925, endPoint y: 370, distance: 202.8
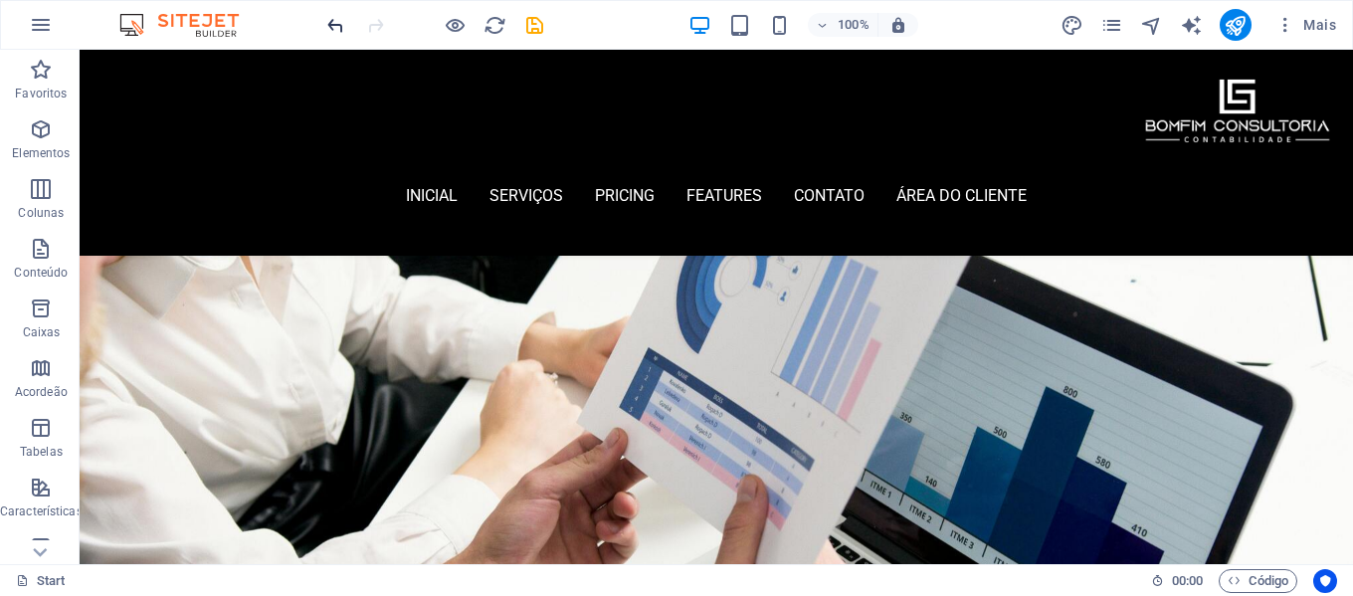
click at [335, 29] on icon "undo" at bounding box center [335, 25] width 23 height 23
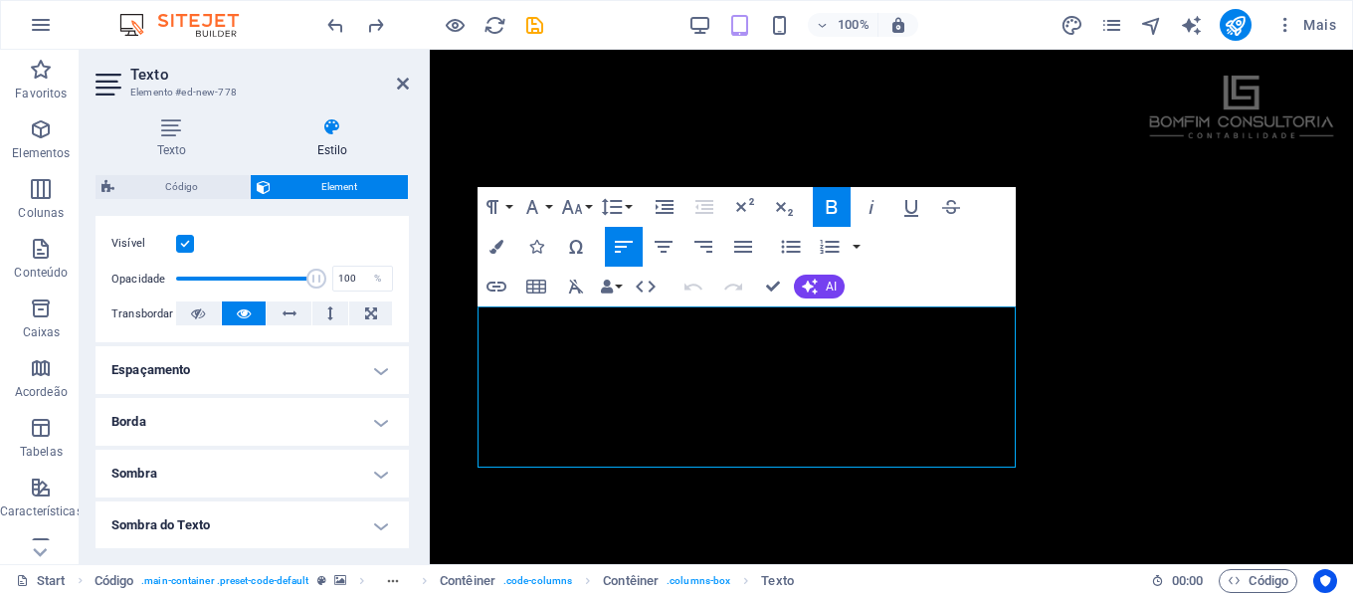
scroll to position [299, 0]
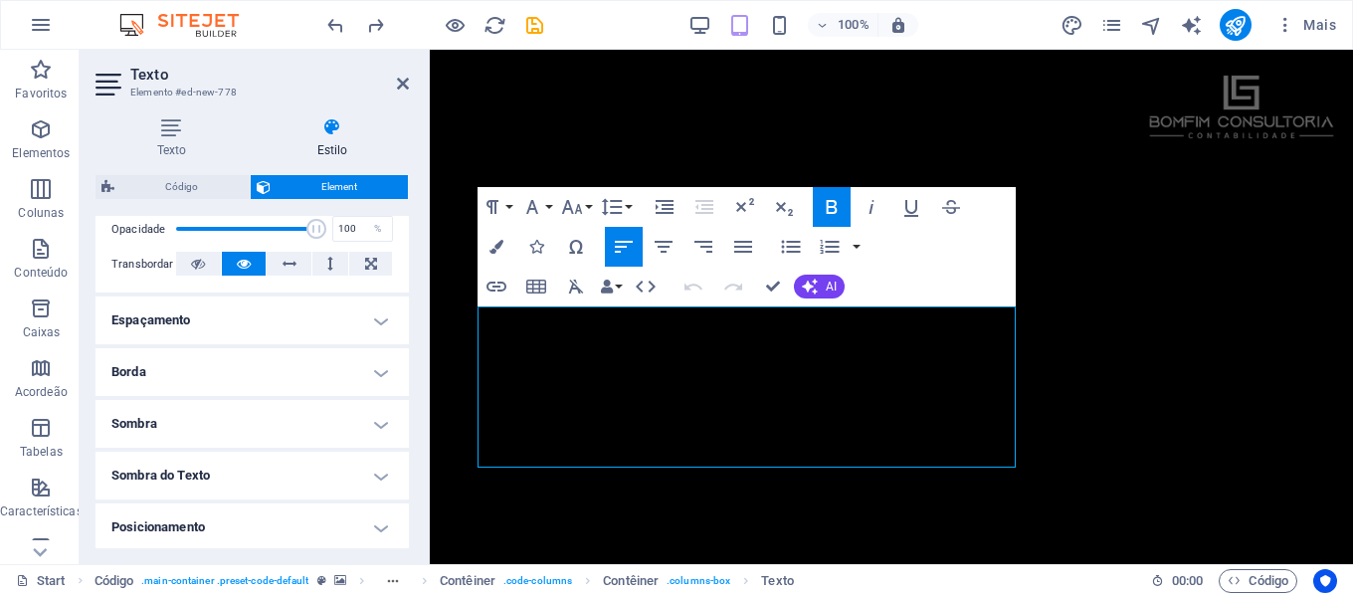
click at [222, 315] on h4 "Espaçamento" at bounding box center [252, 321] width 313 height 48
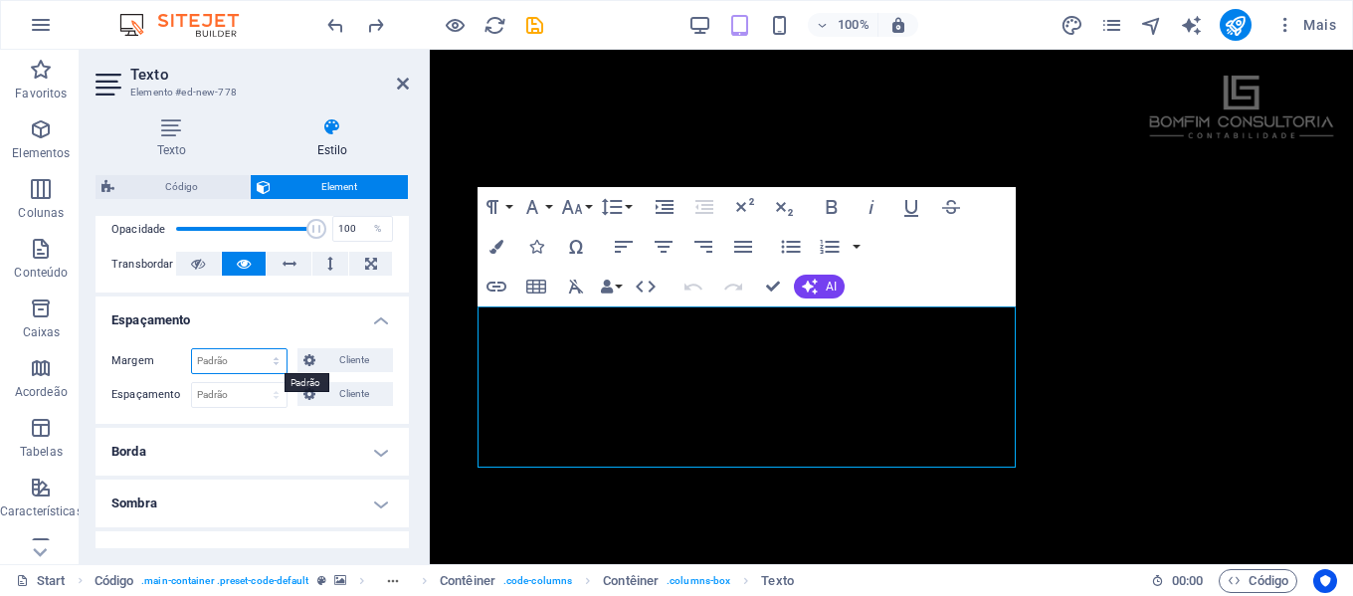
click at [273, 360] on select "Padrão automático px % rem vw vh Cliente" at bounding box center [239, 361] width 95 height 24
click at [192, 349] on select "Padrão automático px % rem vw vh Cliente" at bounding box center [239, 361] width 95 height 24
select select "DISABLED_OPTION_VALUE"
click at [259, 398] on select "Padrão px rem % vh vw Cliente" at bounding box center [239, 395] width 95 height 24
click at [343, 360] on span "Cliente" at bounding box center [354, 360] width 66 height 24
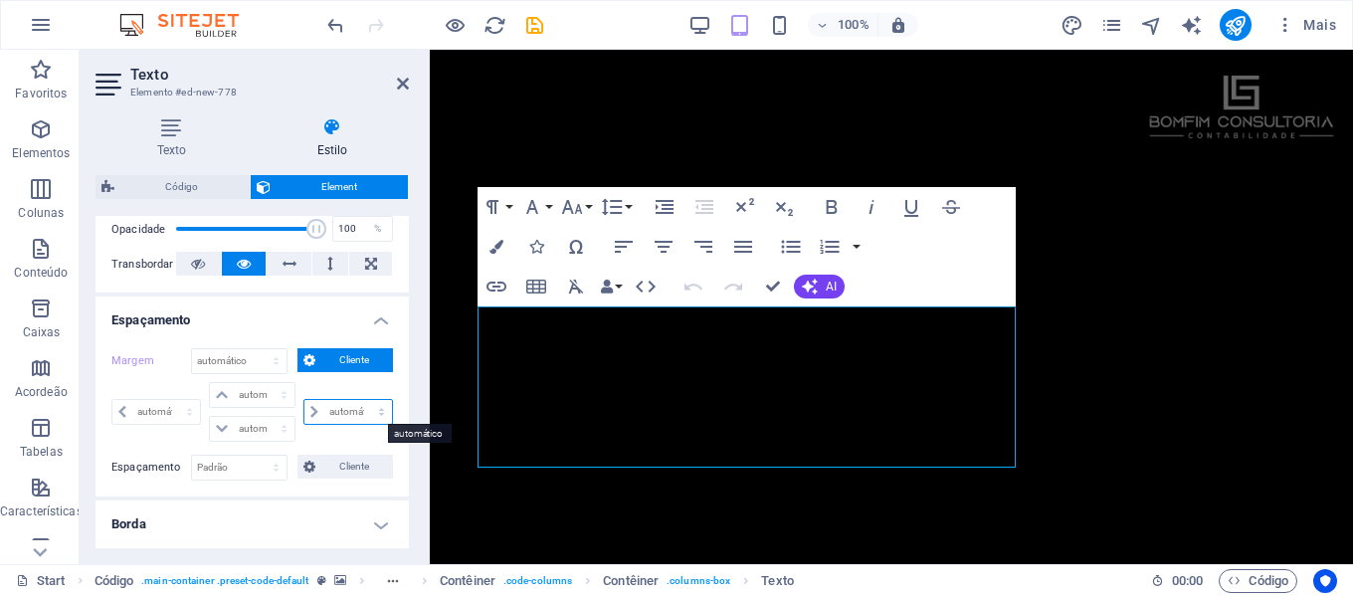
click at [344, 408] on select "automático px % rem vw vh" at bounding box center [349, 412] width 88 height 24
click at [305, 400] on select "automático px % rem vw vh" at bounding box center [349, 412] width 88 height 24
select select "DISABLED_OPTION_VALUE"
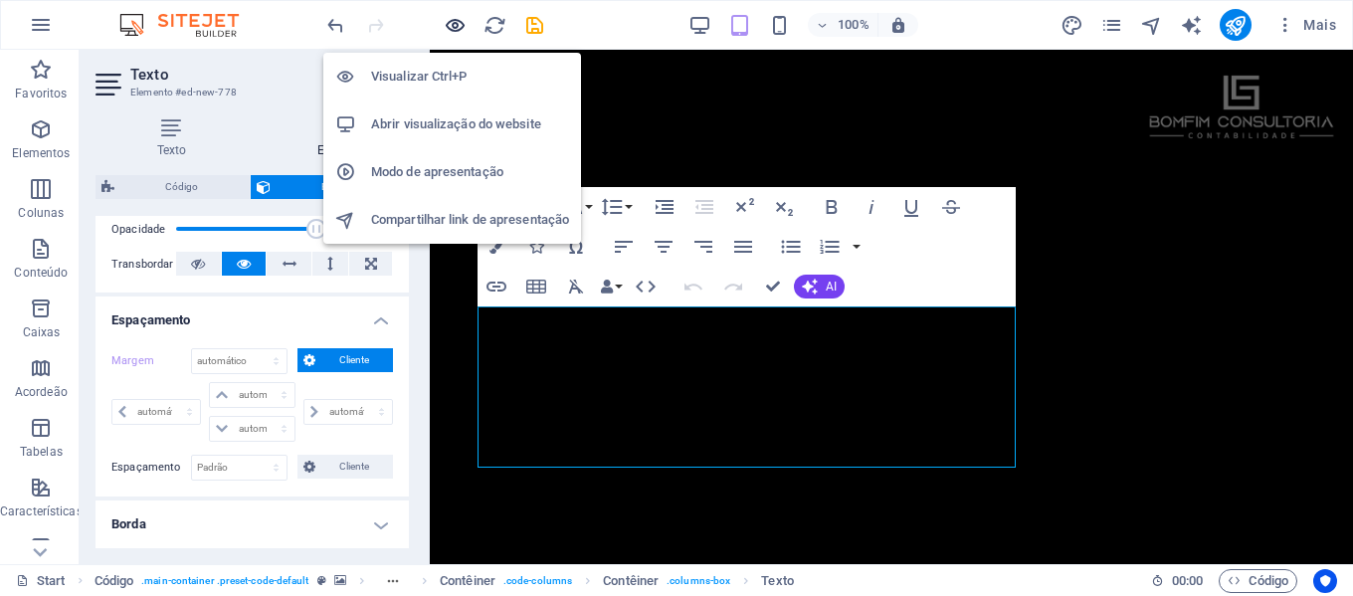
click at [456, 26] on icon "button" at bounding box center [455, 25] width 23 height 23
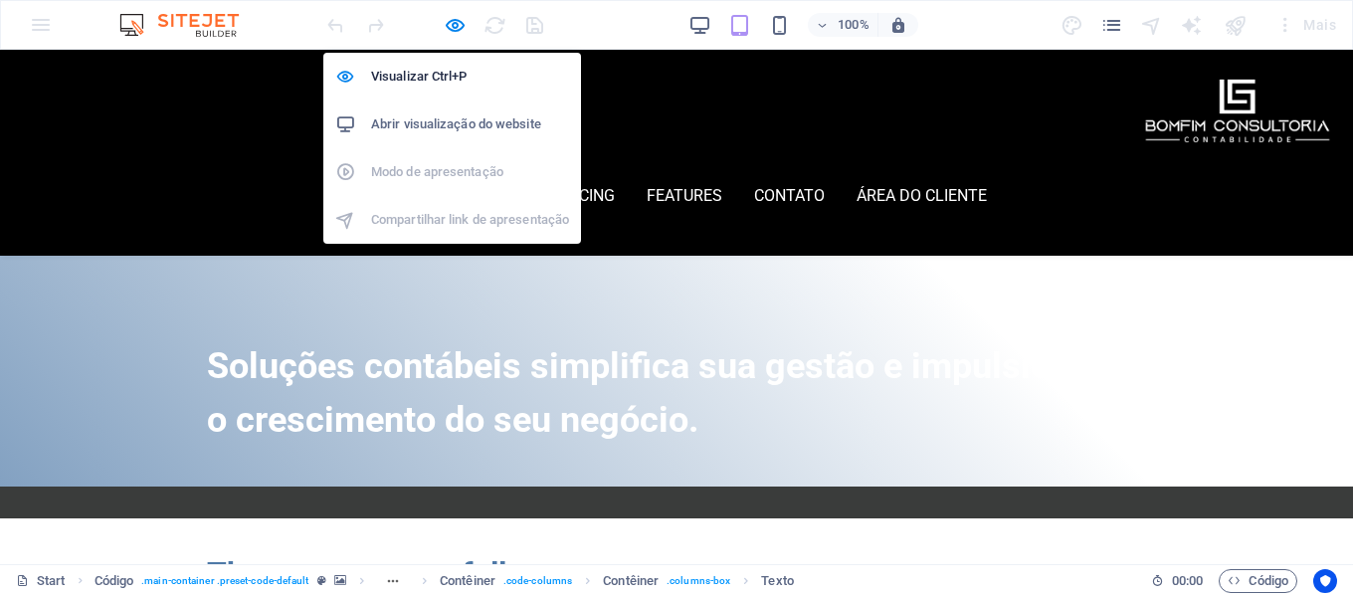
scroll to position [71, 0]
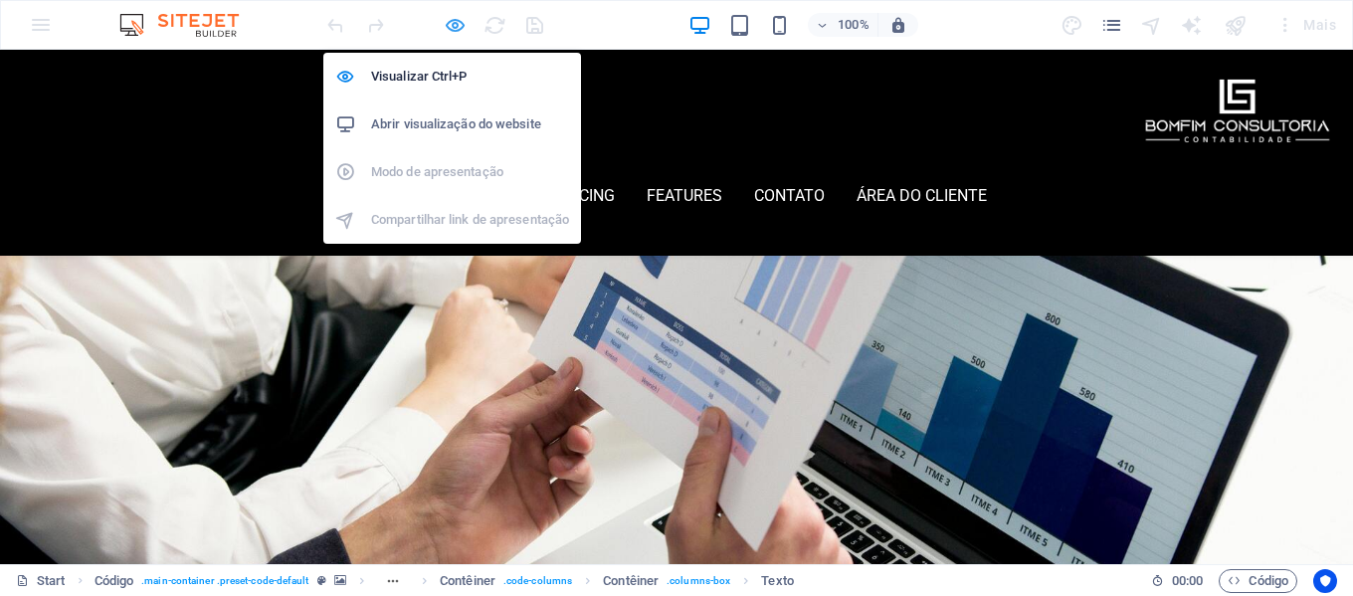
click at [453, 28] on icon "button" at bounding box center [455, 25] width 23 height 23
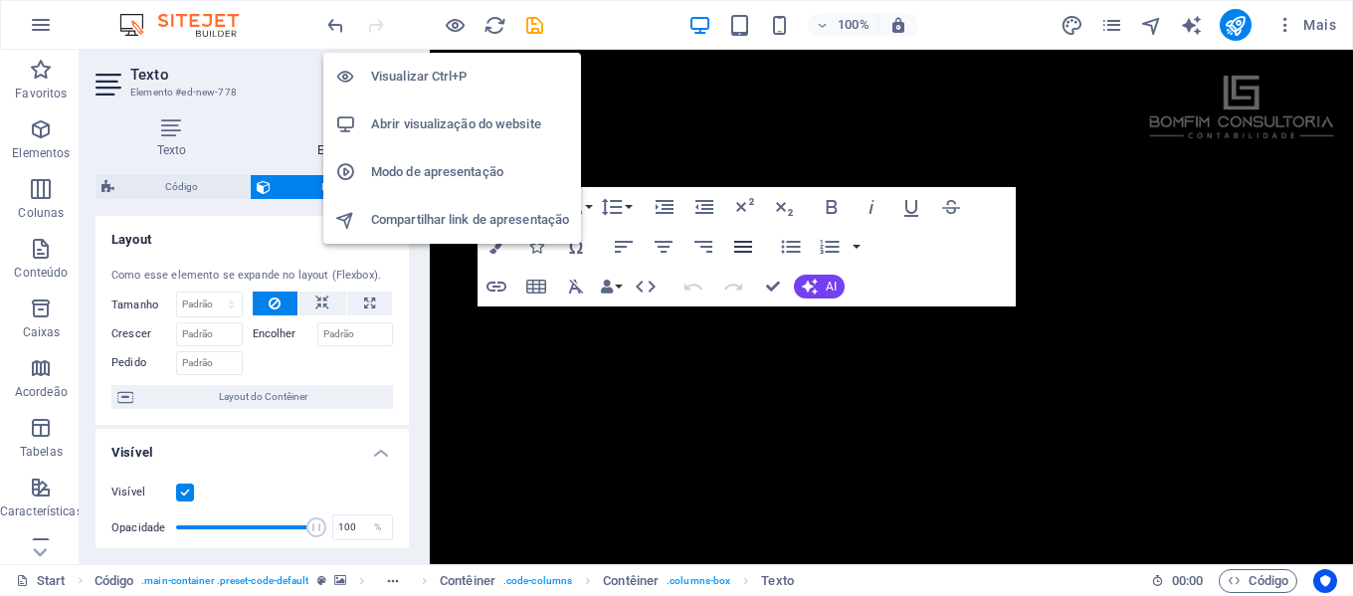
scroll to position [472, 0]
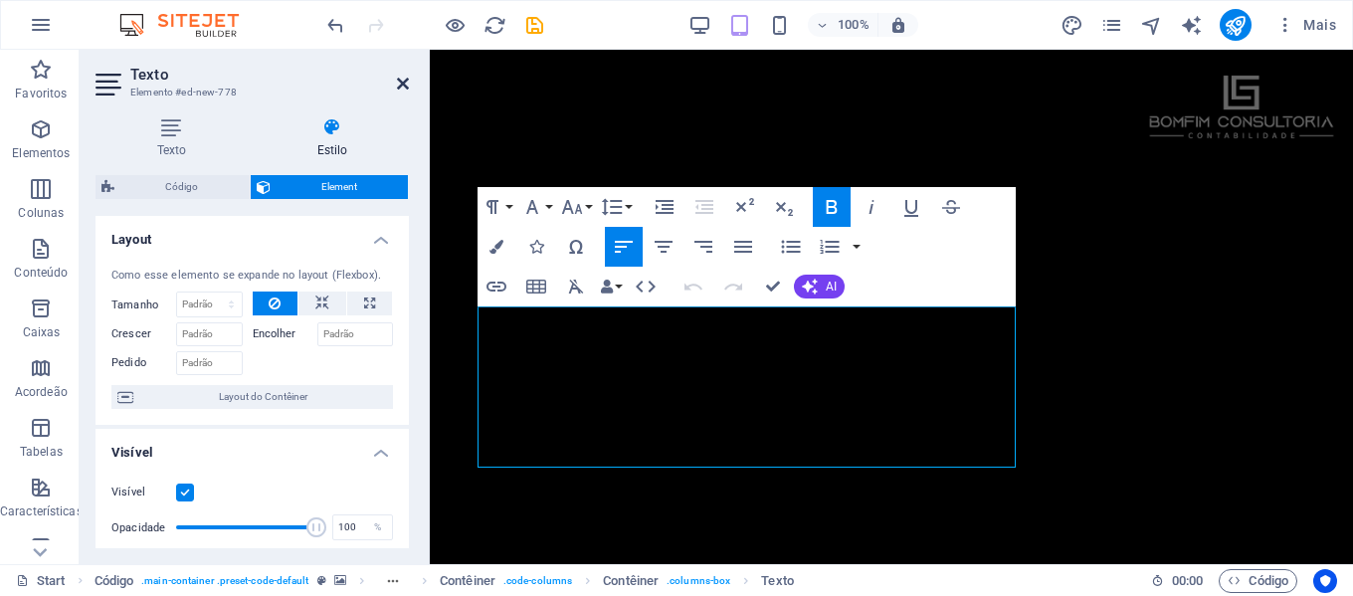
click at [400, 86] on icon at bounding box center [403, 84] width 12 height 16
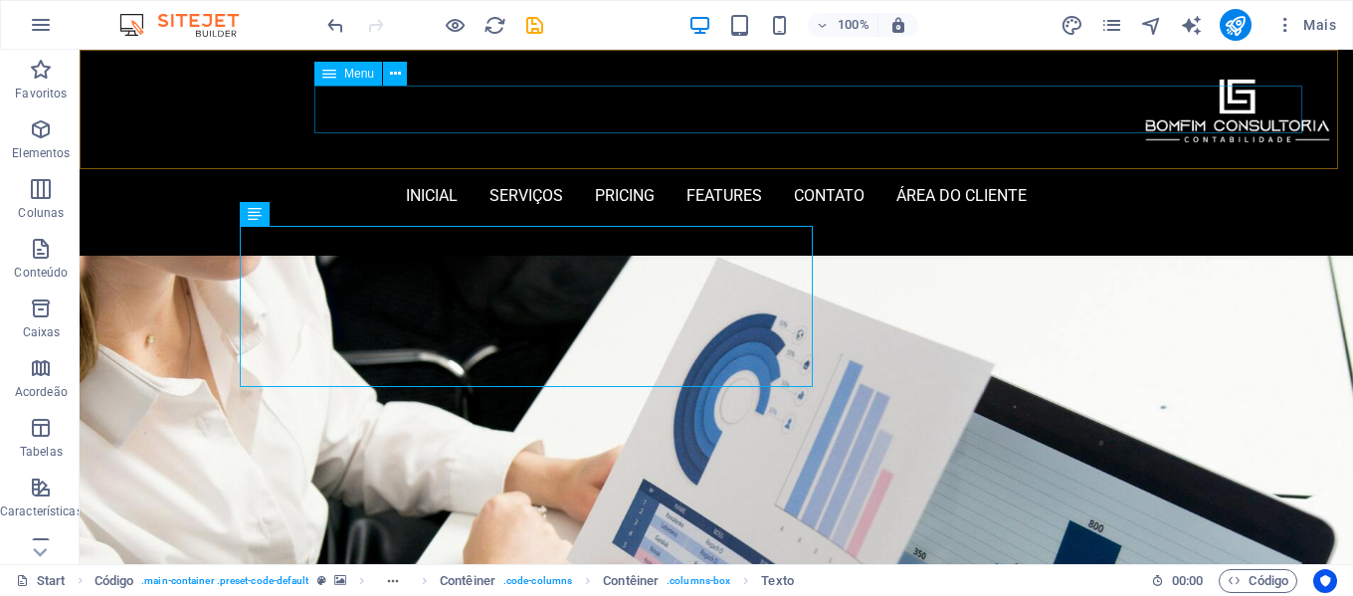
scroll to position [71, 0]
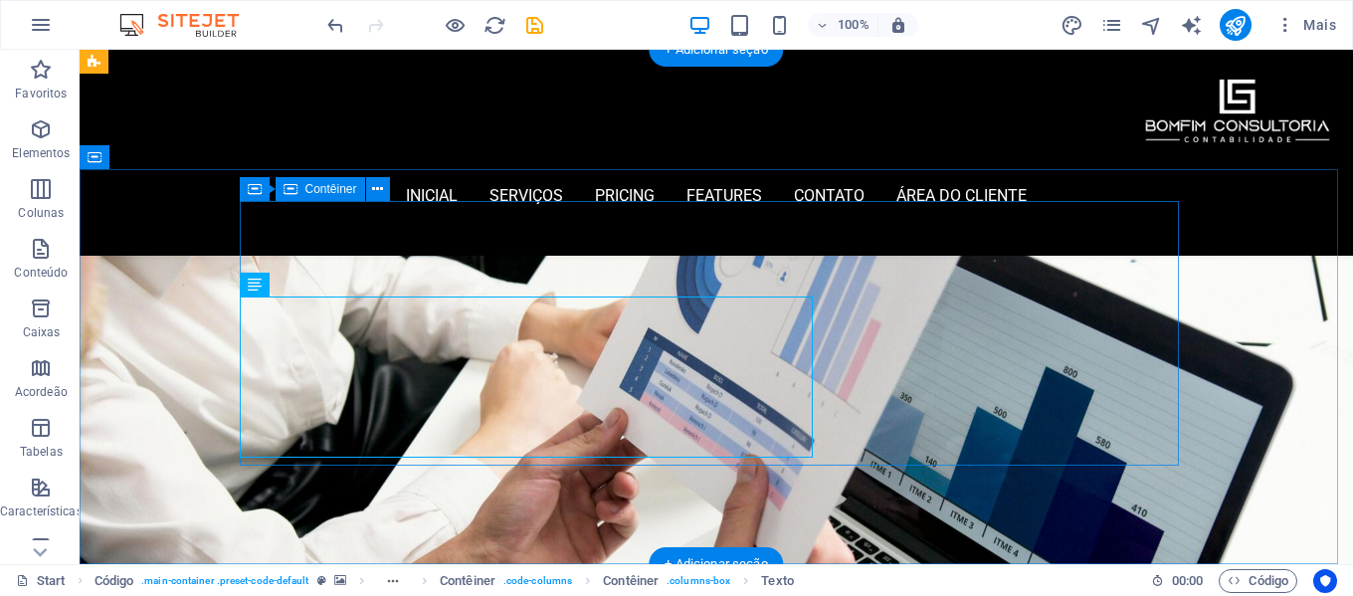
scroll to position [0, 0]
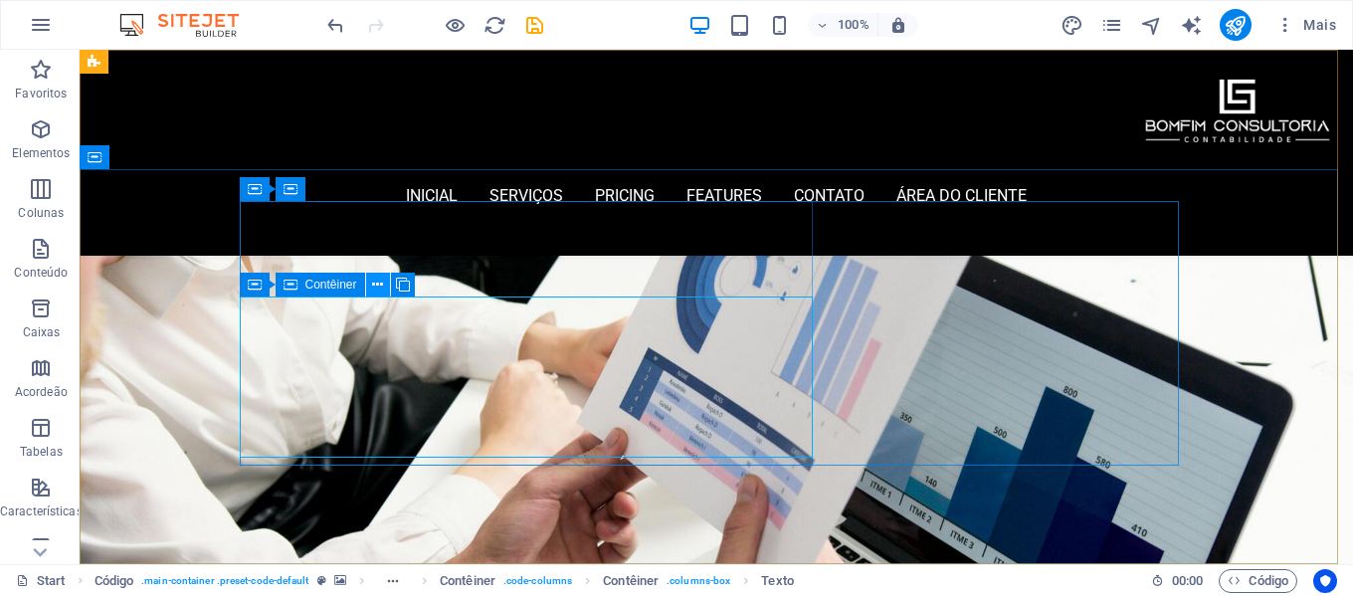
click at [372, 287] on icon at bounding box center [377, 285] width 11 height 21
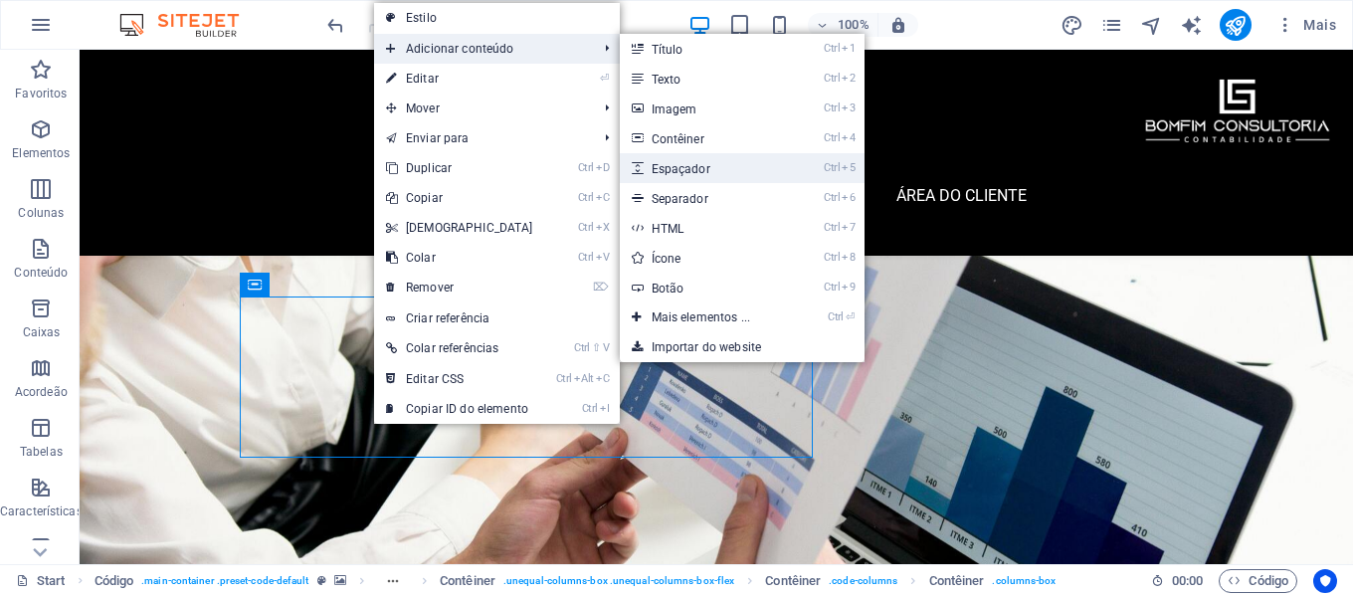
click at [730, 163] on link "Ctrl 5 Espaçador" at bounding box center [705, 168] width 171 height 30
select select "px"
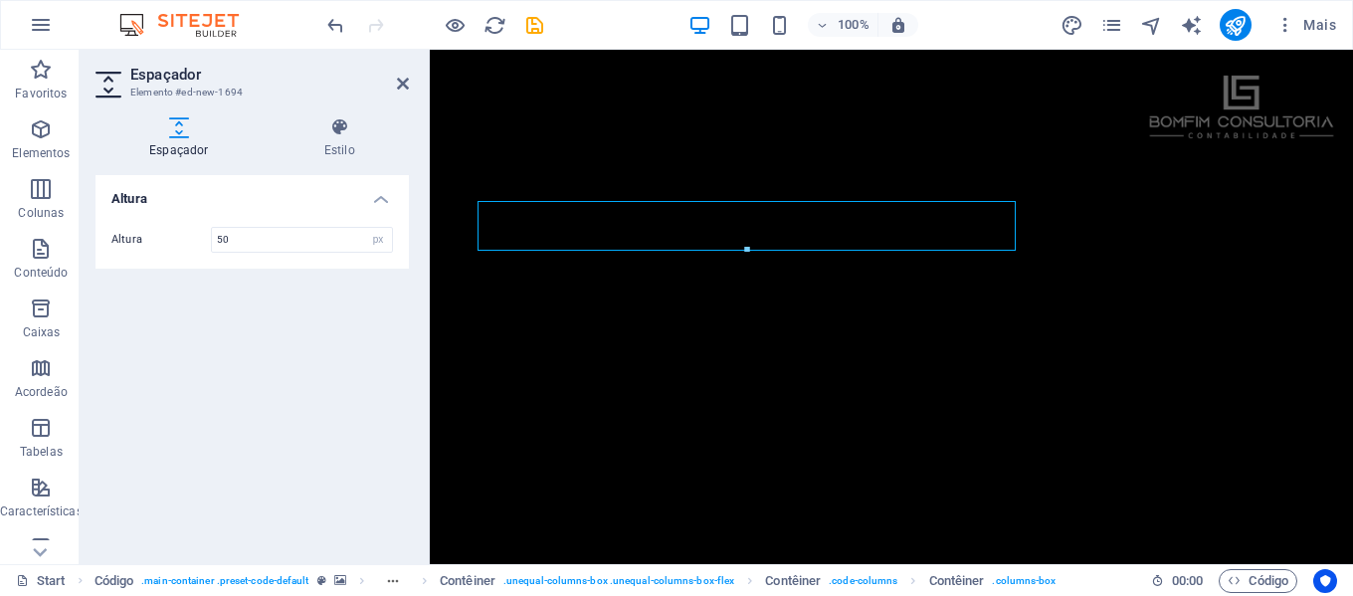
scroll to position [577, 0]
type input "80"
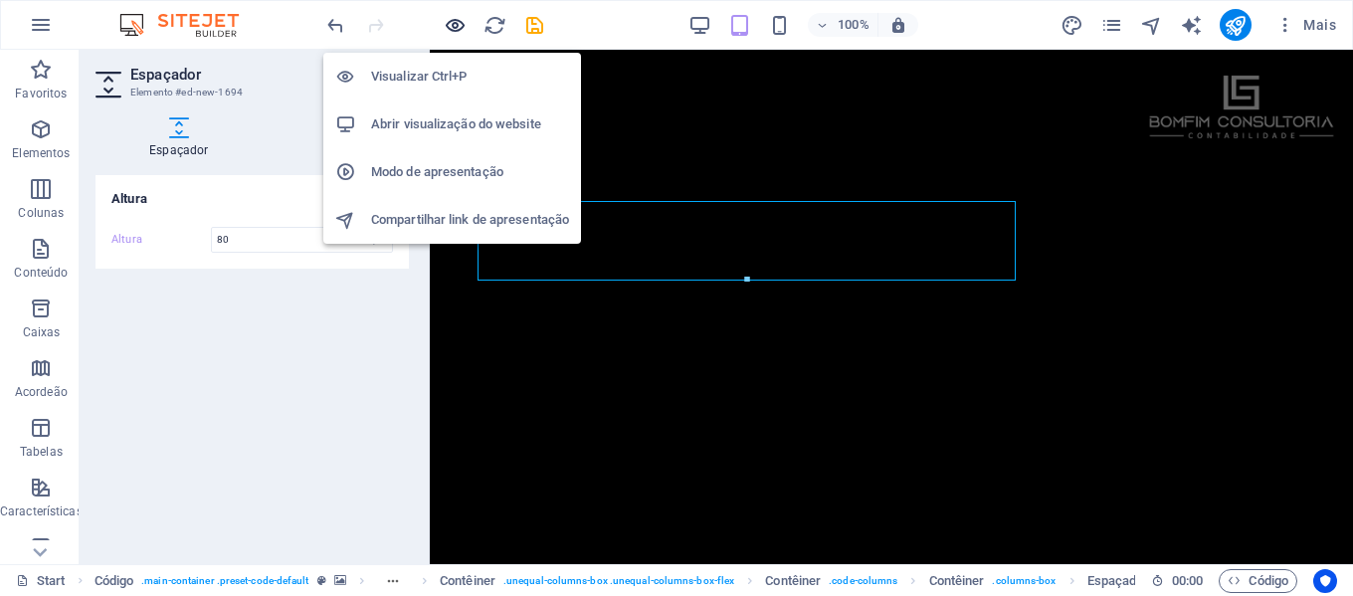
click at [451, 26] on icon "button" at bounding box center [455, 25] width 23 height 23
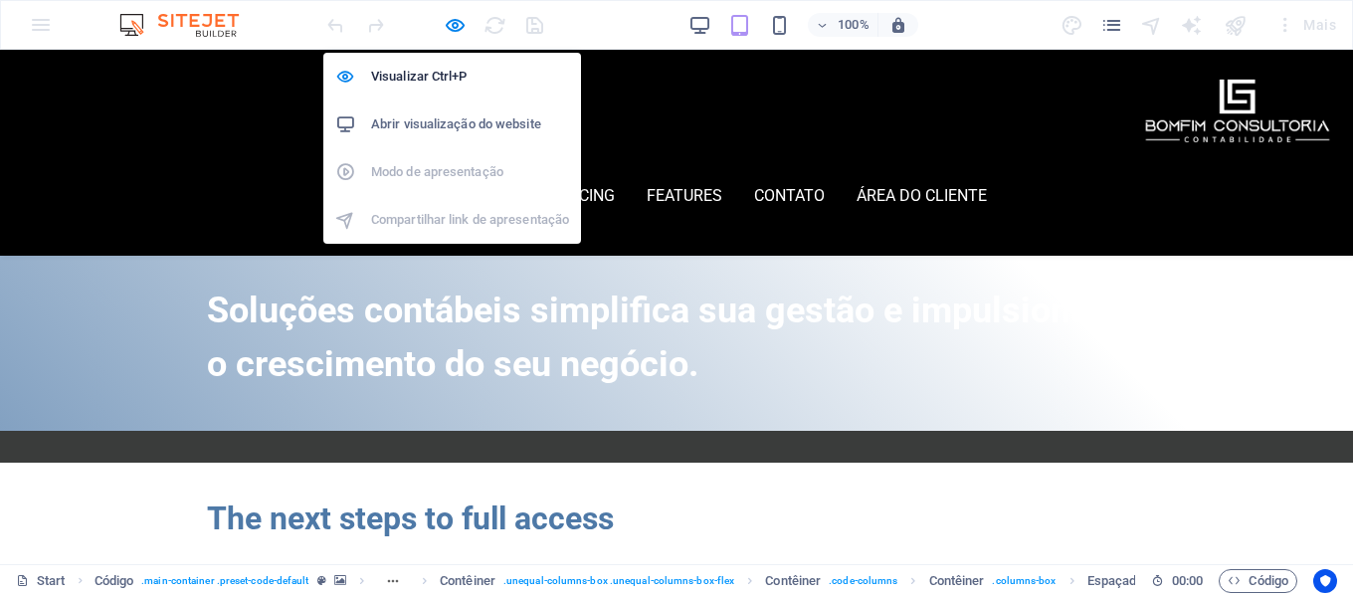
scroll to position [15, 0]
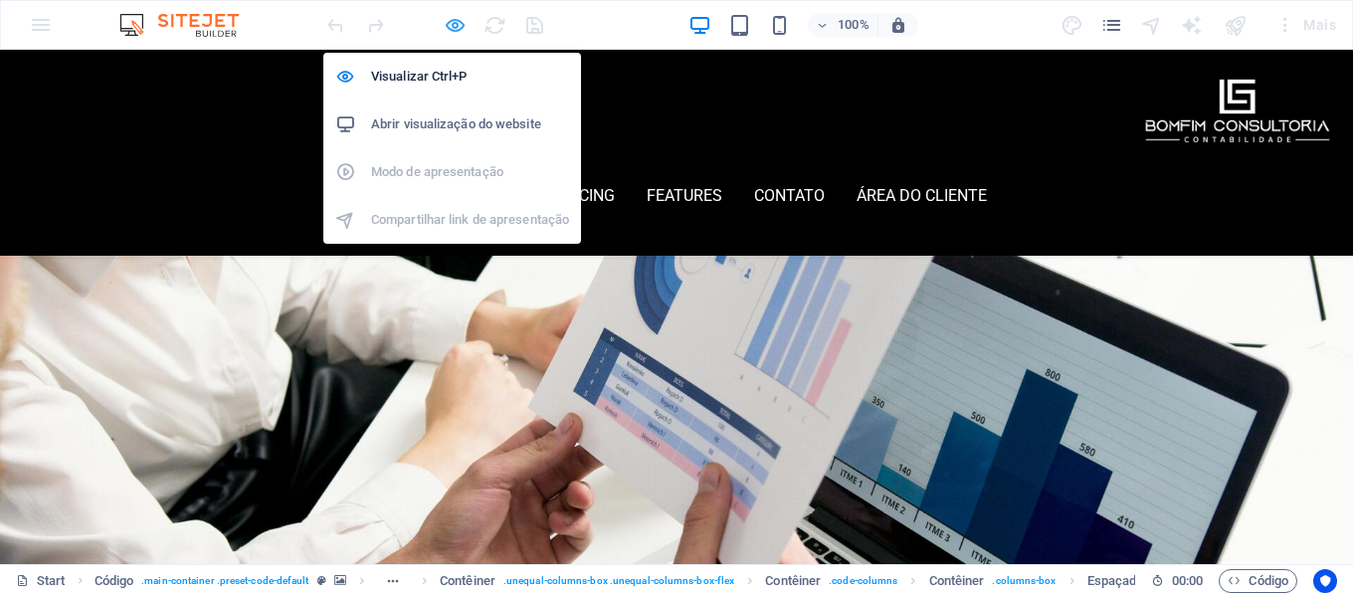
click at [461, 30] on icon "button" at bounding box center [455, 25] width 23 height 23
select select "px"
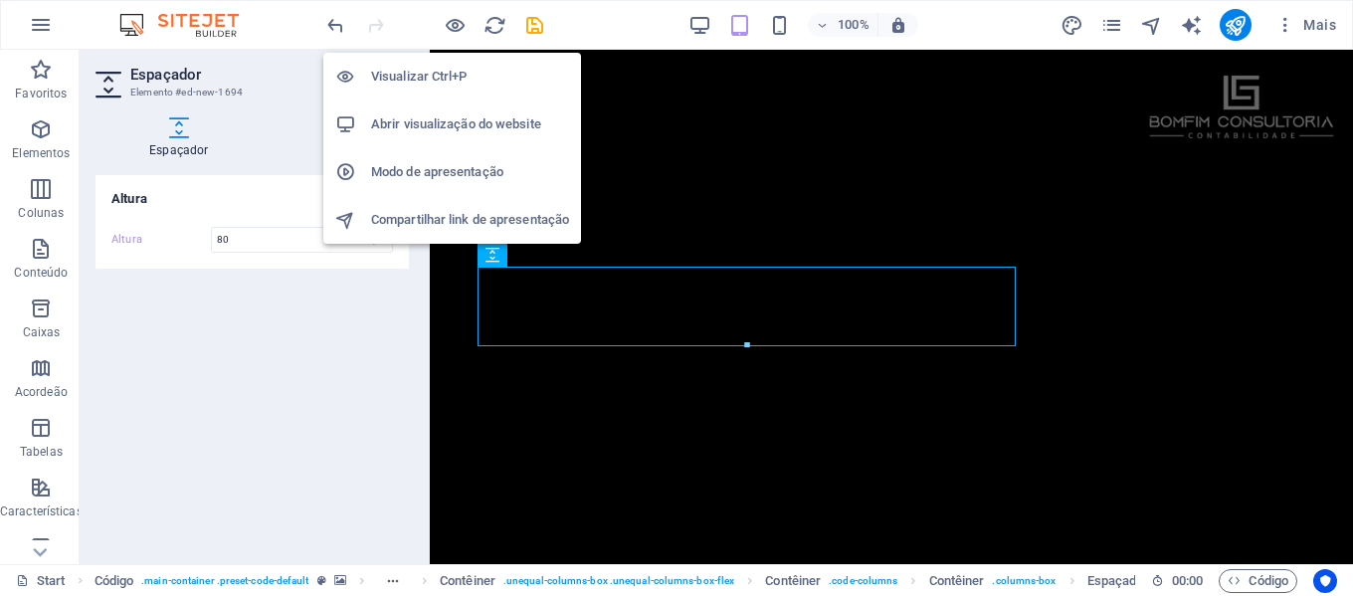
scroll to position [512, 0]
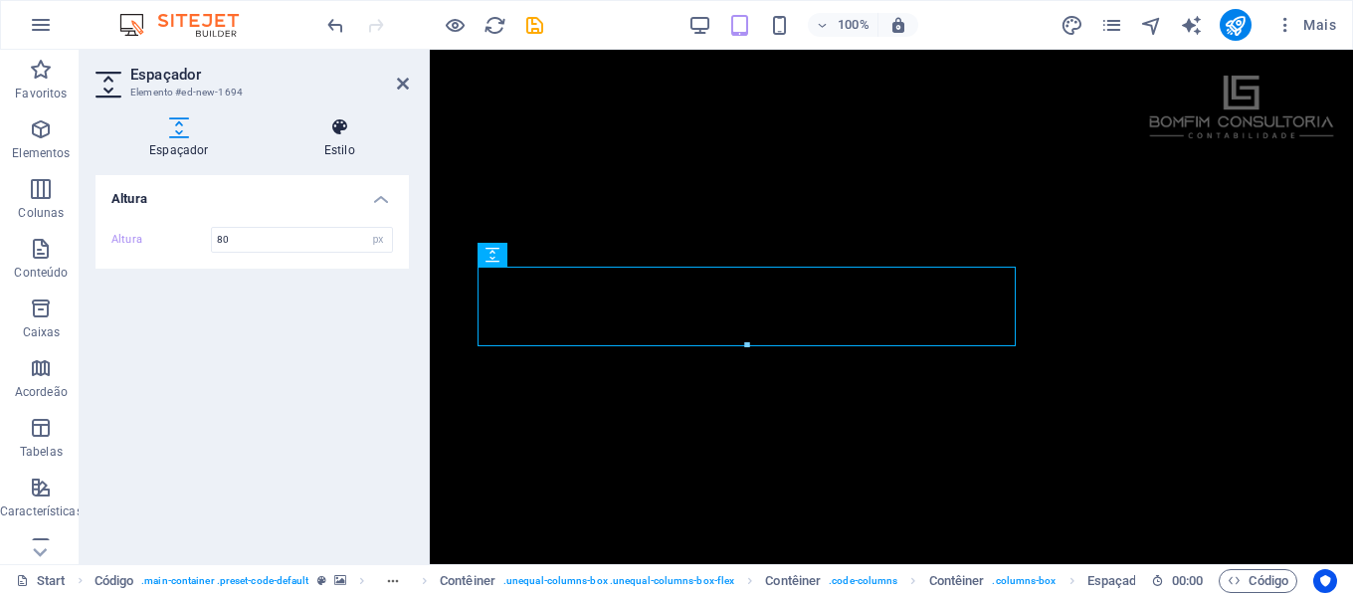
click at [346, 130] on icon at bounding box center [340, 127] width 138 height 20
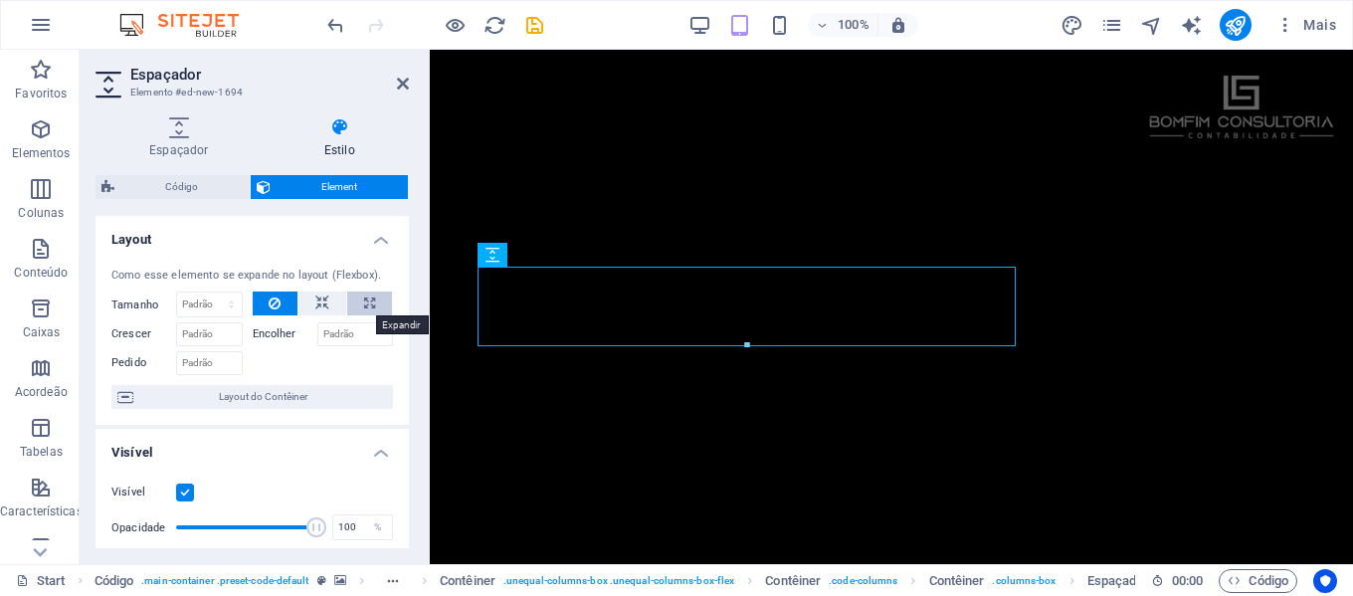
click at [365, 301] on icon at bounding box center [369, 304] width 11 height 24
type input "100"
select select "%"
click at [331, 307] on button at bounding box center [323, 304] width 48 height 24
select select "DISABLED_OPTION_VALUE"
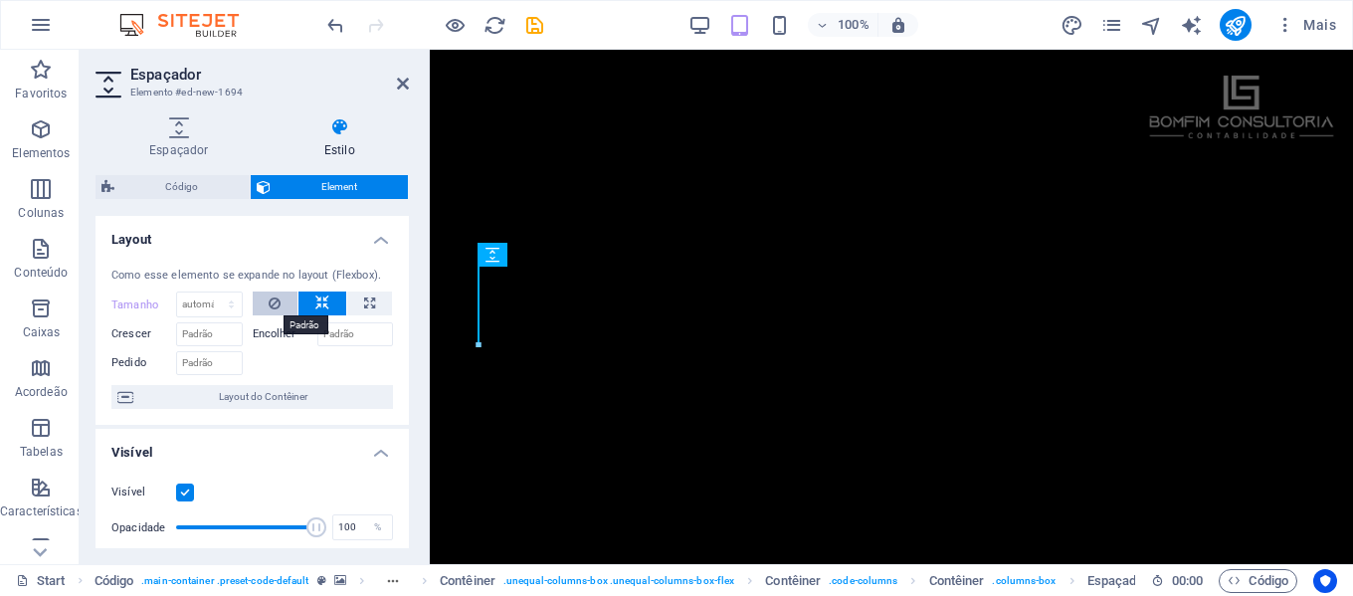
click at [275, 308] on icon at bounding box center [275, 304] width 12 height 24
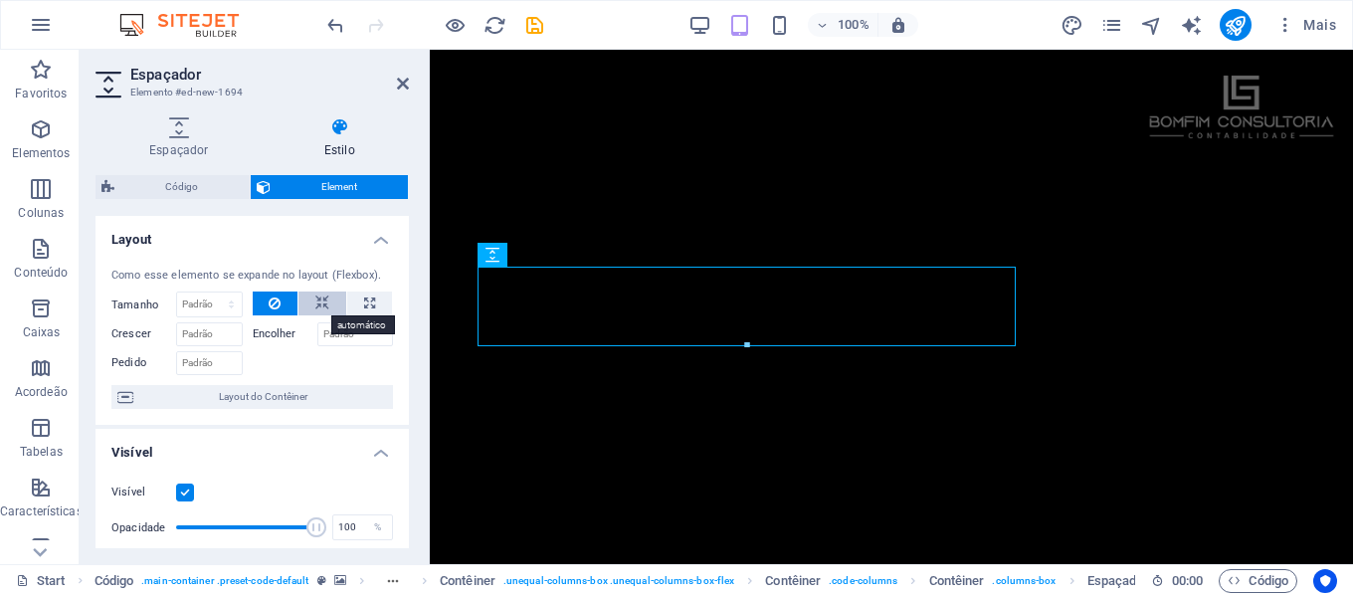
click at [318, 309] on icon at bounding box center [322, 304] width 14 height 24
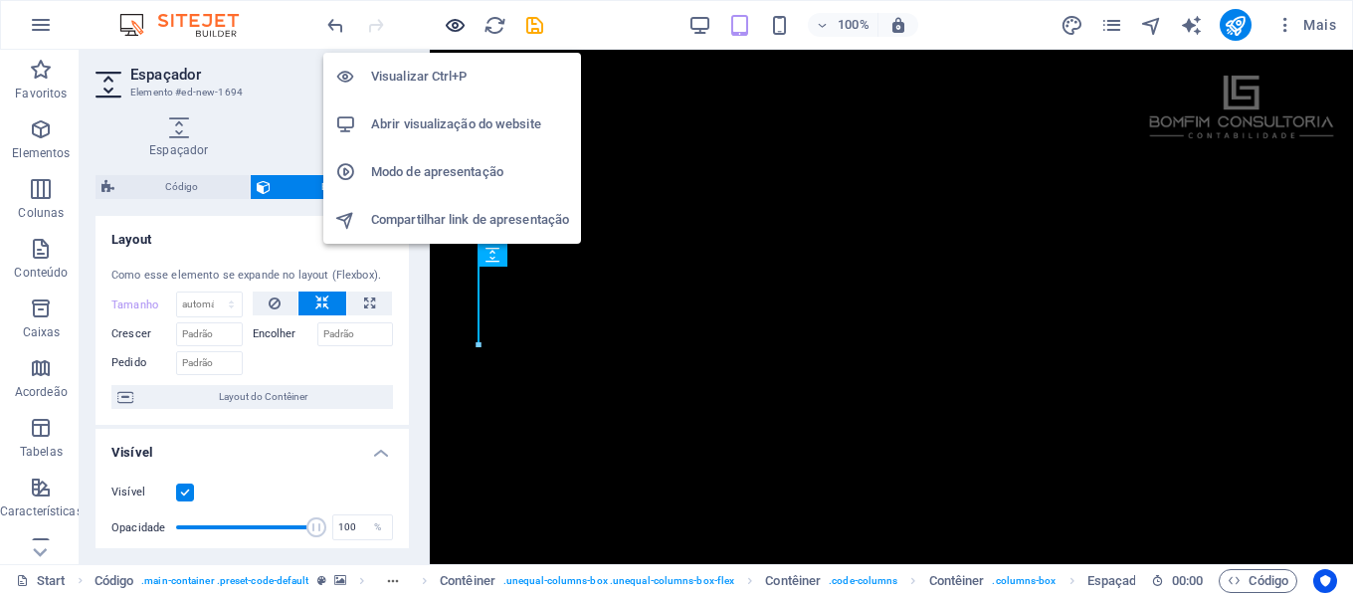
click at [448, 19] on icon "button" at bounding box center [455, 25] width 23 height 23
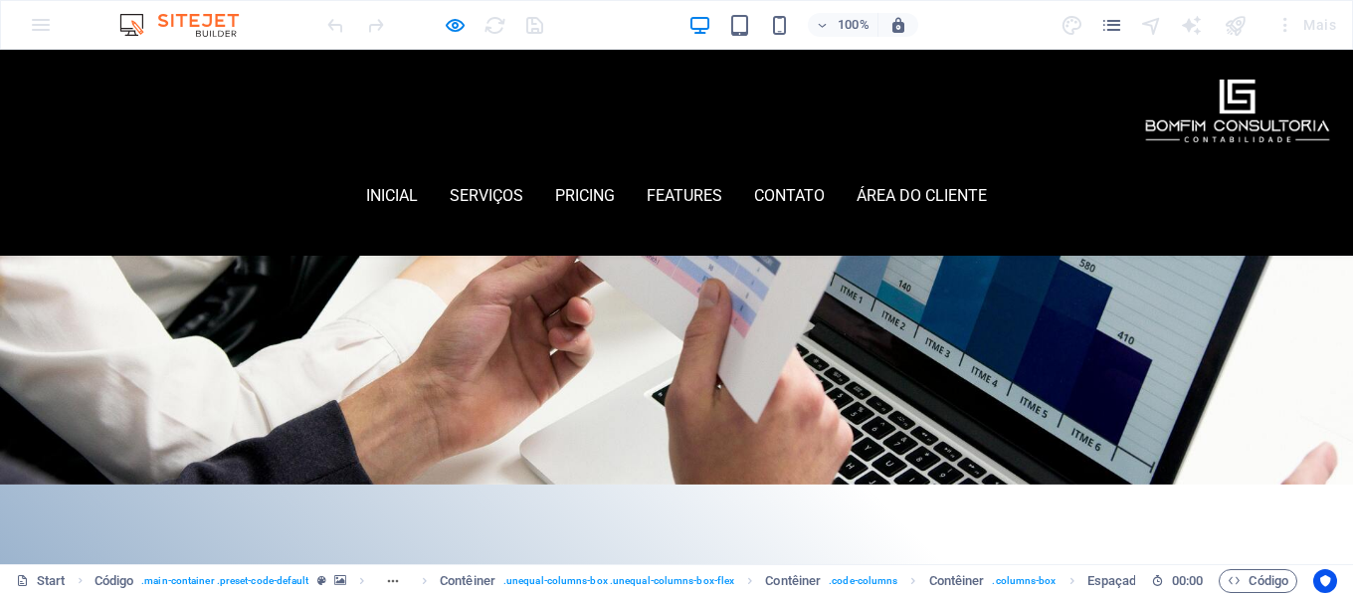
scroll to position [0, 0]
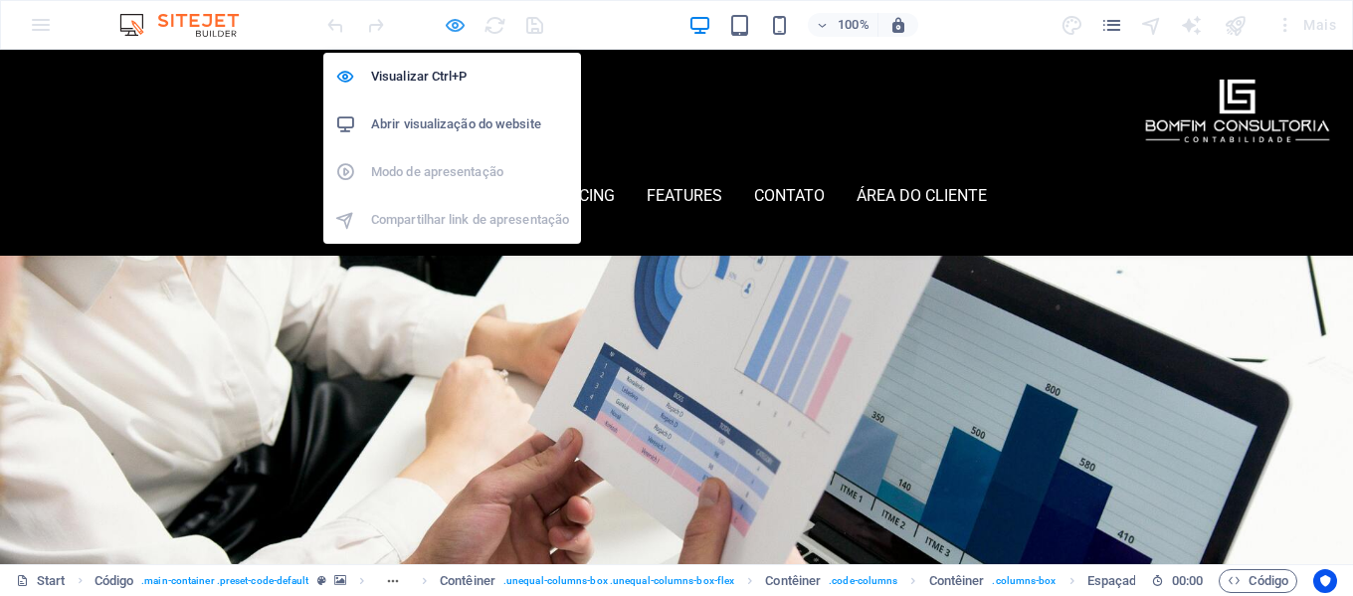
click at [455, 25] on icon "button" at bounding box center [455, 25] width 23 height 23
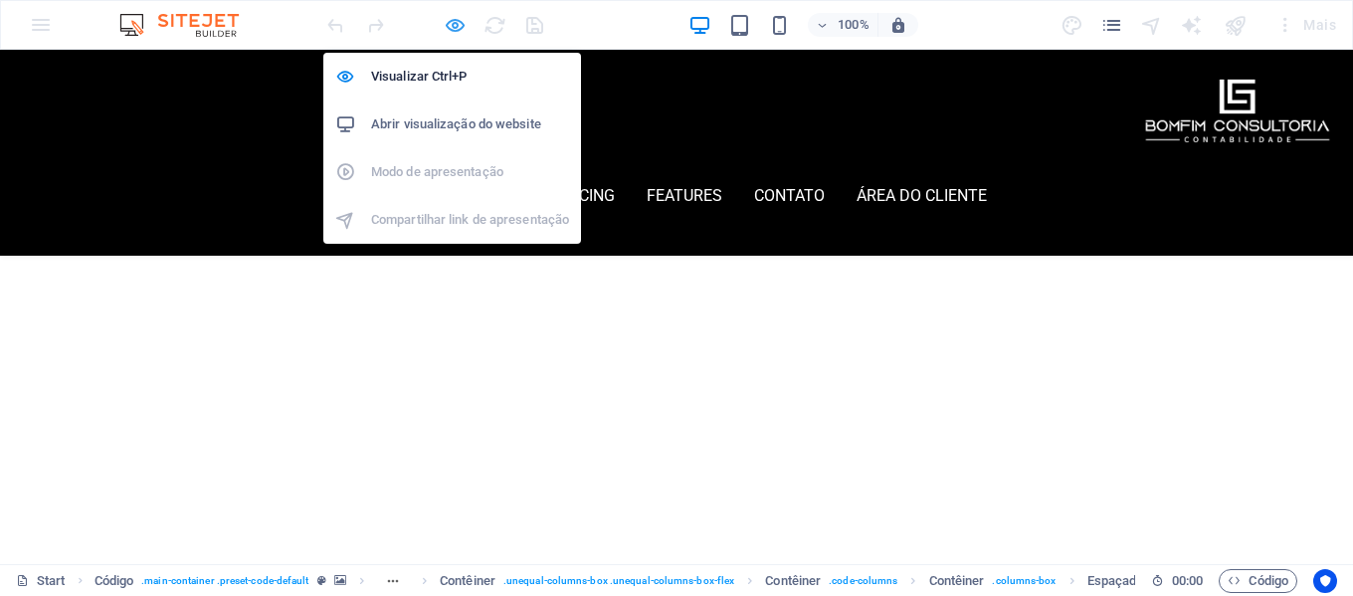
scroll to position [512, 0]
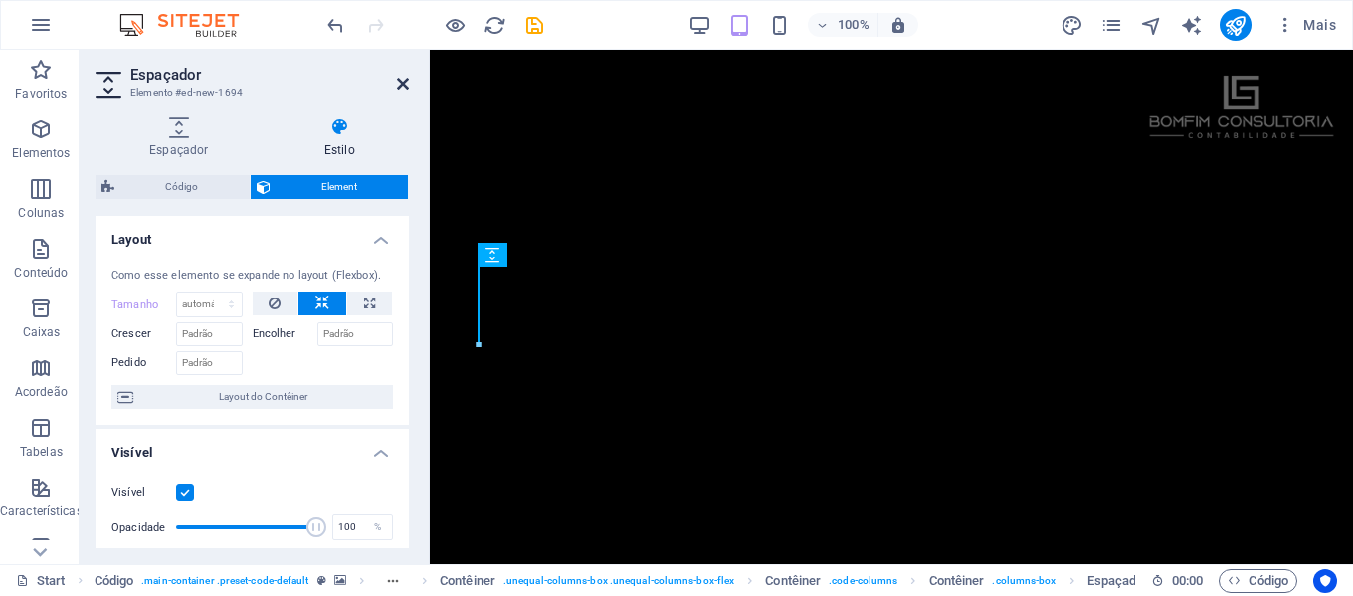
click at [404, 84] on icon at bounding box center [403, 84] width 12 height 16
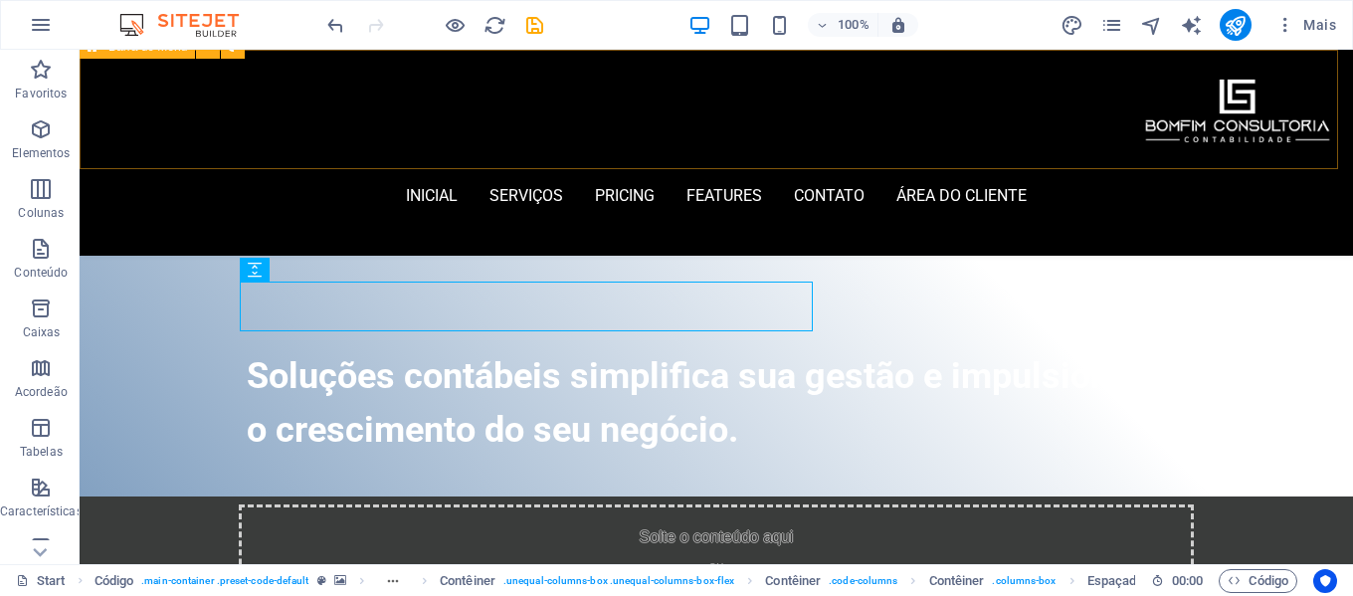
scroll to position [15, 0]
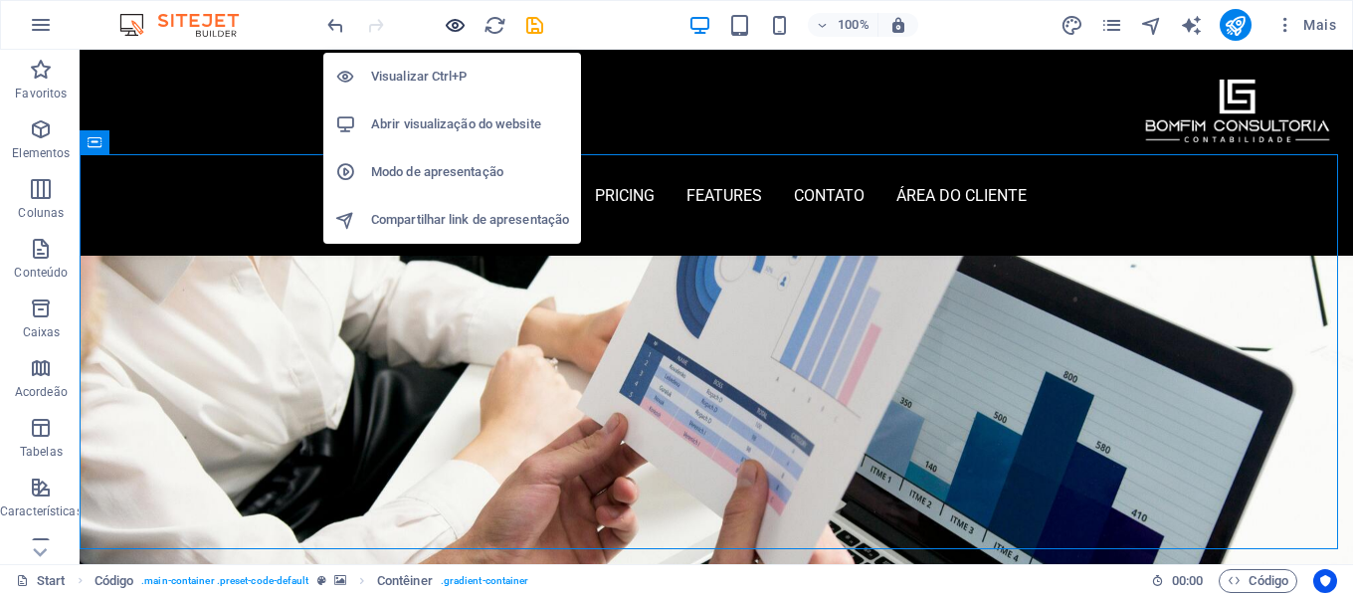
click at [454, 22] on icon "button" at bounding box center [455, 25] width 23 height 23
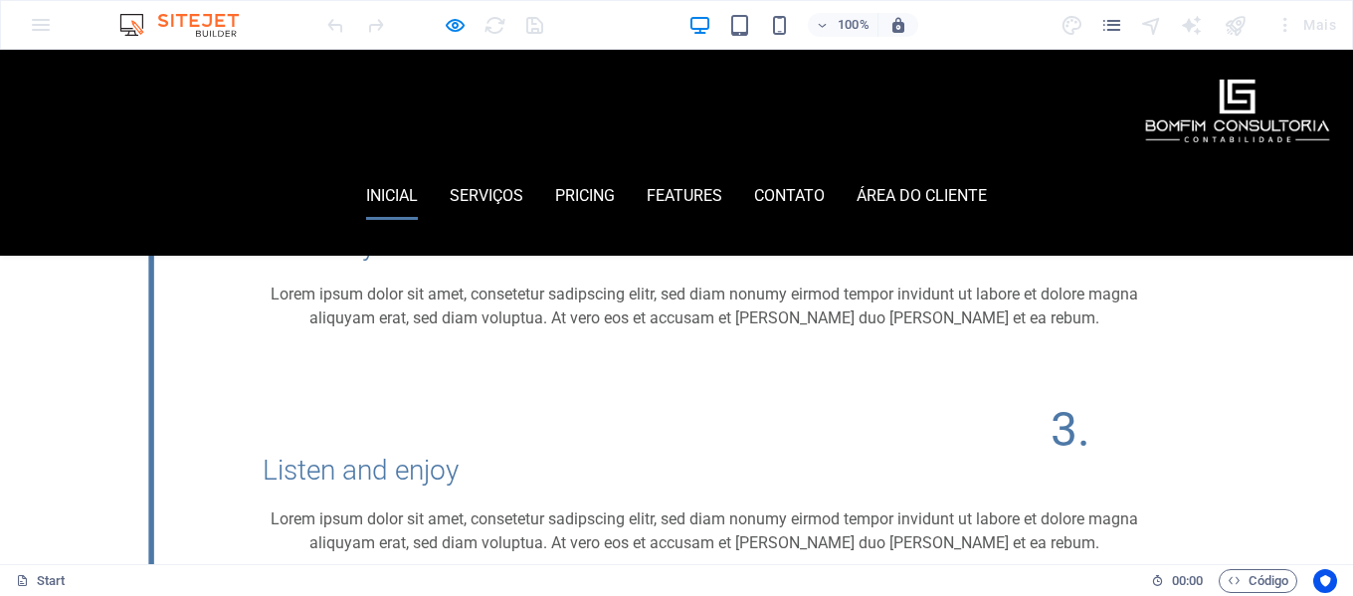
scroll to position [1110, 0]
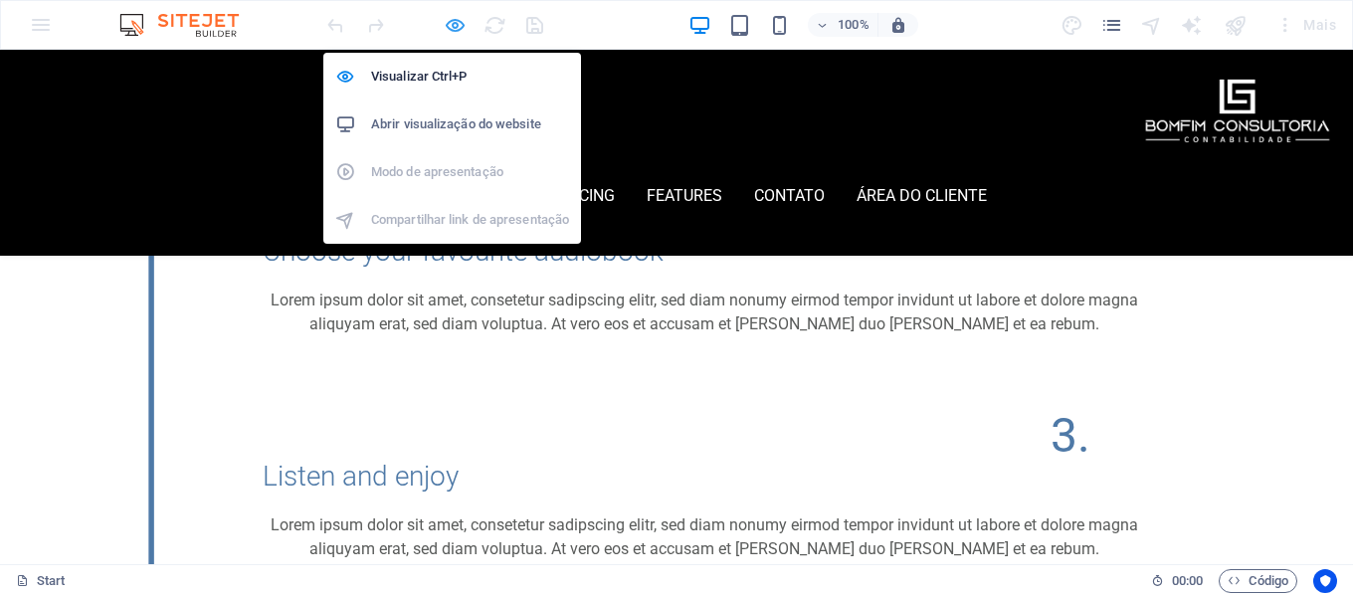
click at [460, 27] on icon "button" at bounding box center [455, 25] width 23 height 23
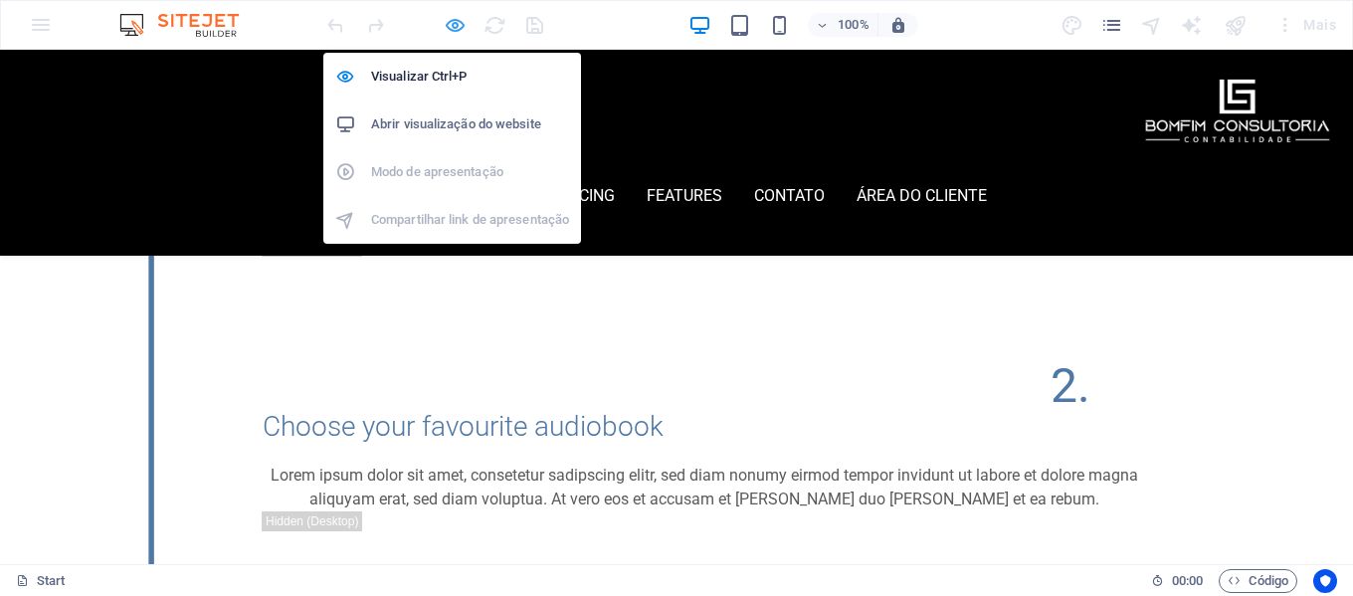
scroll to position [1335, 0]
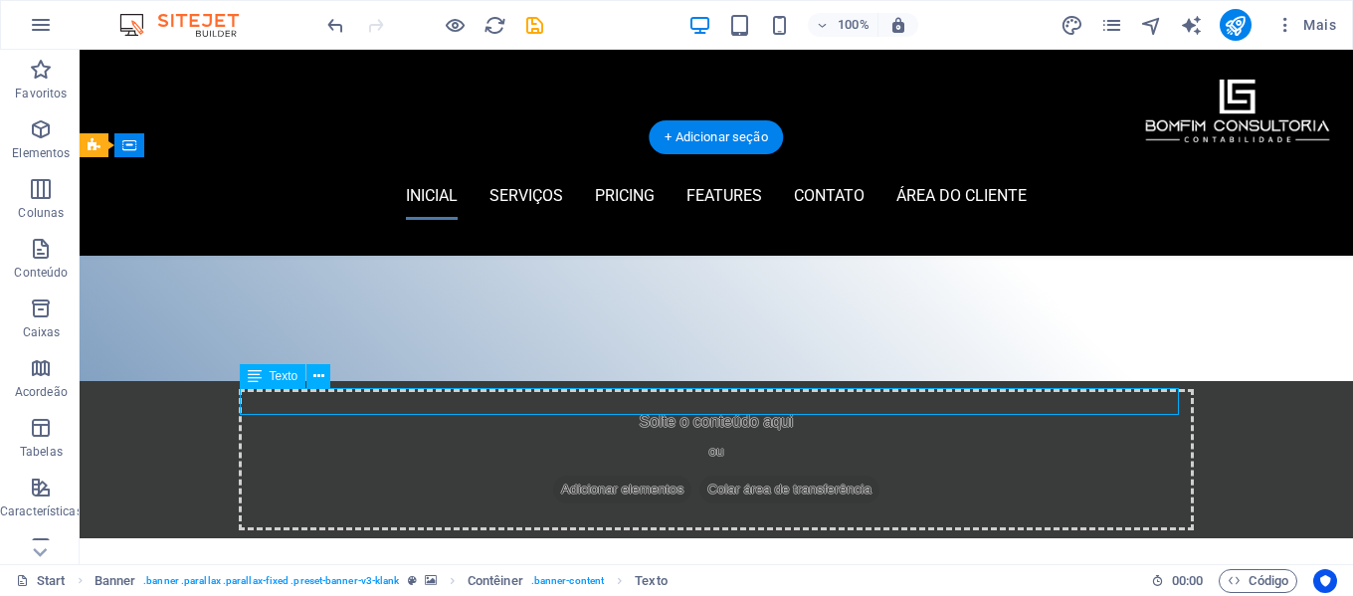
scroll to position [1691, 0]
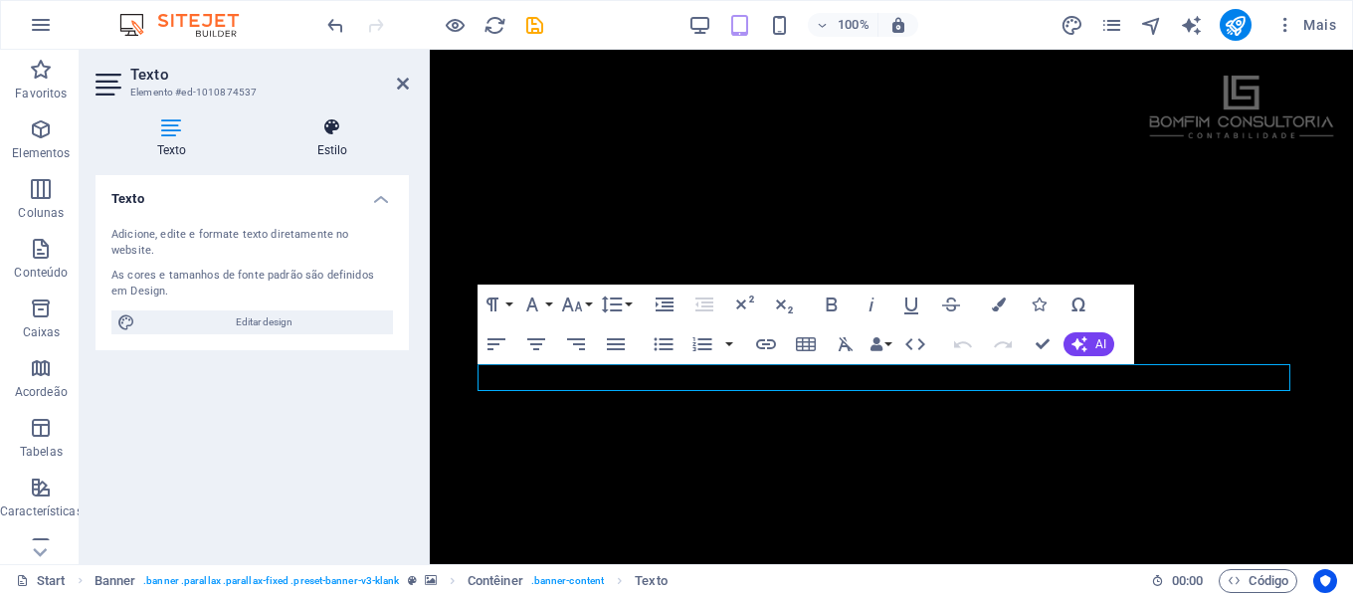
click at [321, 148] on h4 "Estilo" at bounding box center [332, 138] width 153 height 42
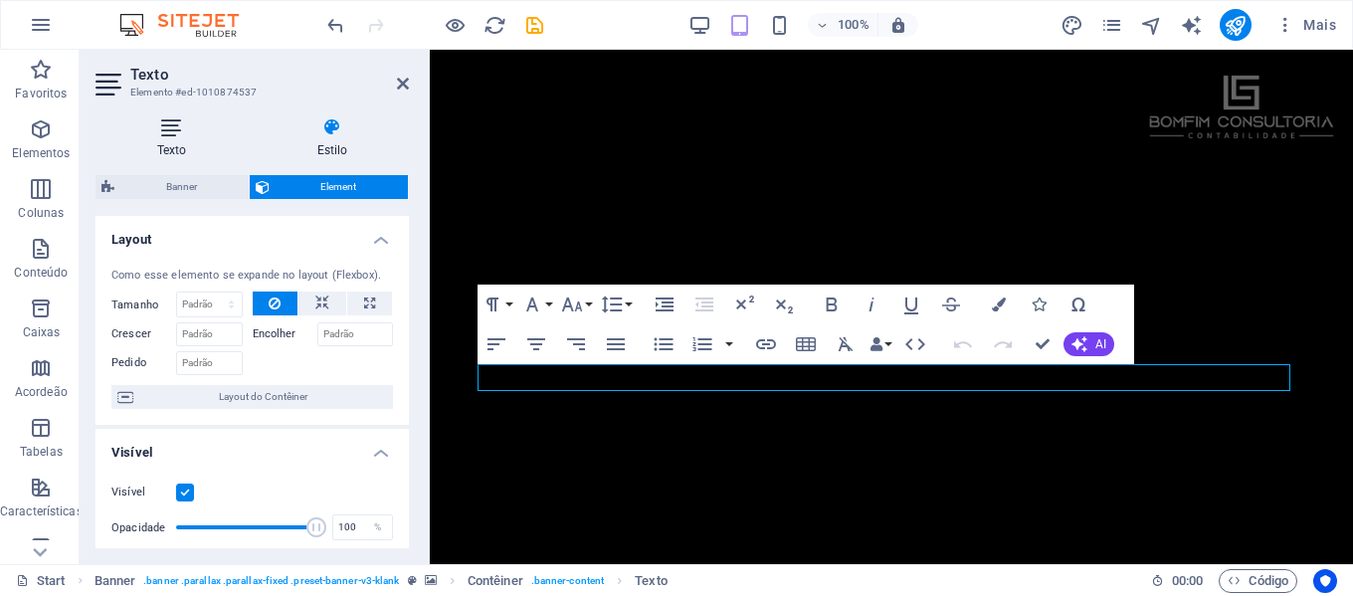
click at [180, 137] on h4 "Texto" at bounding box center [176, 138] width 160 height 42
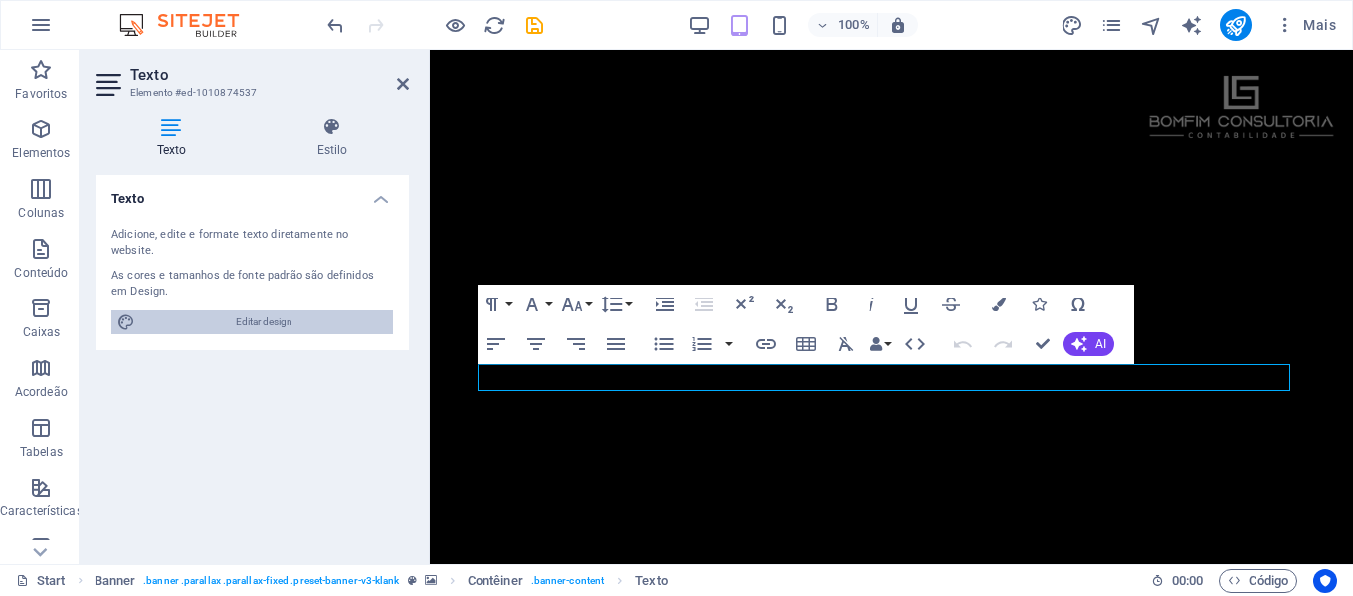
click at [240, 310] on span "Editar design" at bounding box center [264, 322] width 246 height 24
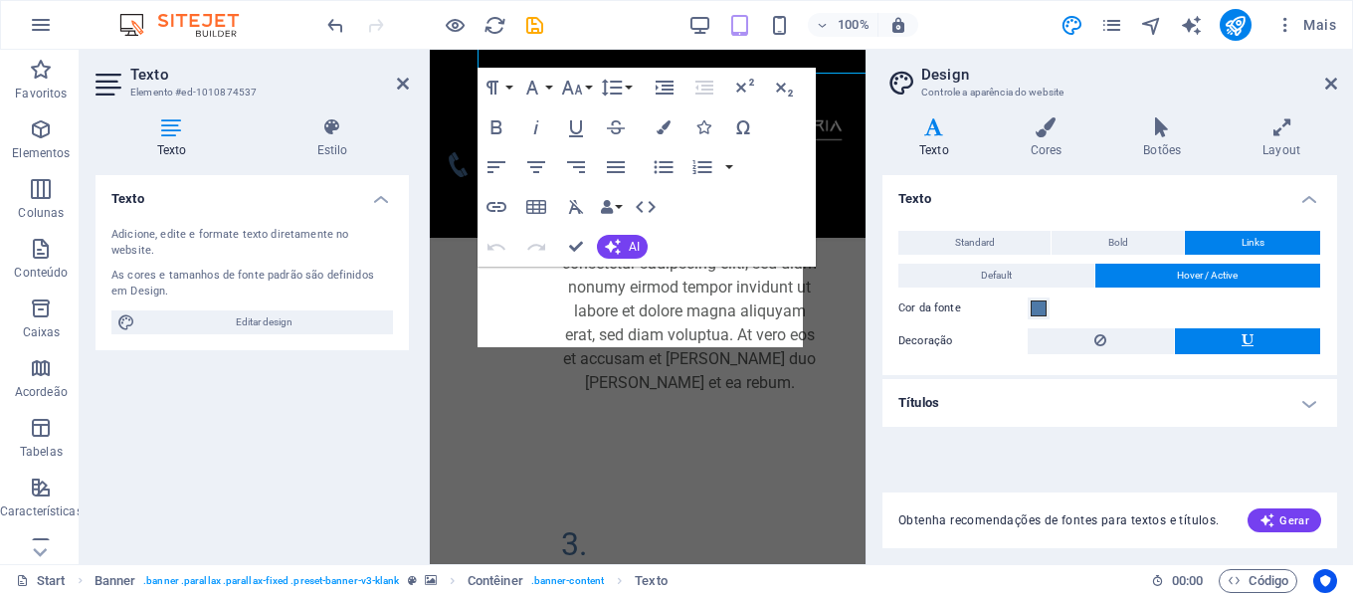
scroll to position [2008, 0]
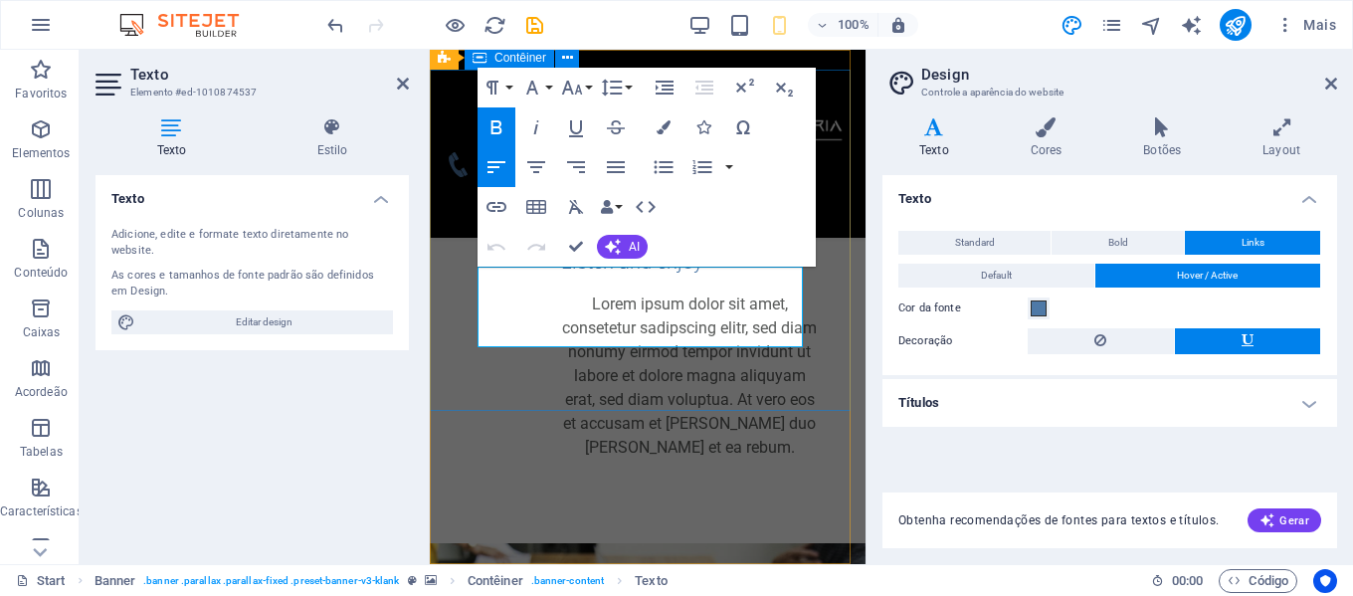
drag, startPoint x: 622, startPoint y: 333, endPoint x: 456, endPoint y: 278, distance: 175.3
click at [578, 89] on icon "button" at bounding box center [572, 88] width 21 height 14
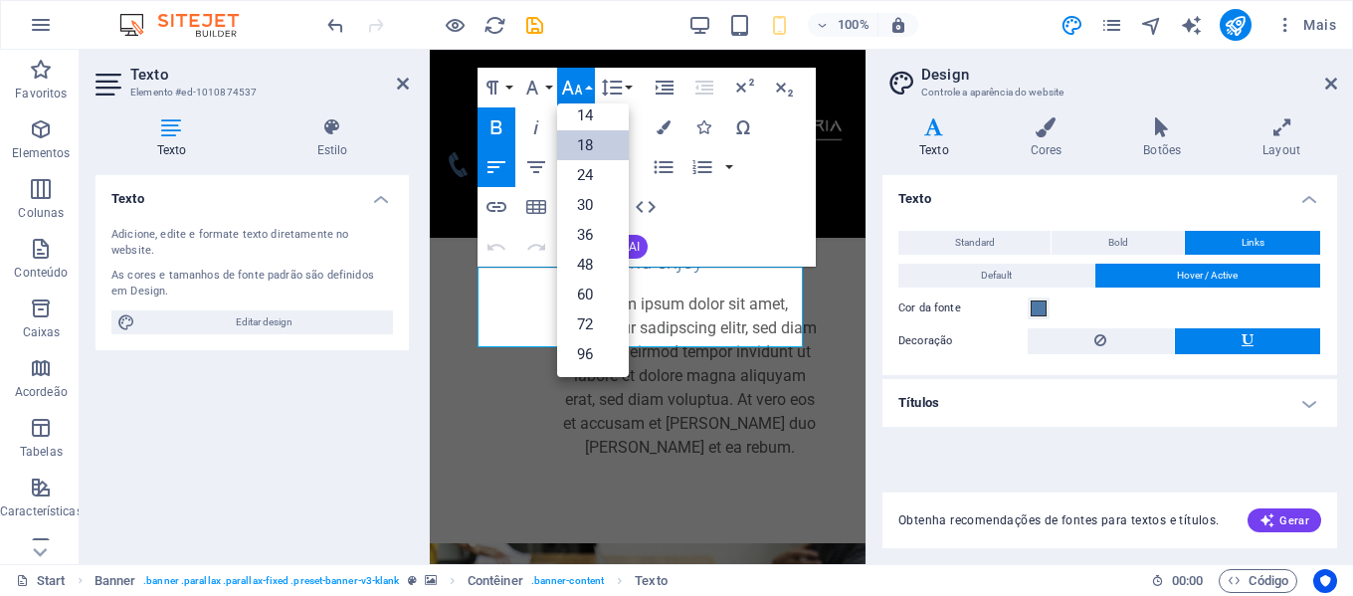
scroll to position [160, 0]
click at [594, 201] on link "30" at bounding box center [593, 205] width 72 height 30
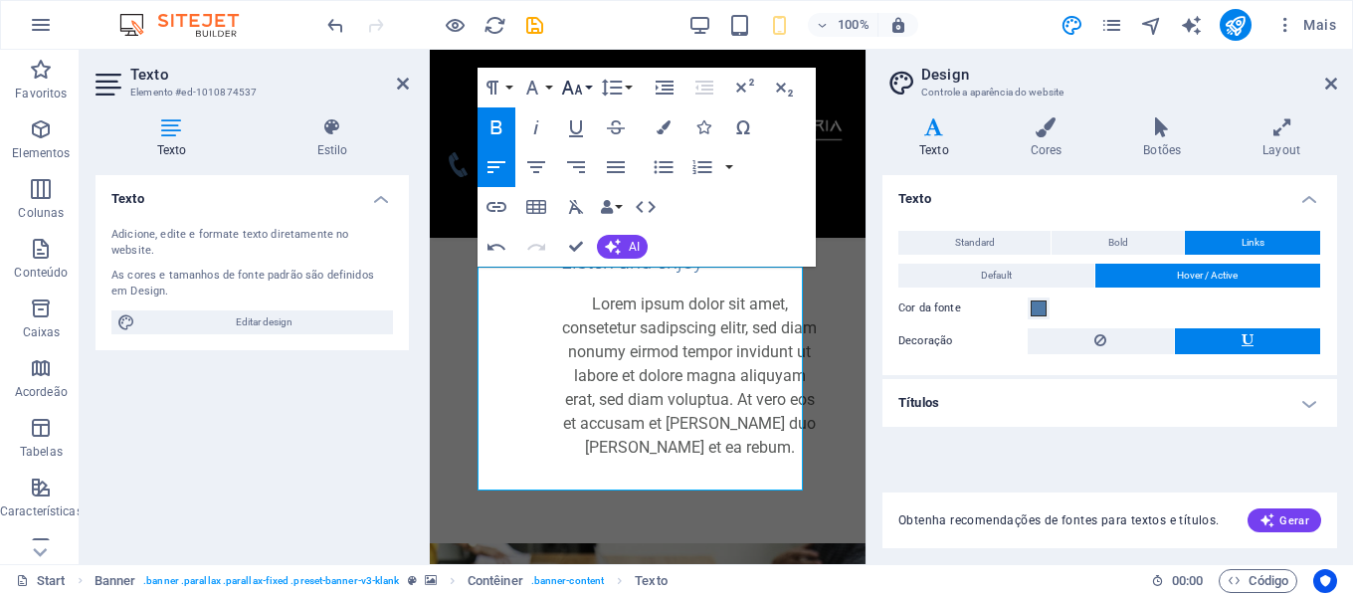
click at [584, 82] on button "Font Size" at bounding box center [576, 88] width 38 height 40
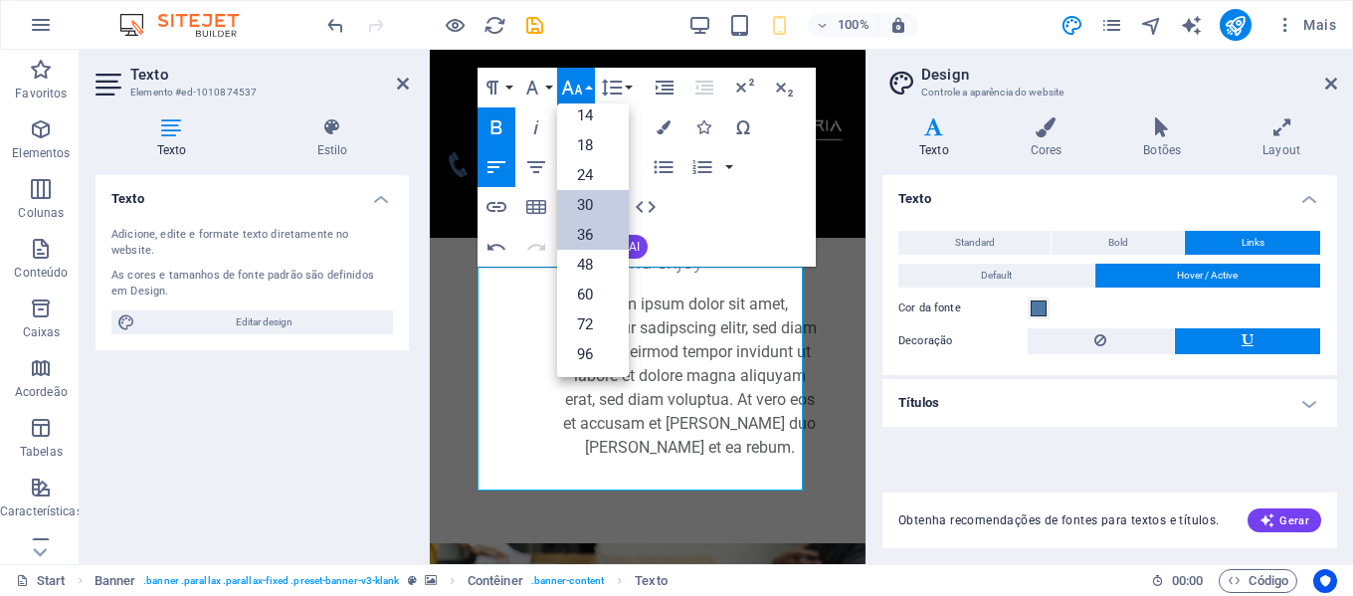
click at [587, 229] on link "36" at bounding box center [593, 235] width 72 height 30
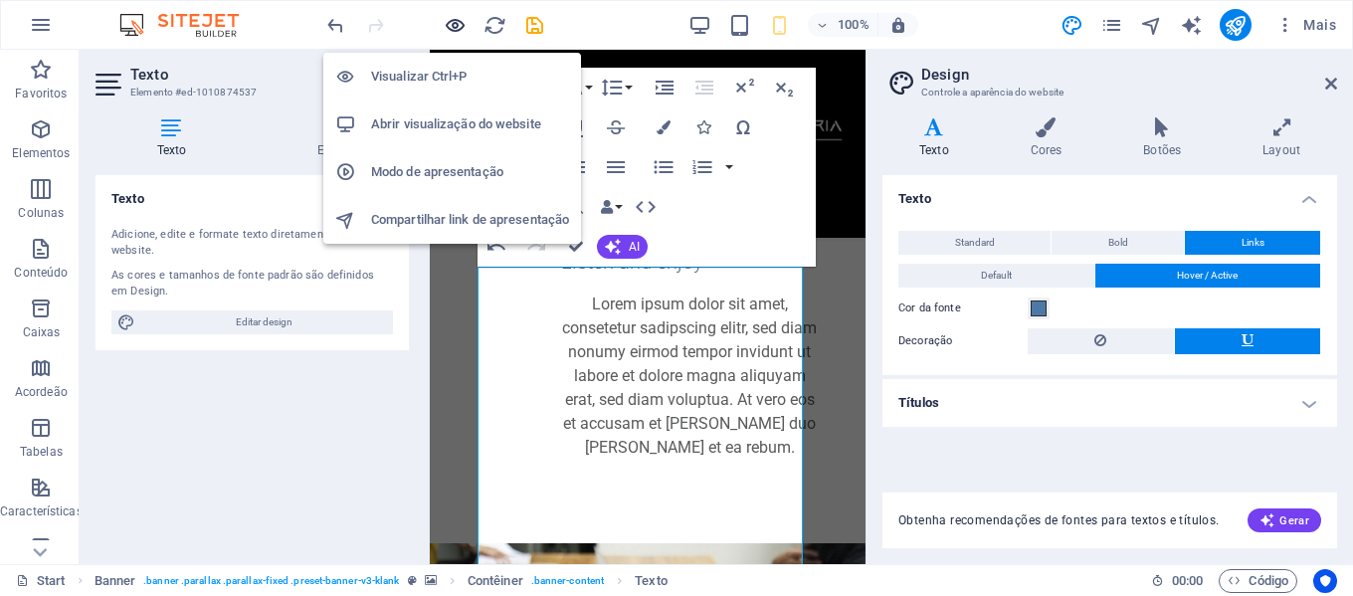
click at [445, 29] on icon "button" at bounding box center [455, 25] width 23 height 23
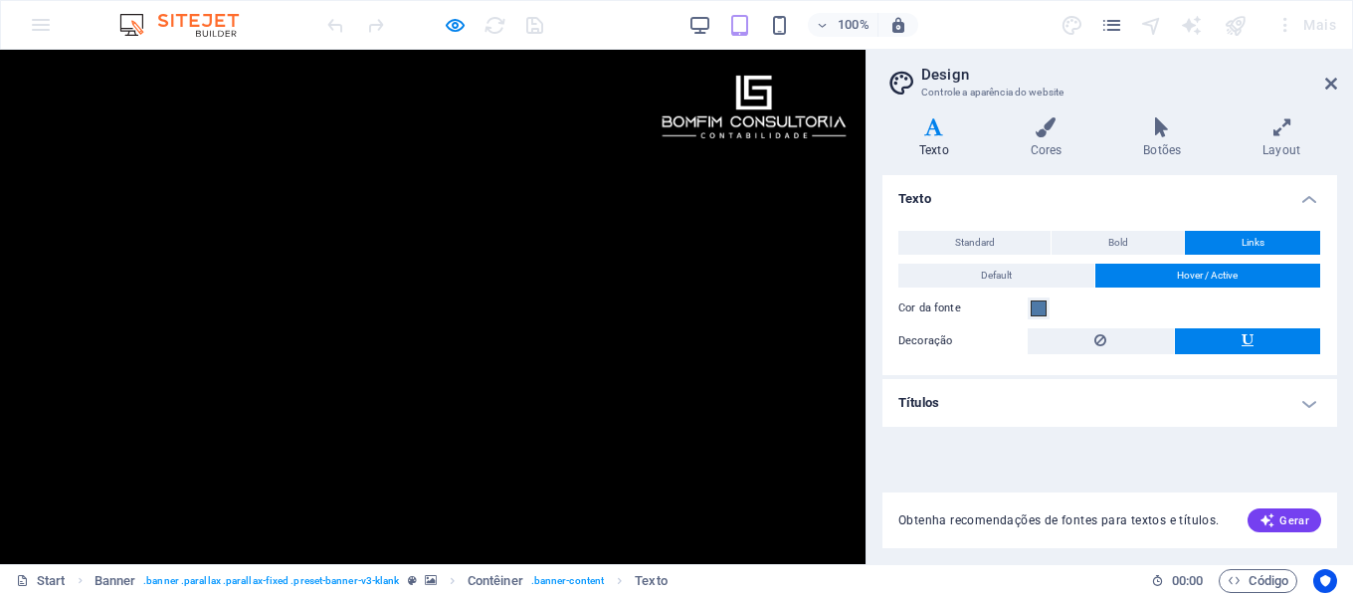
click at [1322, 87] on header "Design Controle a aparência do website" at bounding box center [1112, 76] width 451 height 52
click at [1337, 85] on icon at bounding box center [1332, 84] width 12 height 16
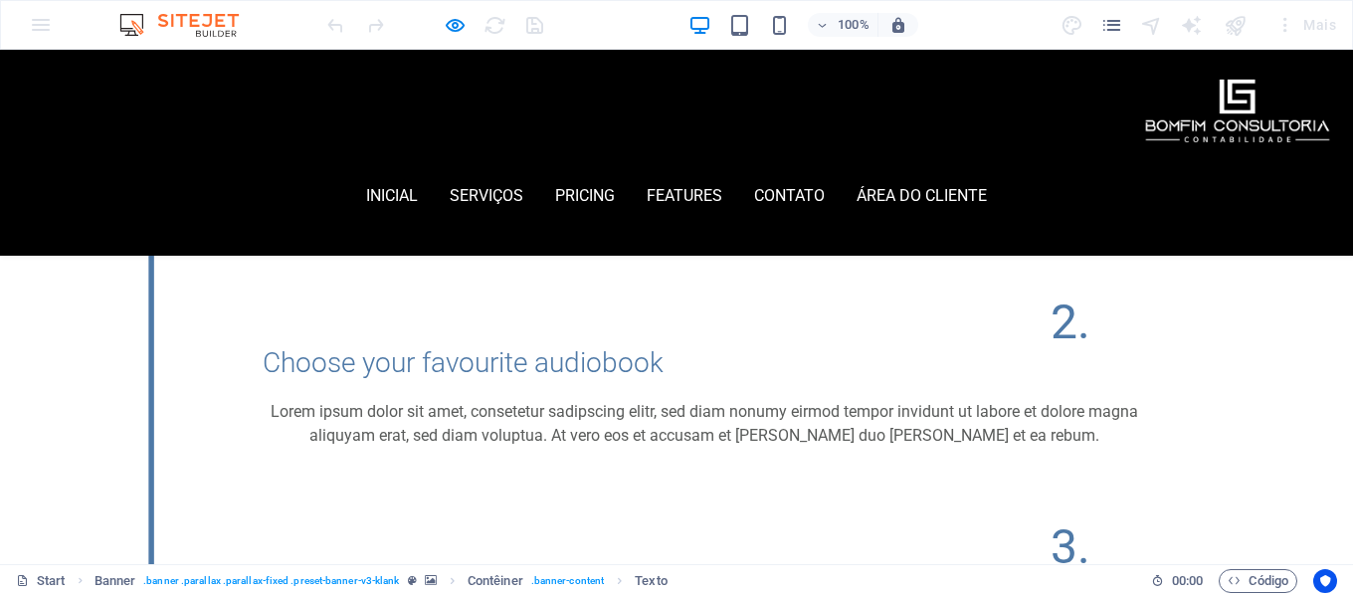
scroll to position [1098, 0]
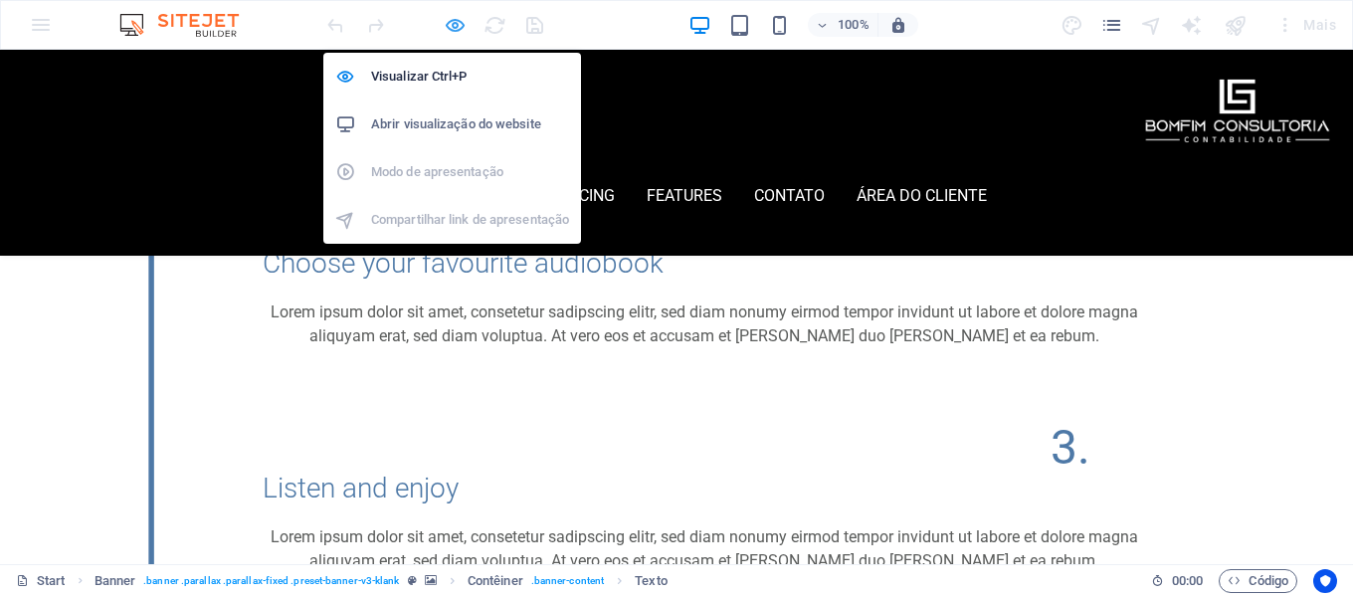
click at [459, 27] on icon "button" at bounding box center [455, 25] width 23 height 23
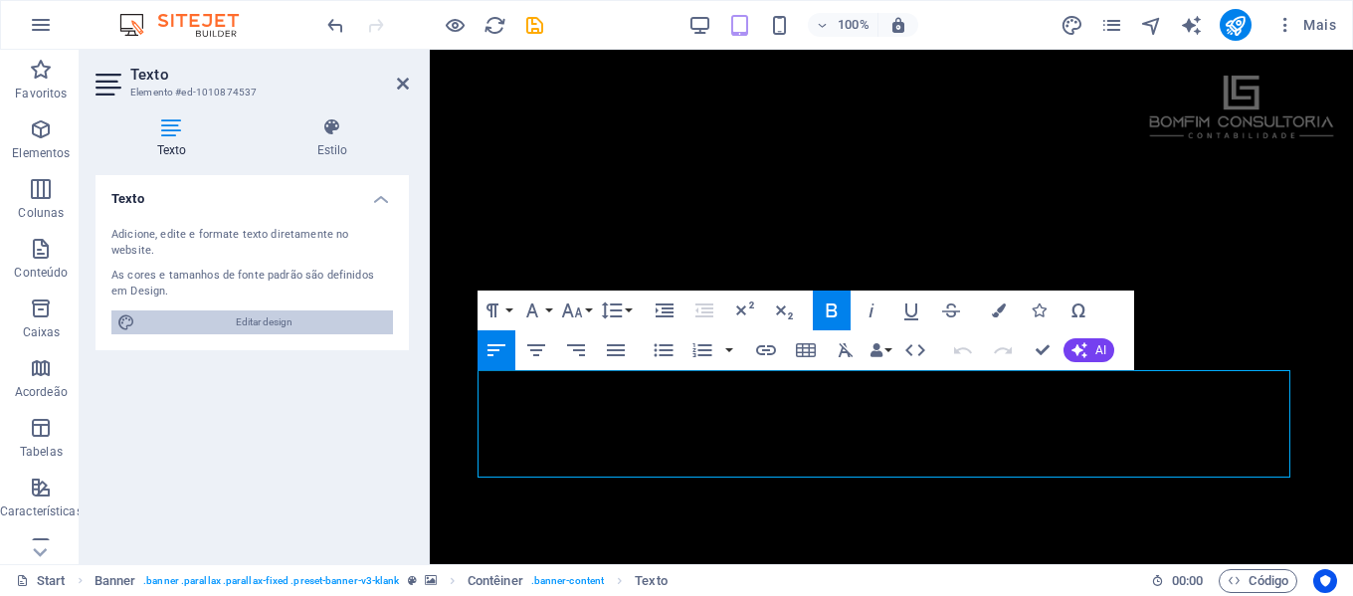
click at [296, 310] on span "Editar design" at bounding box center [264, 322] width 246 height 24
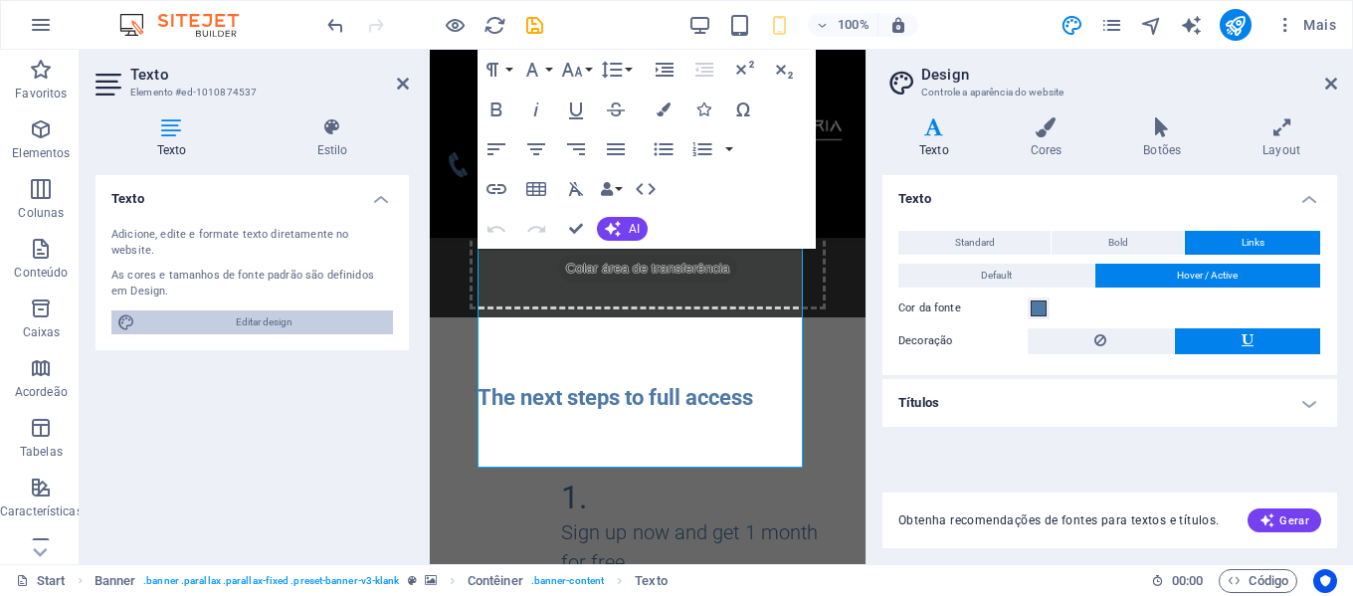
scroll to position [2130, 0]
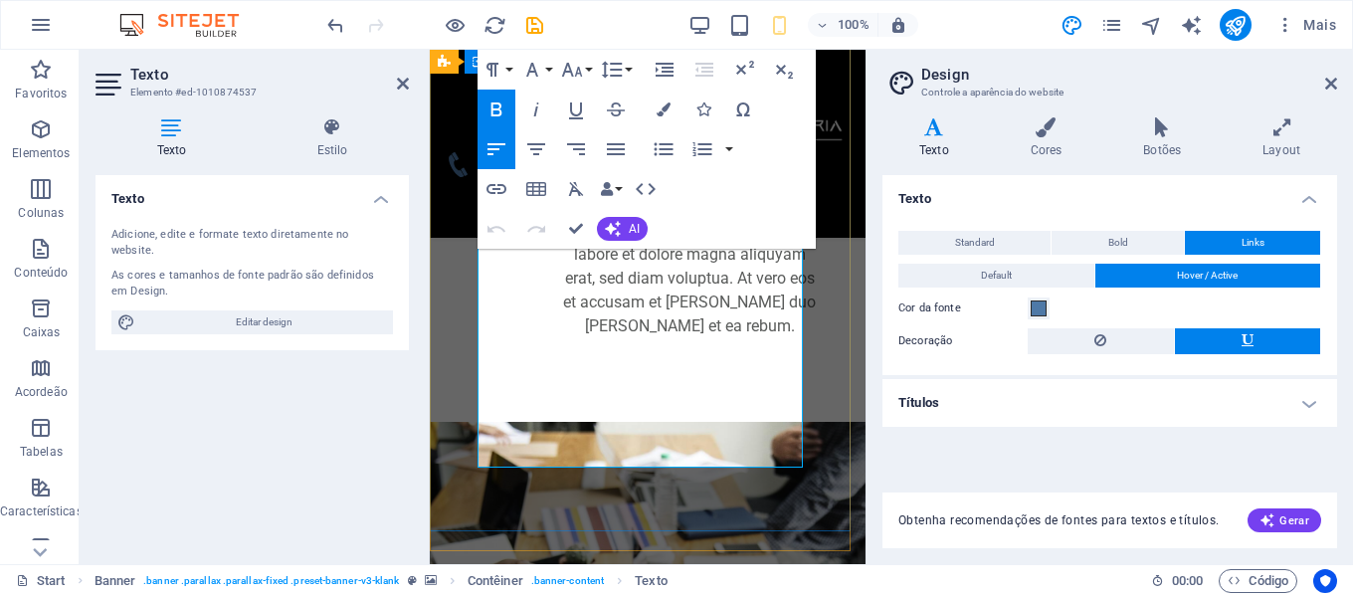
drag, startPoint x: 635, startPoint y: 449, endPoint x: 497, endPoint y: 252, distance: 240.8
click at [586, 65] on button "Font Size" at bounding box center [576, 70] width 38 height 40
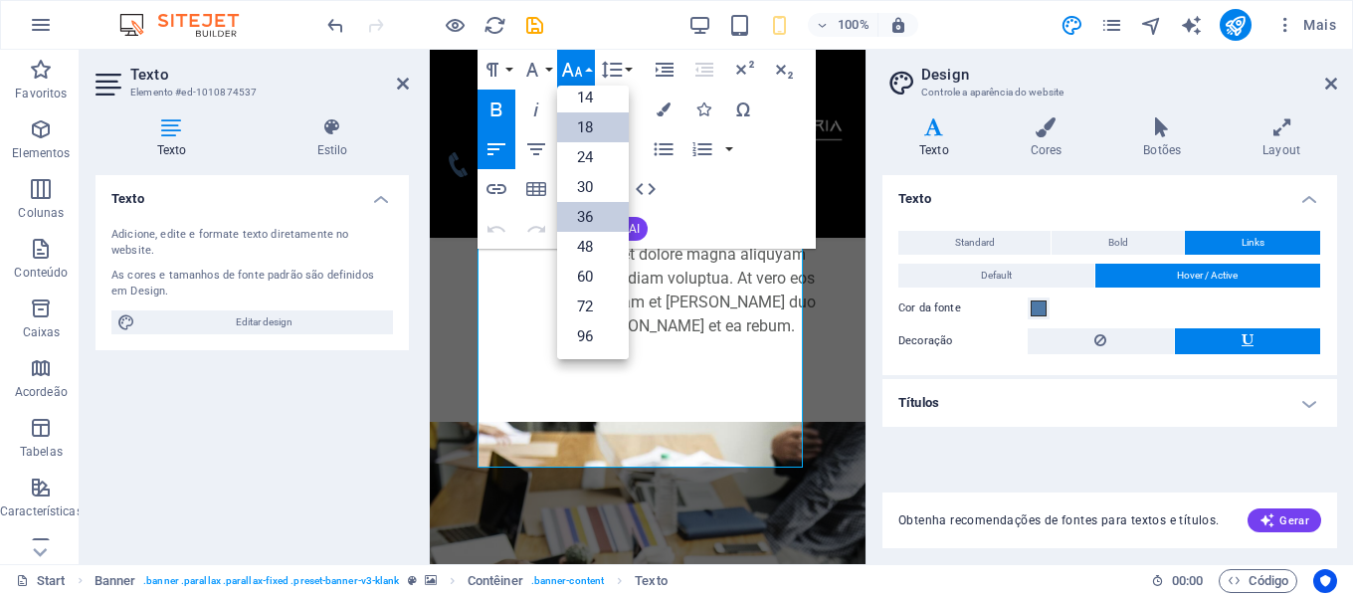
scroll to position [160, 0]
click at [597, 181] on link "30" at bounding box center [593, 187] width 72 height 30
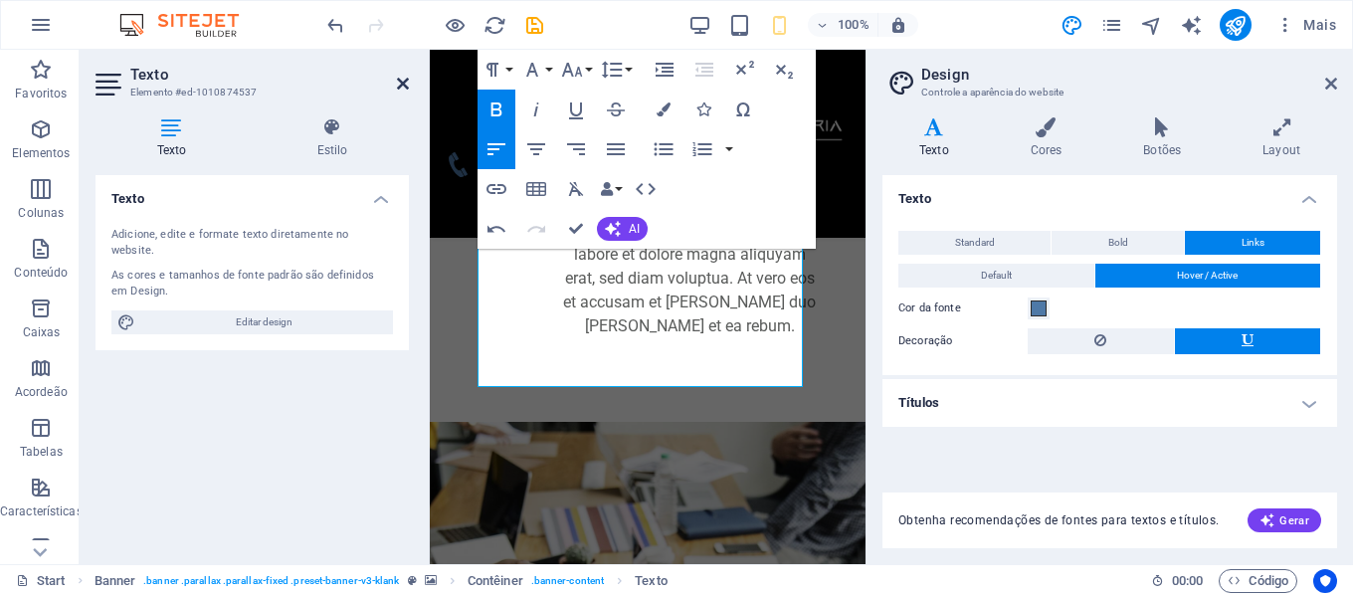
click at [408, 82] on icon at bounding box center [403, 84] width 12 height 16
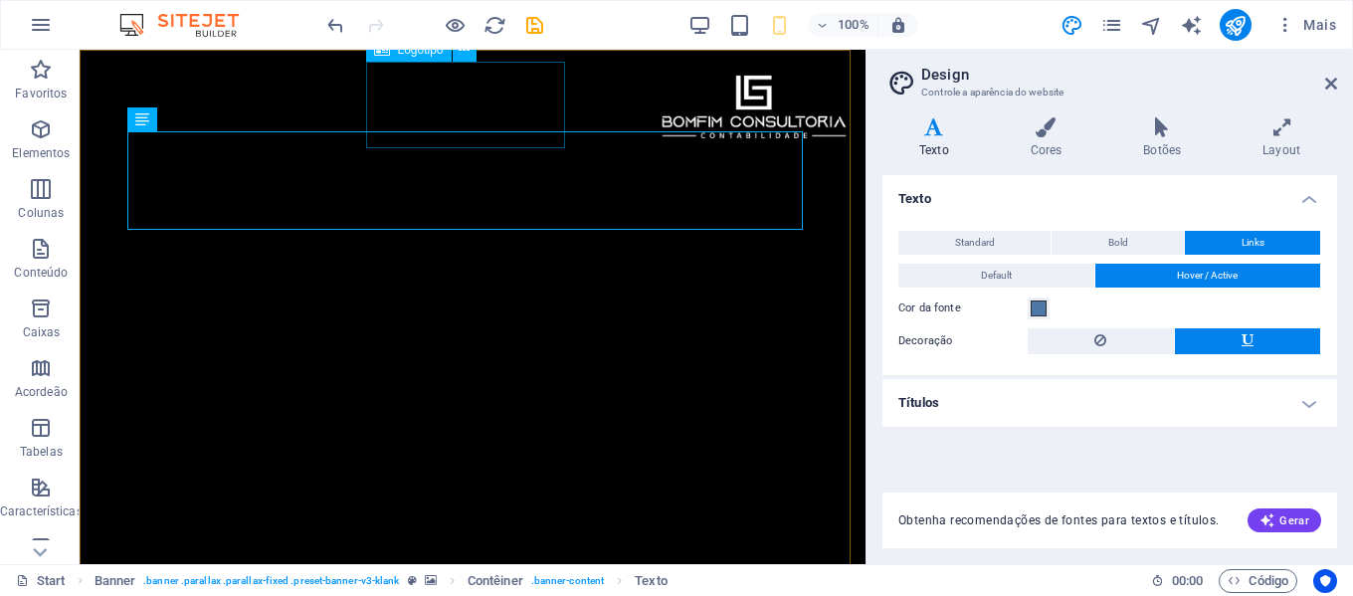
scroll to position [1924, 0]
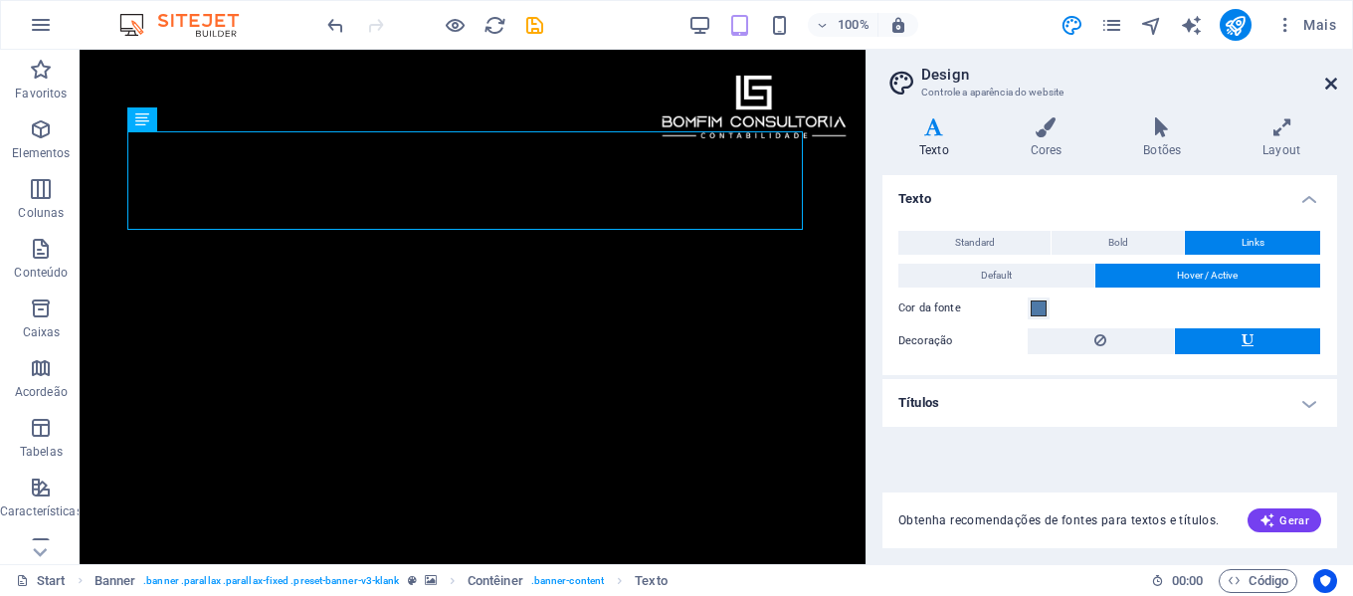
click at [1328, 83] on icon at bounding box center [1332, 84] width 12 height 16
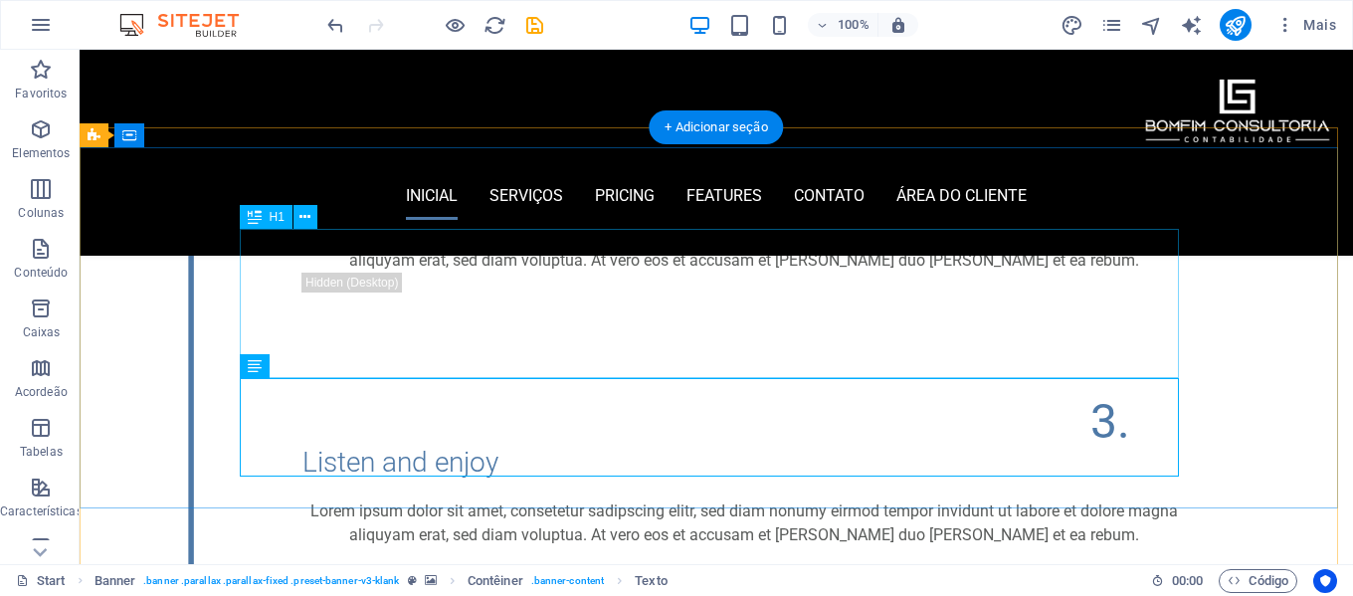
scroll to position [1344, 0]
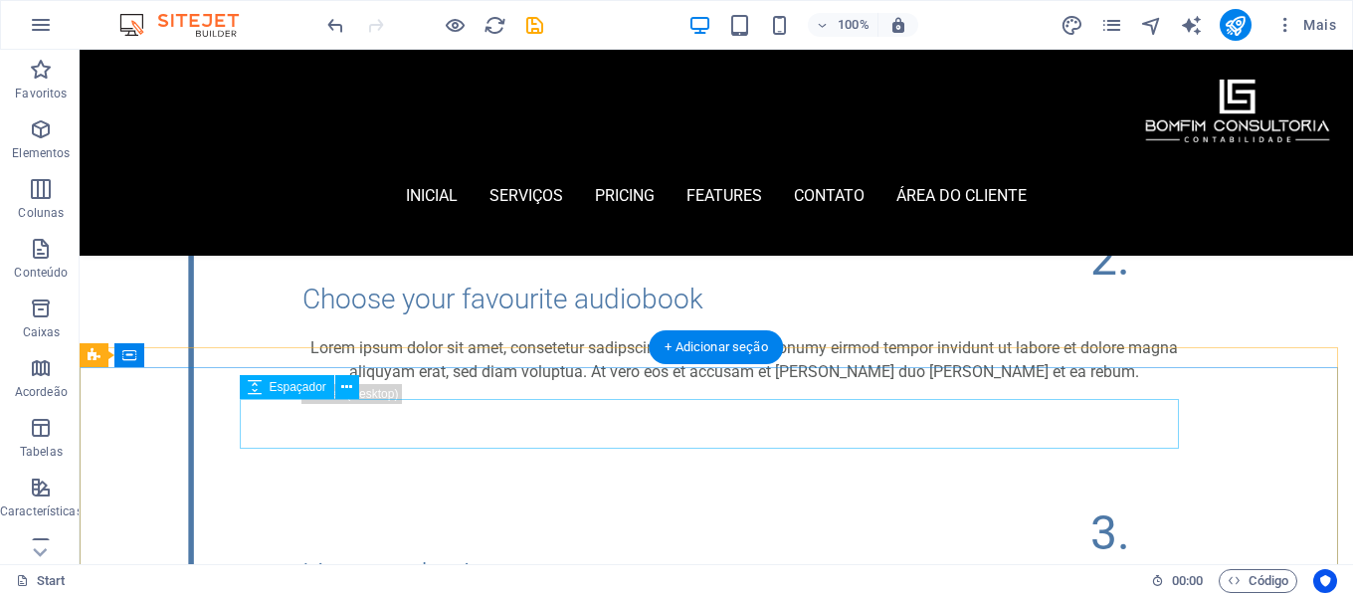
scroll to position [1245, 0]
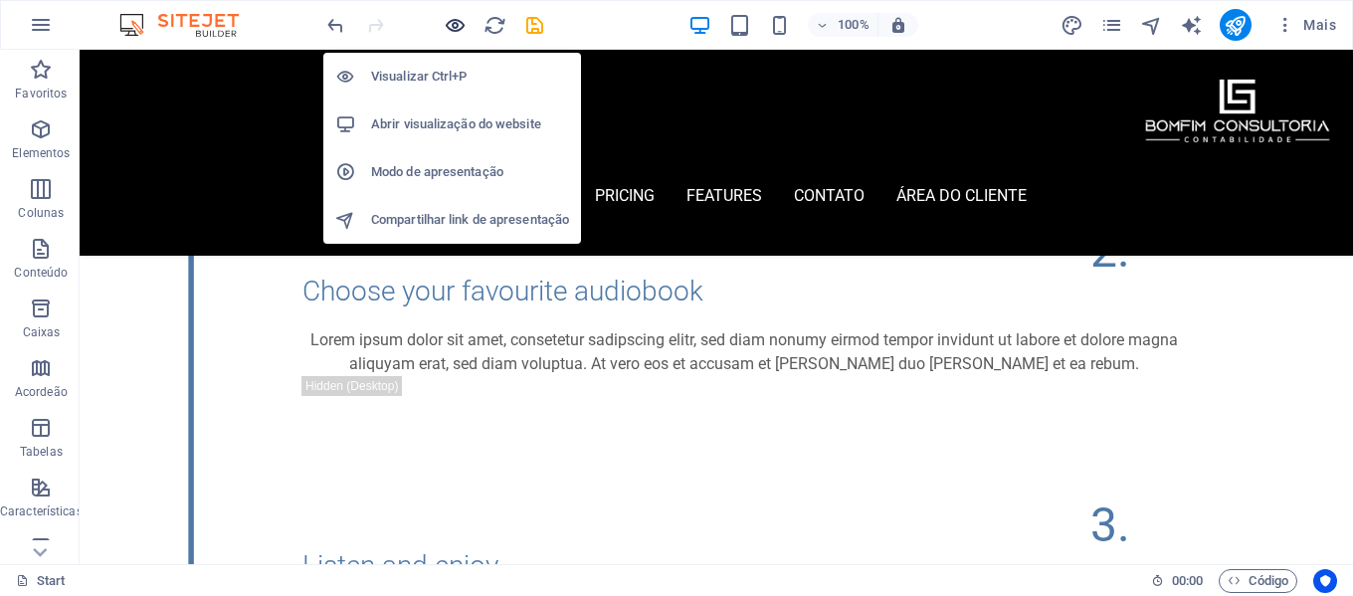
click at [458, 32] on icon "button" at bounding box center [455, 25] width 23 height 23
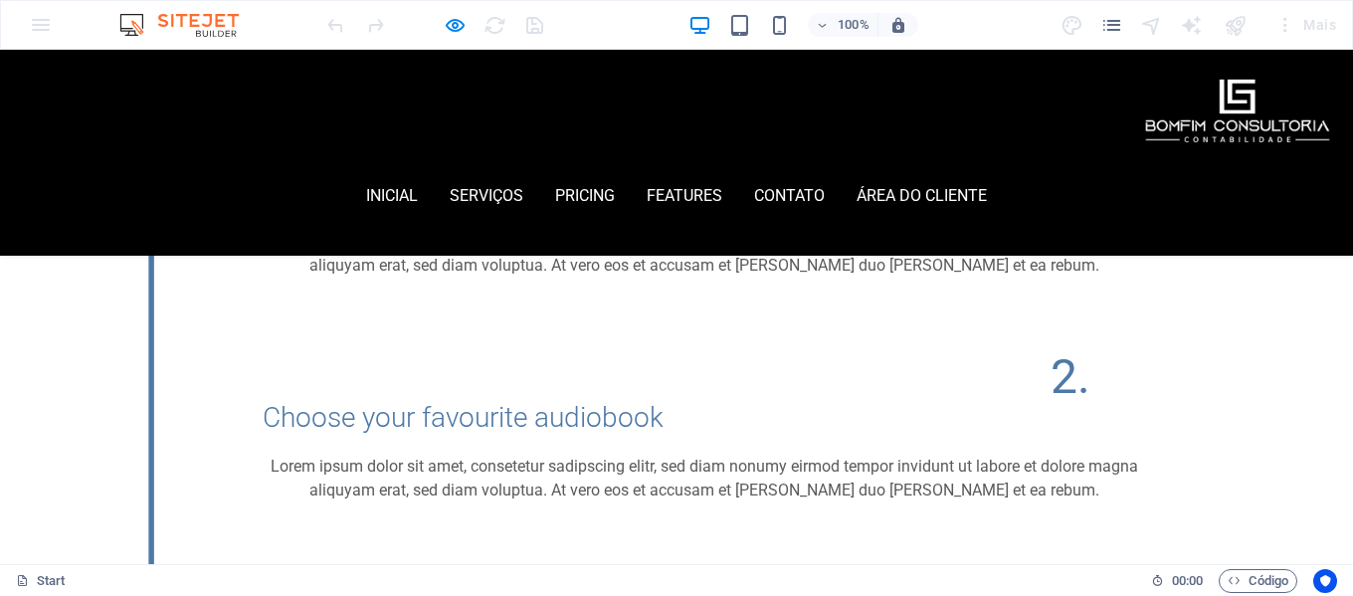
scroll to position [970, 0]
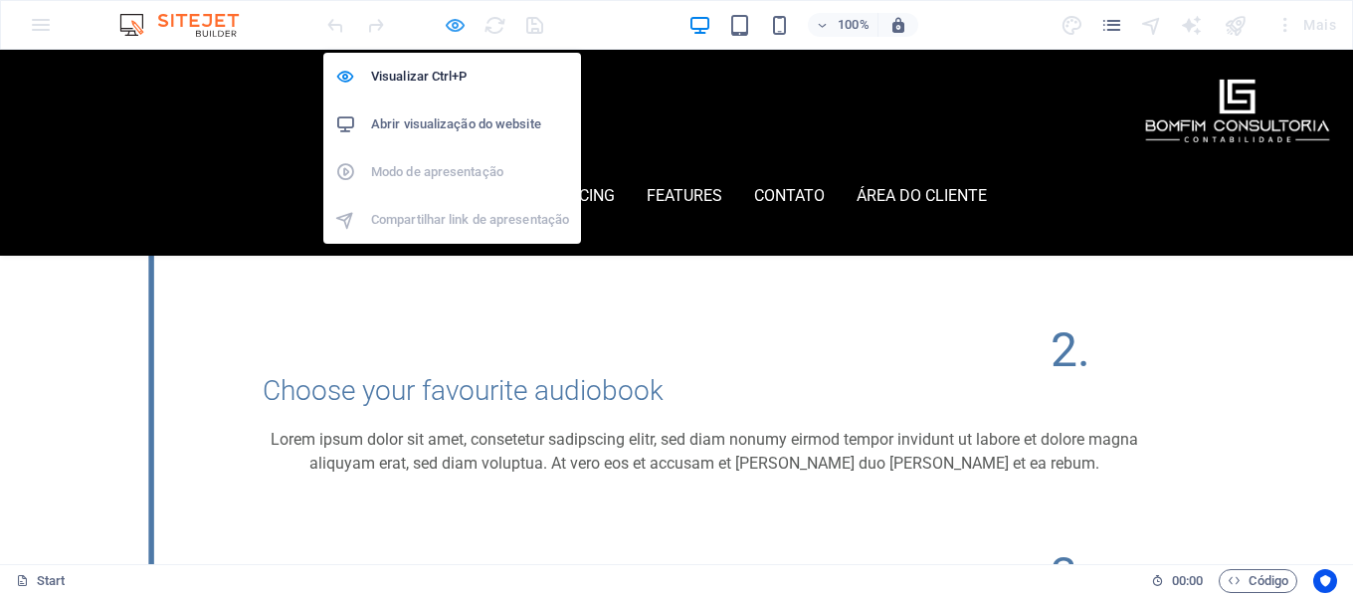
click at [459, 25] on icon "button" at bounding box center [455, 25] width 23 height 23
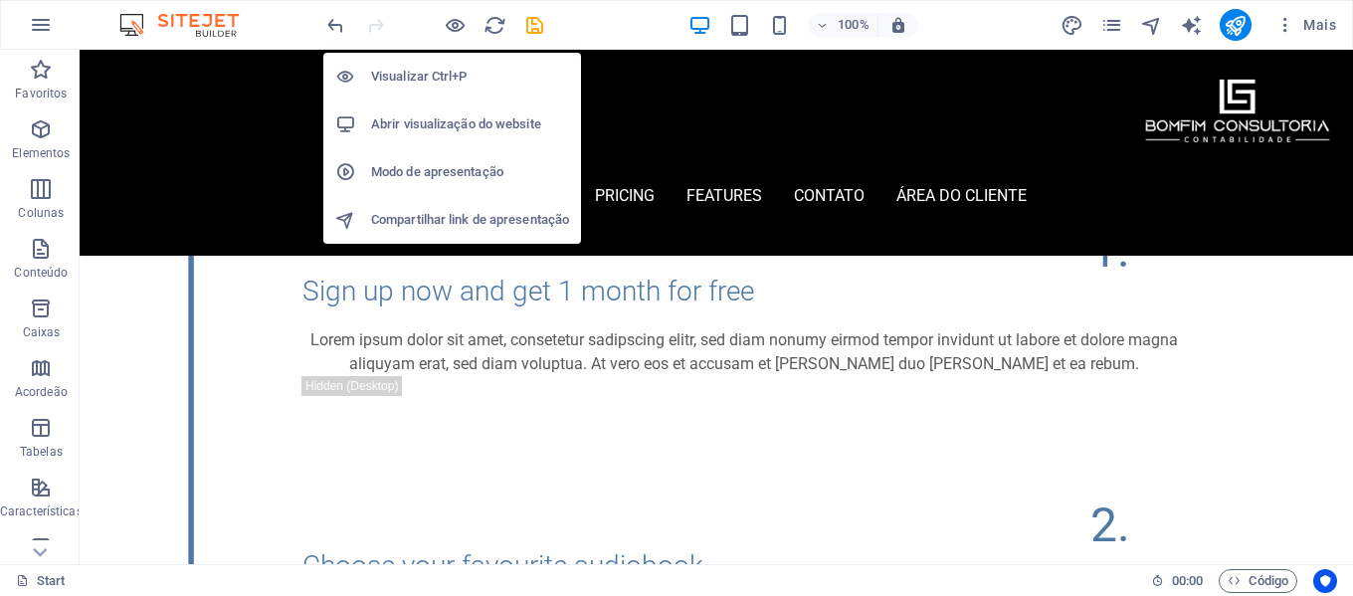
scroll to position [1145, 0]
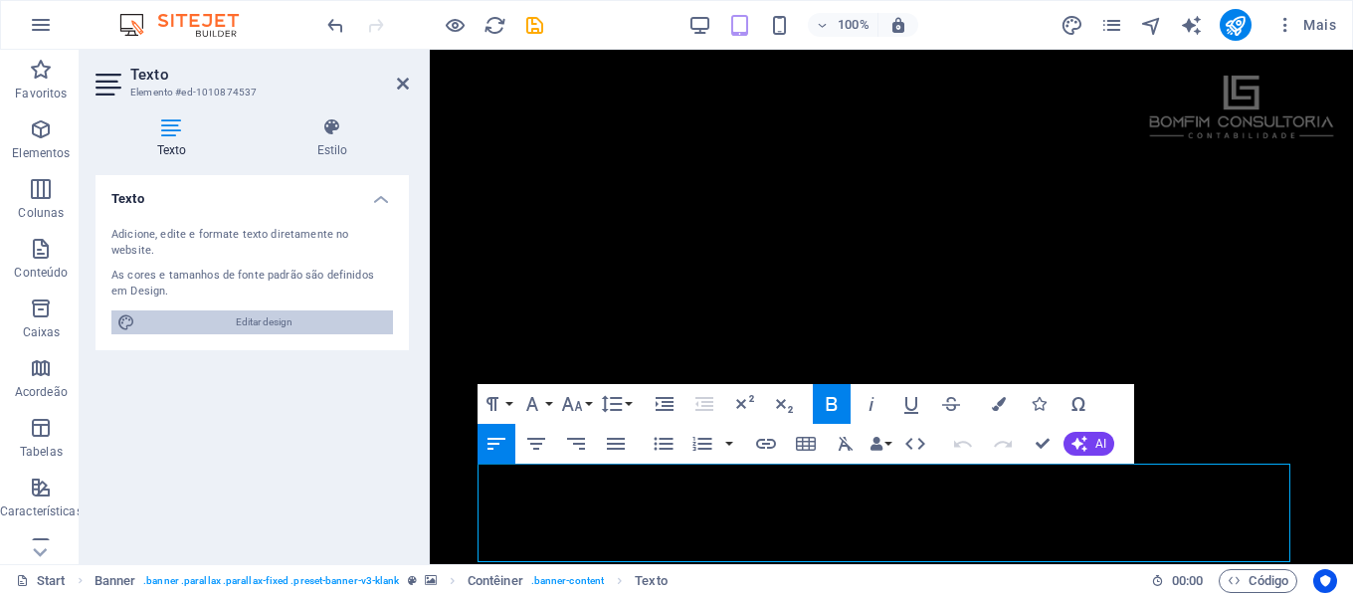
click at [246, 310] on span "Editar design" at bounding box center [264, 322] width 246 height 24
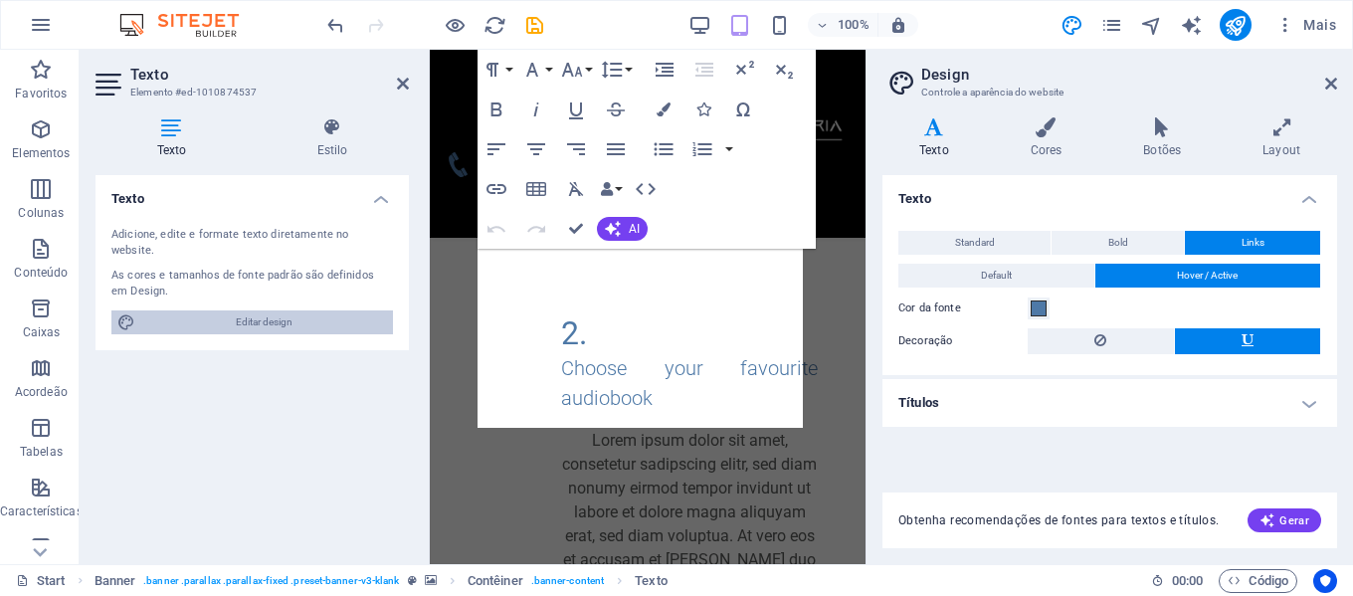
scroll to position [2005, 0]
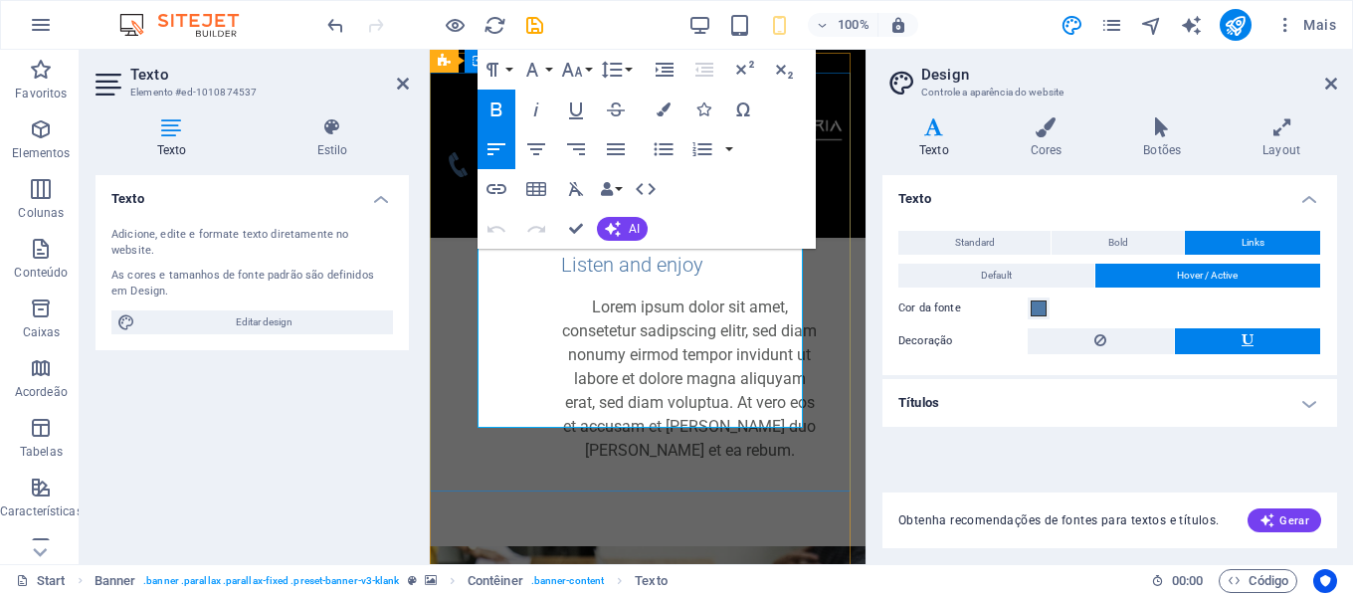
drag, startPoint x: 536, startPoint y: 374, endPoint x: 459, endPoint y: 252, distance: 144.9
click at [589, 67] on button "Font Size" at bounding box center [576, 70] width 38 height 40
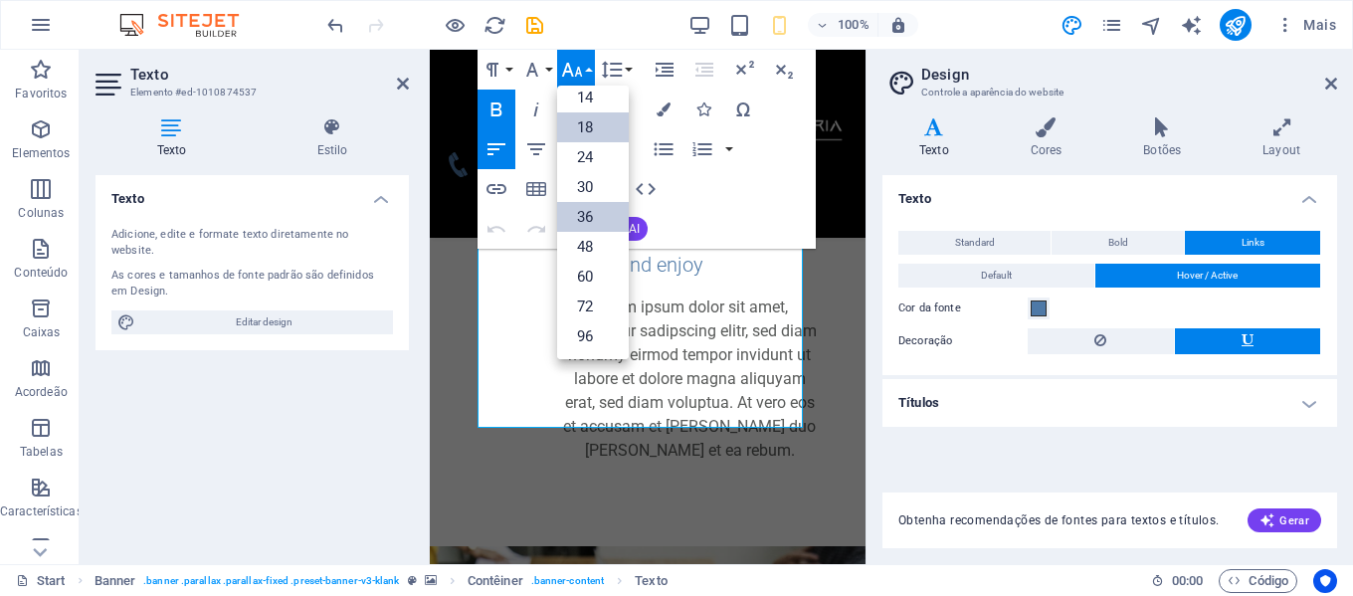
scroll to position [160, 0]
click at [603, 181] on link "30" at bounding box center [593, 187] width 72 height 30
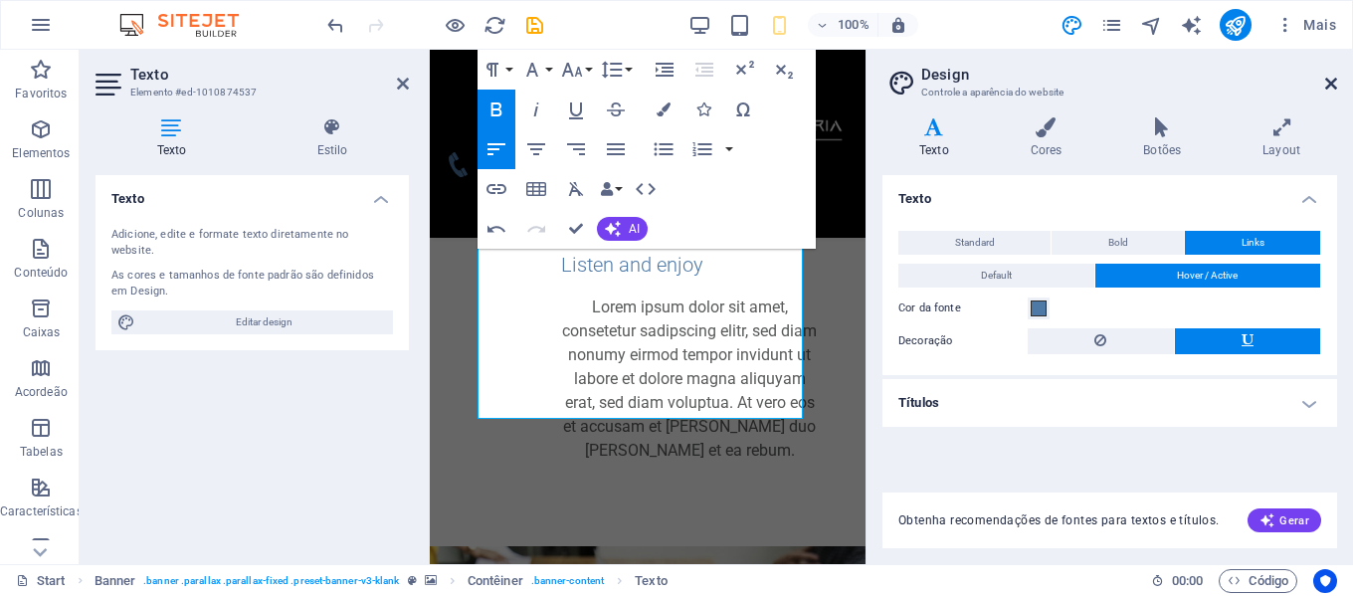
click at [1331, 77] on icon at bounding box center [1332, 84] width 12 height 16
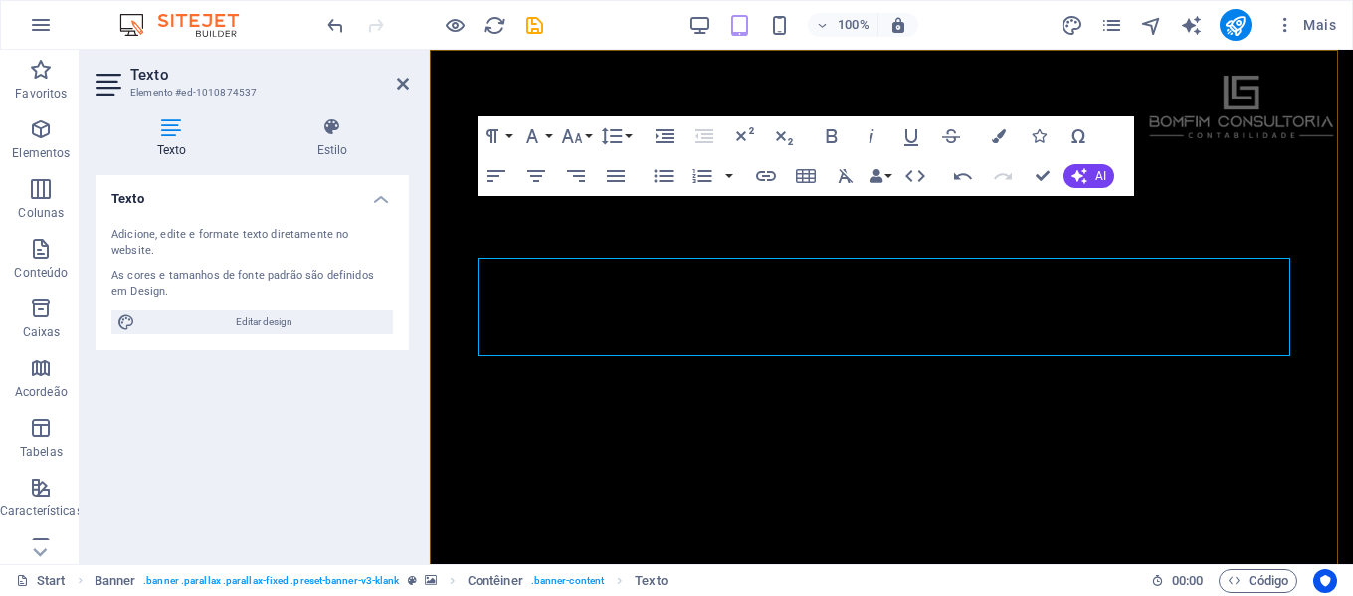
scroll to position [1696, 0]
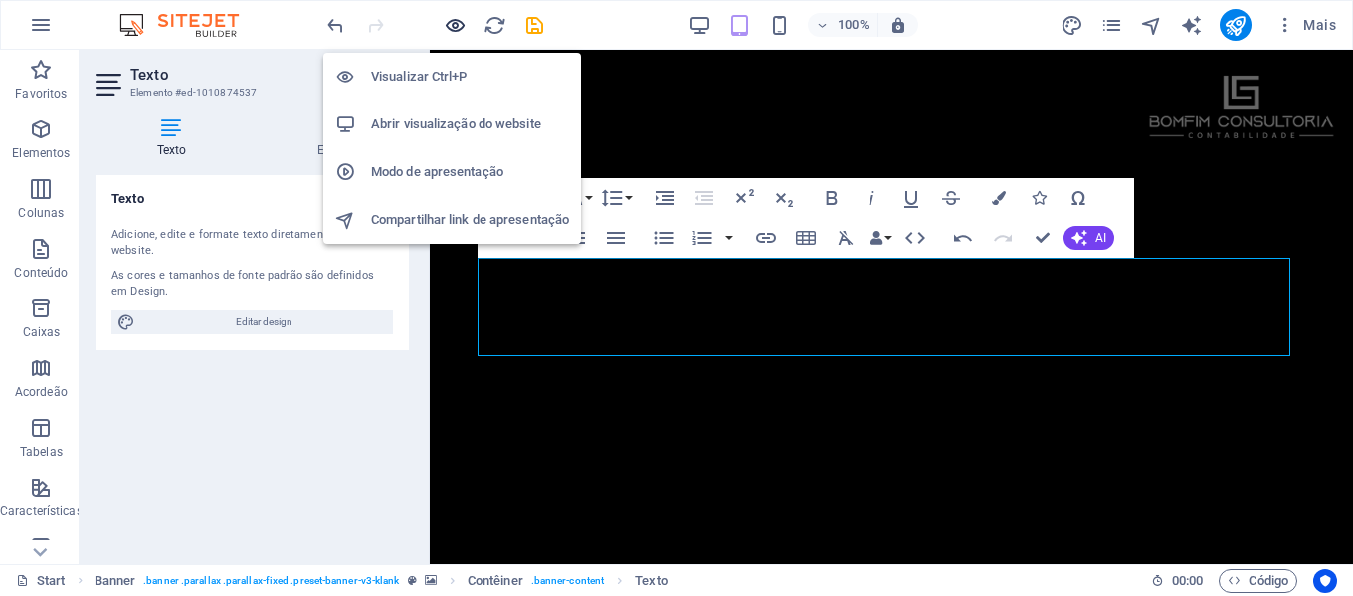
click at [458, 28] on icon "button" at bounding box center [455, 25] width 23 height 23
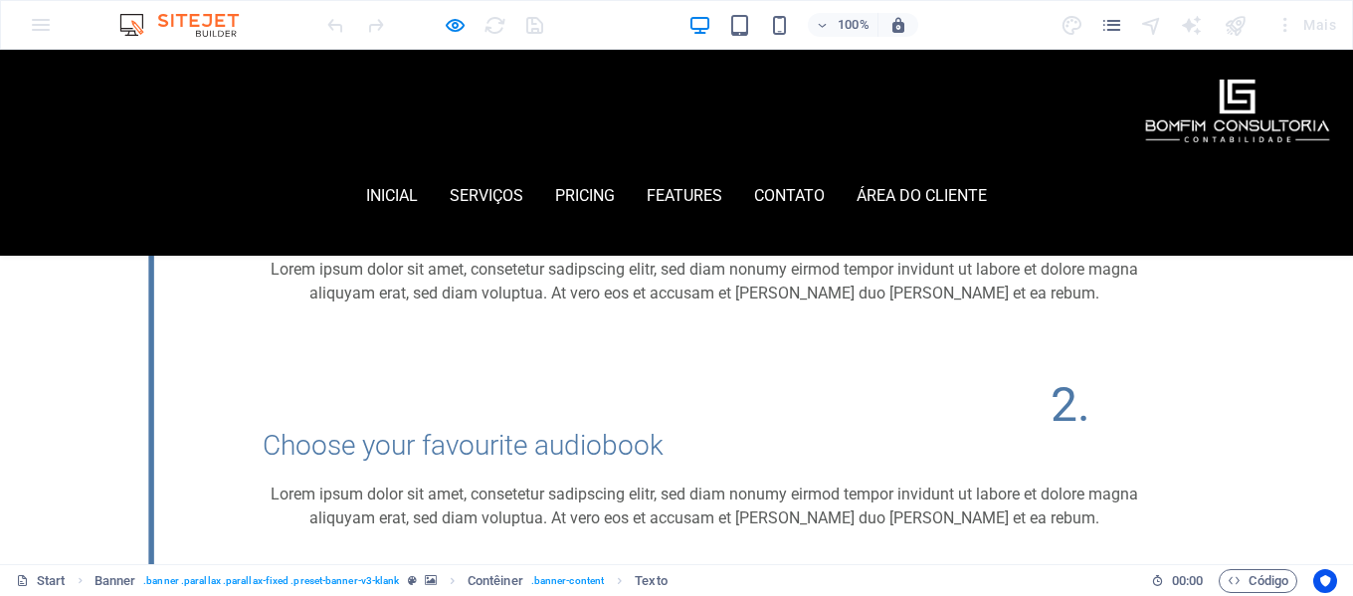
scroll to position [1115, 0]
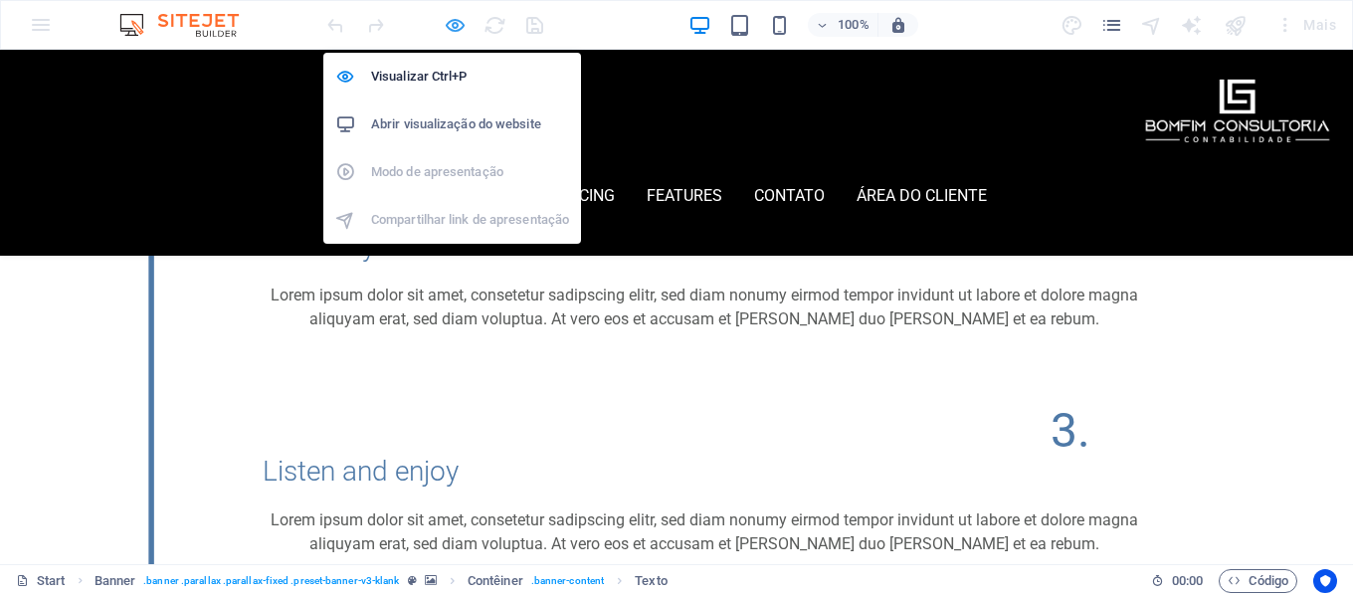
click at [449, 22] on icon "button" at bounding box center [455, 25] width 23 height 23
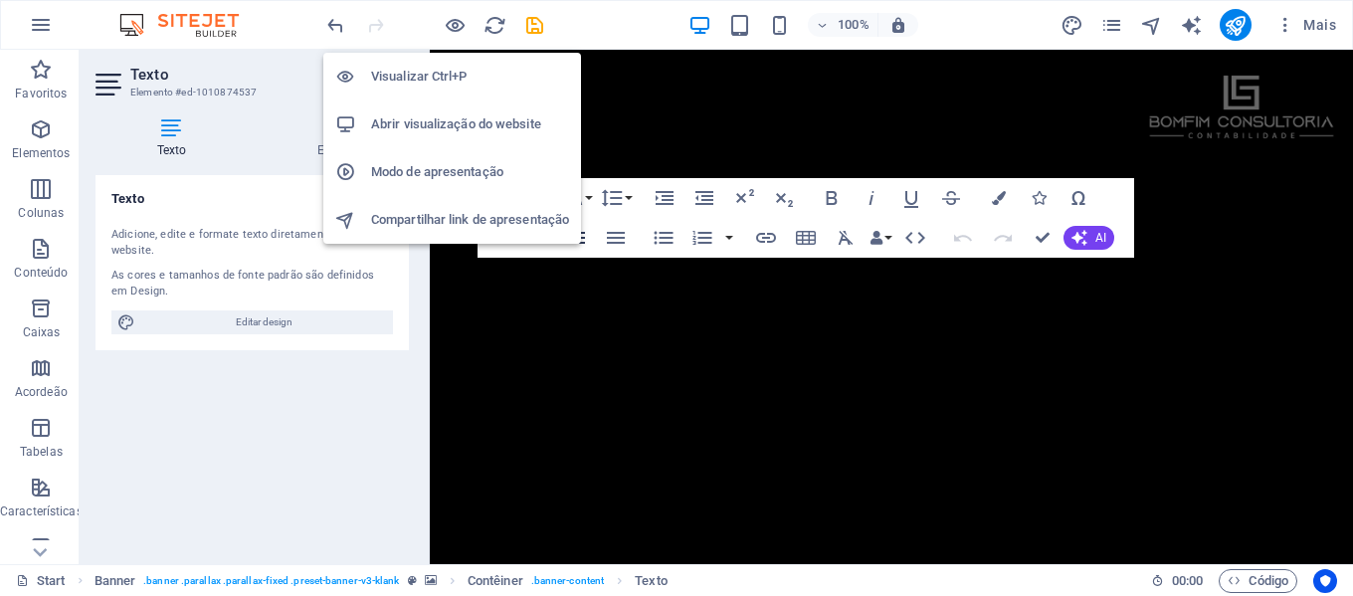
scroll to position [1696, 0]
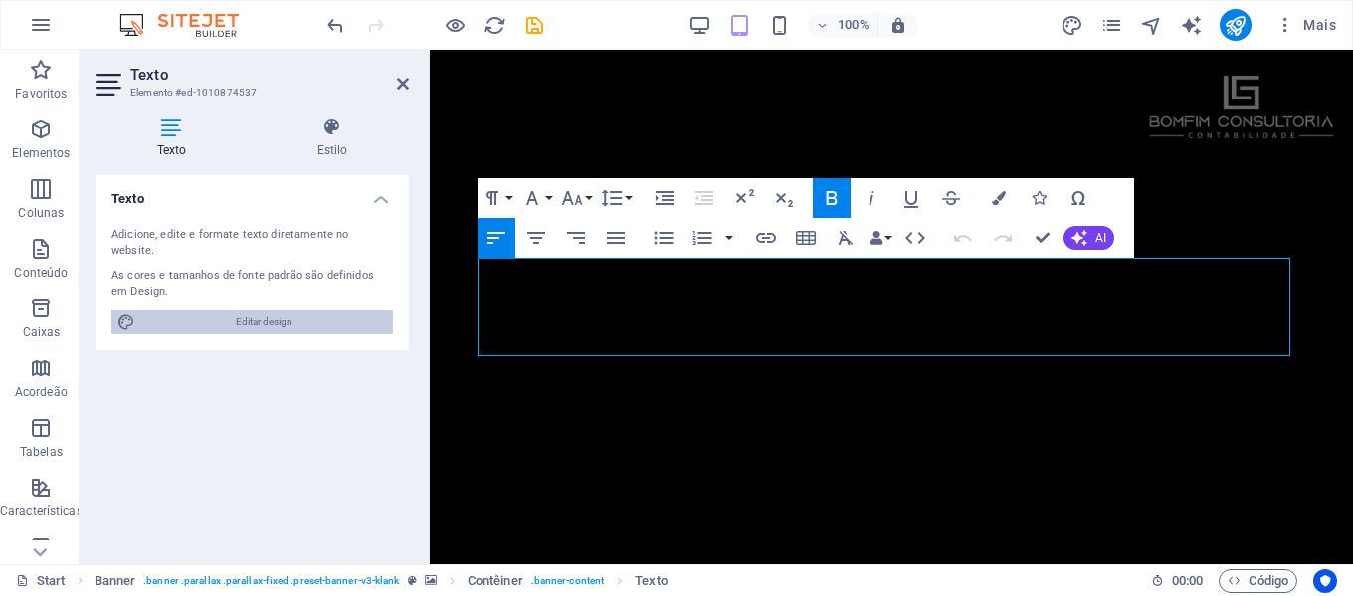
click at [248, 310] on span "Editar design" at bounding box center [264, 322] width 246 height 24
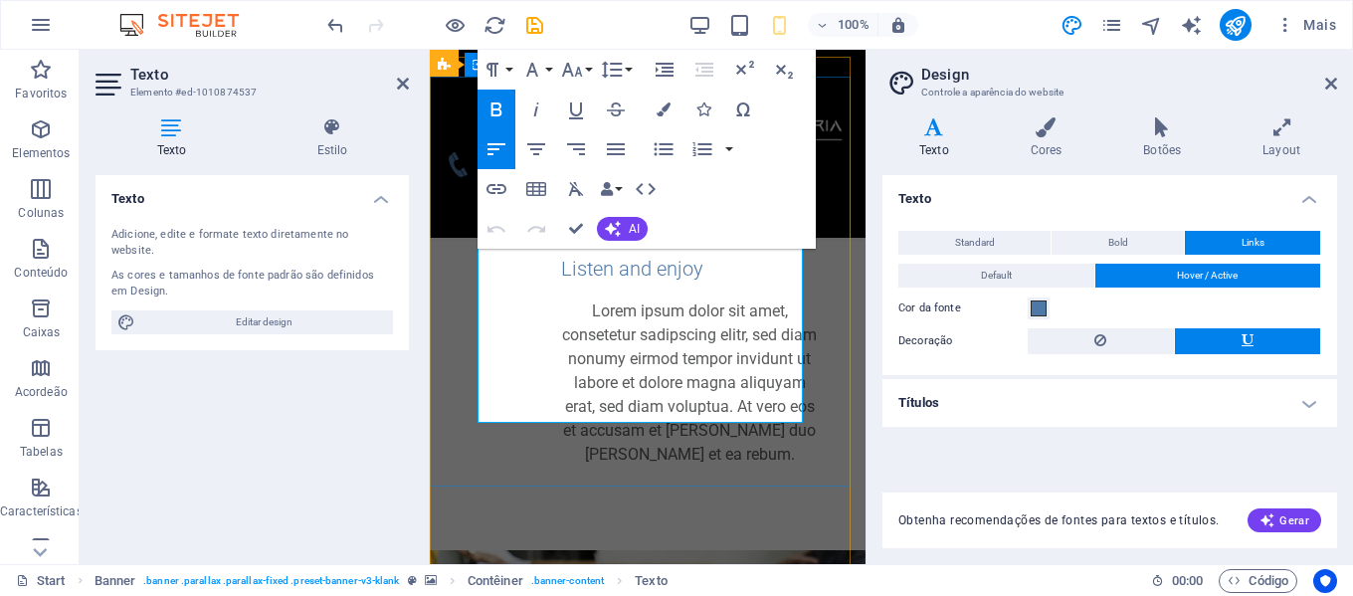
drag, startPoint x: 647, startPoint y: 403, endPoint x: 457, endPoint y: 218, distance: 265.3
click at [579, 72] on icon "button" at bounding box center [572, 70] width 24 height 24
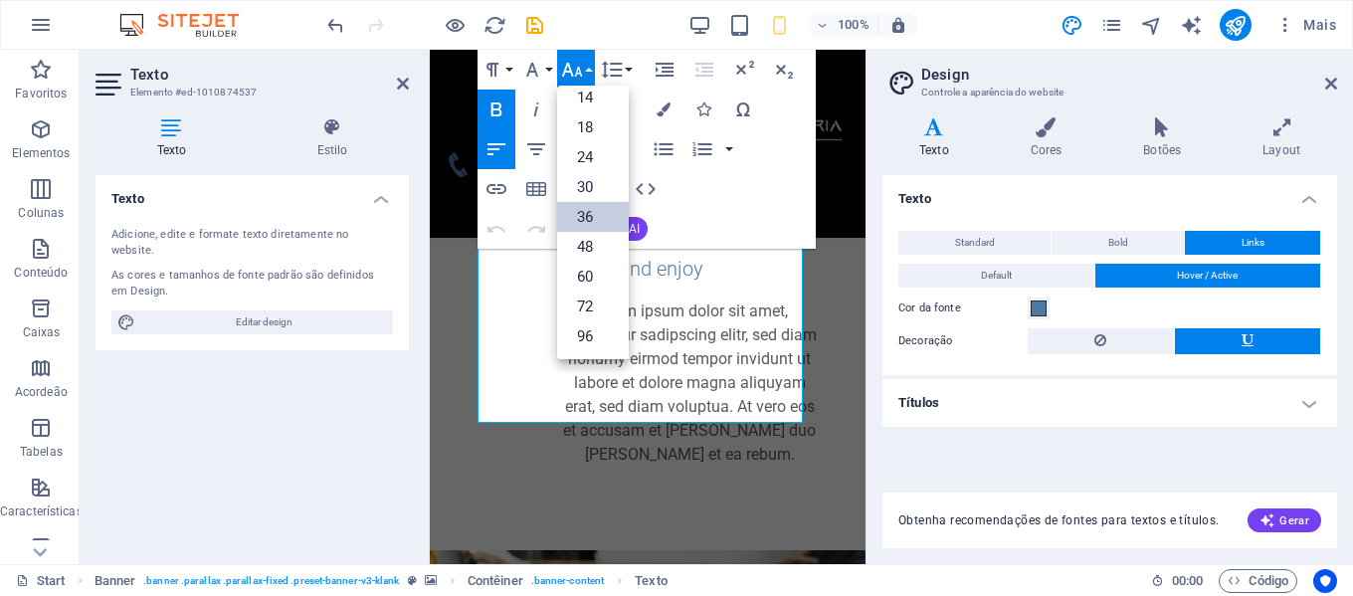
scroll to position [160, 0]
click at [599, 163] on link "24" at bounding box center [593, 157] width 72 height 30
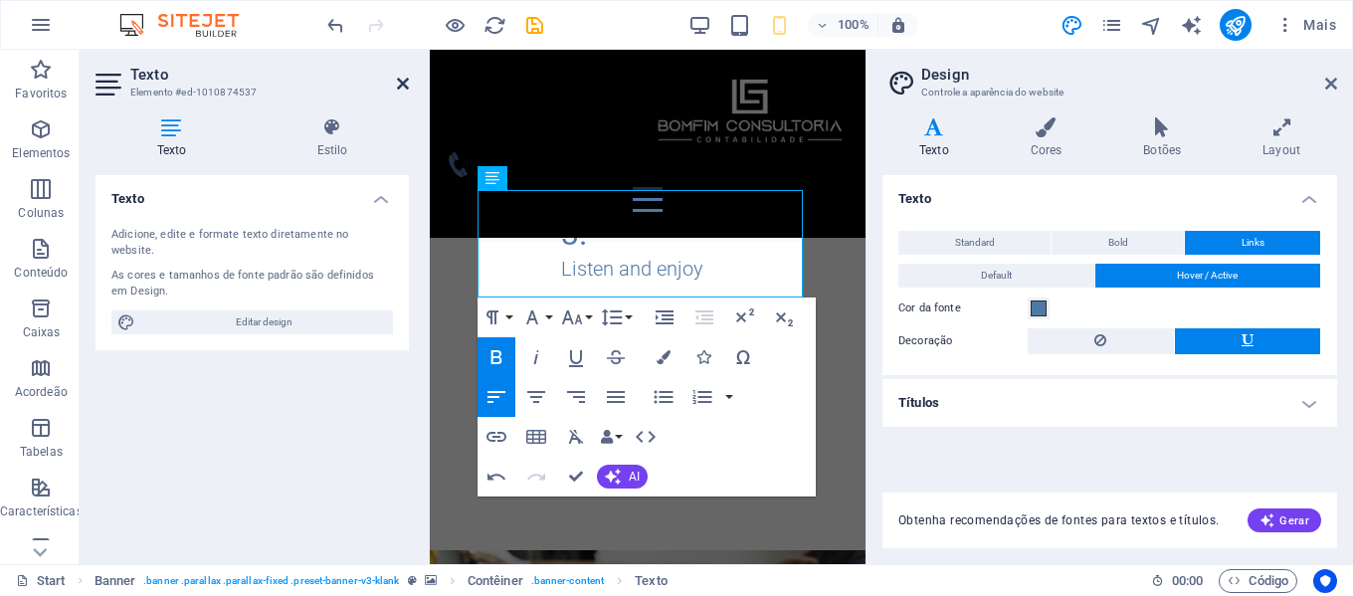
click at [404, 87] on icon at bounding box center [403, 84] width 12 height 16
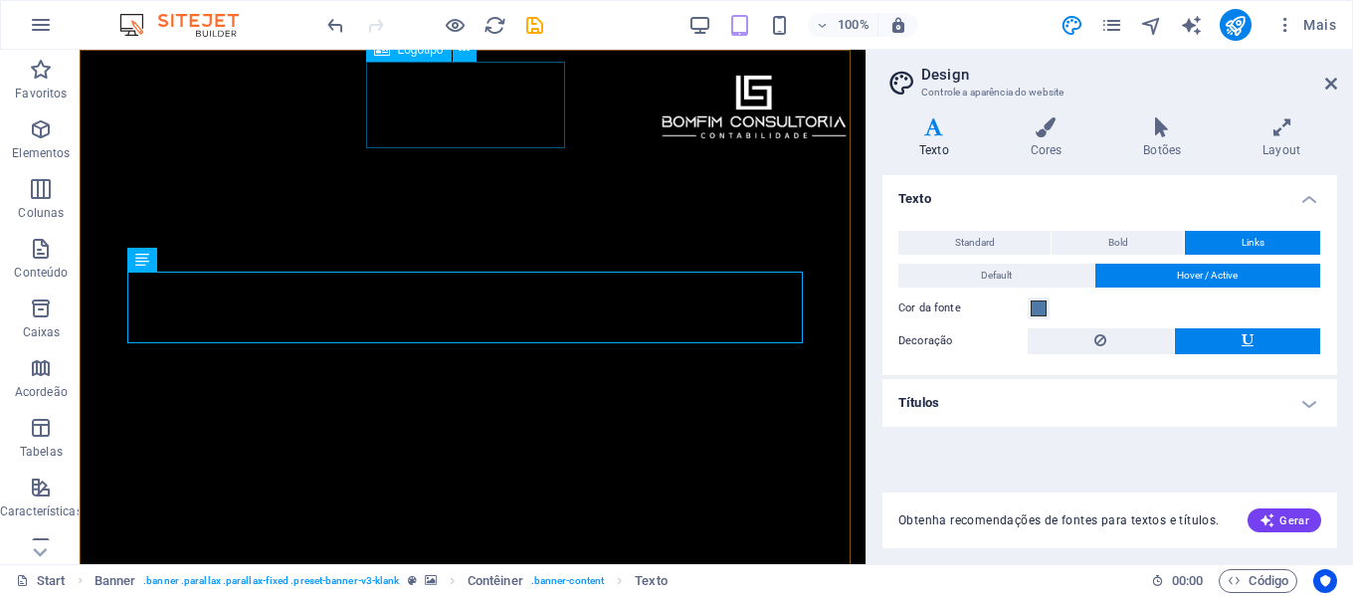
scroll to position [1682, 0]
click at [1331, 87] on icon at bounding box center [1332, 84] width 12 height 16
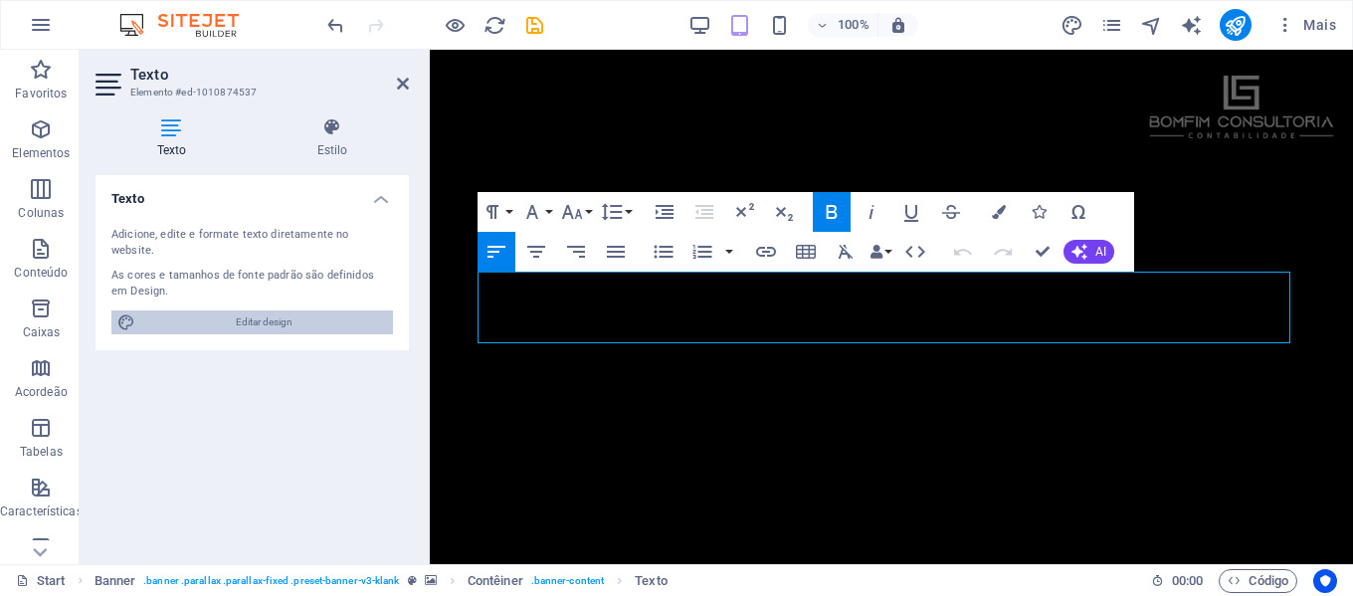
click at [250, 310] on span "Editar design" at bounding box center [264, 322] width 246 height 24
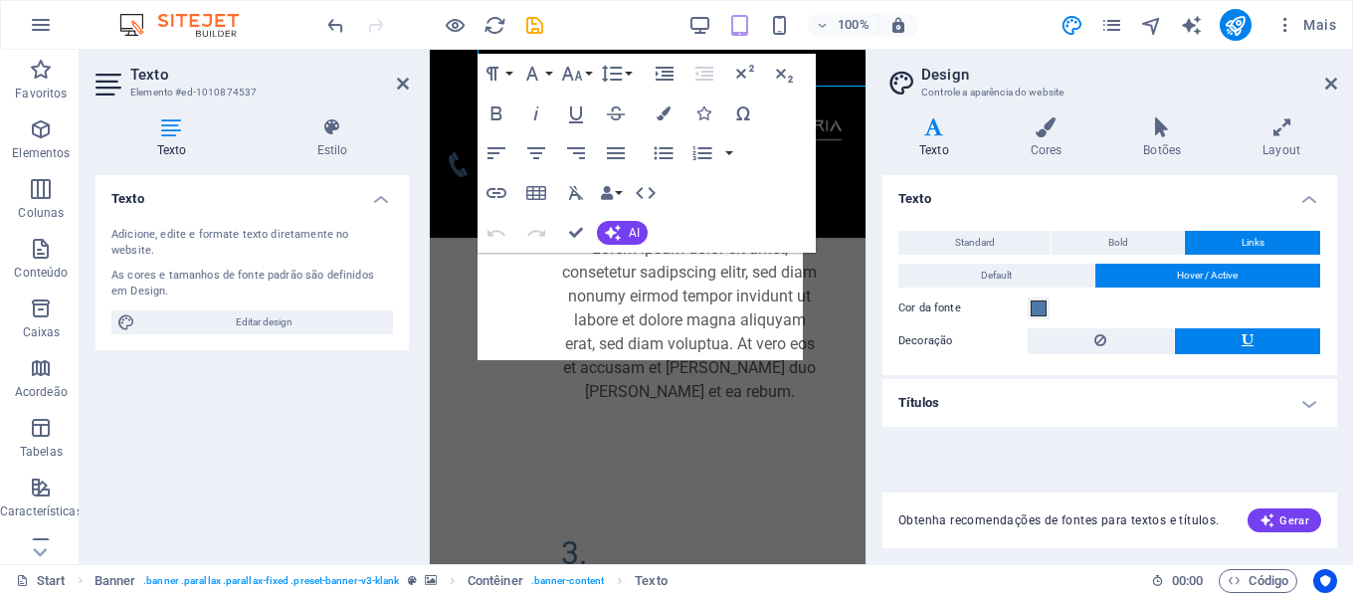
scroll to position [1939, 0]
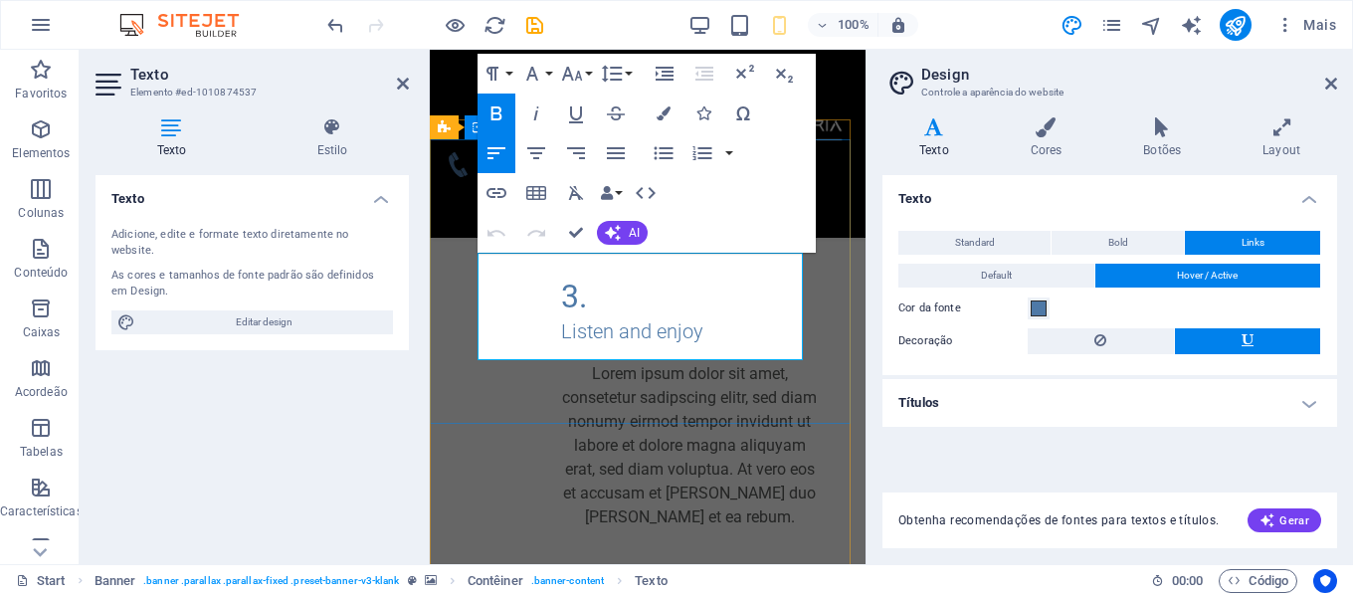
drag, startPoint x: 481, startPoint y: 268, endPoint x: 827, endPoint y: 347, distance: 355.4
click at [582, 79] on icon "button" at bounding box center [572, 74] width 24 height 24
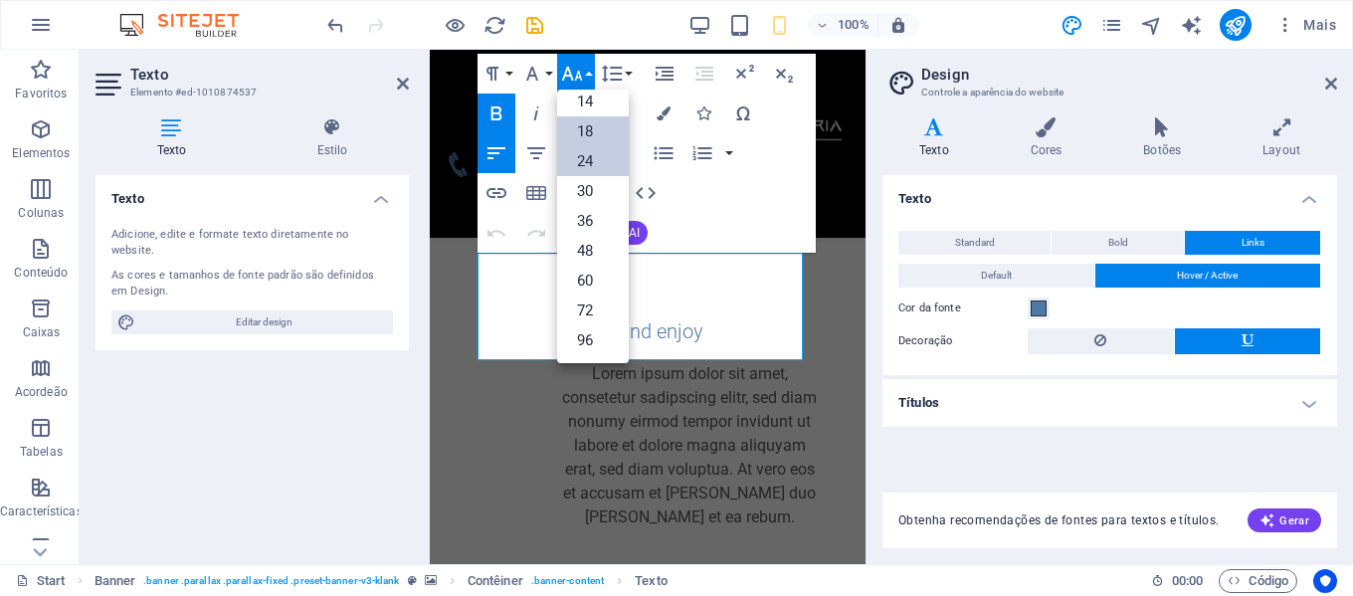
scroll to position [160, 0]
click at [608, 136] on link "18" at bounding box center [593, 131] width 72 height 30
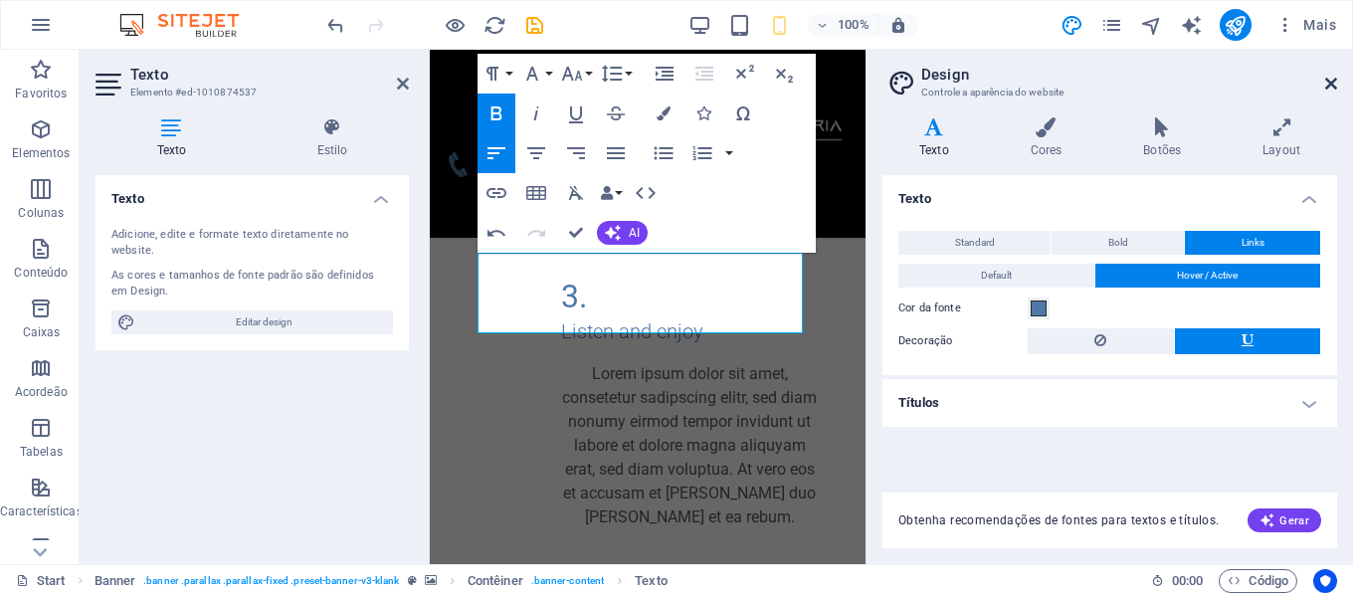
click at [1334, 80] on icon at bounding box center [1332, 84] width 12 height 16
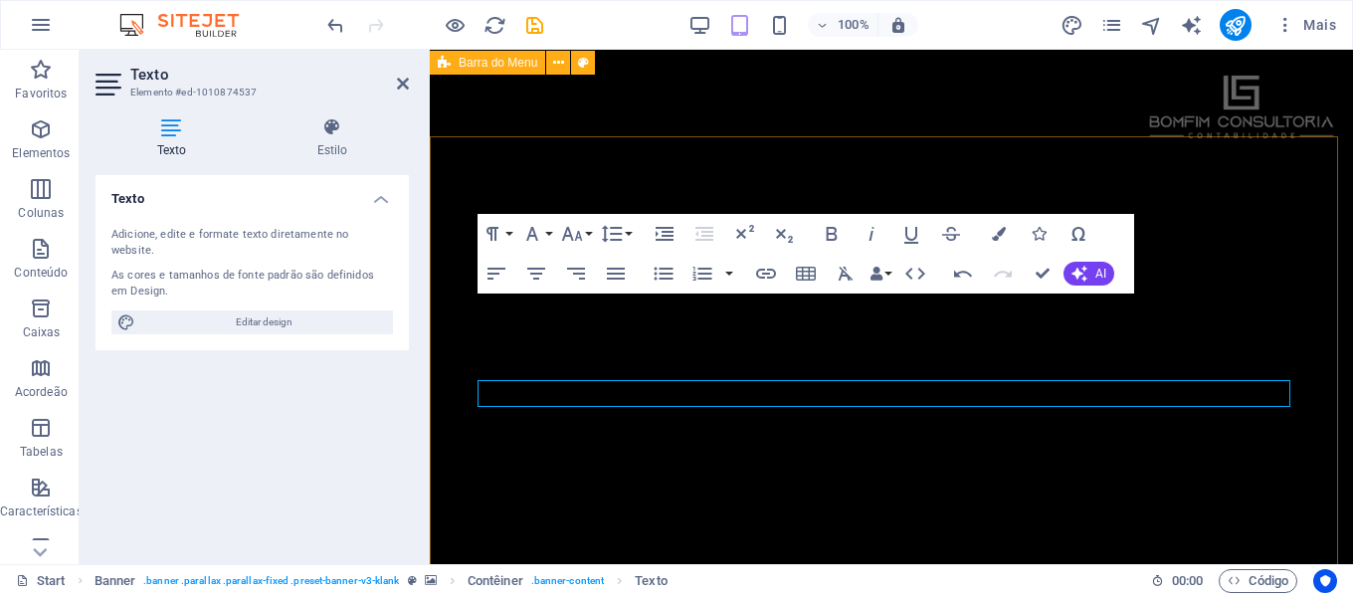
scroll to position [1660, 0]
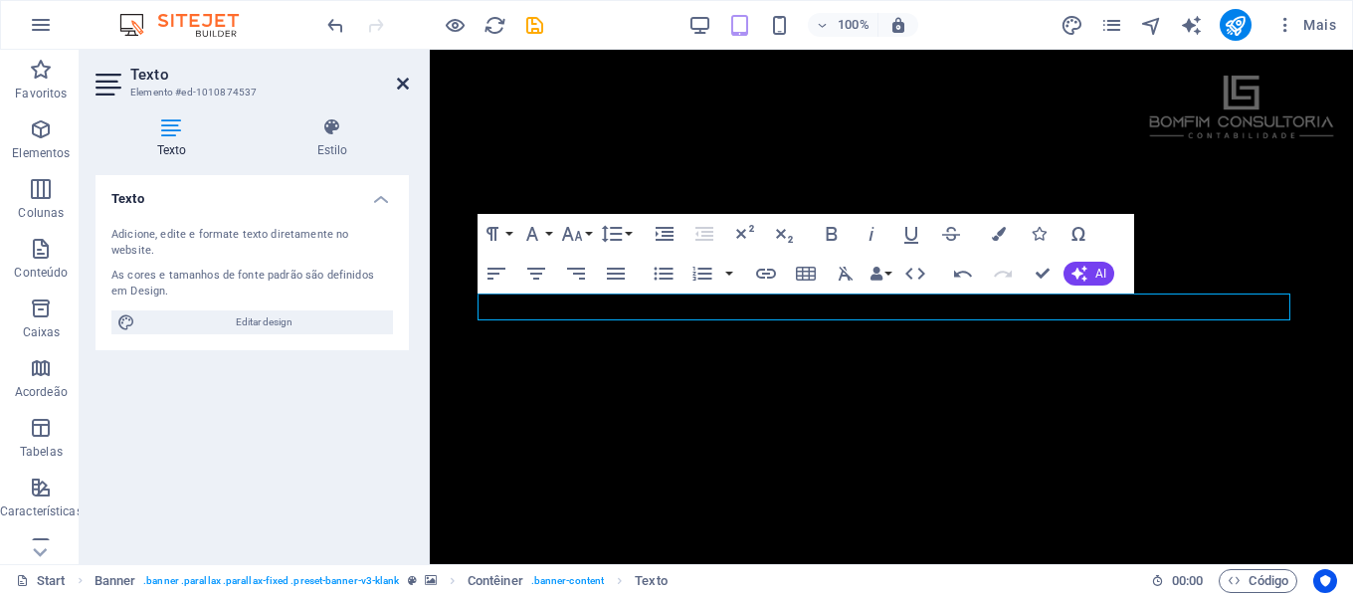
click at [404, 88] on icon at bounding box center [403, 84] width 12 height 16
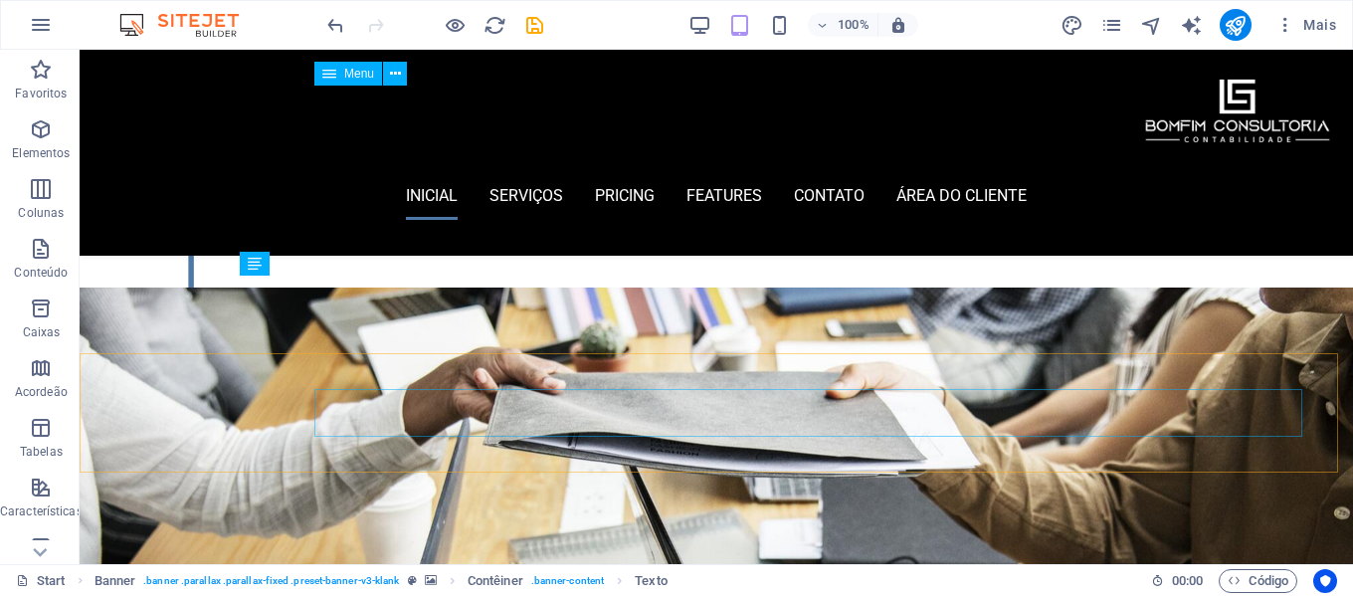
scroll to position [1298, 0]
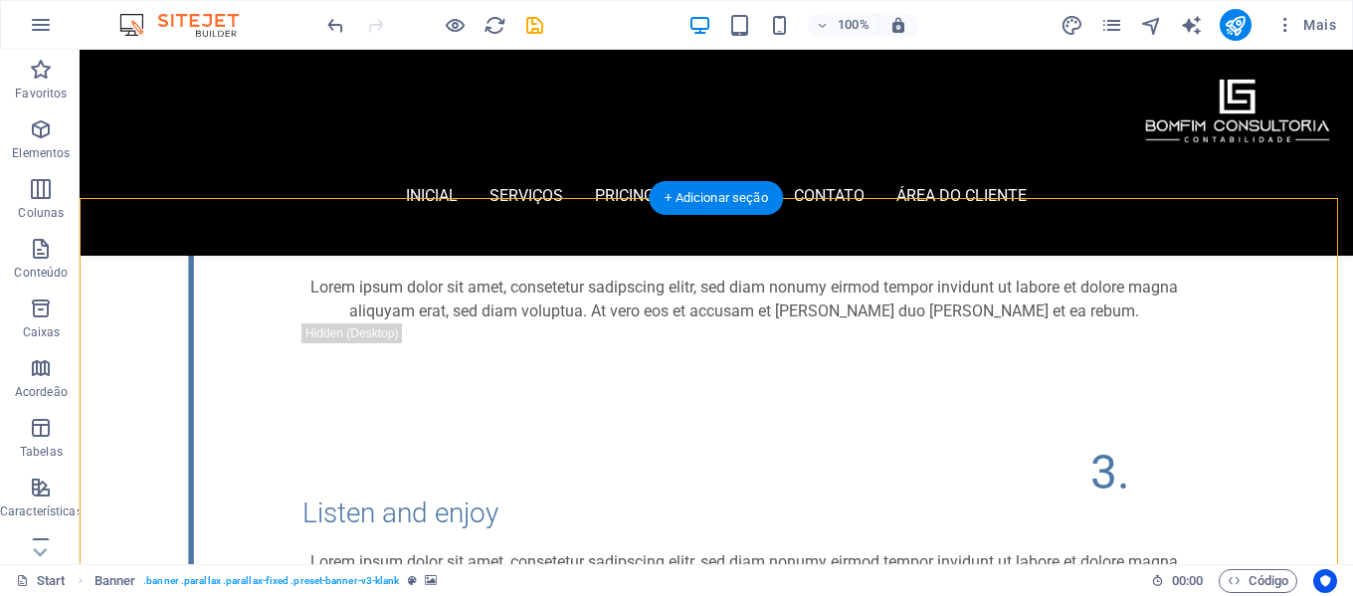
scroll to position [1198, 0]
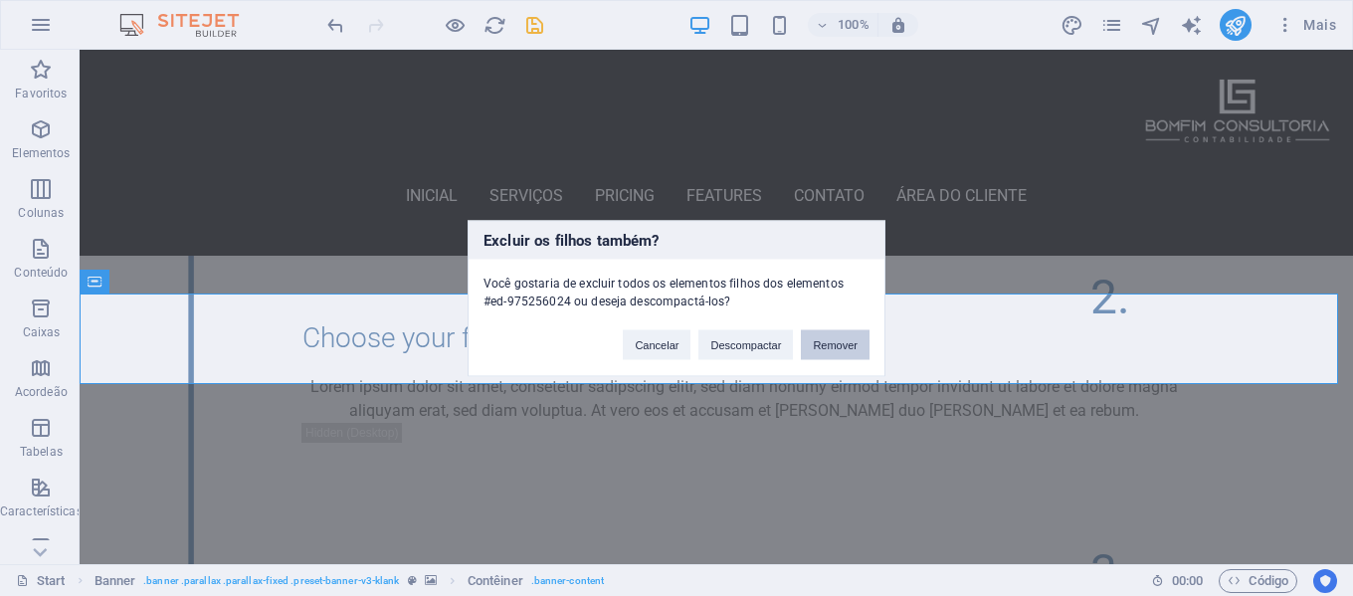
click at [847, 348] on button "Remover" at bounding box center [835, 344] width 69 height 30
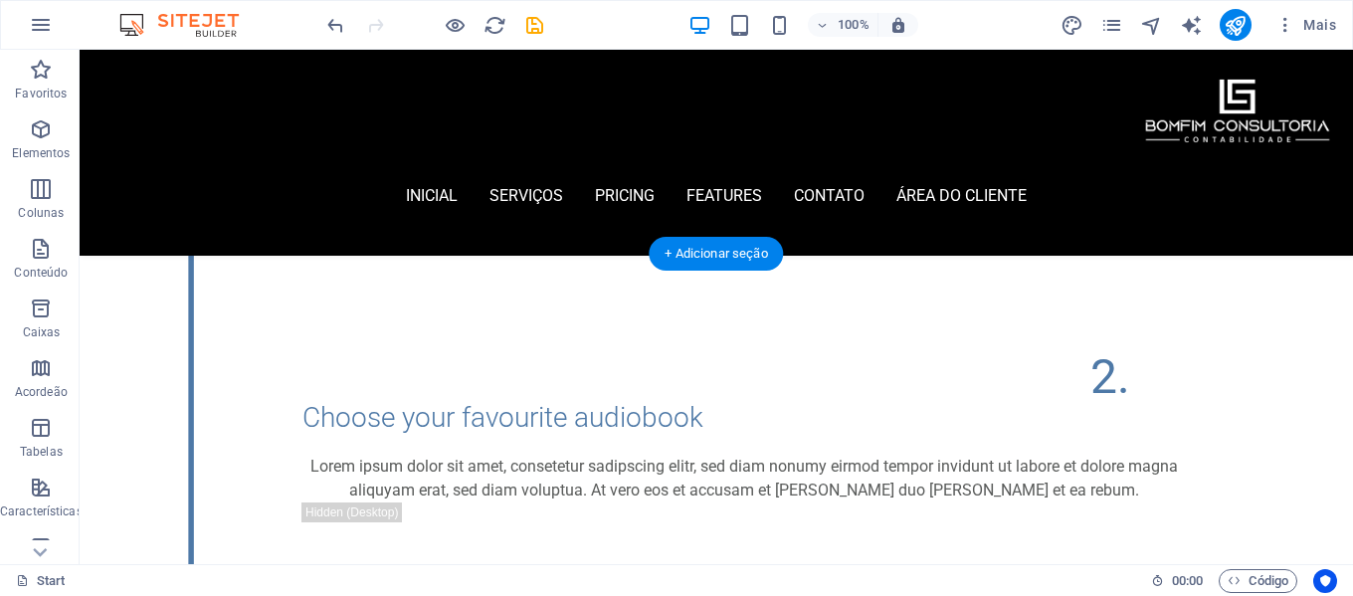
scroll to position [1099, 0]
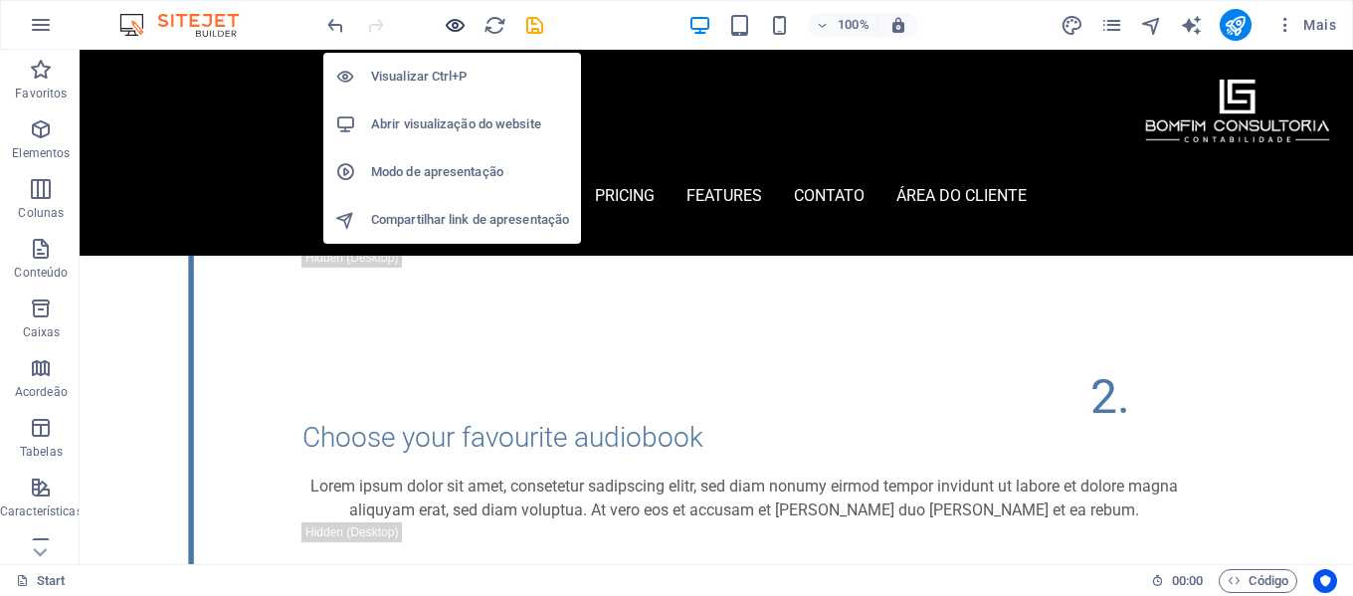
click at [459, 28] on icon "button" at bounding box center [455, 25] width 23 height 23
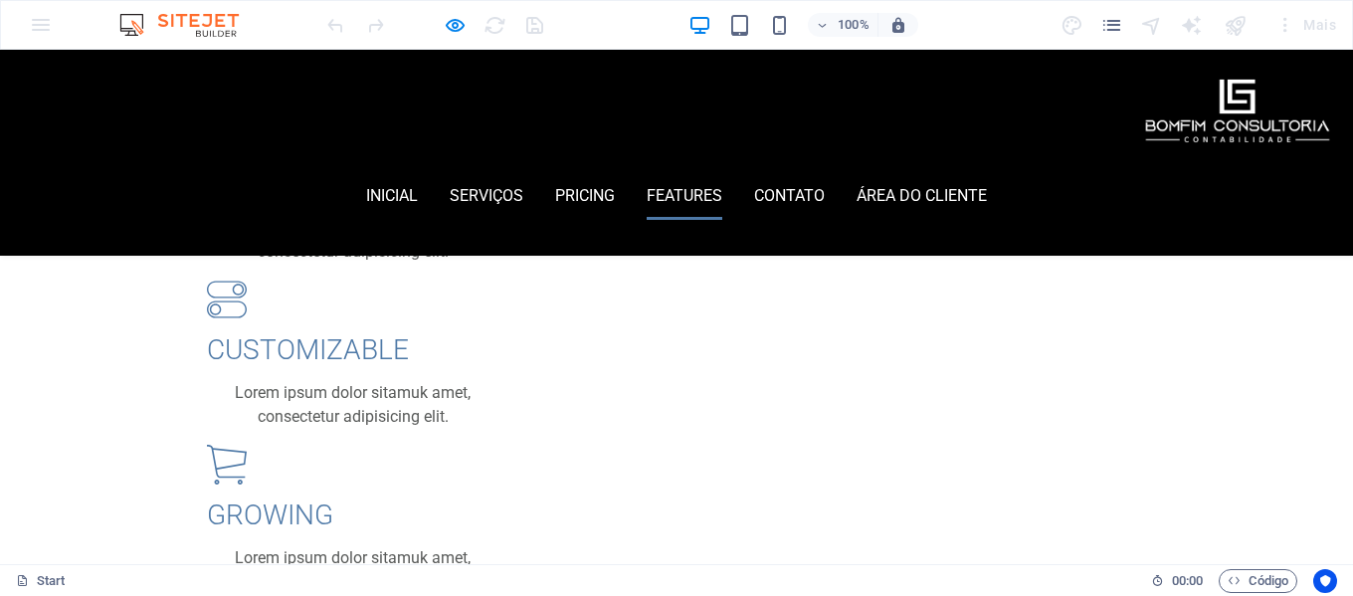
scroll to position [2632, 0]
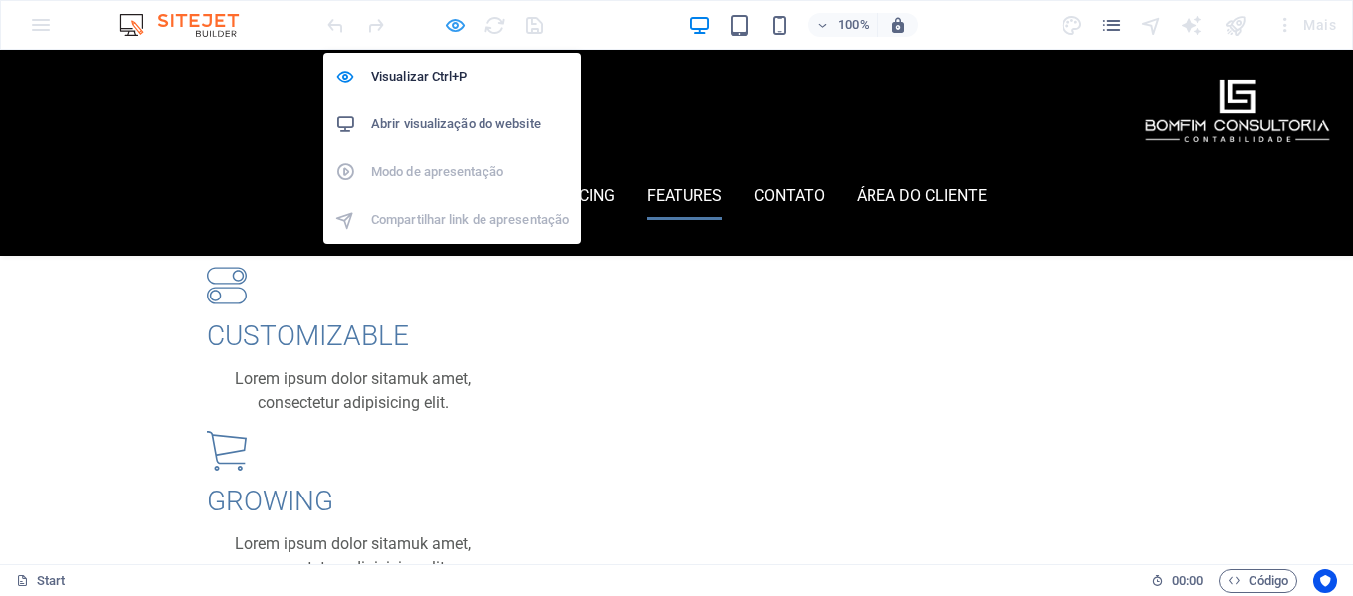
click at [454, 18] on icon "button" at bounding box center [455, 25] width 23 height 23
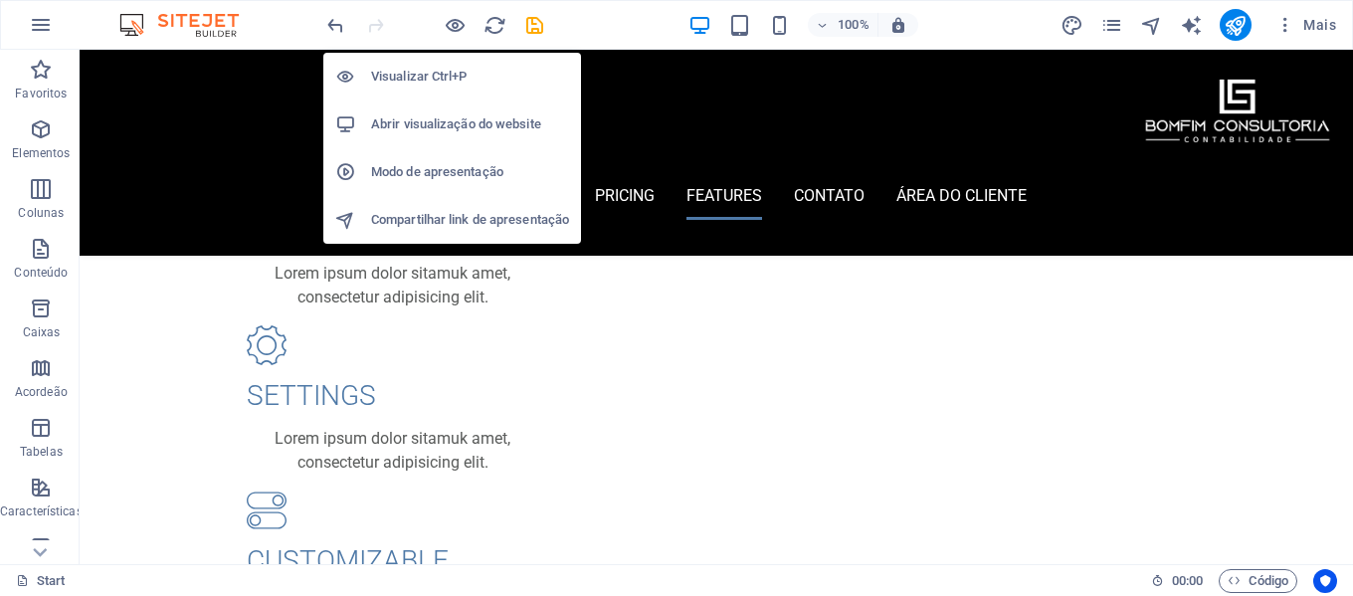
scroll to position [2857, 0]
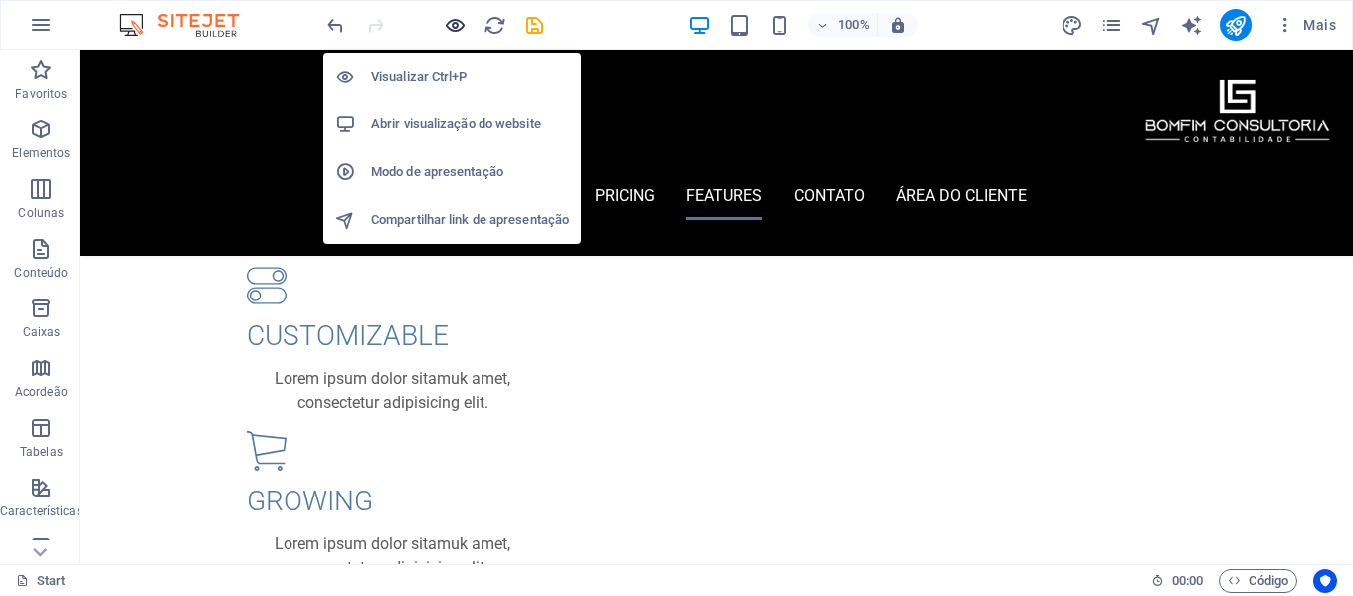
click at [452, 20] on icon "button" at bounding box center [455, 25] width 23 height 23
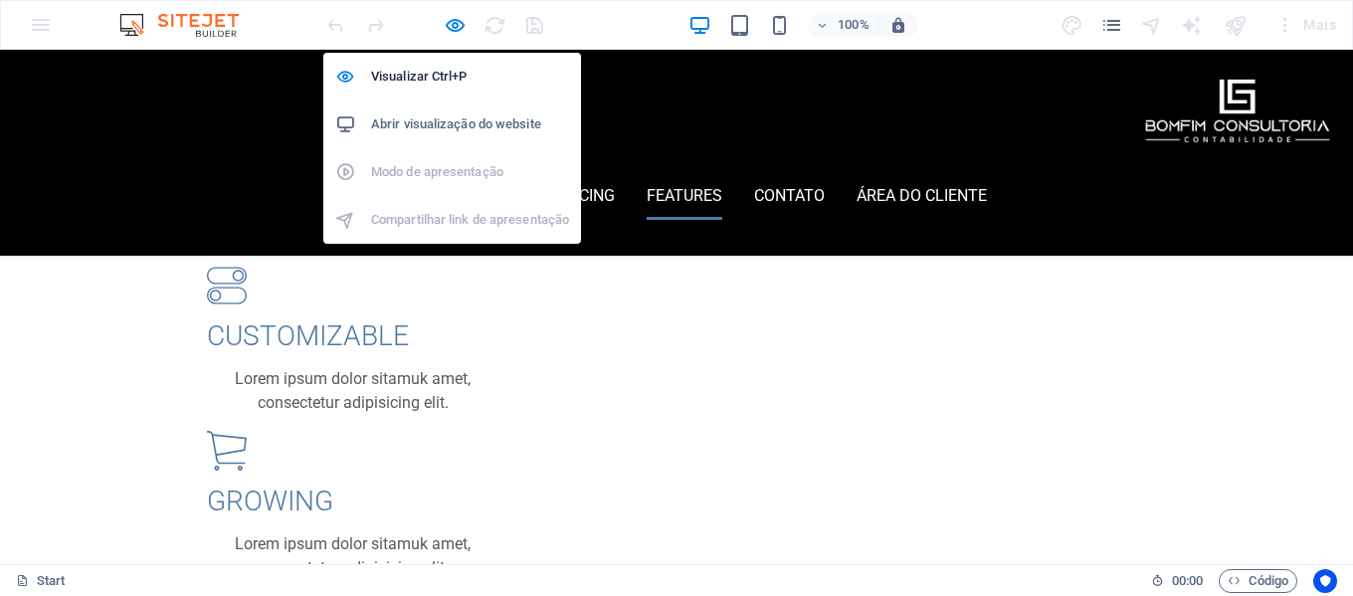
scroll to position [2632, 0]
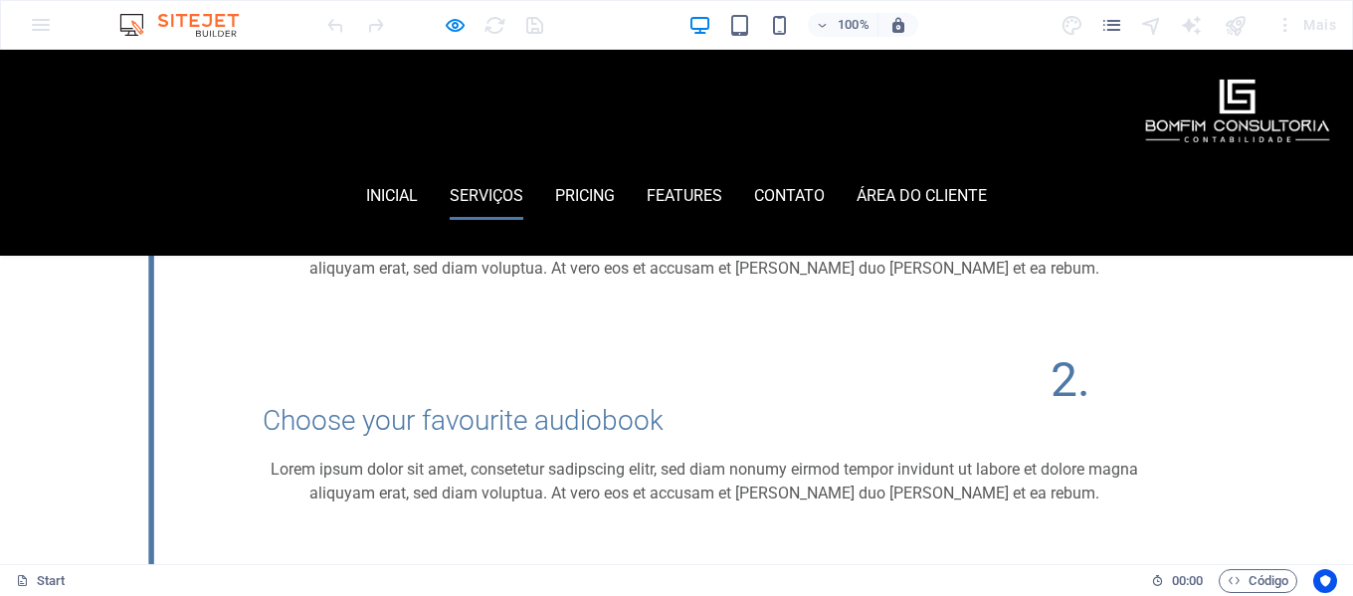
click at [523, 172] on link "Serviços" at bounding box center [487, 196] width 74 height 48
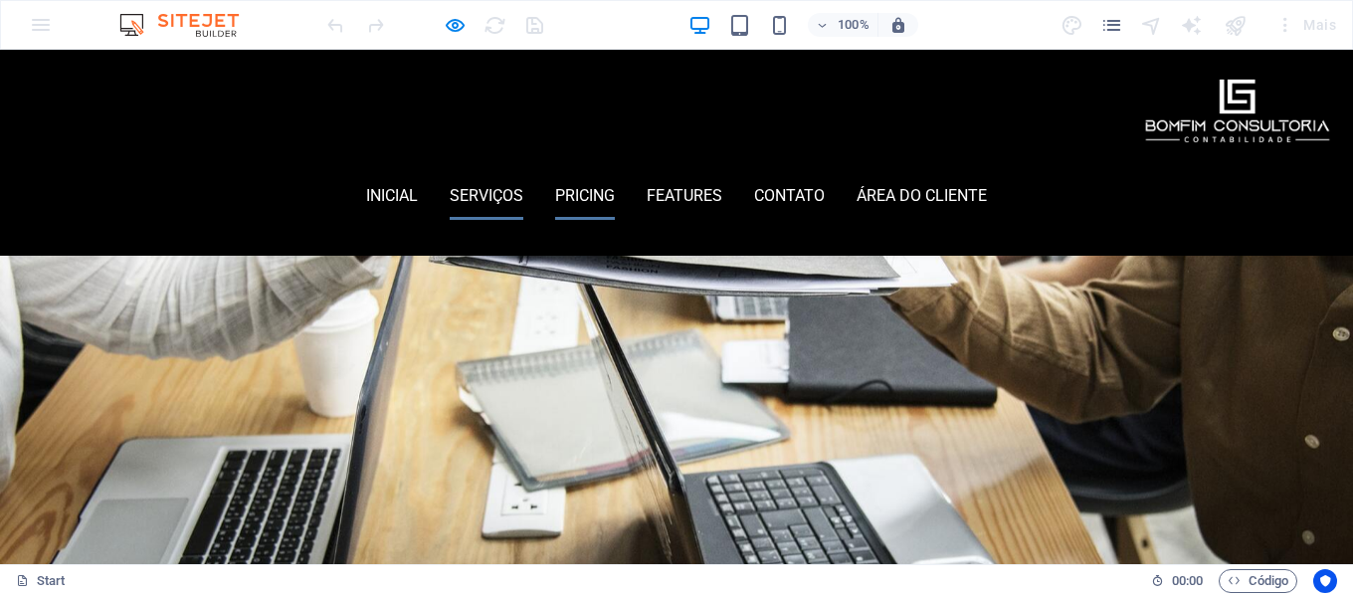
click at [615, 172] on link "Pricing" at bounding box center [585, 196] width 60 height 48
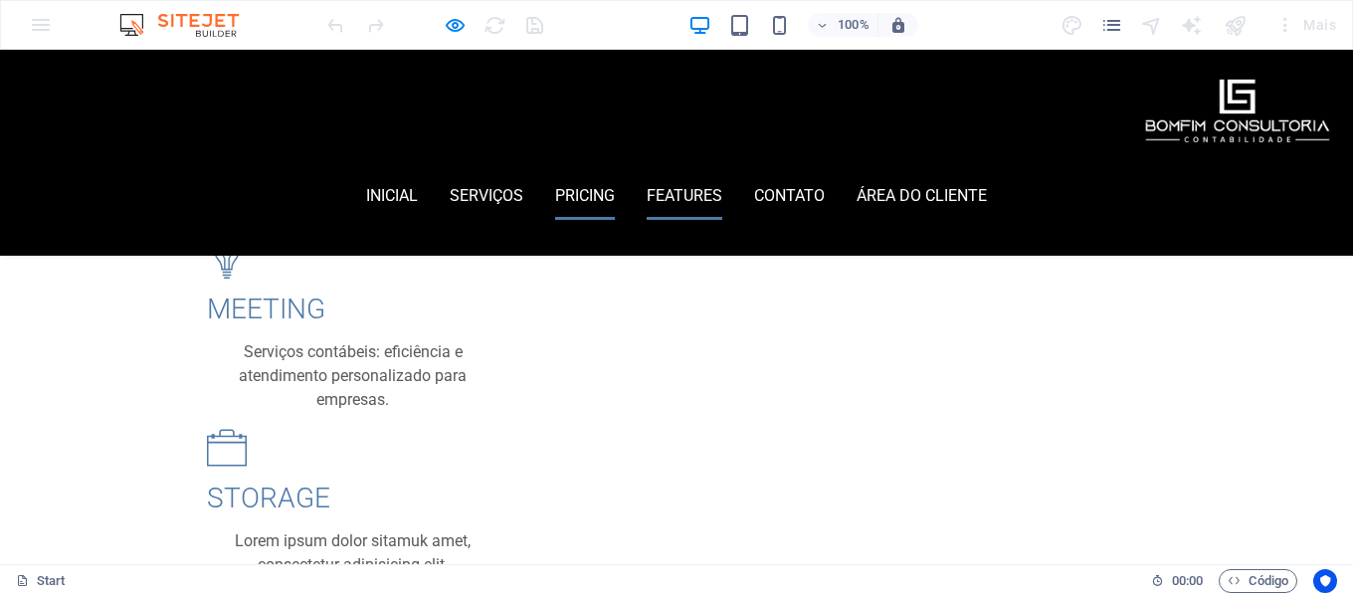
click at [722, 172] on link "Features" at bounding box center [685, 196] width 76 height 48
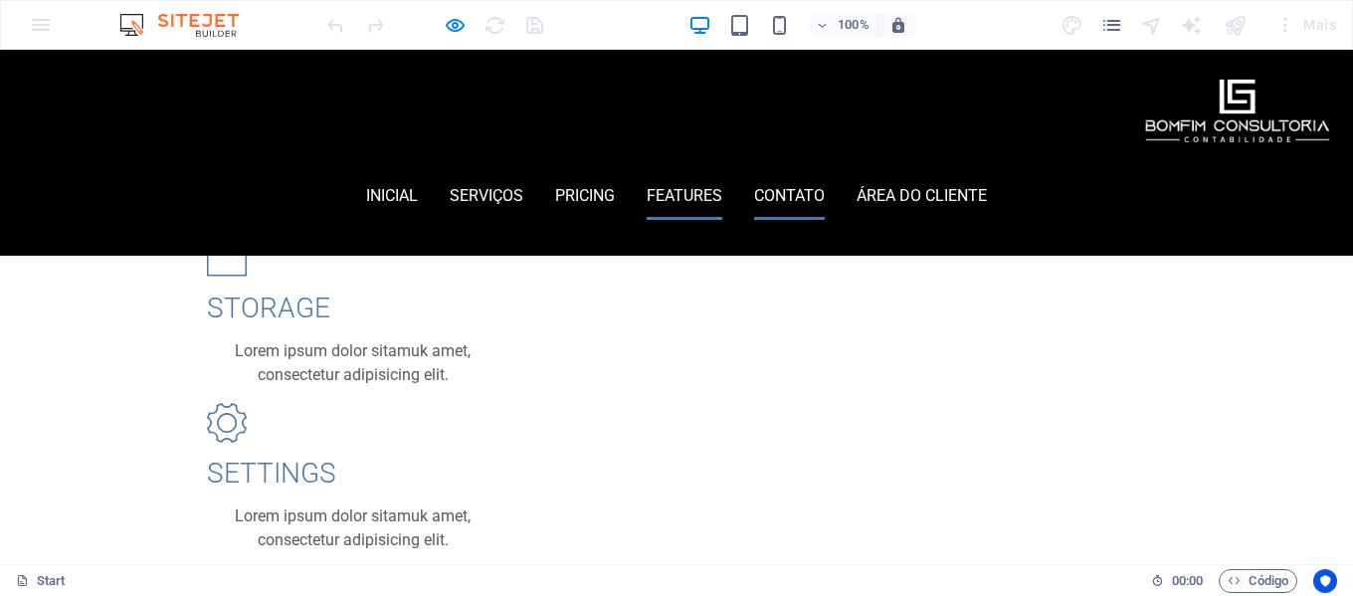
scroll to position [2333, 0]
click at [825, 172] on link "contato" at bounding box center [789, 196] width 71 height 48
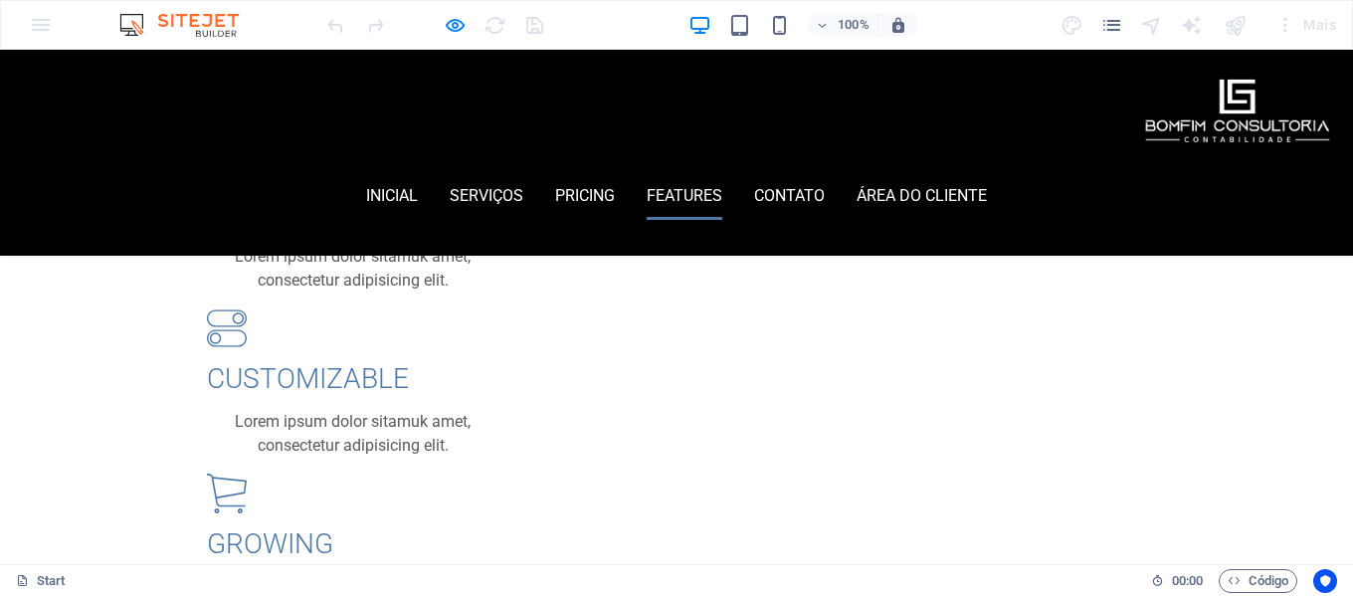
scroll to position [2632, 0]
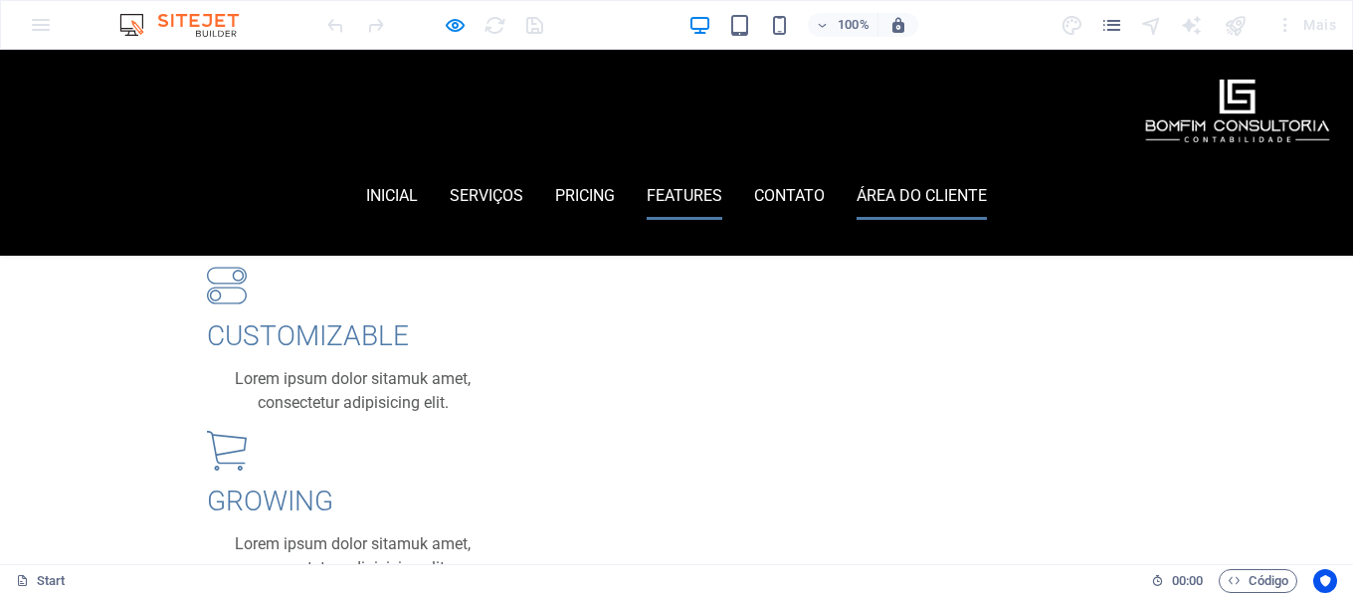
click at [987, 172] on link "área do cliente" at bounding box center [922, 196] width 130 height 48
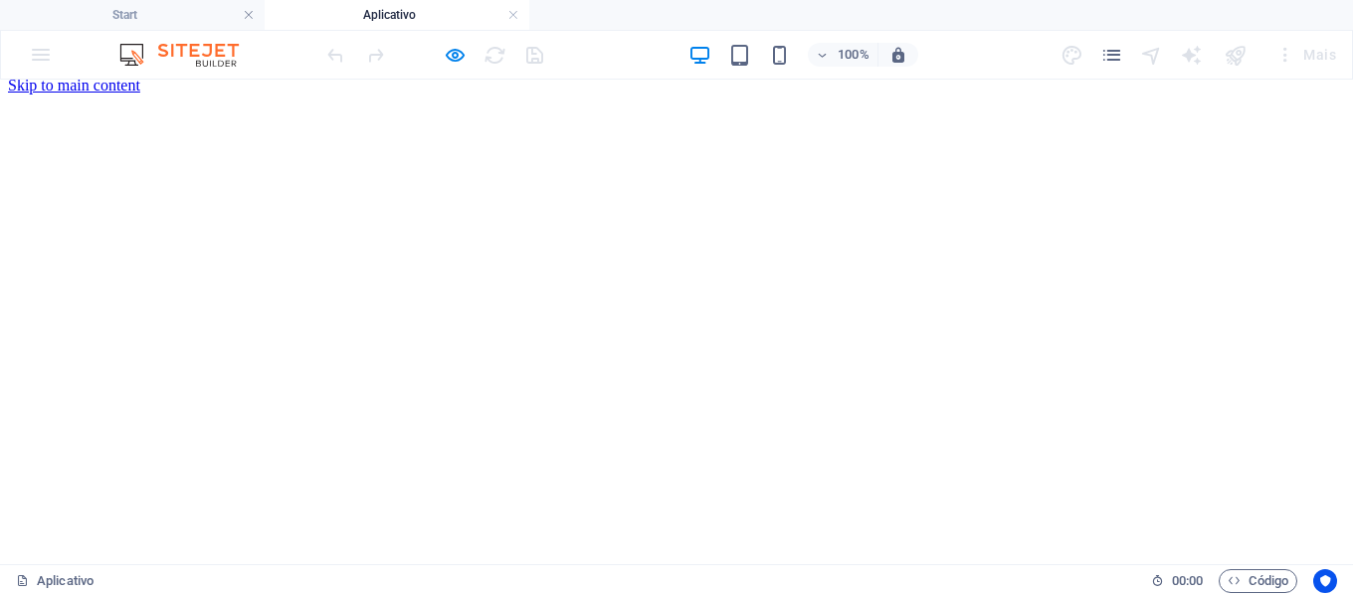
scroll to position [0, 0]
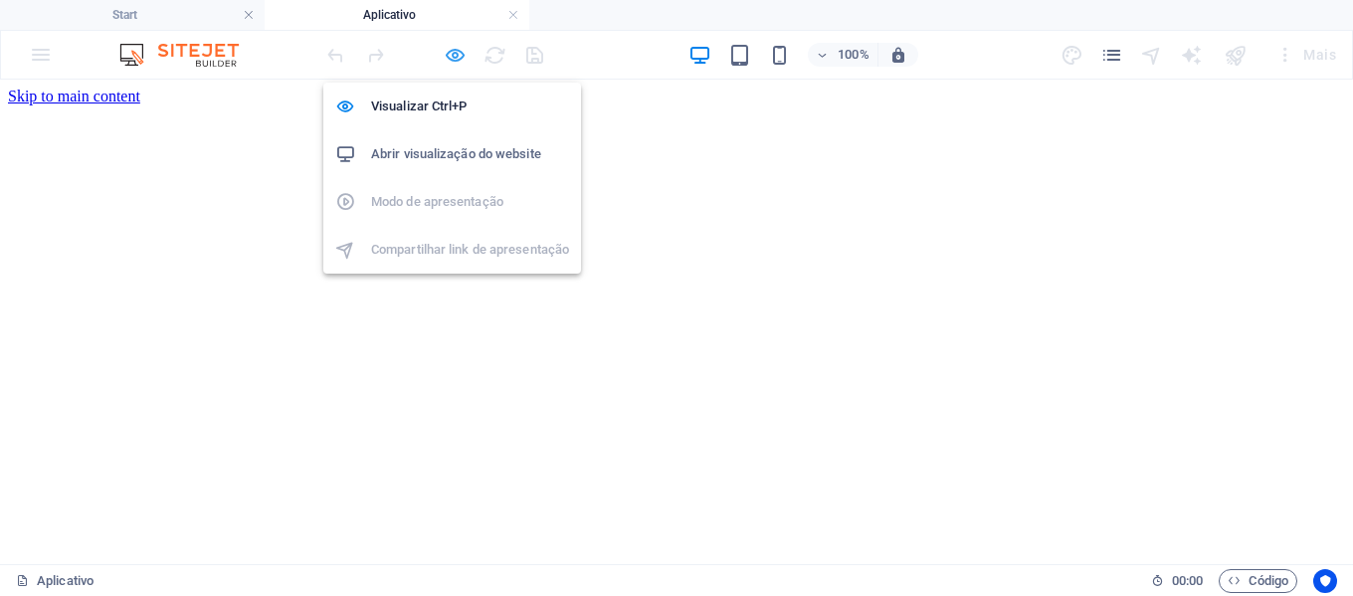
click at [453, 56] on icon "button" at bounding box center [455, 55] width 23 height 23
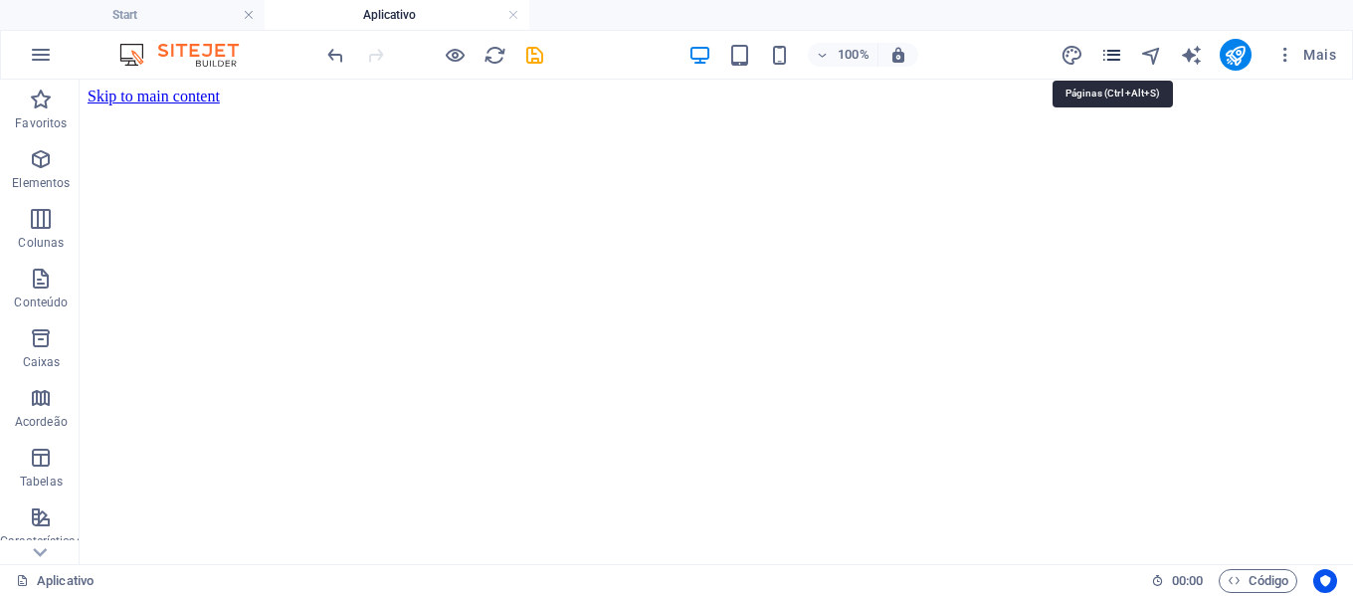
click at [1117, 55] on icon "pages" at bounding box center [1112, 55] width 23 height 23
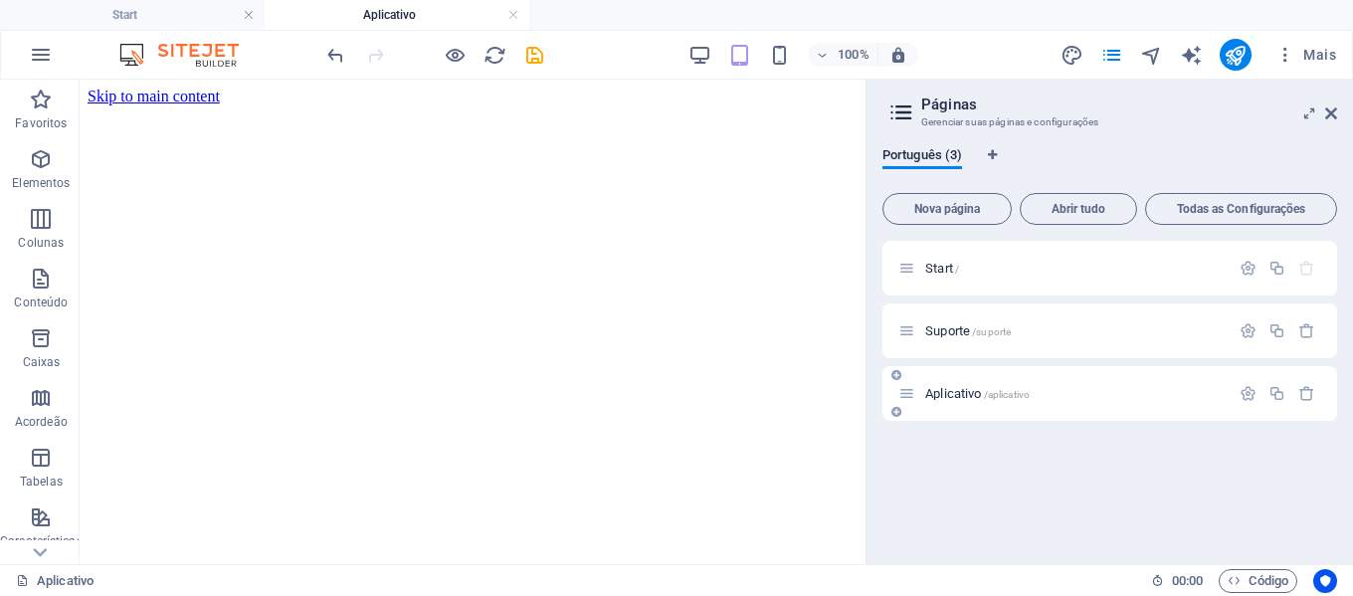
click at [1099, 399] on p "Aplicativo /aplicativo" at bounding box center [1075, 393] width 299 height 13
click at [1060, 389] on p "Aplicativo /aplicativo" at bounding box center [1075, 393] width 299 height 13
click at [1335, 113] on icon at bounding box center [1332, 113] width 12 height 16
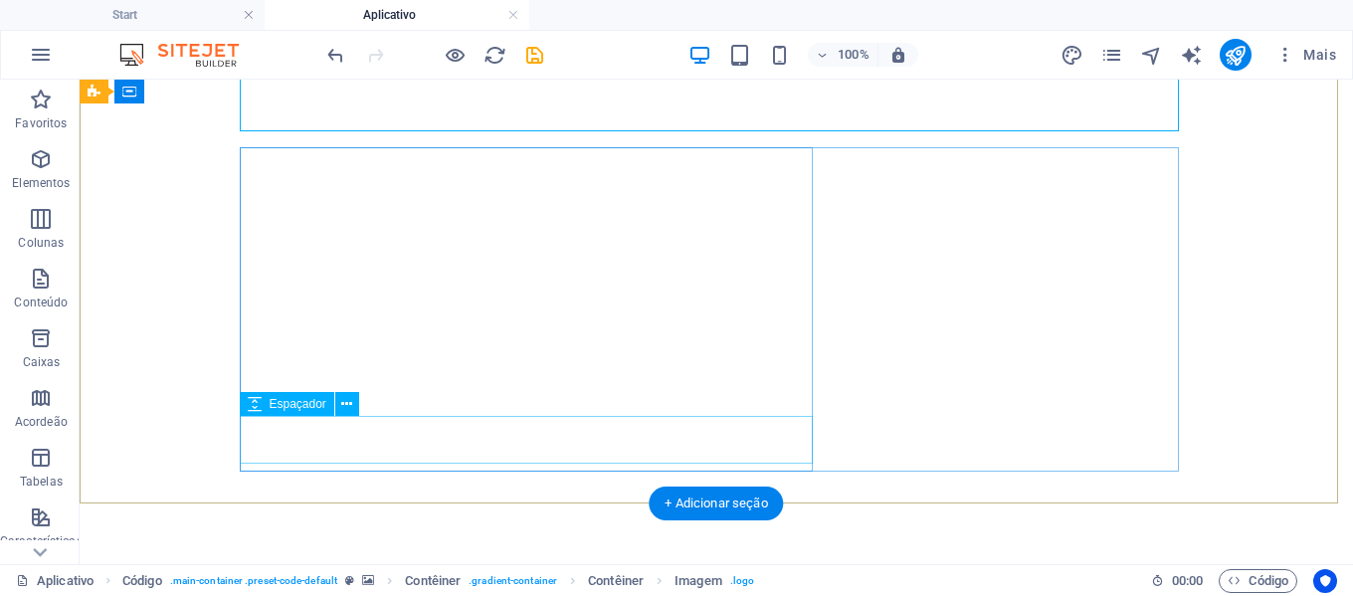
scroll to position [199, 0]
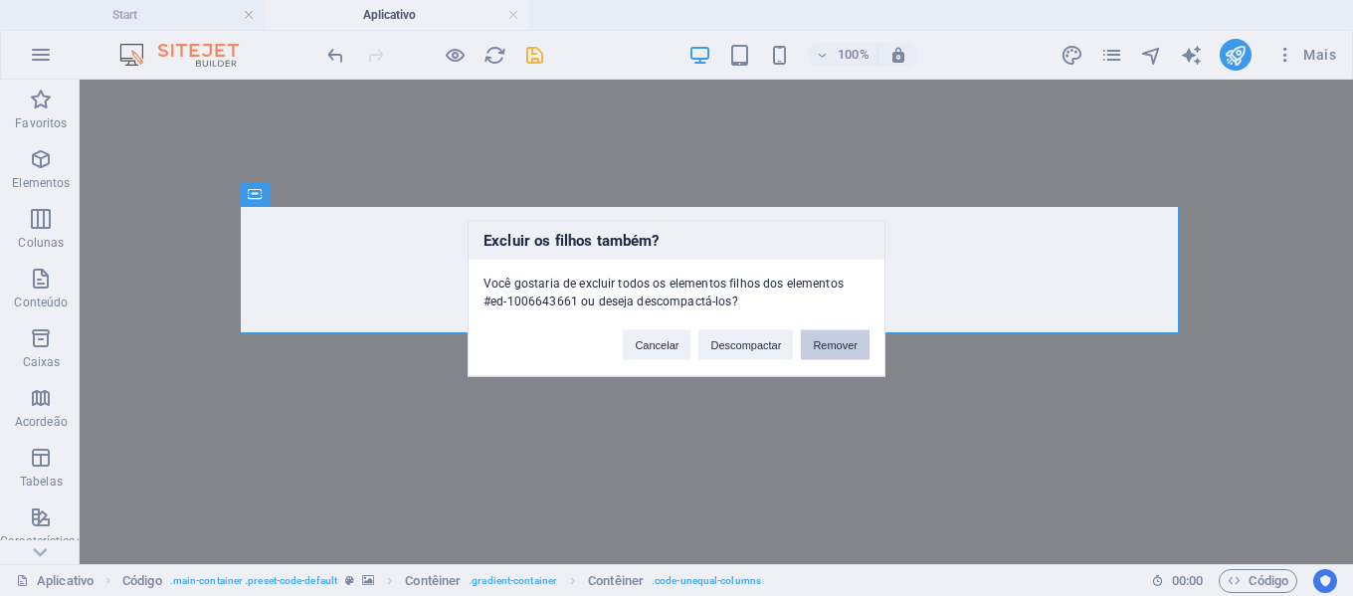
click at [853, 341] on button "Remover" at bounding box center [835, 344] width 69 height 30
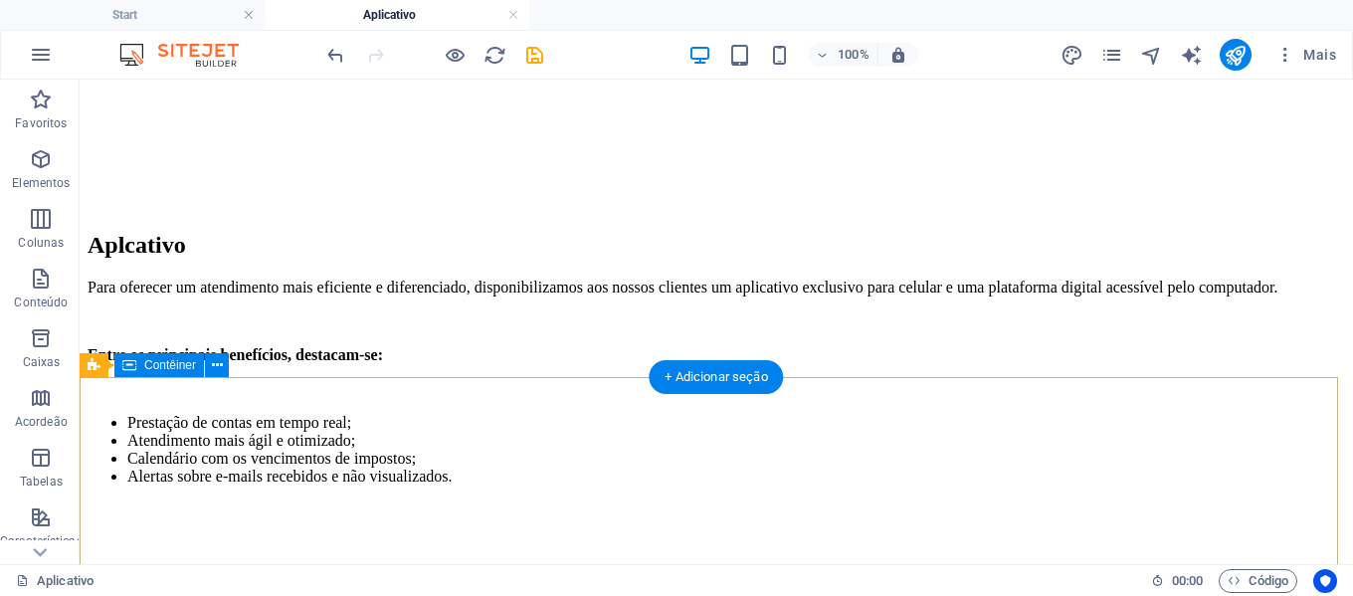
scroll to position [697, 0]
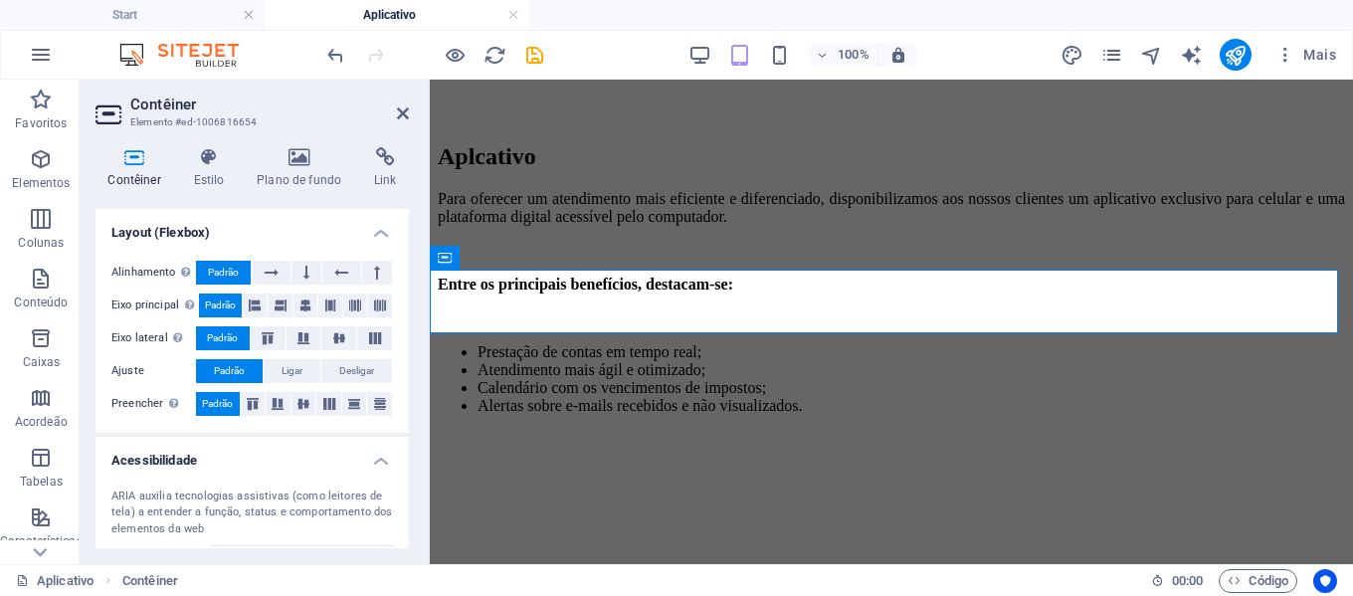
scroll to position [299, 0]
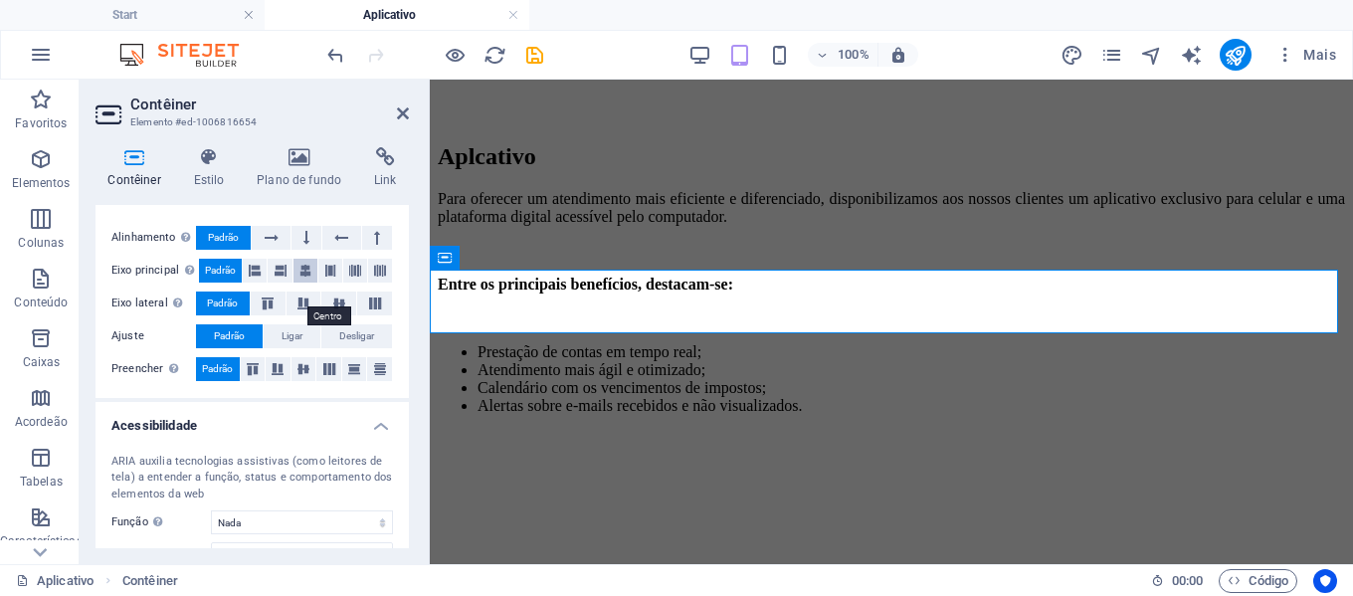
click at [305, 283] on icon at bounding box center [306, 271] width 12 height 24
click at [253, 283] on icon at bounding box center [255, 271] width 12 height 24
click at [224, 283] on span "Padrão" at bounding box center [220, 271] width 31 height 24
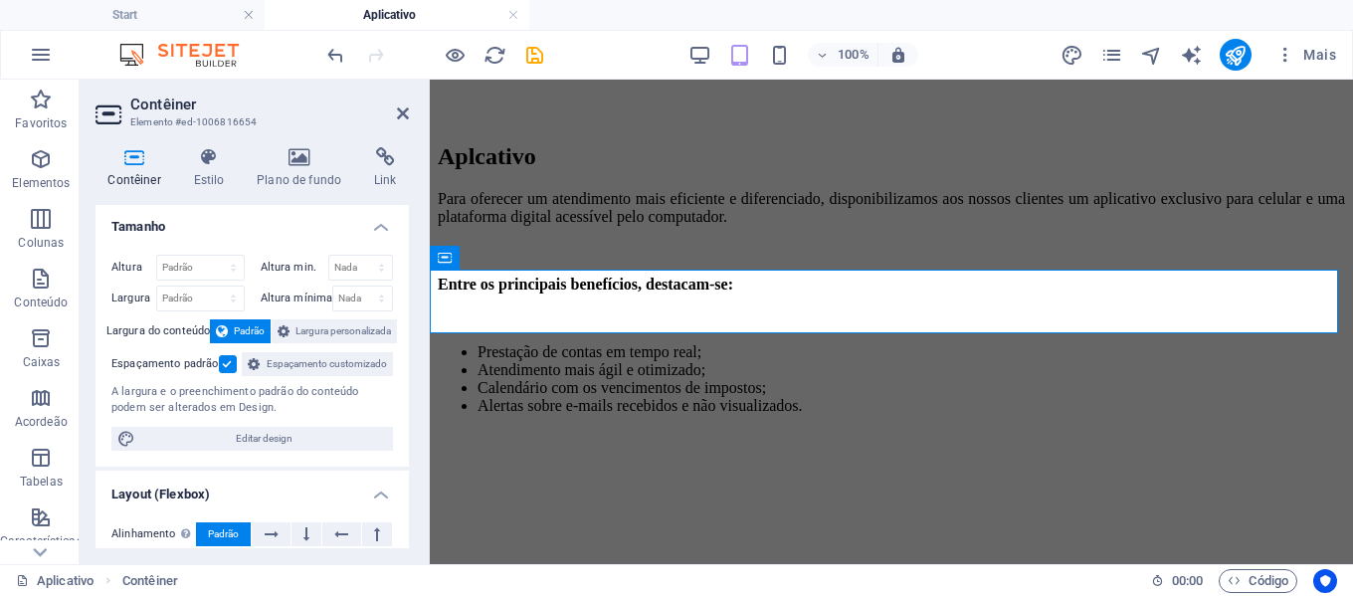
scroll to position [0, 0]
click at [219, 178] on h4 "Estilo" at bounding box center [213, 168] width 64 height 42
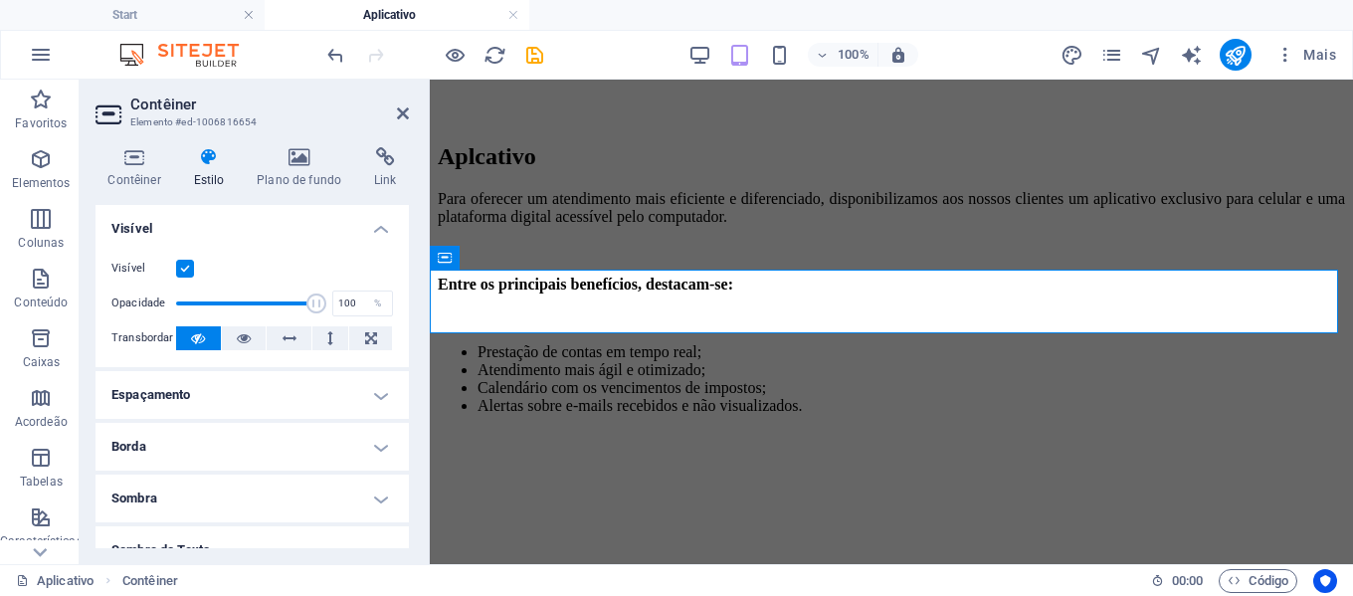
click at [280, 391] on h4 "Espaçamento" at bounding box center [252, 395] width 313 height 48
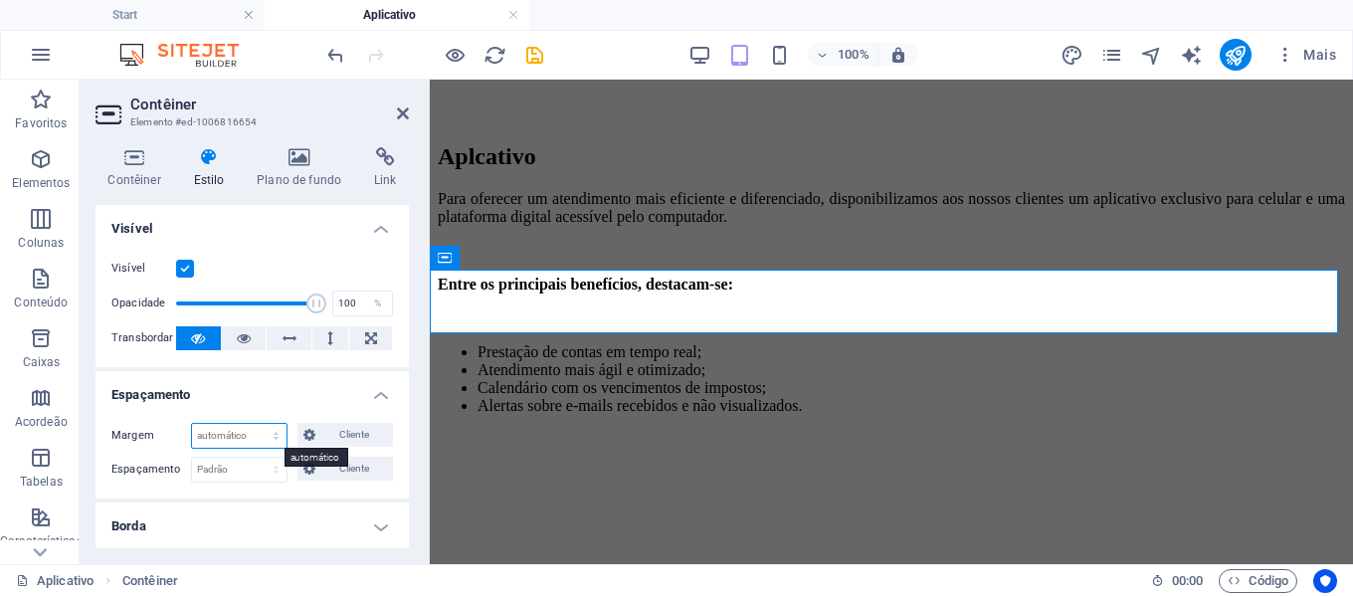
click at [267, 435] on select "Padrão automático px % rem vw vh Cliente" at bounding box center [239, 436] width 95 height 24
click at [192, 424] on select "Padrão automático px % rem vw vh Cliente" at bounding box center [239, 436] width 95 height 24
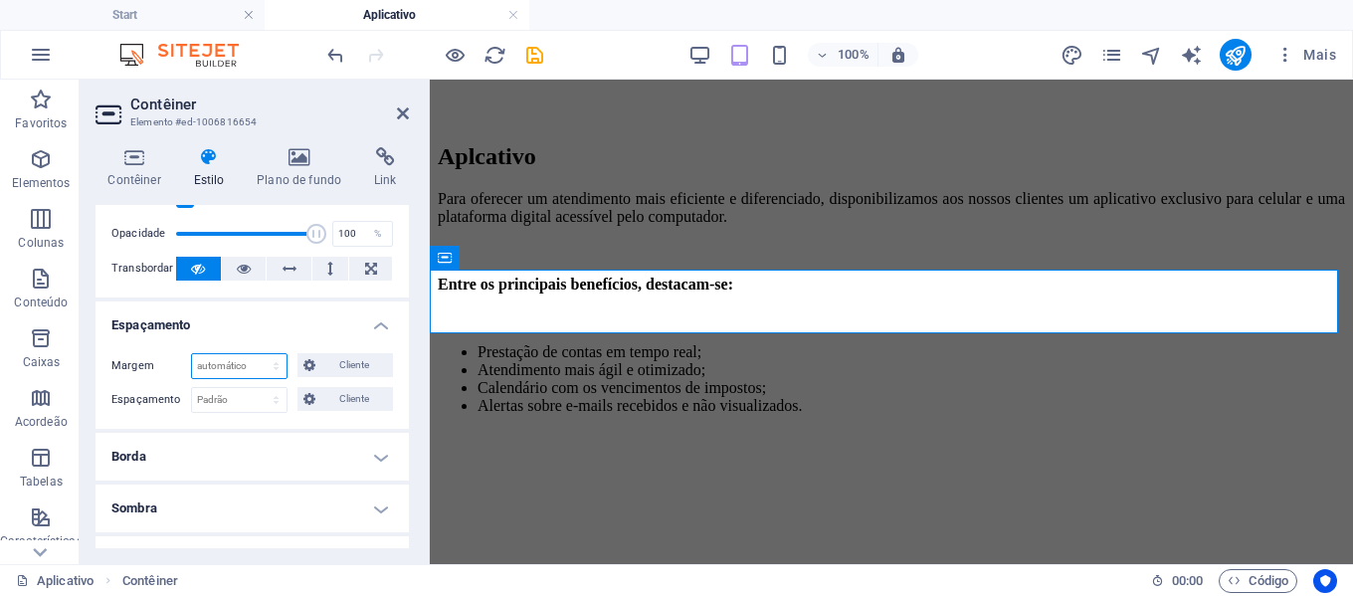
scroll to position [100, 0]
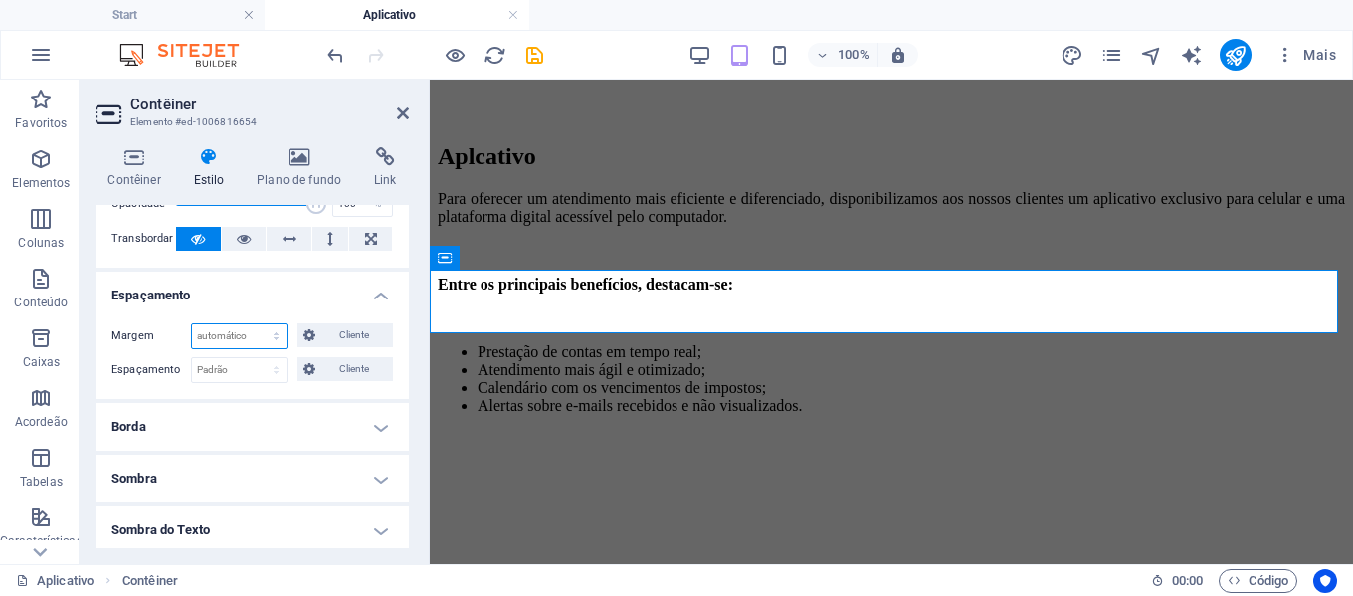
click at [260, 340] on select "Padrão automático px % rem vw vh Cliente" at bounding box center [239, 336] width 95 height 24
click at [192, 324] on select "Padrão automático px % rem vw vh Cliente" at bounding box center [239, 336] width 95 height 24
click at [248, 331] on select "Padrão automático px % rem vw vh Cliente" at bounding box center [239, 336] width 95 height 24
select select "px"
click at [256, 324] on select "Padrão automático px % rem vw vh Cliente" at bounding box center [239, 336] width 95 height 24
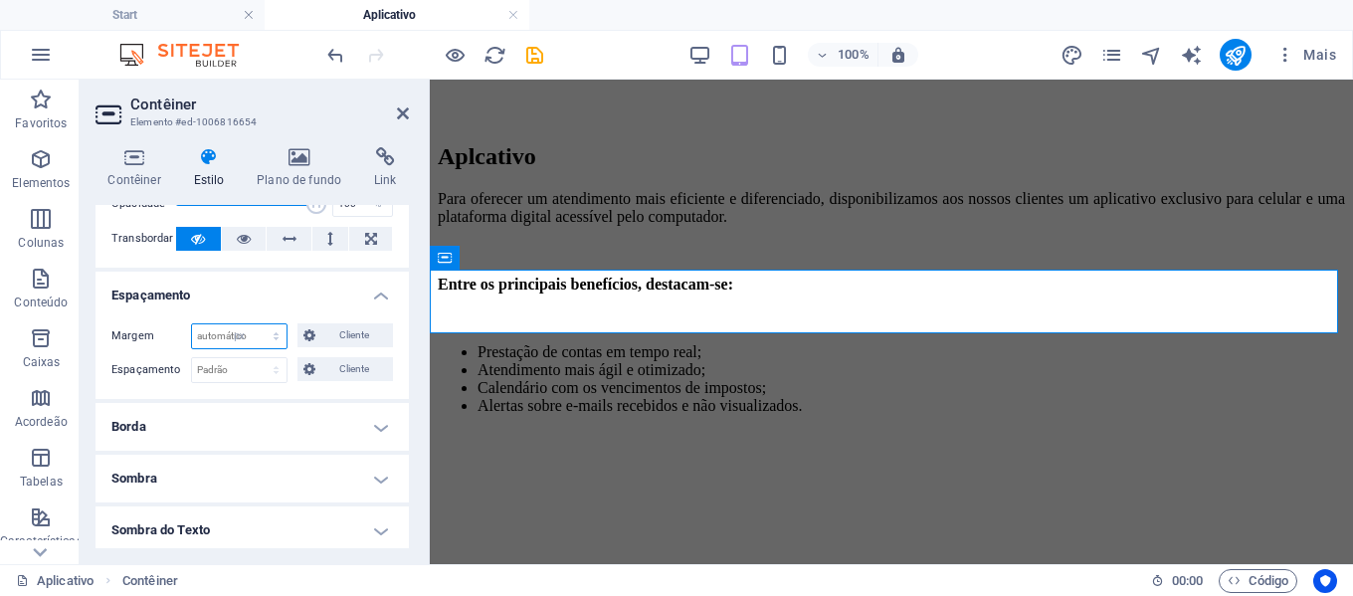
type input "0"
select select "px"
type input "0"
select select "px"
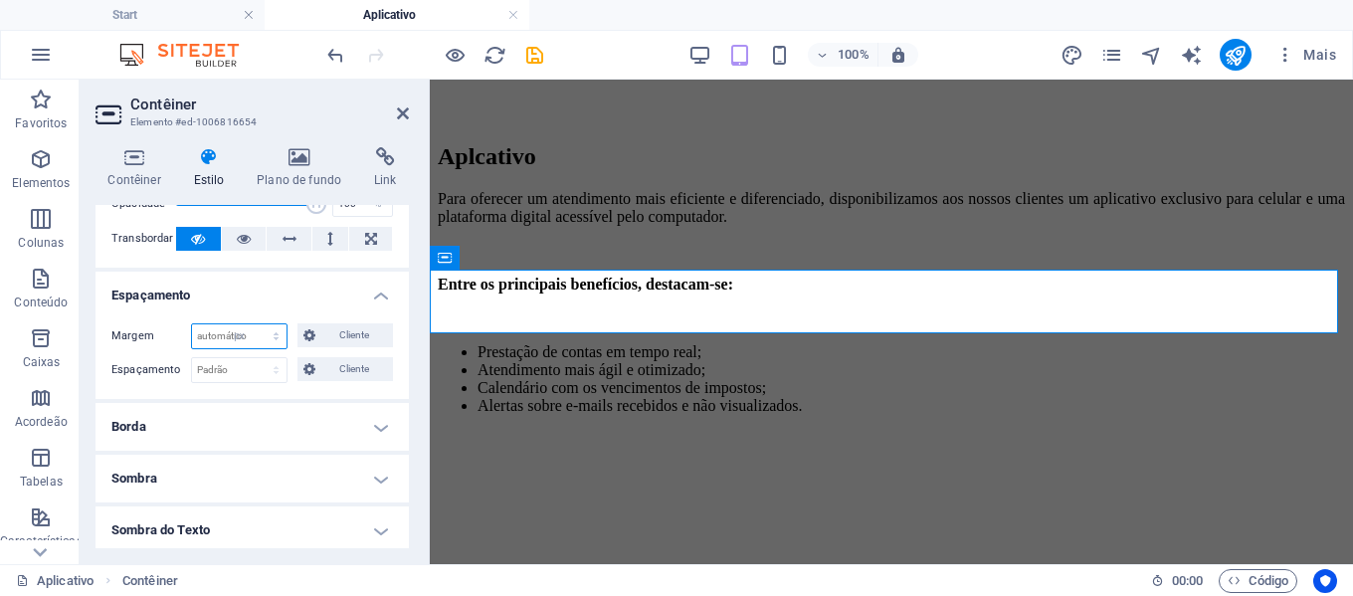
type input "0"
select select "px"
type input "0"
select select "px"
click at [339, 338] on span "Cliente" at bounding box center [354, 335] width 66 height 24
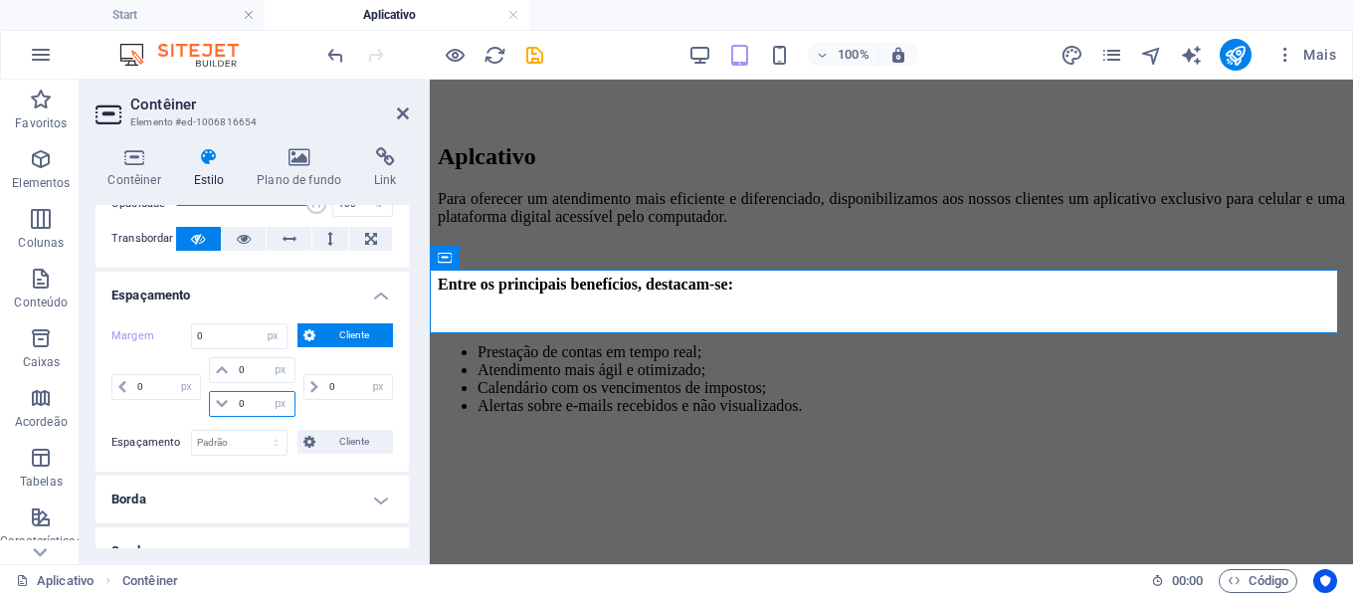
drag, startPoint x: 260, startPoint y: 404, endPoint x: 228, endPoint y: 406, distance: 31.9
click at [230, 404] on div "0 automático px % rem vw vh" at bounding box center [252, 404] width 86 height 26
type input "50"
select select "DISABLED_OPTION_VALUE"
drag, startPoint x: 258, startPoint y: 404, endPoint x: 202, endPoint y: 402, distance: 55.8
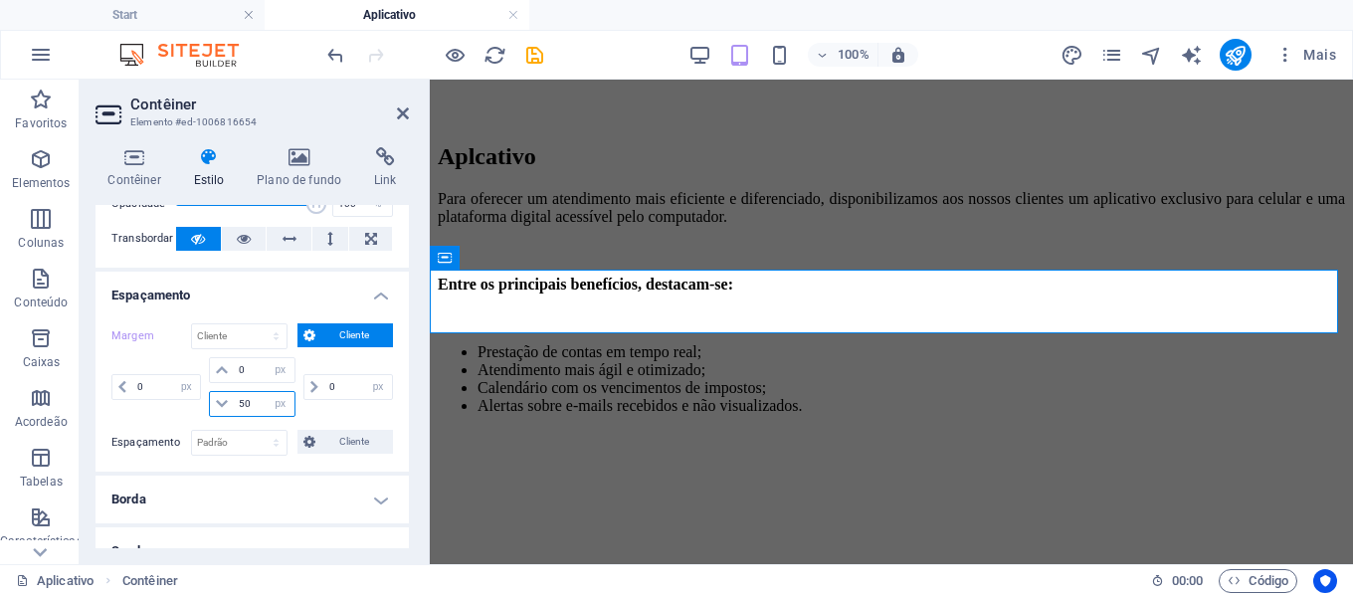
click at [202, 402] on div "0 automático px % rem vw vh 0 automático px % rem vw vh 50 automático px % rem …" at bounding box center [252, 387] width 282 height 60
type input "0"
select select "px"
drag, startPoint x: 239, startPoint y: 401, endPoint x: 228, endPoint y: 399, distance: 11.1
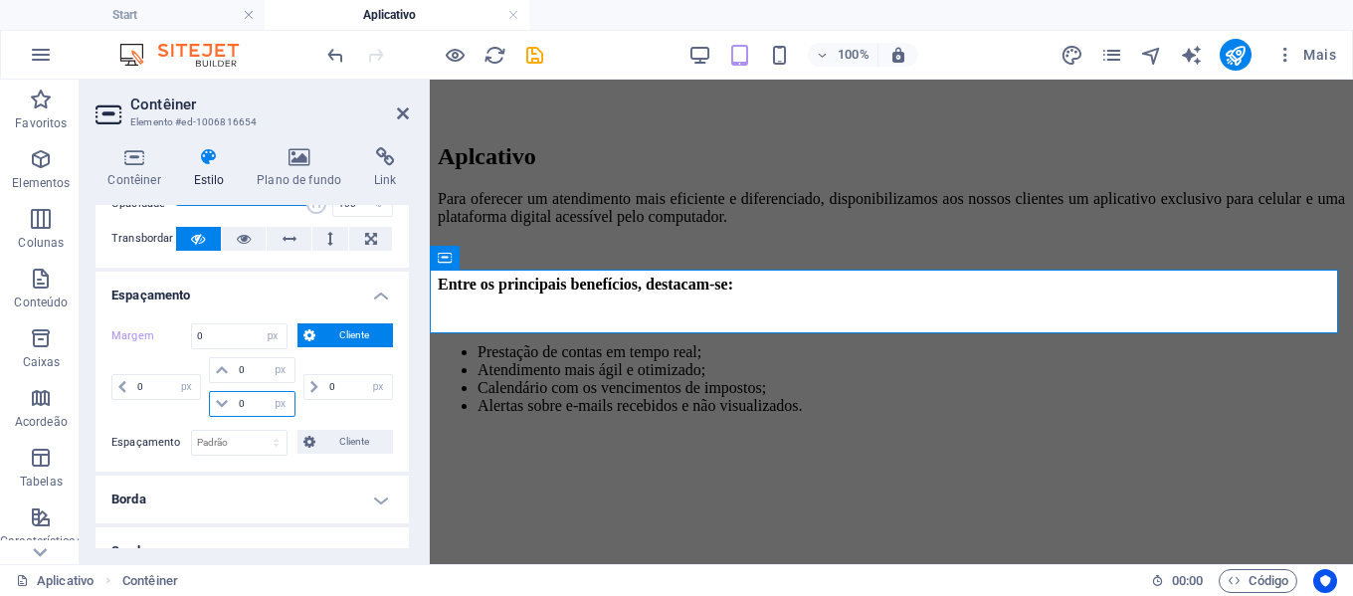
click at [228, 399] on div "0 automático px % rem vw vh" at bounding box center [252, 404] width 86 height 26
type input "020"
select select "DISABLED_OPTION_VALUE"
type input "20"
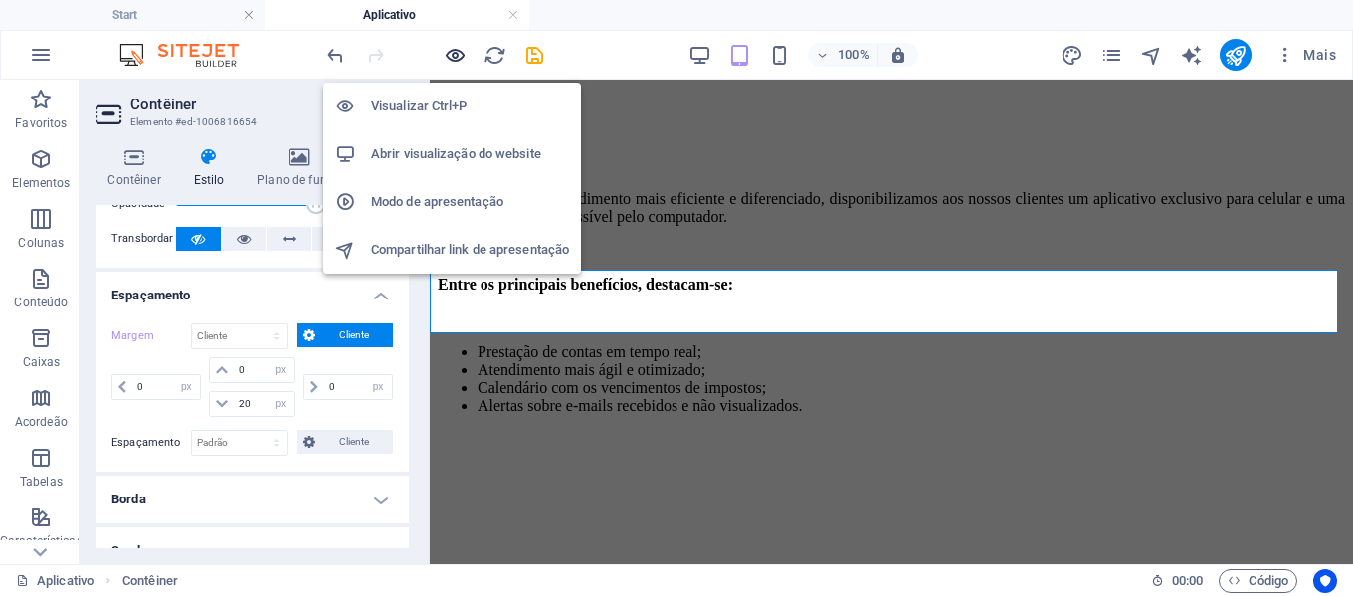
click at [450, 51] on icon "button" at bounding box center [455, 55] width 23 height 23
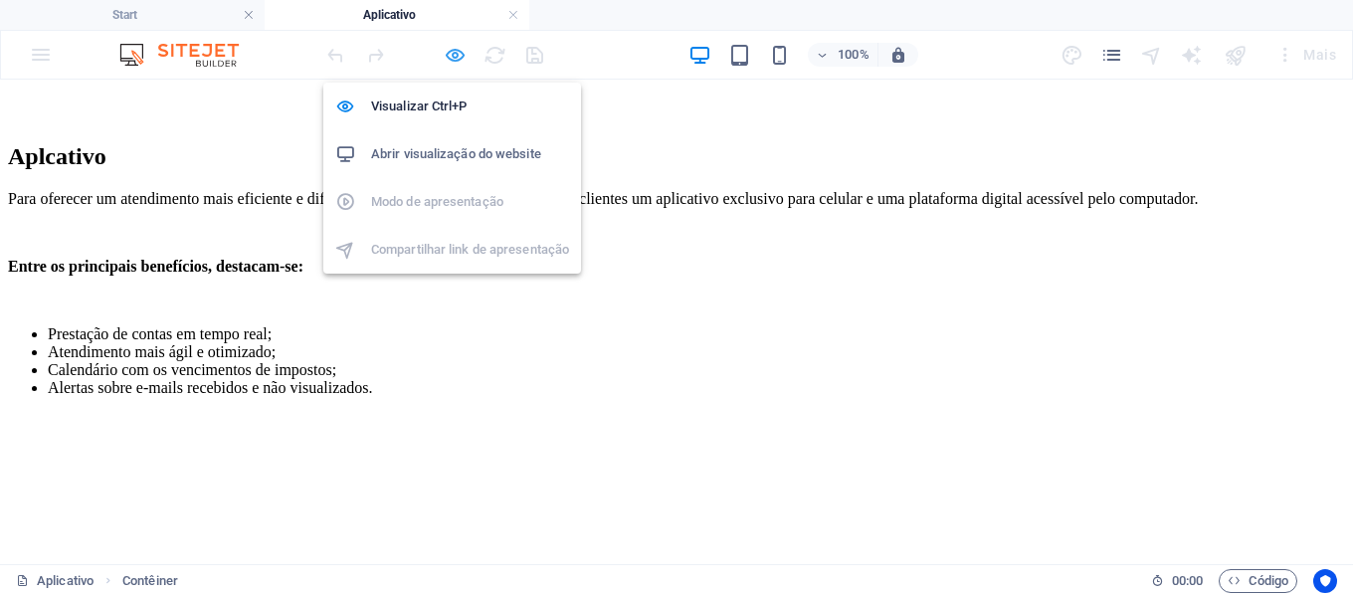
scroll to position [697, 0]
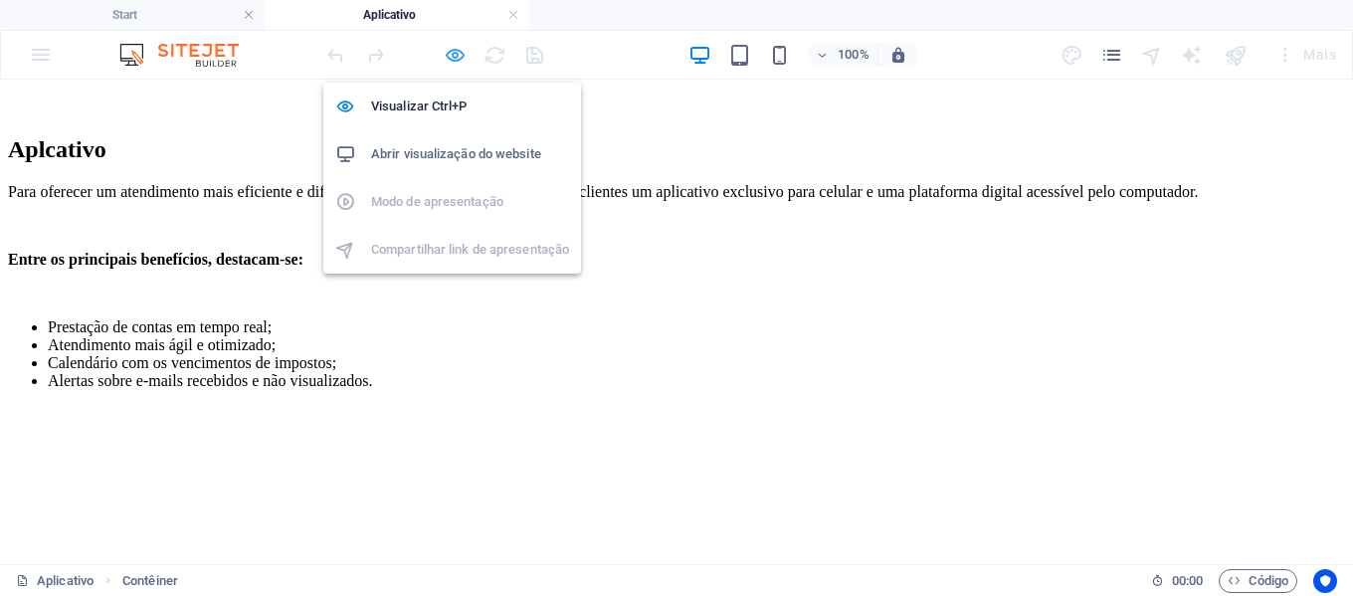
click at [448, 57] on icon "button" at bounding box center [455, 55] width 23 height 23
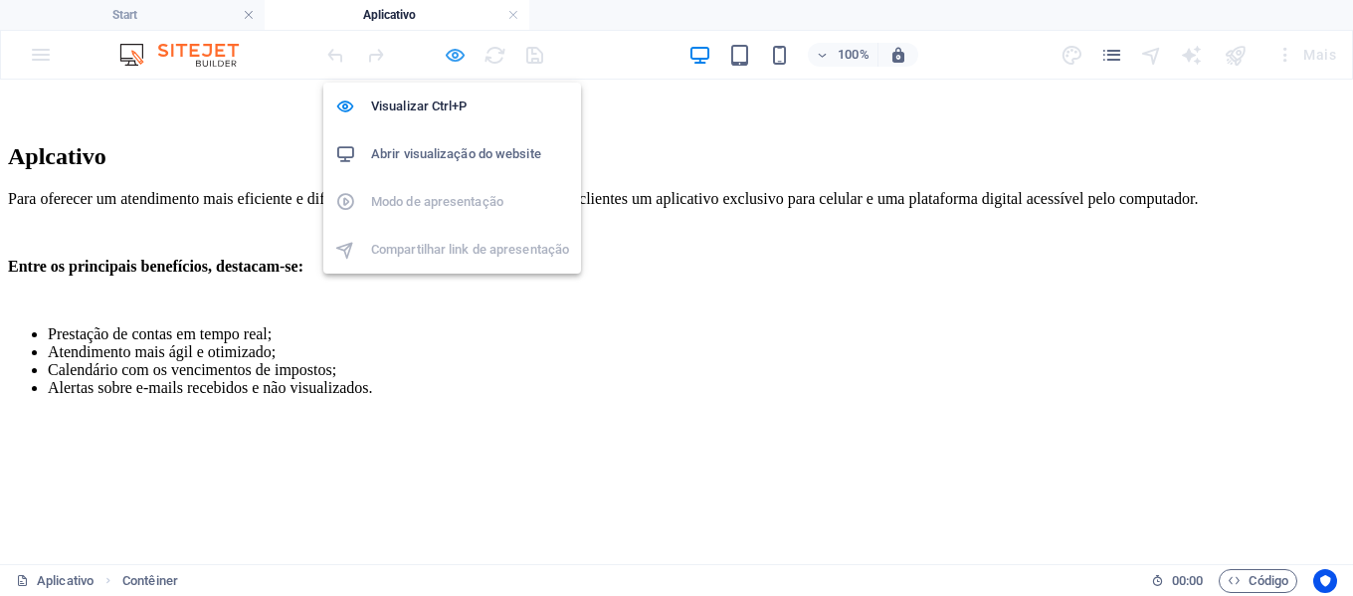
select select "px"
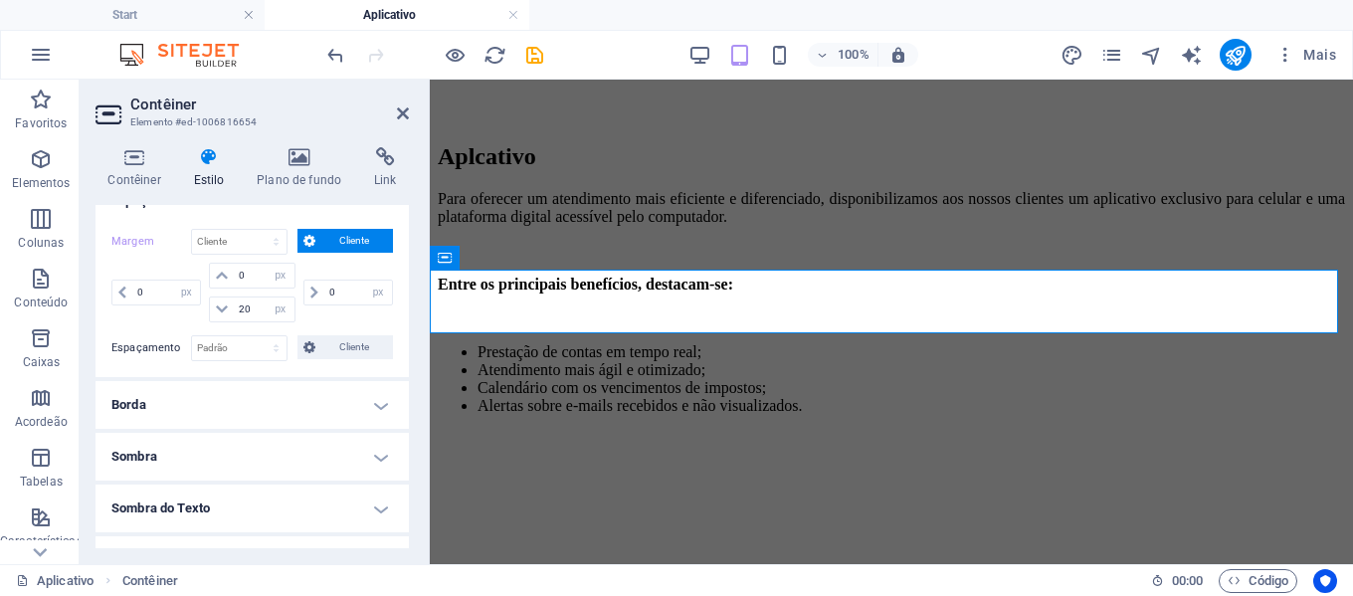
scroll to position [199, 0]
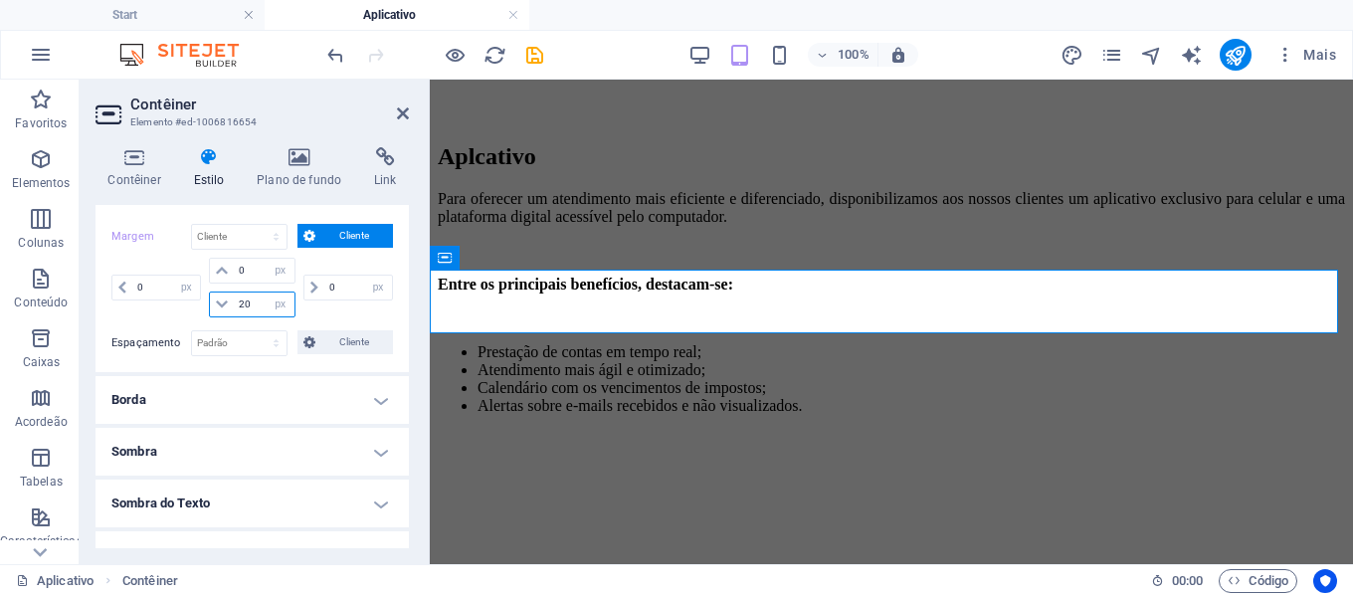
drag, startPoint x: 259, startPoint y: 306, endPoint x: 224, endPoint y: 307, distance: 34.8
click at [225, 307] on div "20 automático px % rem vw vh" at bounding box center [252, 305] width 86 height 26
type input "0"
select select "px"
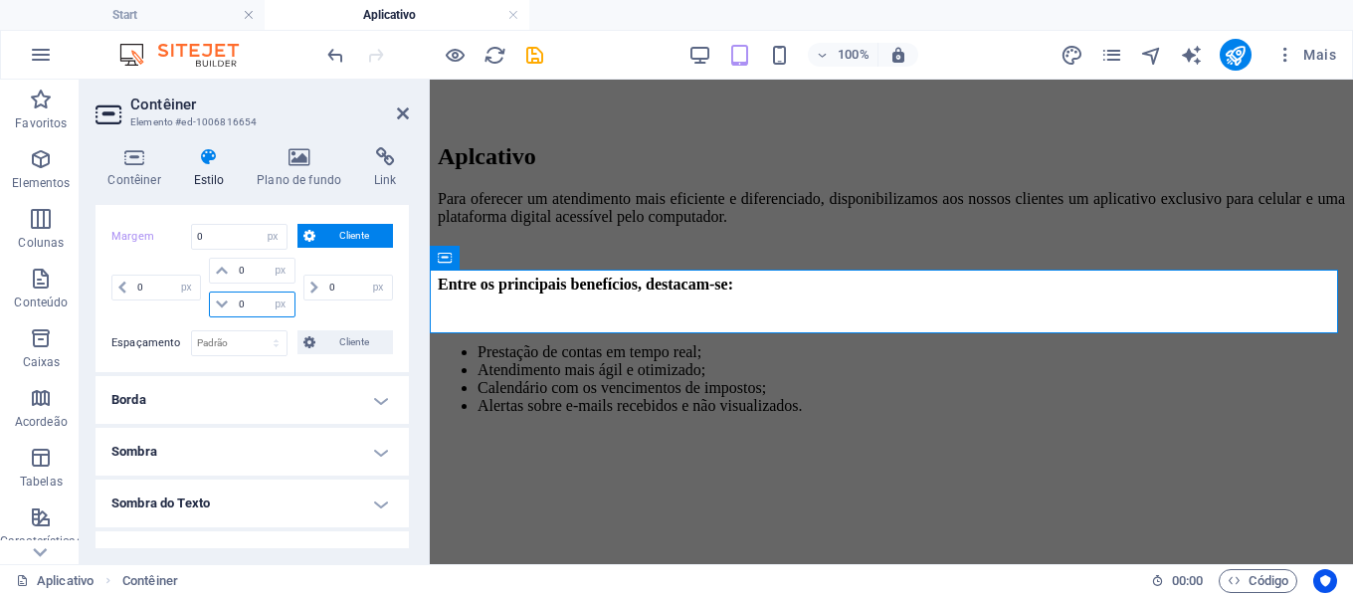
drag, startPoint x: 254, startPoint y: 307, endPoint x: 217, endPoint y: 310, distance: 37.0
click at [230, 307] on div "0 automático px % rem vw vh" at bounding box center [252, 305] width 86 height 26
type input "500"
select select "DISABLED_OPTION_VALUE"
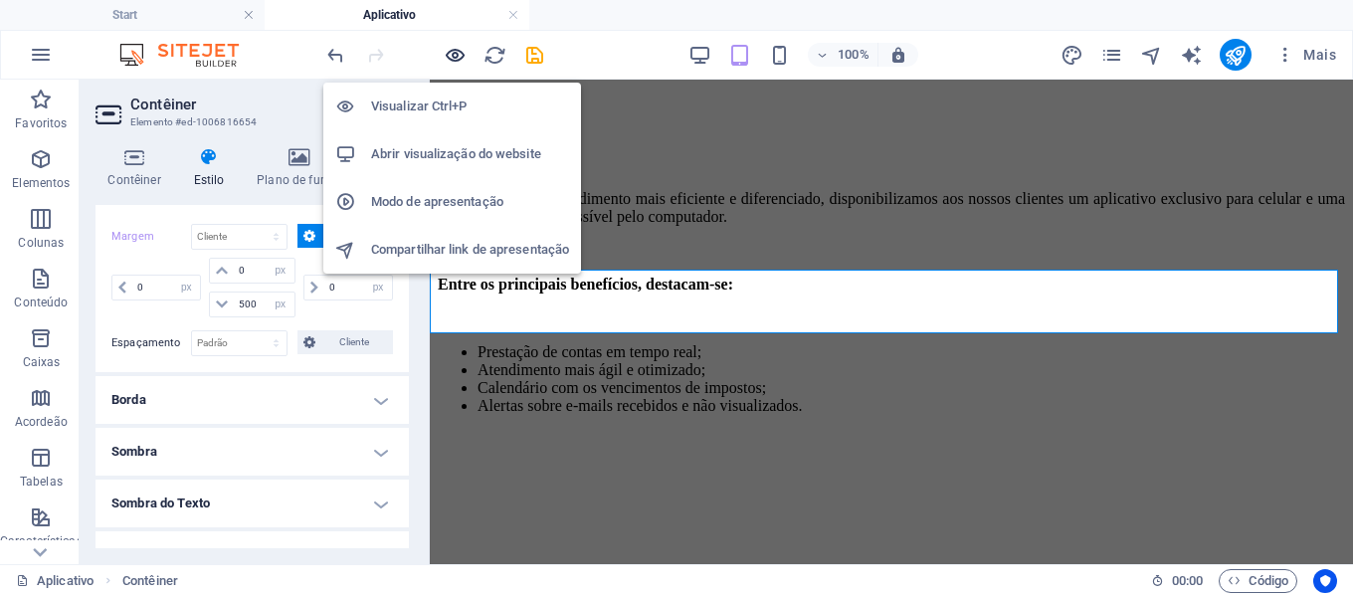
click at [451, 53] on icon "button" at bounding box center [455, 55] width 23 height 23
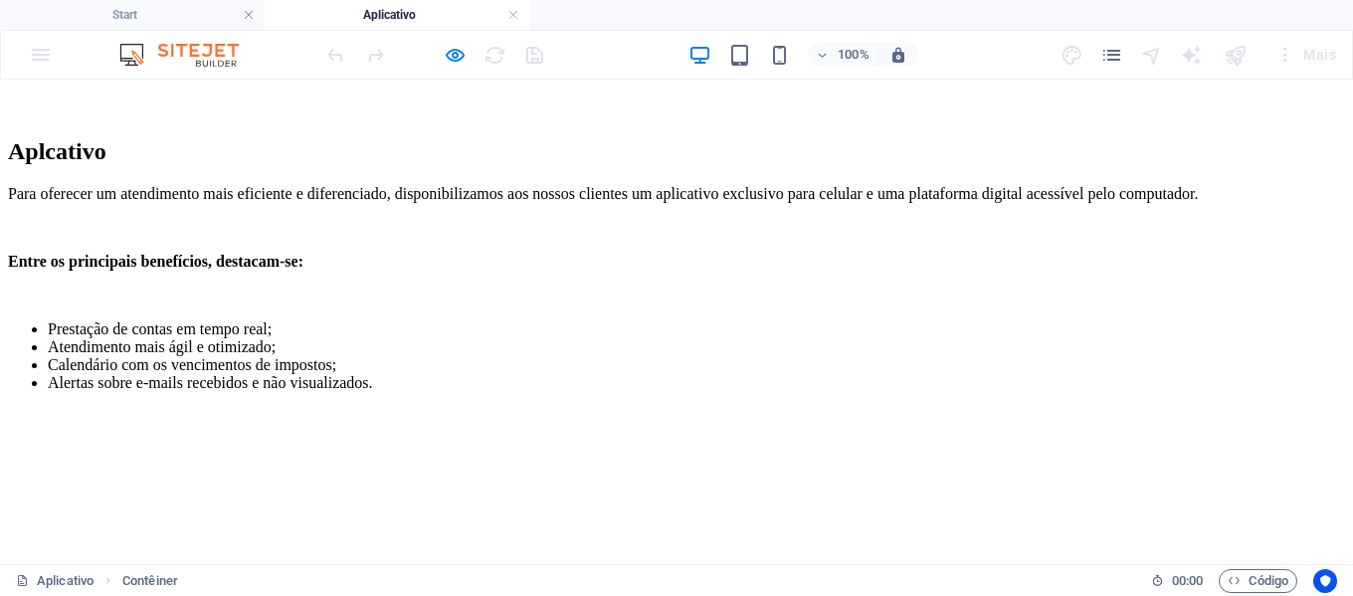
scroll to position [697, 0]
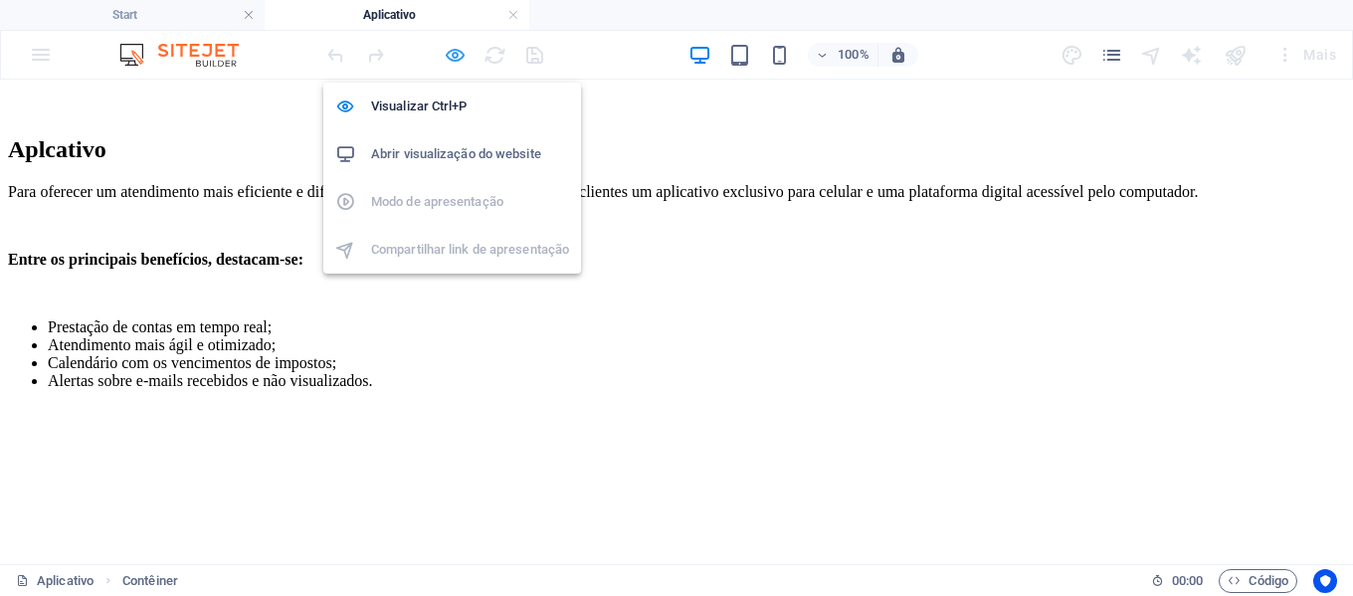
click at [456, 53] on icon "button" at bounding box center [455, 55] width 23 height 23
select select "px"
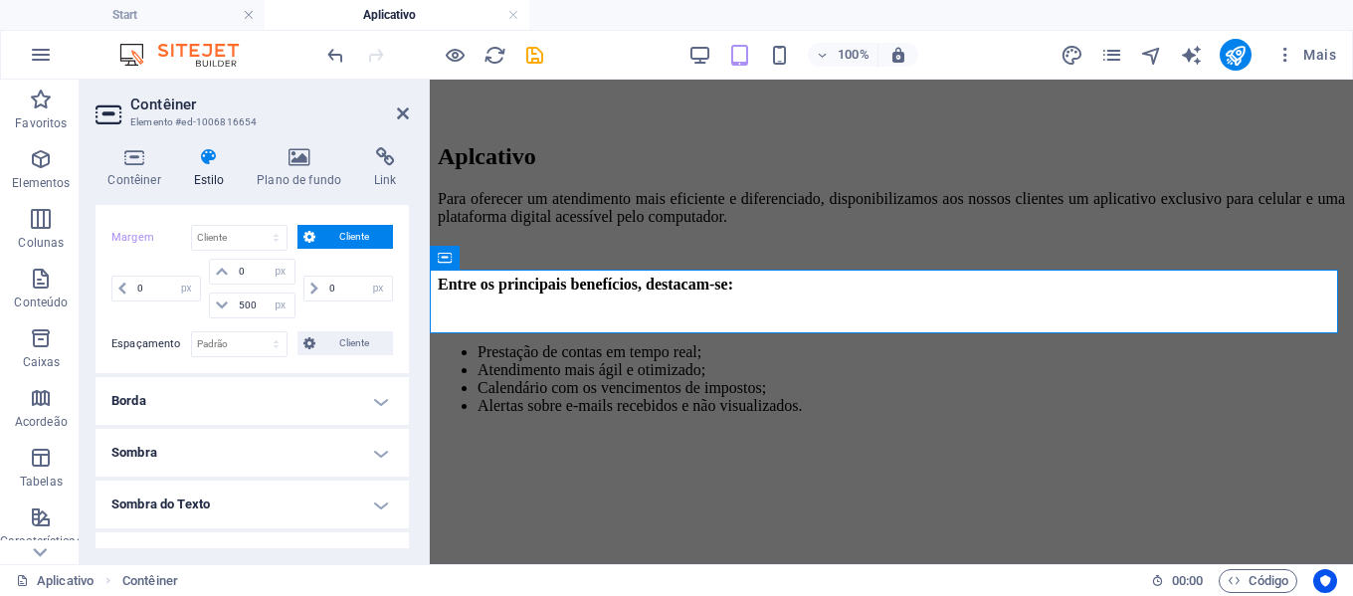
scroll to position [199, 0]
click at [267, 239] on select "Padrão automático px % rem vw vh Cliente" at bounding box center [239, 237] width 95 height 24
click at [192, 225] on select "Padrão automático px % rem vw vh Cliente" at bounding box center [239, 237] width 95 height 24
select select "DISABLED_OPTION_VALUE"
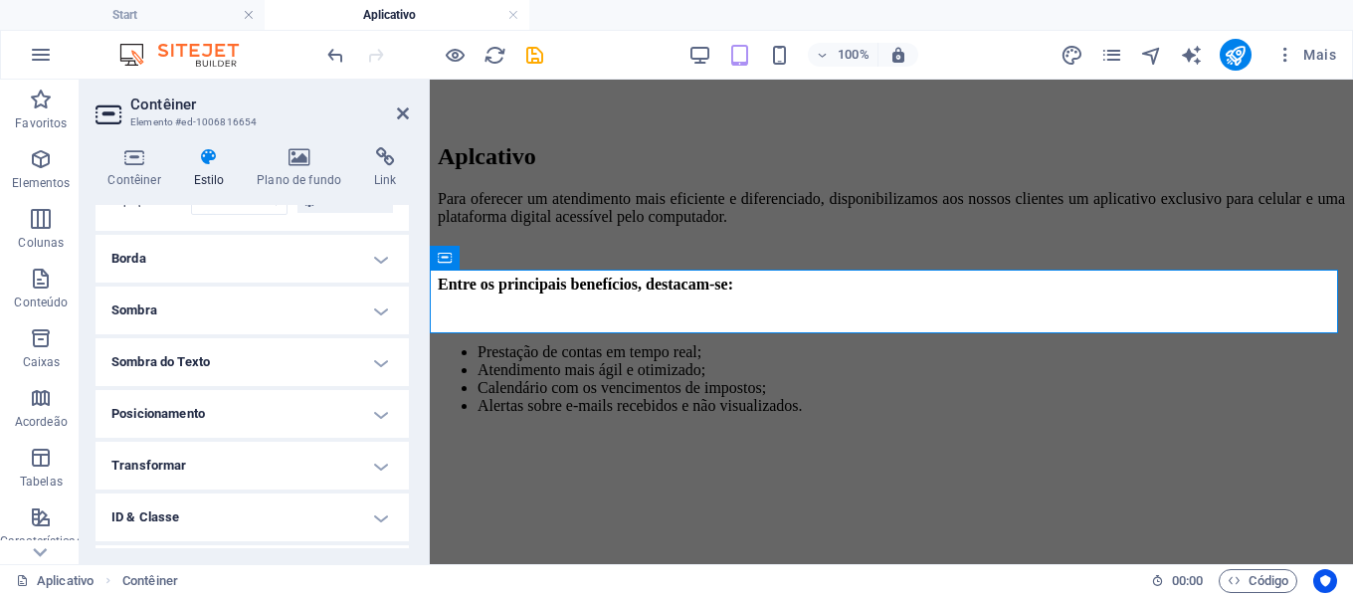
scroll to position [299, 0]
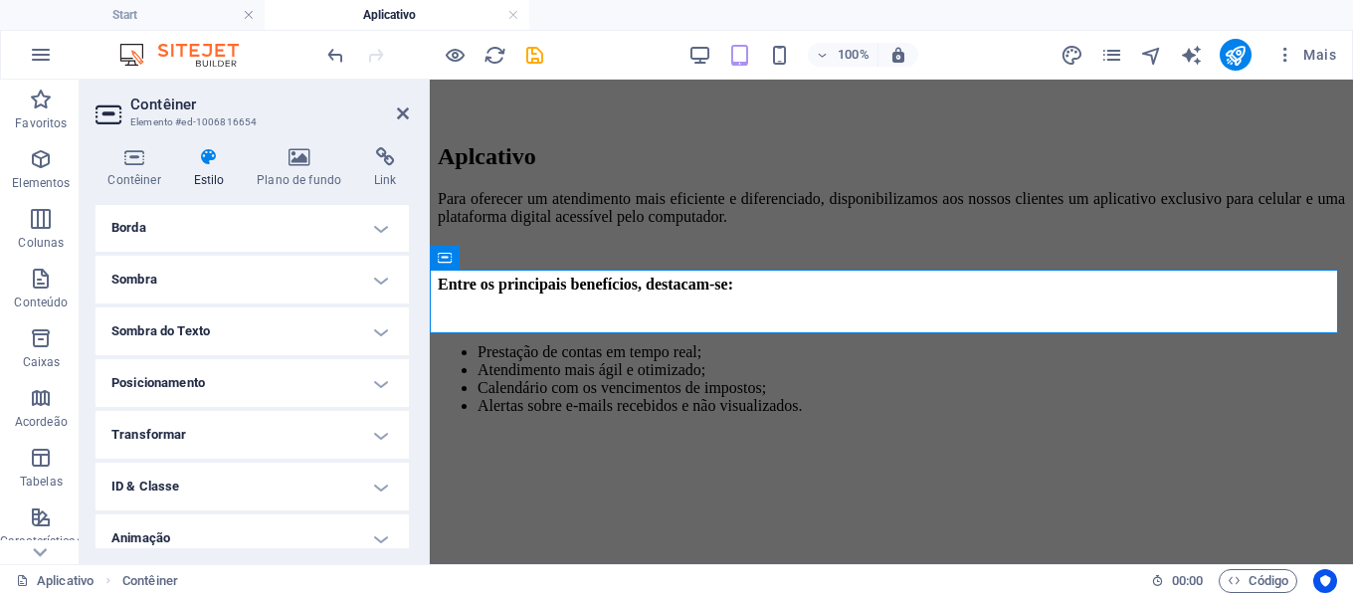
click at [289, 377] on h4 "Posicionamento" at bounding box center [252, 383] width 313 height 48
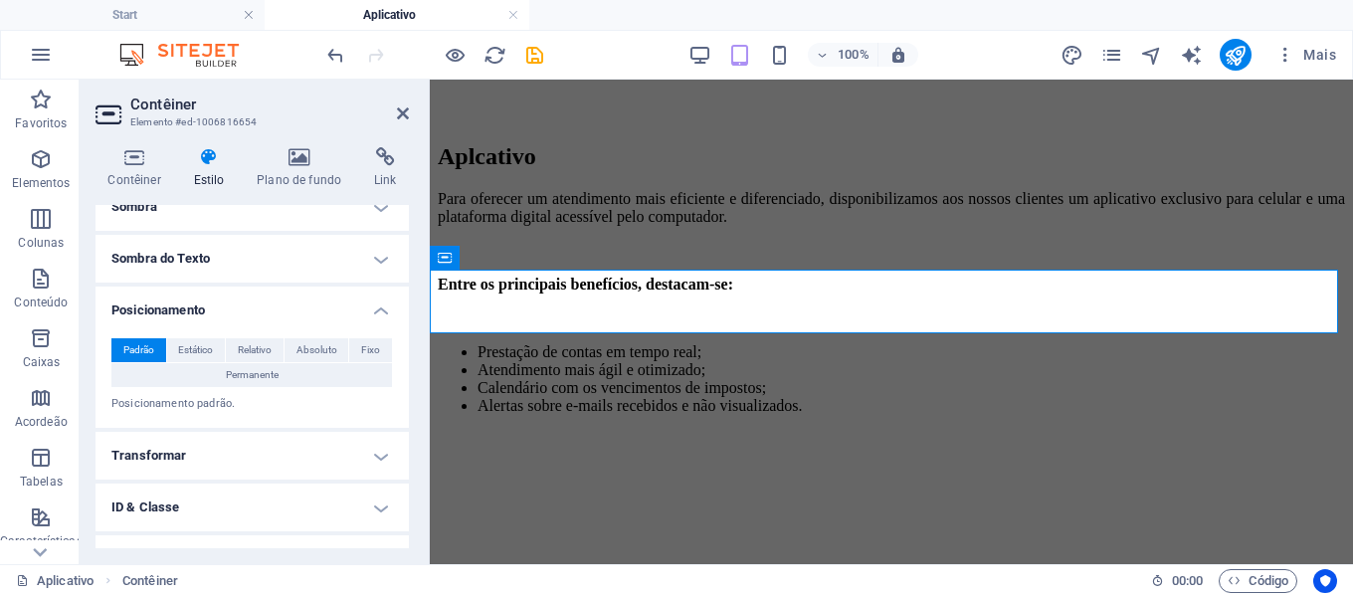
scroll to position [458, 0]
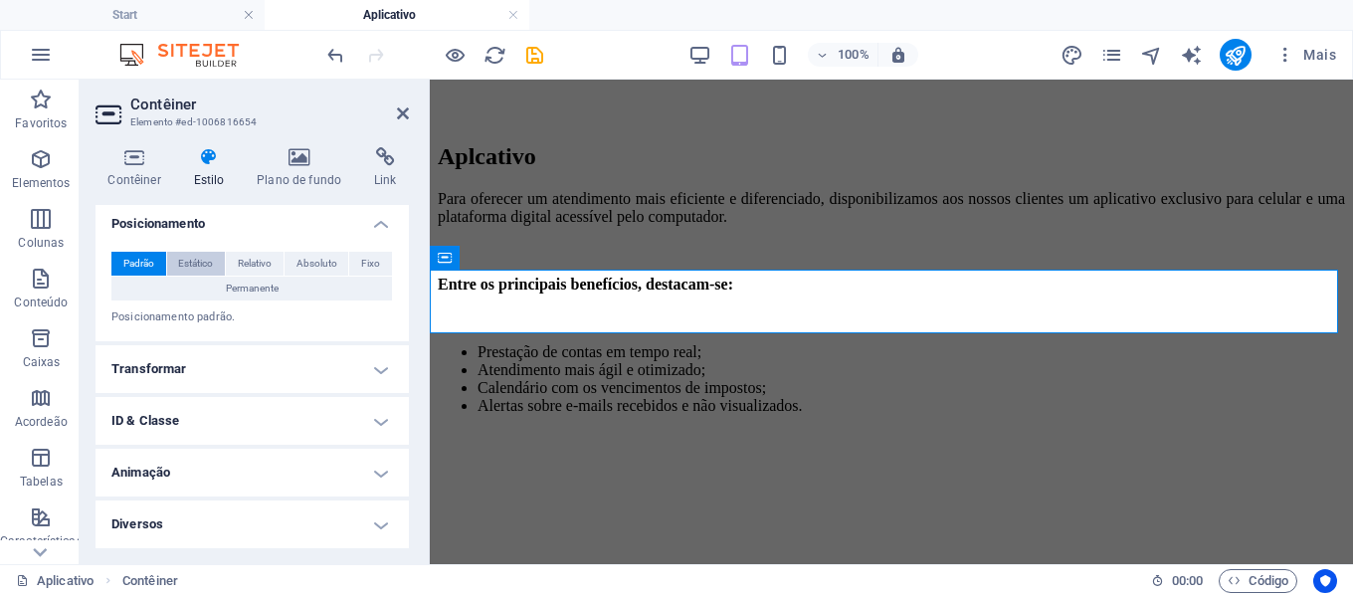
click at [203, 257] on span "Estático" at bounding box center [195, 264] width 35 height 24
click at [266, 258] on span "Relativo" at bounding box center [255, 264] width 34 height 24
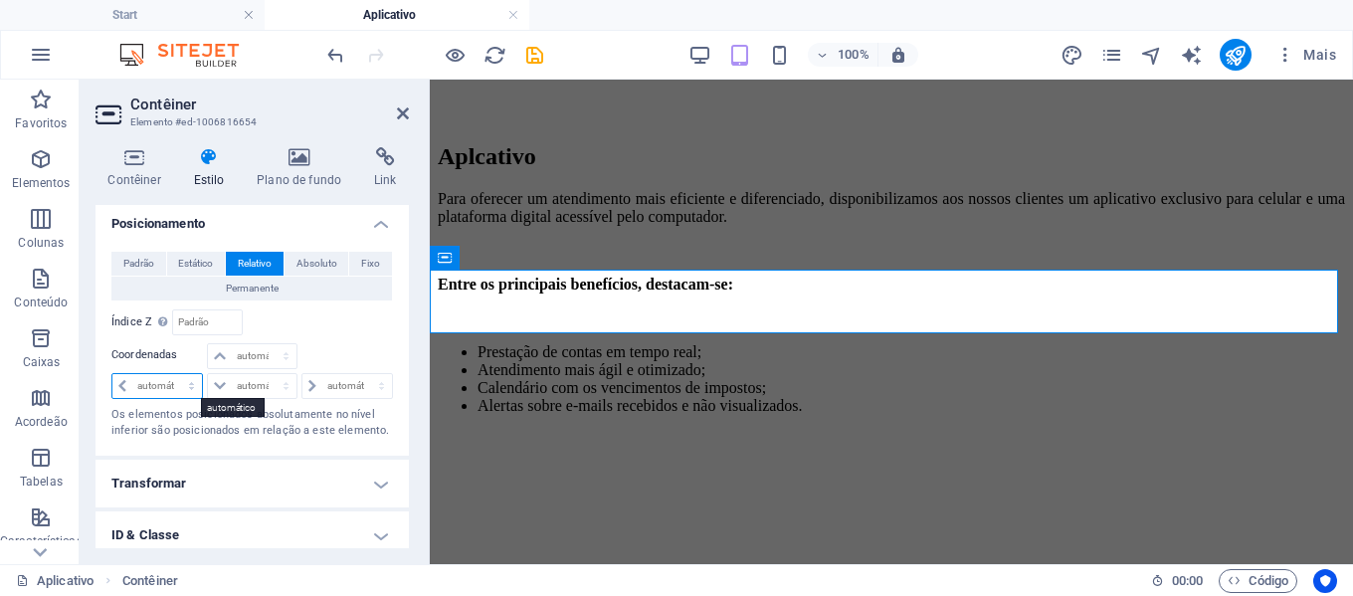
click at [175, 390] on select "automático px rem % em" at bounding box center [157, 386] width 90 height 24
select select "px"
click at [173, 374] on select "automático px rem % em" at bounding box center [157, 386] width 90 height 24
type input "0"
click at [248, 393] on select "automático px rem % em" at bounding box center [252, 386] width 88 height 24
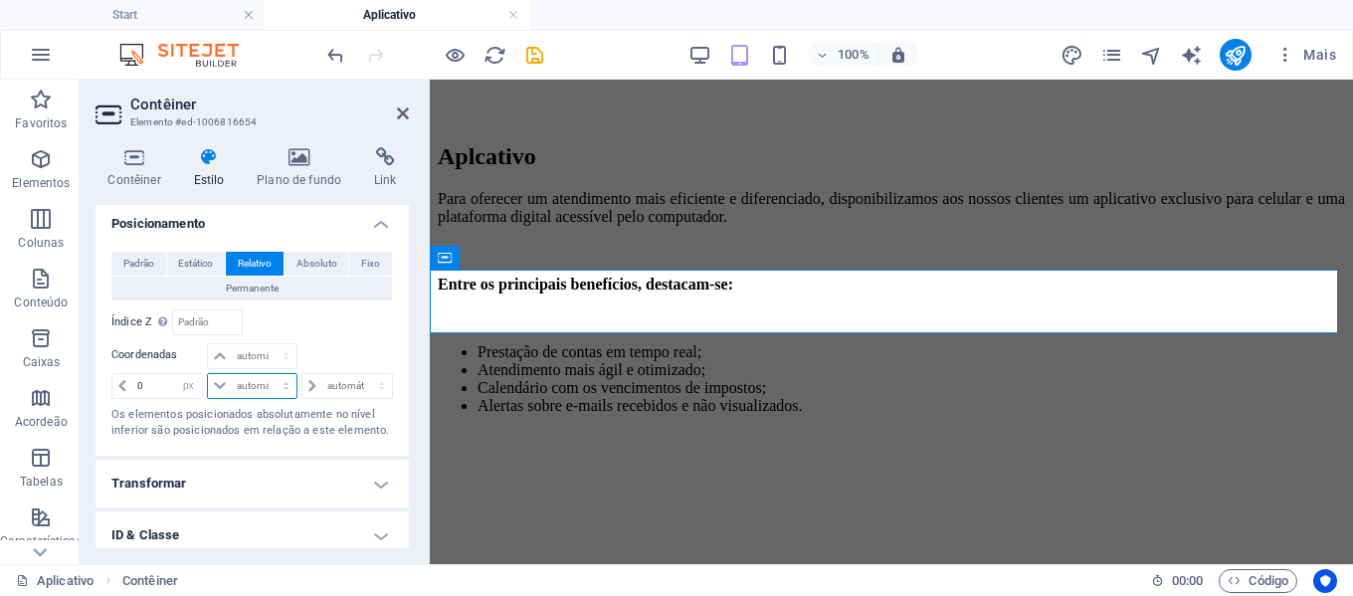
select select "px"
click at [266, 374] on select "automático px rem % em" at bounding box center [252, 386] width 88 height 24
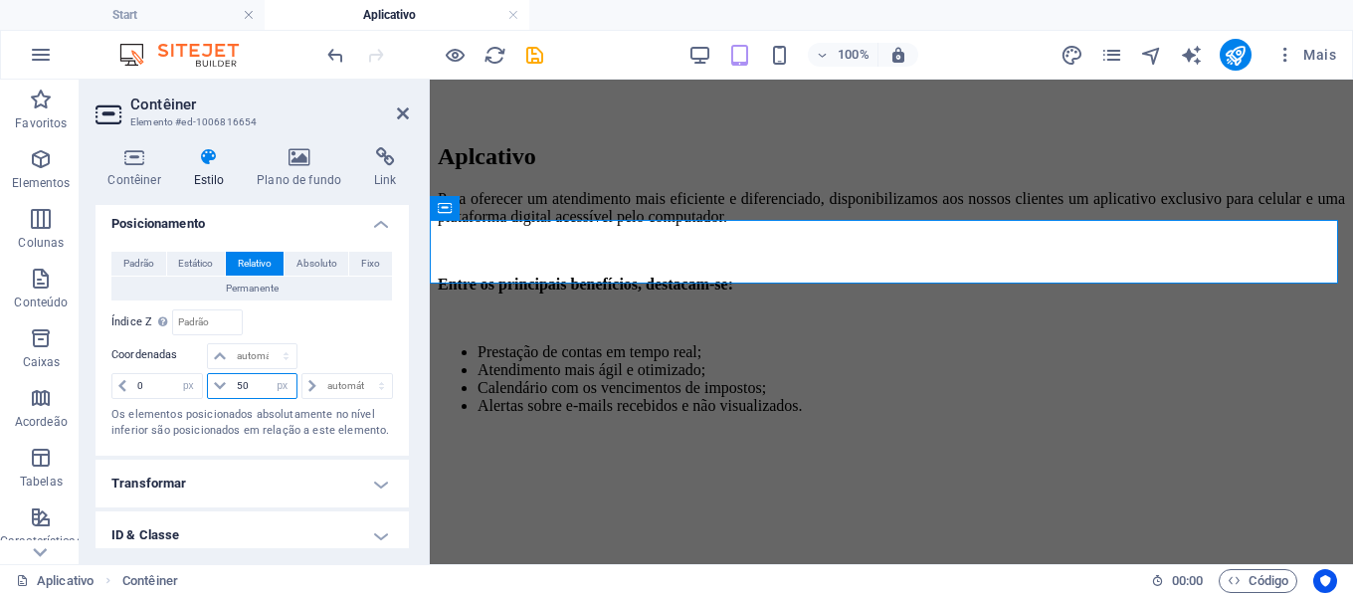
drag, startPoint x: 255, startPoint y: 384, endPoint x: 209, endPoint y: 379, distance: 46.0
click at [209, 379] on div "50 automático px rem % em" at bounding box center [252, 386] width 90 height 26
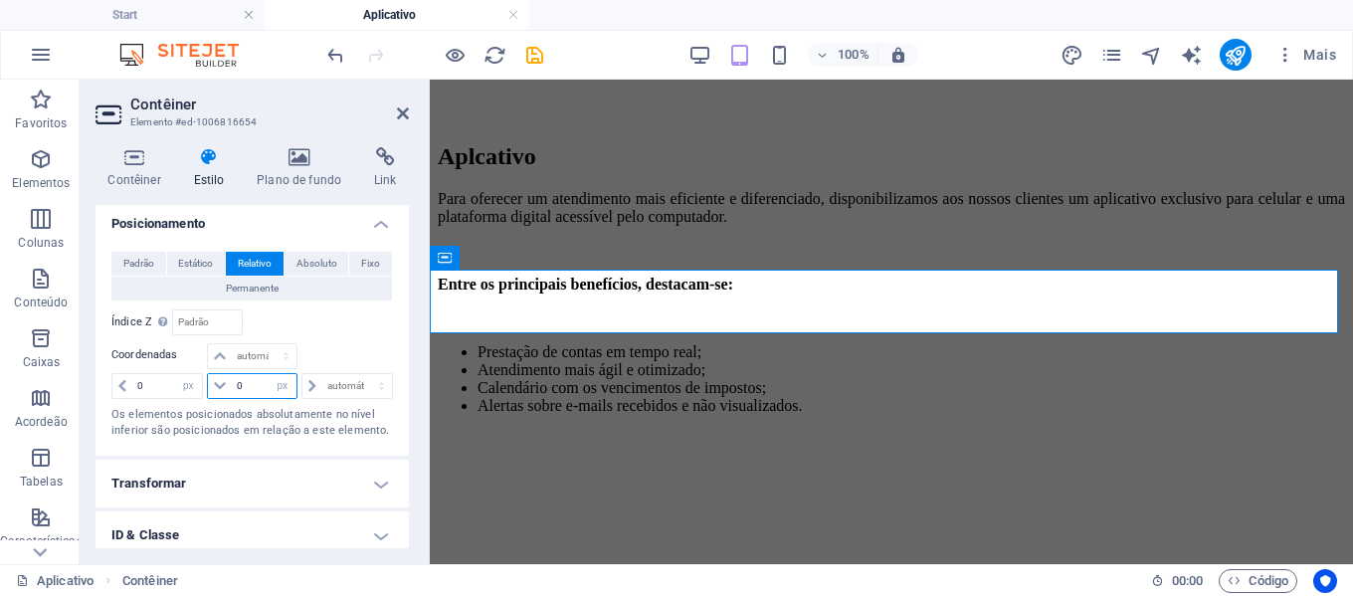
drag, startPoint x: 244, startPoint y: 389, endPoint x: 233, endPoint y: 388, distance: 11.0
click at [233, 388] on input "0" at bounding box center [264, 386] width 64 height 24
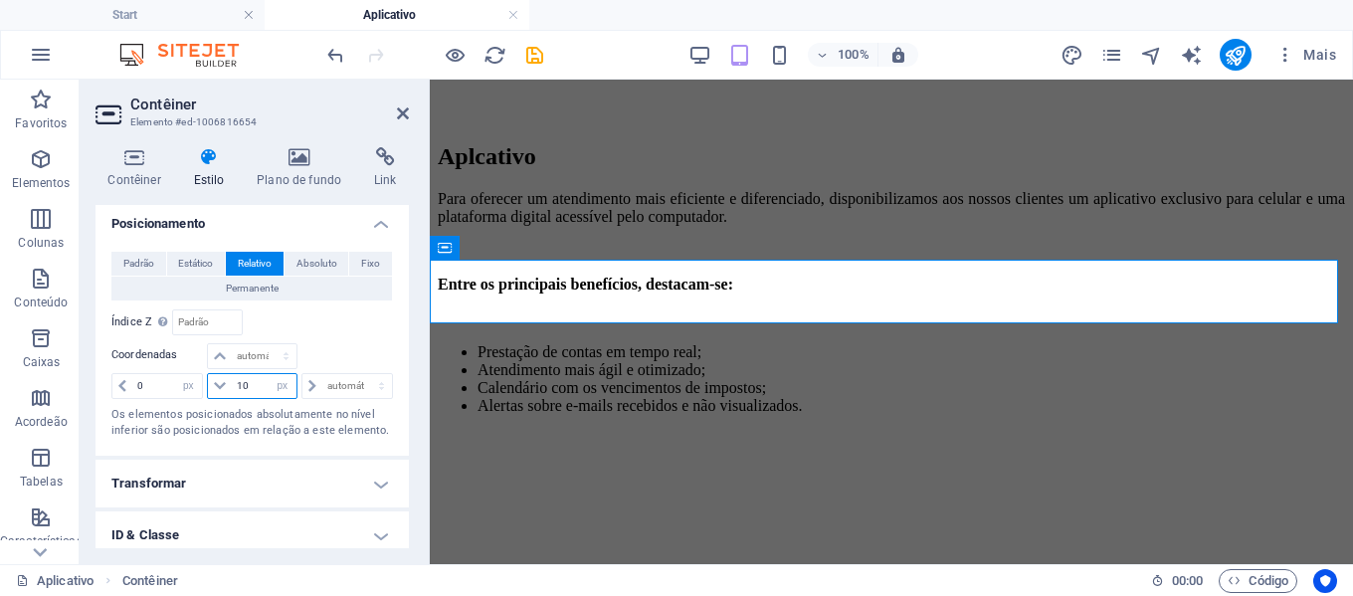
drag, startPoint x: 256, startPoint y: 385, endPoint x: 219, endPoint y: 378, distance: 37.5
click at [222, 379] on div "10 automático px rem % em" at bounding box center [252, 386] width 90 height 26
type input "20"
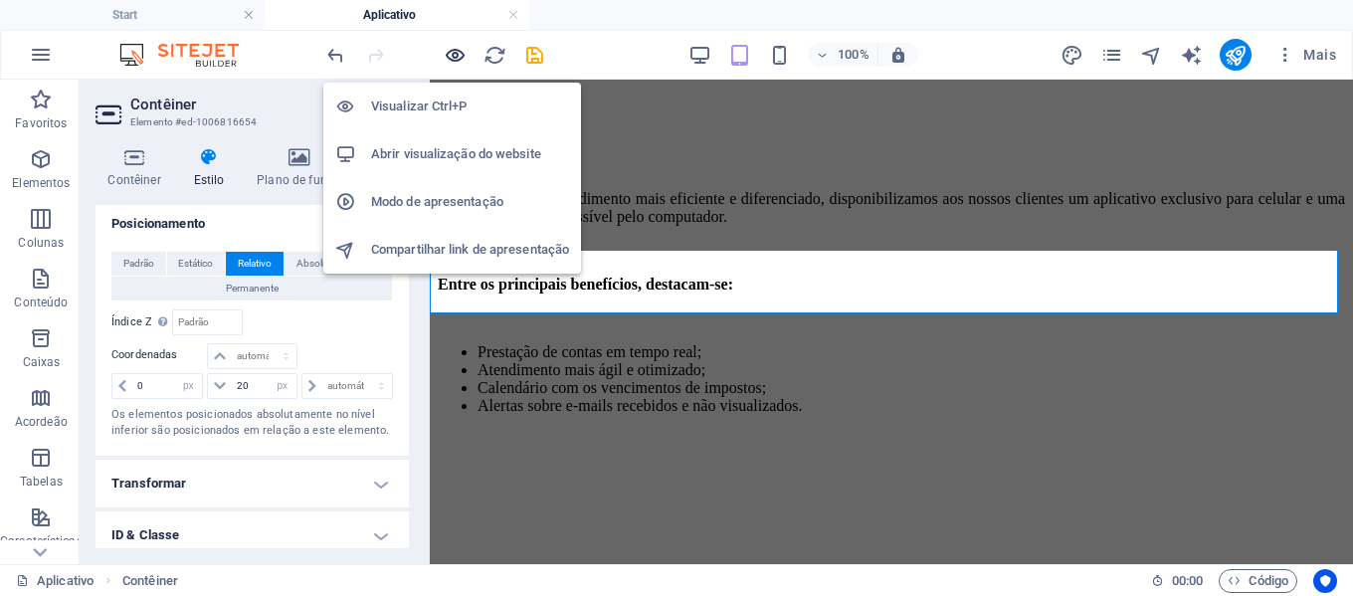
click at [452, 50] on icon "button" at bounding box center [455, 55] width 23 height 23
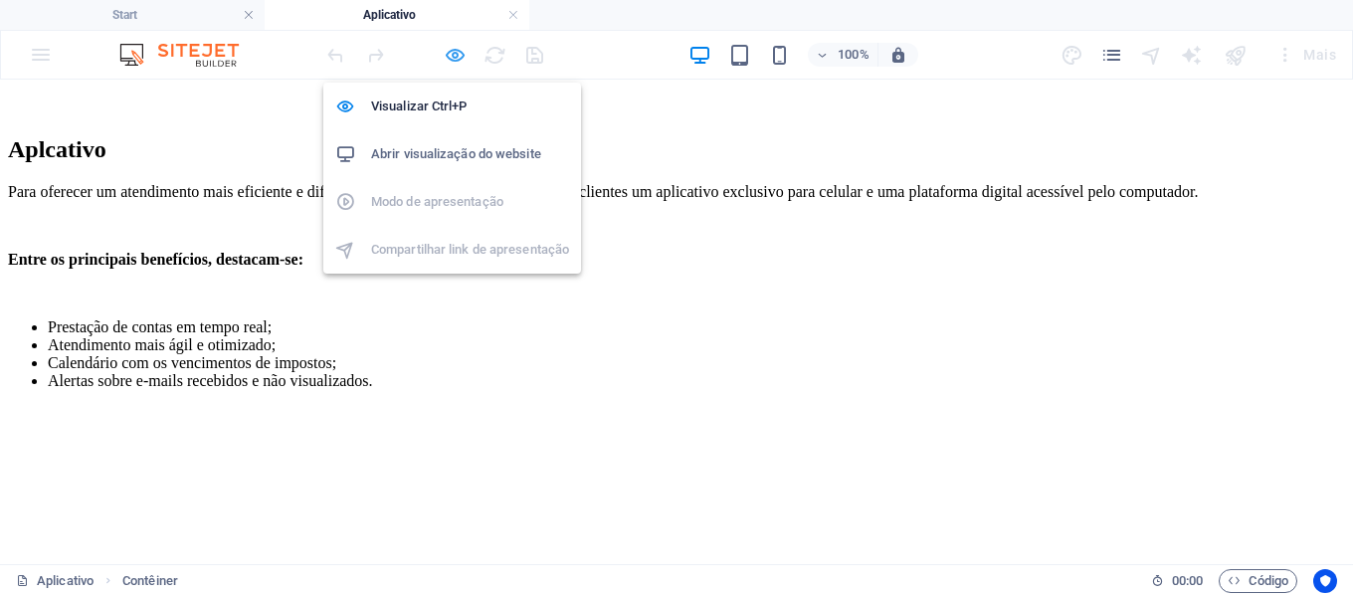
click at [456, 55] on icon "button" at bounding box center [455, 55] width 23 height 23
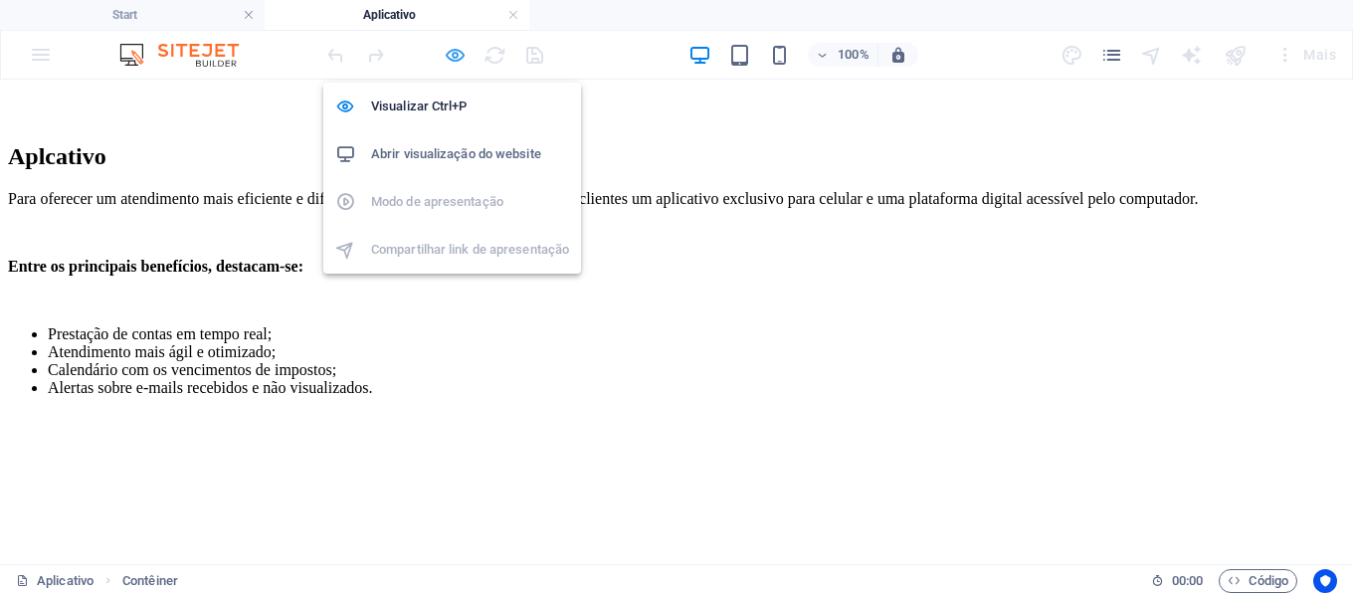
select select "px"
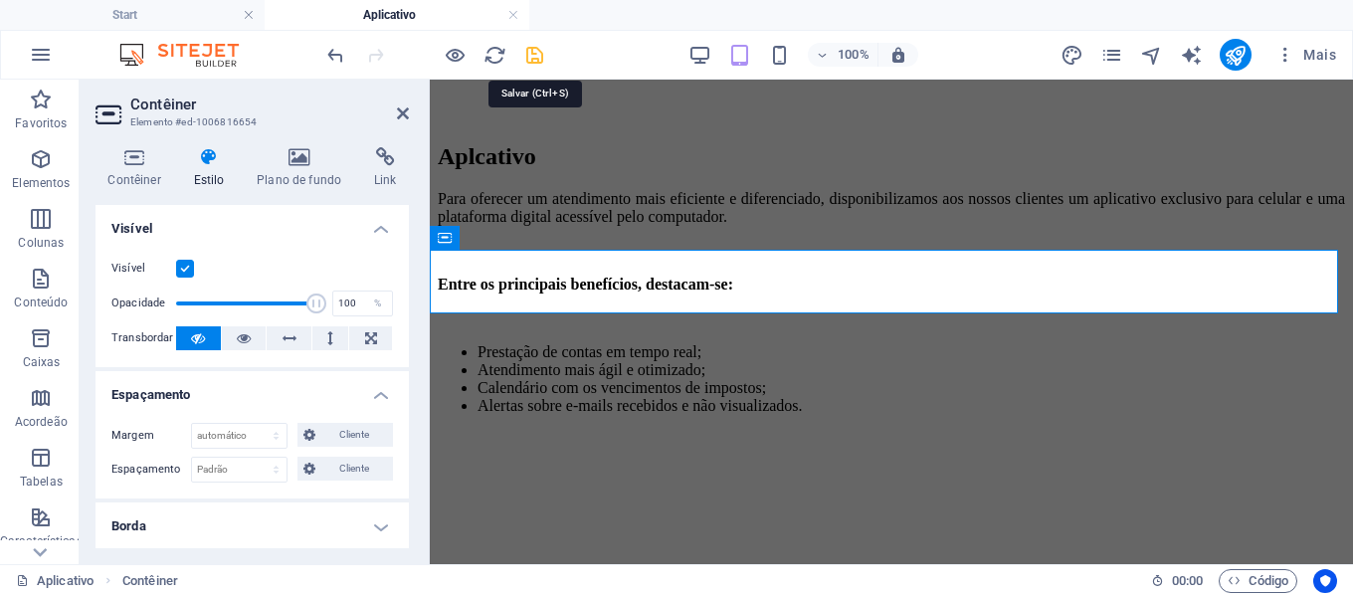
click at [529, 56] on icon "save" at bounding box center [534, 55] width 23 height 23
select select "px"
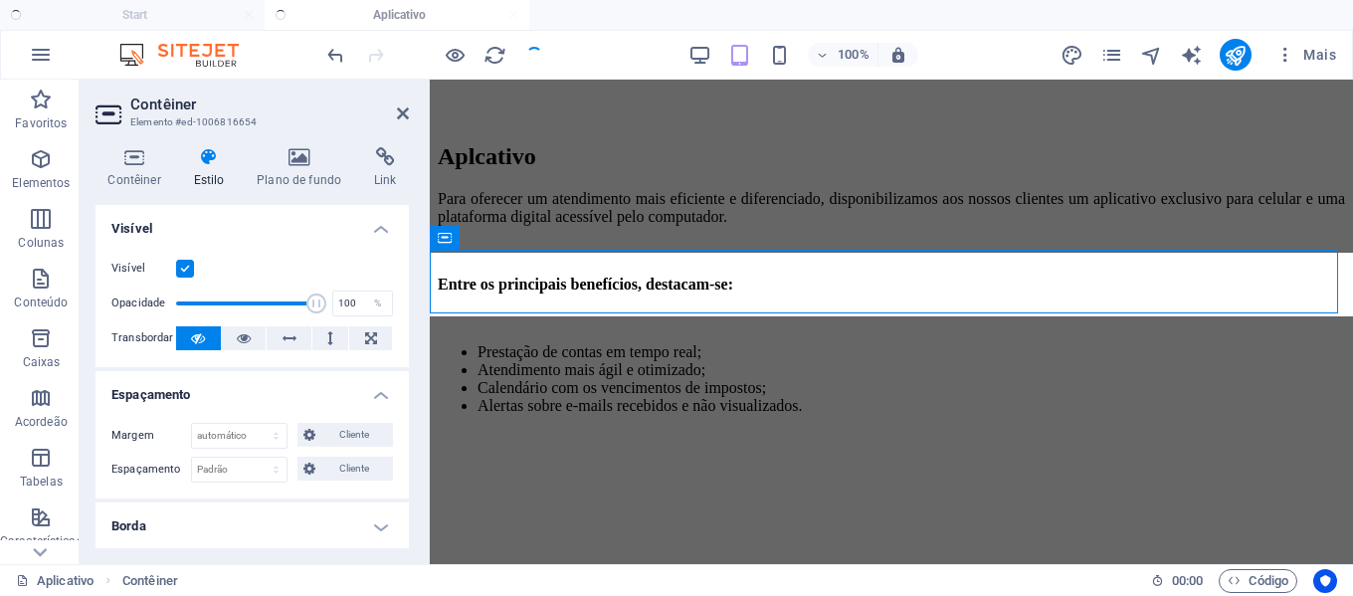
checkbox input "false"
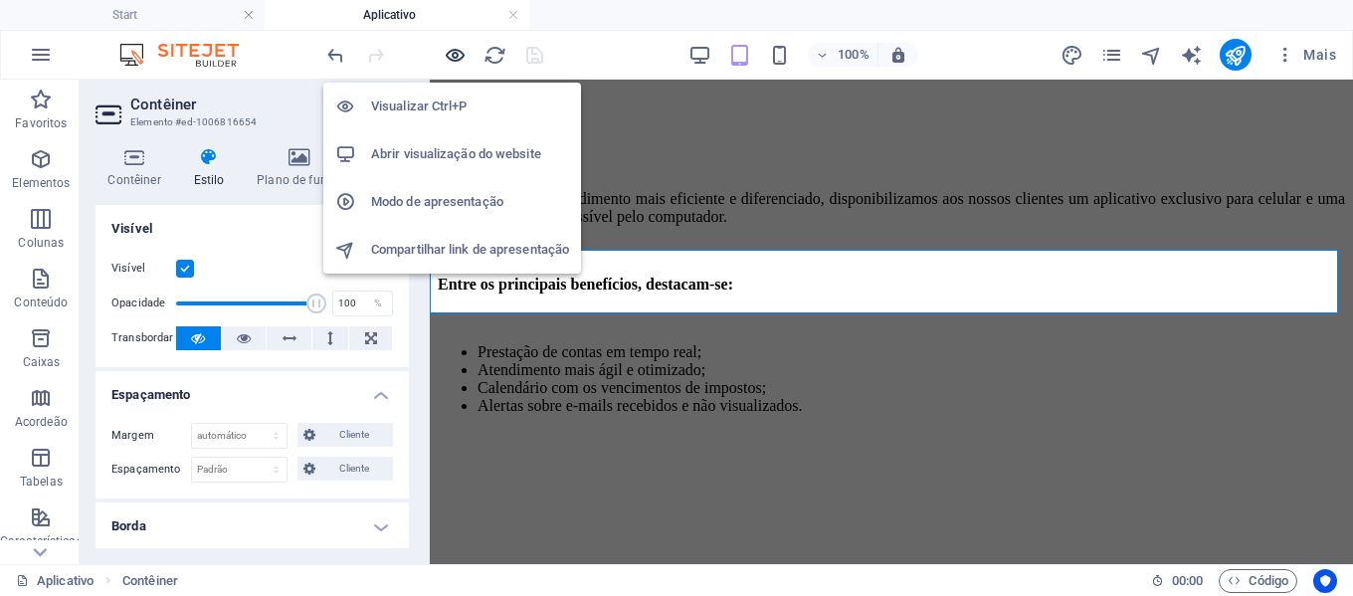
click at [449, 57] on icon "button" at bounding box center [455, 55] width 23 height 23
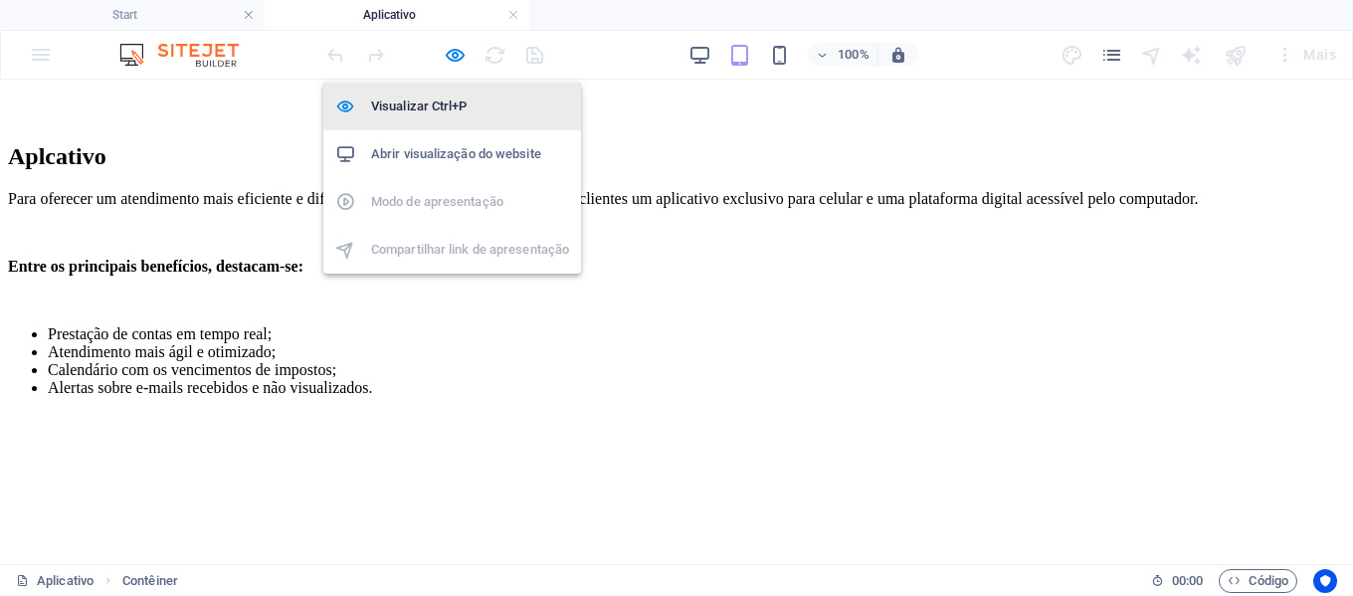
scroll to position [697, 0]
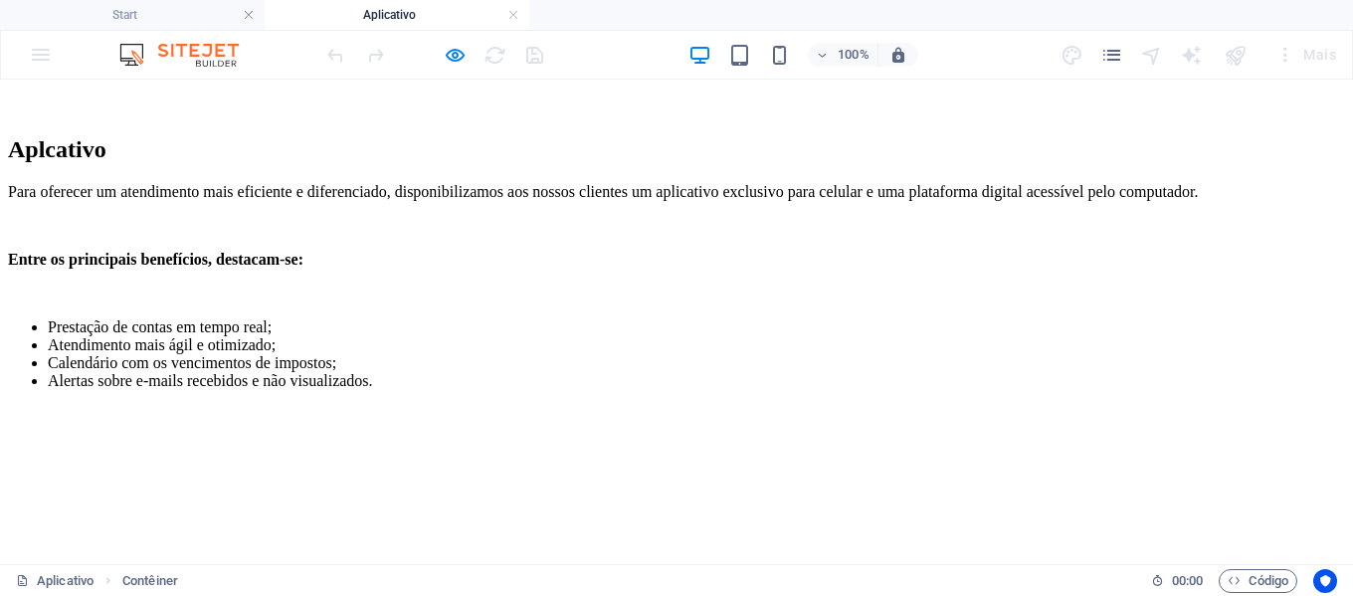
click at [455, 41] on div at bounding box center [434, 55] width 223 height 32
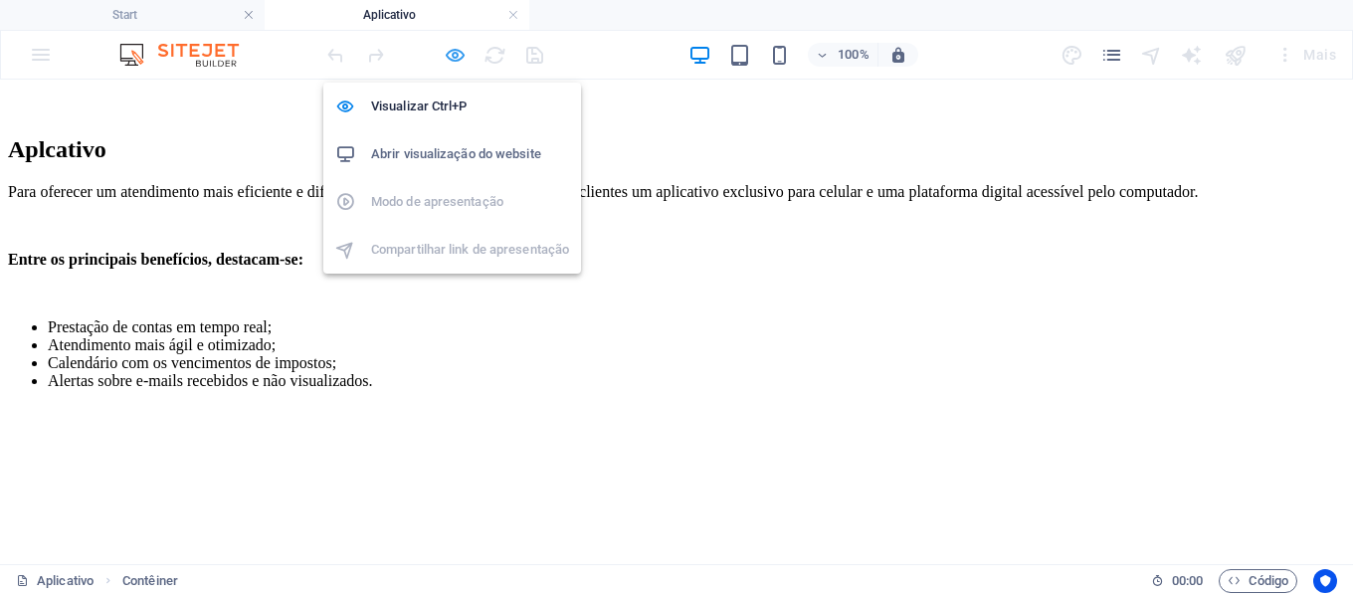
click at [454, 54] on icon "button" at bounding box center [455, 55] width 23 height 23
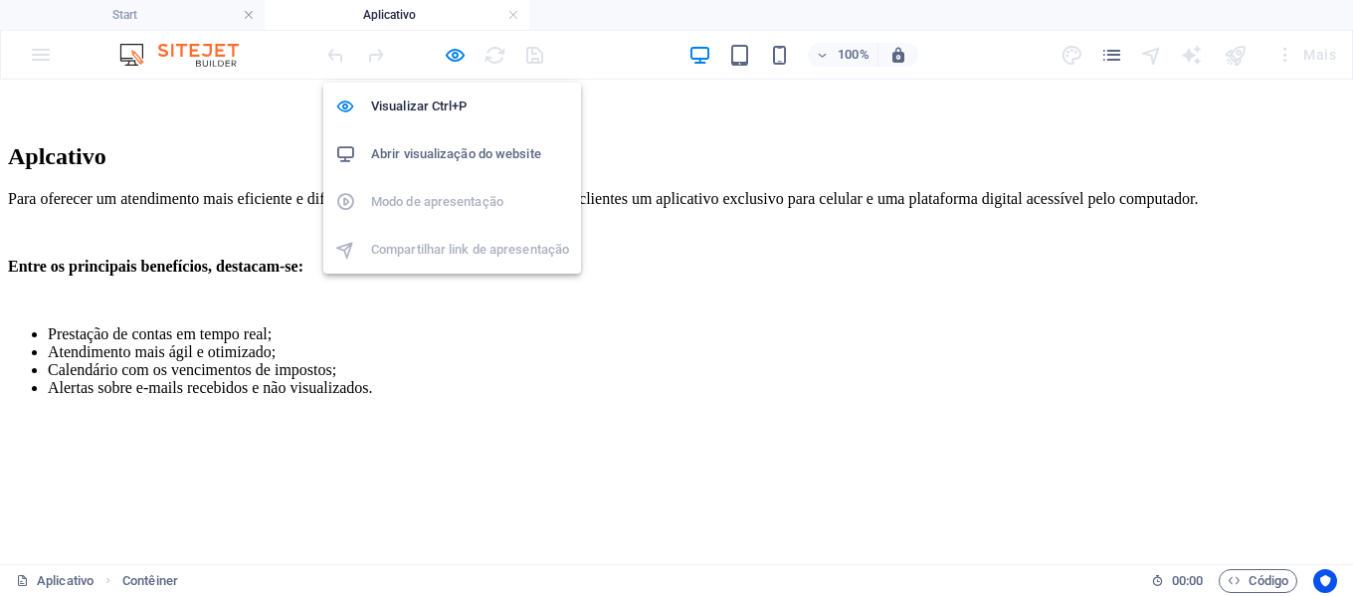
select select "px"
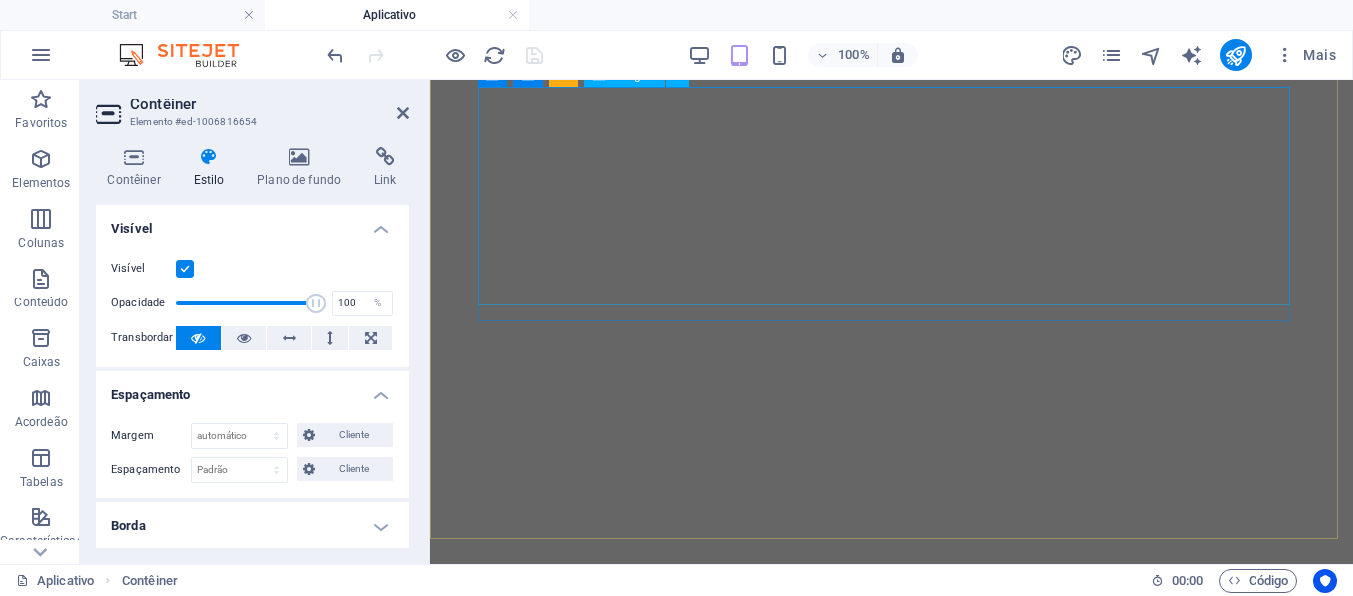
scroll to position [0, 0]
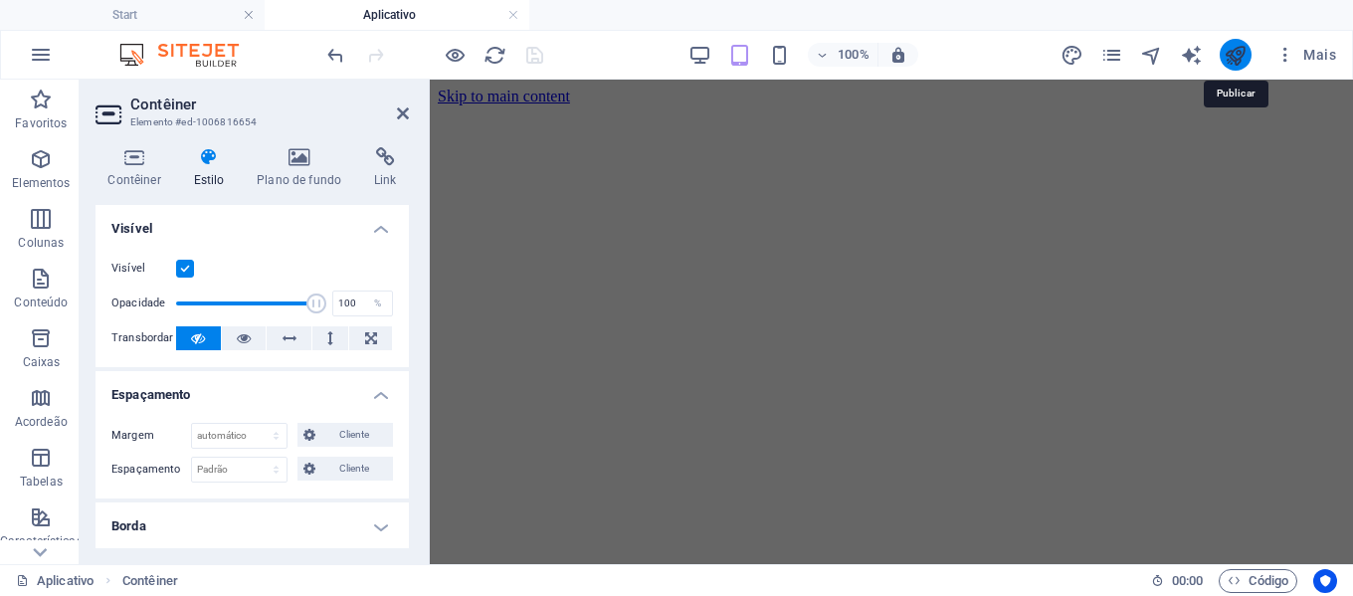
click at [1231, 44] on icon "publish" at bounding box center [1235, 55] width 23 height 23
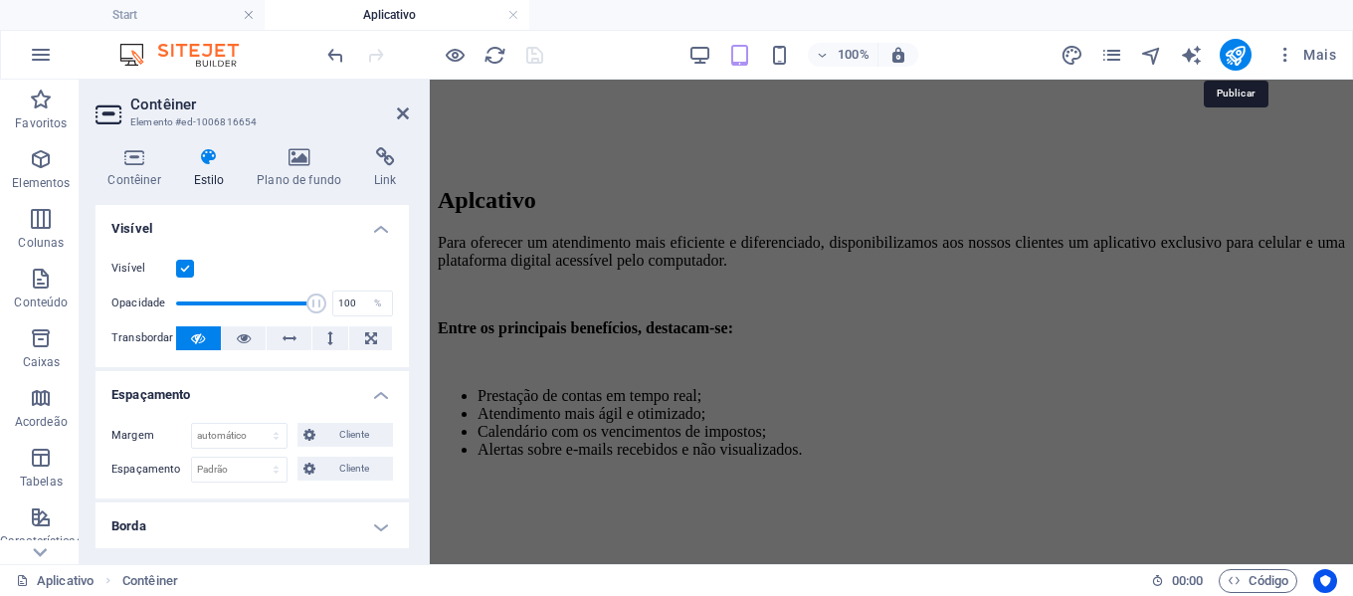
select select "px"
